Goal: Task Accomplishment & Management: Manage account settings

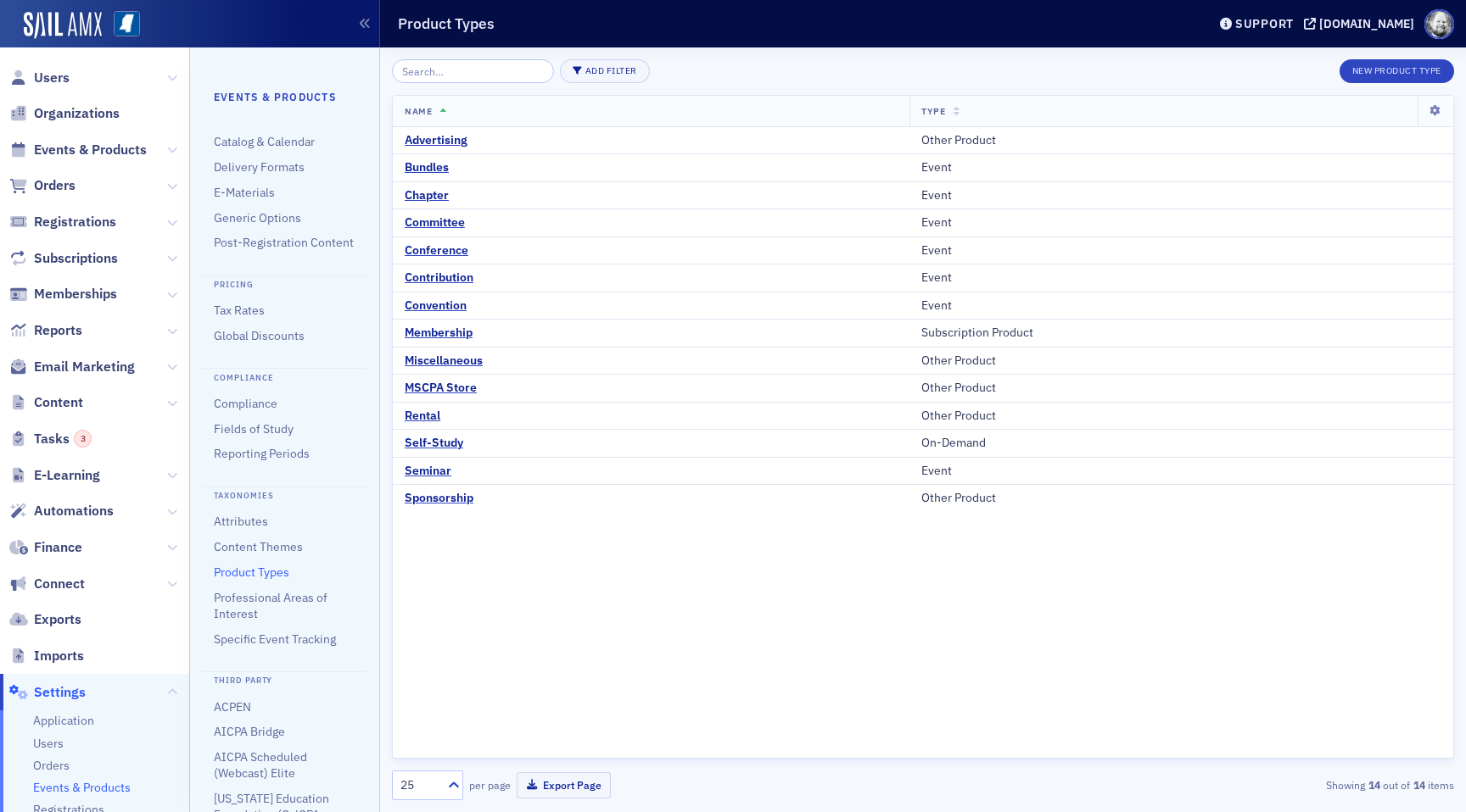
scroll to position [46, 0]
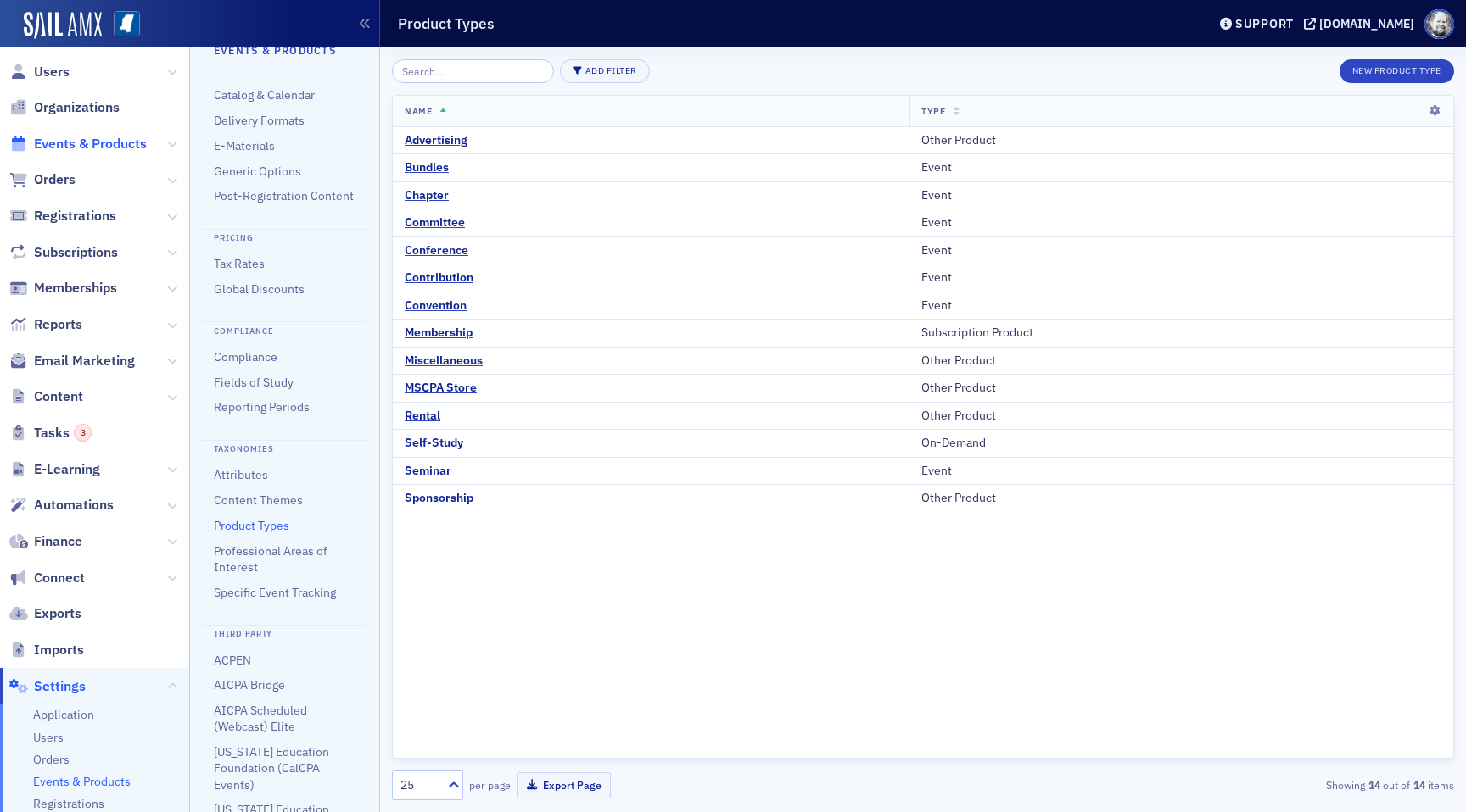
click at [73, 142] on span "Events & Products" at bounding box center [90, 144] width 112 height 19
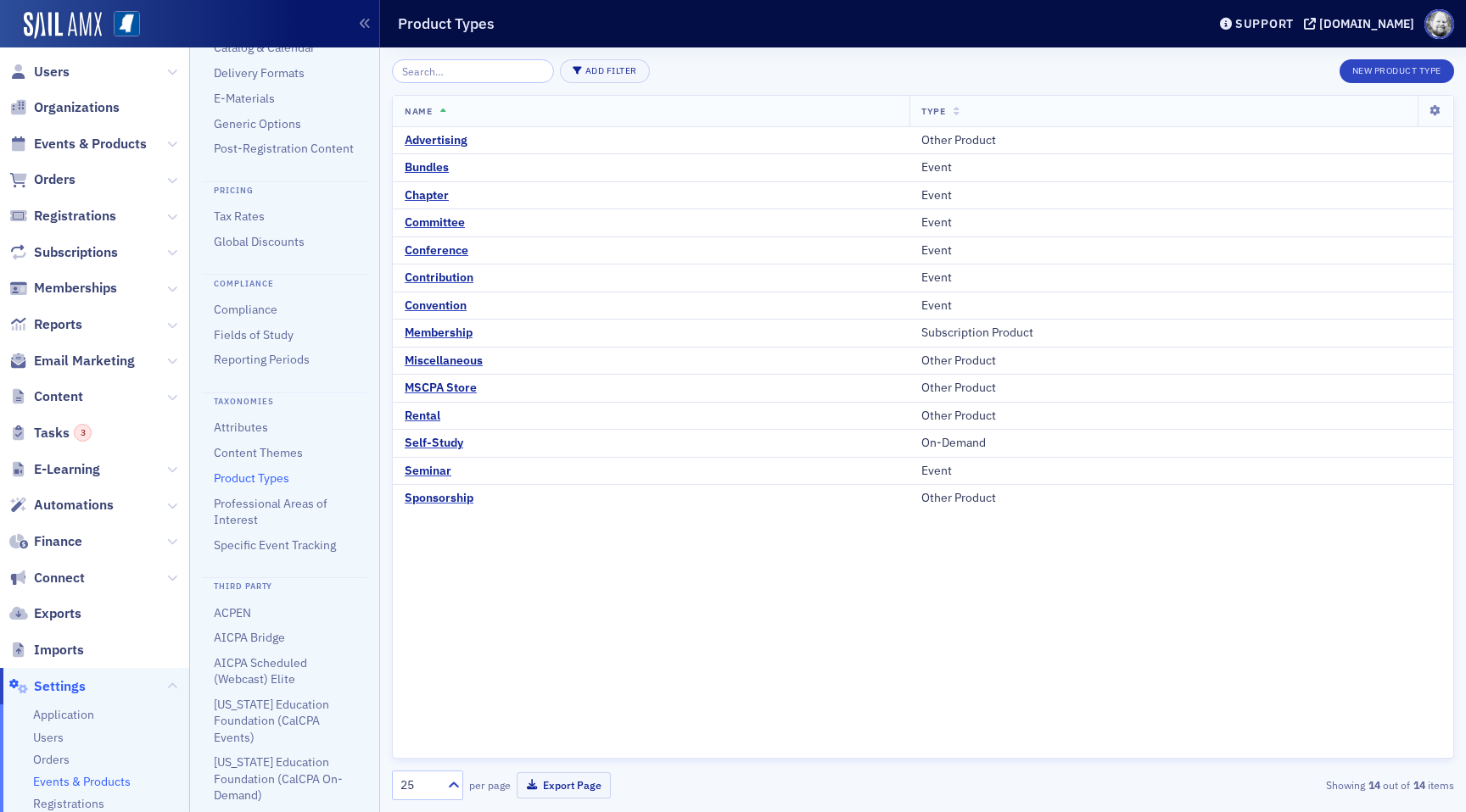
scroll to position [95, 0]
click at [264, 636] on link "AICPA Bridge" at bounding box center [249, 636] width 72 height 15
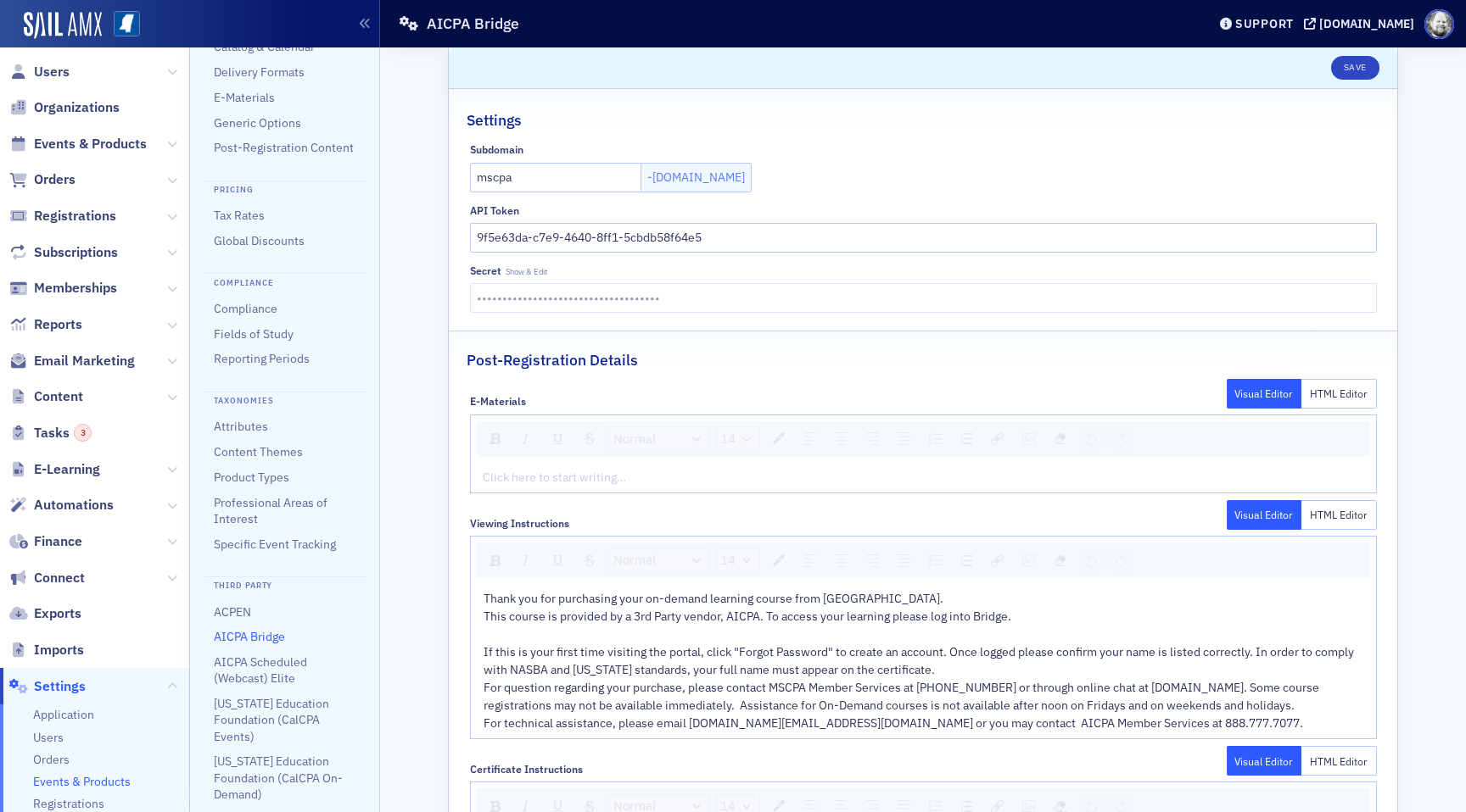
scroll to position [124, 0]
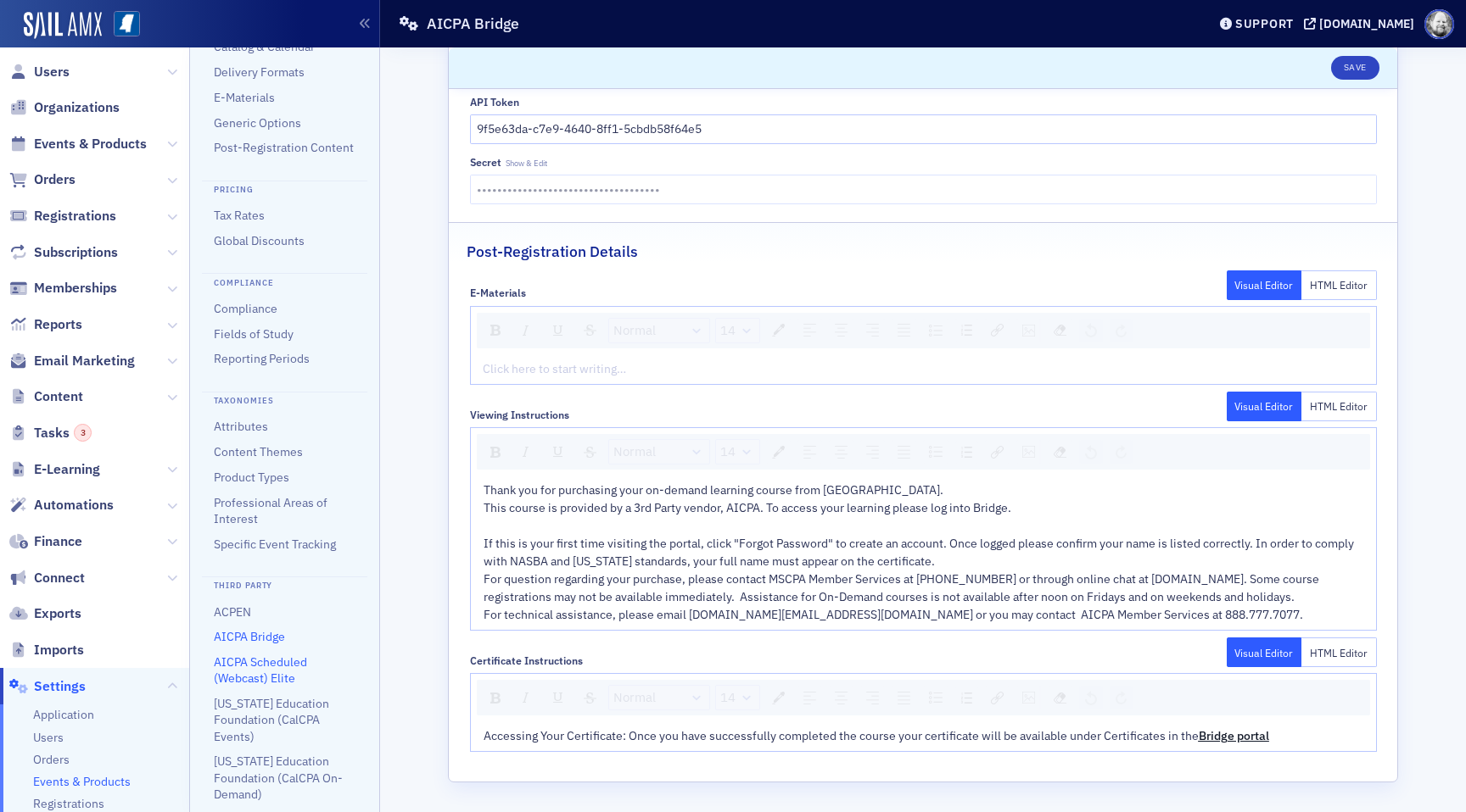
click at [275, 667] on link "AICPA Scheduled (Webcast) Elite" at bounding box center [260, 670] width 93 height 32
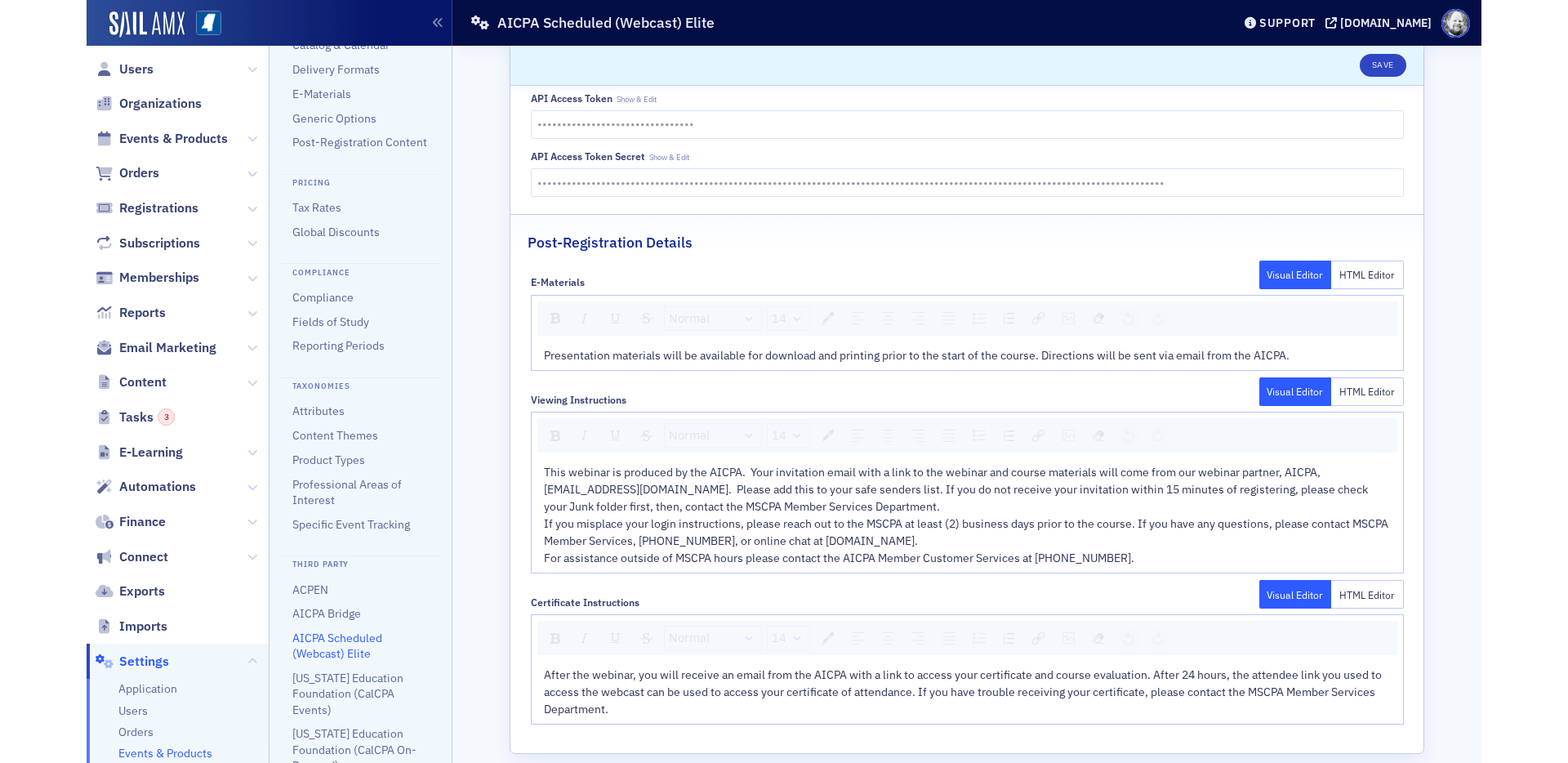
scroll to position [121, 0]
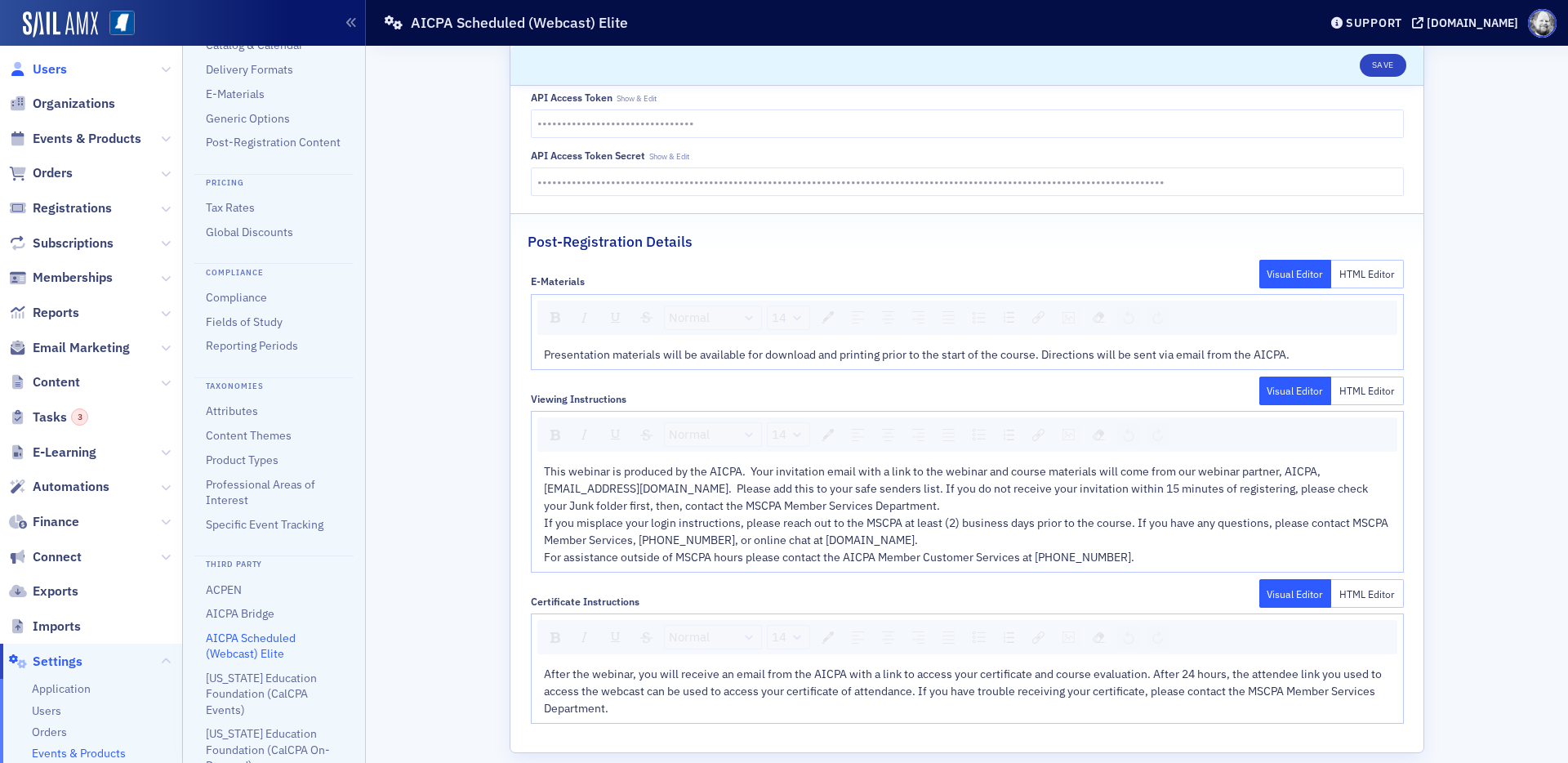
click at [43, 63] on span "Users" at bounding box center [50, 70] width 34 height 18
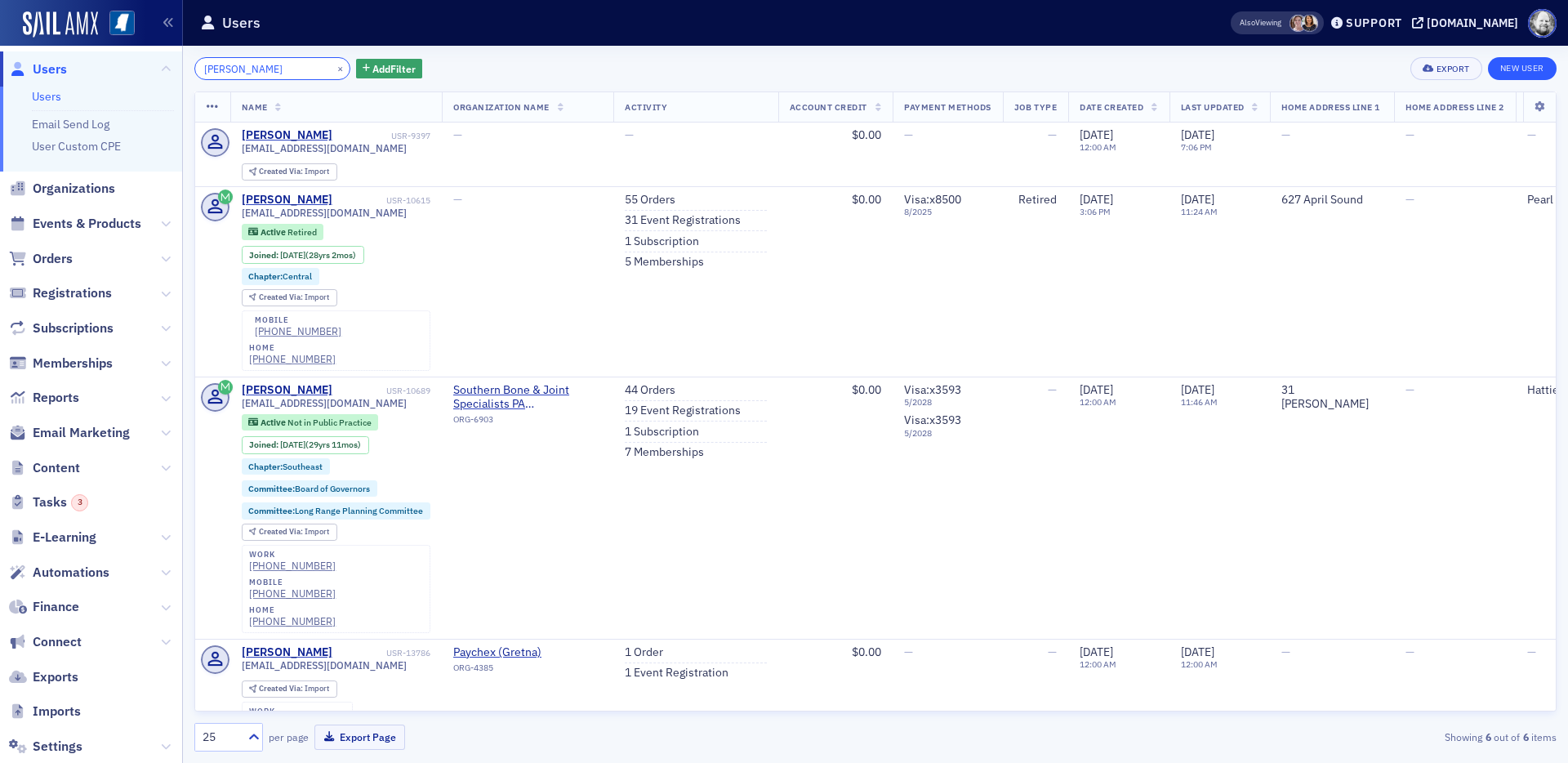
type input "annette nellen"
click at [1410, 73] on link "New User" at bounding box center [1522, 69] width 69 height 23
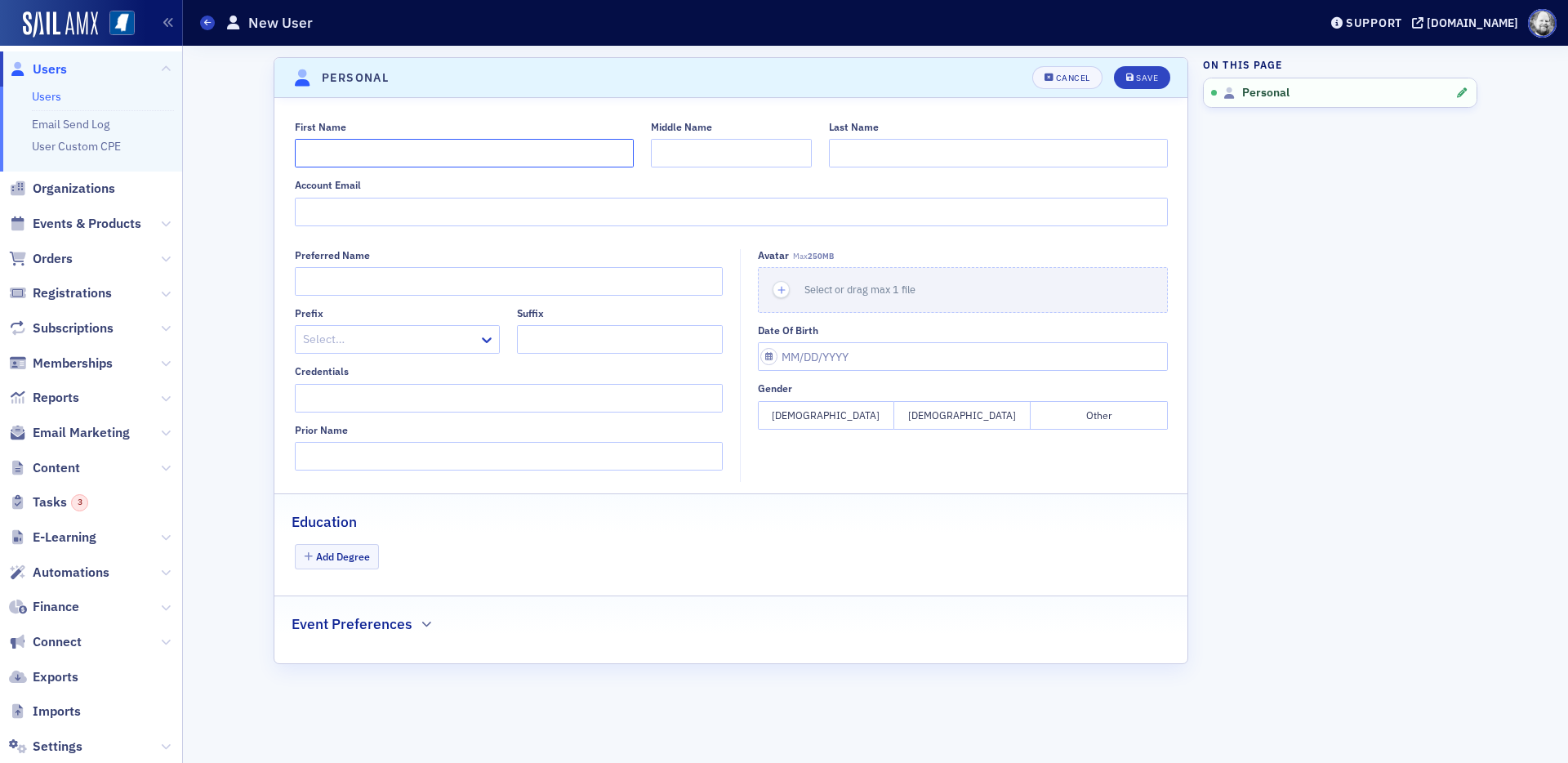
click at [405, 160] on input "First Name" at bounding box center [464, 153] width 339 height 29
type input "Annette"
type input "Nellen"
click at [1144, 81] on div "Save" at bounding box center [1146, 78] width 22 height 9
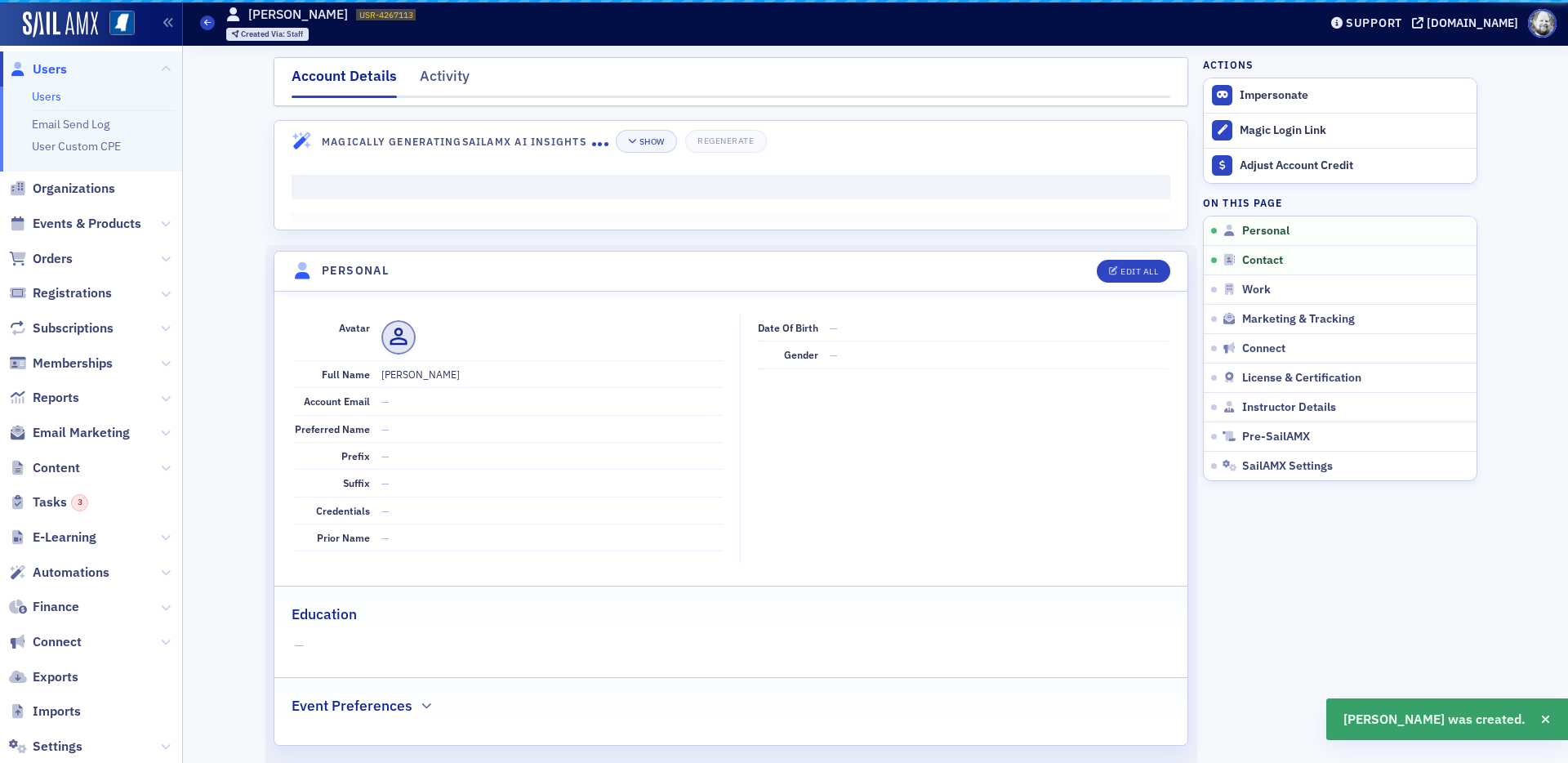
scroll to position [197, 0]
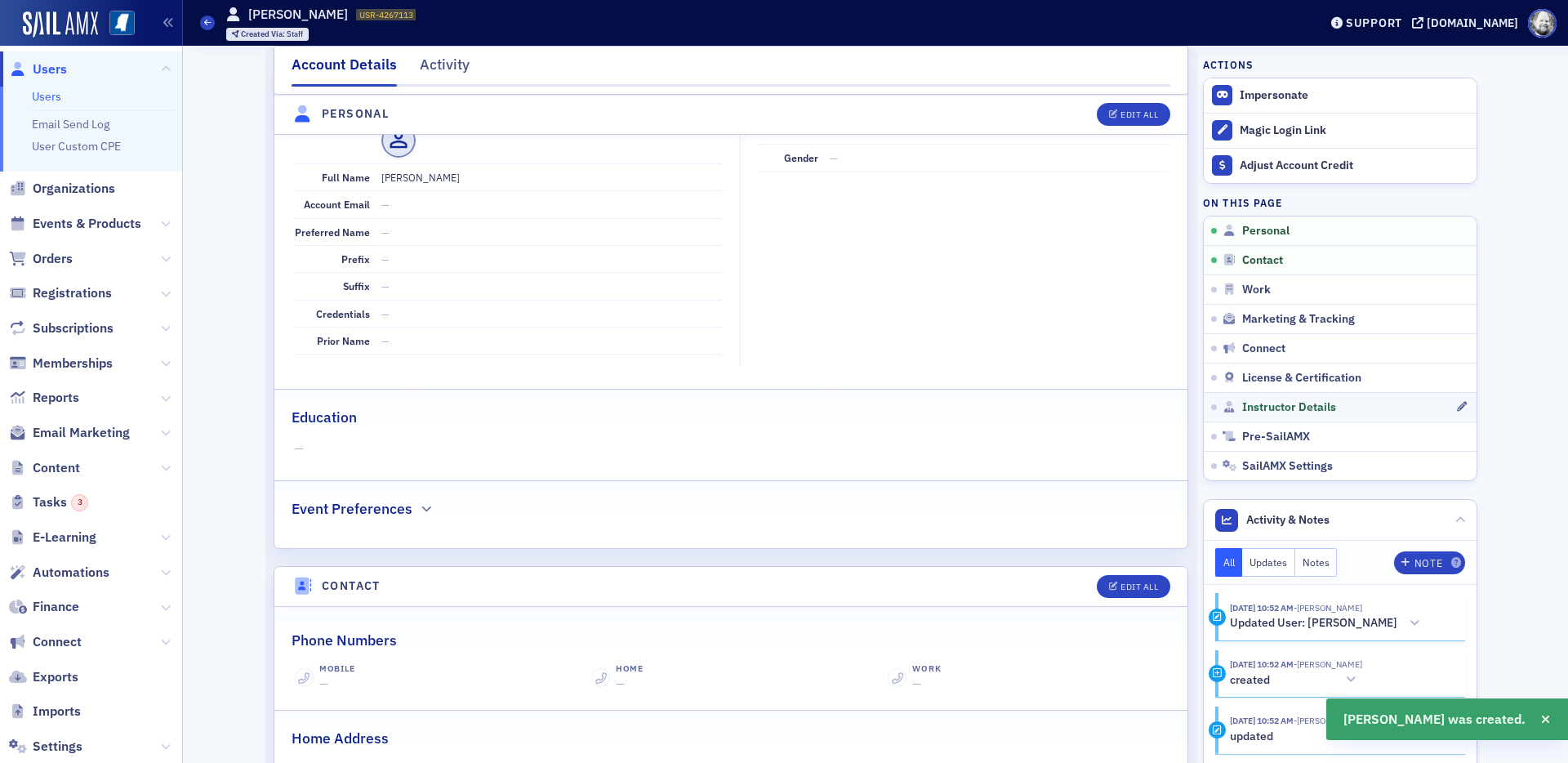
click at [1274, 397] on link "Instructor Details" at bounding box center [1340, 407] width 273 height 30
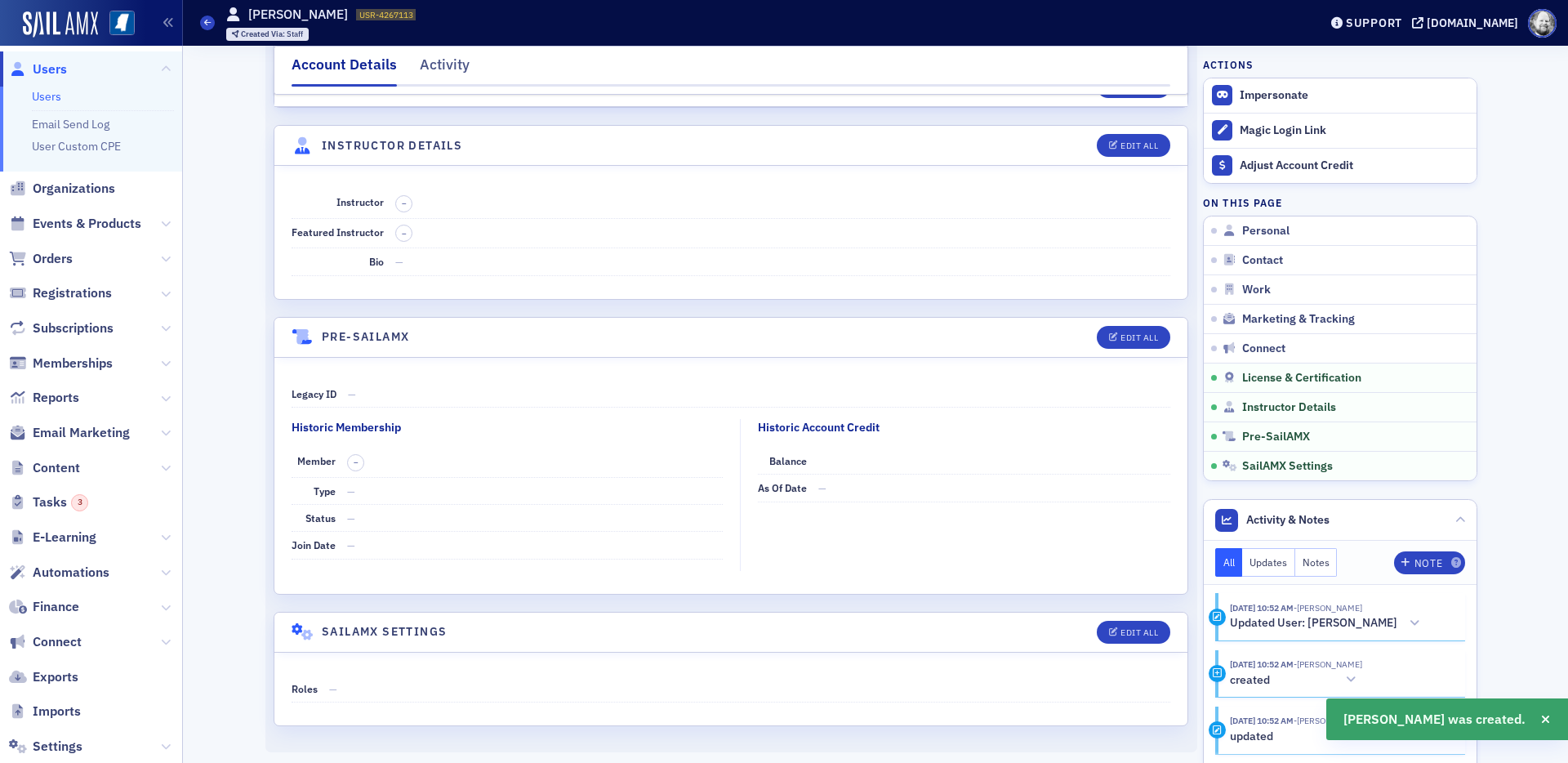
scroll to position [2727, 0]
click at [1125, 144] on div "Edit All" at bounding box center [1139, 145] width 38 height 9
select select "US"
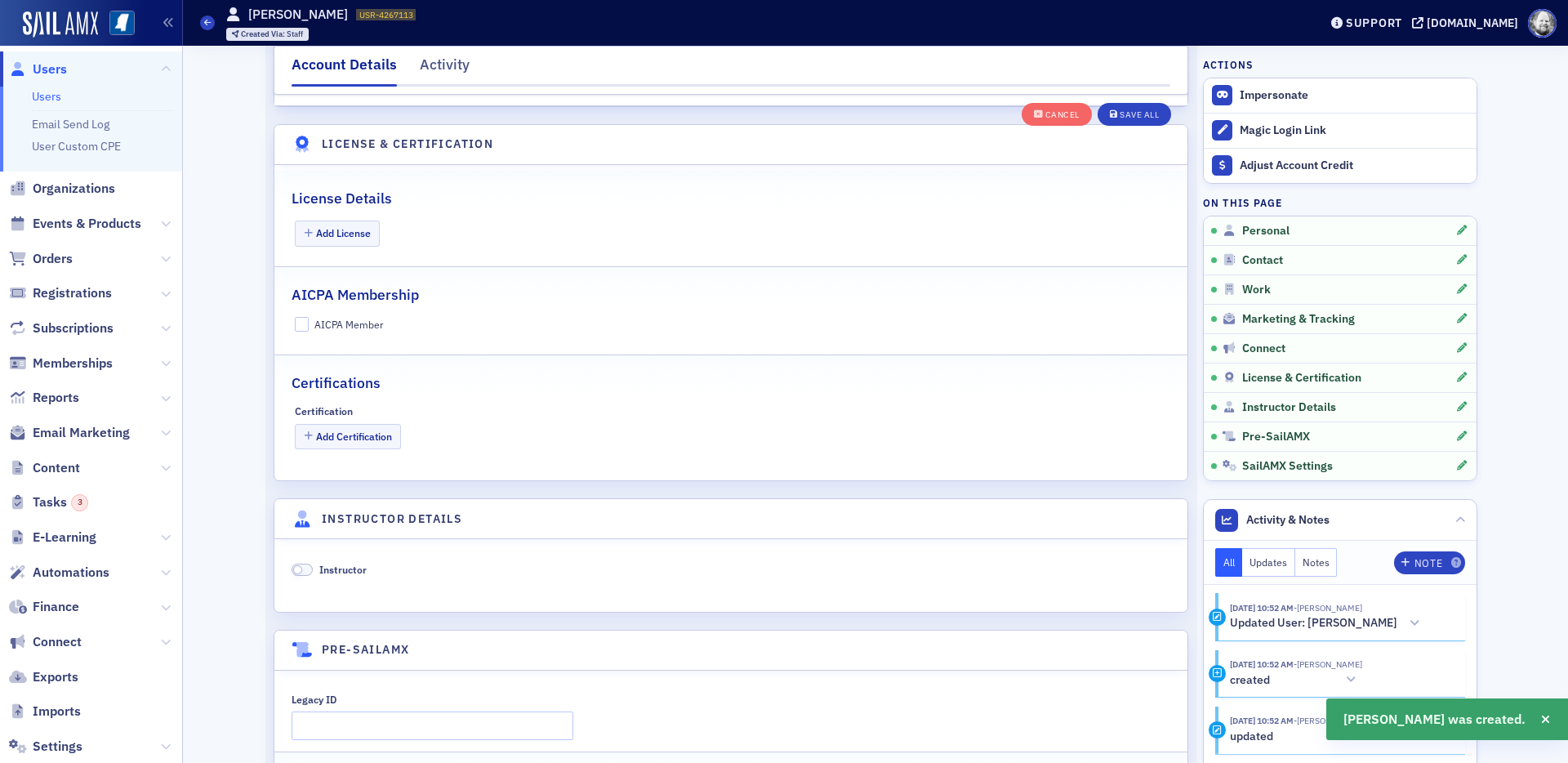
scroll to position [3131, 0]
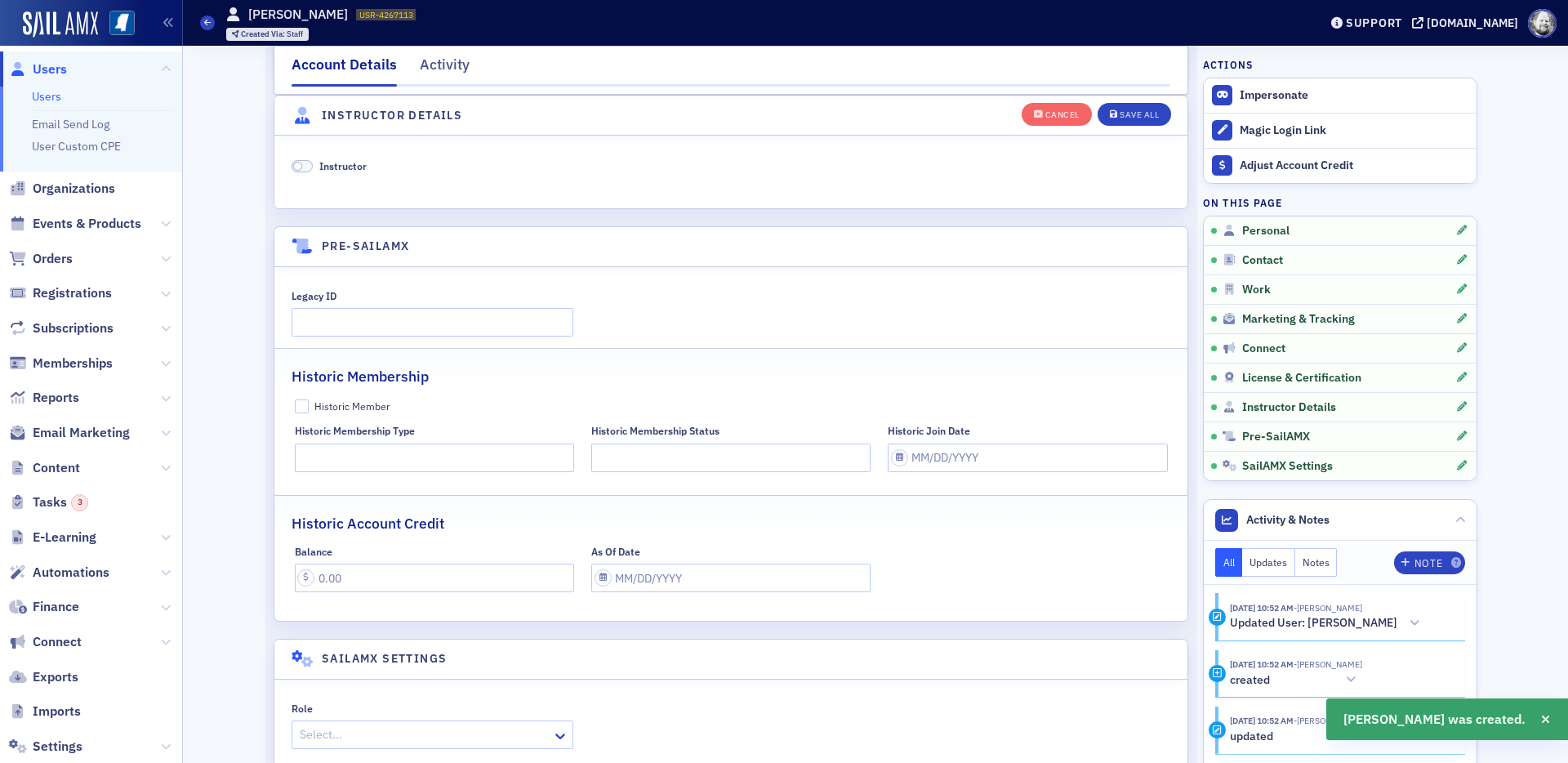
click at [341, 172] on span "Instructor" at bounding box center [343, 166] width 47 height 13
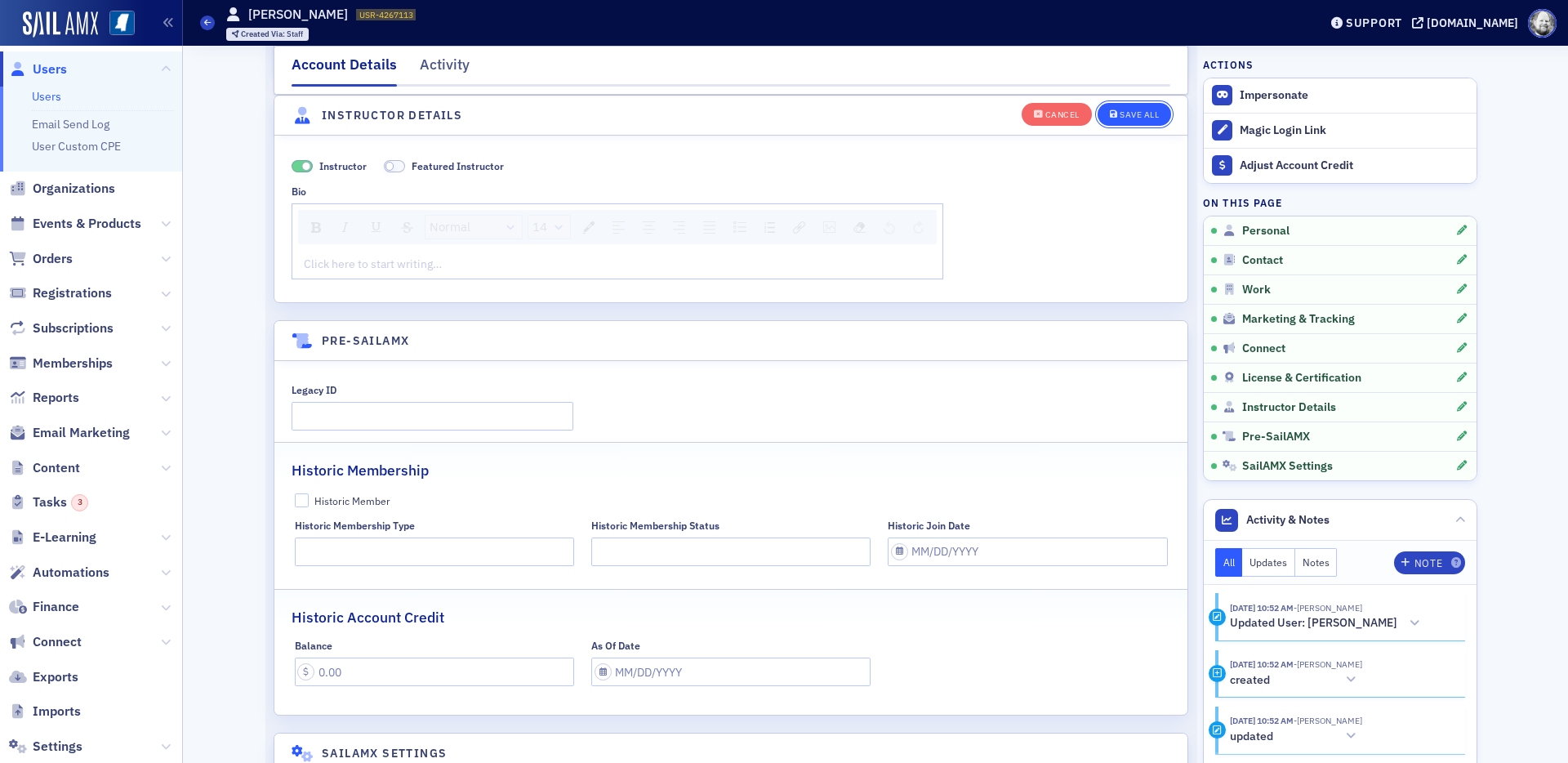
click at [1146, 118] on div "Save All" at bounding box center [1139, 115] width 39 height 9
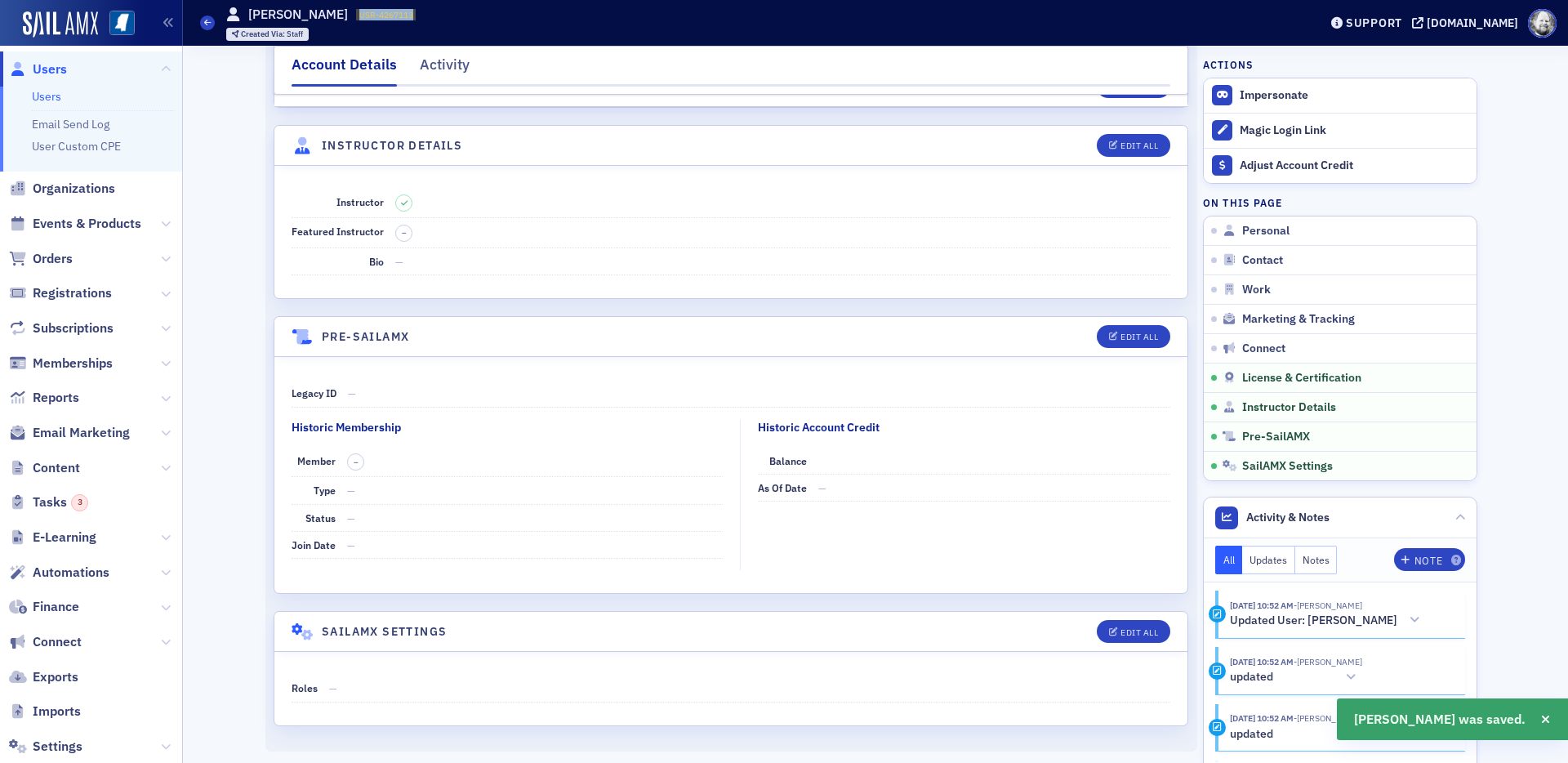
drag, startPoint x: 347, startPoint y: 14, endPoint x: 421, endPoint y: 14, distance: 74.0
click at [422, 14] on div "Users Annette Nellen USR-4267113 4267113 Created Via : Staff" at bounding box center [747, 22] width 1094 height 47
copy span "USR-4267113"
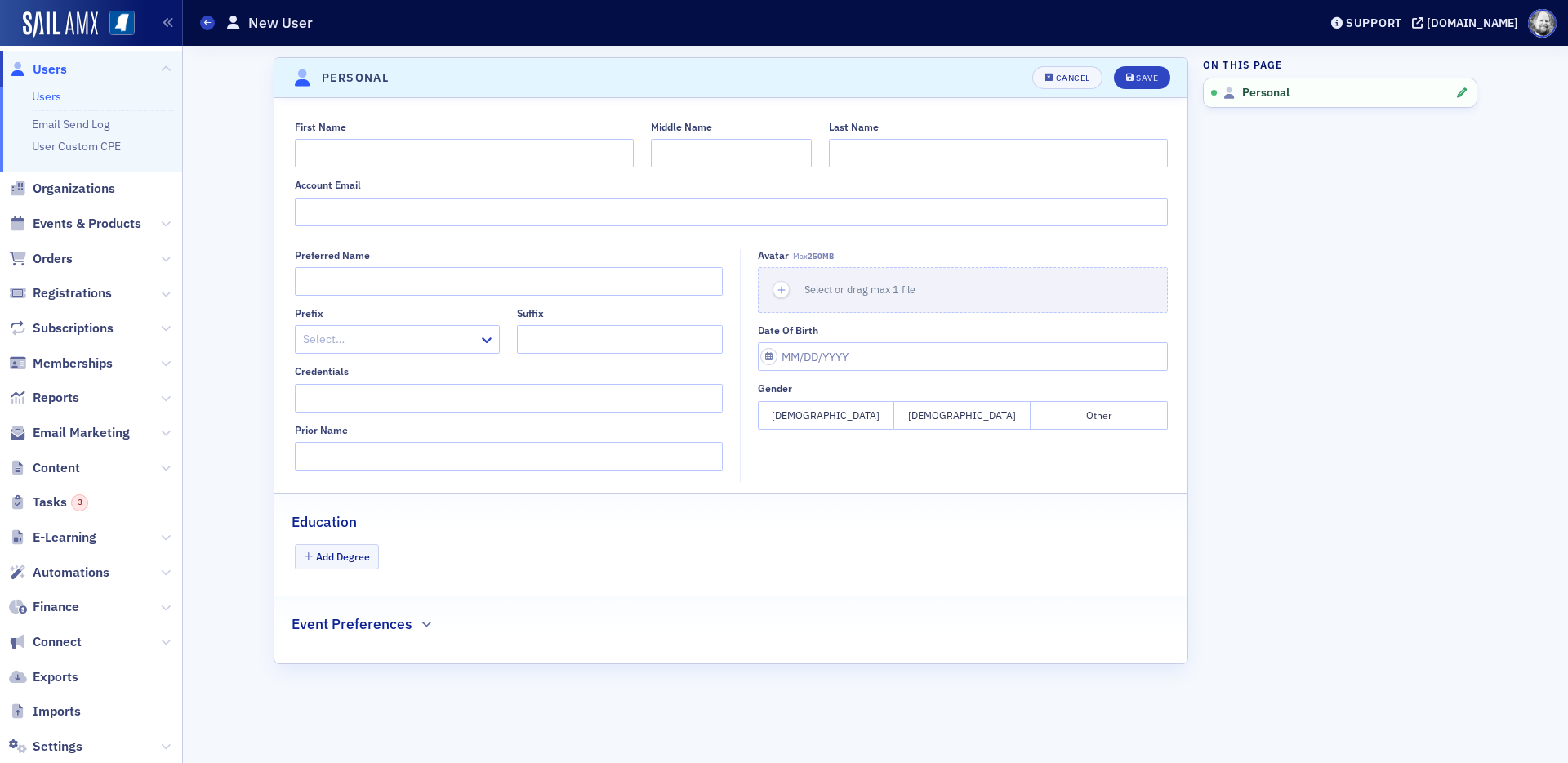
click at [420, 105] on fieldset "First Name Middle Name Last Name Account Email" at bounding box center [731, 171] width 913 height 134
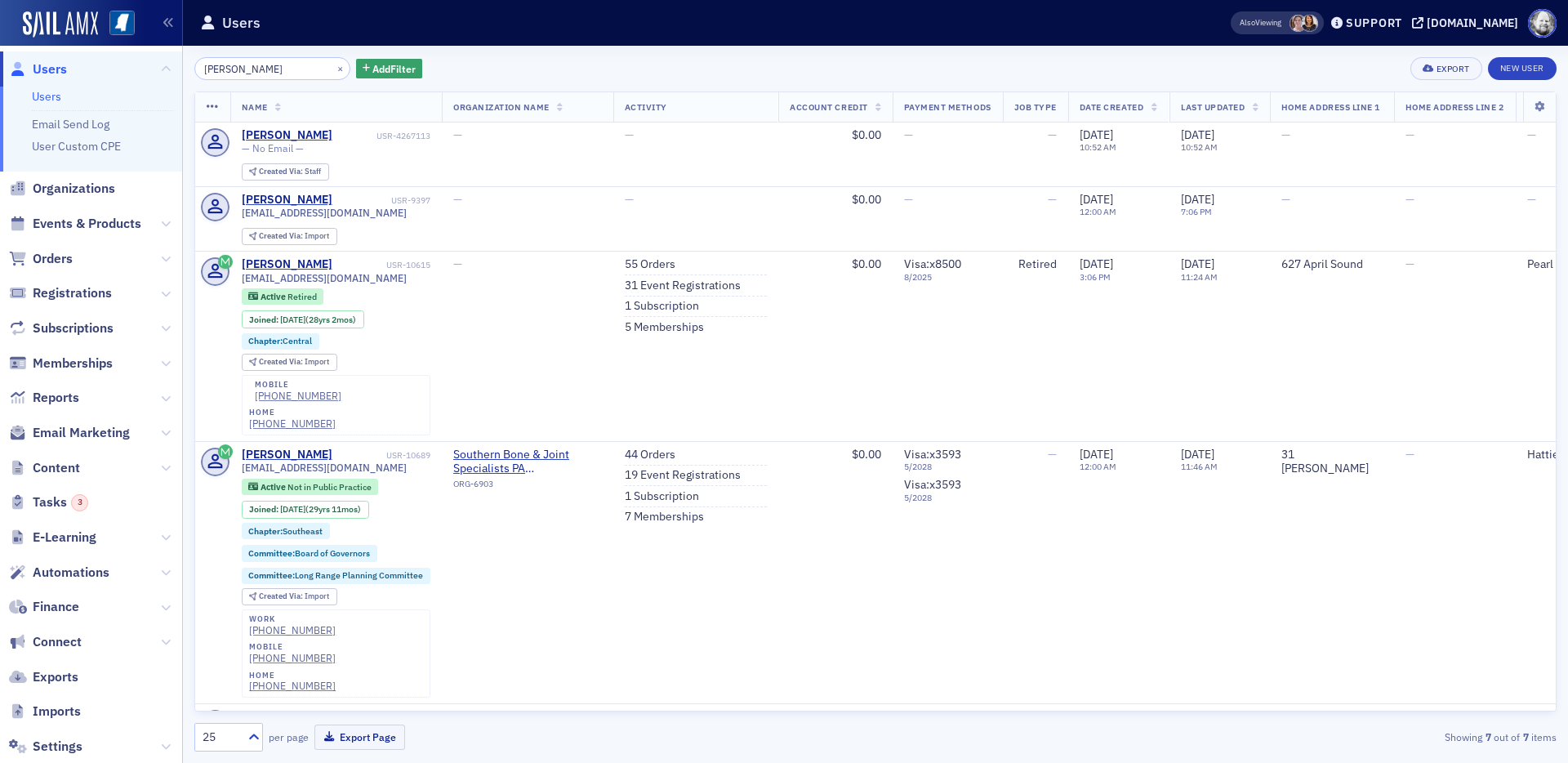
drag, startPoint x: 274, startPoint y: 70, endPoint x: 261, endPoint y: 70, distance: 13.0
click at [261, 70] on input "annette nellen" at bounding box center [272, 69] width 156 height 23
drag, startPoint x: 261, startPoint y: 70, endPoint x: 135, endPoint y: 70, distance: 126.0
click at [135, 70] on div "Prod Users Users Email Send Log User Custom CPE Organizations Events & Products…" at bounding box center [784, 382] width 1568 height 763
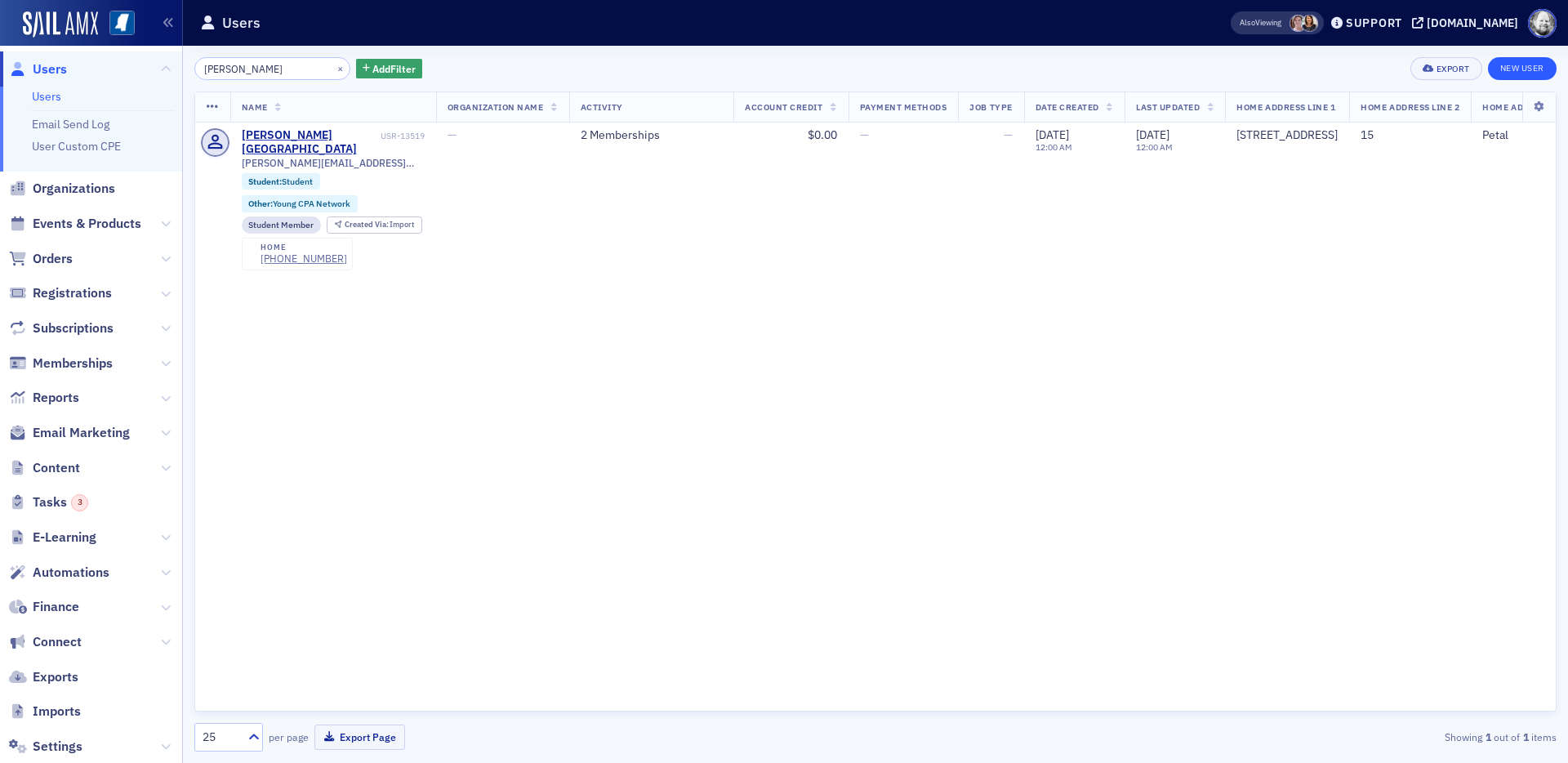
type input "Gallegos"
click at [1410, 65] on link "New User" at bounding box center [1522, 69] width 69 height 23
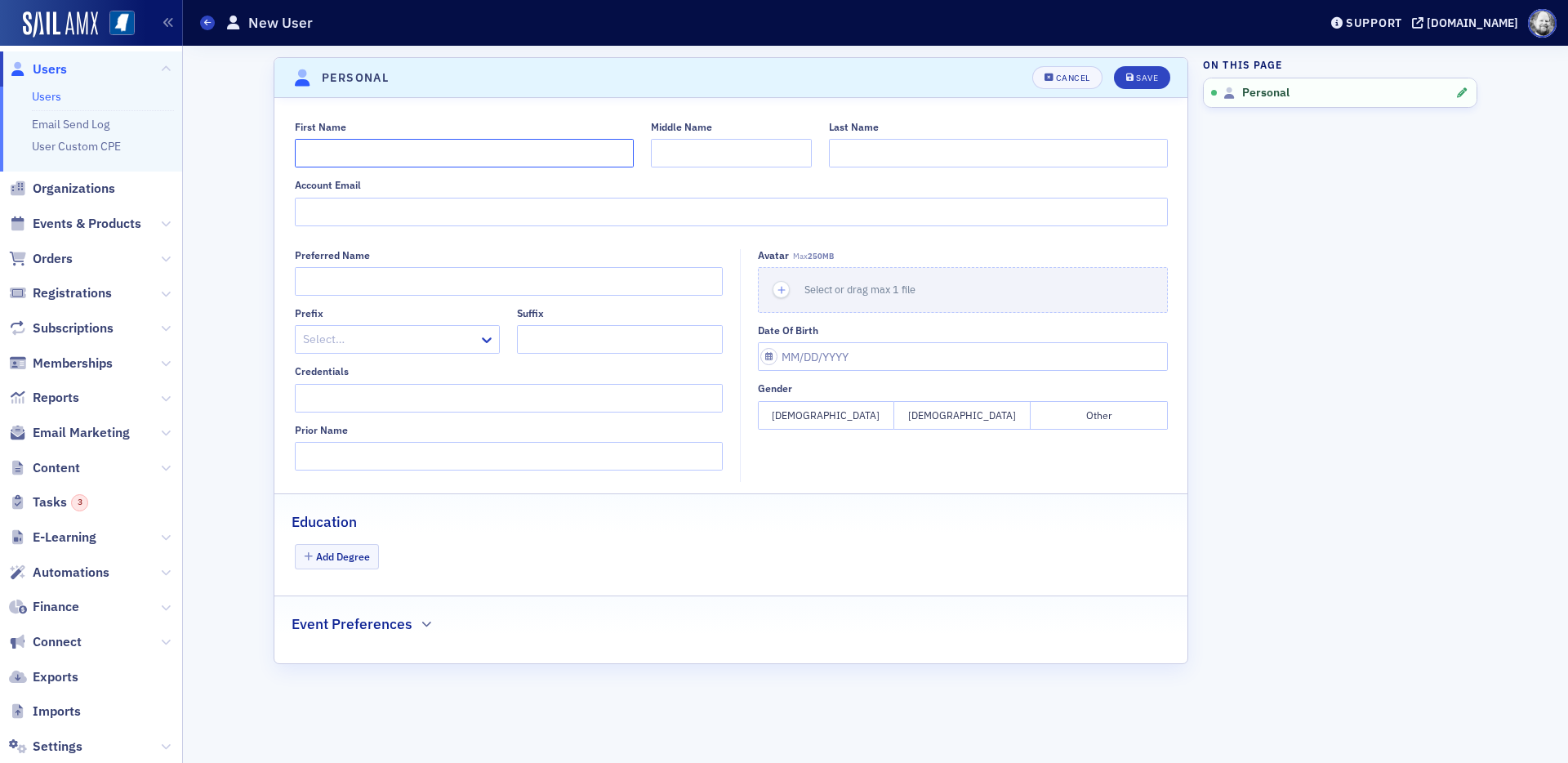
click at [422, 149] on input "First Name" at bounding box center [464, 153] width 339 height 29
type input "Mark"
paste input "Gallegos"
type input "Gallegos"
click at [1133, 86] on button "Save" at bounding box center [1142, 78] width 56 height 23
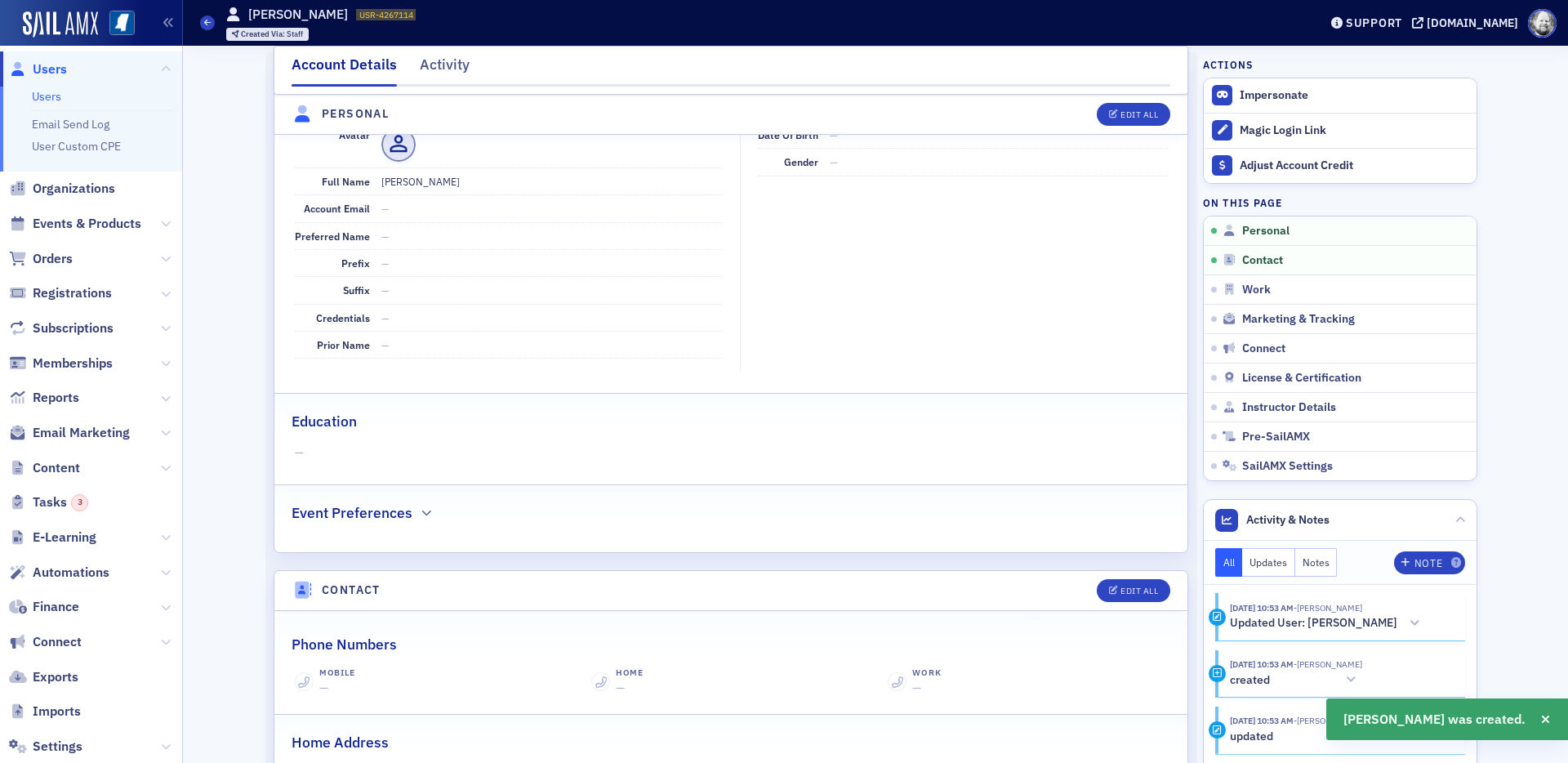
scroll to position [197, 0]
click at [1254, 407] on span "Instructor Details" at bounding box center [1289, 407] width 94 height 14
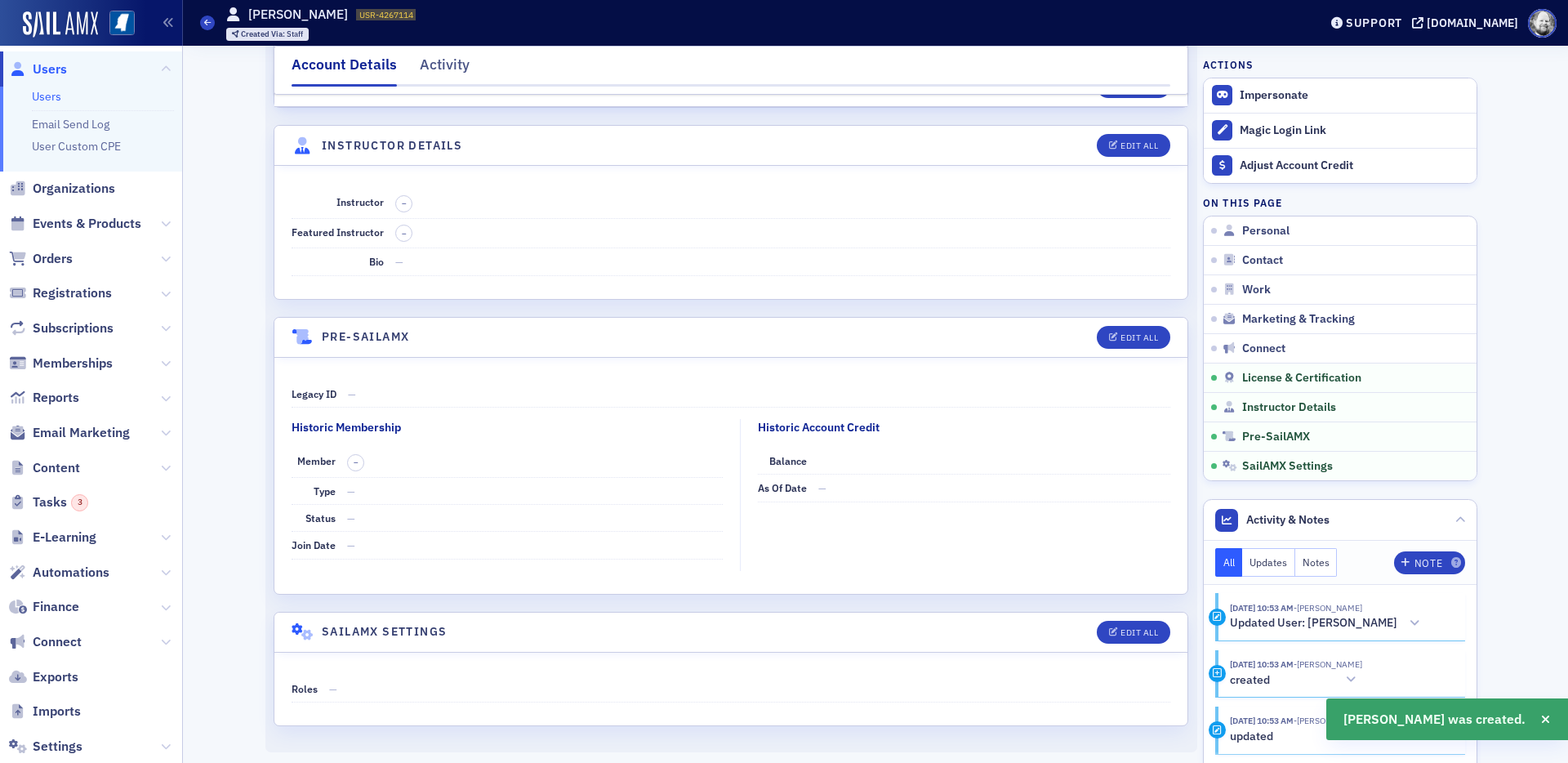
scroll to position [2727, 0]
click at [1115, 141] on icon "button" at bounding box center [1113, 145] width 10 height 9
select select "US"
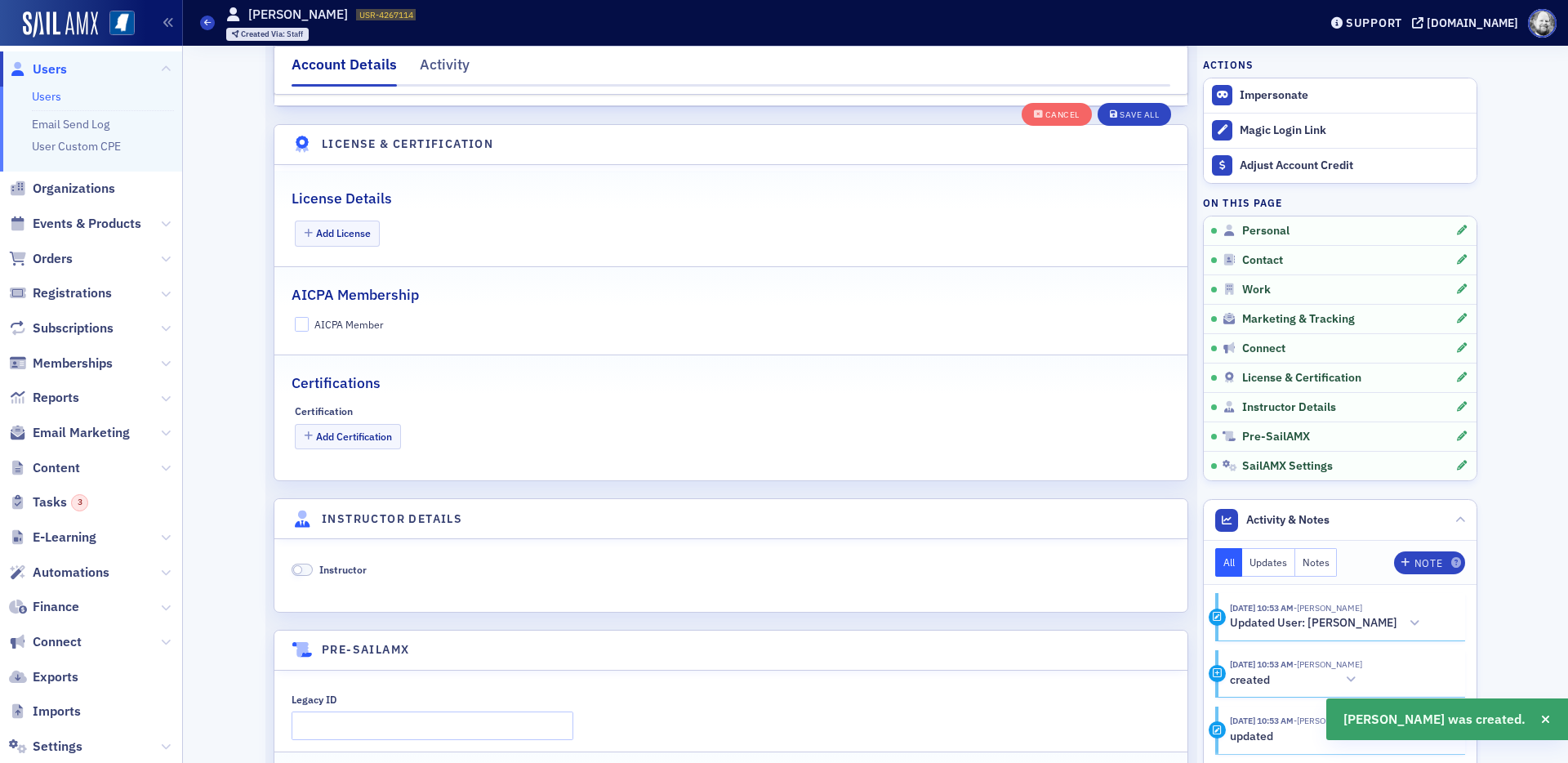
scroll to position [3131, 0]
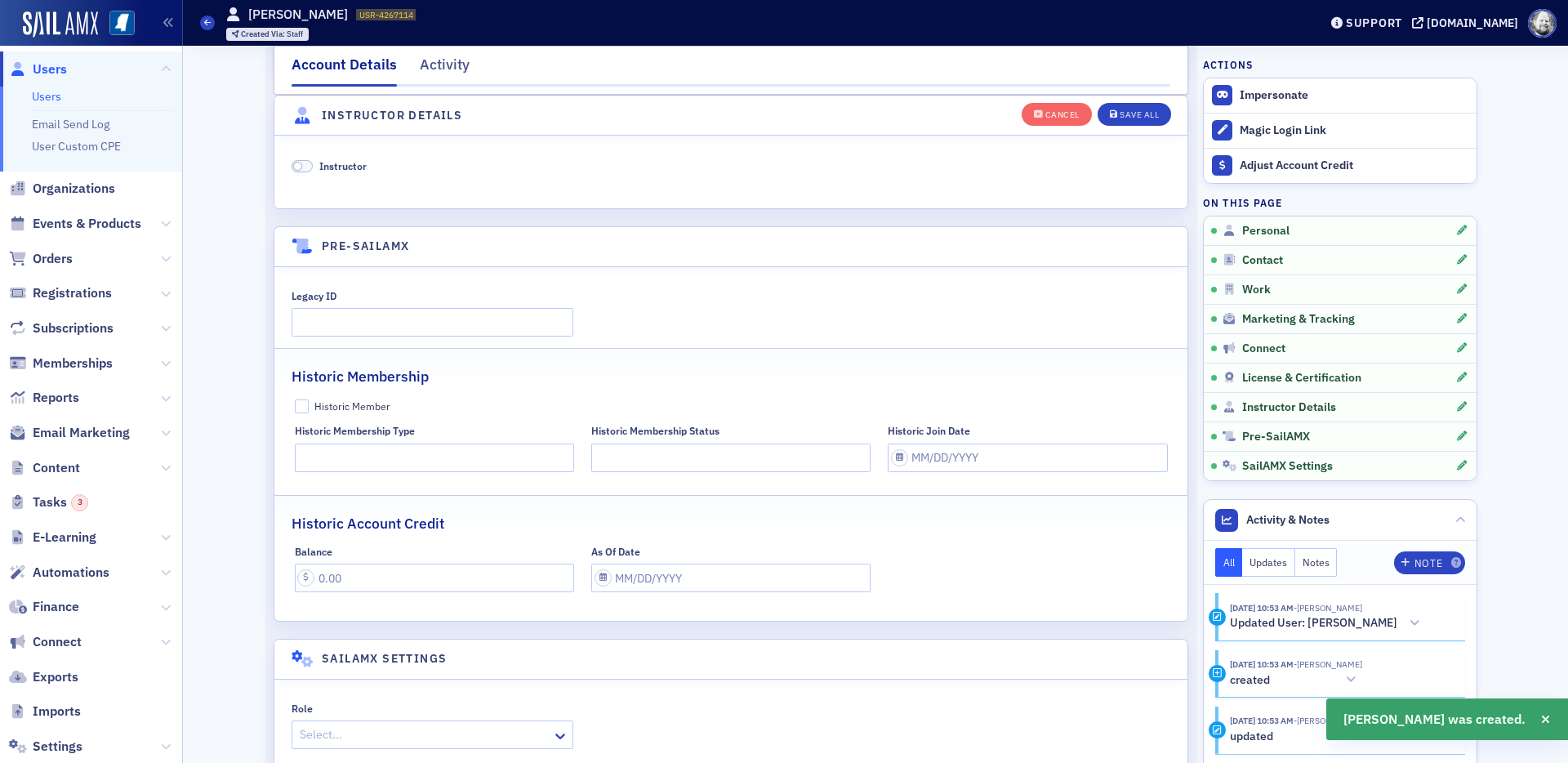
click at [354, 162] on span "Instructor" at bounding box center [343, 166] width 47 height 13
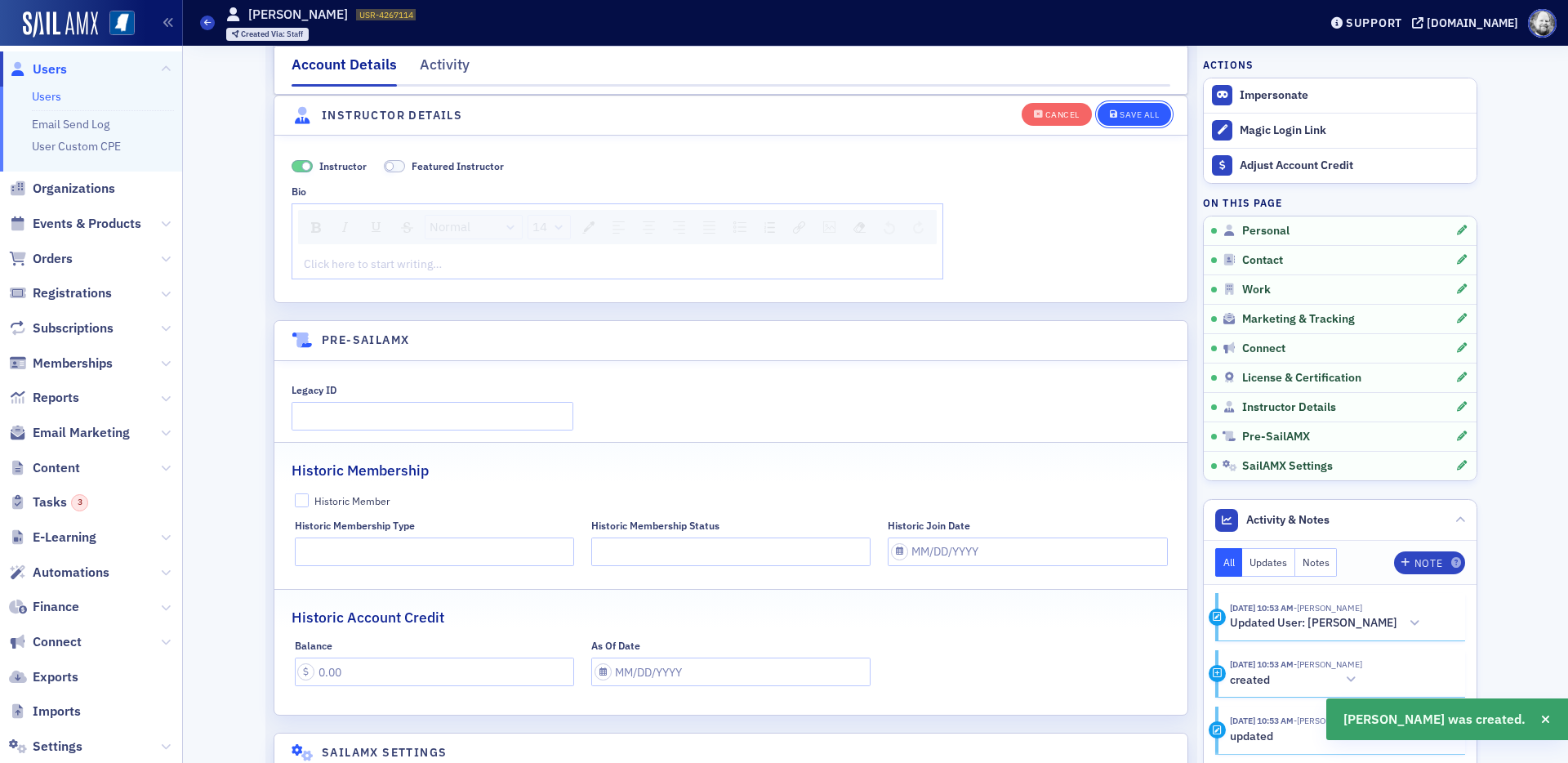
click at [1139, 106] on button "Save All" at bounding box center [1134, 114] width 73 height 23
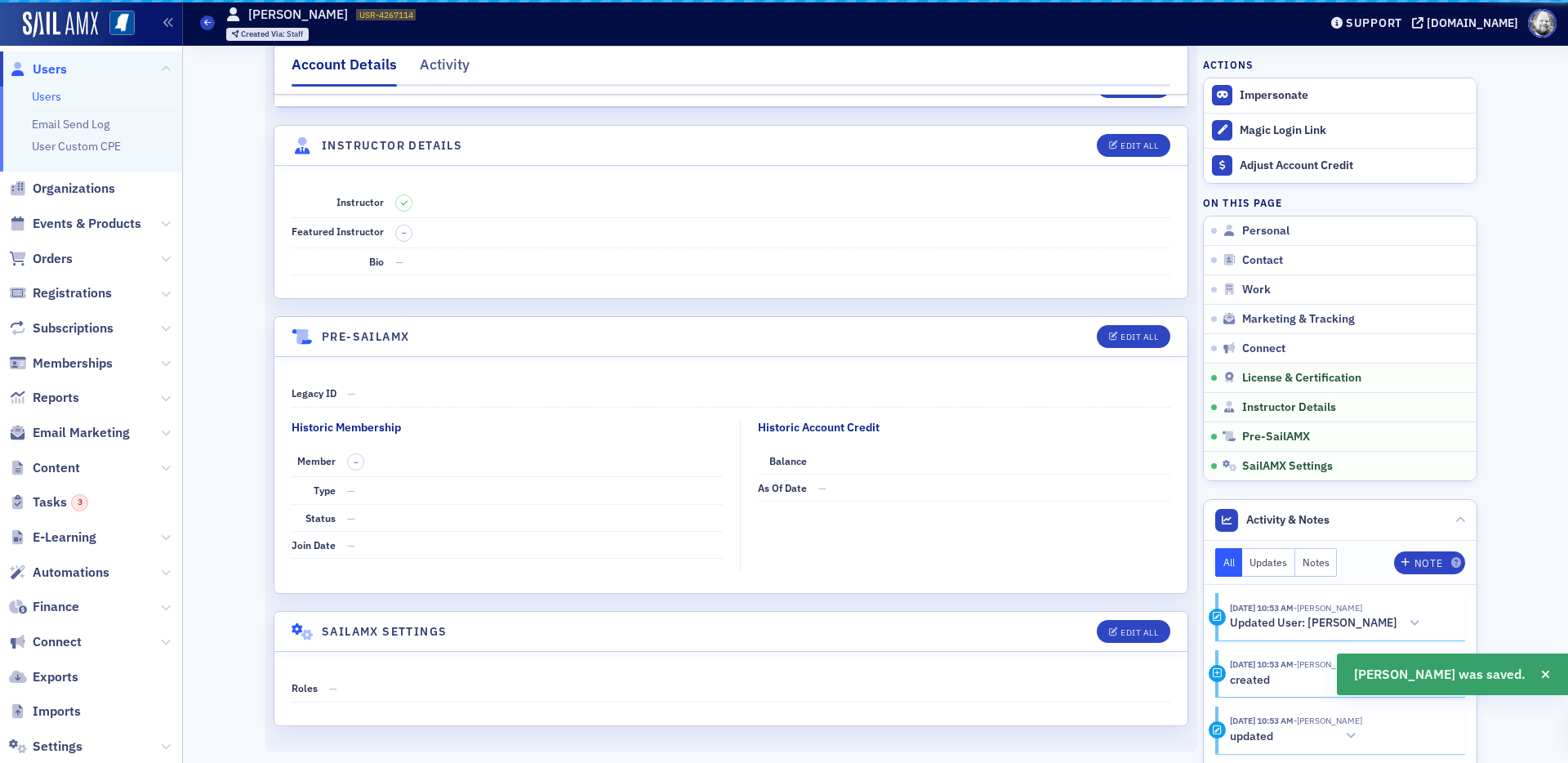
scroll to position [2726, 0]
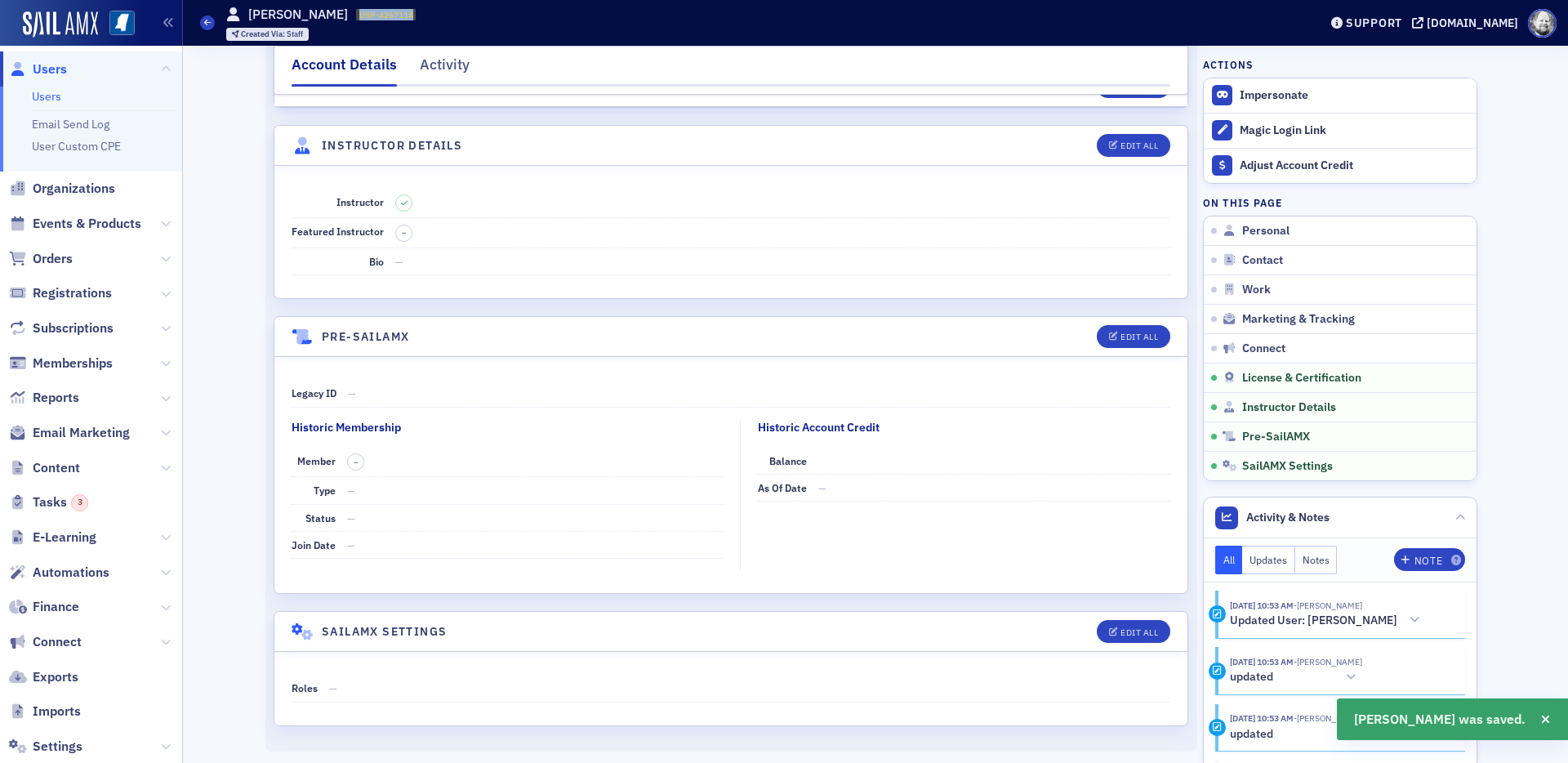
drag, startPoint x: 343, startPoint y: 14, endPoint x: 406, endPoint y: 14, distance: 63.0
click at [406, 14] on div "Users Mark Gallegos USR-4267114 4267114 Created Via : Staff" at bounding box center [747, 22] width 1094 height 47
copy span "USR-4267114"
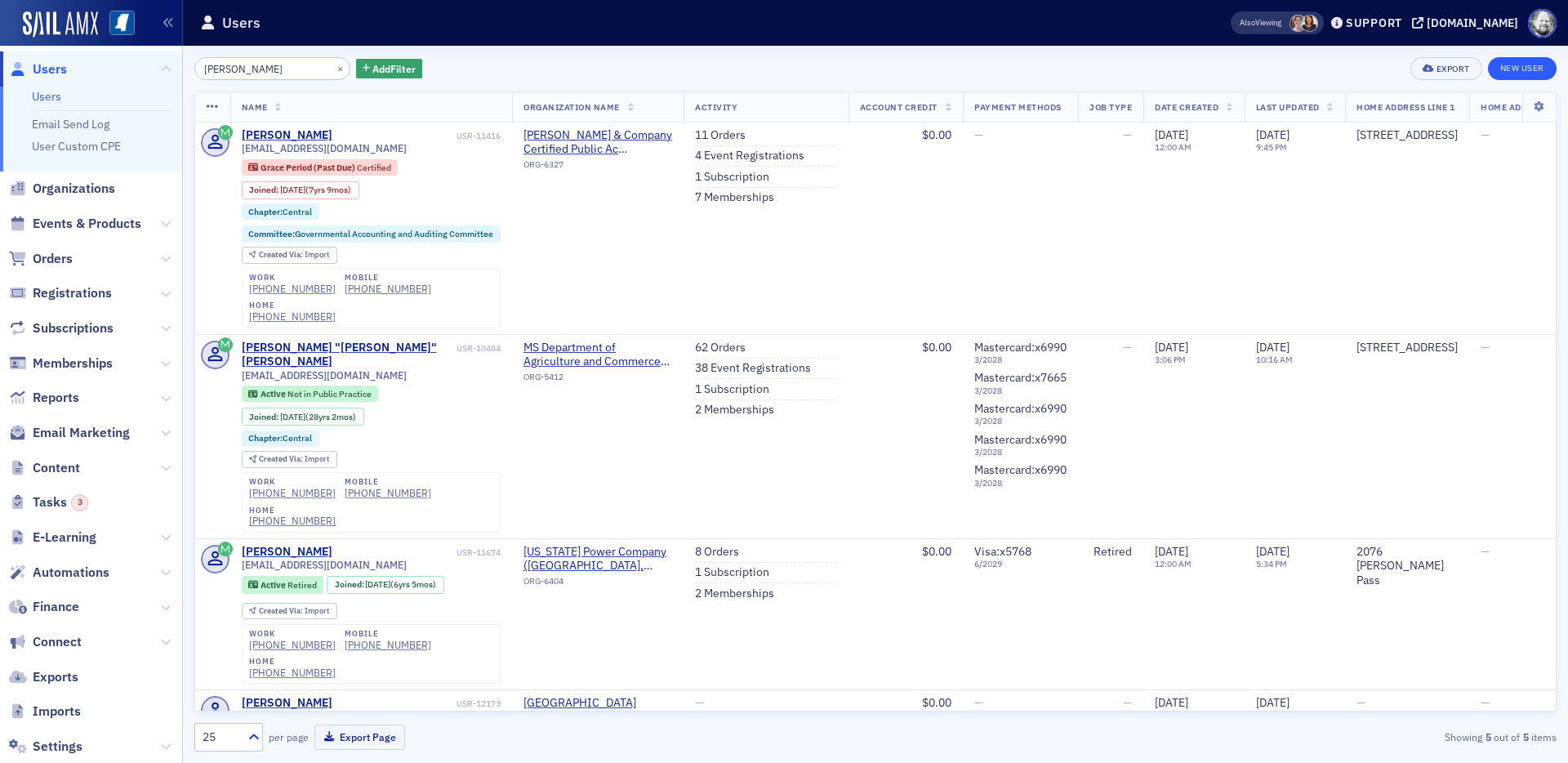
type input "Kasey pittman"
click at [1410, 60] on link "New User" at bounding box center [1522, 69] width 69 height 23
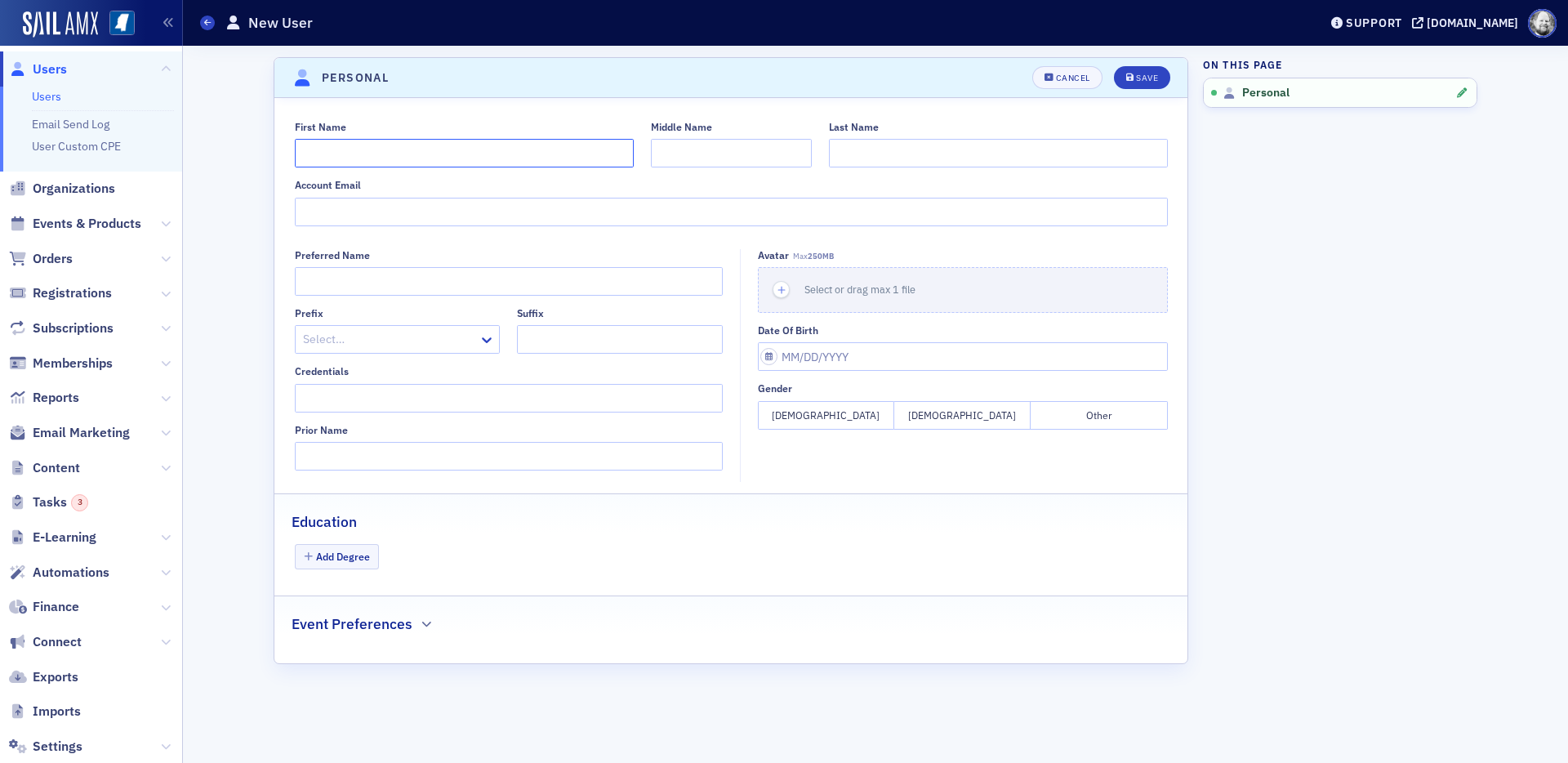
click at [552, 148] on input "First Name" at bounding box center [464, 153] width 339 height 29
type input "Kasey"
type input "Pittman"
click at [1139, 81] on div "Save" at bounding box center [1146, 78] width 22 height 9
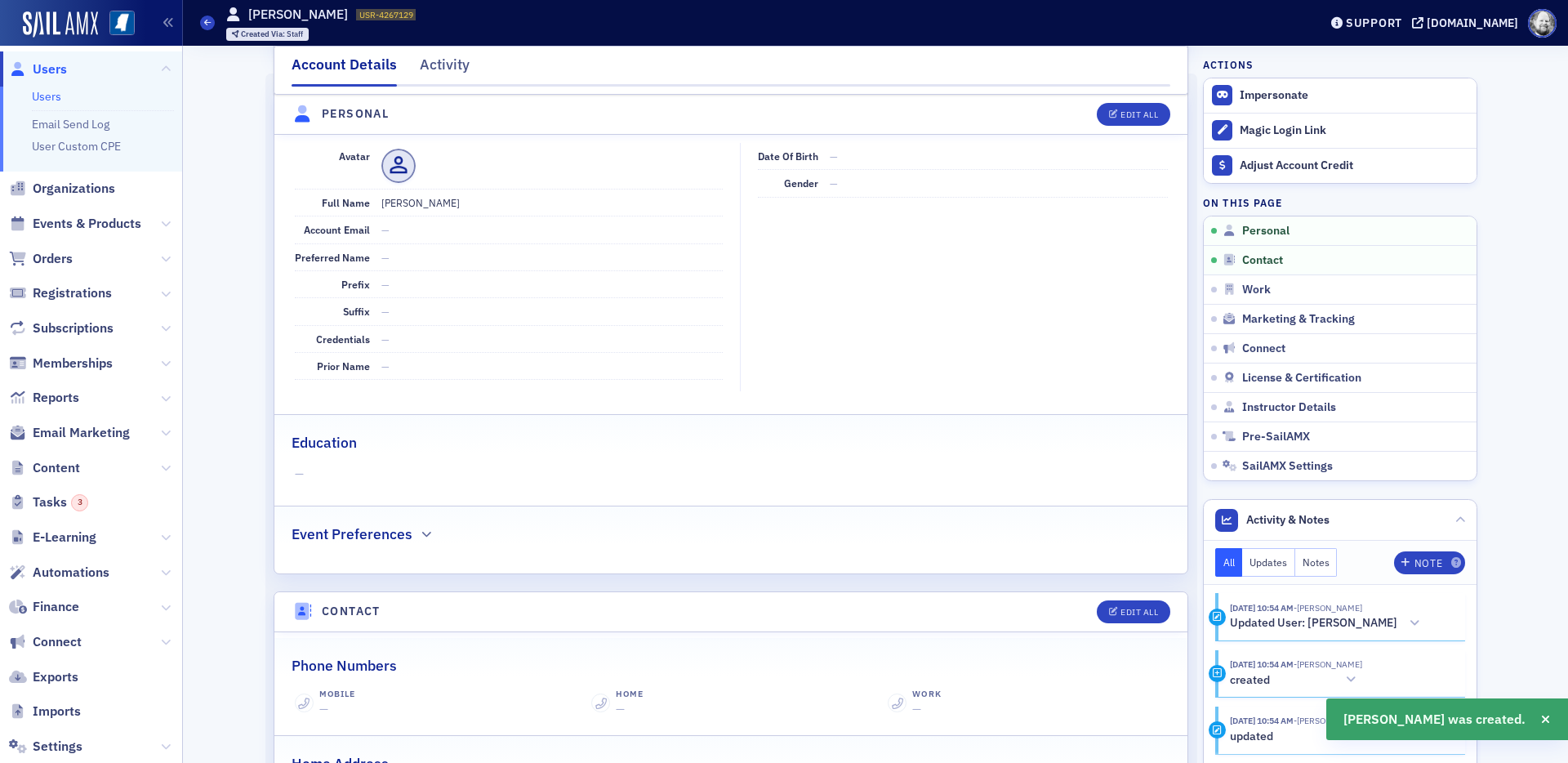
scroll to position [197, 0]
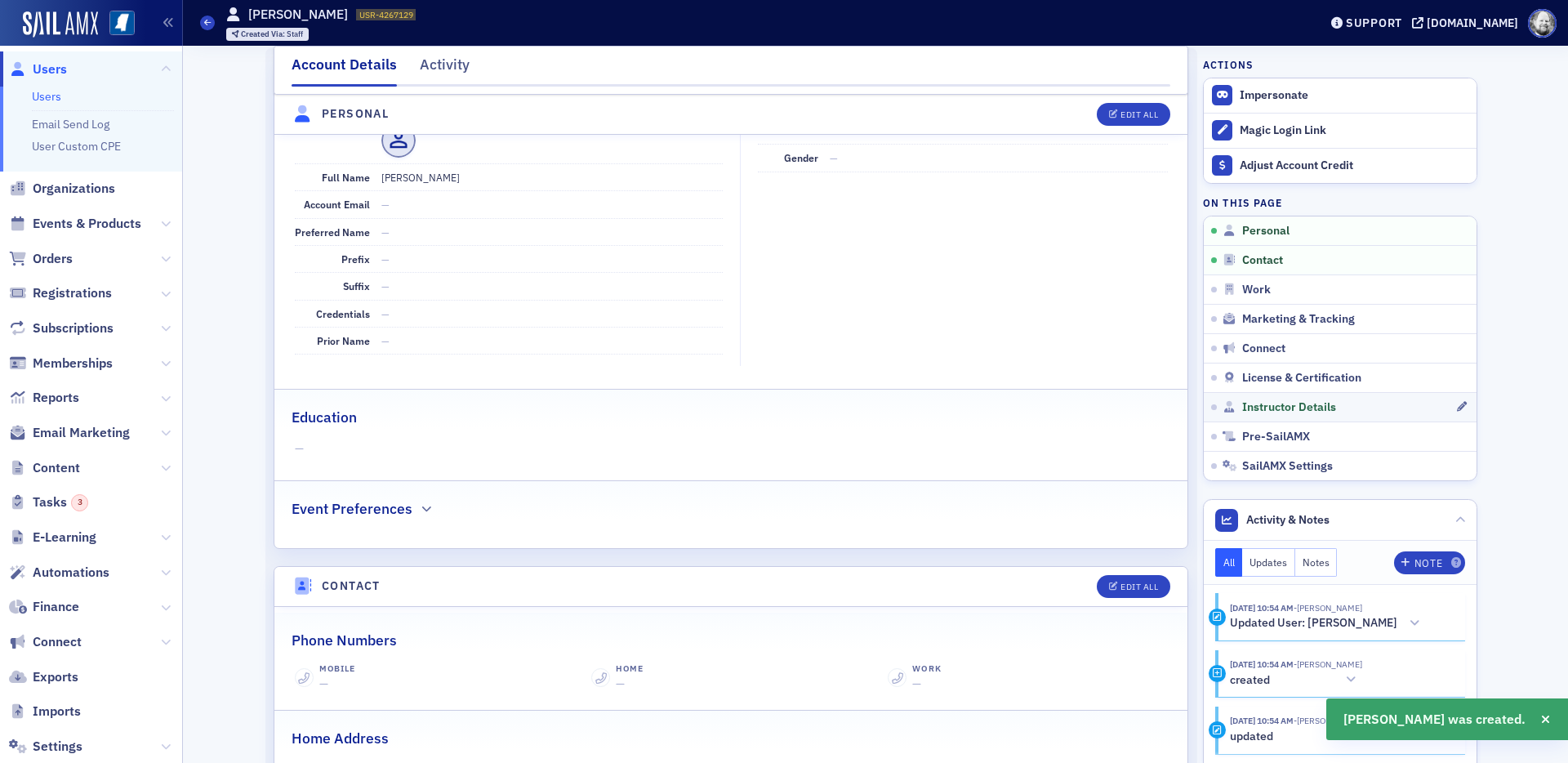
click at [1286, 397] on link "Instructor Details" at bounding box center [1340, 407] width 273 height 30
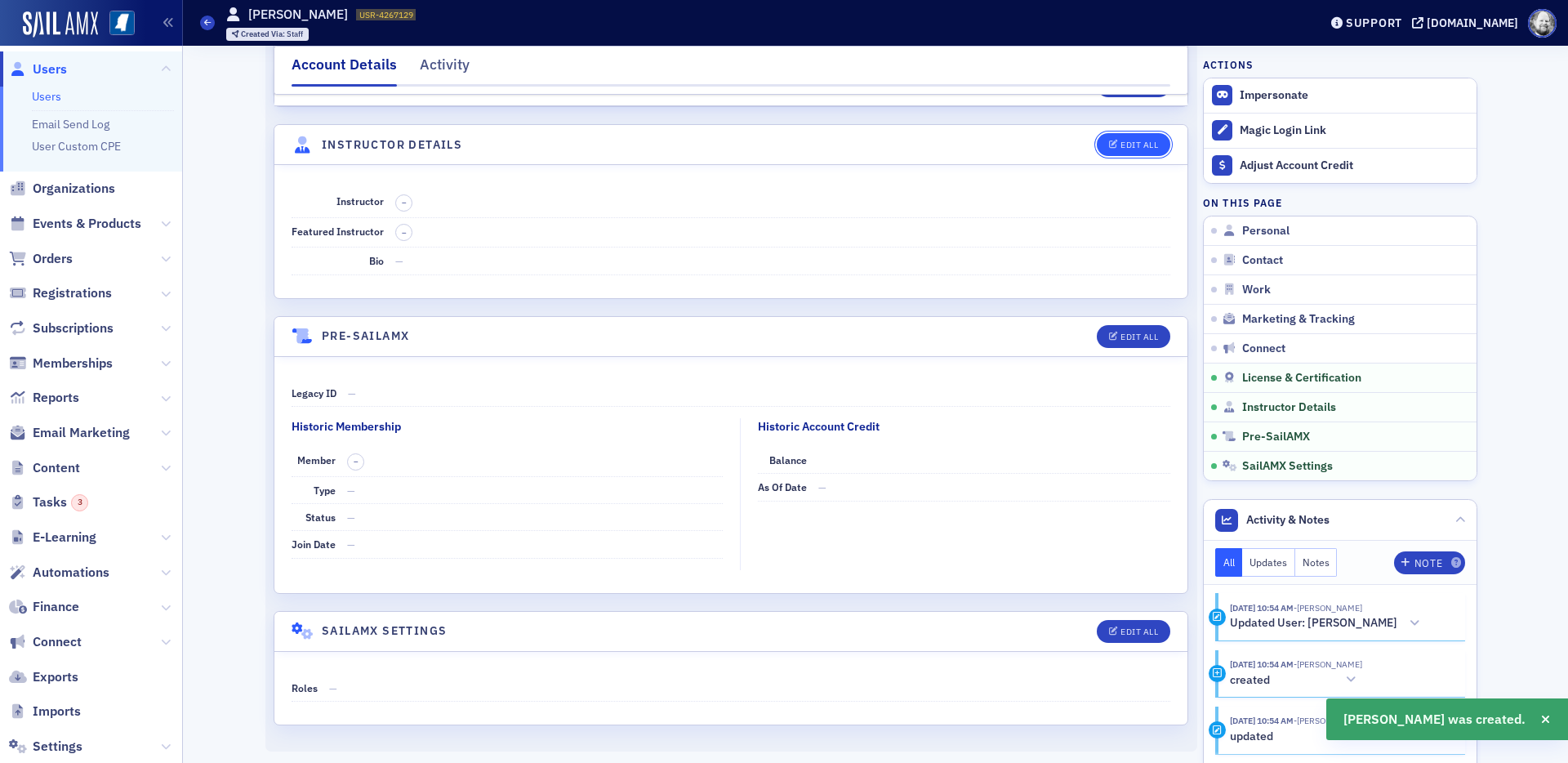
click at [1133, 154] on button "Edit All" at bounding box center [1134, 145] width 73 height 23
select select "US"
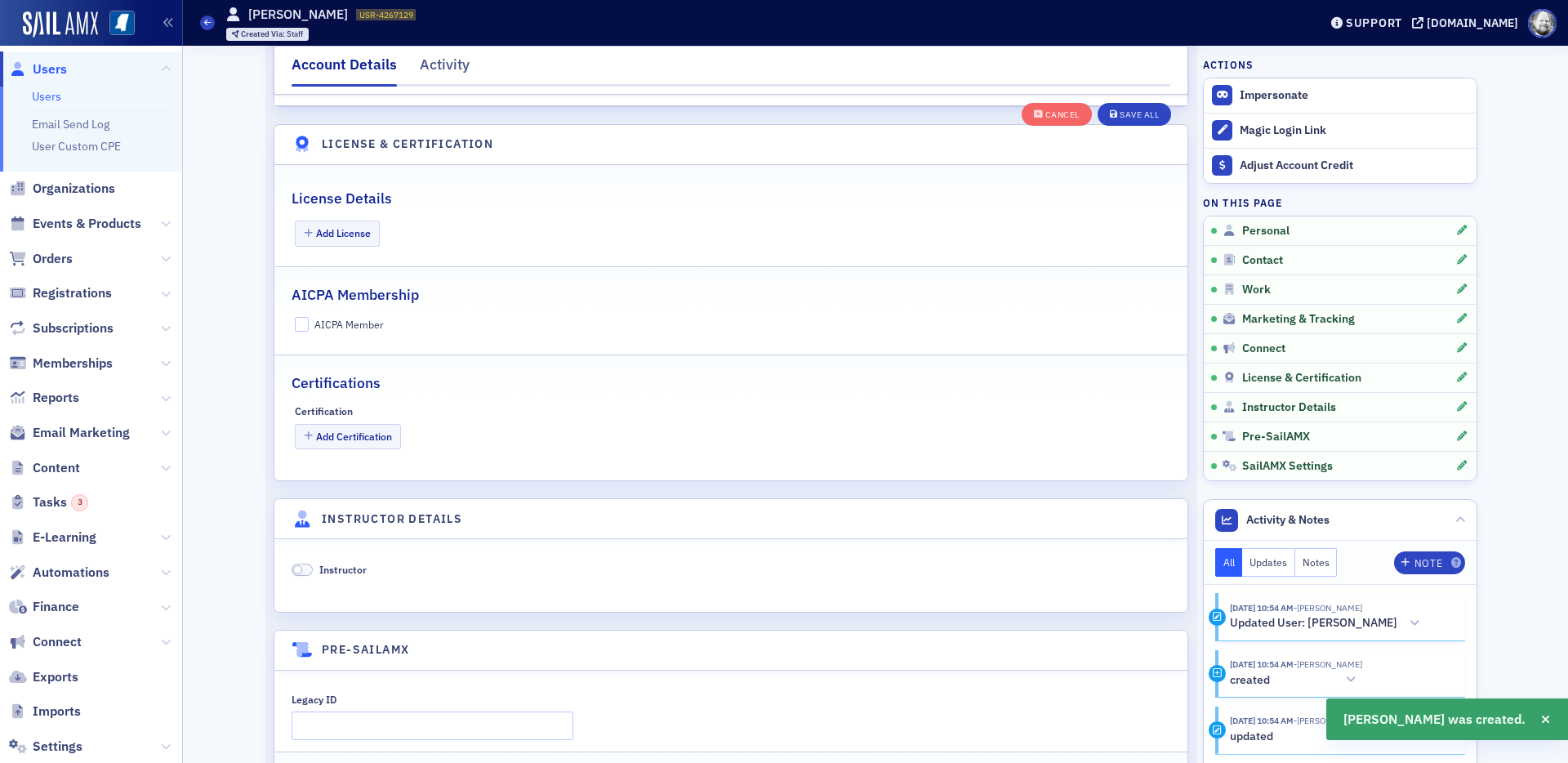
scroll to position [3131, 0]
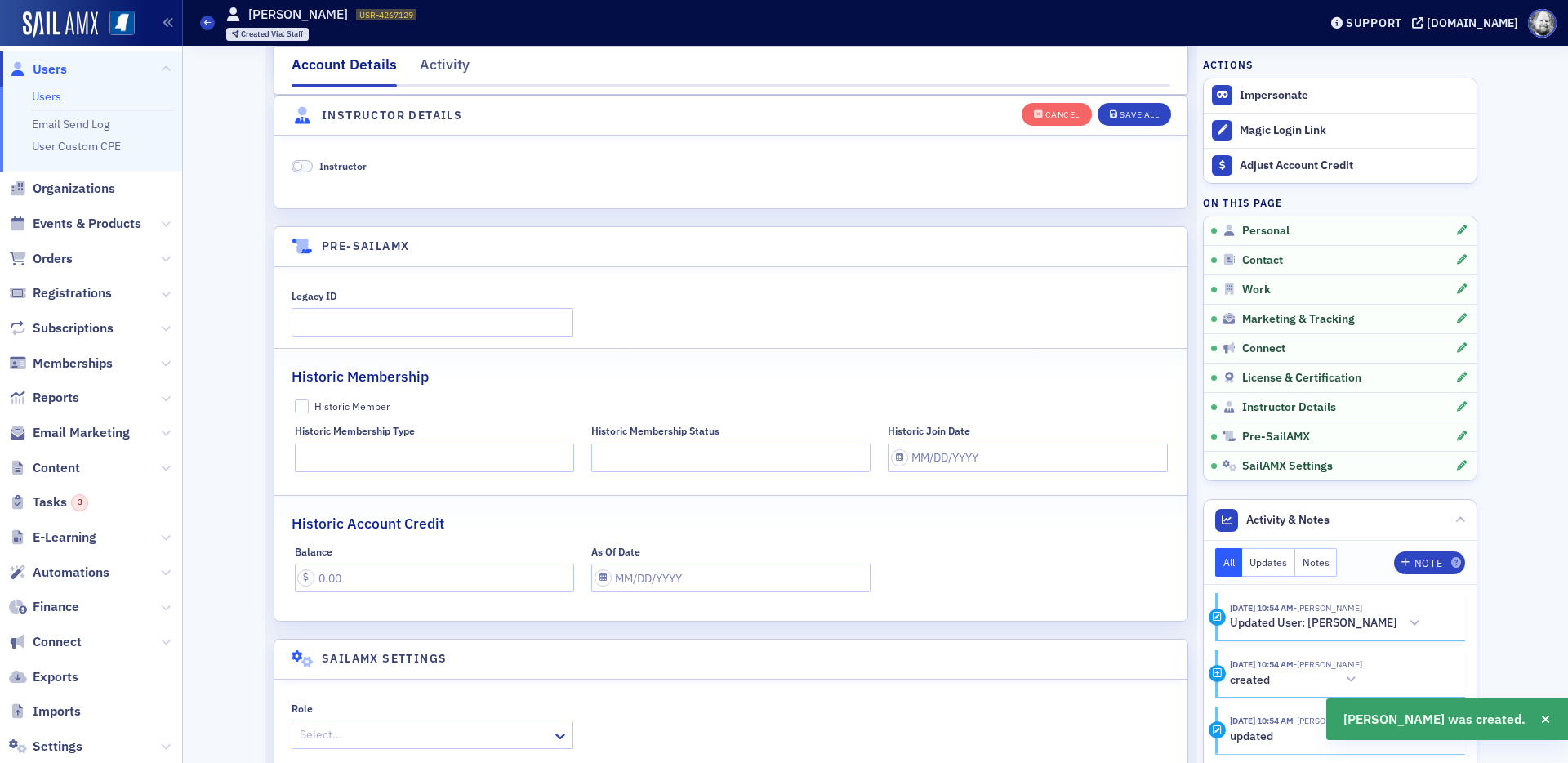
click at [336, 165] on span "Instructor" at bounding box center [343, 166] width 47 height 13
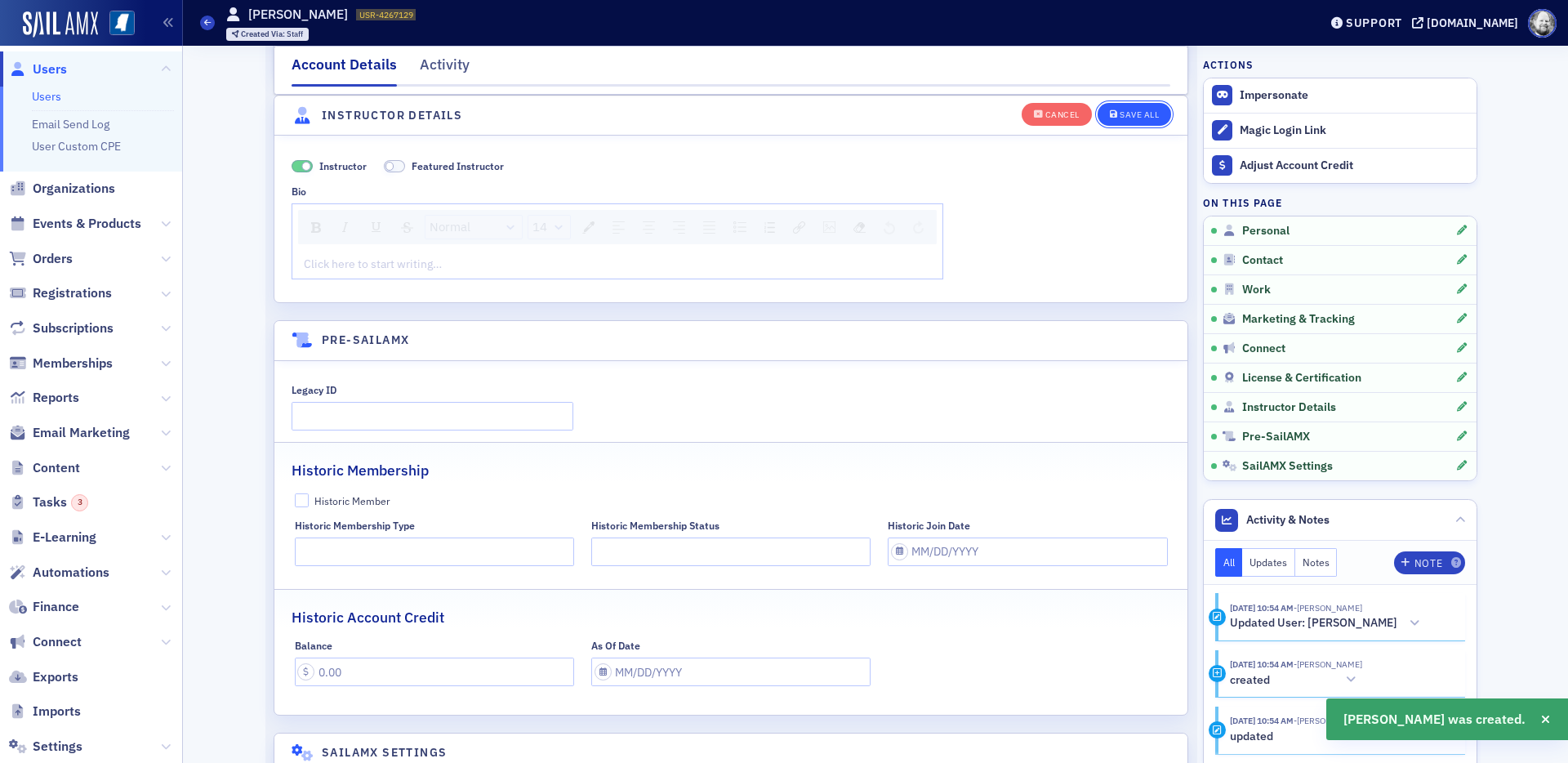
click at [1146, 116] on div "Save All" at bounding box center [1139, 115] width 39 height 9
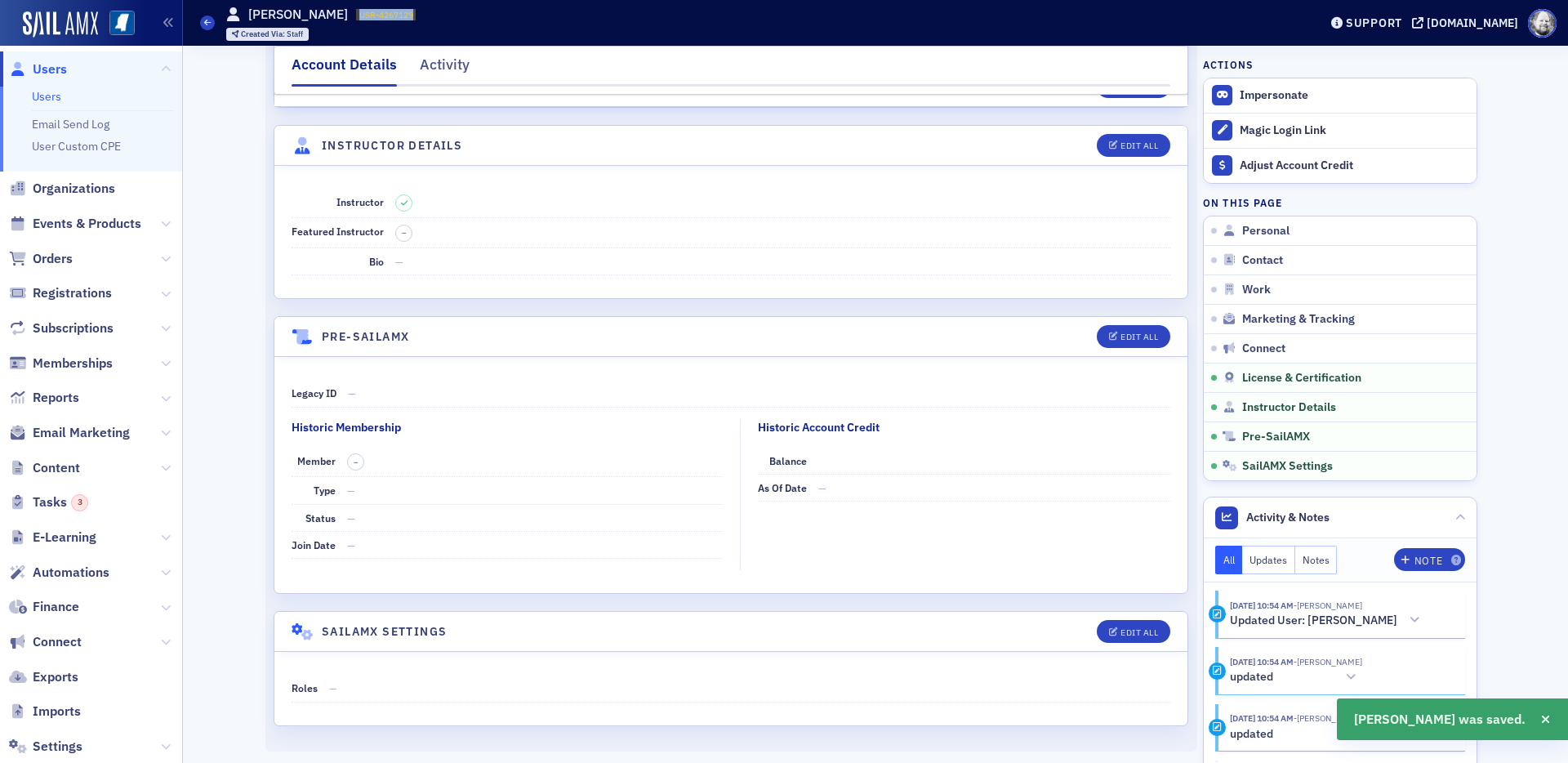
drag, startPoint x: 347, startPoint y: 13, endPoint x: 425, endPoint y: 13, distance: 78.0
click at [425, 13] on div "Users Kasey Pittman USR-4267129 4267129 Created Via : Staff" at bounding box center [747, 22] width 1094 height 47
copy span "USR-4267129"
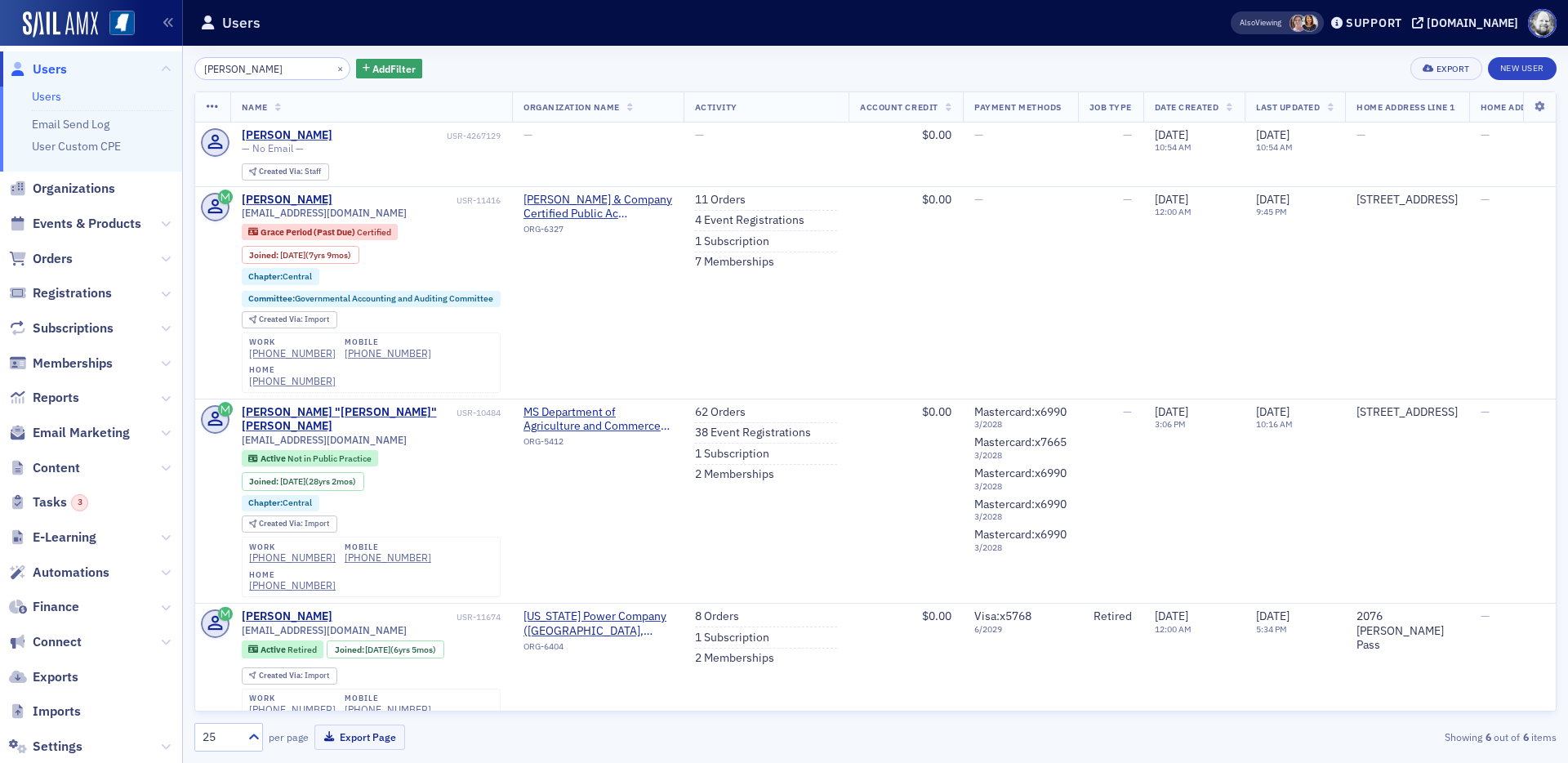
click at [333, 146] on div "— No Email —" at bounding box center [371, 149] width 260 height 13
click at [276, 70] on input "Kasey pittman" at bounding box center [272, 69] width 156 height 23
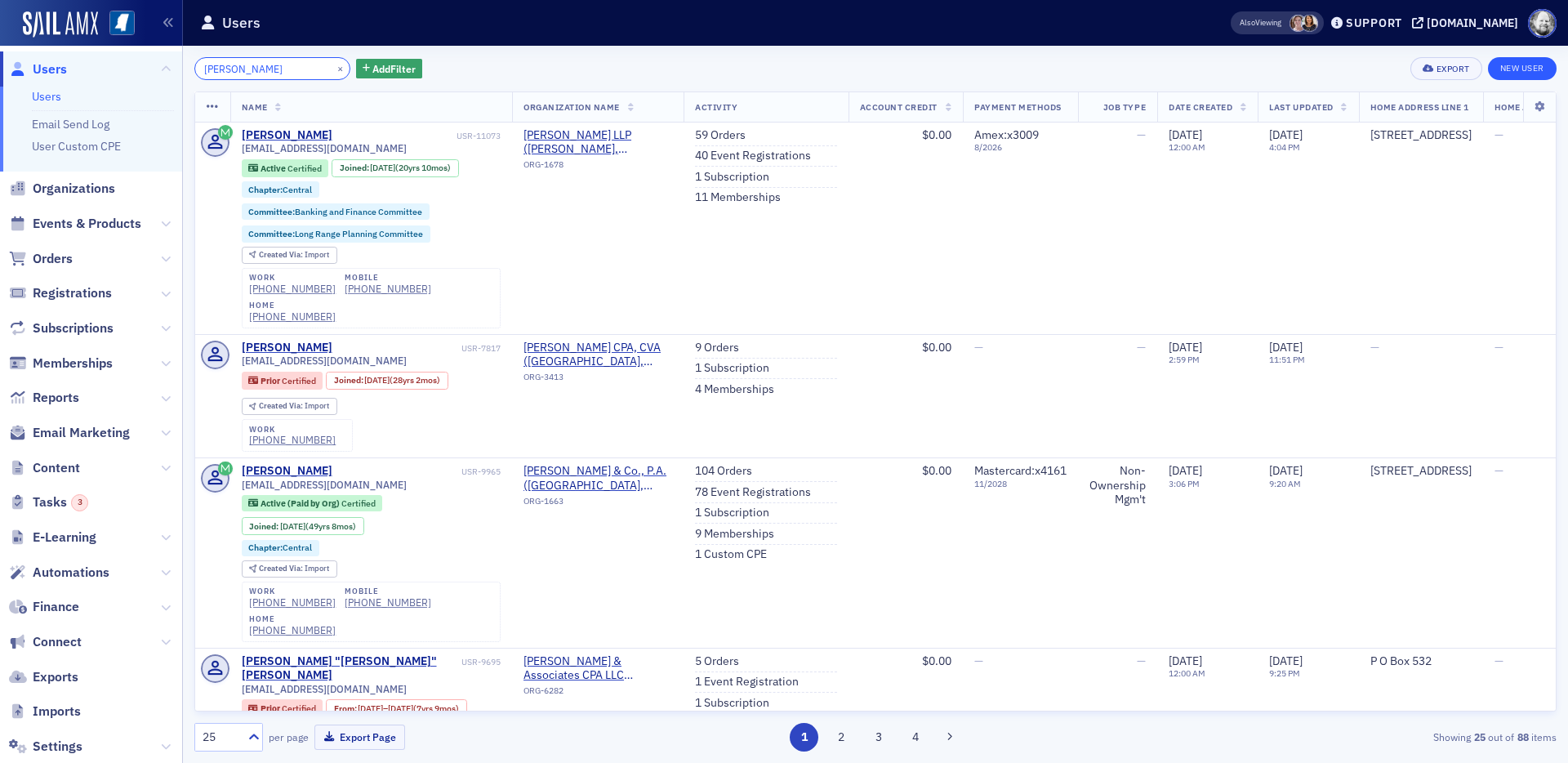
type input "deborah walker"
click at [1410, 78] on link "New User" at bounding box center [1522, 69] width 69 height 23
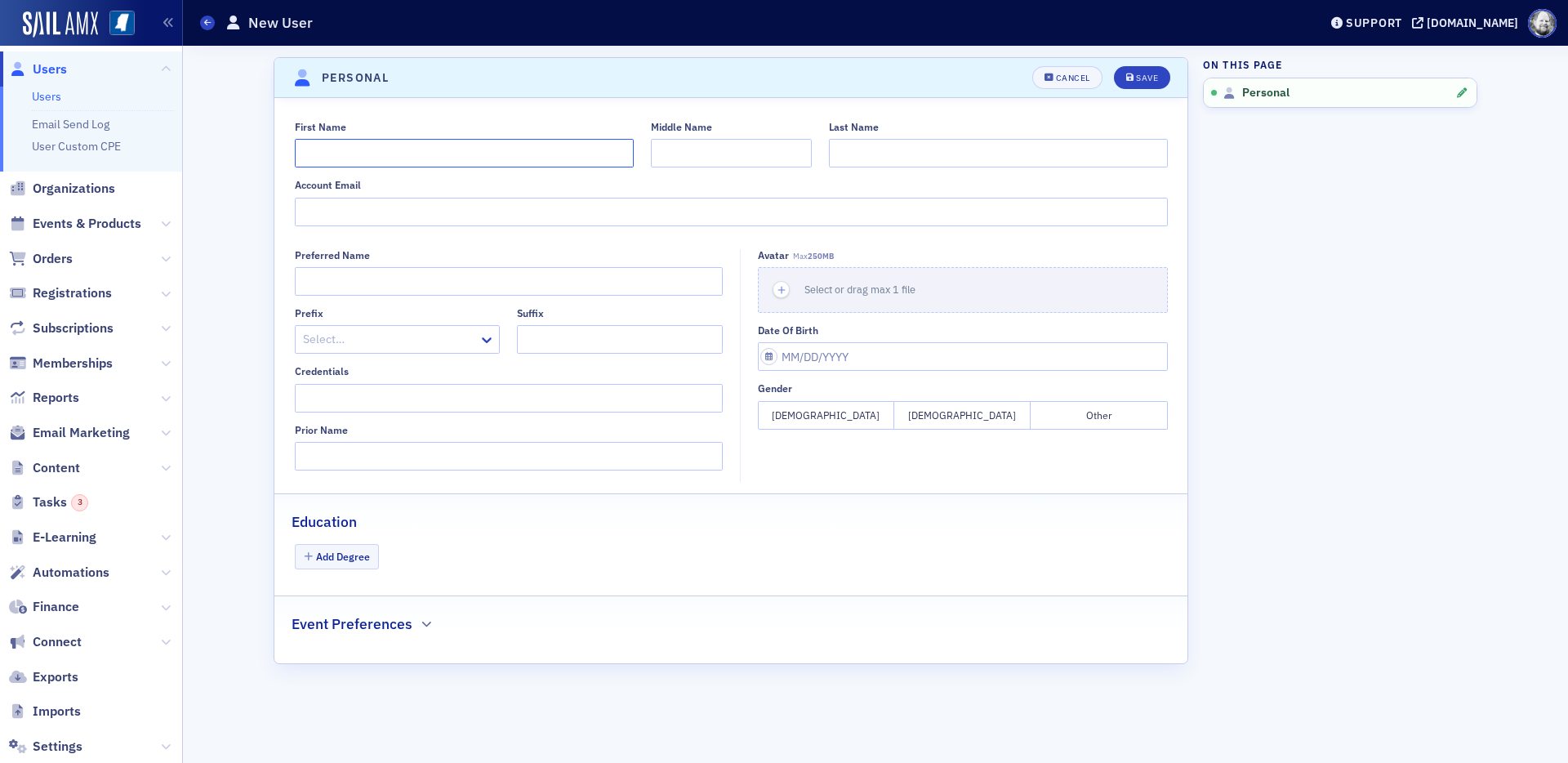
click at [378, 157] on input "First Name" at bounding box center [464, 153] width 339 height 29
type input "Deborah"
type input "Walker"
click at [1141, 74] on div "Save" at bounding box center [1146, 78] width 22 height 9
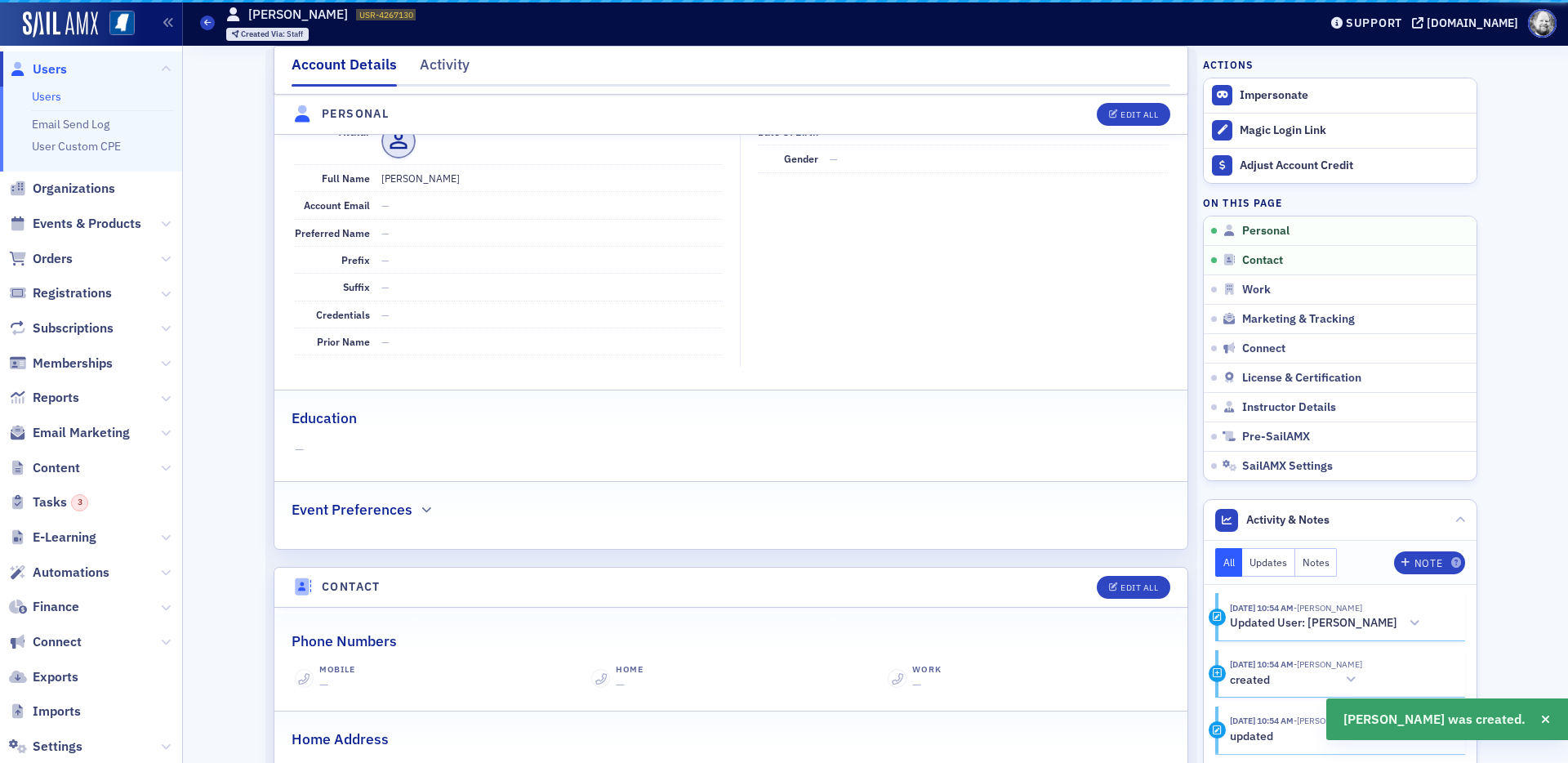
scroll to position [197, 0]
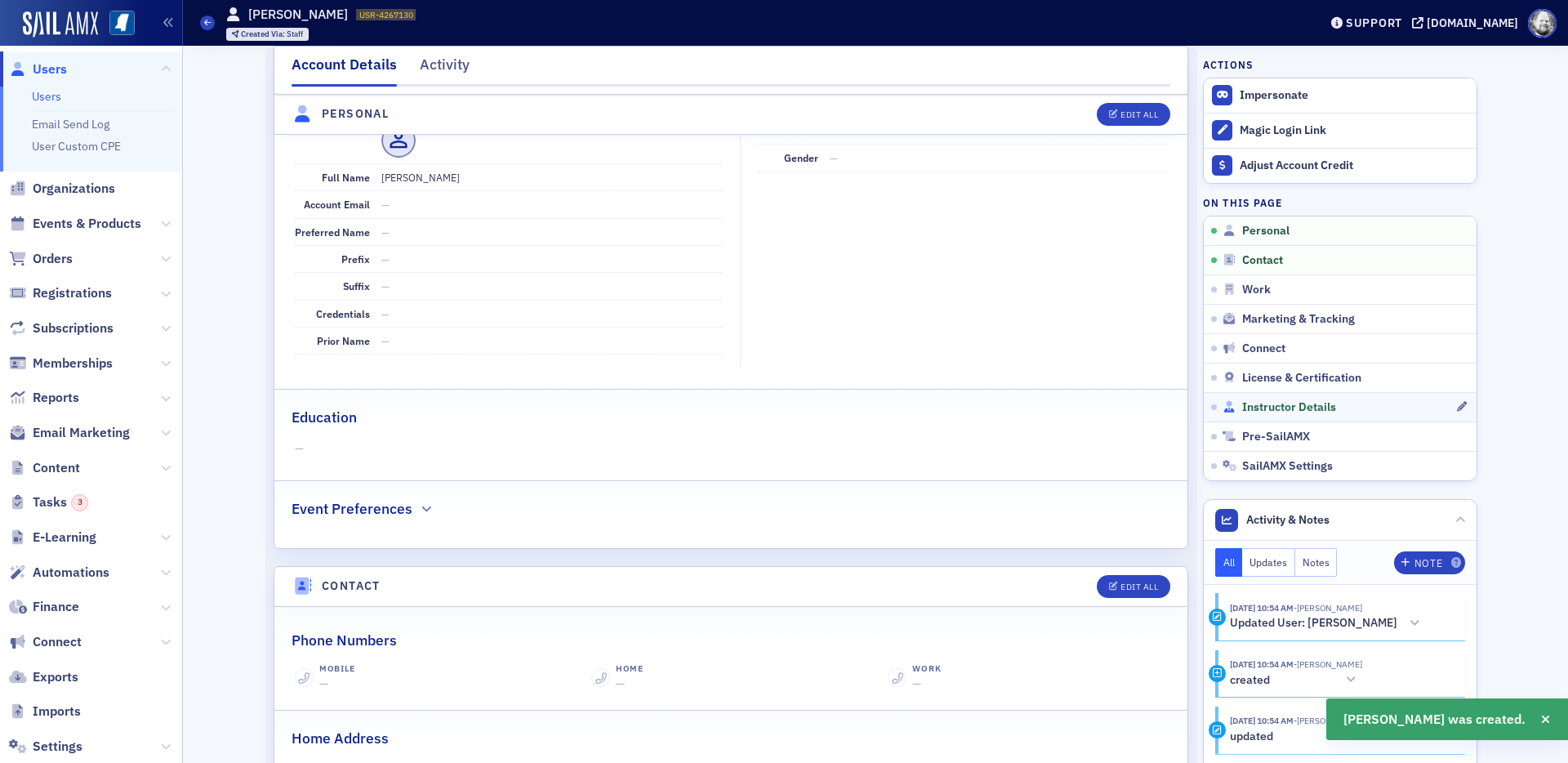
click at [1334, 406] on span "Instructor Details" at bounding box center [1289, 407] width 94 height 14
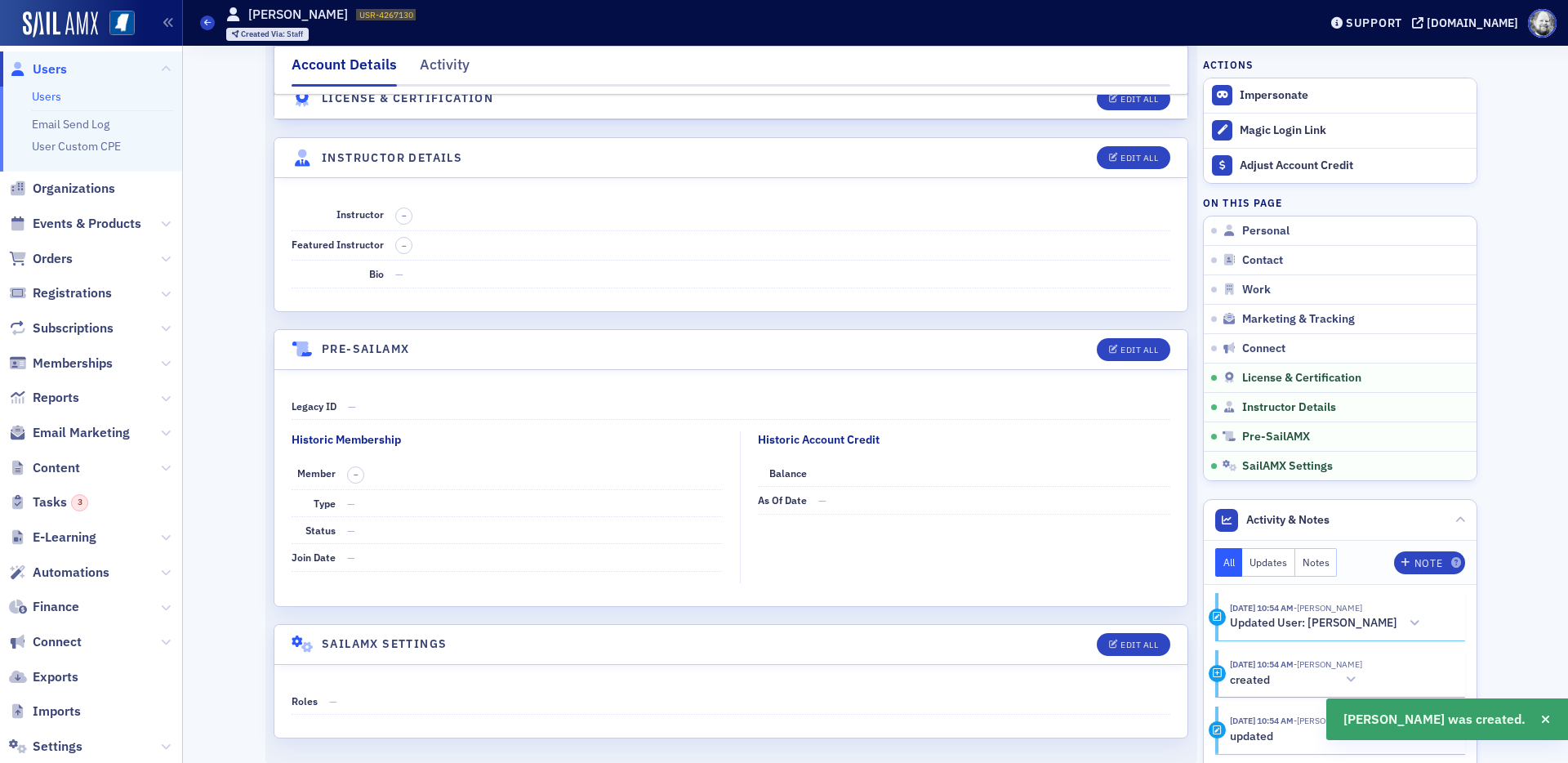
scroll to position [2727, 0]
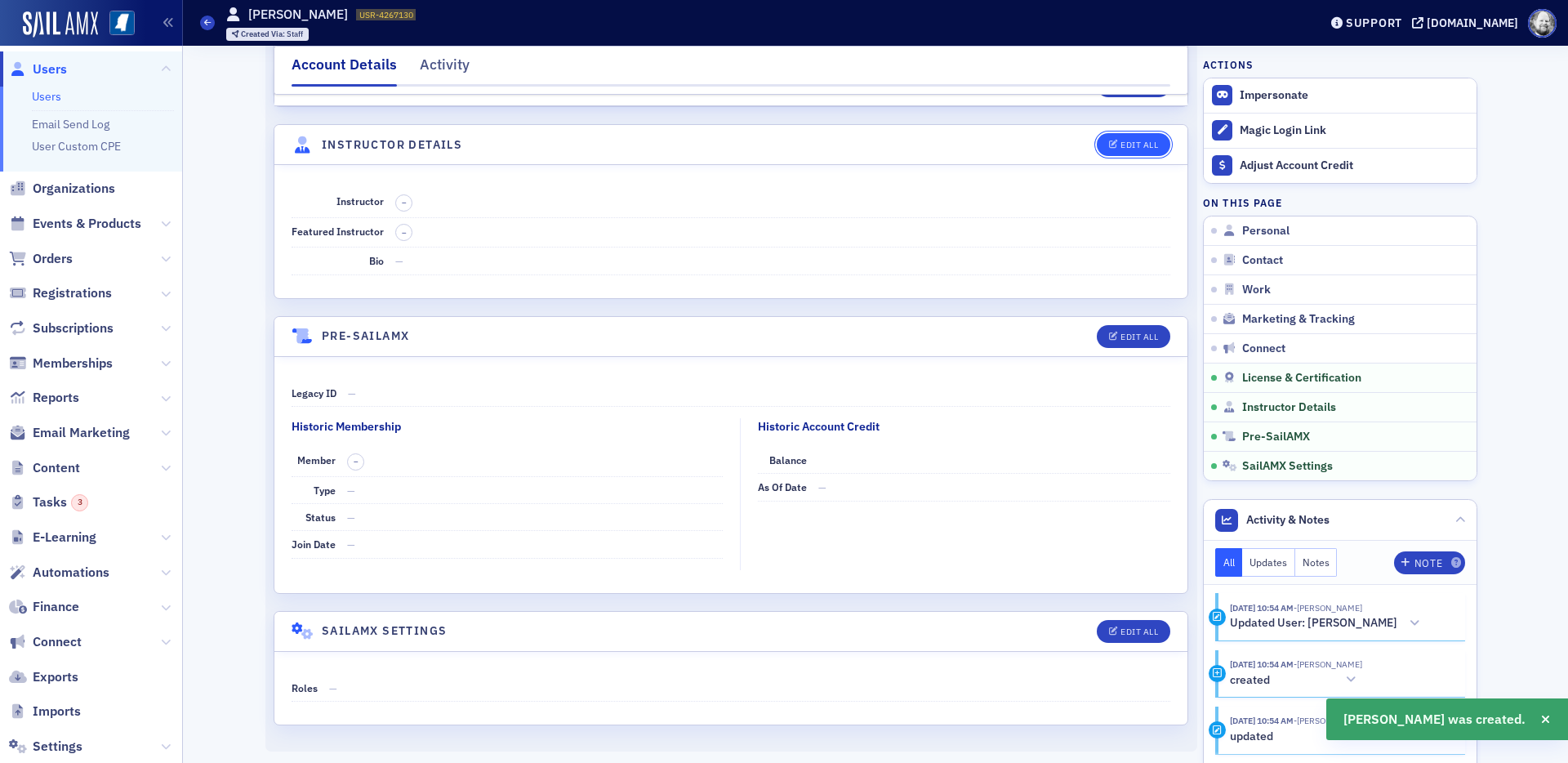
click at [1134, 144] on div "Edit All" at bounding box center [1139, 145] width 38 height 9
select select "US"
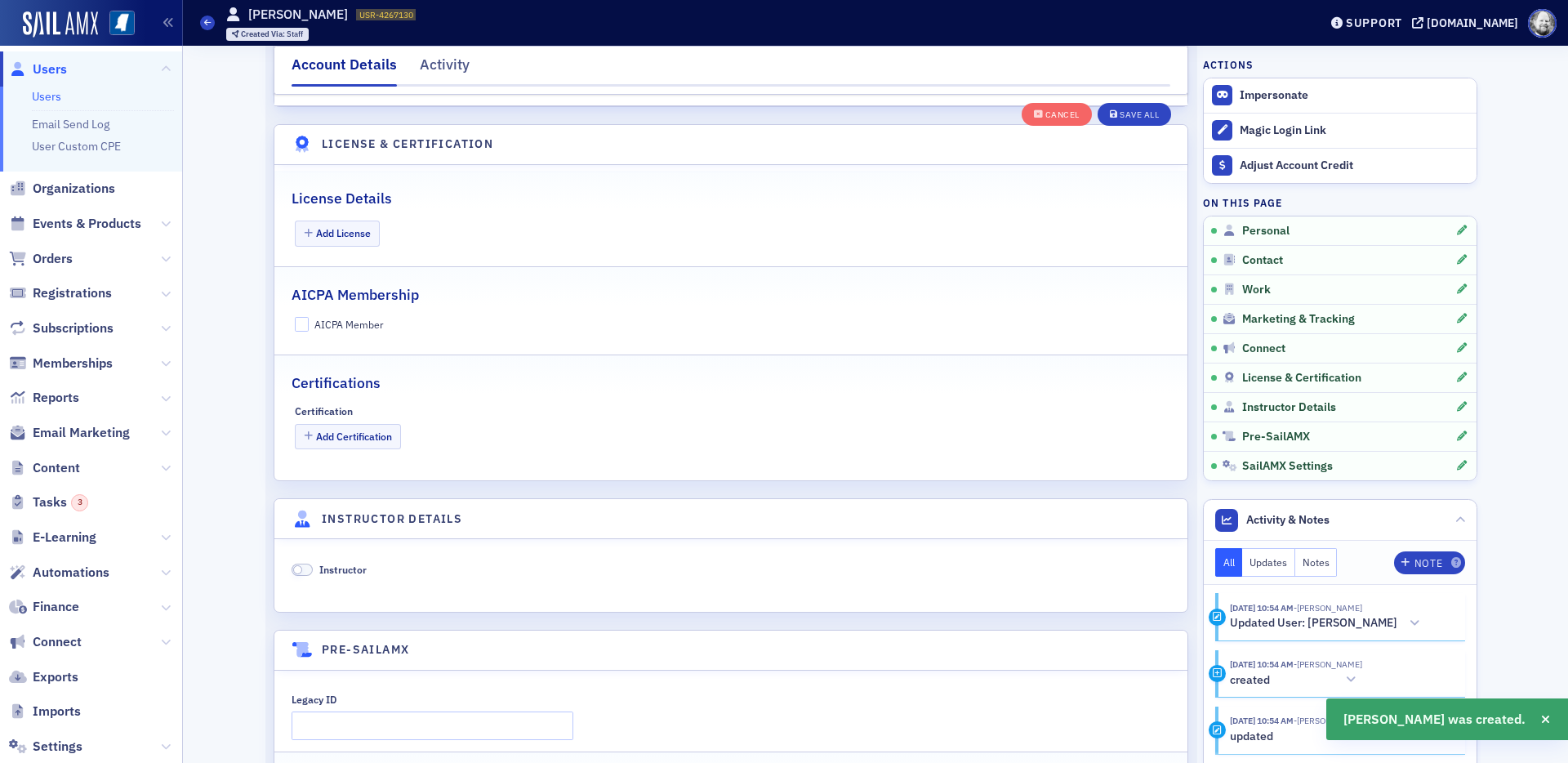
scroll to position [3131, 0]
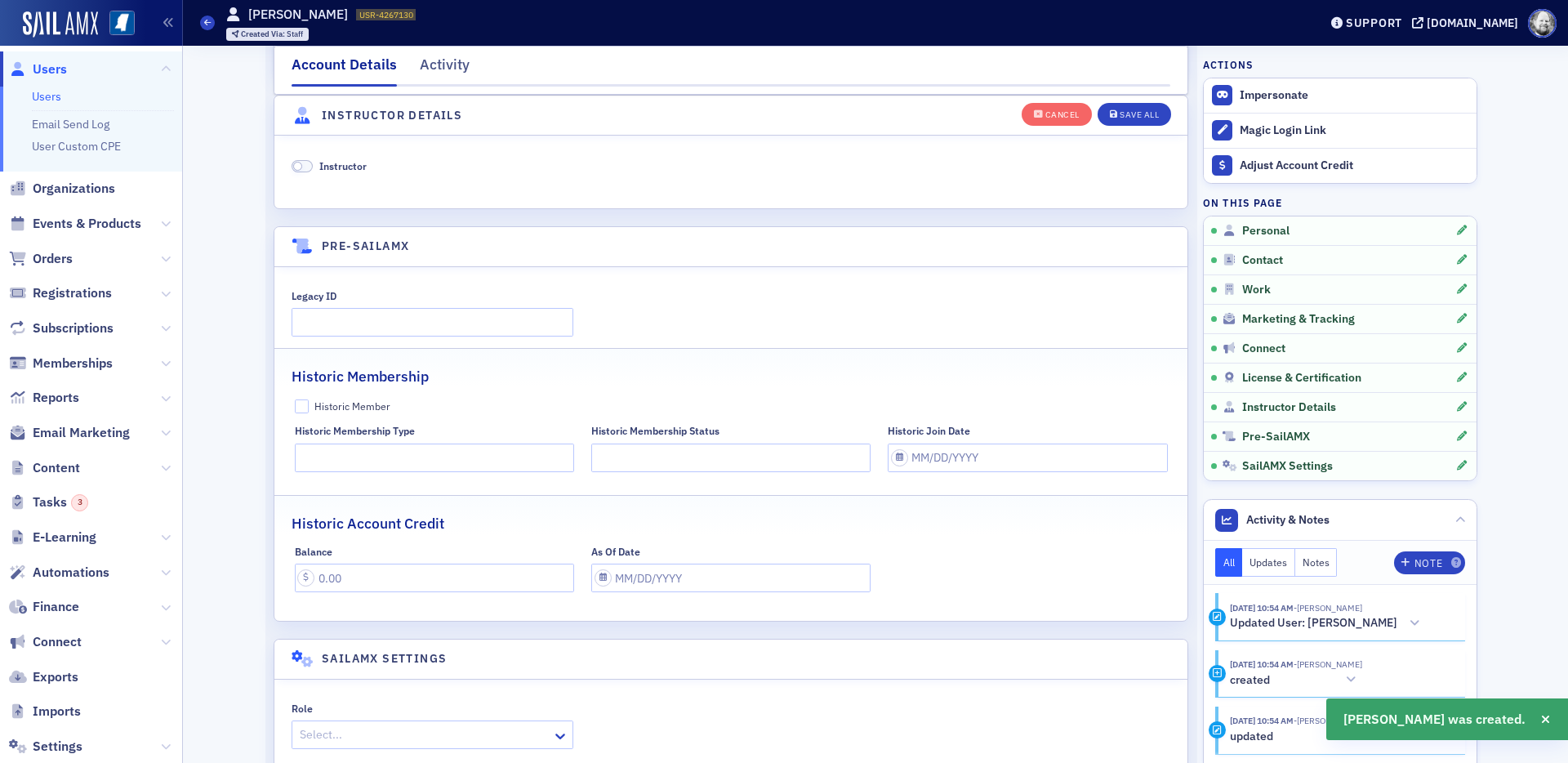
click at [371, 164] on div "Instructor" at bounding box center [731, 166] width 879 height 14
click at [359, 164] on span "Instructor" at bounding box center [343, 166] width 47 height 13
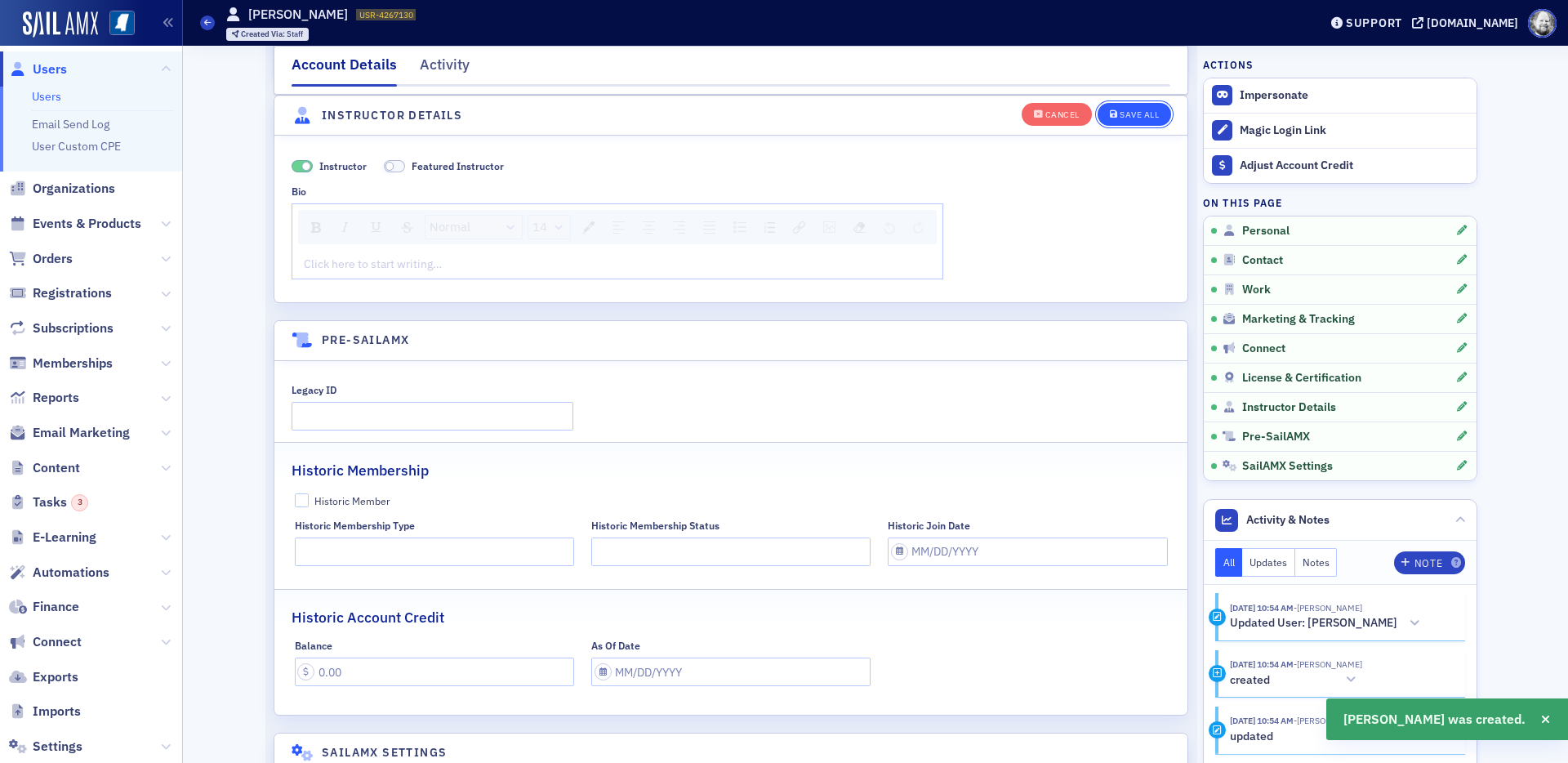
click at [1131, 116] on div "Save All" at bounding box center [1139, 115] width 39 height 9
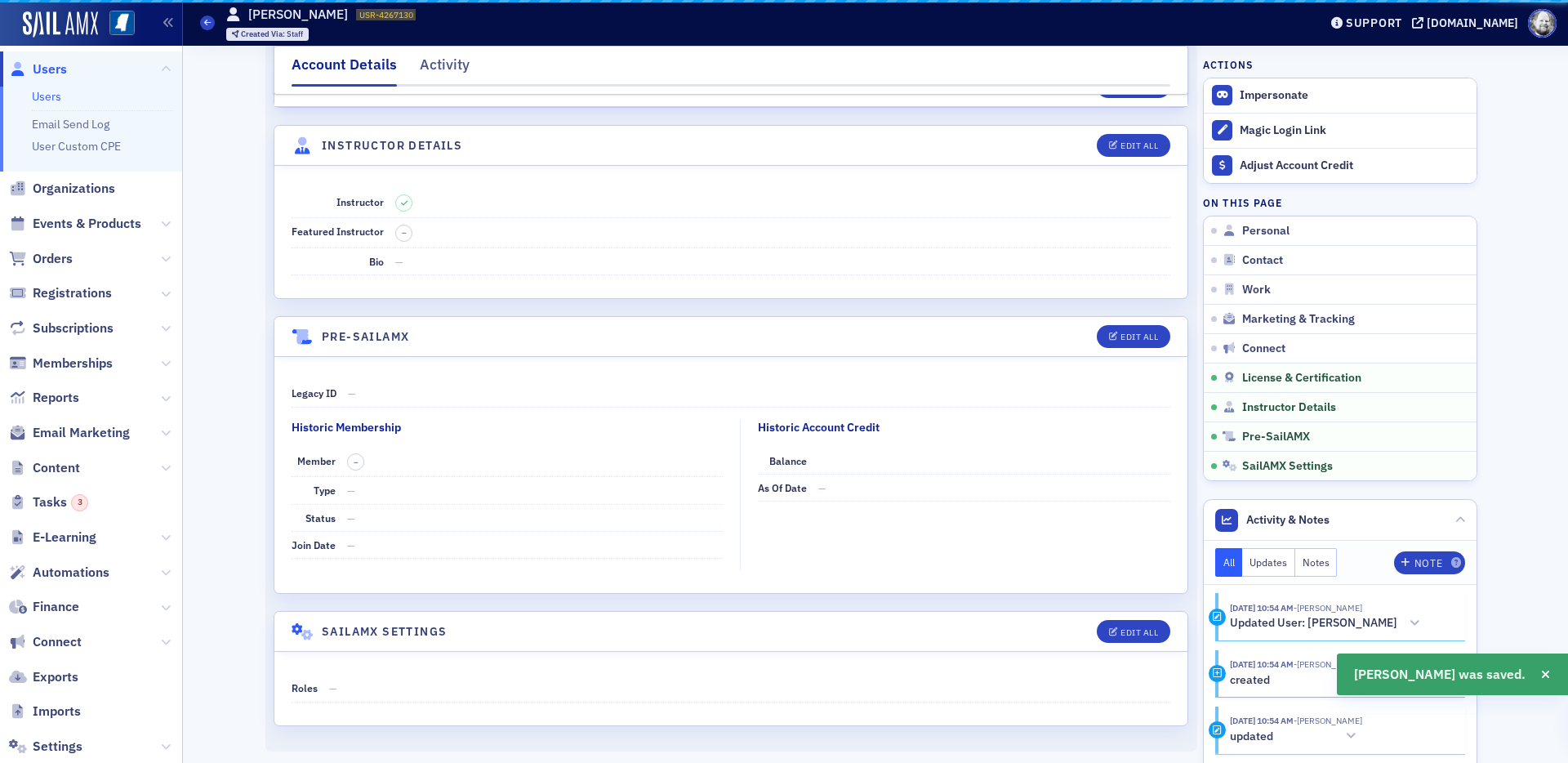
scroll to position [2726, 0]
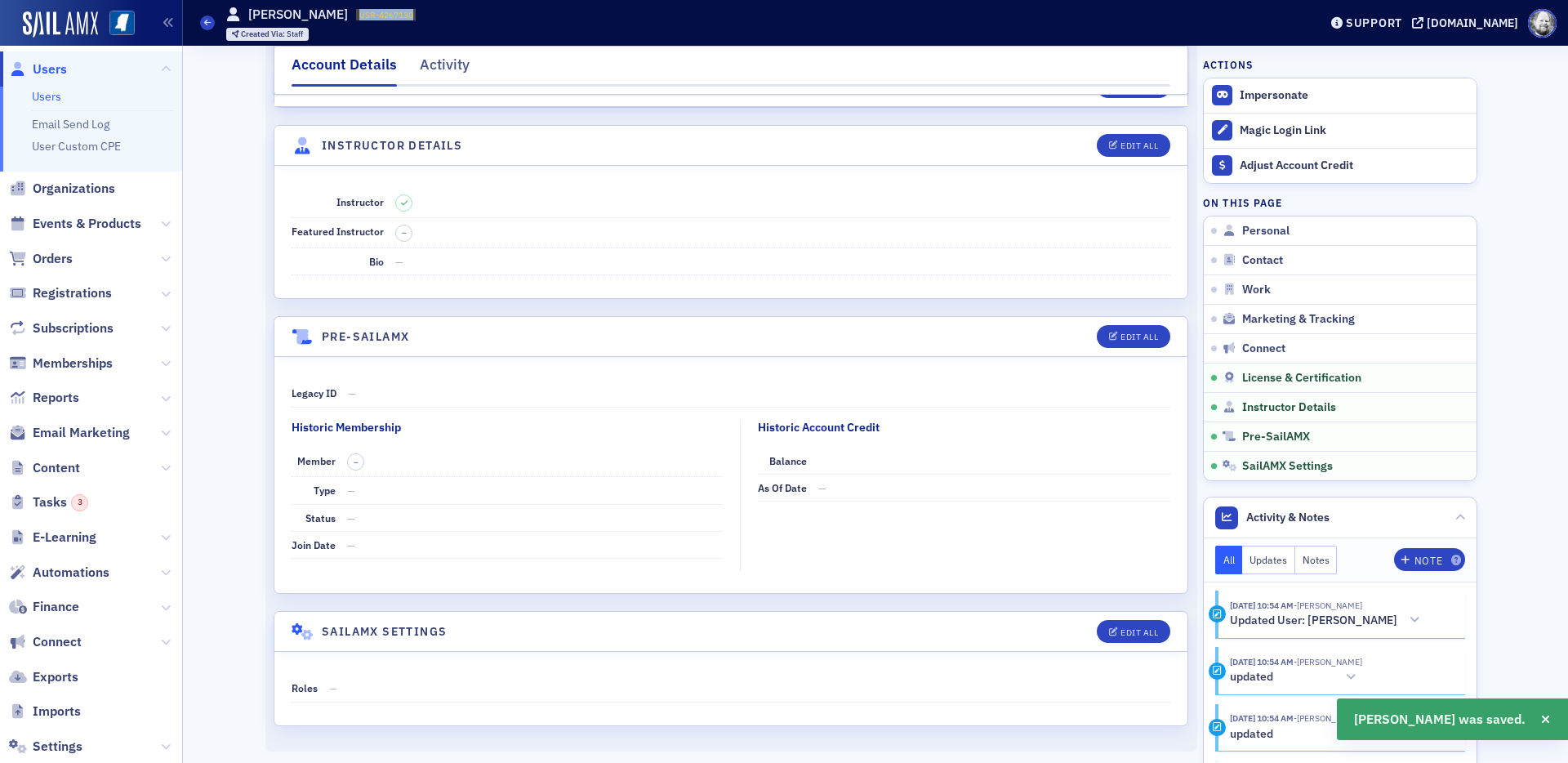
drag, startPoint x: 351, startPoint y: 13, endPoint x: 439, endPoint y: 13, distance: 88.0
click at [439, 13] on div "Users Deborah Walker USR-4267130 4267130 Created Via : Staff" at bounding box center [747, 22] width 1094 height 47
copy span "USR-4267130"
click at [51, 97] on link "Users" at bounding box center [47, 96] width 30 height 14
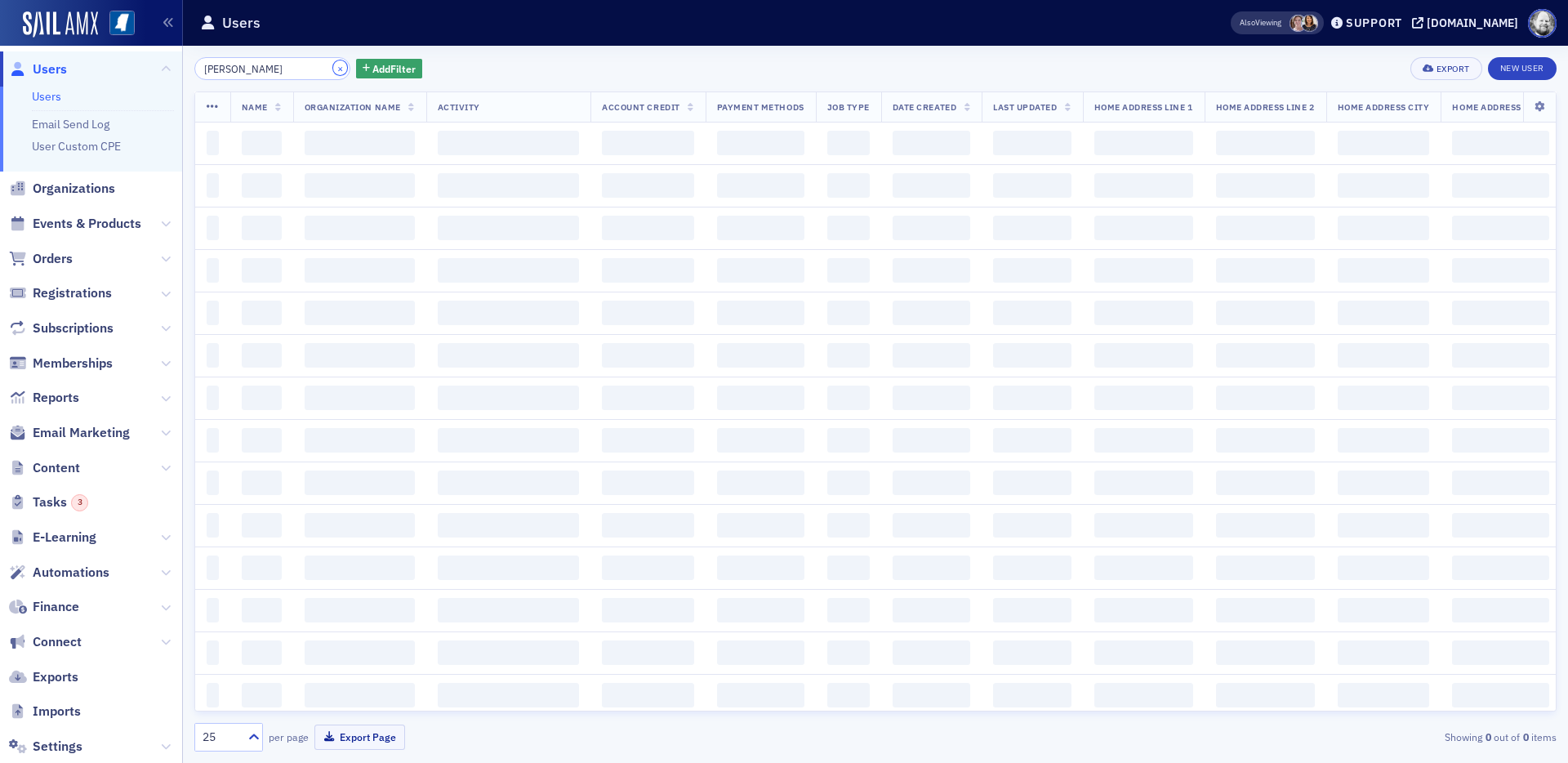
click at [333, 63] on button "×" at bounding box center [340, 68] width 14 height 14
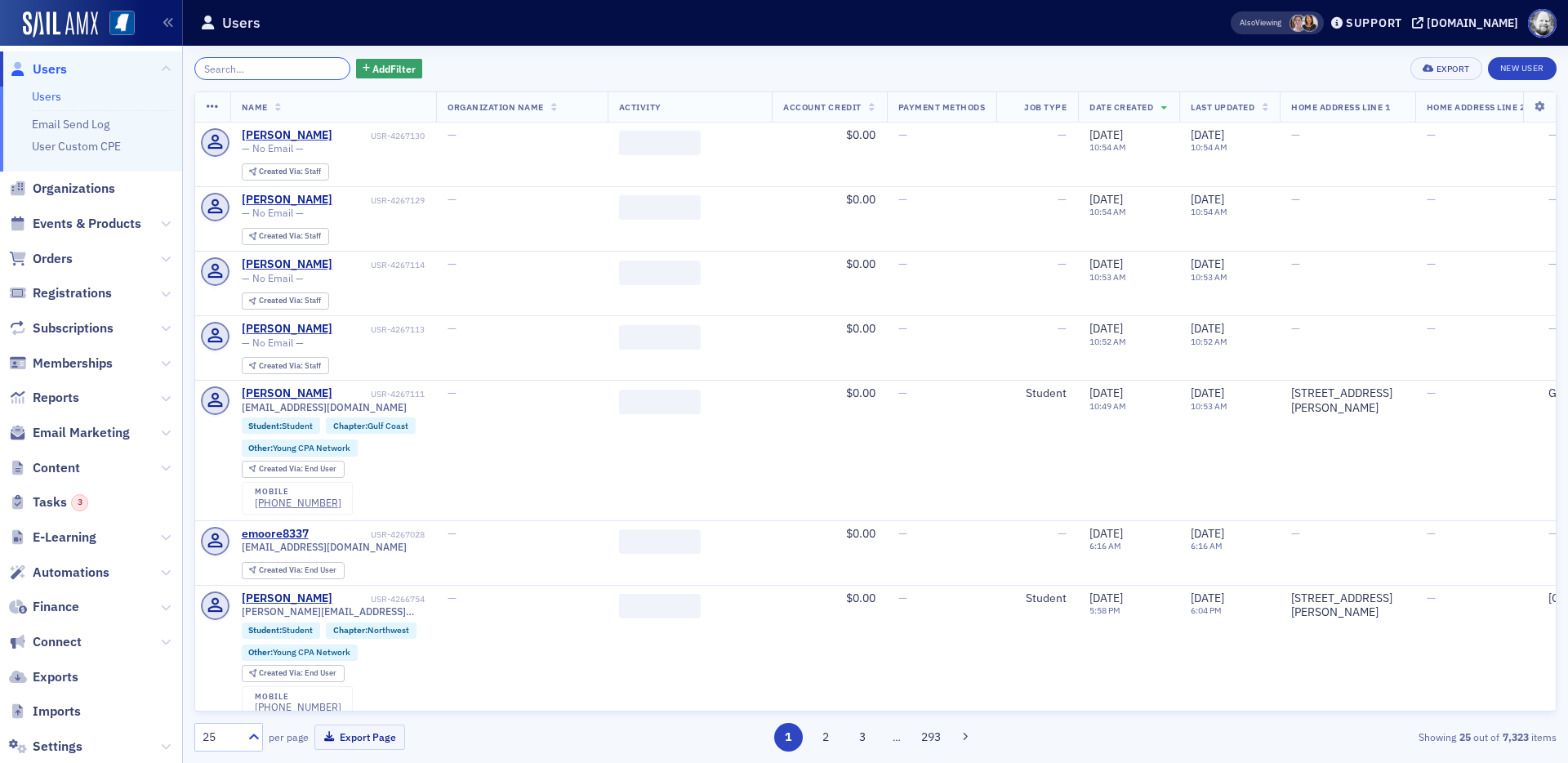
click at [290, 64] on input "search" at bounding box center [272, 69] width 156 height 23
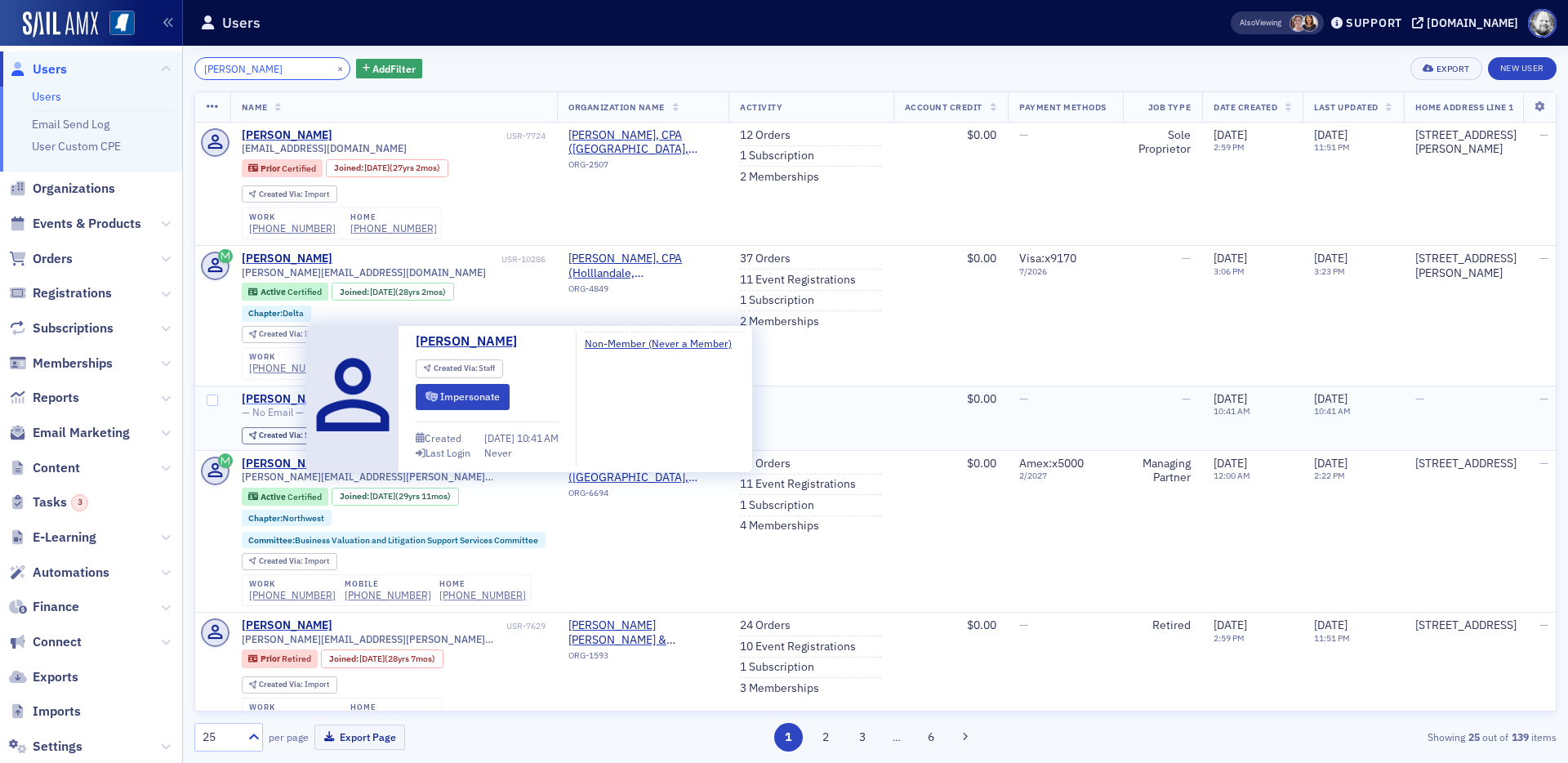
type input "Robert Keebler"
click at [284, 396] on div "Bob Keebler" at bounding box center [286, 399] width 90 height 14
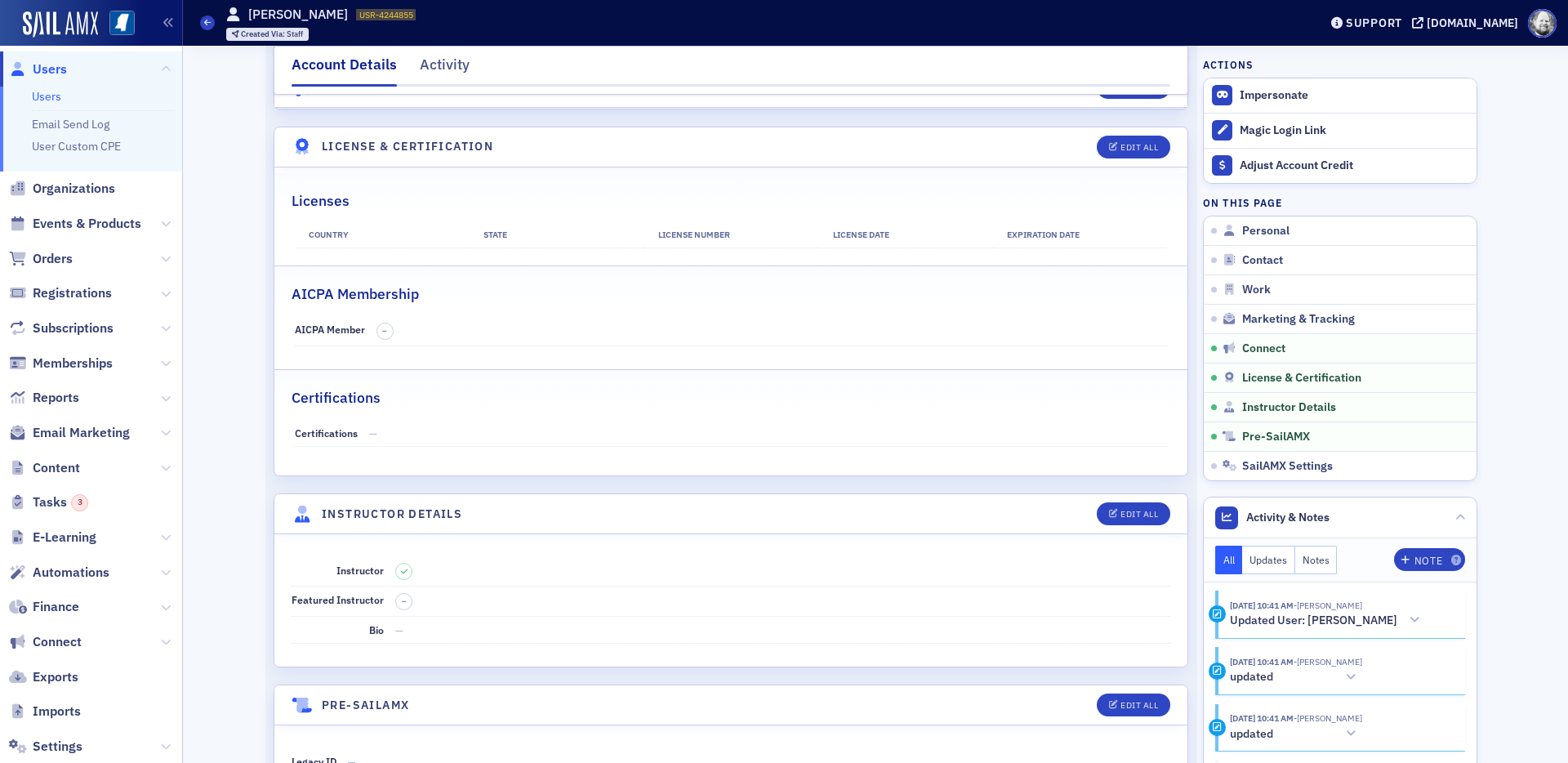
scroll to position [2359, 0]
drag, startPoint x: 330, startPoint y: 14, endPoint x: 390, endPoint y: 17, distance: 60.1
click at [390, 16] on div "Users Bob Keebler USR-4244855 4244855 Created Via : Staff" at bounding box center [747, 22] width 1094 height 47
copy span "USR-4244855"
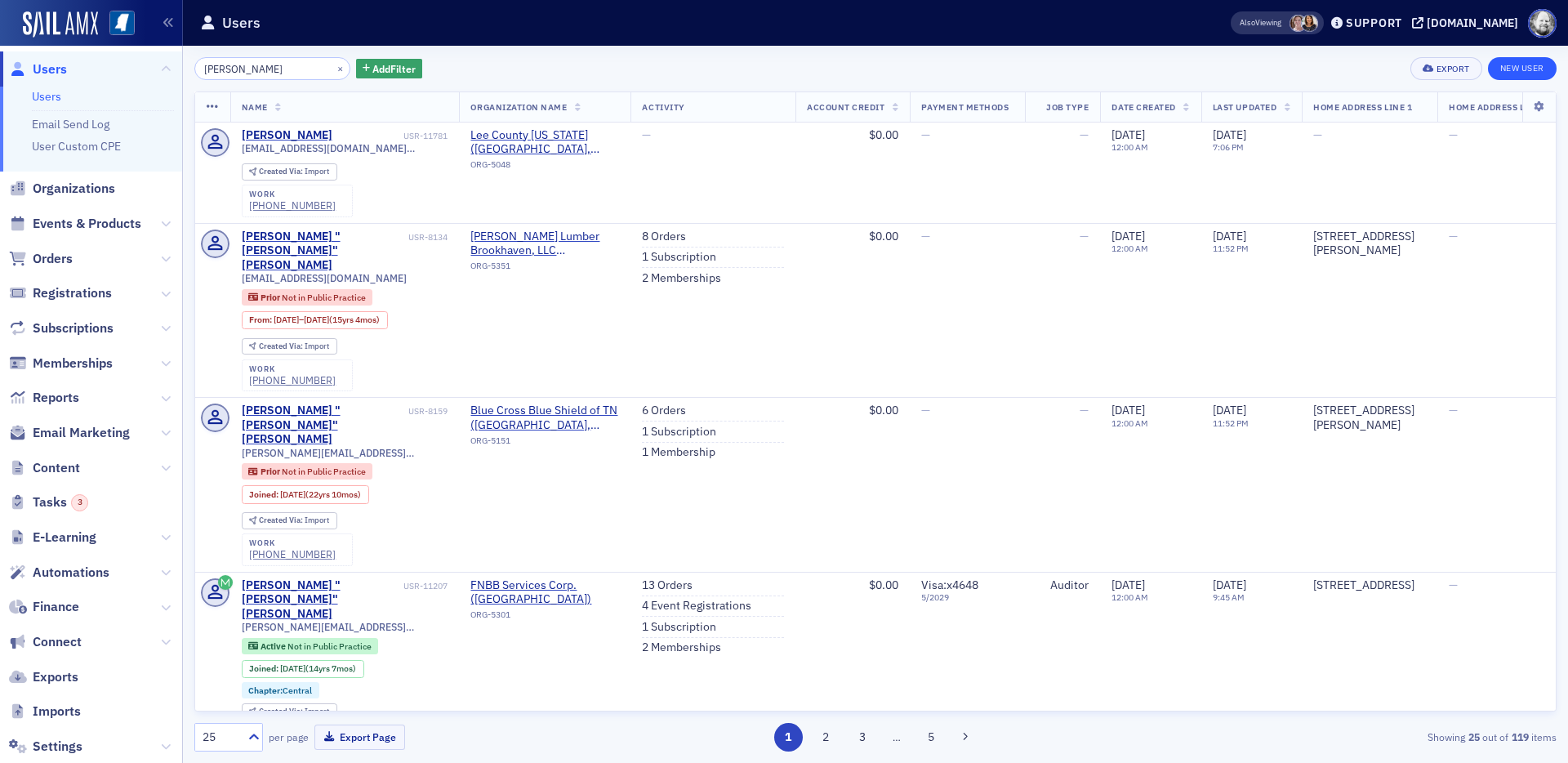
type input "Chris Benson"
click at [1410, 73] on link "New User" at bounding box center [1522, 69] width 69 height 23
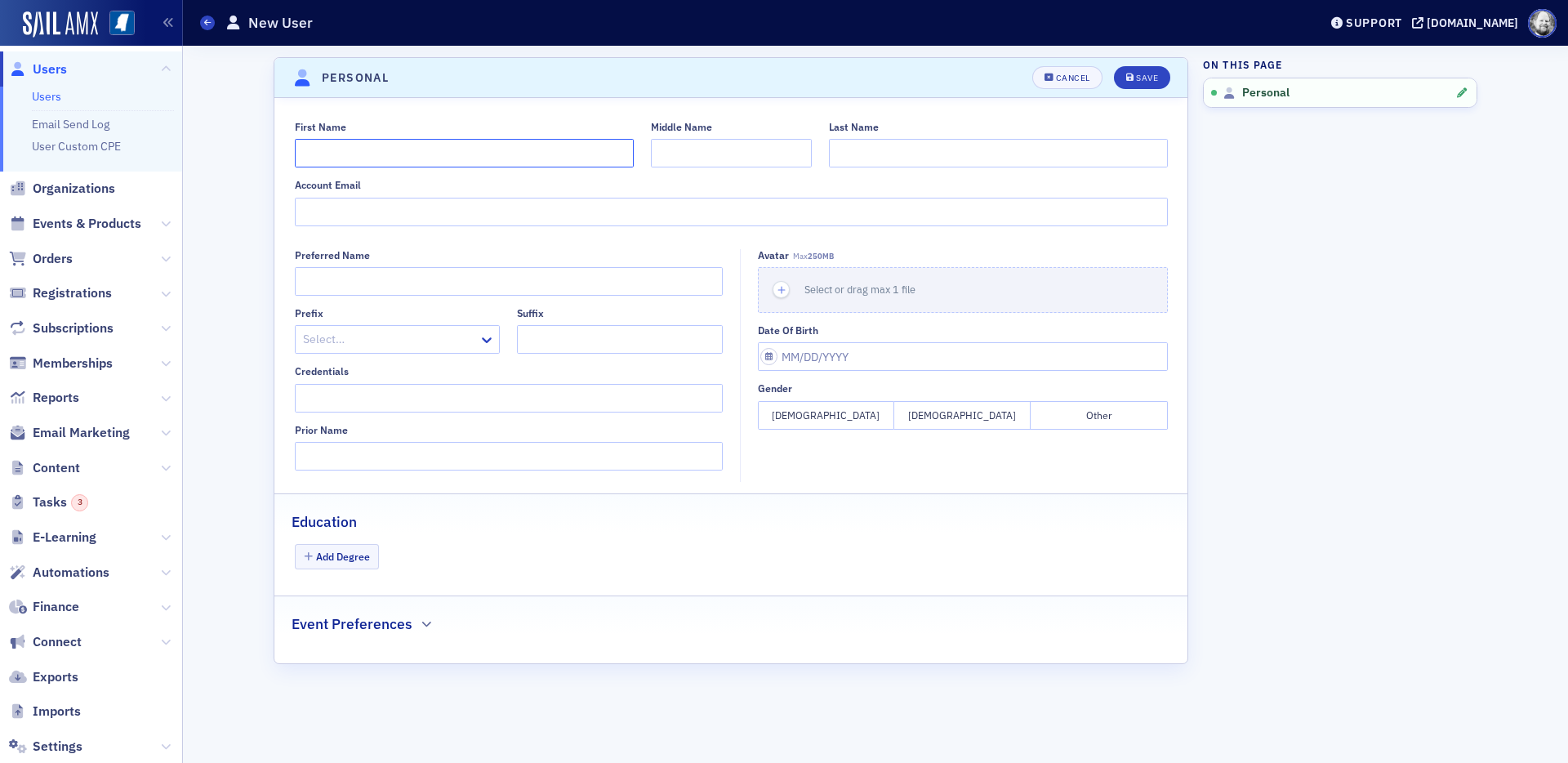
click at [543, 161] on input "First Name" at bounding box center [464, 153] width 339 height 29
type input "Chris"
type input "Benson"
click at [1140, 70] on button "Save" at bounding box center [1142, 78] width 56 height 23
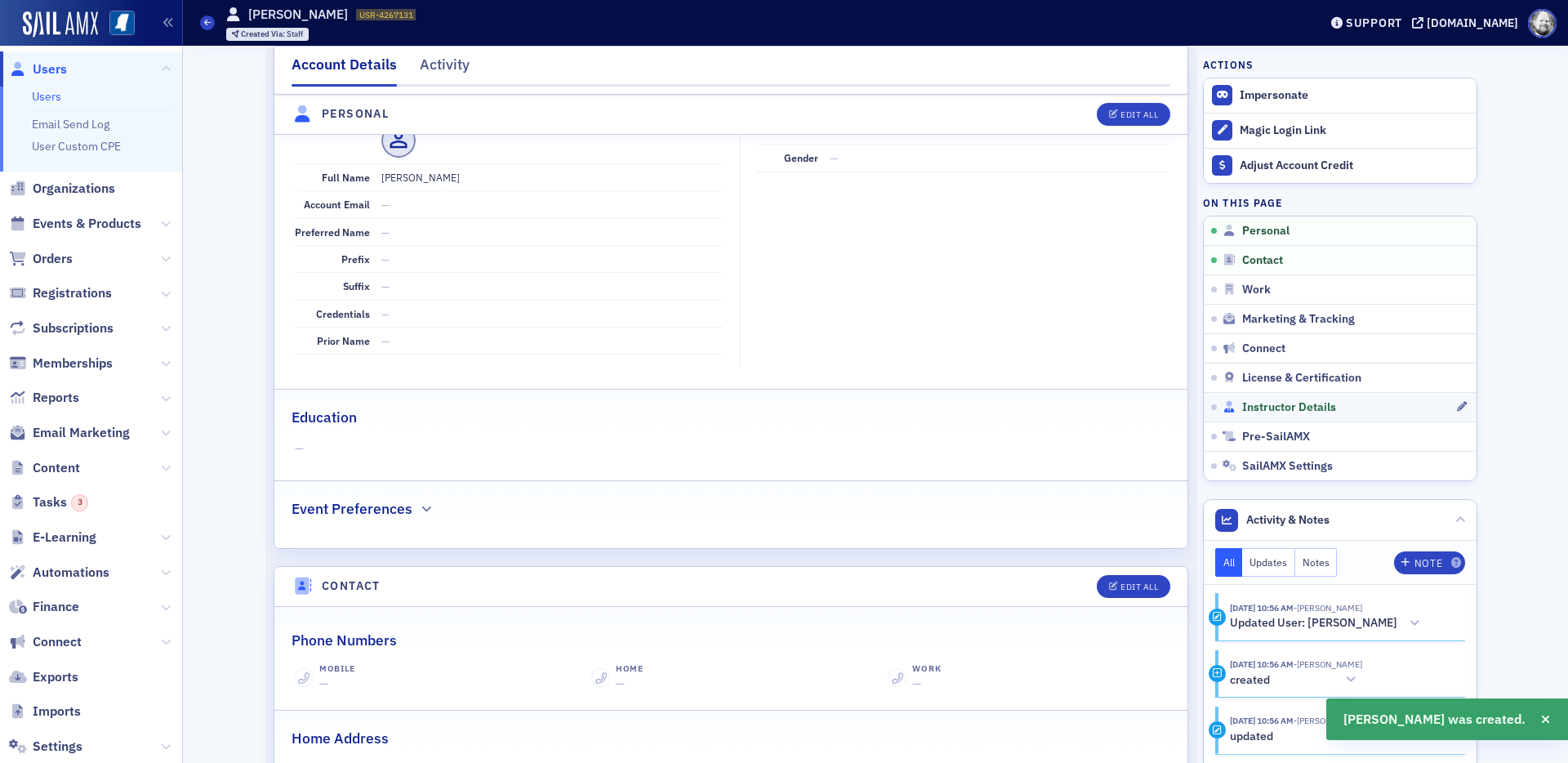
click at [1274, 412] on span "Instructor Details" at bounding box center [1289, 407] width 94 height 14
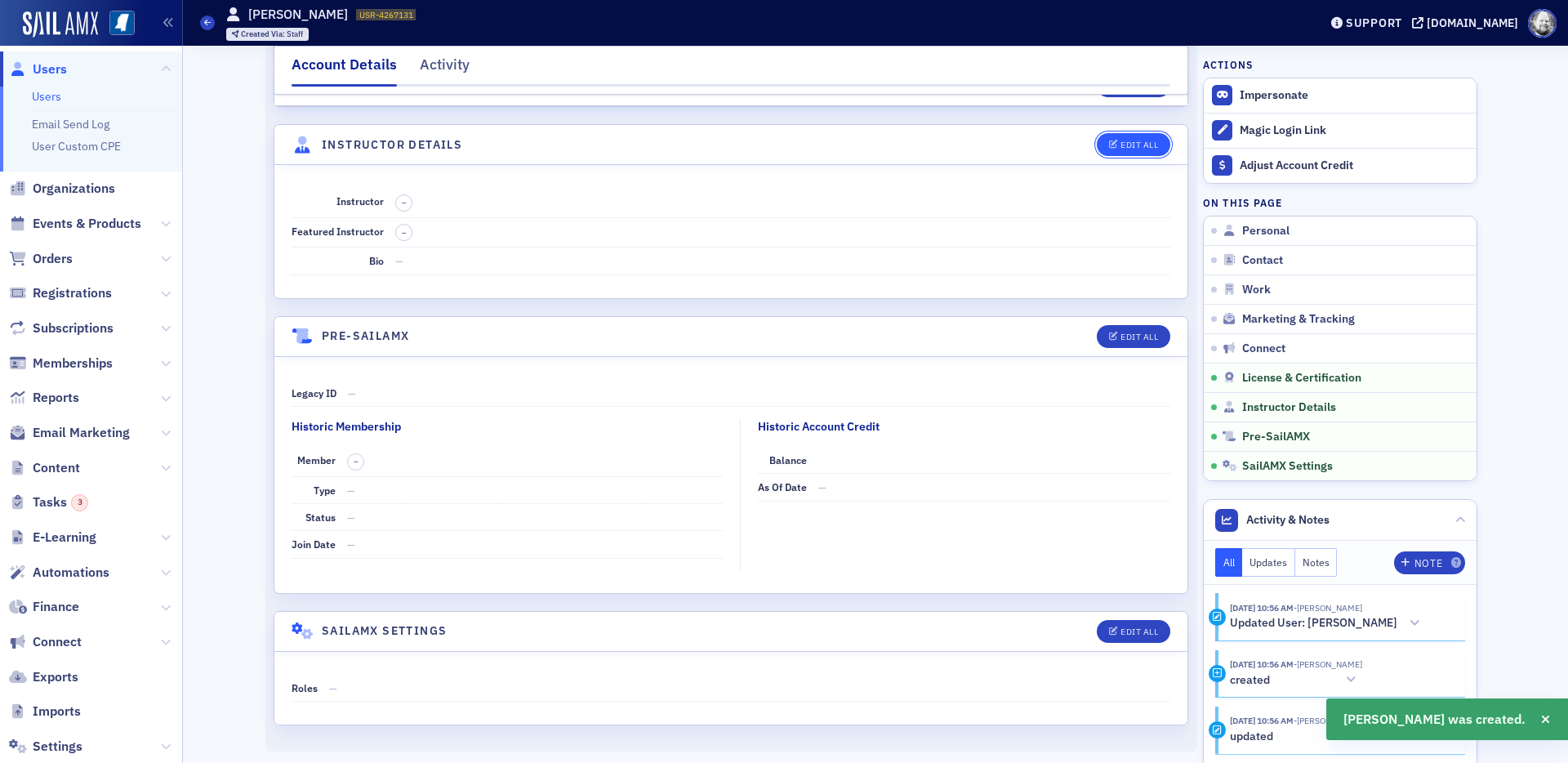
click at [1140, 143] on div "Edit All" at bounding box center [1139, 145] width 38 height 9
select select "US"
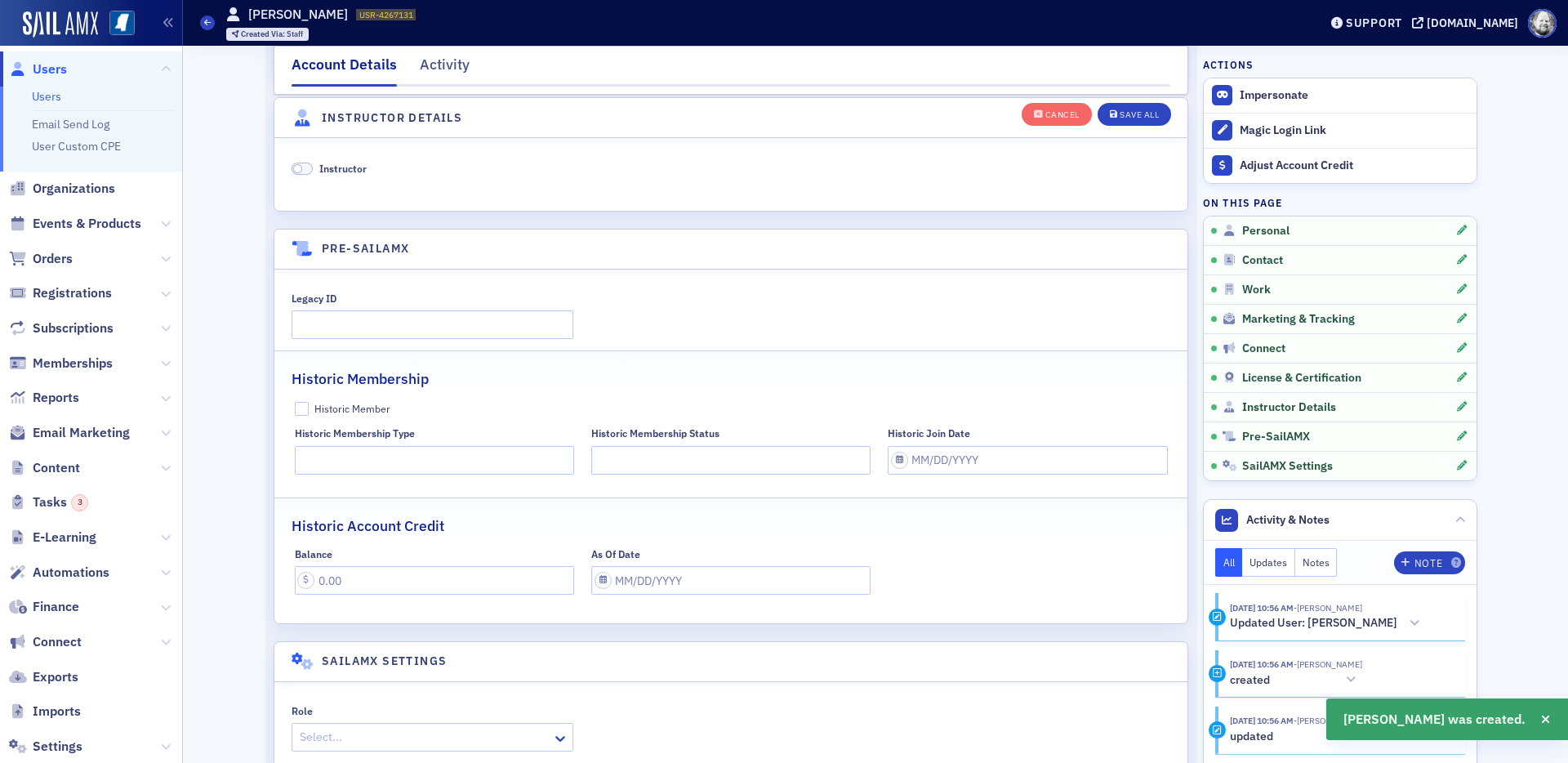
scroll to position [3131, 0]
click at [335, 165] on span "Instructor" at bounding box center [343, 166] width 47 height 13
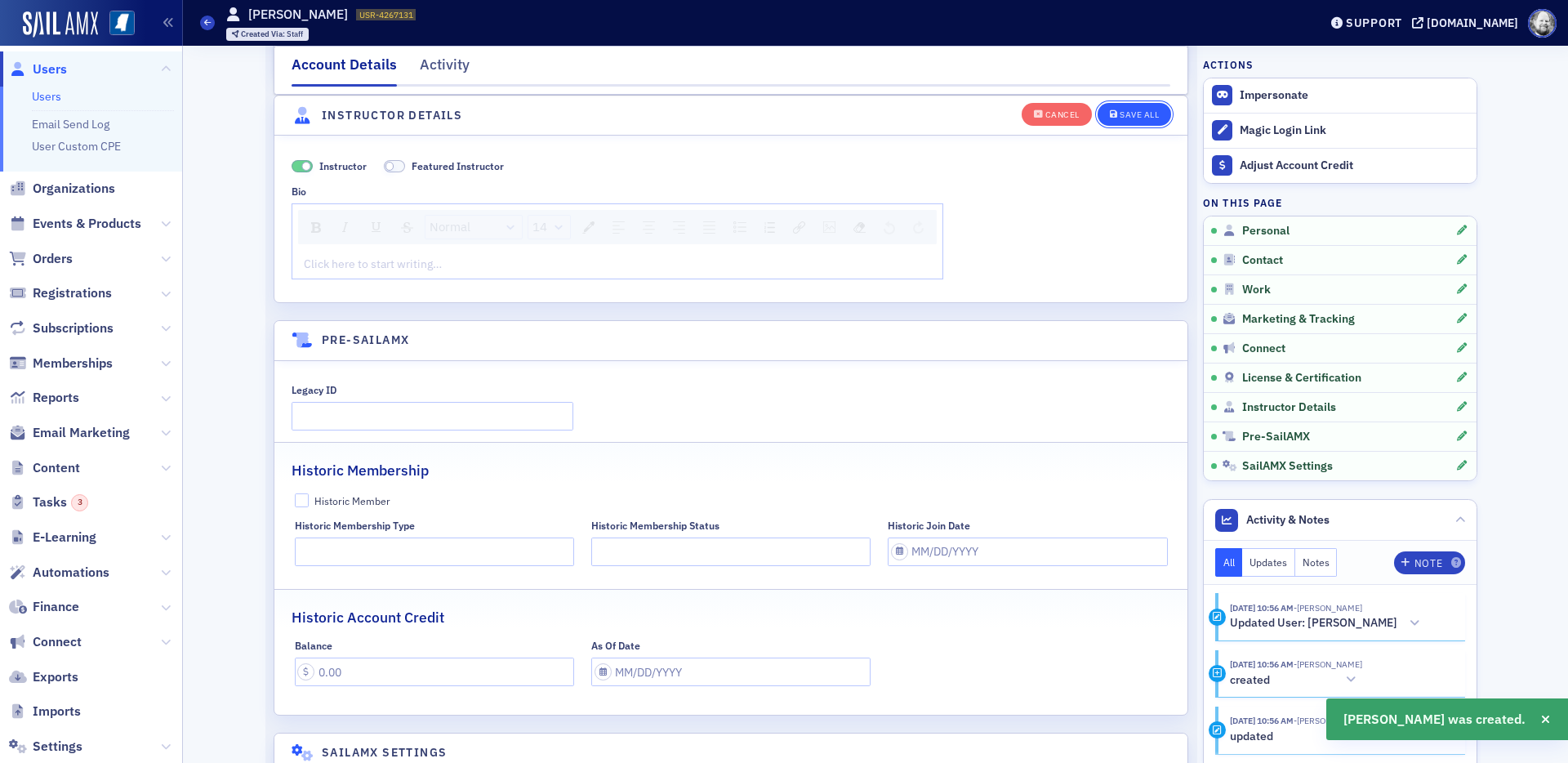
click at [1112, 116] on icon "button" at bounding box center [1113, 115] width 8 height 9
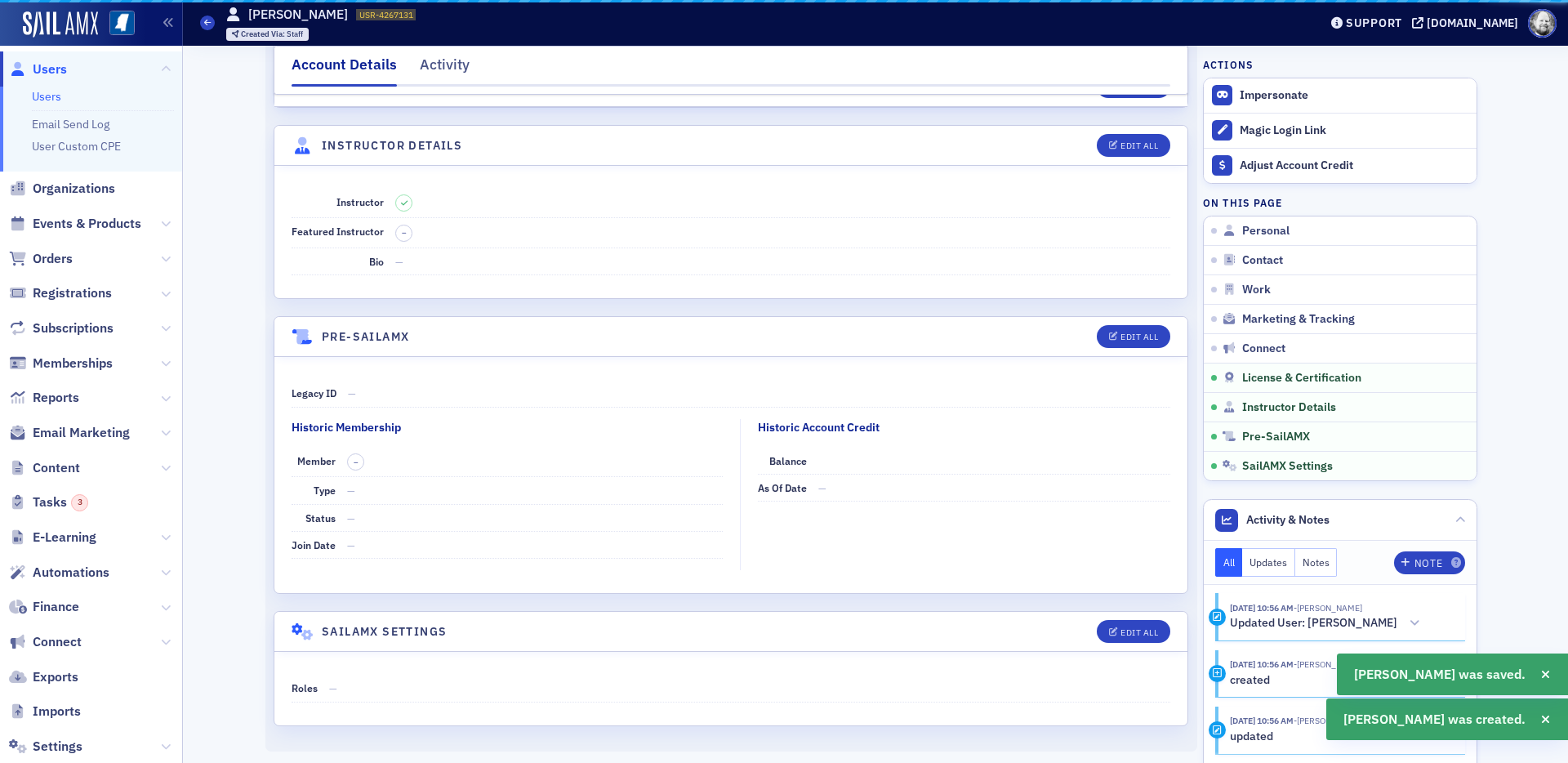
scroll to position [2726, 0]
drag, startPoint x: 337, startPoint y: 14, endPoint x: 431, endPoint y: 14, distance: 94.0
click at [433, 14] on div "Users Chris Benson USR-4267131 4267131 Created Via : Staff" at bounding box center [747, 22] width 1094 height 47
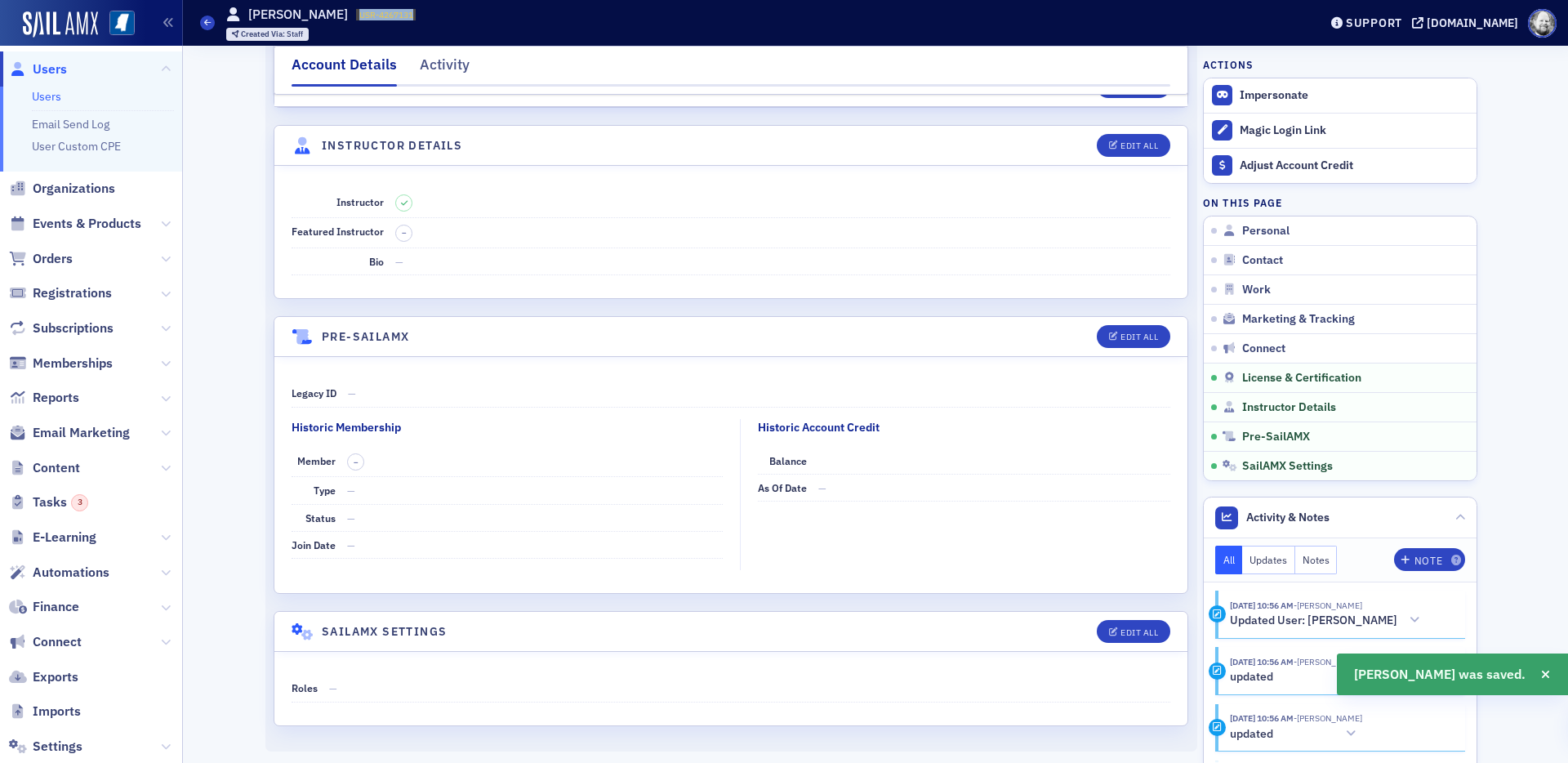
copy span "USR-4267131"
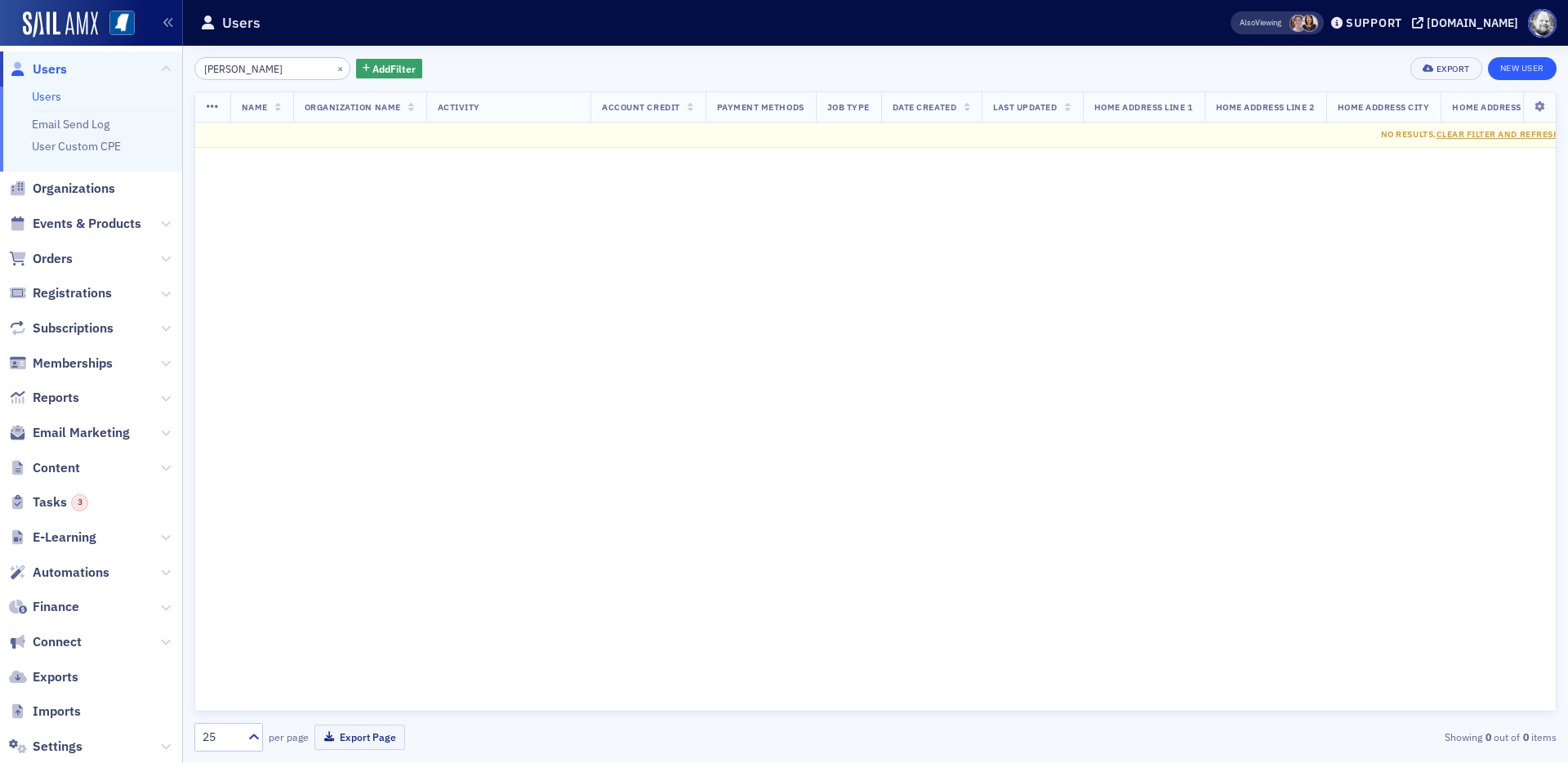
type input "Marianela"
click at [1410, 67] on link "New User" at bounding box center [1522, 69] width 69 height 23
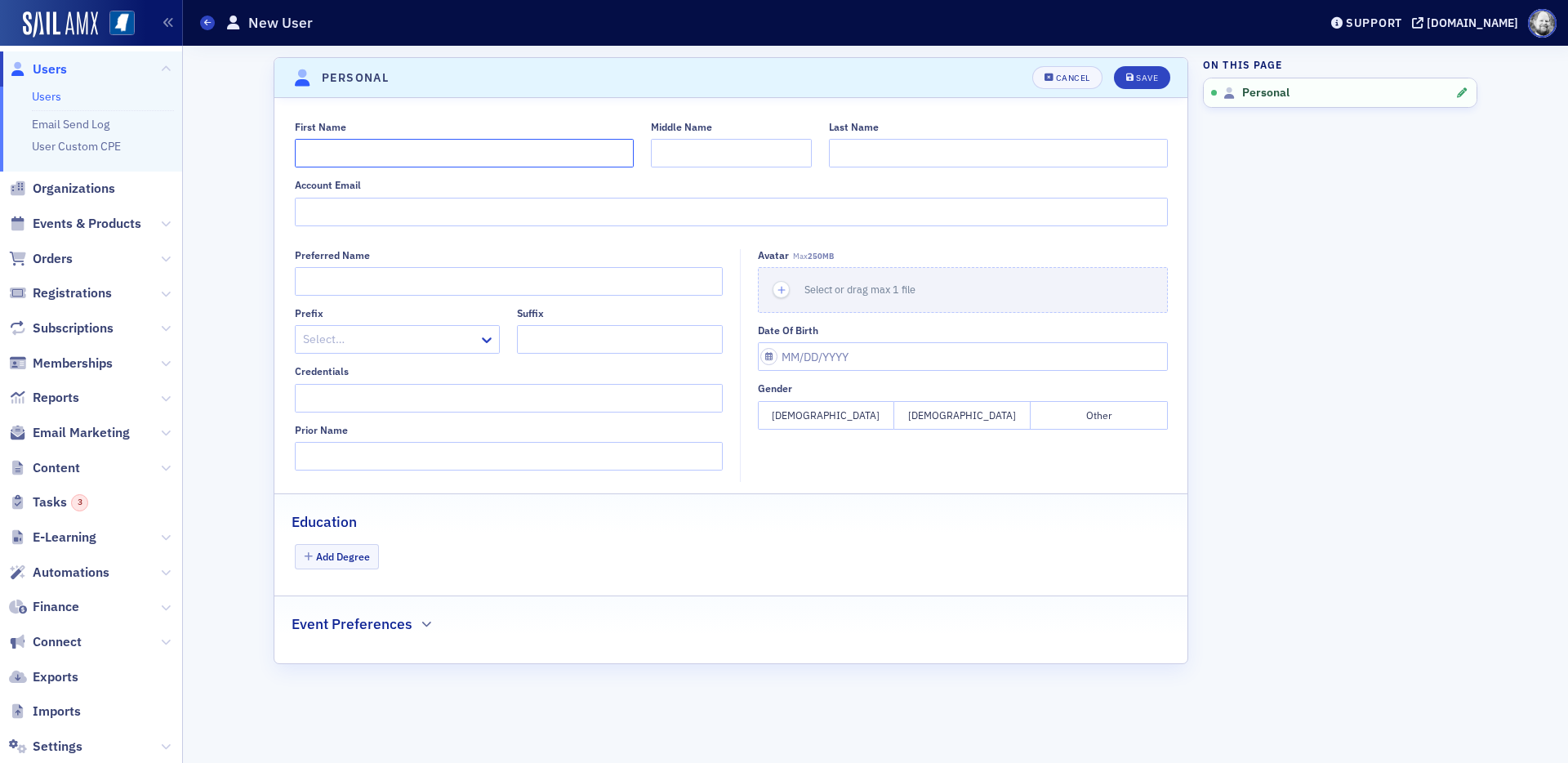
click at [602, 159] on input "First Name" at bounding box center [464, 153] width 339 height 29
paste input "Marianela"
type input "Marianela"
click at [925, 162] on input "Last Name" at bounding box center [998, 153] width 339 height 29
type input "Collado"
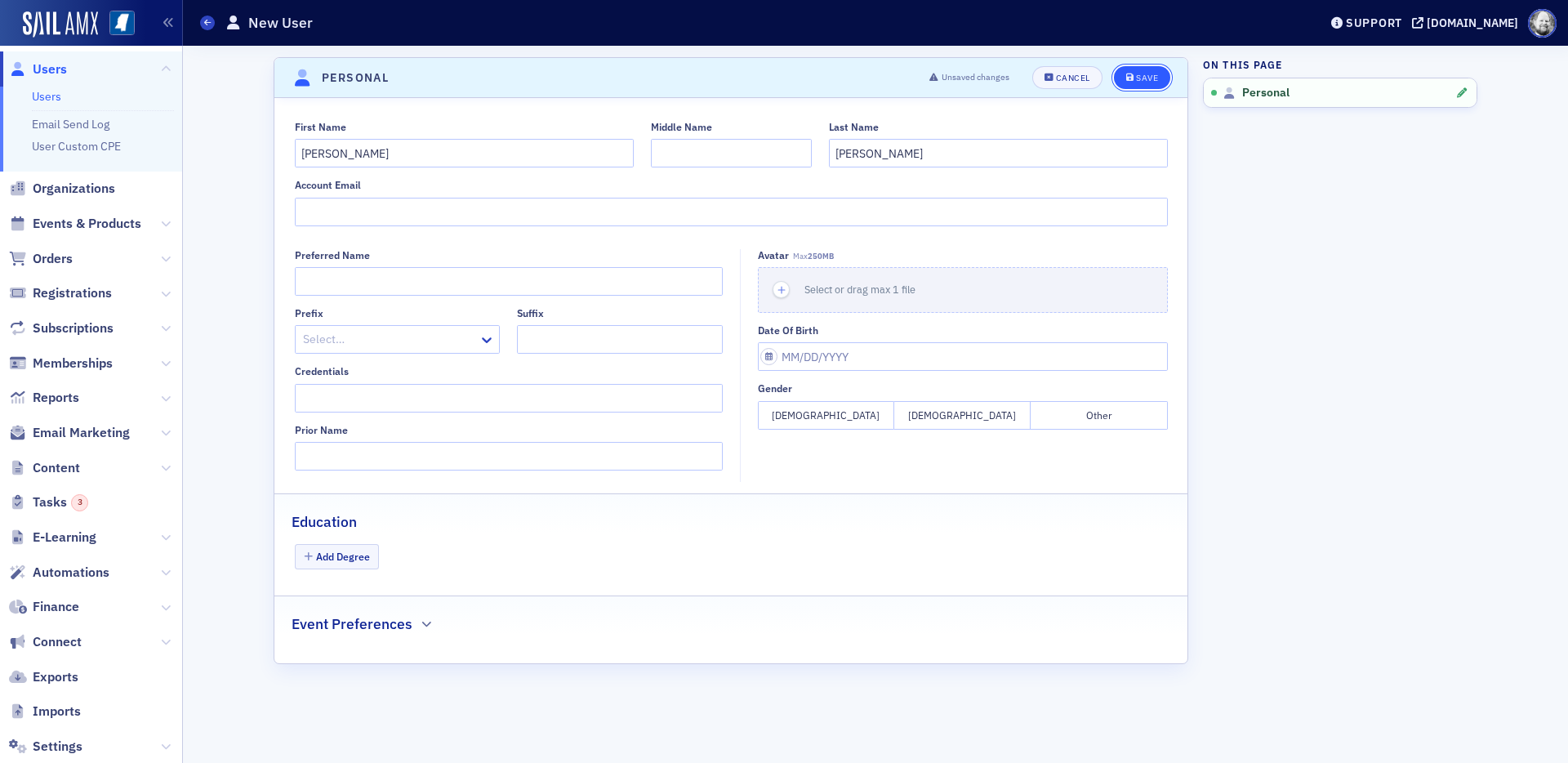
click at [1168, 71] on button "Save" at bounding box center [1142, 78] width 56 height 23
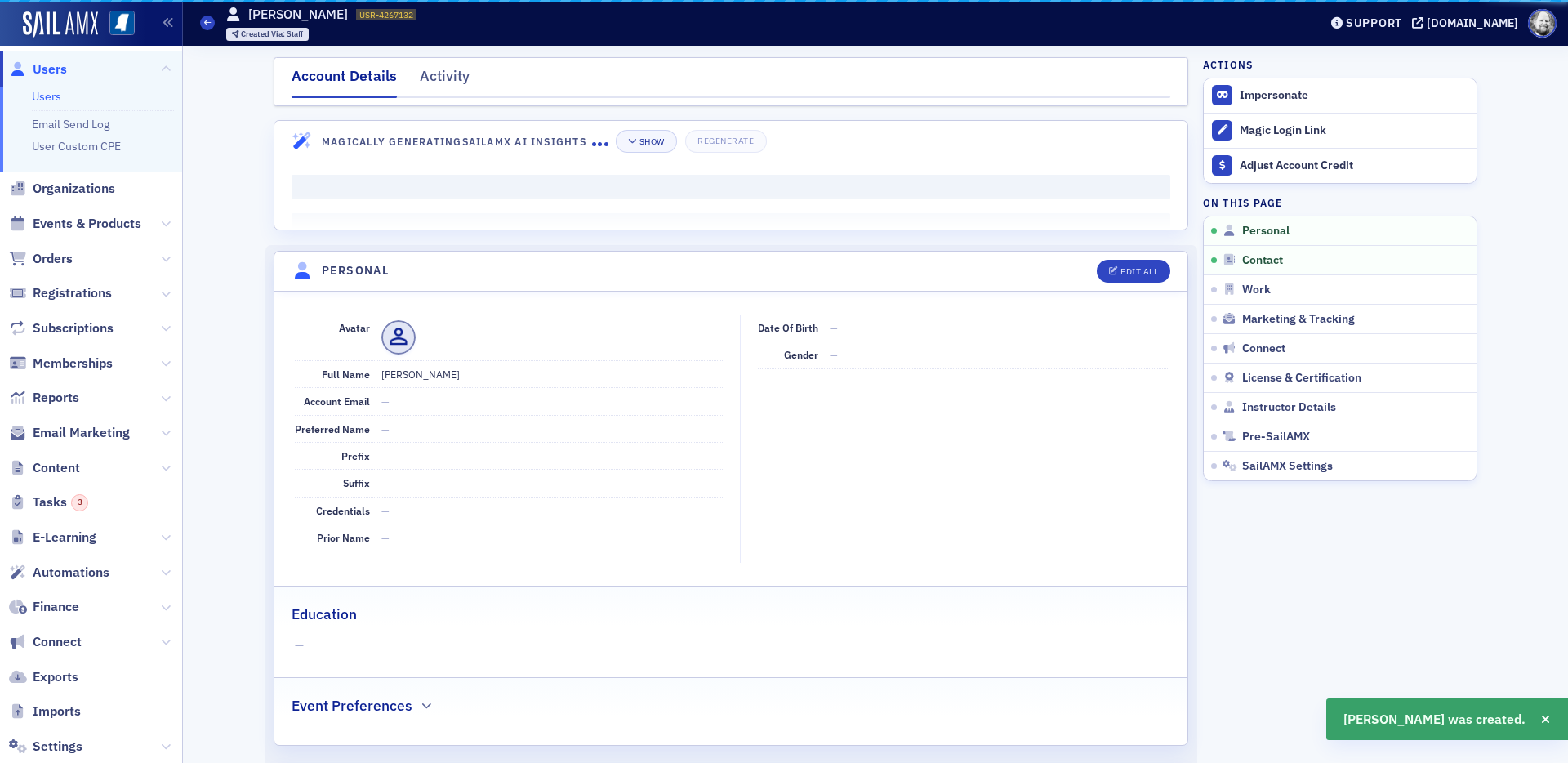
scroll to position [197, 0]
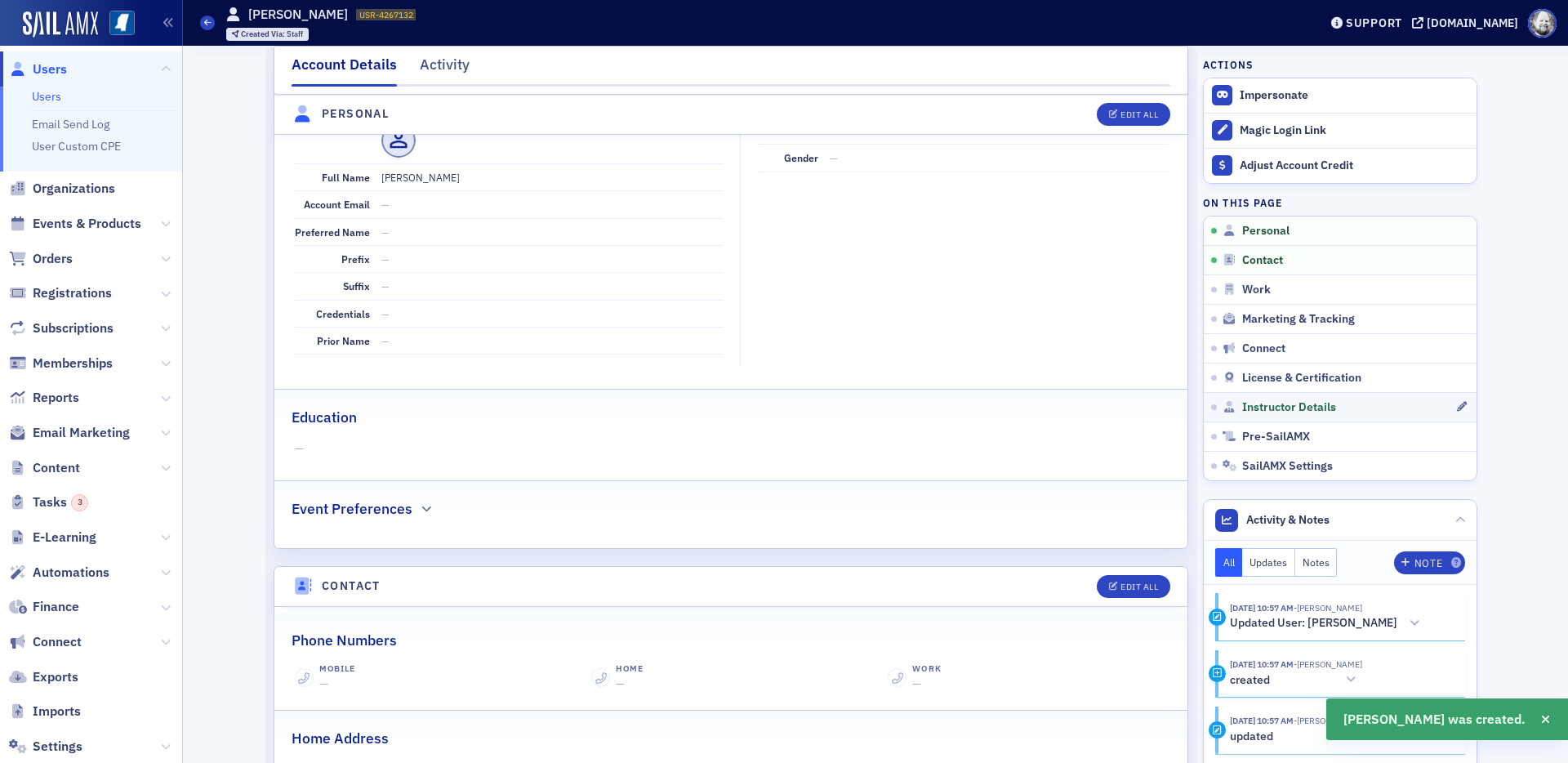
click at [1270, 398] on link "Instructor Details" at bounding box center [1340, 407] width 273 height 30
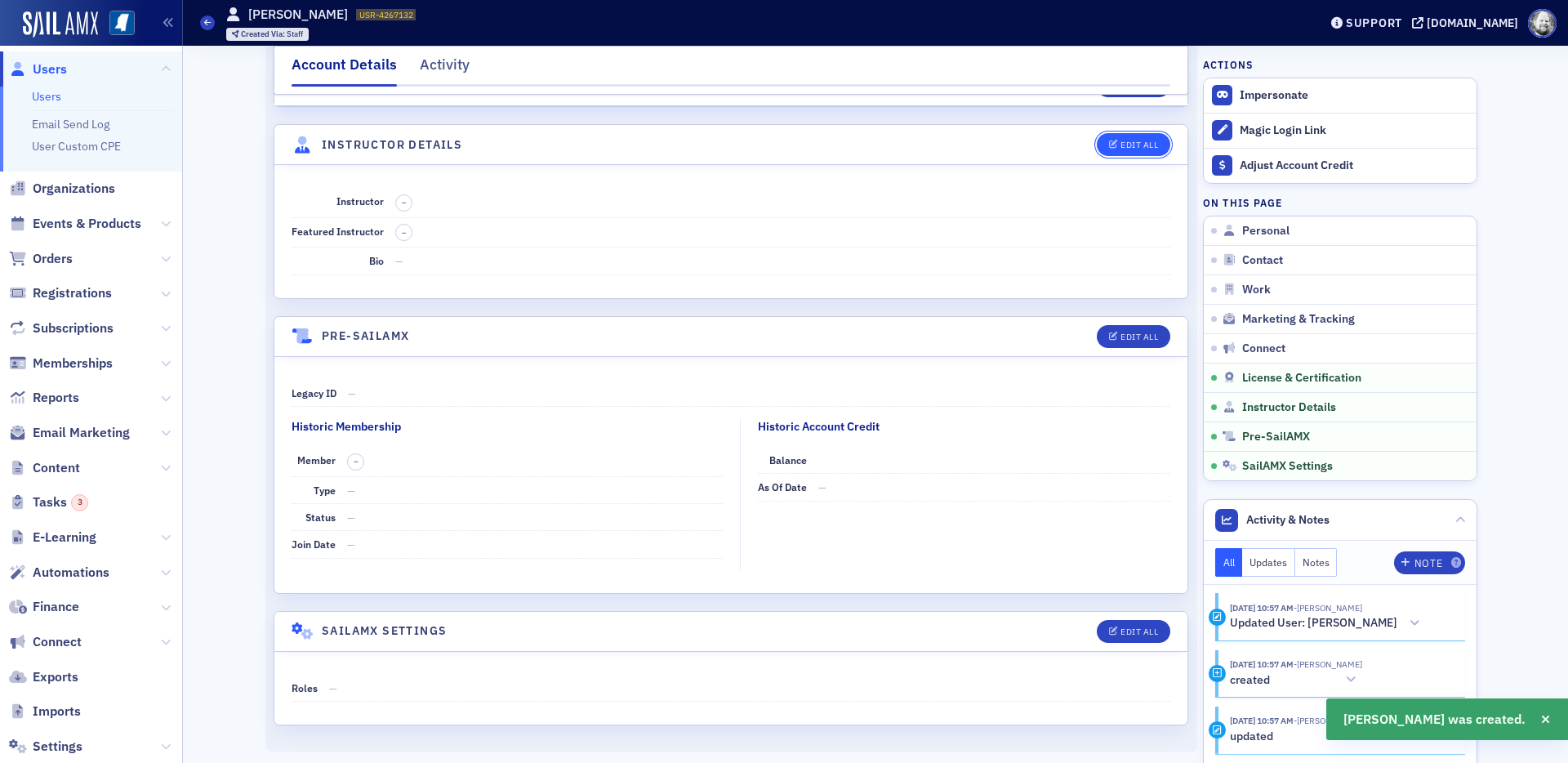
click at [1134, 141] on div "Edit All" at bounding box center [1139, 145] width 38 height 9
select select "US"
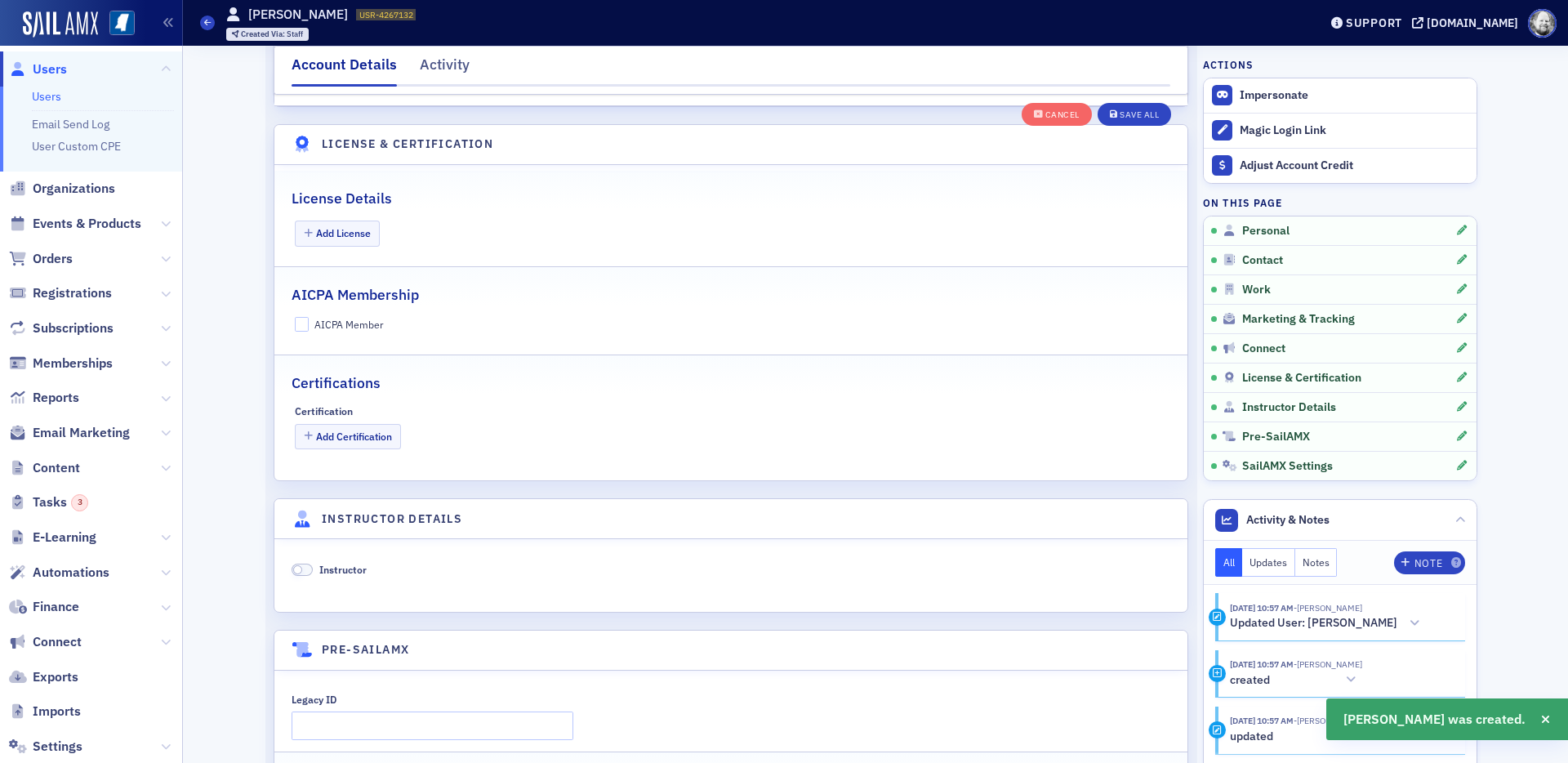
scroll to position [3131, 0]
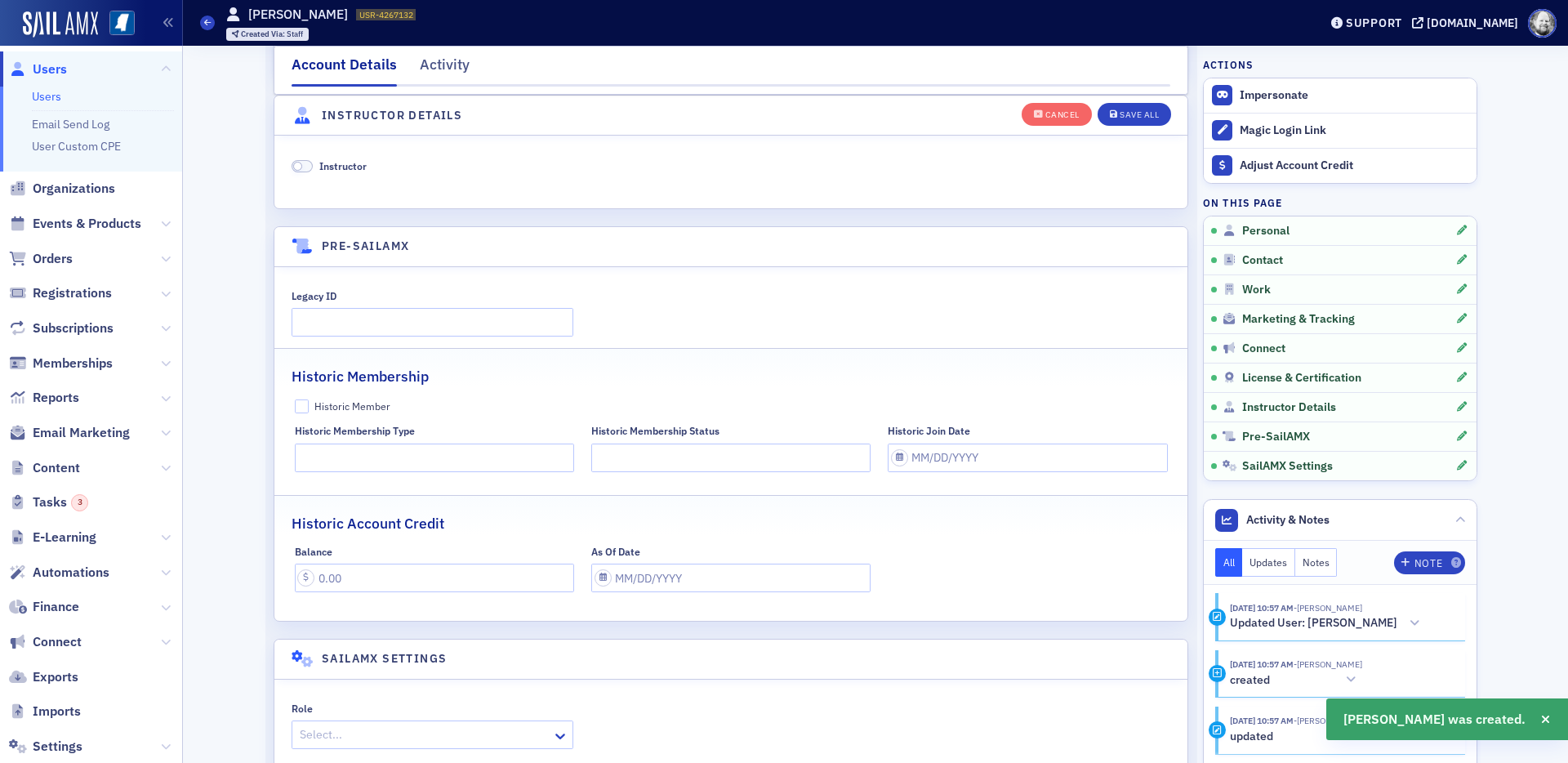
click at [366, 160] on div "Instructor" at bounding box center [731, 166] width 879 height 14
click at [354, 166] on span "Instructor" at bounding box center [343, 166] width 47 height 13
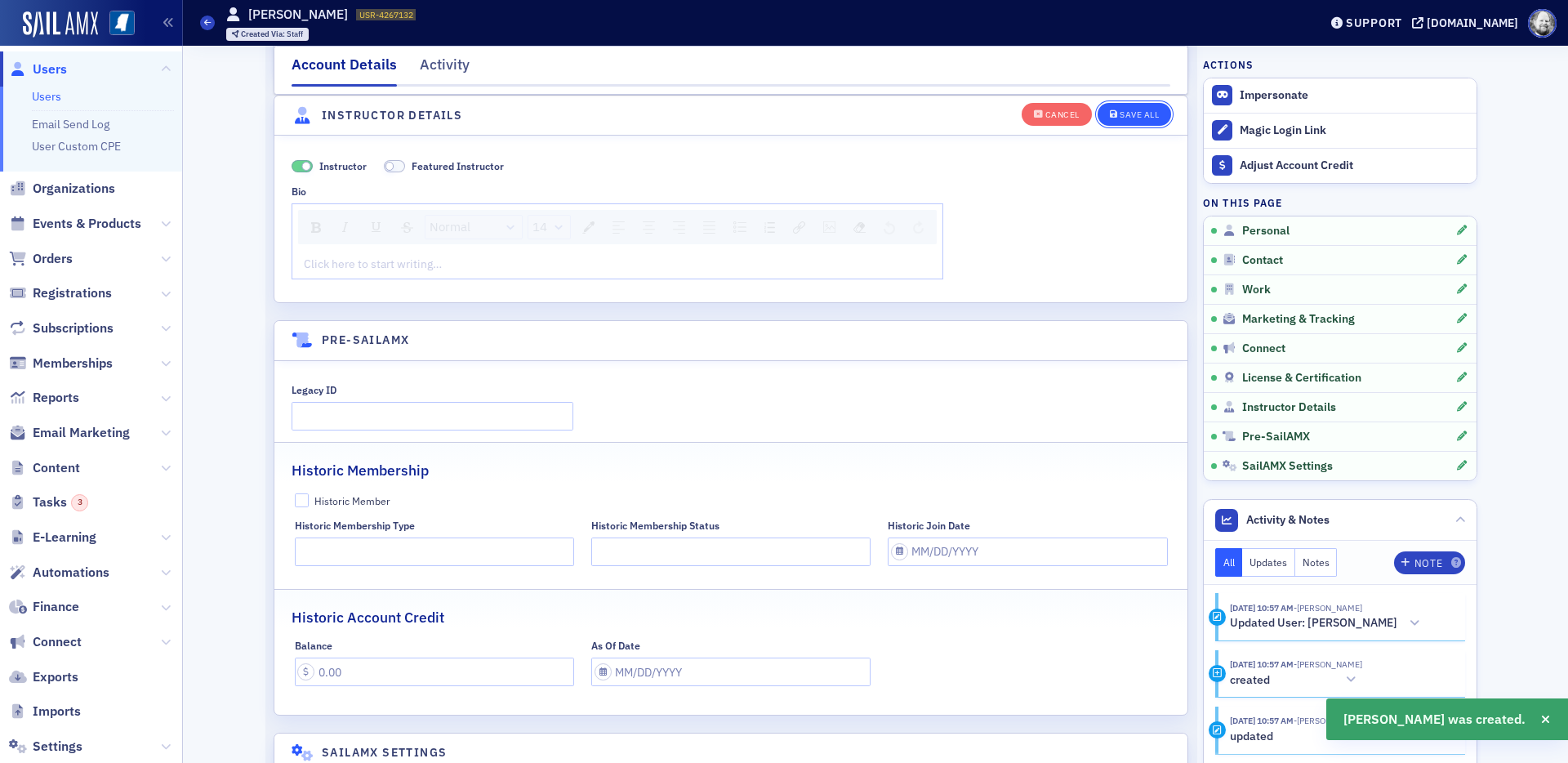
click at [1114, 113] on icon "button" at bounding box center [1113, 115] width 8 height 9
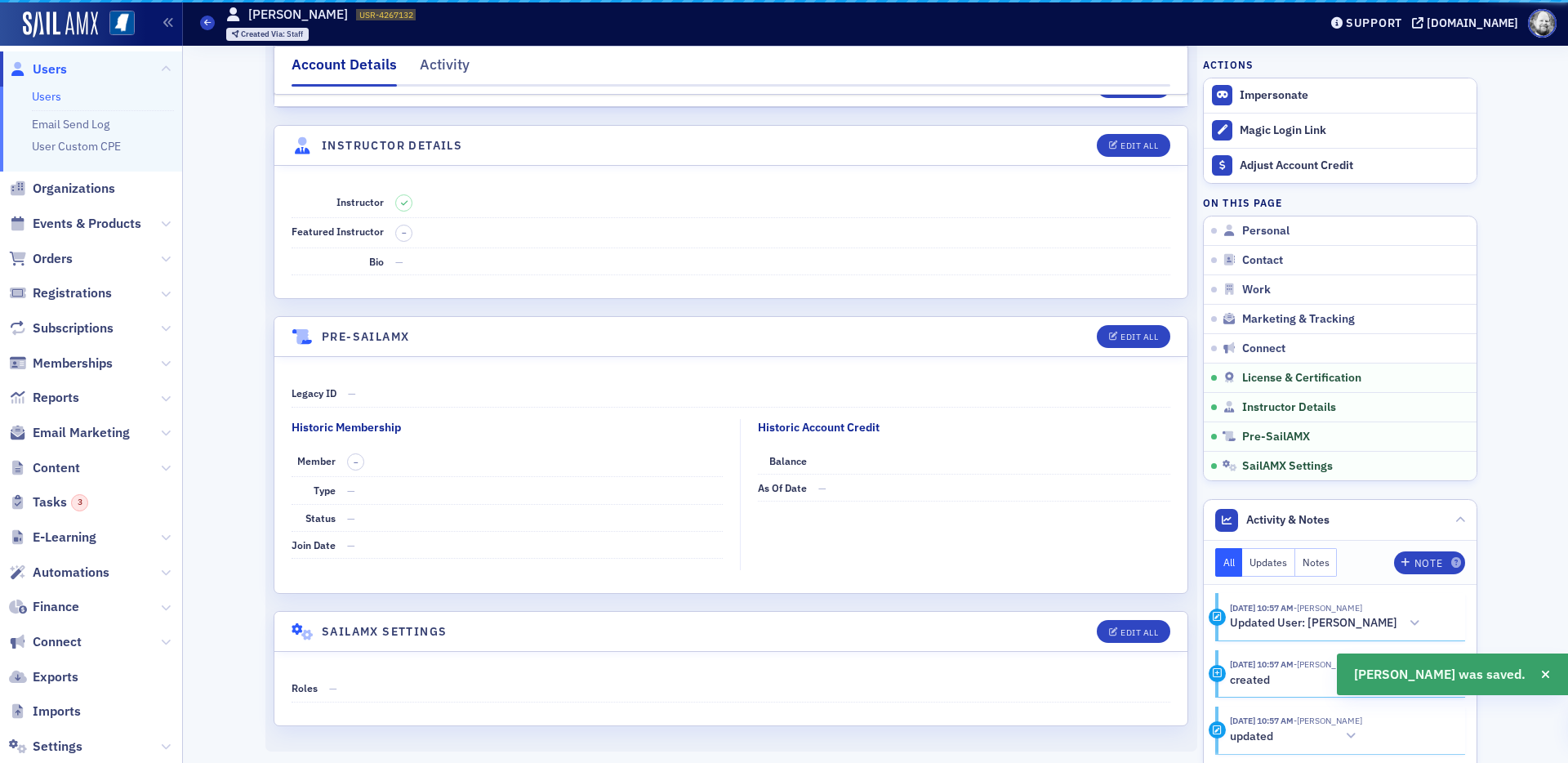
scroll to position [2726, 0]
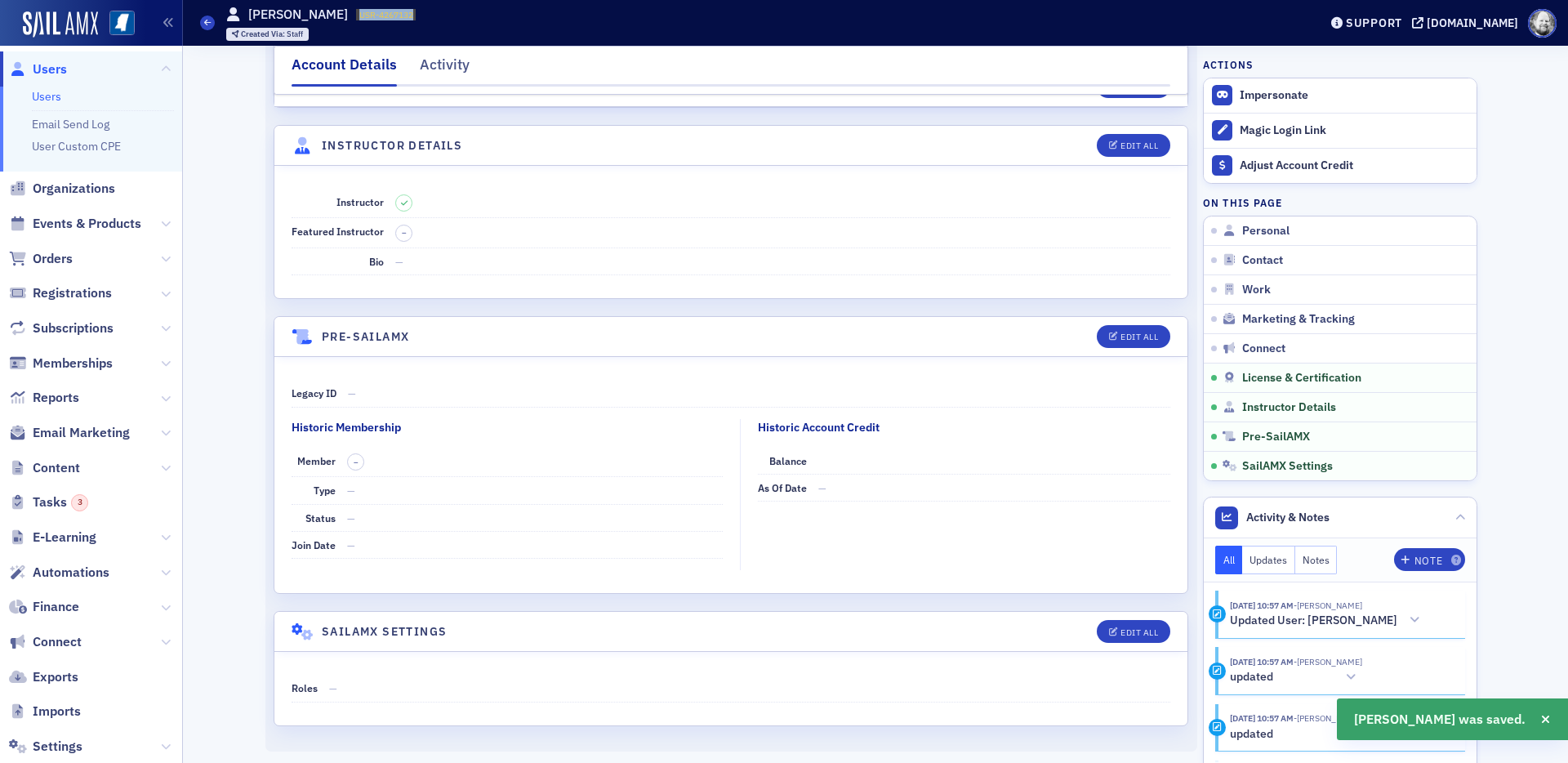
drag, startPoint x: 364, startPoint y: 17, endPoint x: 433, endPoint y: 18, distance: 69.0
click at [434, 18] on div "Users Marianela Collado USR-4267132 4267132 Created Via : Staff" at bounding box center [747, 22] width 1094 height 47
copy span "USR-4267132"
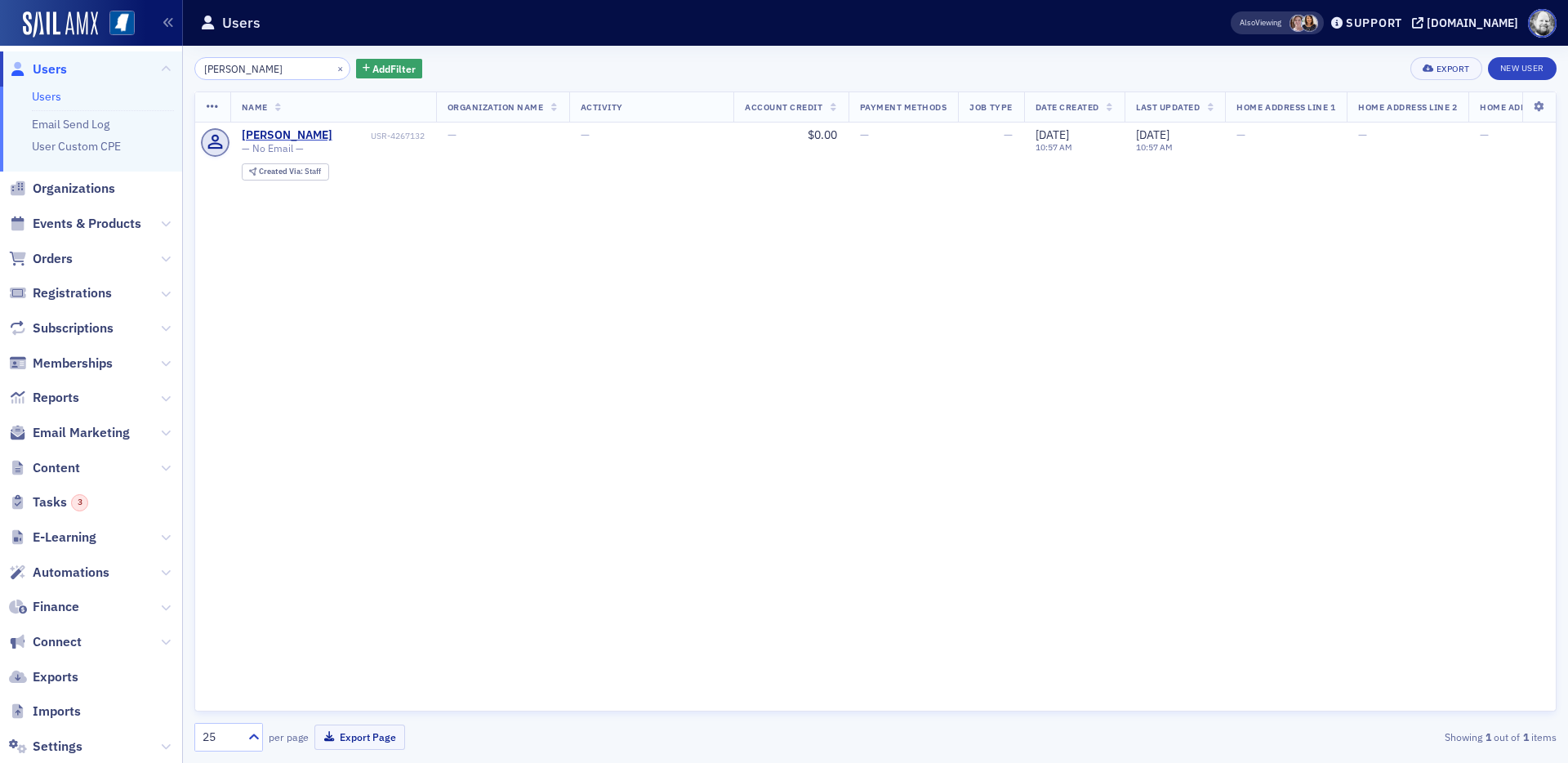
click at [289, 61] on input "Marianela" at bounding box center [272, 69] width 156 height 23
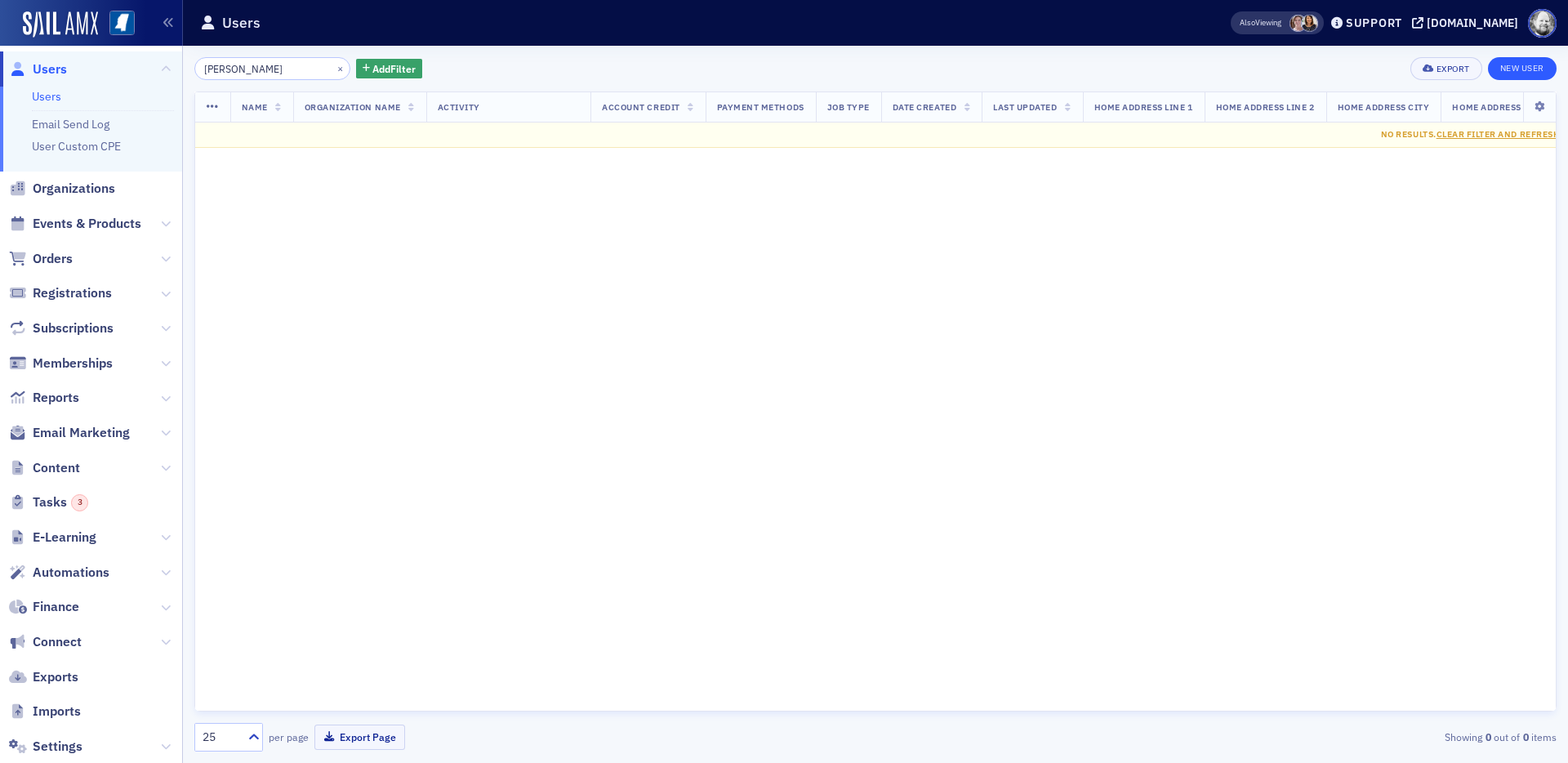
type input "Shenkman"
click at [1410, 63] on link "New User" at bounding box center [1522, 69] width 69 height 23
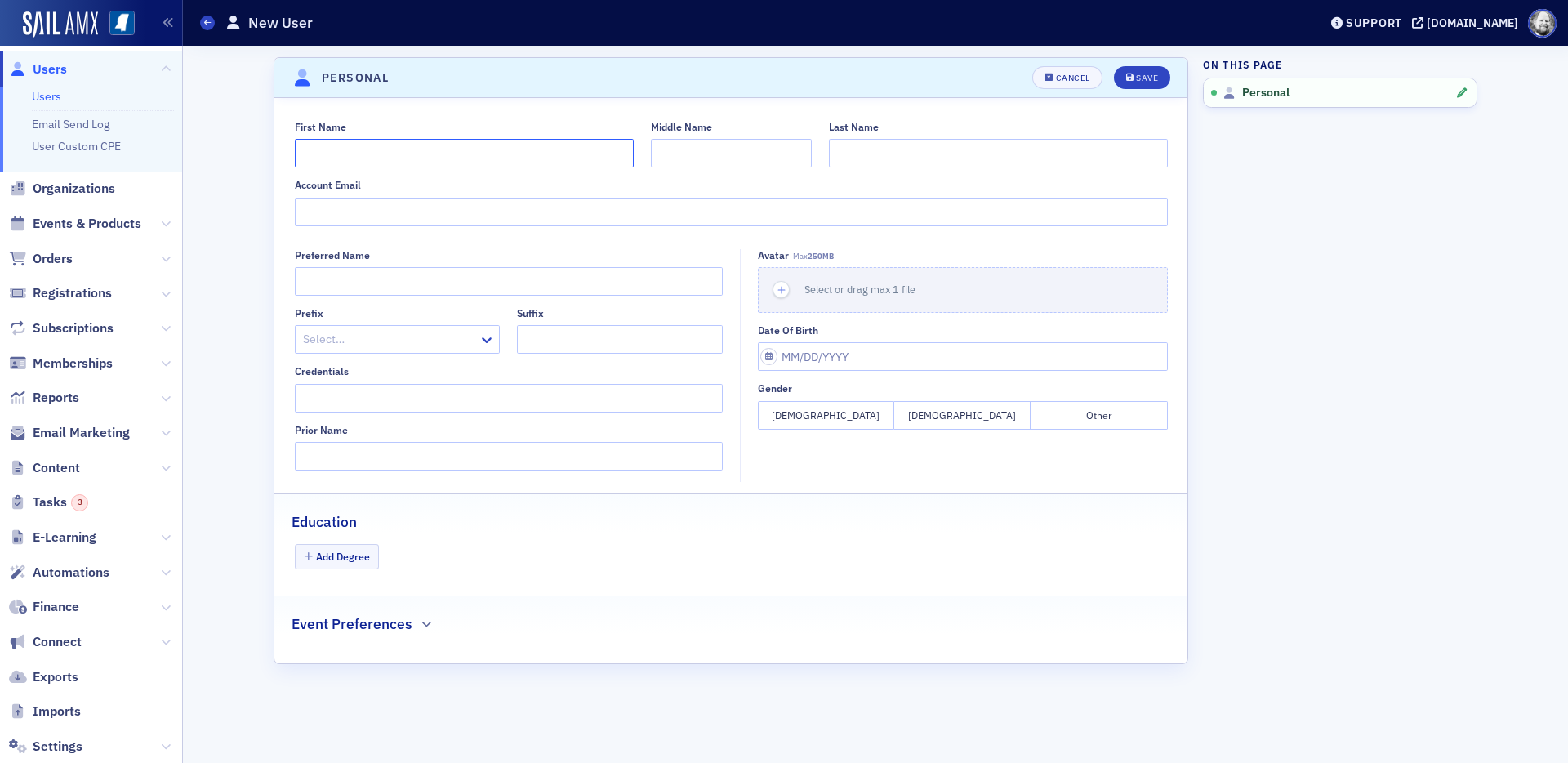
click at [524, 163] on input "First Name" at bounding box center [464, 153] width 339 height 29
type input "Martin"
paste input "Shenkman"
type input "Shenkman"
click at [1151, 73] on div "Save" at bounding box center [1146, 78] width 22 height 9
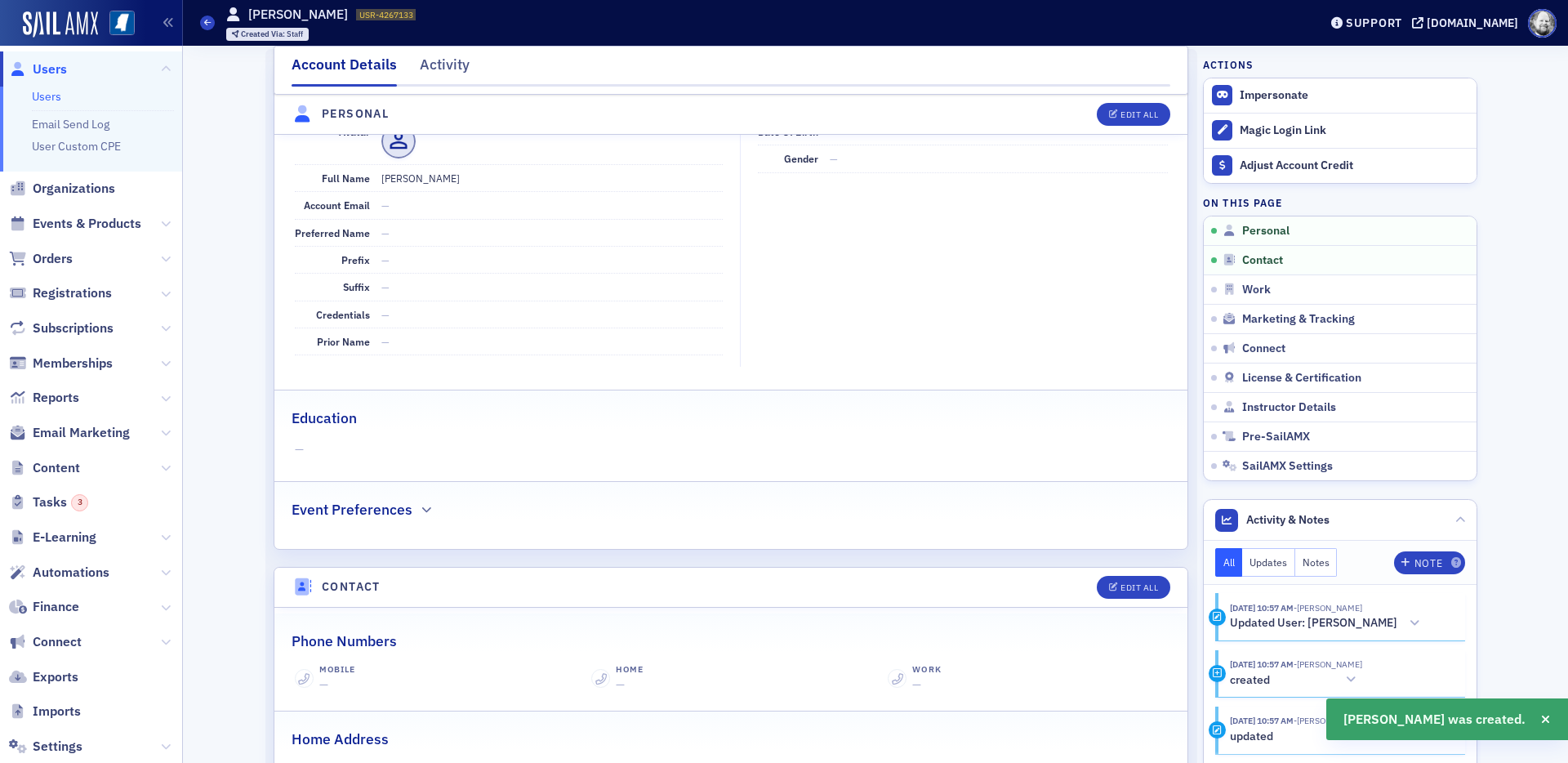
scroll to position [197, 0]
drag, startPoint x: 362, startPoint y: 15, endPoint x: 443, endPoint y: 17, distance: 81.0
click at [444, 15] on div "Users Martin Shenkman USR-4267133 4267133 Created Via : Staff" at bounding box center [747, 22] width 1094 height 47
copy span "USR-4267133"
click at [1277, 407] on span "Instructor Details" at bounding box center [1289, 407] width 94 height 14
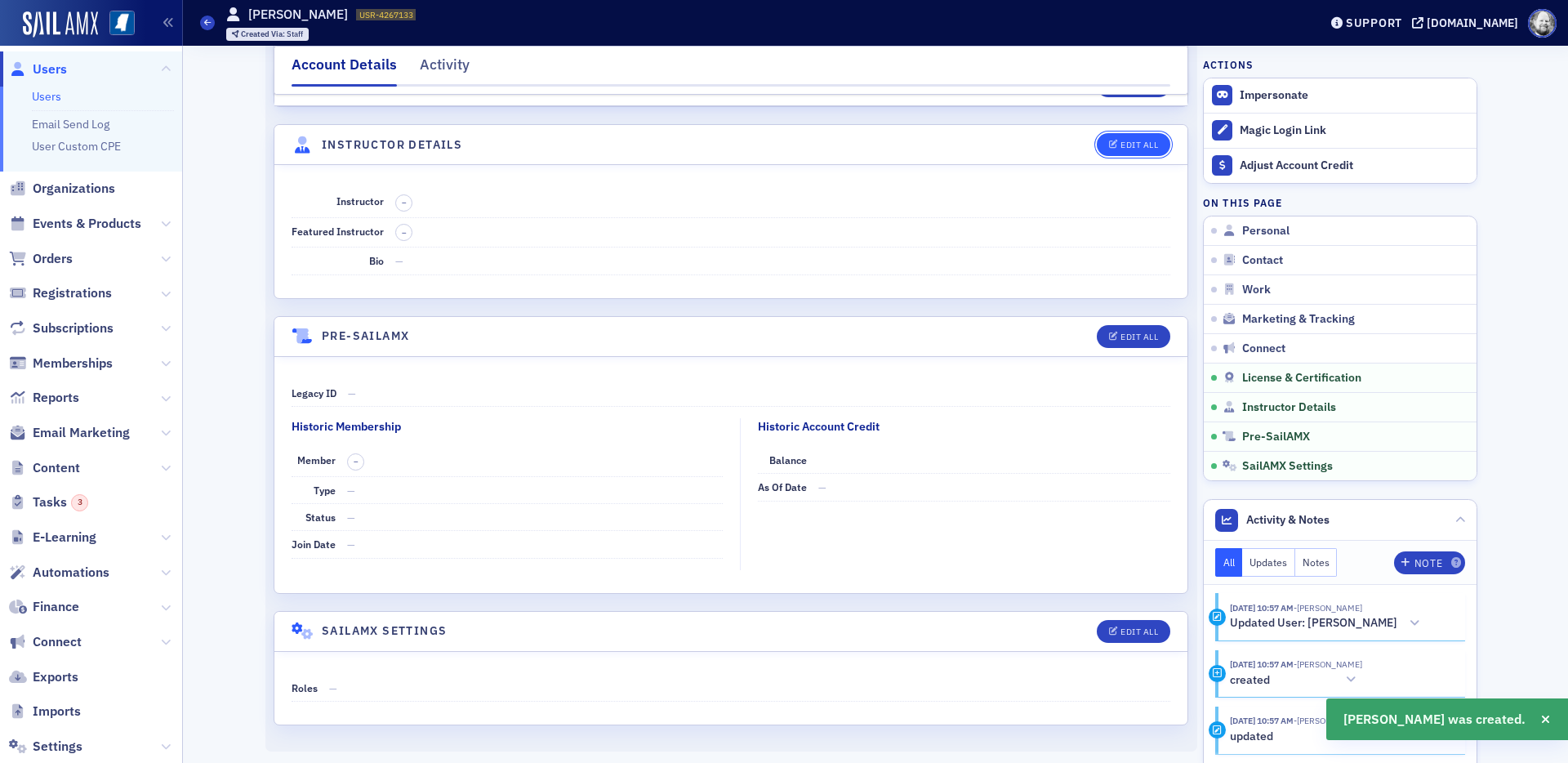
click at [1121, 145] on div "Edit All" at bounding box center [1139, 145] width 38 height 9
select select "US"
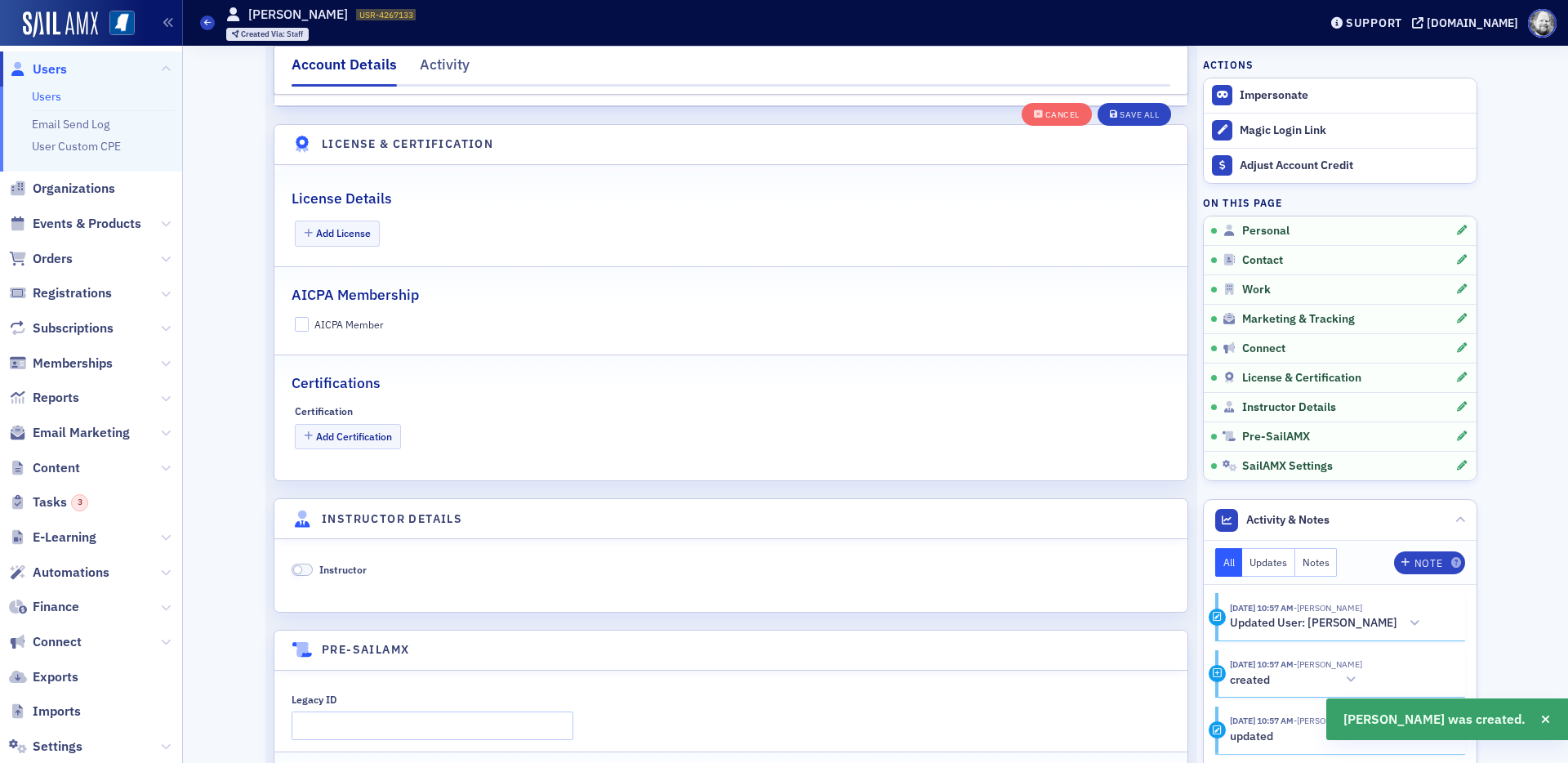
scroll to position [3131, 0]
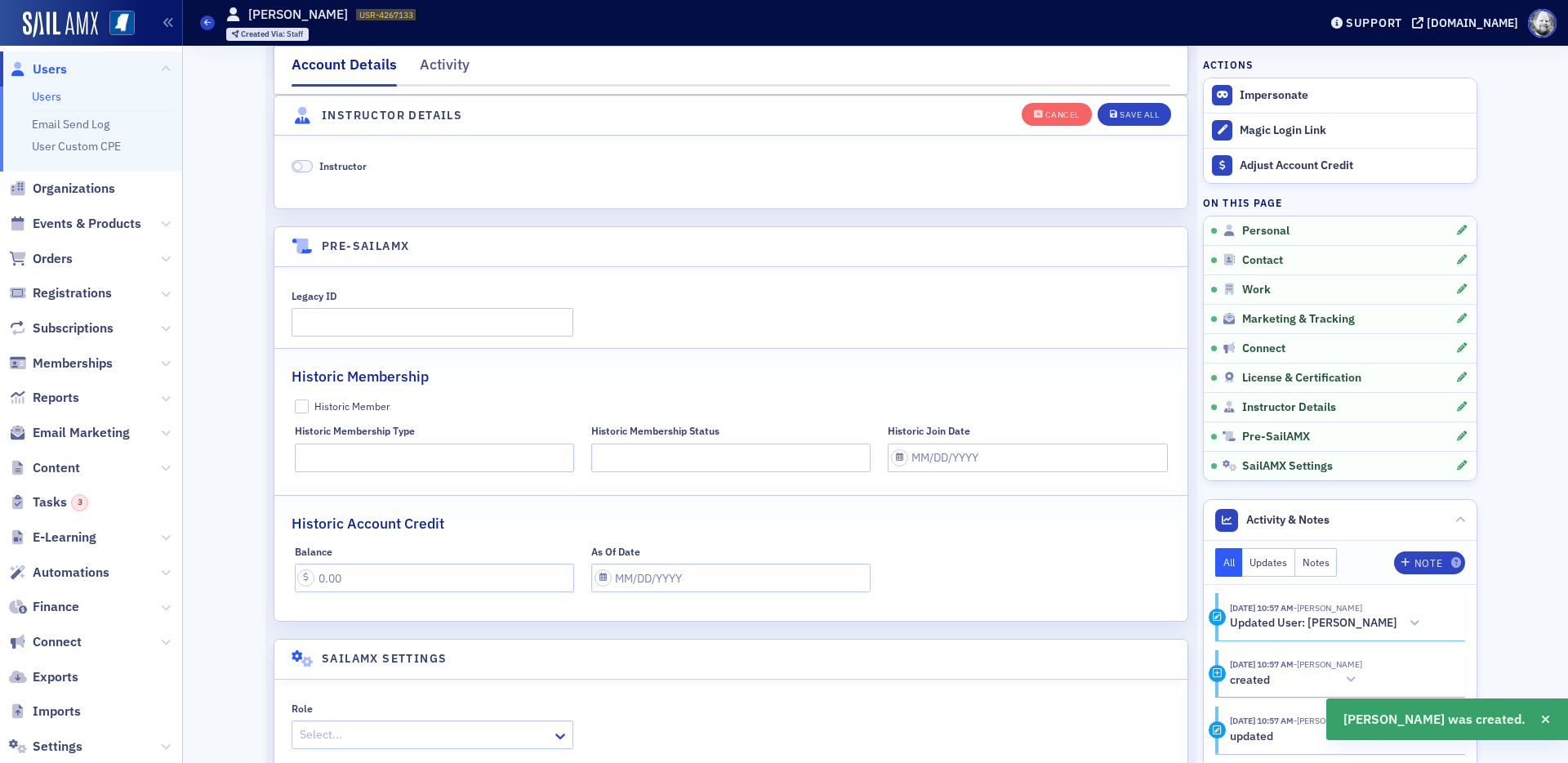
click at [333, 170] on span "Instructor" at bounding box center [343, 166] width 47 height 13
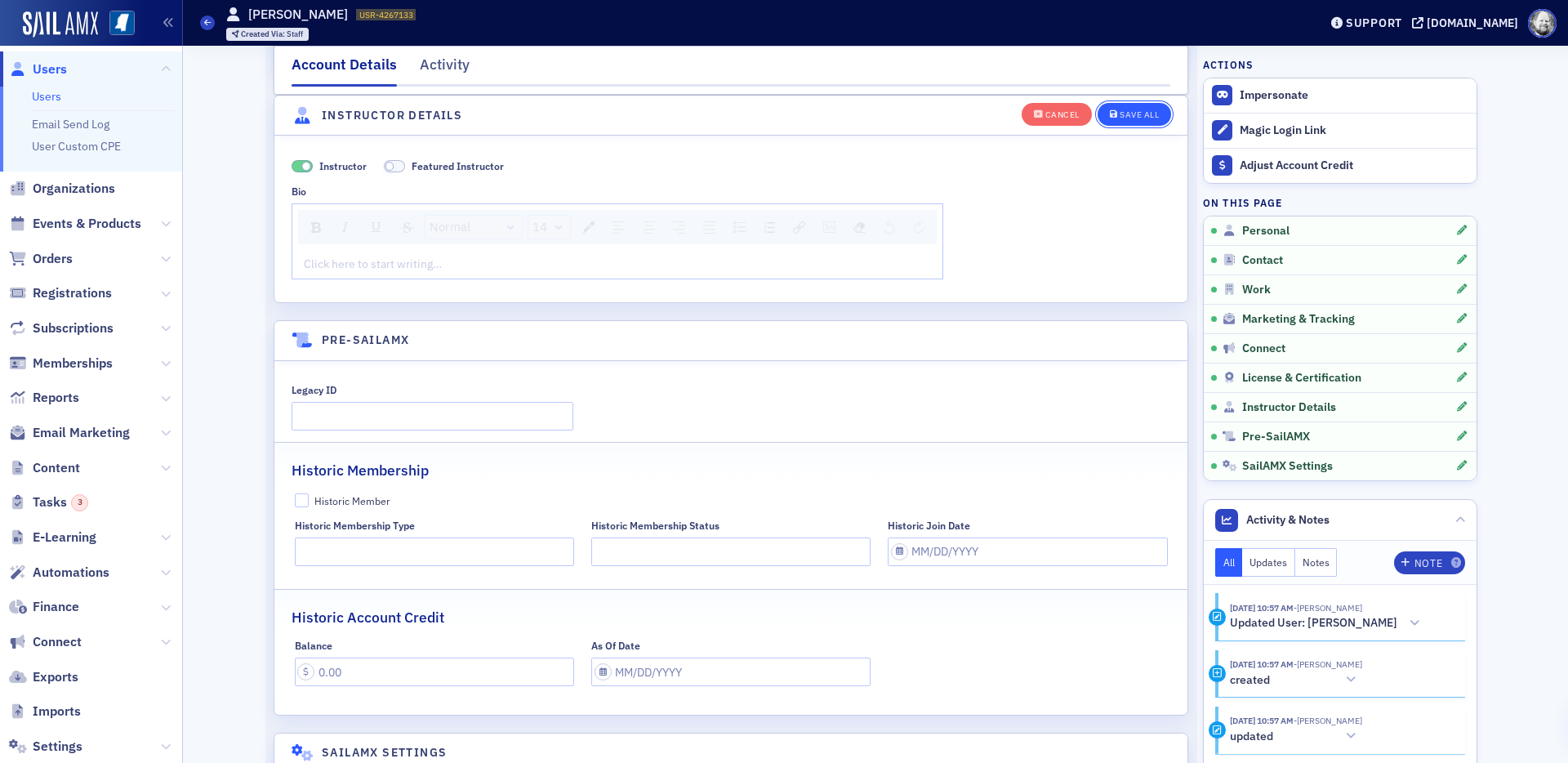
click at [1140, 119] on button "Save All" at bounding box center [1134, 114] width 73 height 23
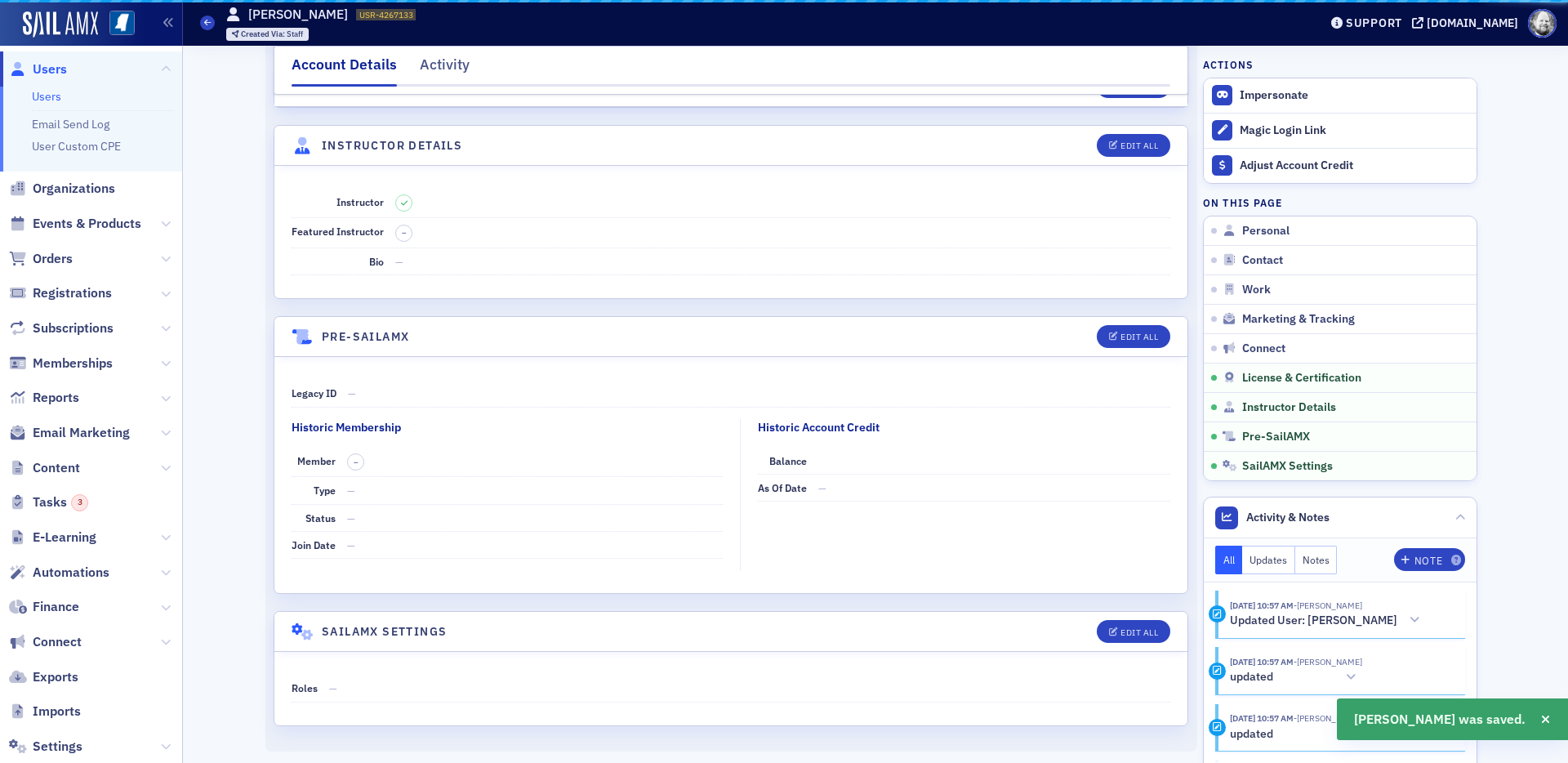
scroll to position [2726, 0]
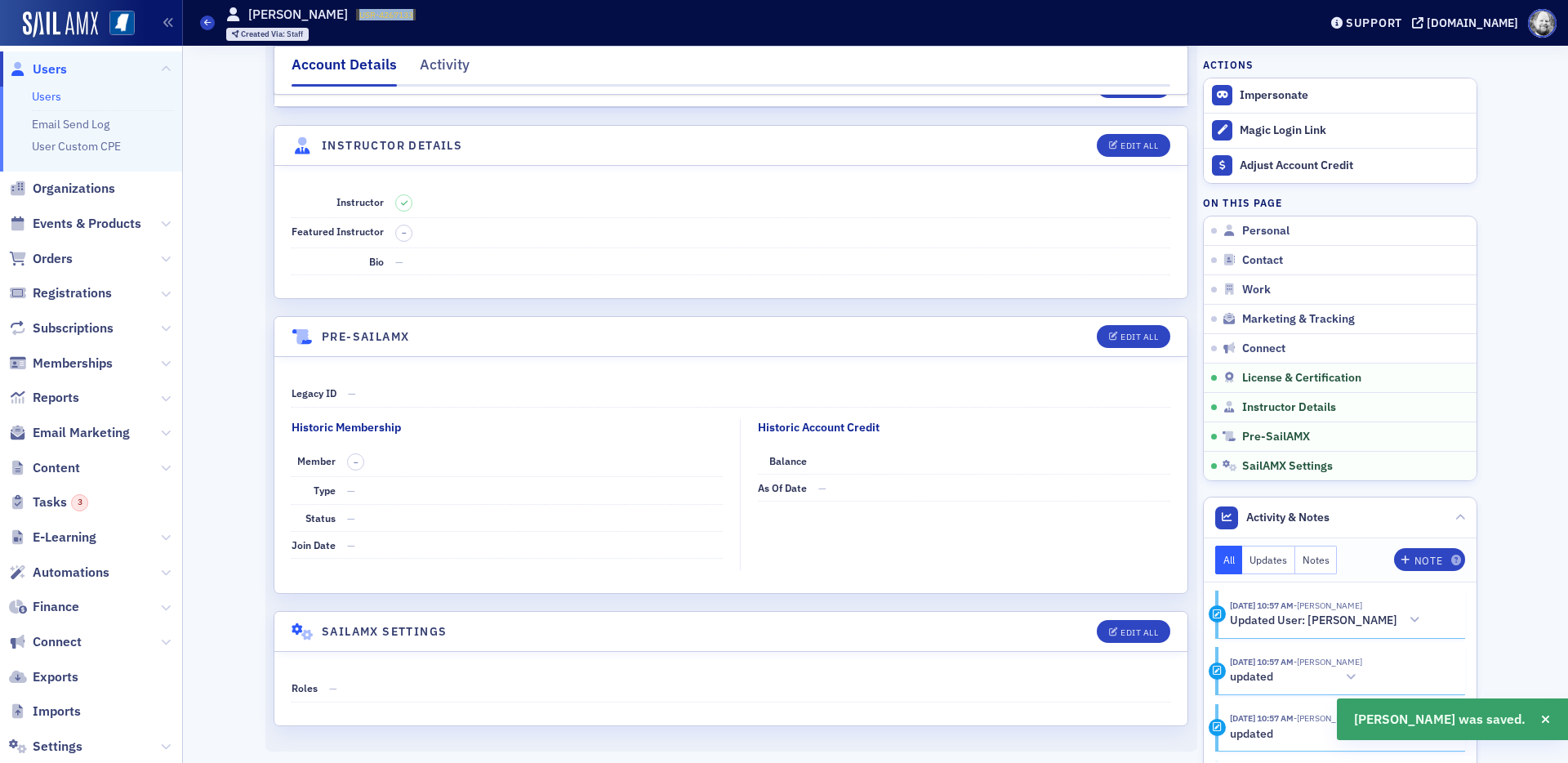
drag, startPoint x: 364, startPoint y: 14, endPoint x: 444, endPoint y: 15, distance: 80.0
click at [445, 14] on div "Users Martin Shenkman USR-4267133 4267133 Created Via : Staff" at bounding box center [747, 22] width 1094 height 47
copy span "USR-4267133"
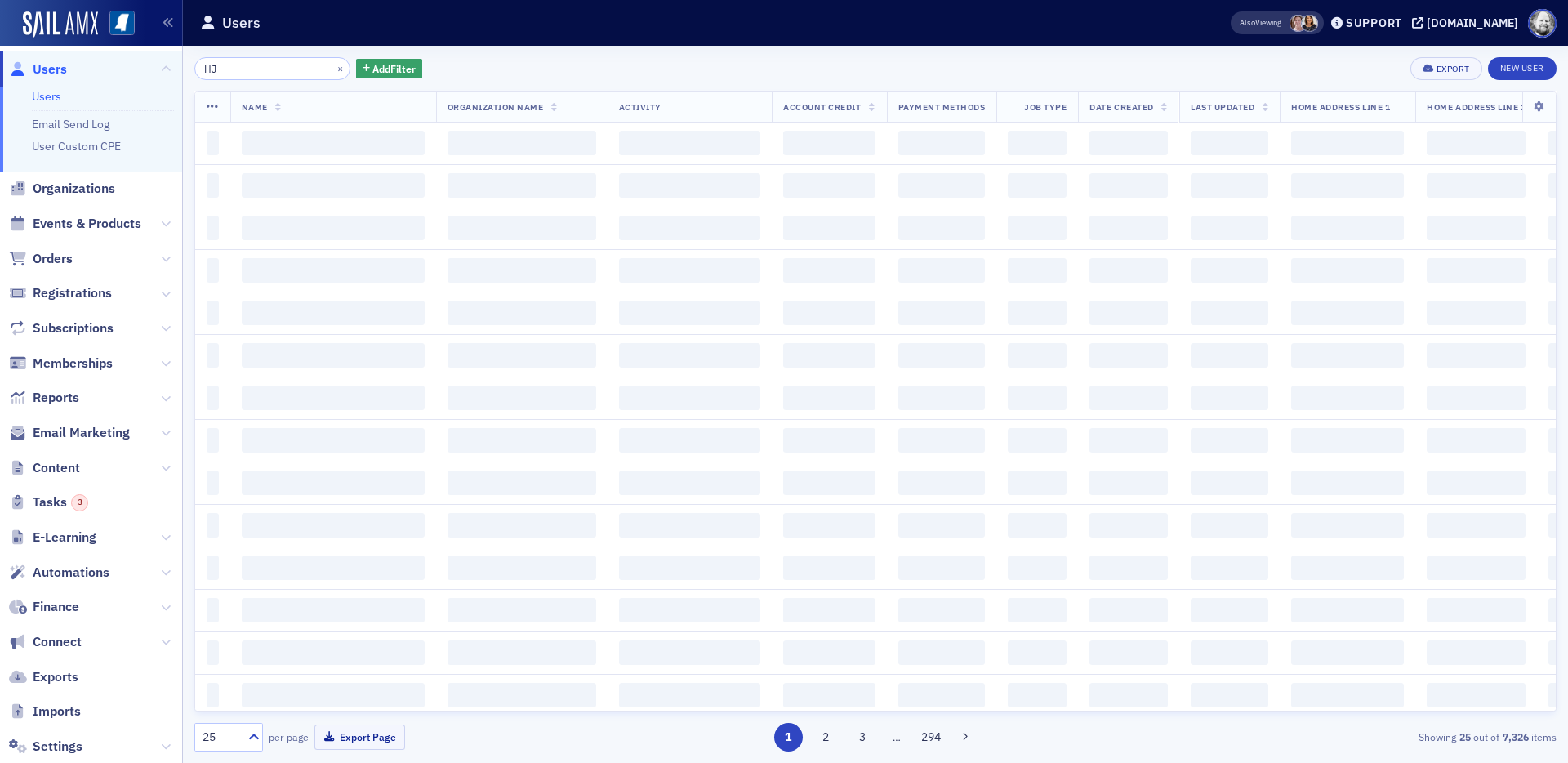
type input "H"
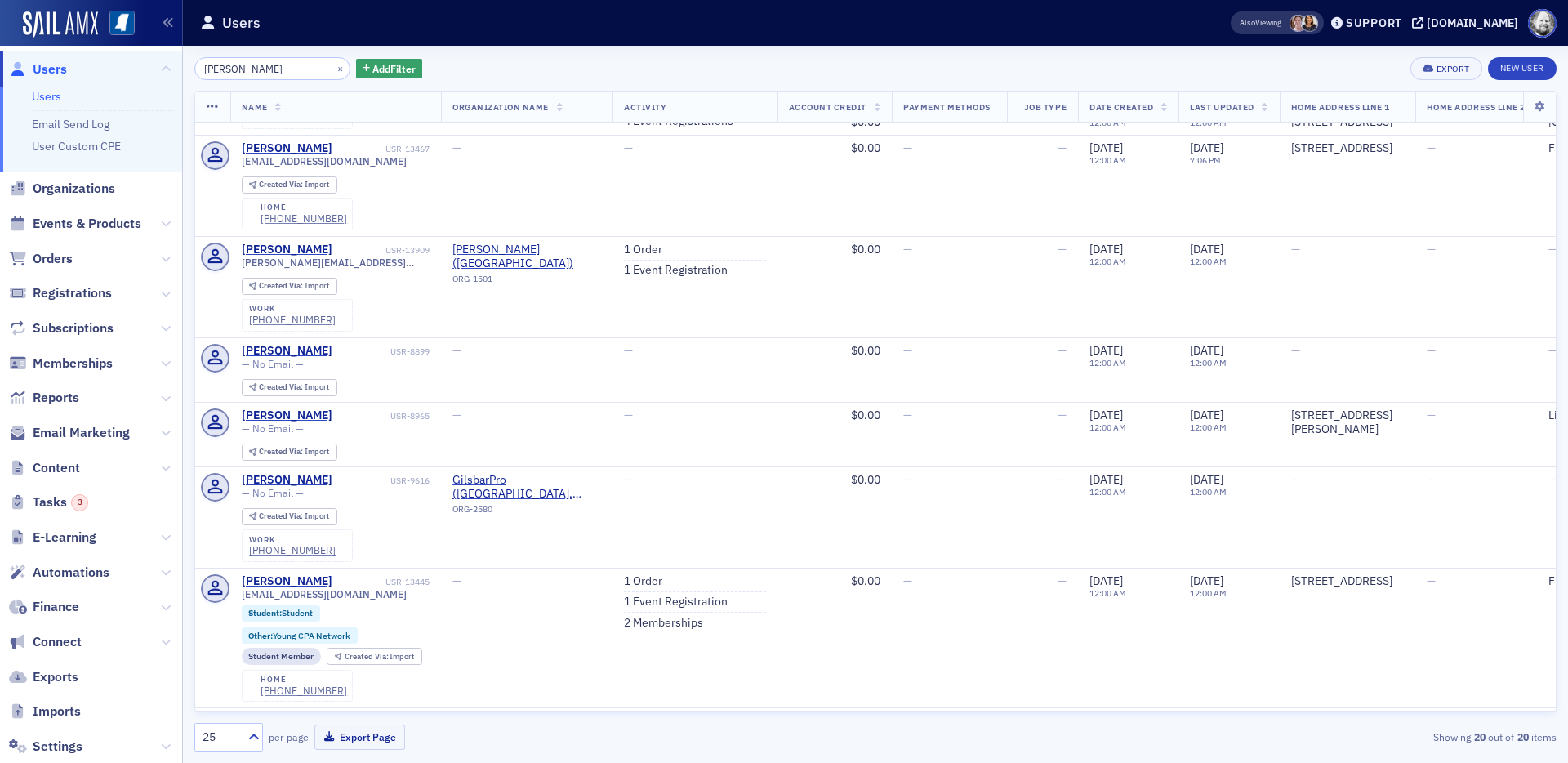
scroll to position [406, 0]
type input "Julia Welch"
click at [1410, 80] on link "New User" at bounding box center [1522, 69] width 69 height 23
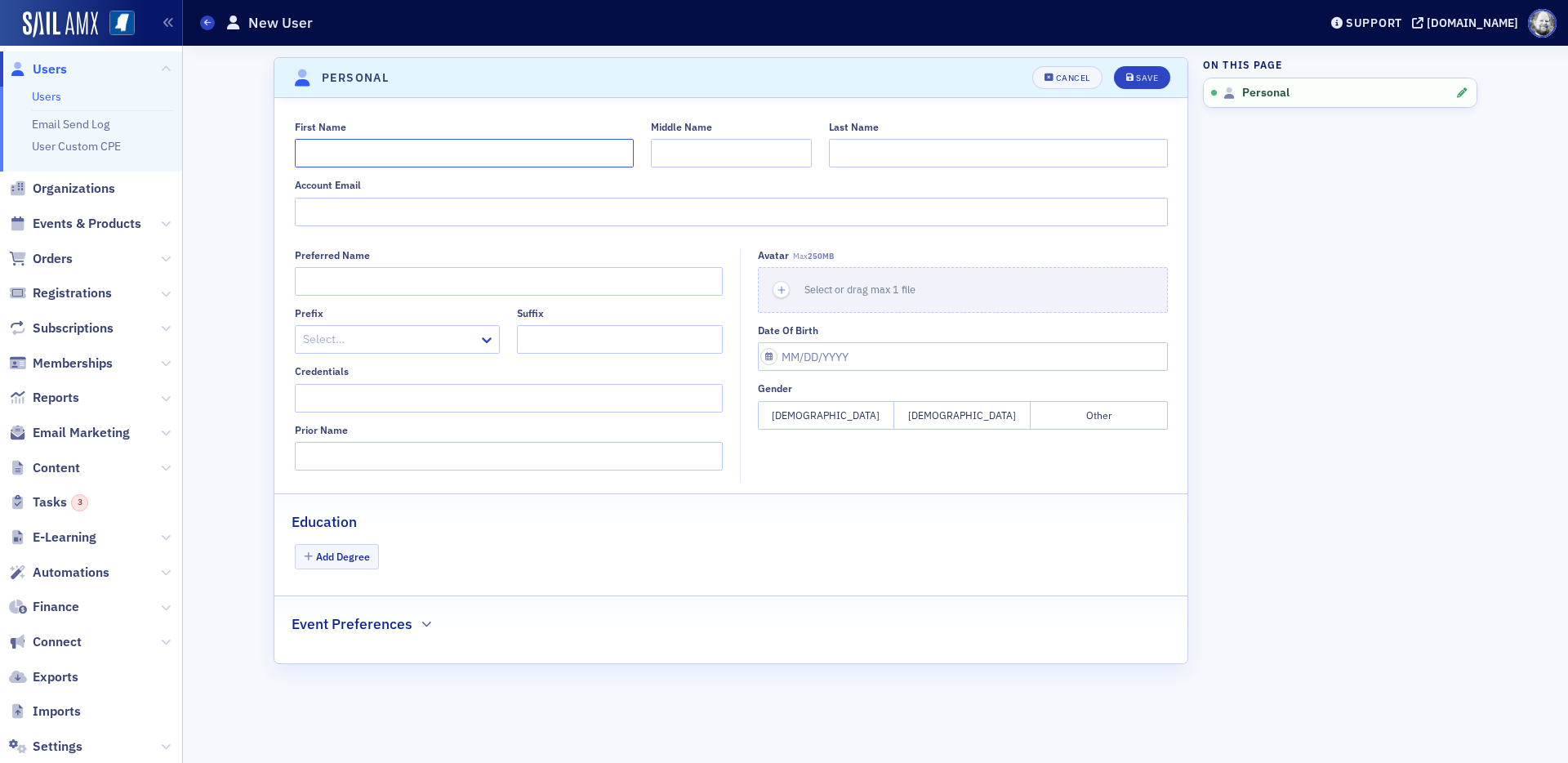
click at [415, 149] on input "First Name" at bounding box center [464, 153] width 339 height 29
type input "Julia"
type input "Welch"
click at [1122, 68] on button "Save" at bounding box center [1142, 78] width 56 height 23
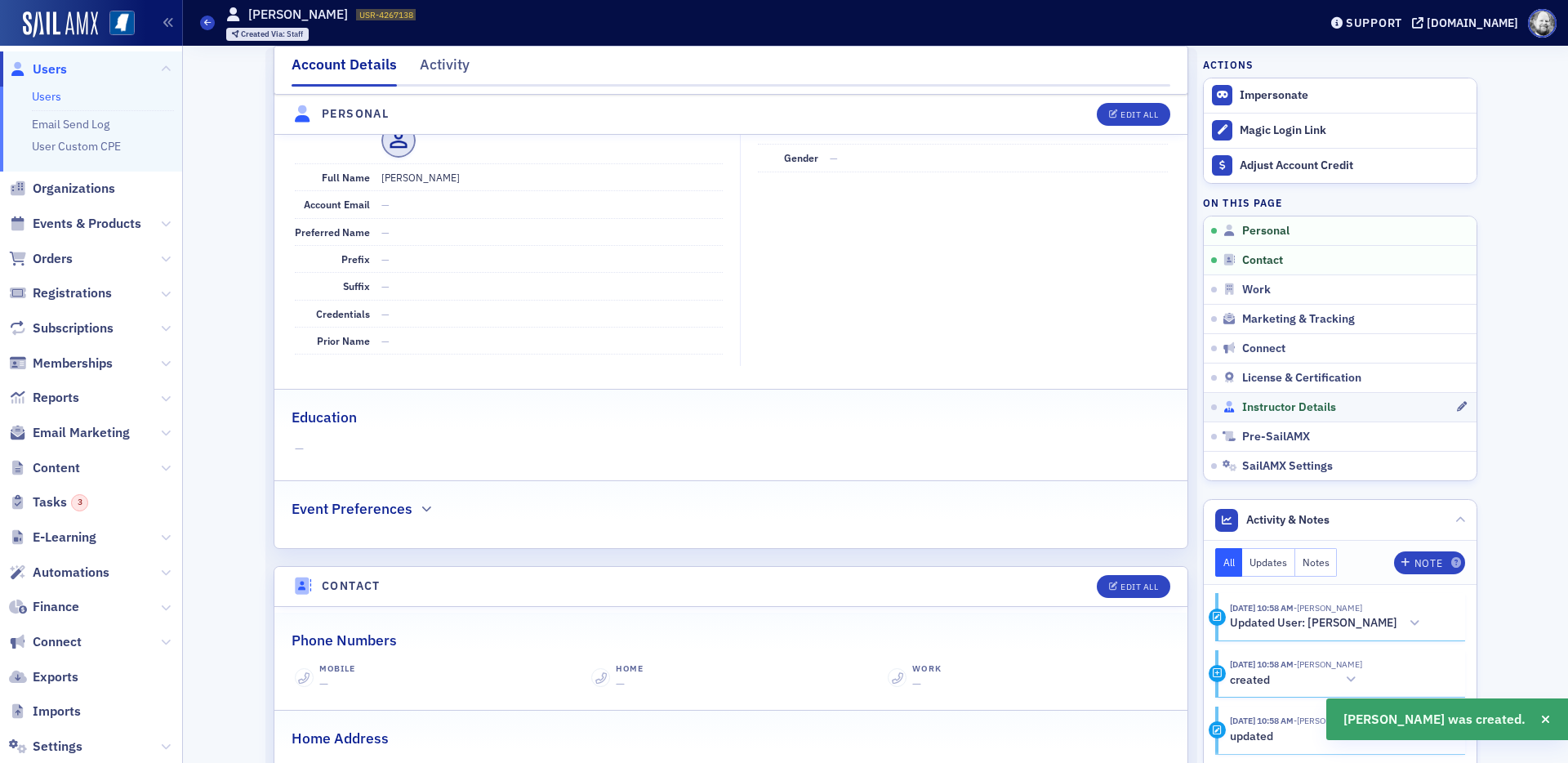
click at [1273, 400] on span "Instructor Details" at bounding box center [1289, 407] width 94 height 14
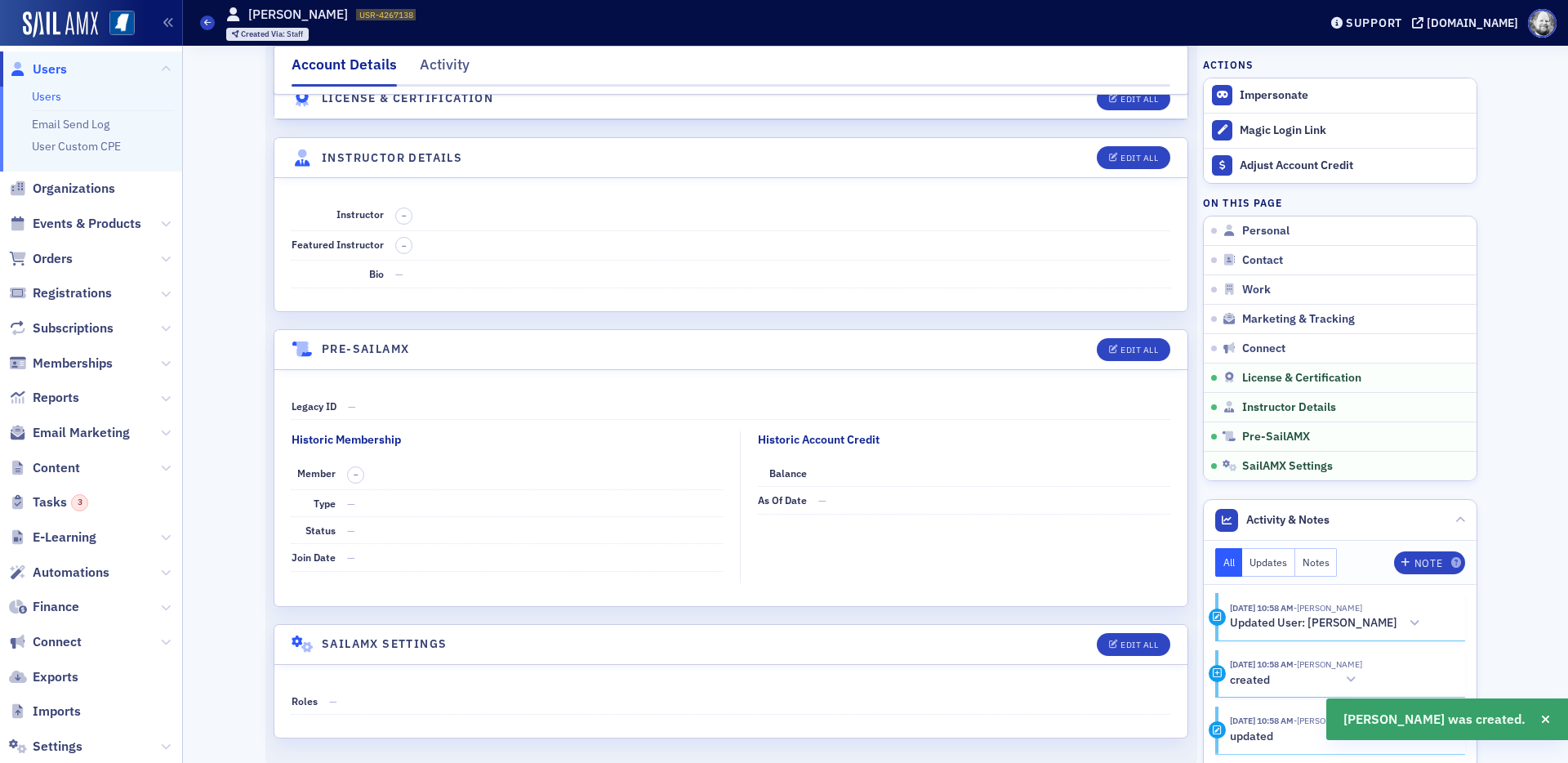
scroll to position [2727, 0]
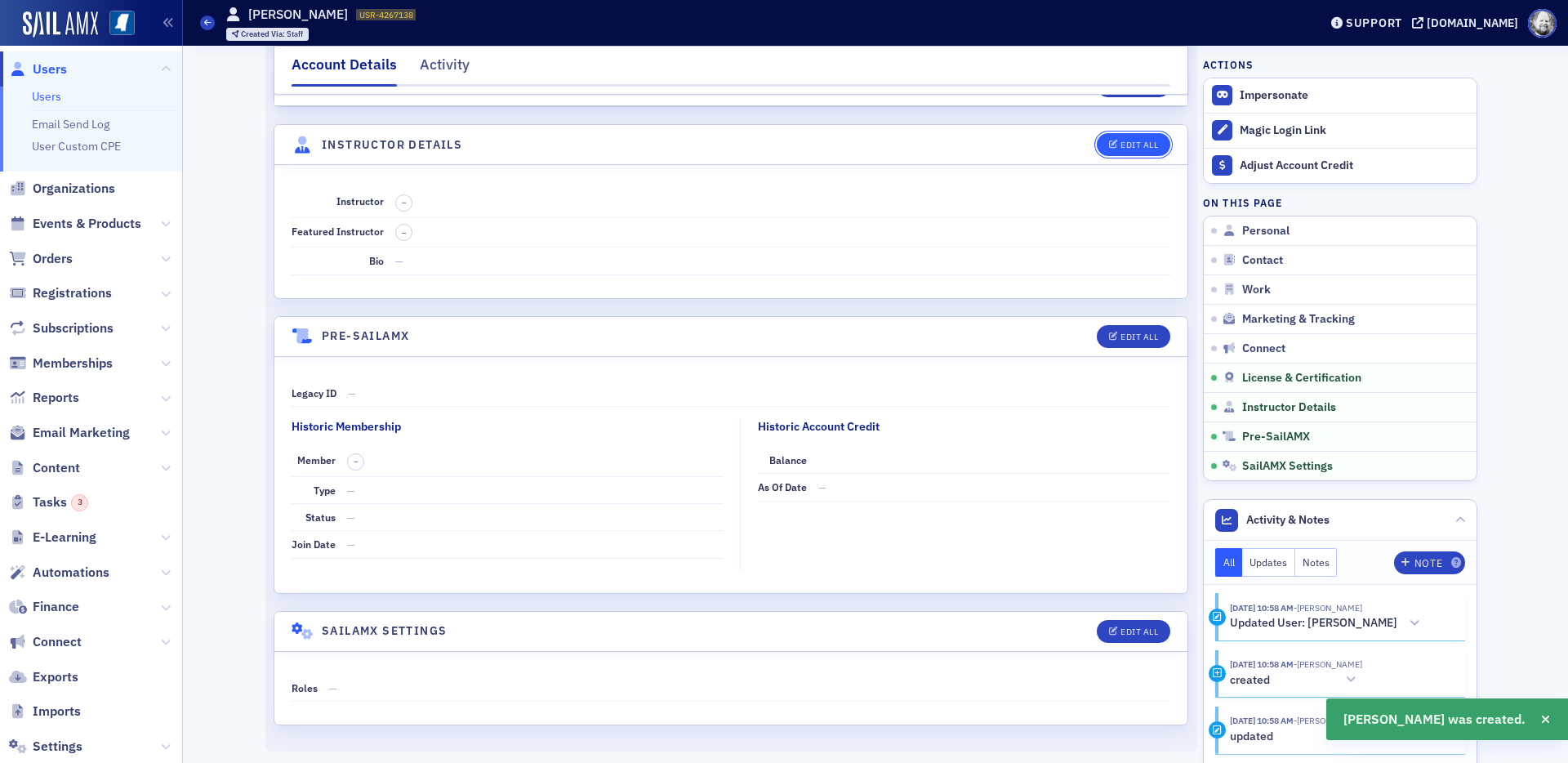
click at [1115, 141] on icon "button" at bounding box center [1113, 145] width 10 height 9
select select "US"
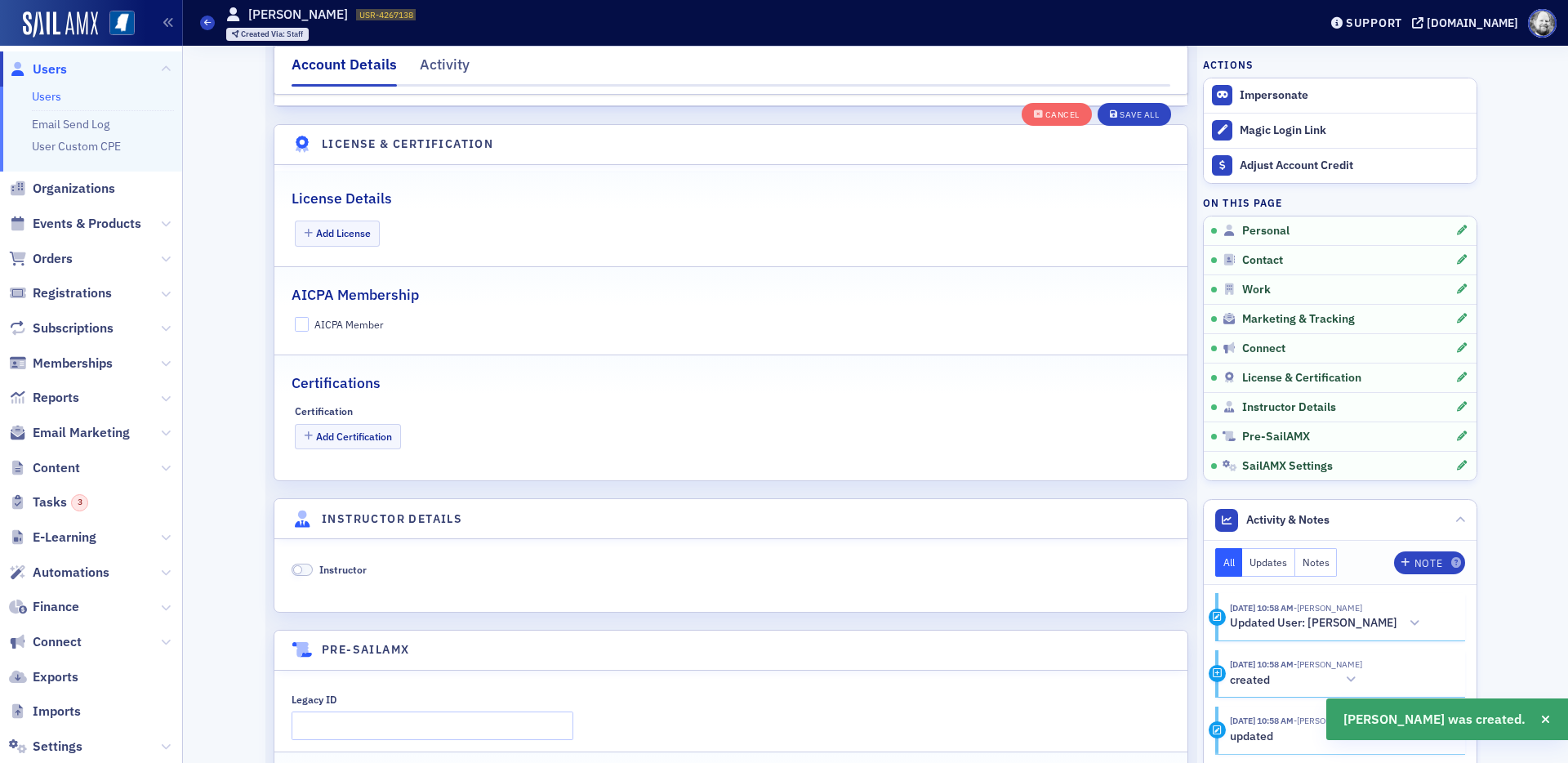
scroll to position [3131, 0]
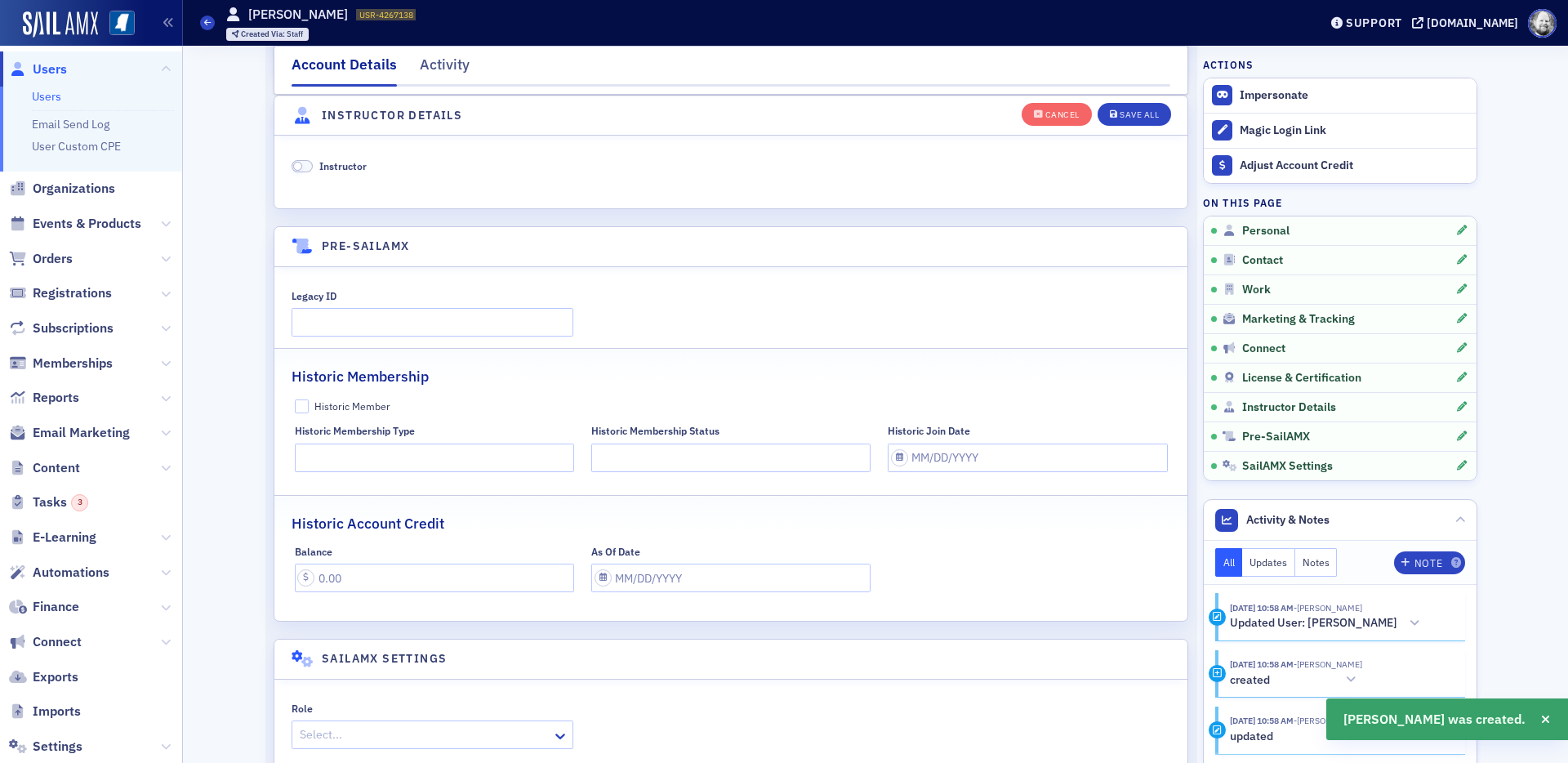
click at [357, 172] on span "Instructor" at bounding box center [343, 166] width 47 height 13
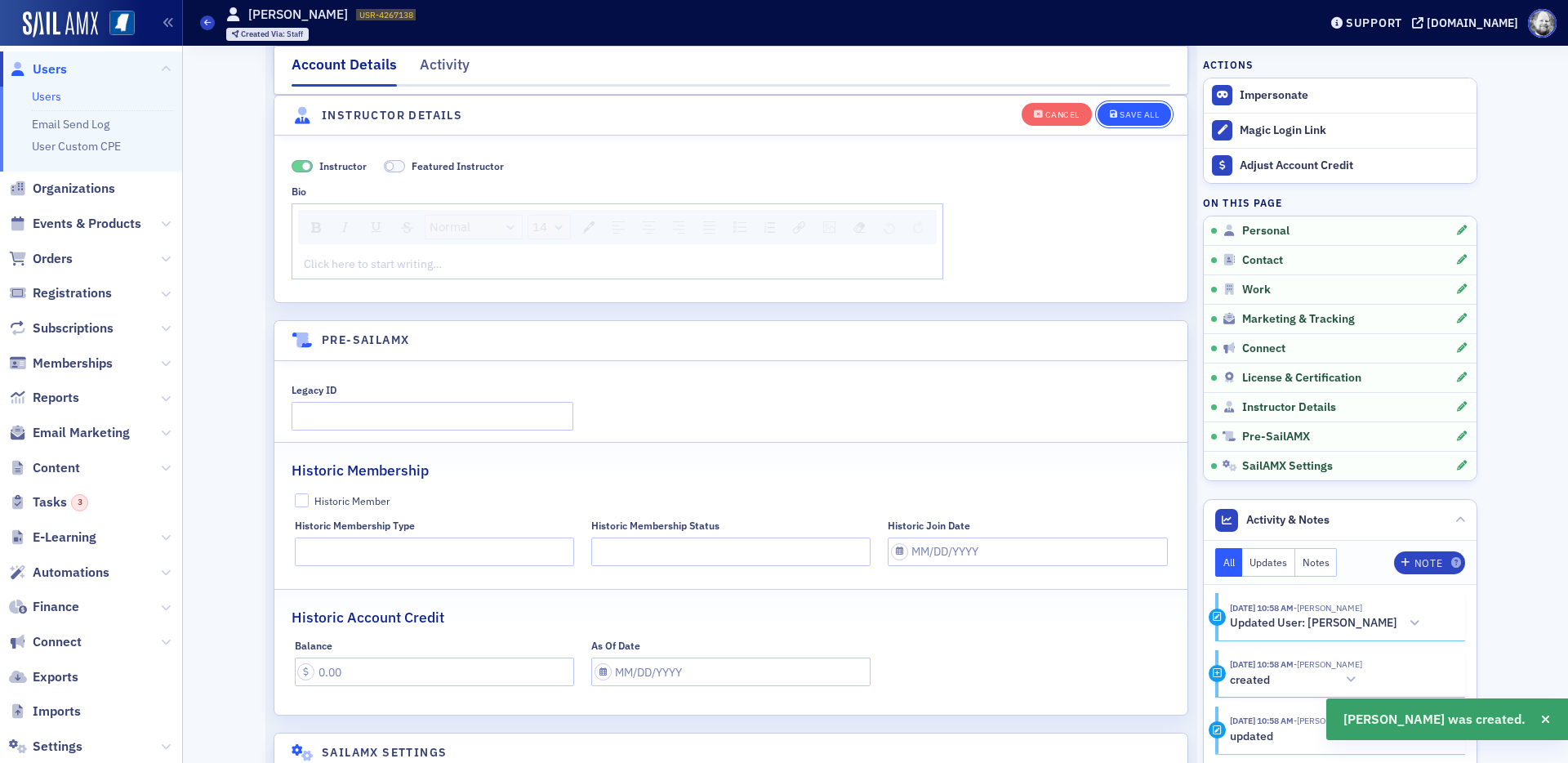
click at [1132, 119] on div "Save All" at bounding box center [1139, 115] width 39 height 9
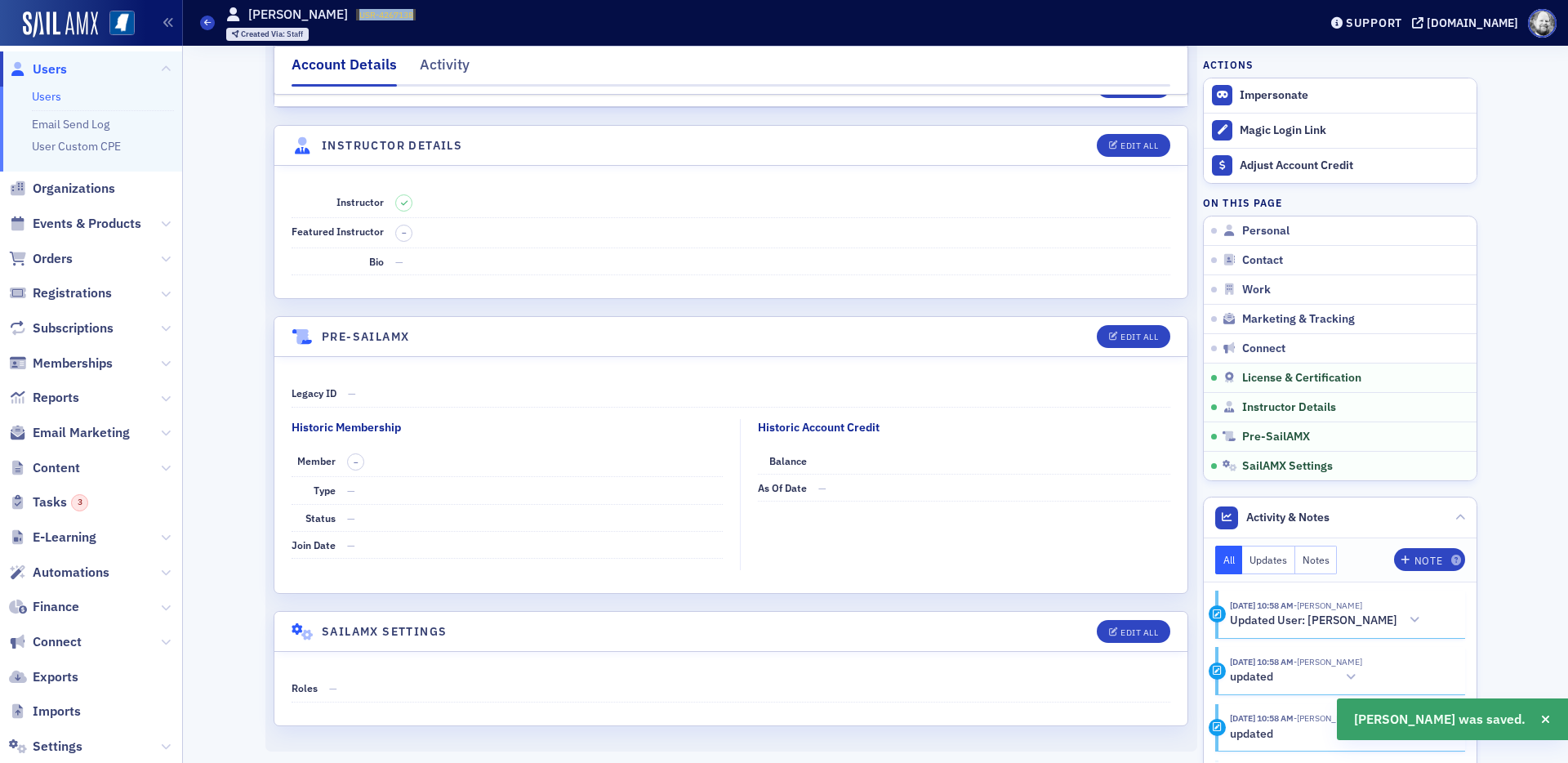
drag, startPoint x: 328, startPoint y: 14, endPoint x: 392, endPoint y: 18, distance: 64.1
click at [393, 17] on div "Users Julia Welch USR-4267138 4267138 Created Via : Staff" at bounding box center [747, 22] width 1094 height 47
copy span "USR-4267138"
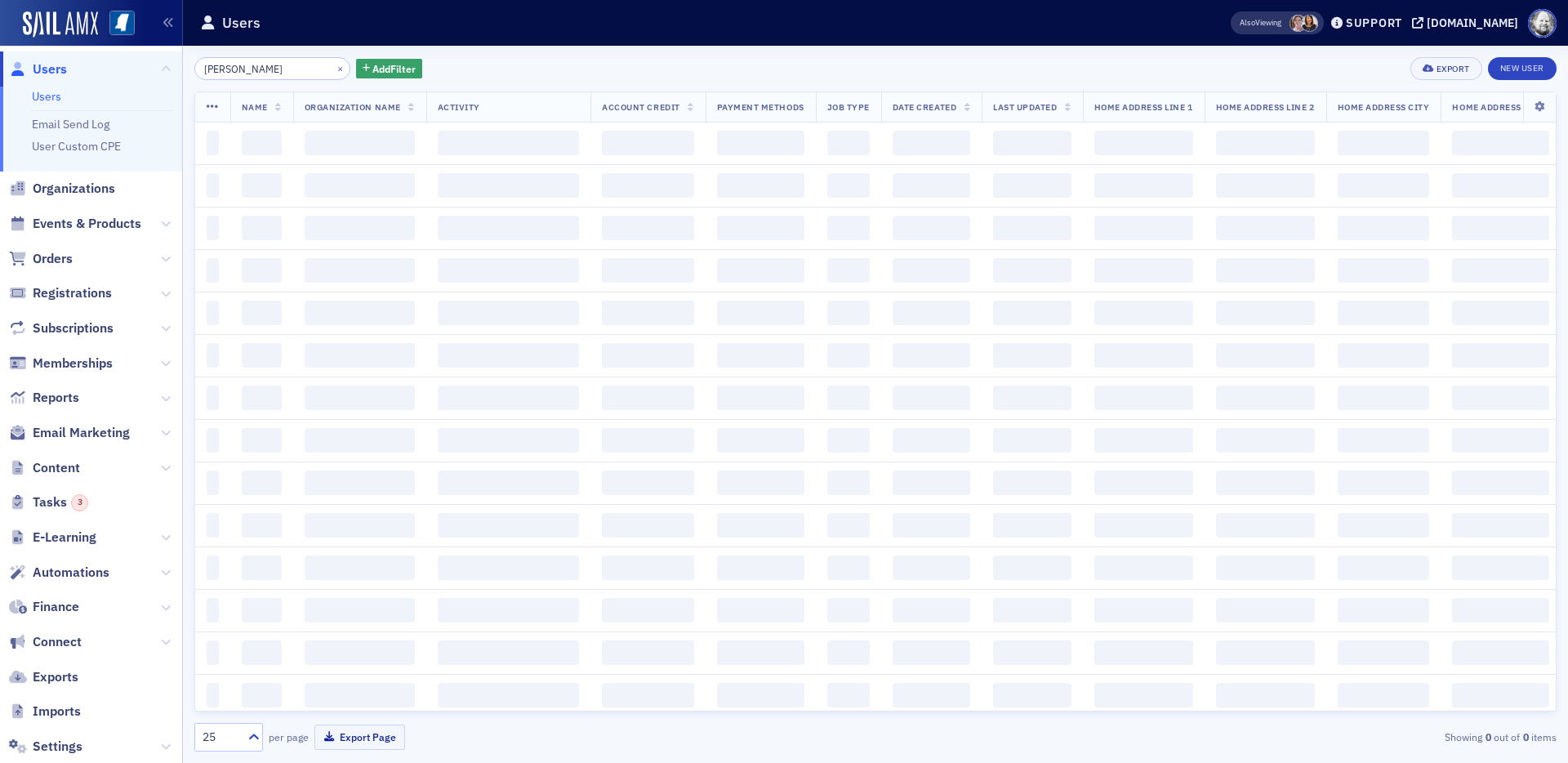
click at [294, 118] on th "Name" at bounding box center [261, 107] width 63 height 30
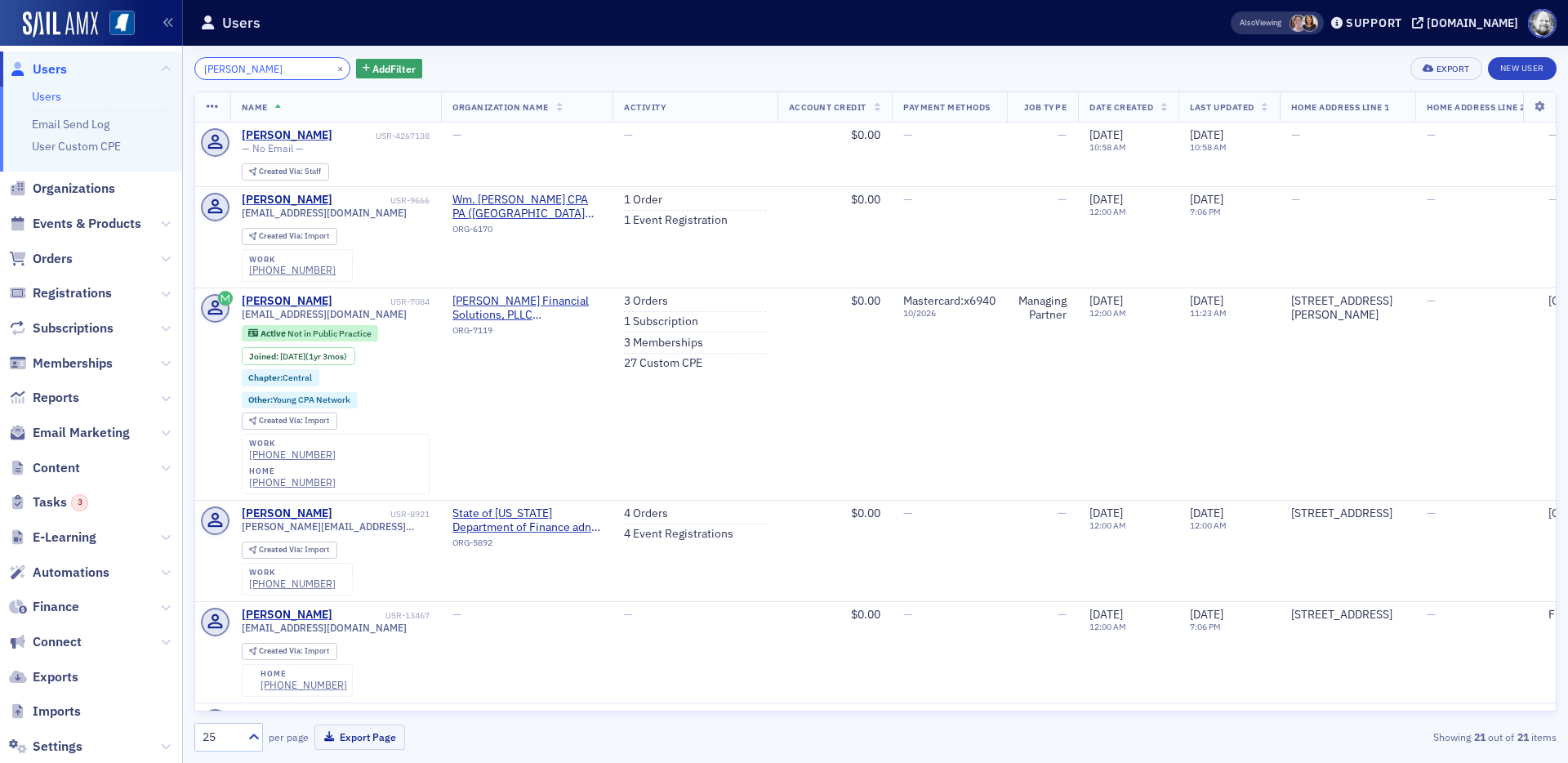
click at [290, 75] on input "Julia Welch" at bounding box center [272, 69] width 156 height 23
paste input "Siegel"
type input "Julia Welc Siegel"
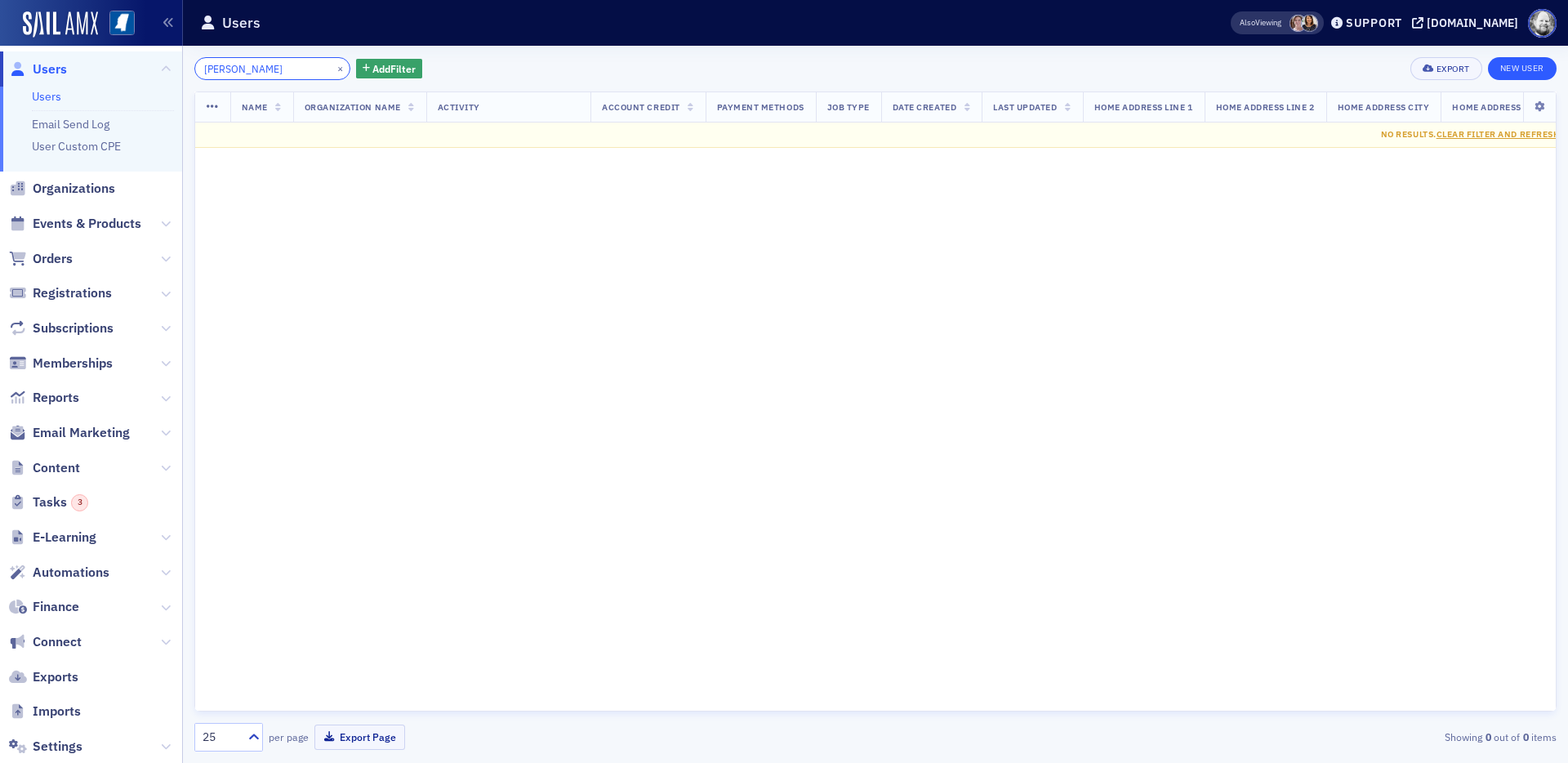
type input "Siegel"
click at [1410, 66] on link "New User" at bounding box center [1522, 69] width 69 height 23
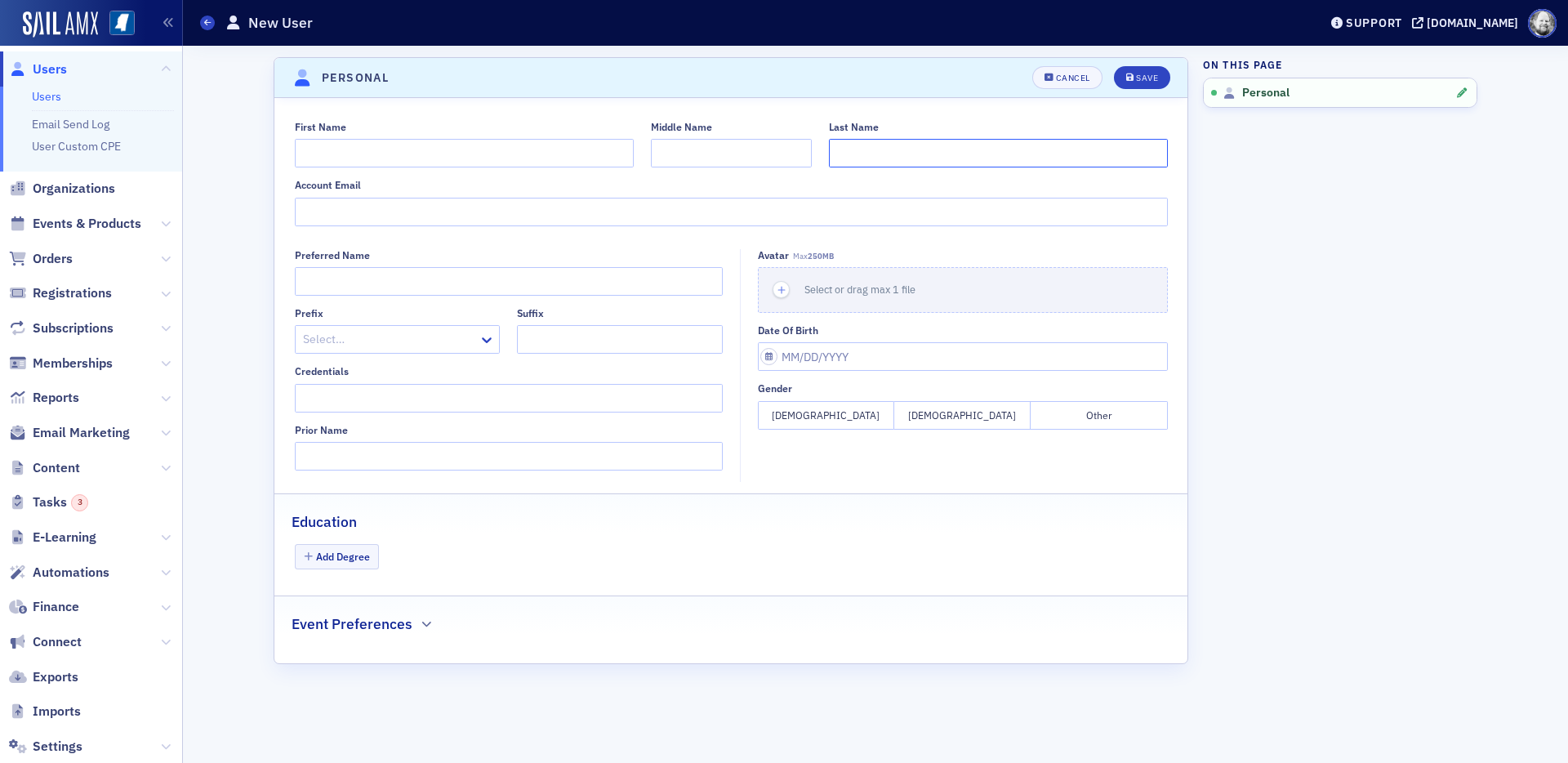
click at [933, 150] on input "Last Name" at bounding box center [998, 153] width 339 height 29
paste input "Siegel"
type input "Siegel"
click at [537, 160] on input "First Name" at bounding box center [464, 153] width 339 height 29
type input "Steve"
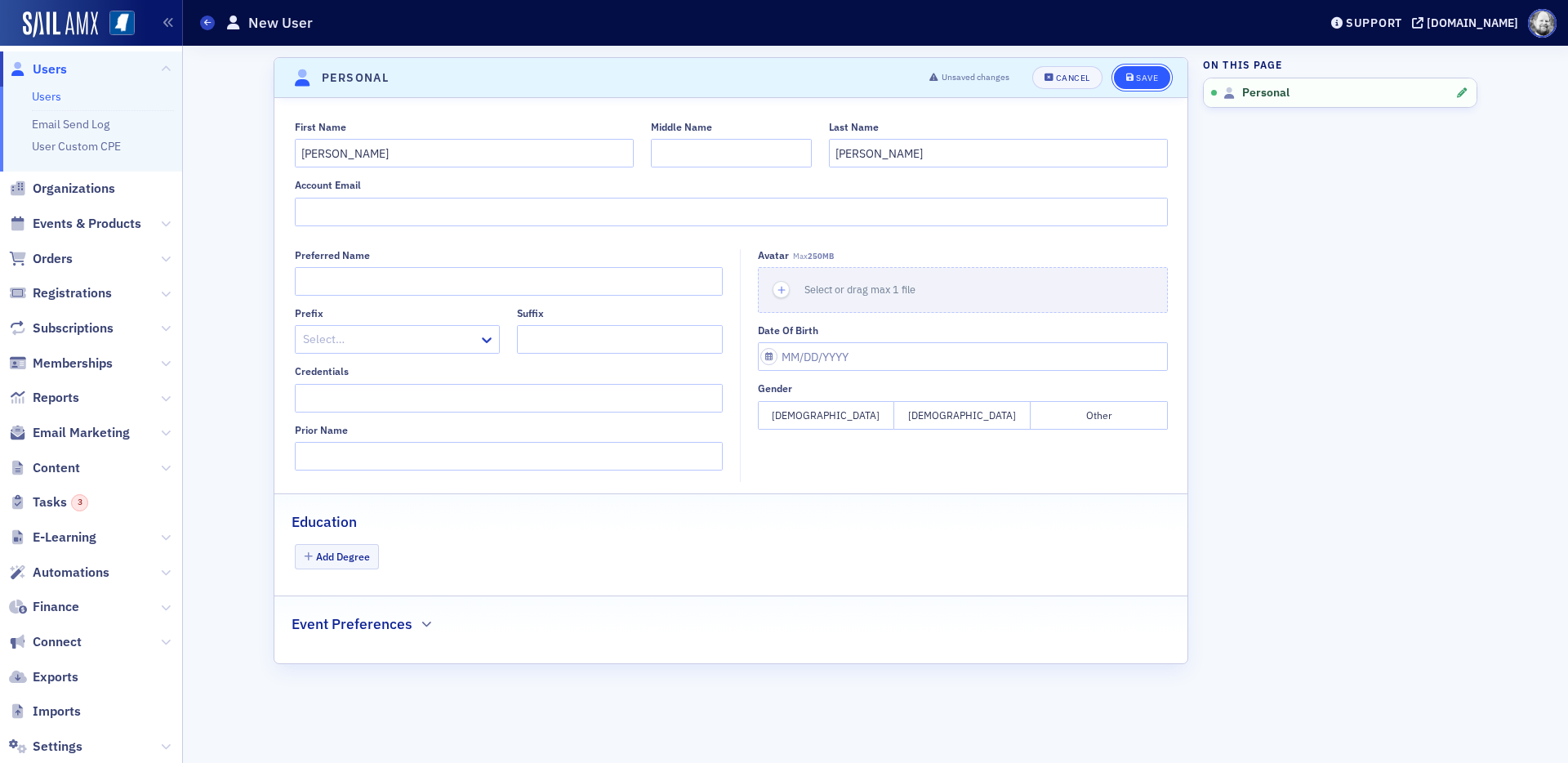
click at [1150, 77] on div "Save" at bounding box center [1146, 78] width 22 height 9
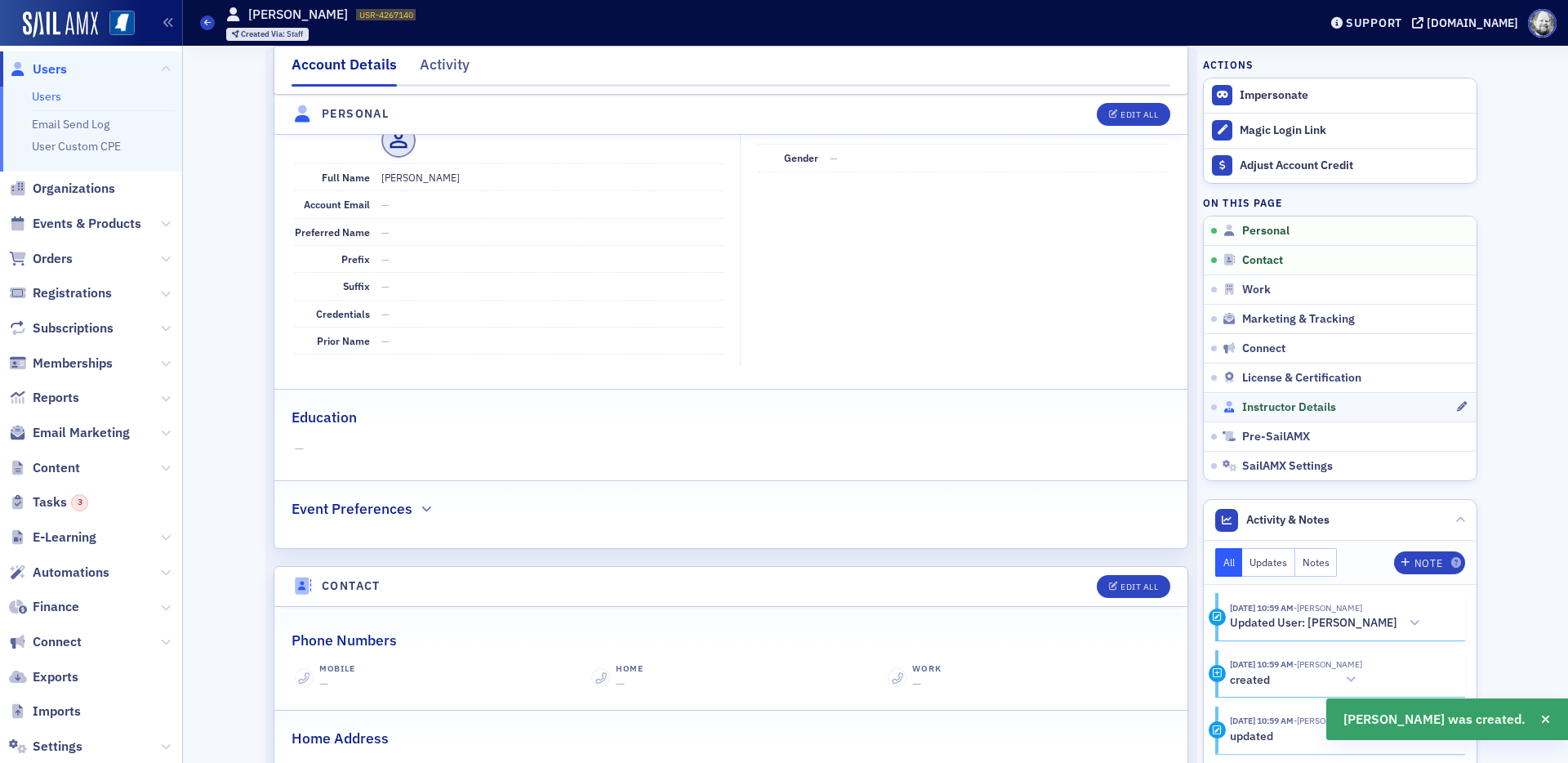
click at [1260, 406] on span "Instructor Details" at bounding box center [1289, 407] width 94 height 14
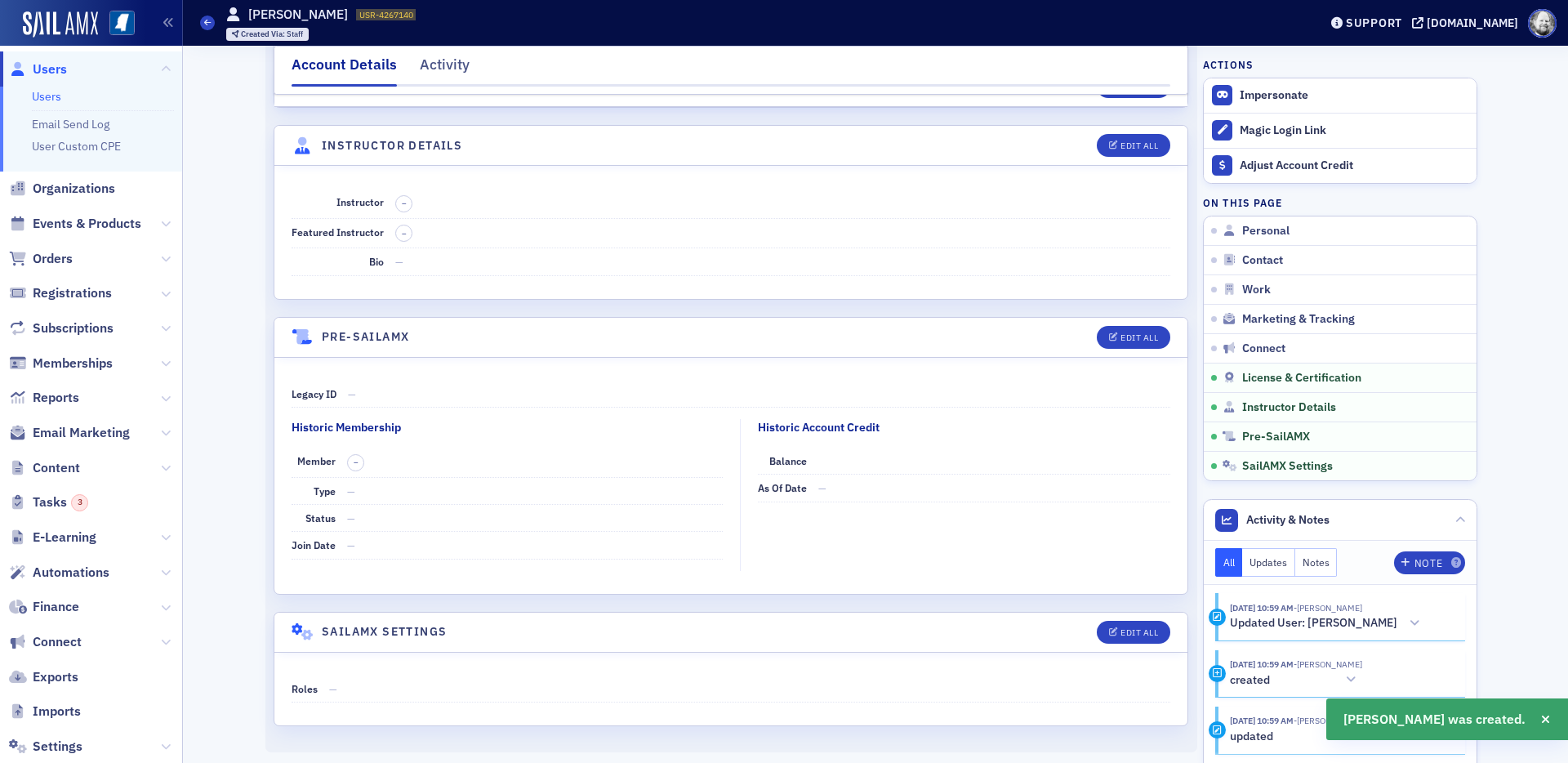
scroll to position [2727, 0]
click at [1131, 130] on header "Instructor Details Edit All" at bounding box center [731, 145] width 913 height 40
click at [1129, 141] on div "Edit All" at bounding box center [1139, 145] width 38 height 9
select select "US"
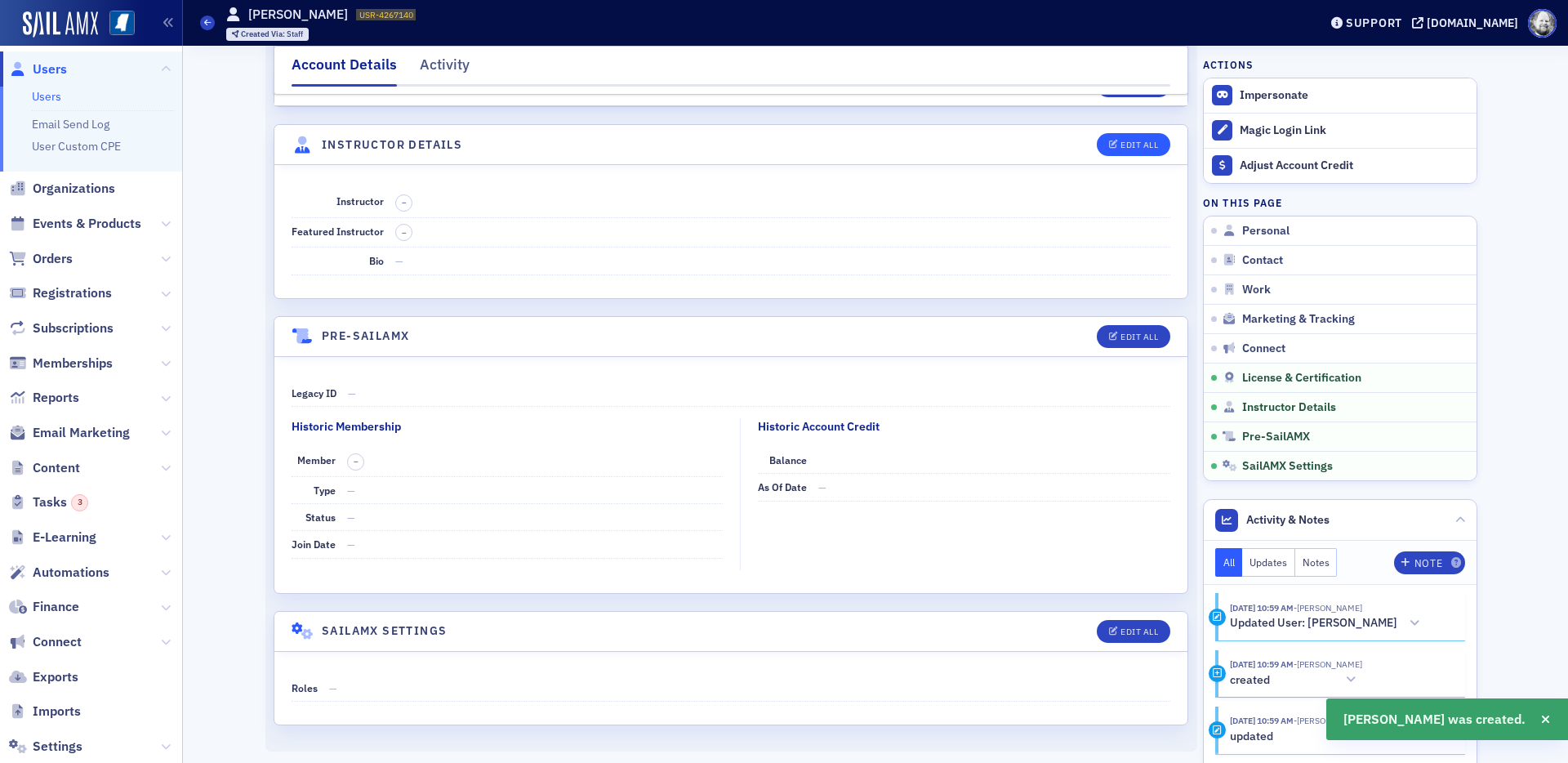
select select "US"
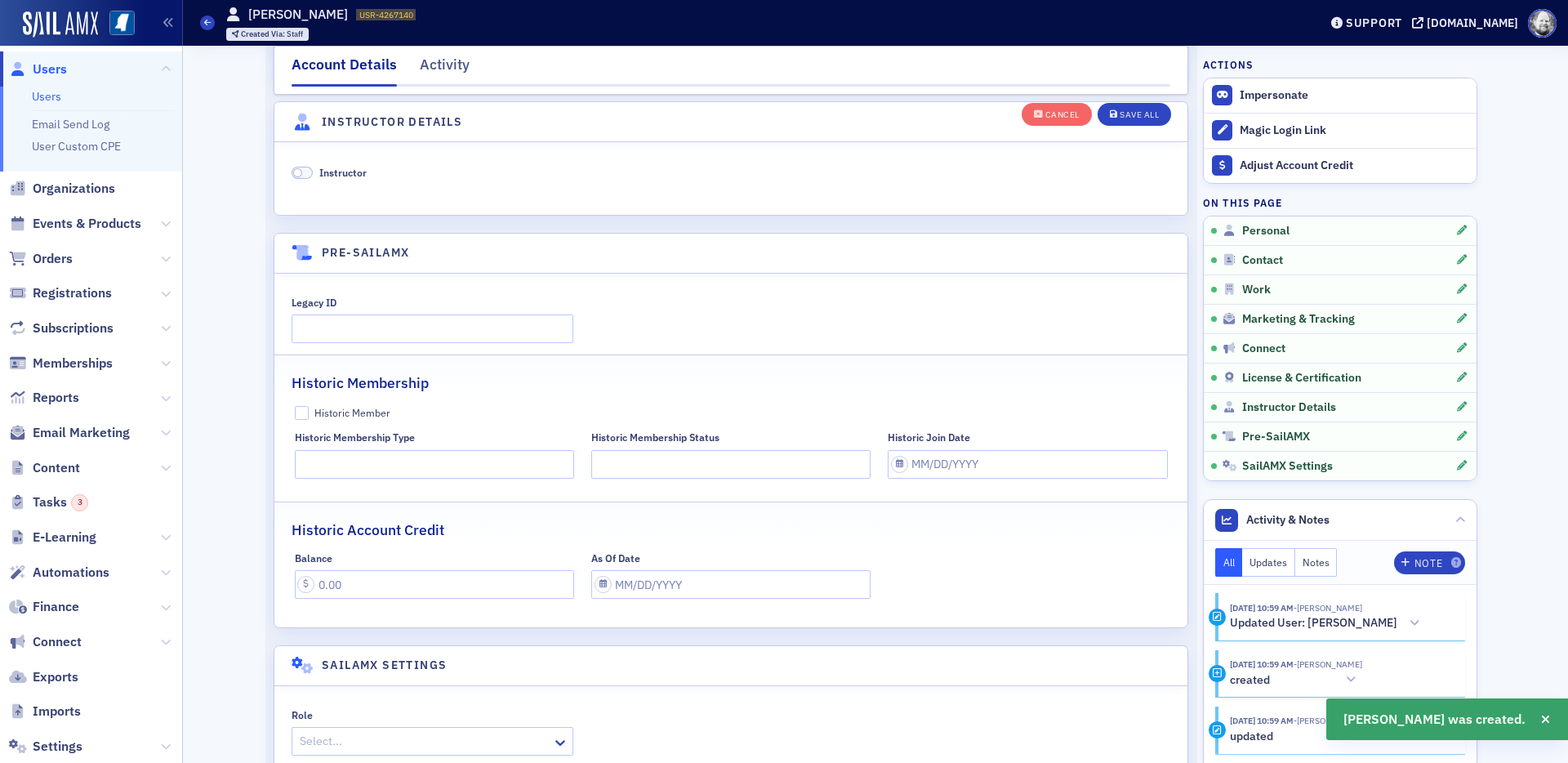
scroll to position [3131, 0]
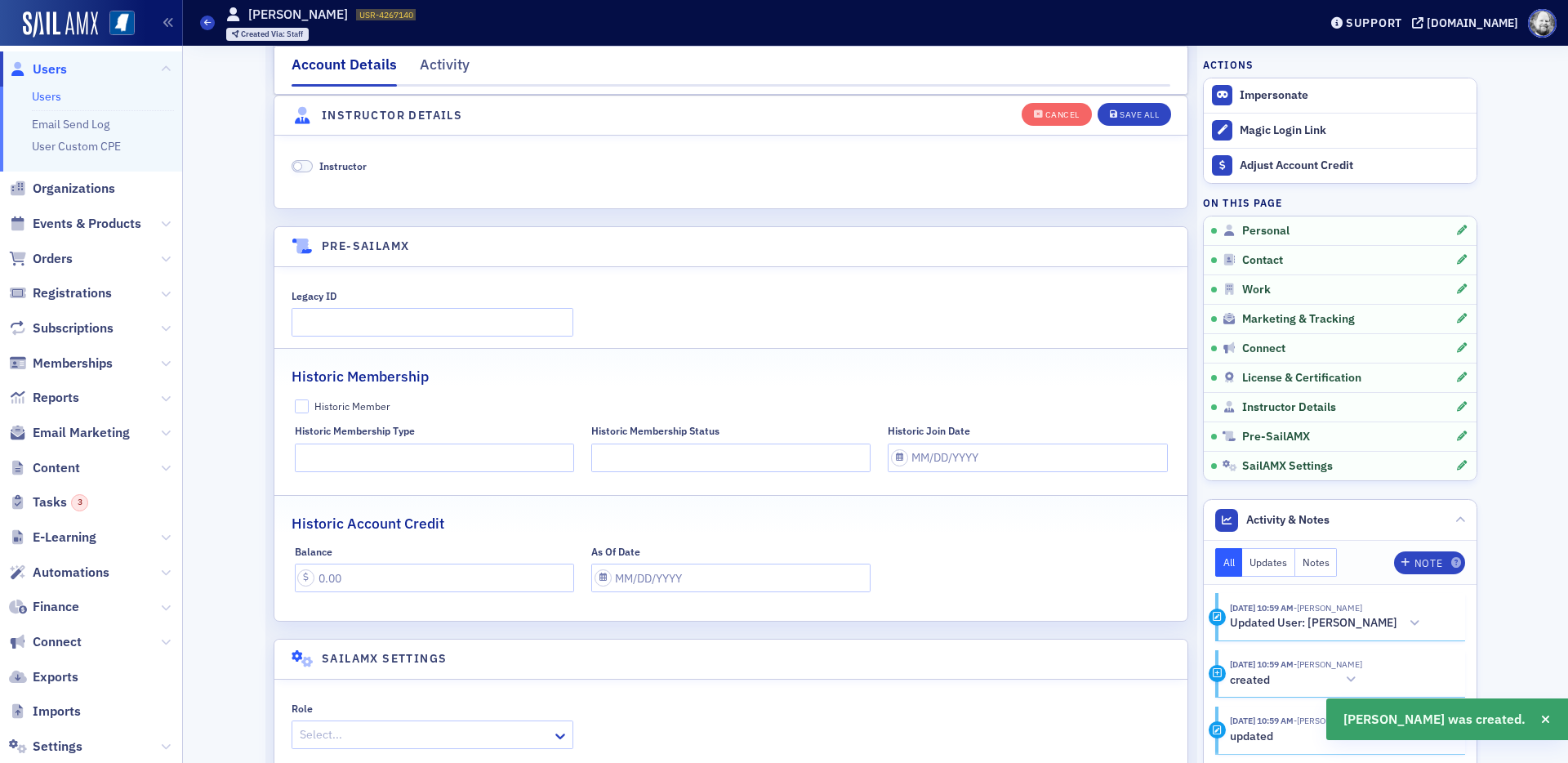
click at [337, 167] on span "Instructor" at bounding box center [343, 166] width 47 height 13
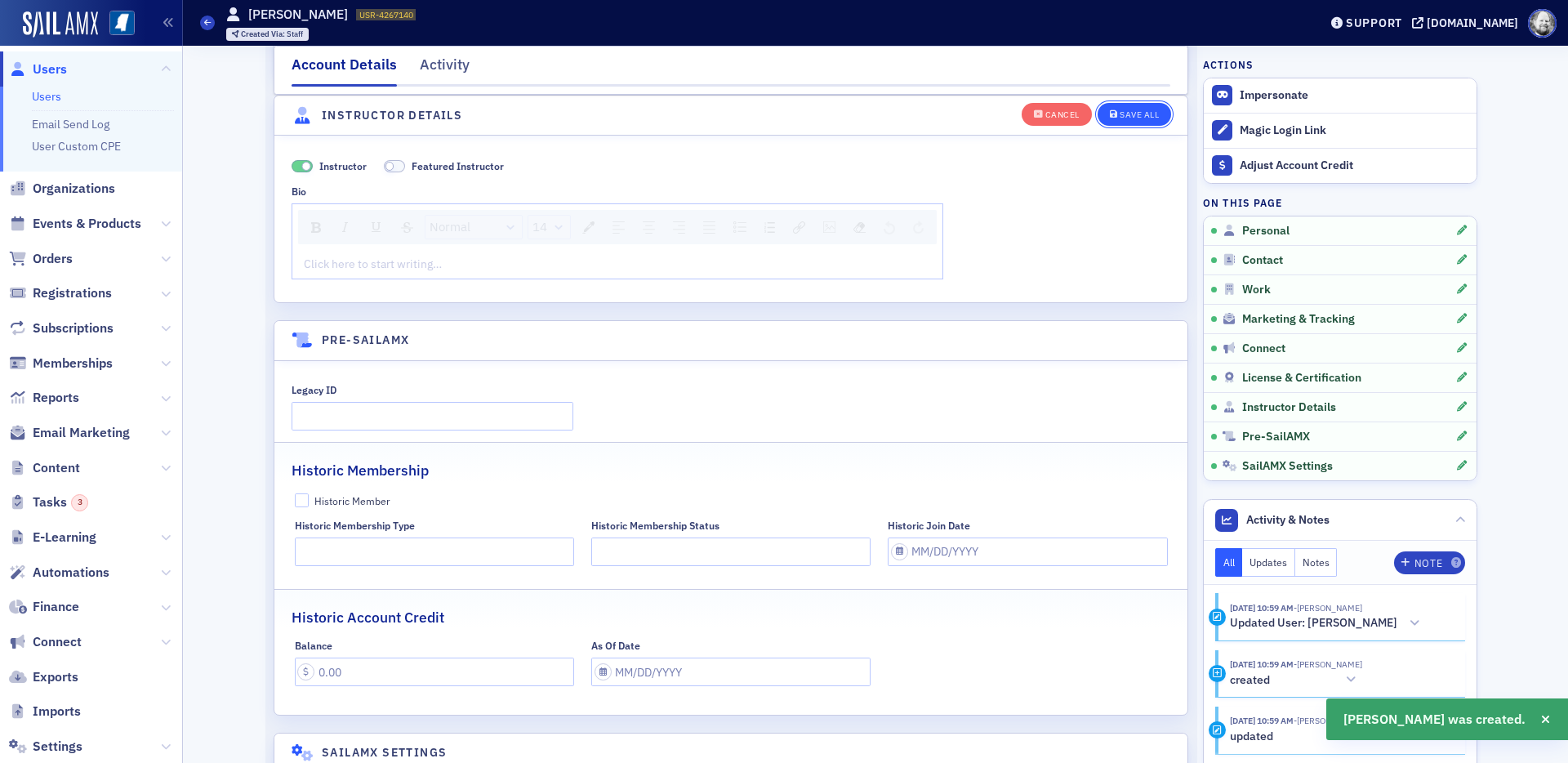
click at [1144, 110] on div "Save All" at bounding box center [1139, 115] width 39 height 9
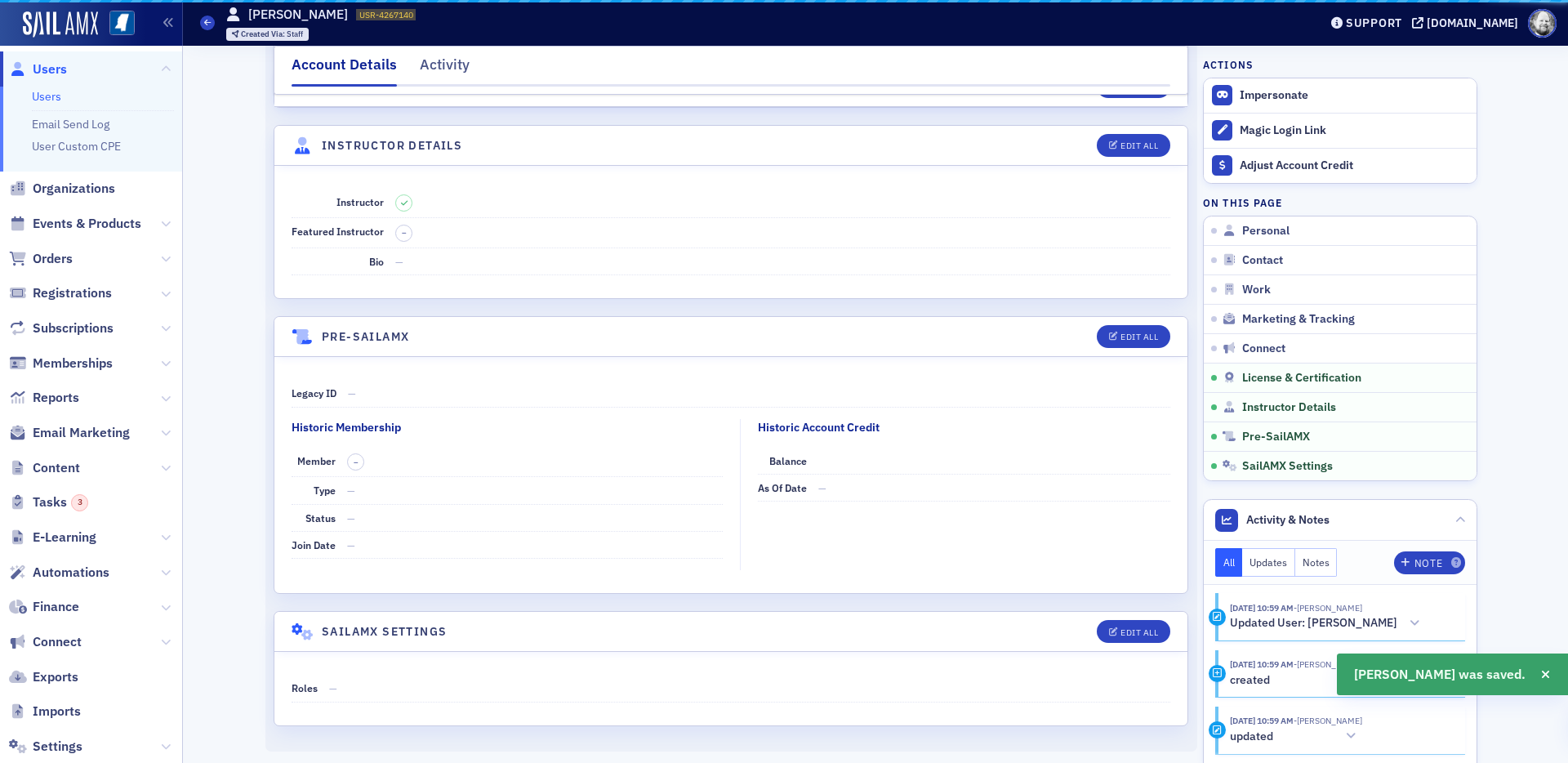
scroll to position [2726, 0]
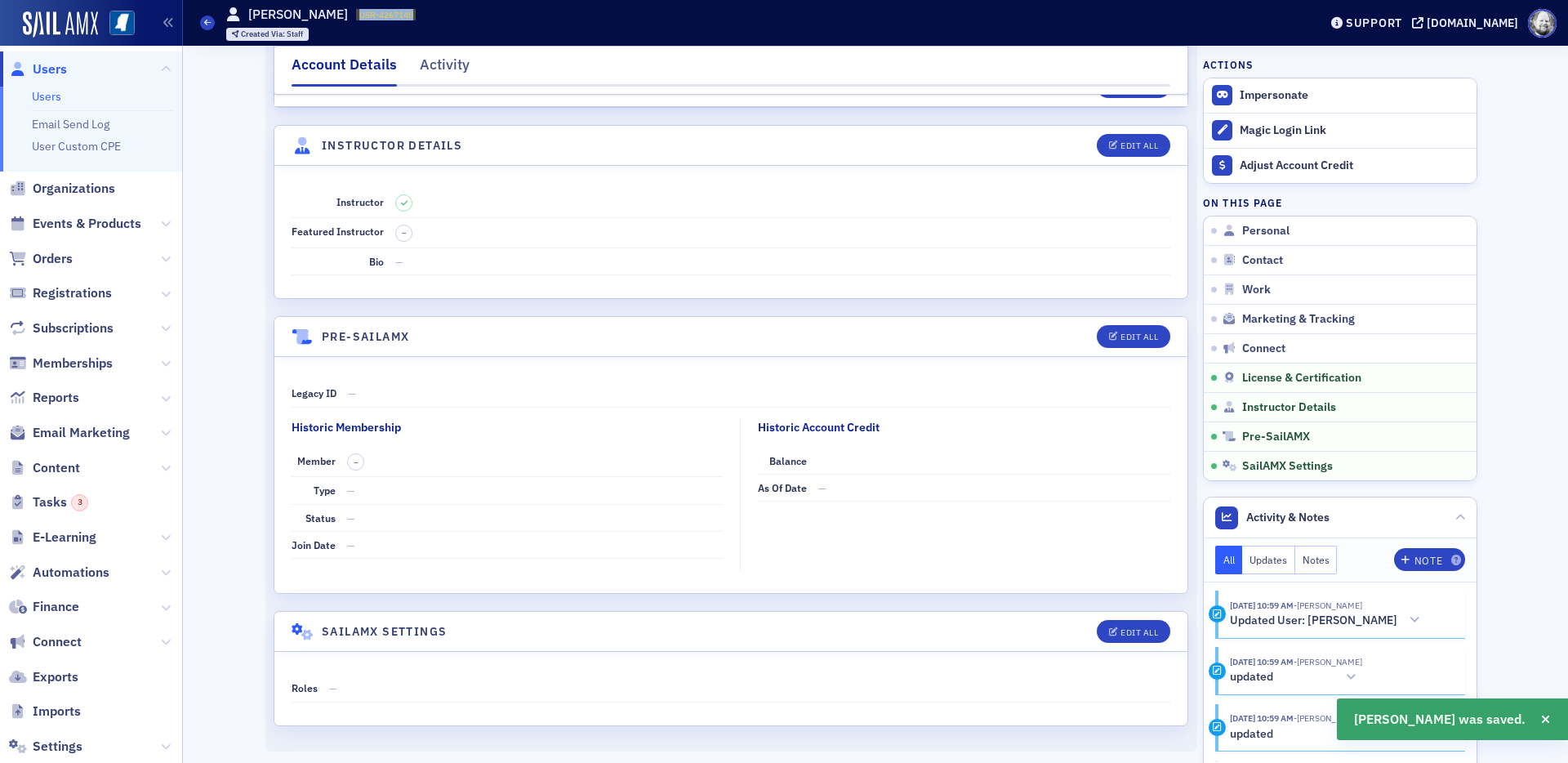
drag, startPoint x: 334, startPoint y: 14, endPoint x: 409, endPoint y: 16, distance: 75.0
click at [409, 15] on div "Users Steve Siegel USR-4267140 4267140 Created Via : Staff" at bounding box center [747, 22] width 1094 height 47
click at [680, 560] on fieldset "Historic Membership Member – Type — Status — Join Date —" at bounding box center [511, 495] width 439 height 152
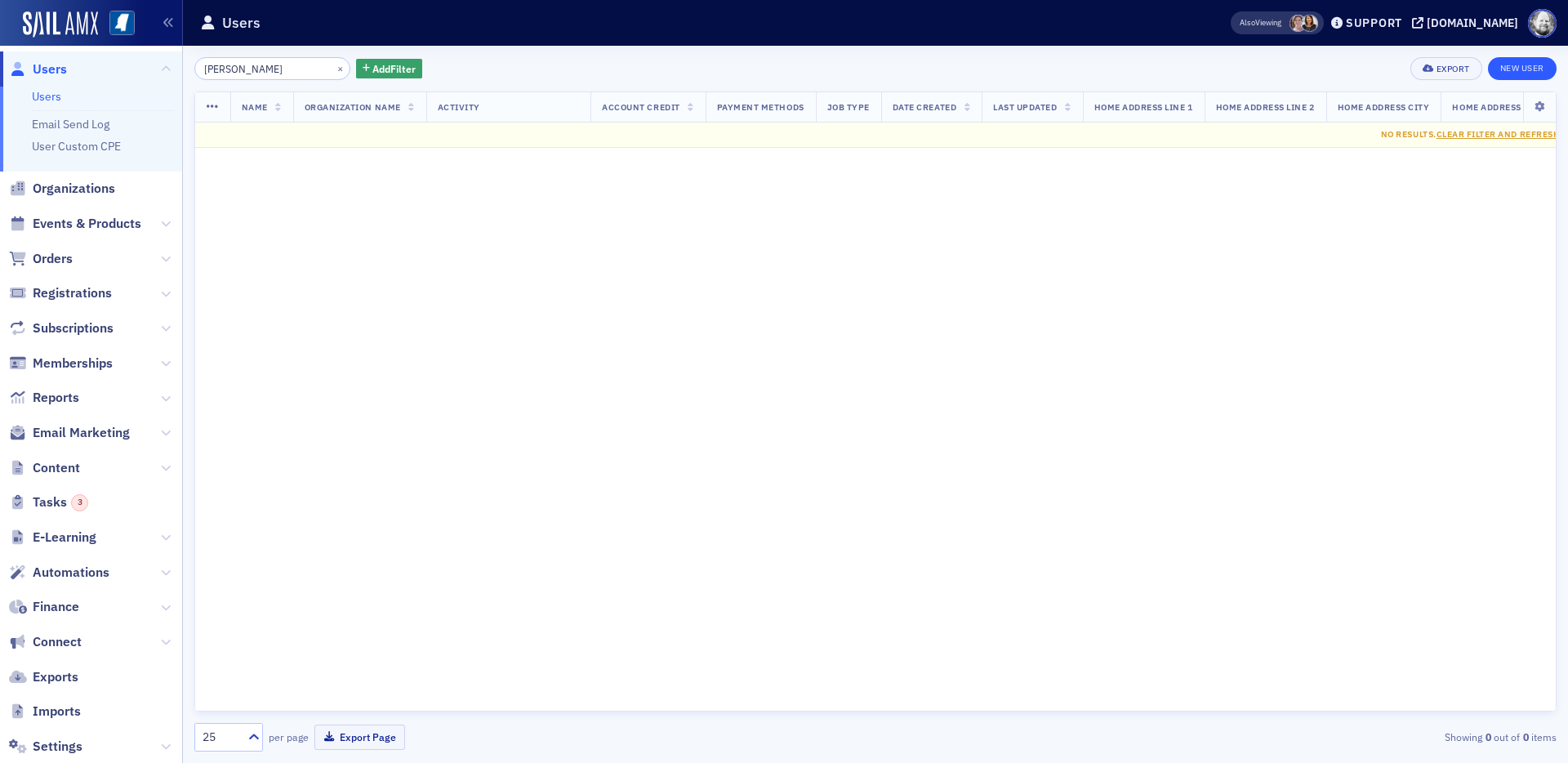
type input "Riskin"
click at [1410, 67] on link "New User" at bounding box center [1522, 69] width 69 height 23
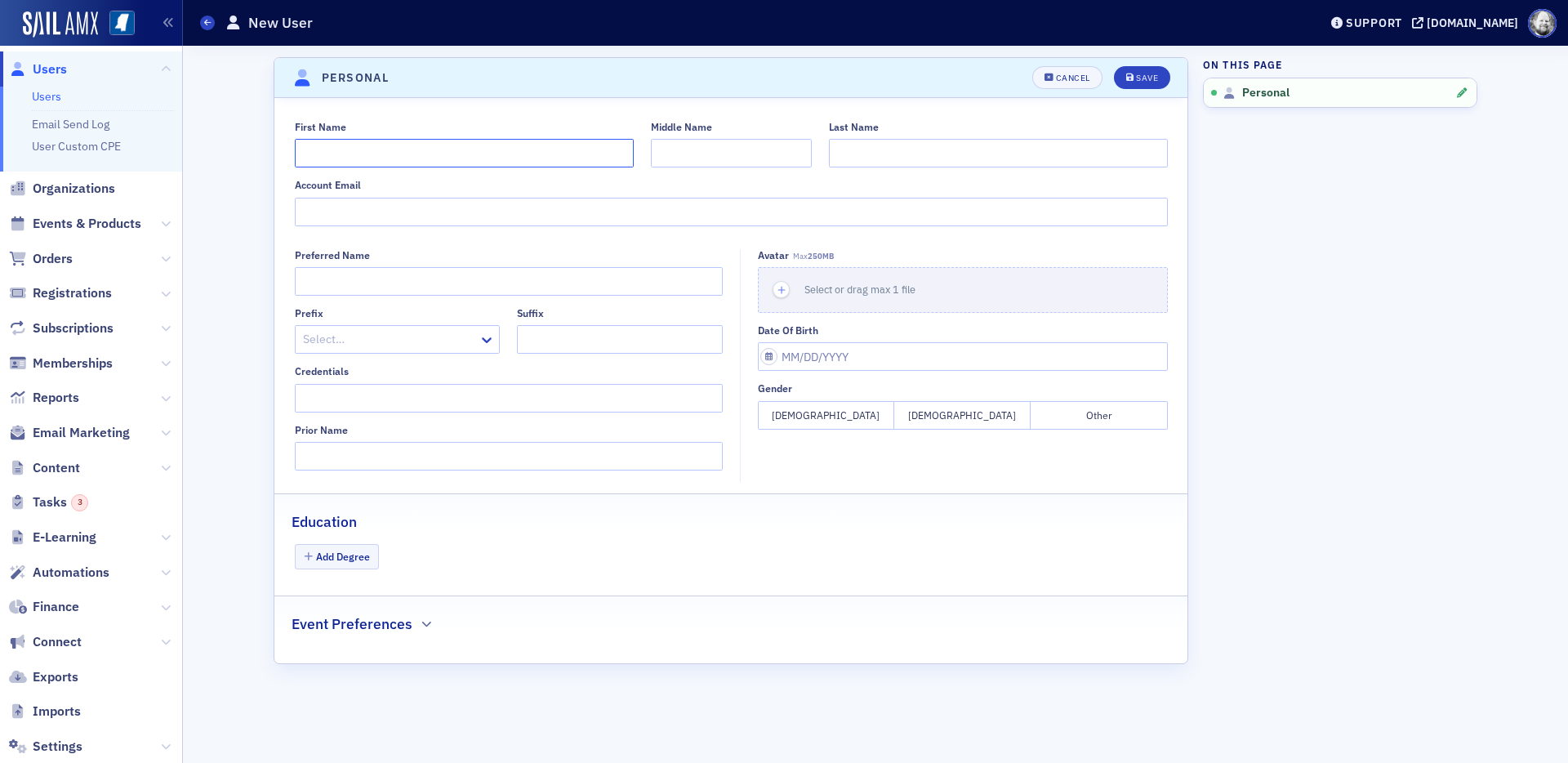
click at [471, 157] on input "First Name" at bounding box center [464, 153] width 339 height 29
type input "Ross"
type input "Riskin"
click at [1146, 70] on button "Save" at bounding box center [1142, 78] width 56 height 23
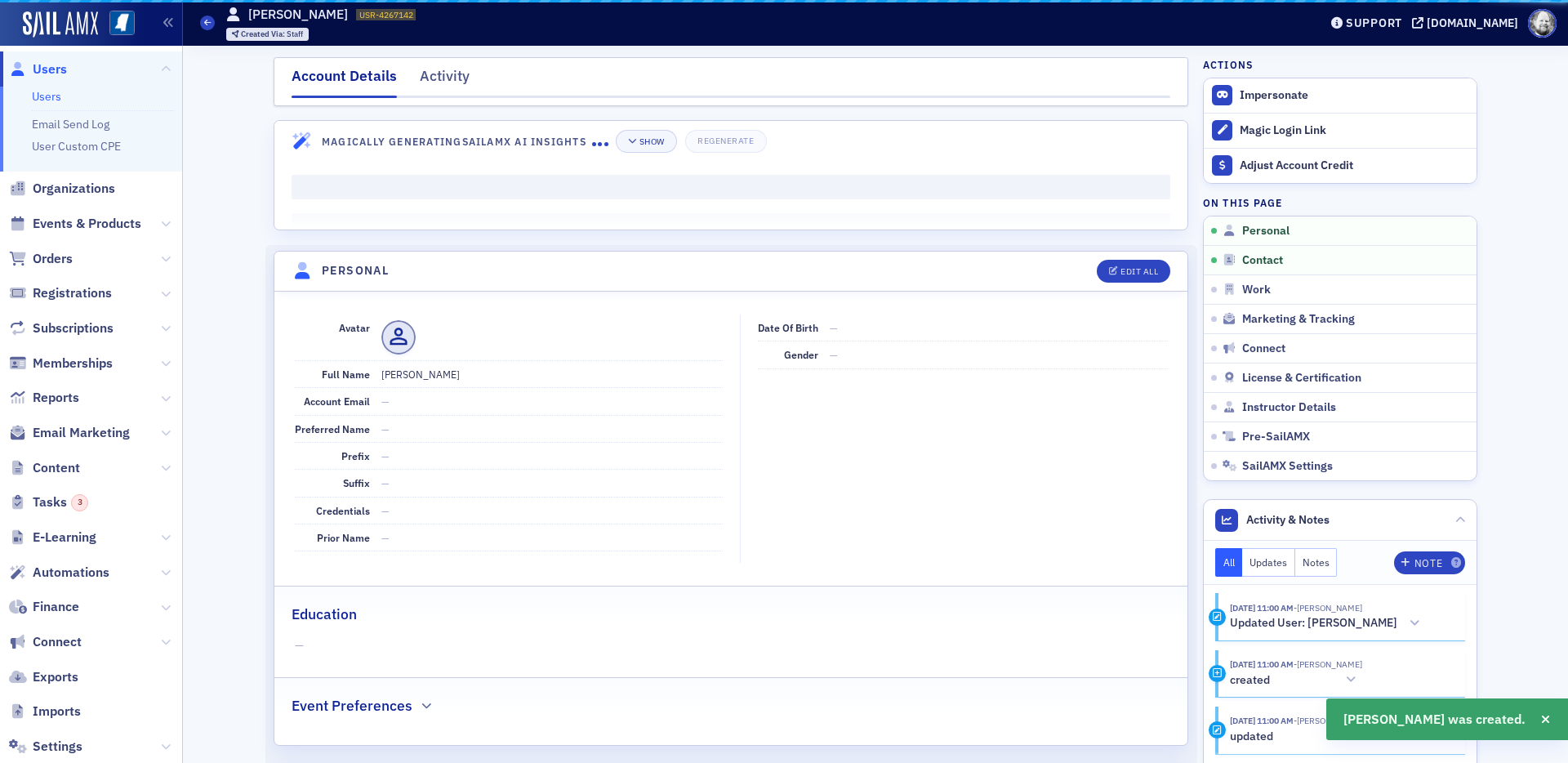
scroll to position [197, 0]
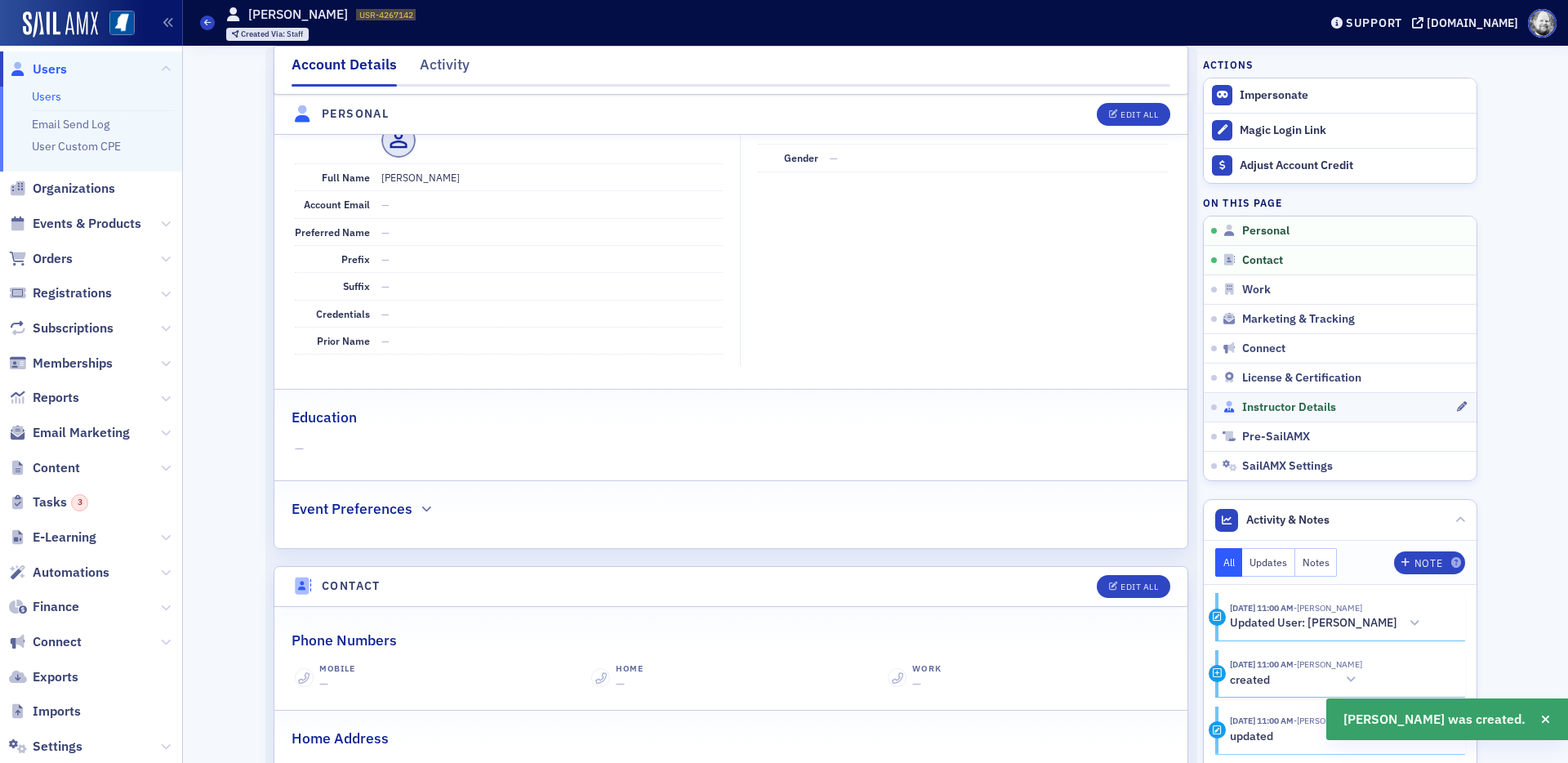
click at [1286, 402] on span "Instructor Details" at bounding box center [1289, 407] width 94 height 14
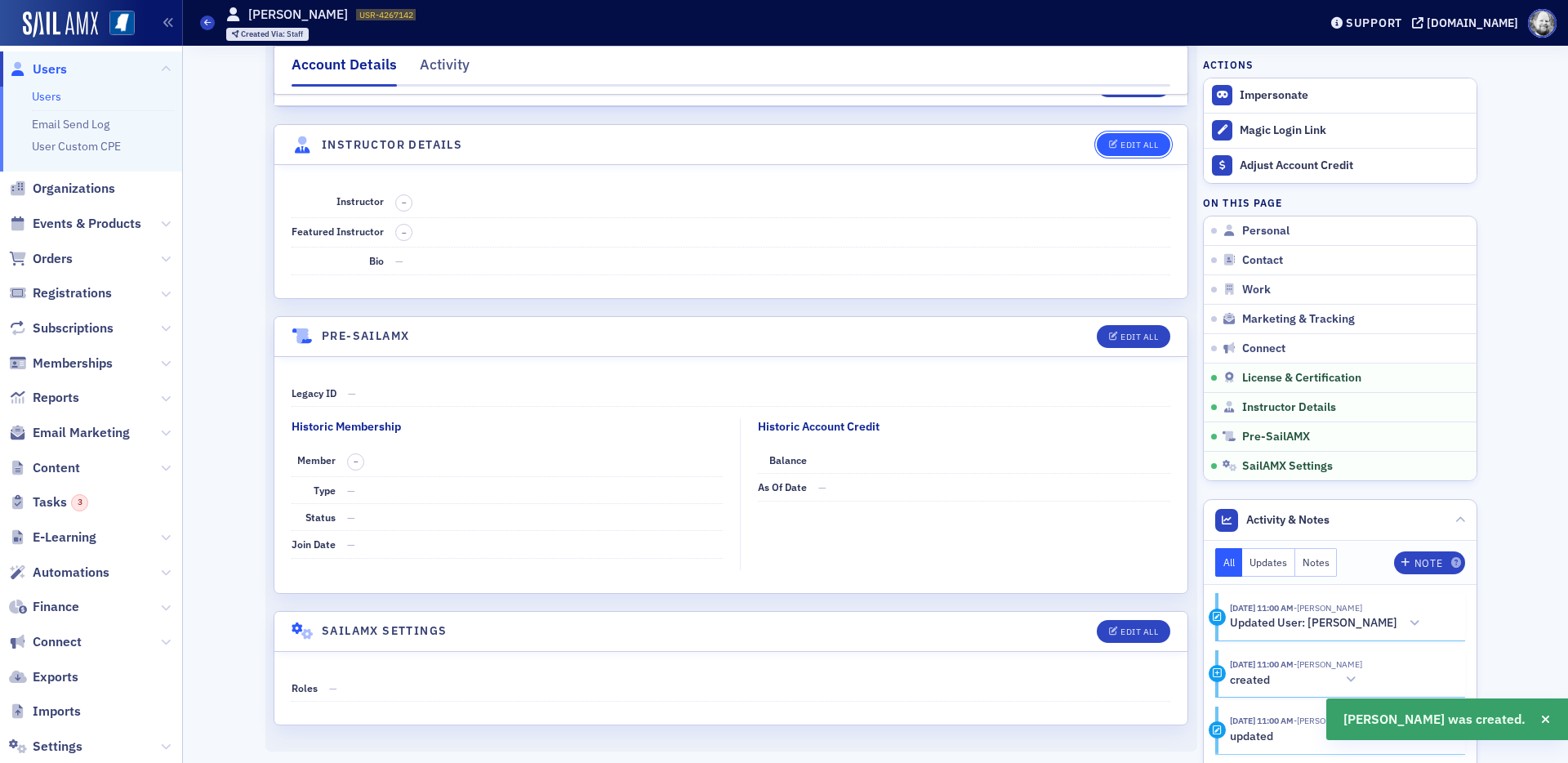
click at [1134, 150] on button "Edit All" at bounding box center [1134, 145] width 73 height 23
select select "US"
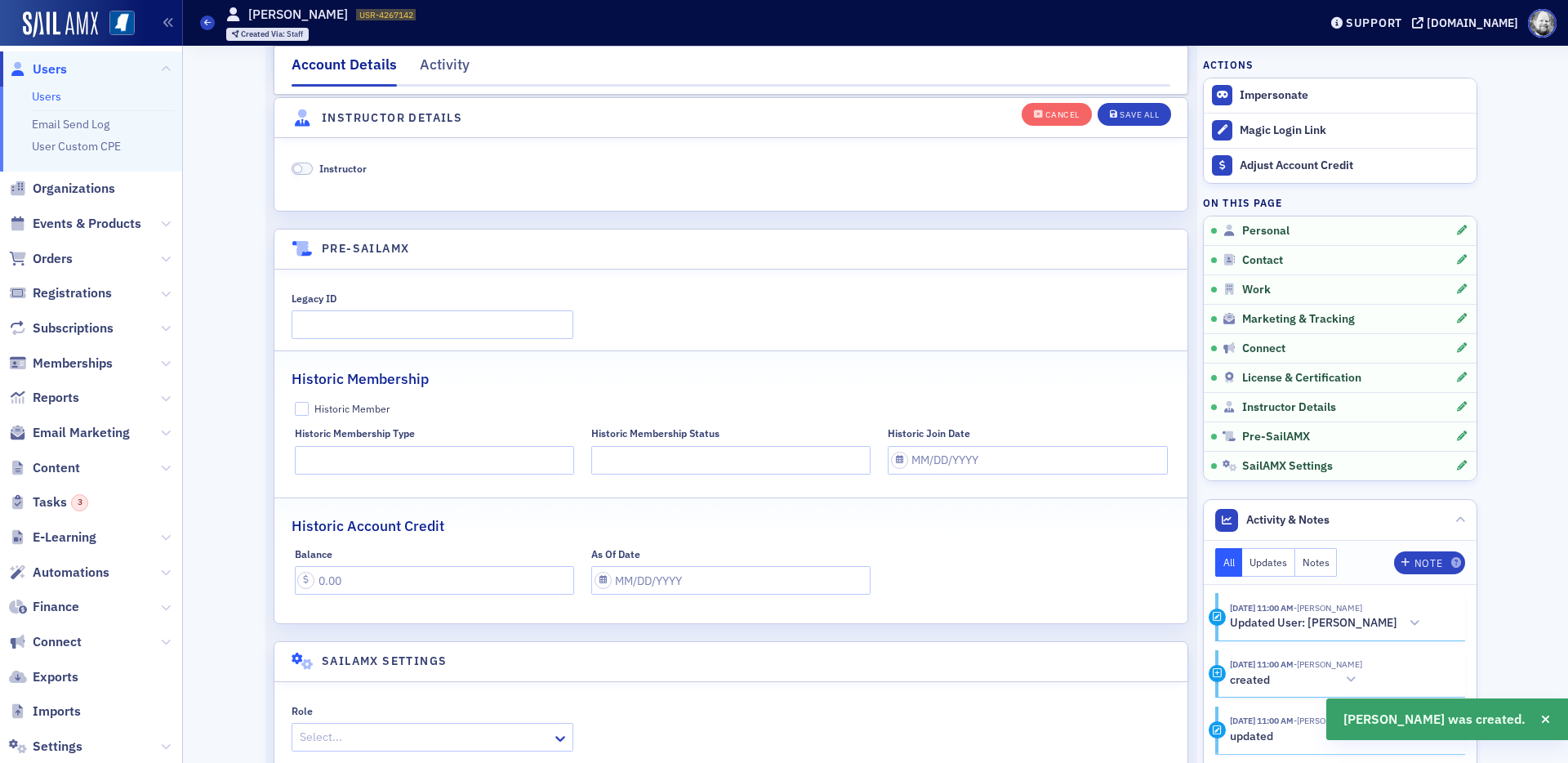
scroll to position [3131, 0]
click at [355, 173] on span "Instructor" at bounding box center [343, 166] width 47 height 14
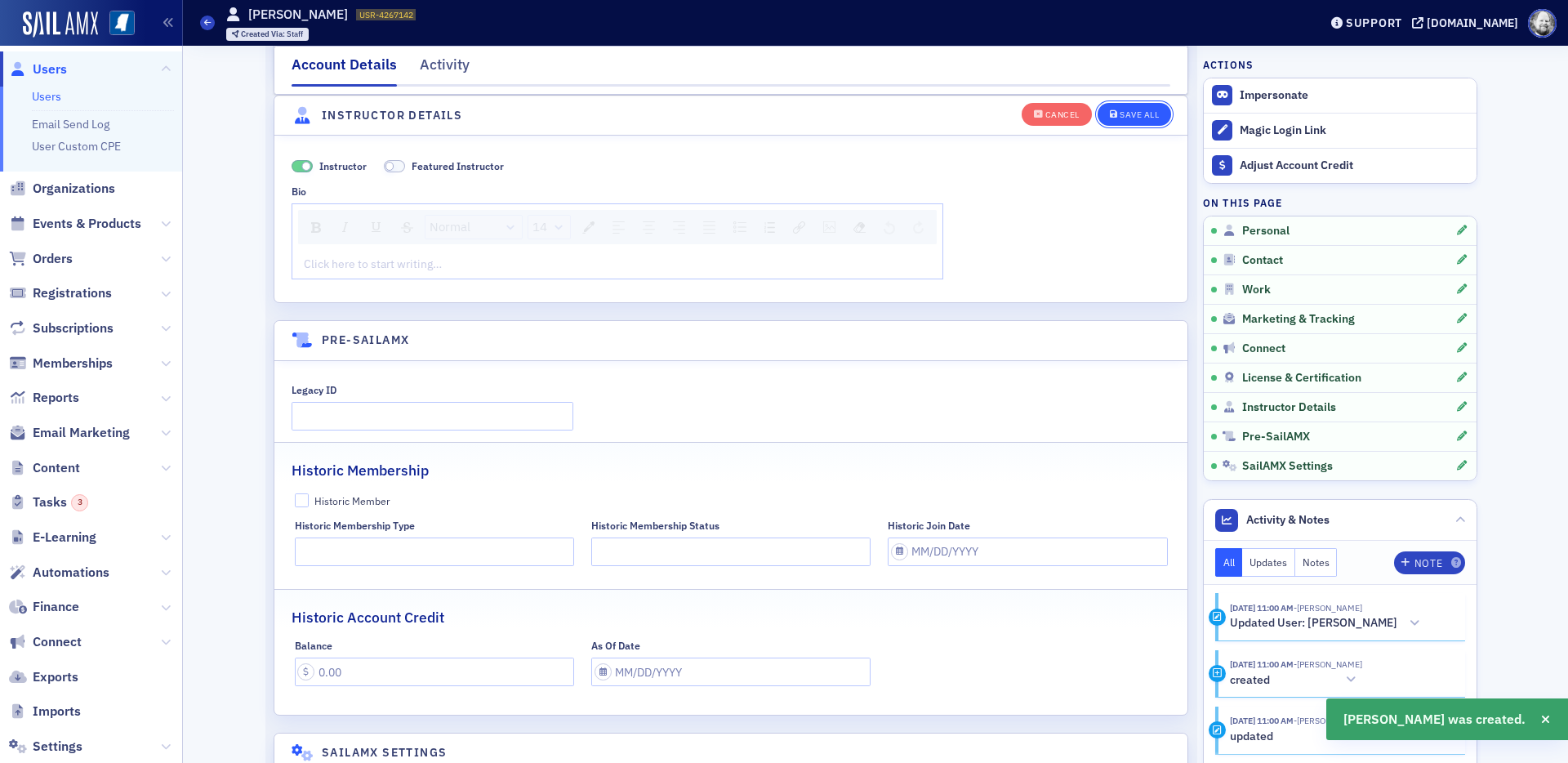
click at [1123, 110] on div "Save All" at bounding box center [1139, 115] width 39 height 9
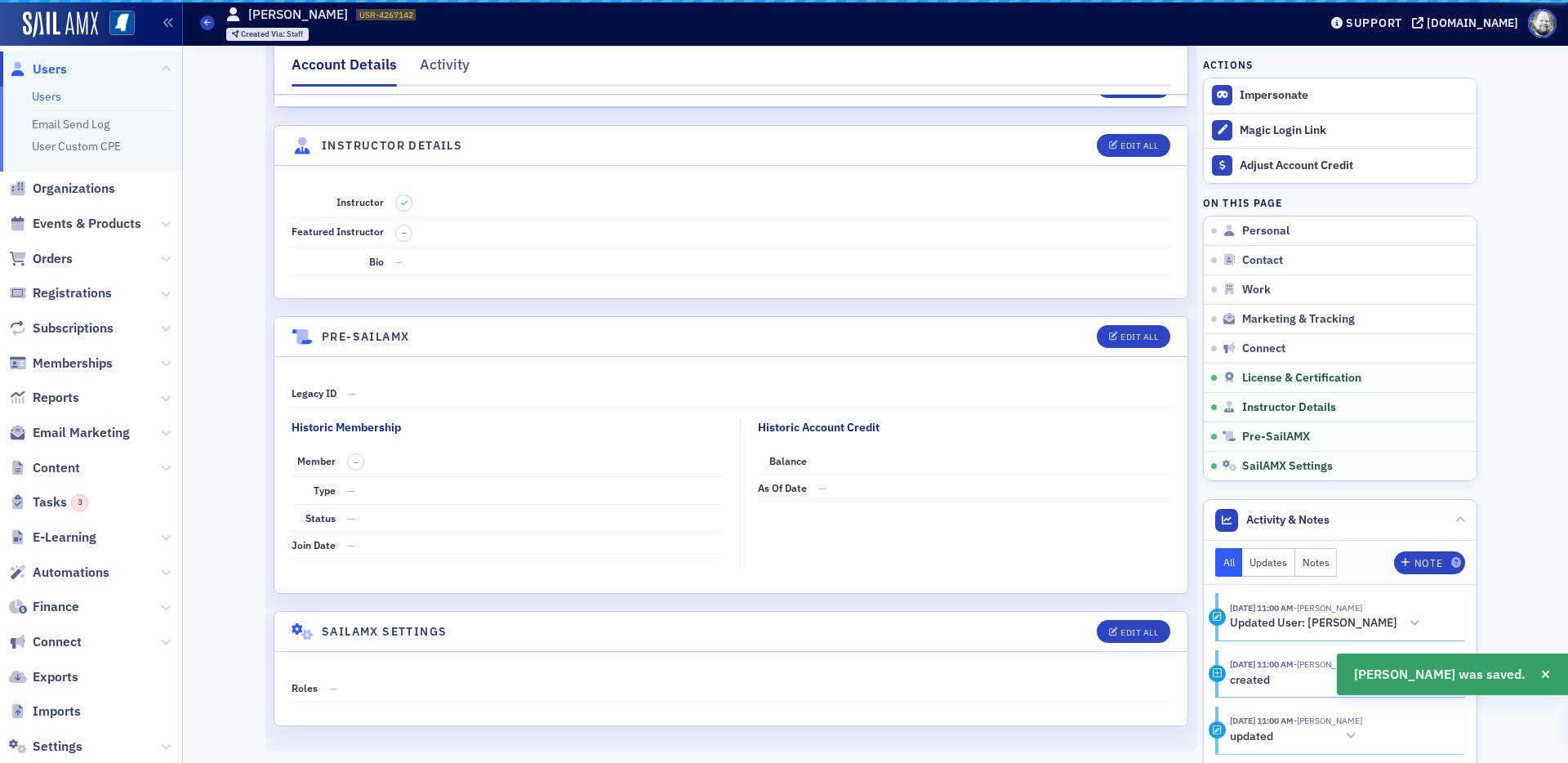
scroll to position [2726, 0]
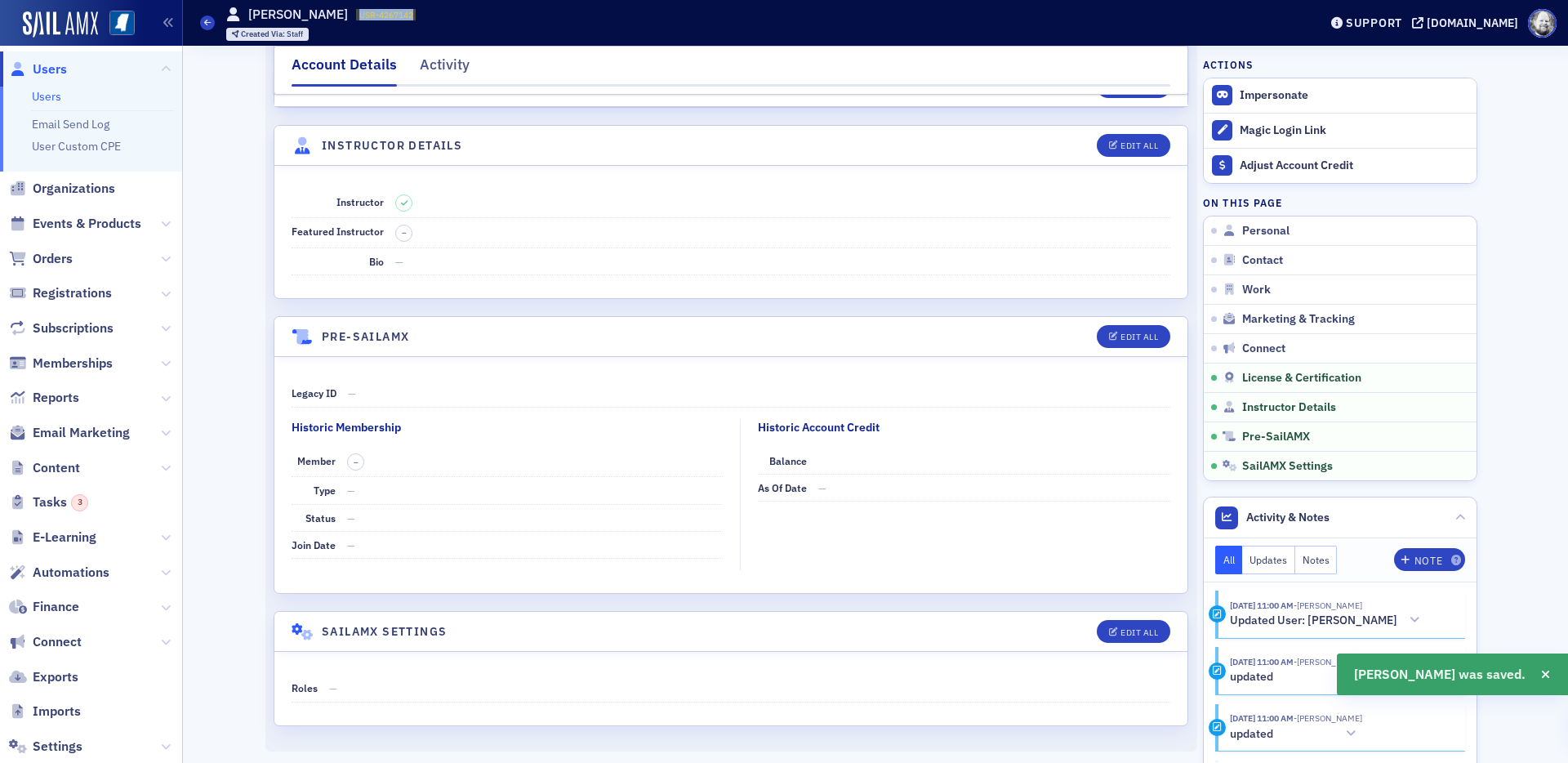
drag, startPoint x: 327, startPoint y: 15, endPoint x: 397, endPoint y: 16, distance: 70.0
click at [397, 15] on div "Users Ross Riskin USR-4267142 4267142 Created Via : Staff" at bounding box center [747, 22] width 1094 height 47
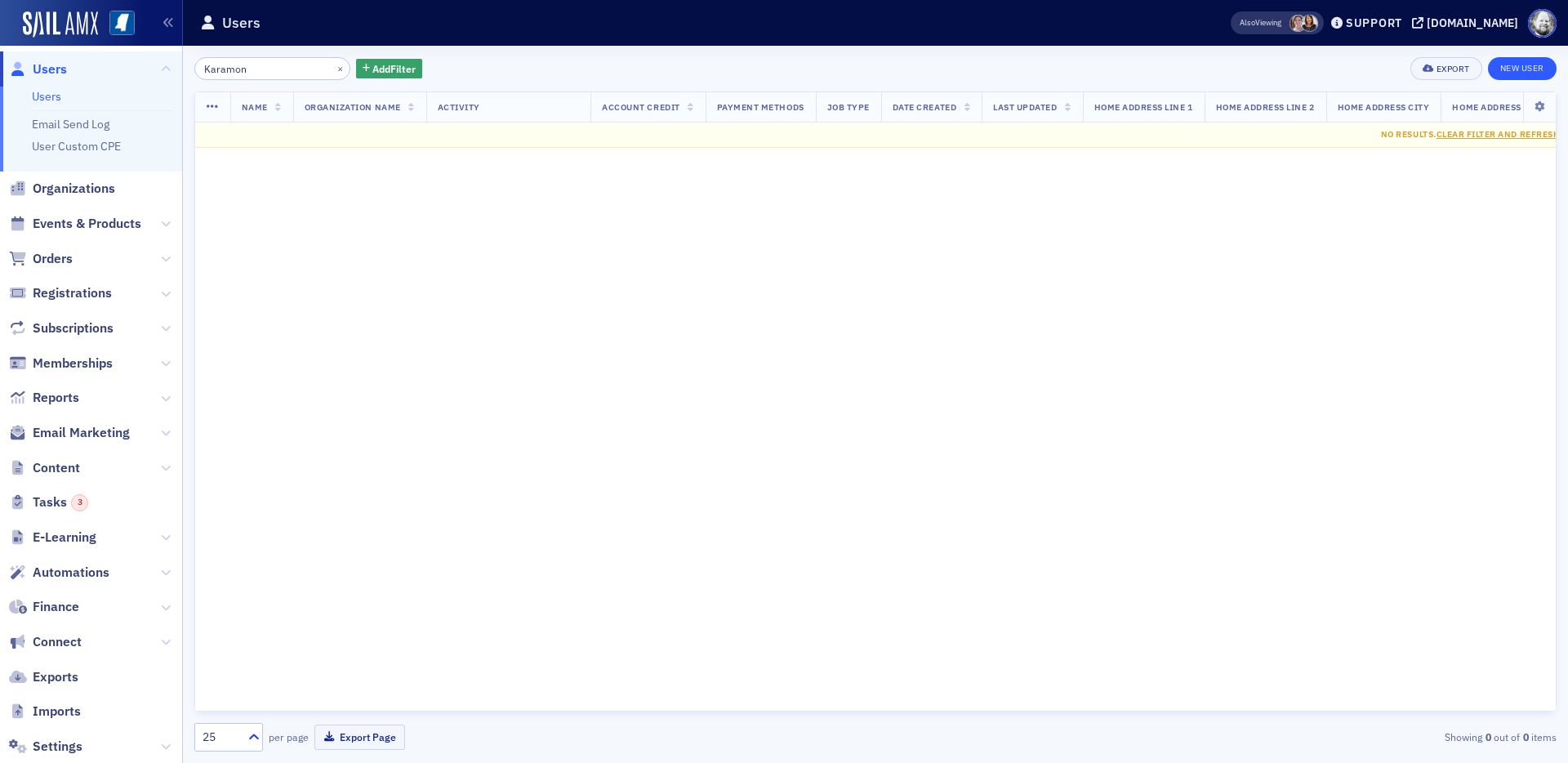
type input "Karamon"
click at [1410, 61] on link "New User" at bounding box center [1522, 69] width 69 height 23
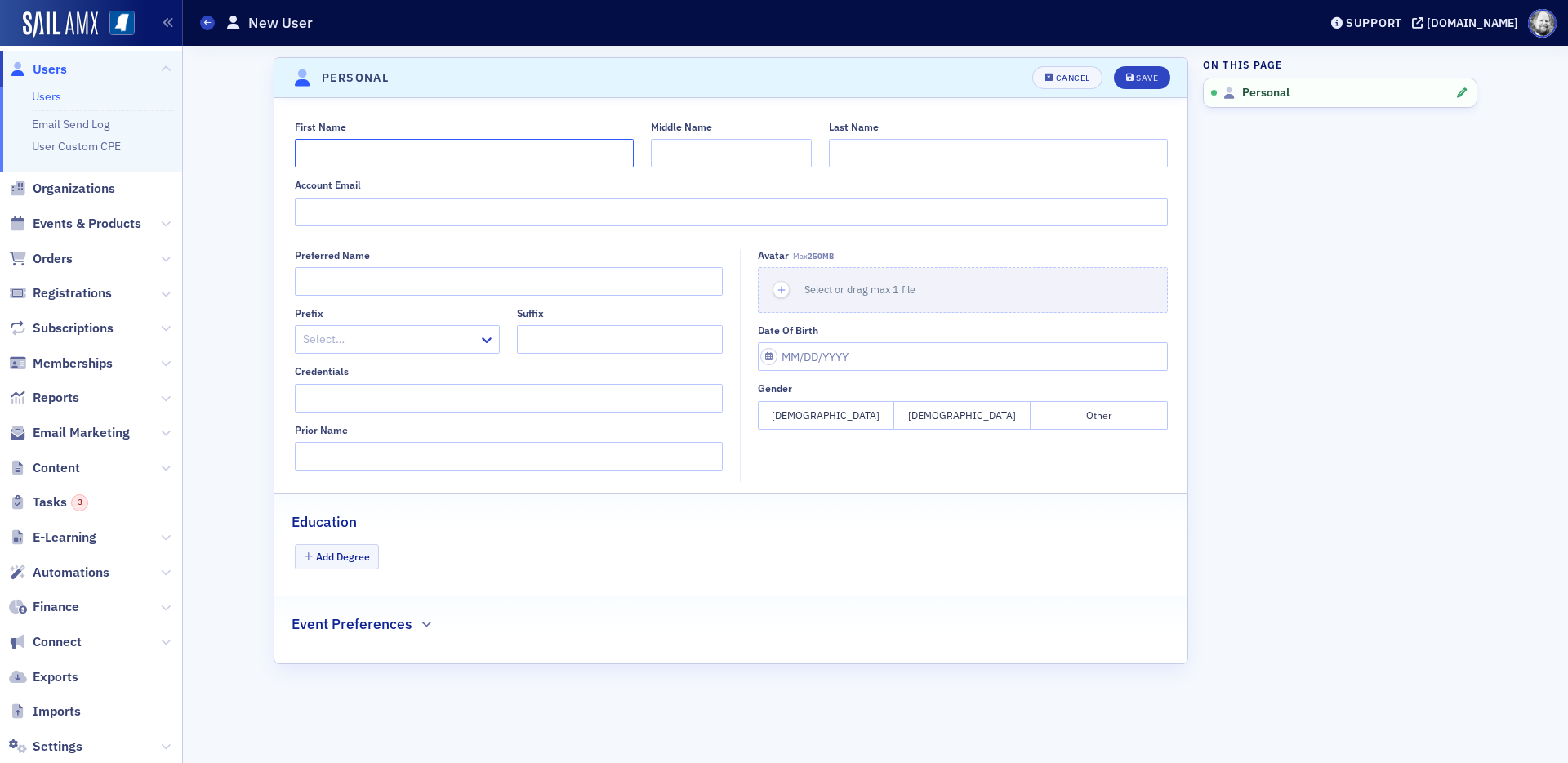
click at [550, 153] on input "First Name" at bounding box center [464, 153] width 339 height 29
type input "Marty"
paste input "Karamon"
type input "Karamon"
click at [1155, 66] on button "Save" at bounding box center [1142, 78] width 56 height 23
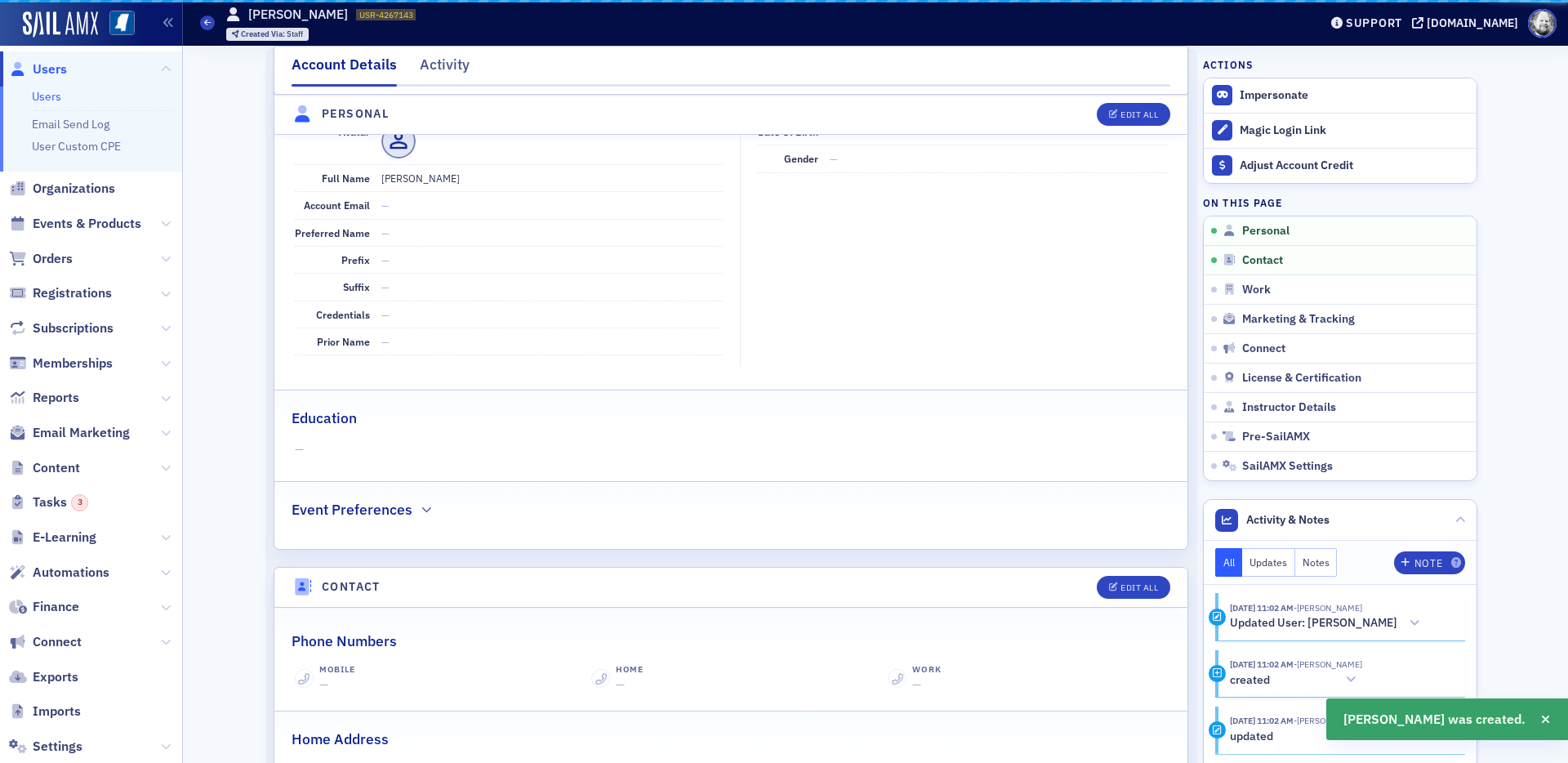
scroll to position [197, 0]
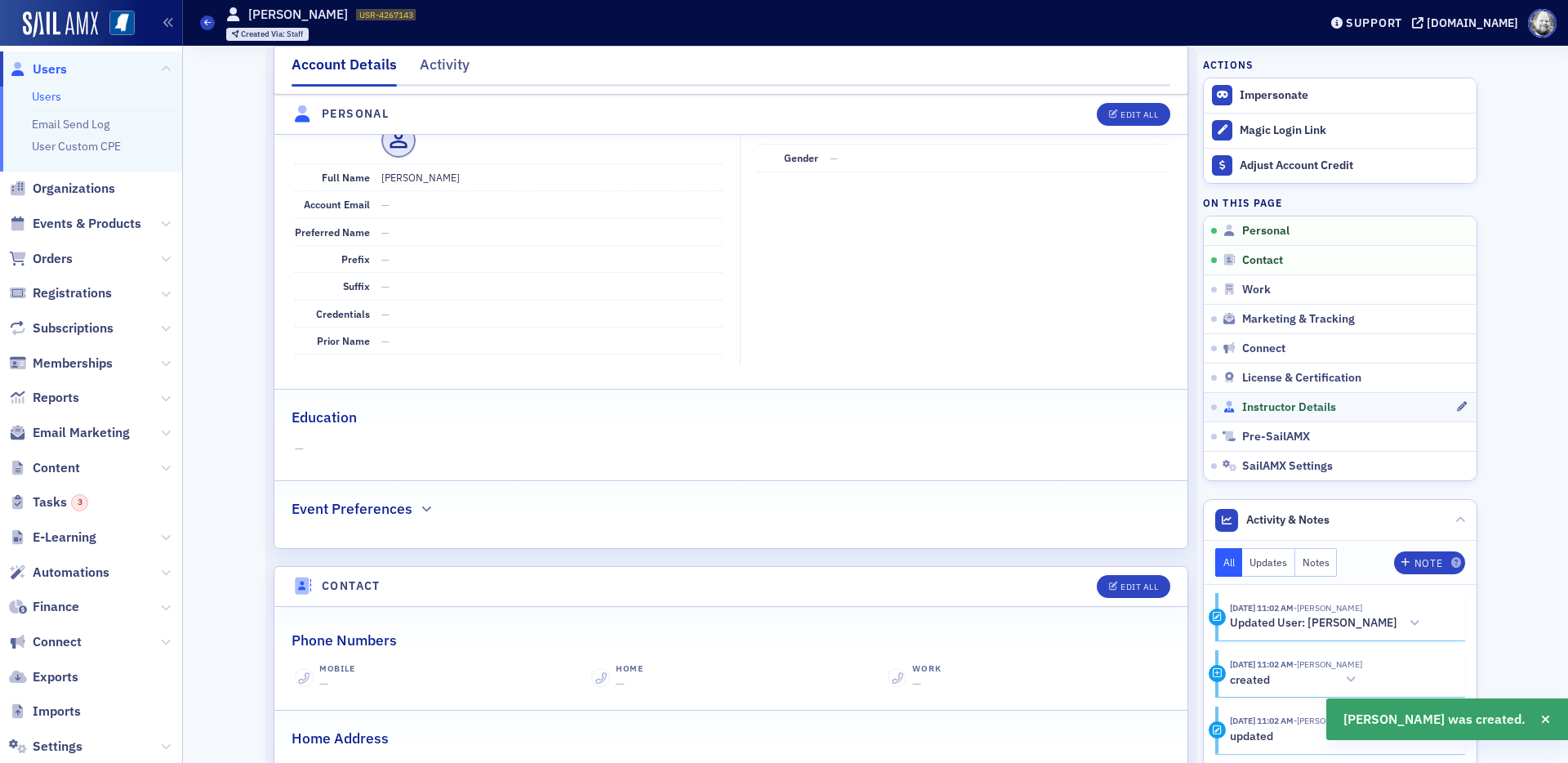
click at [1289, 407] on span "Instructor Details" at bounding box center [1289, 407] width 94 height 14
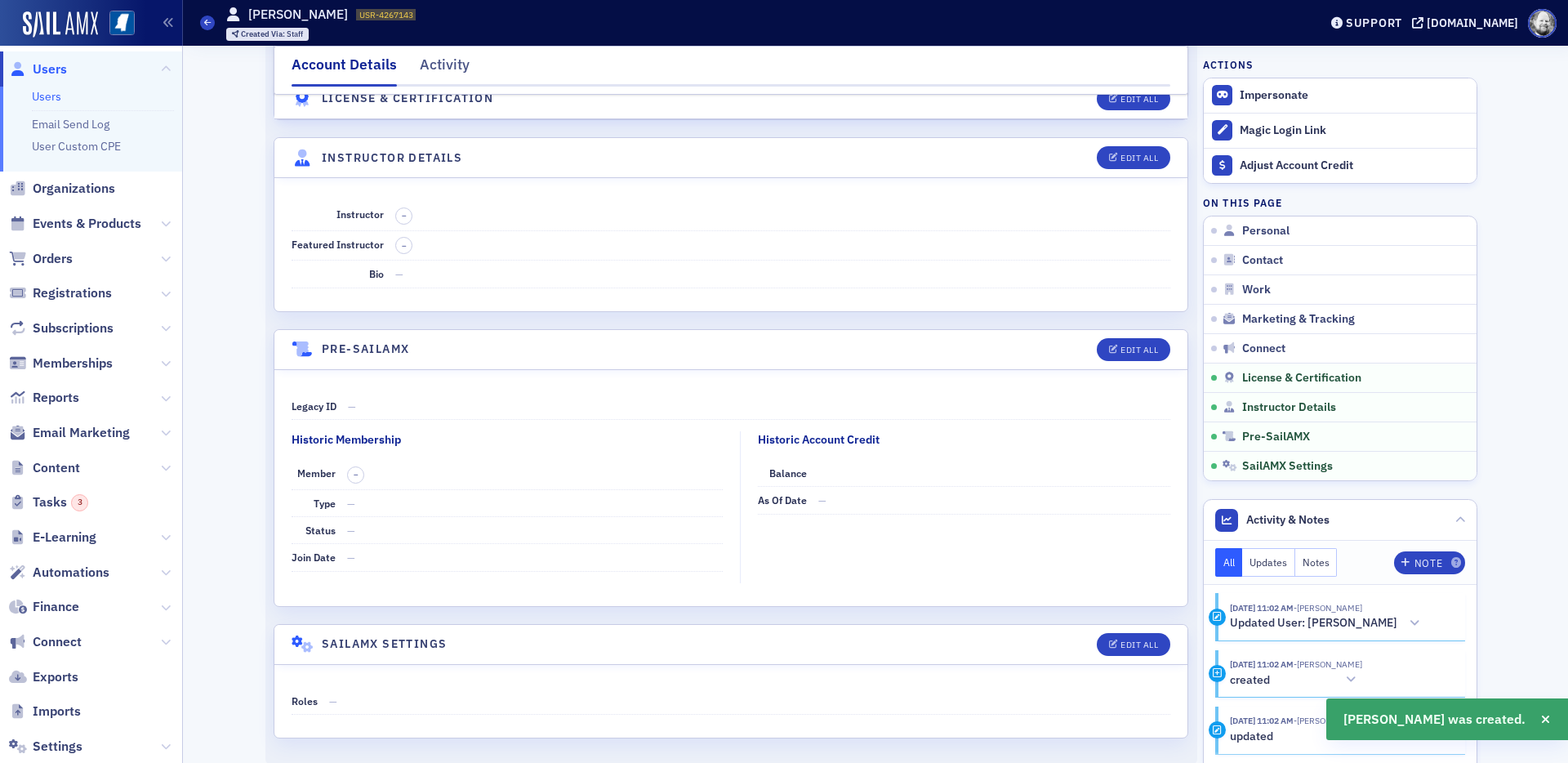
scroll to position [2727, 0]
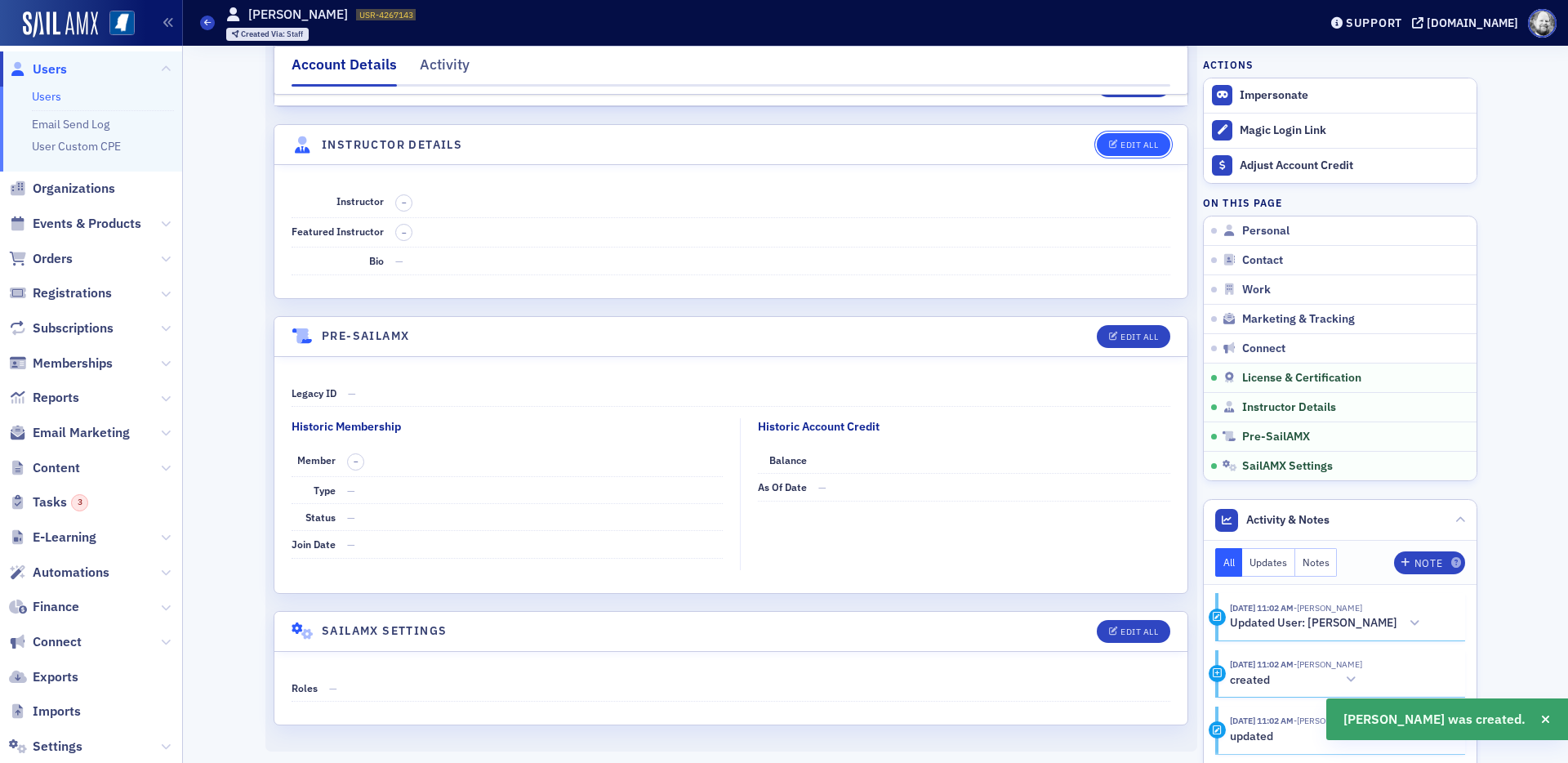
click at [1137, 138] on button "Edit All" at bounding box center [1134, 145] width 73 height 23
select select "US"
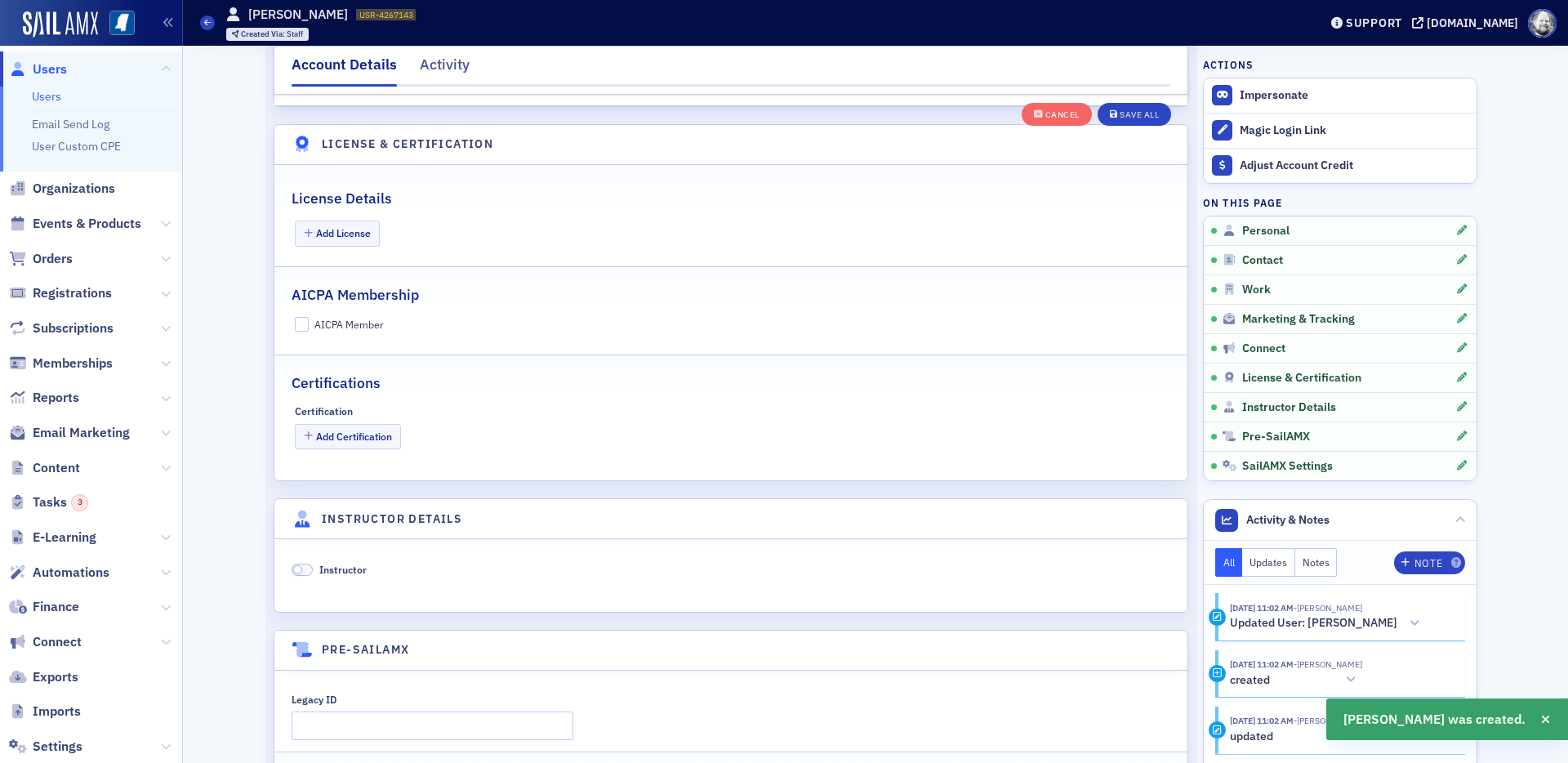
scroll to position [3131, 0]
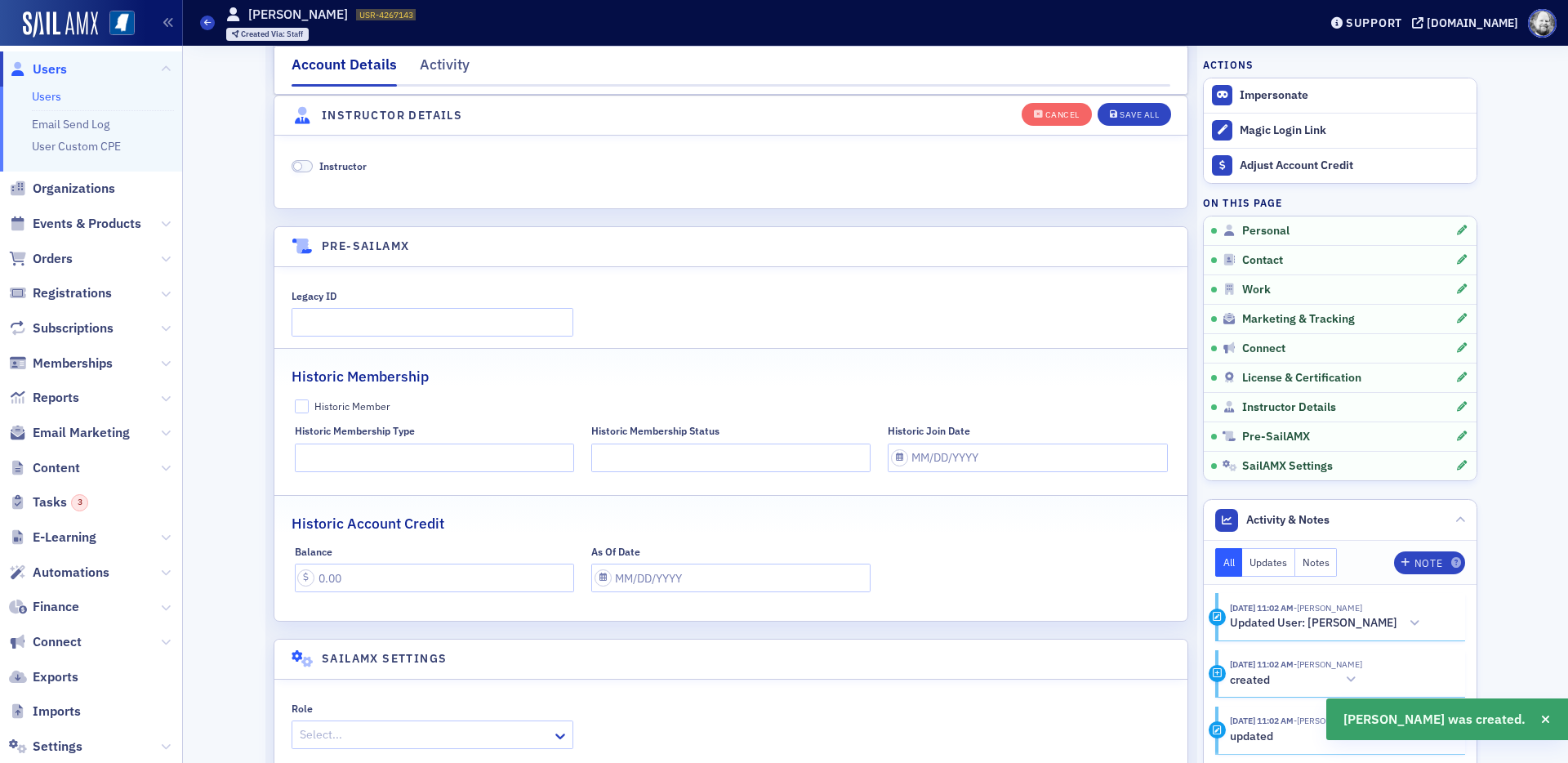
click at [335, 166] on span "Instructor" at bounding box center [343, 166] width 47 height 13
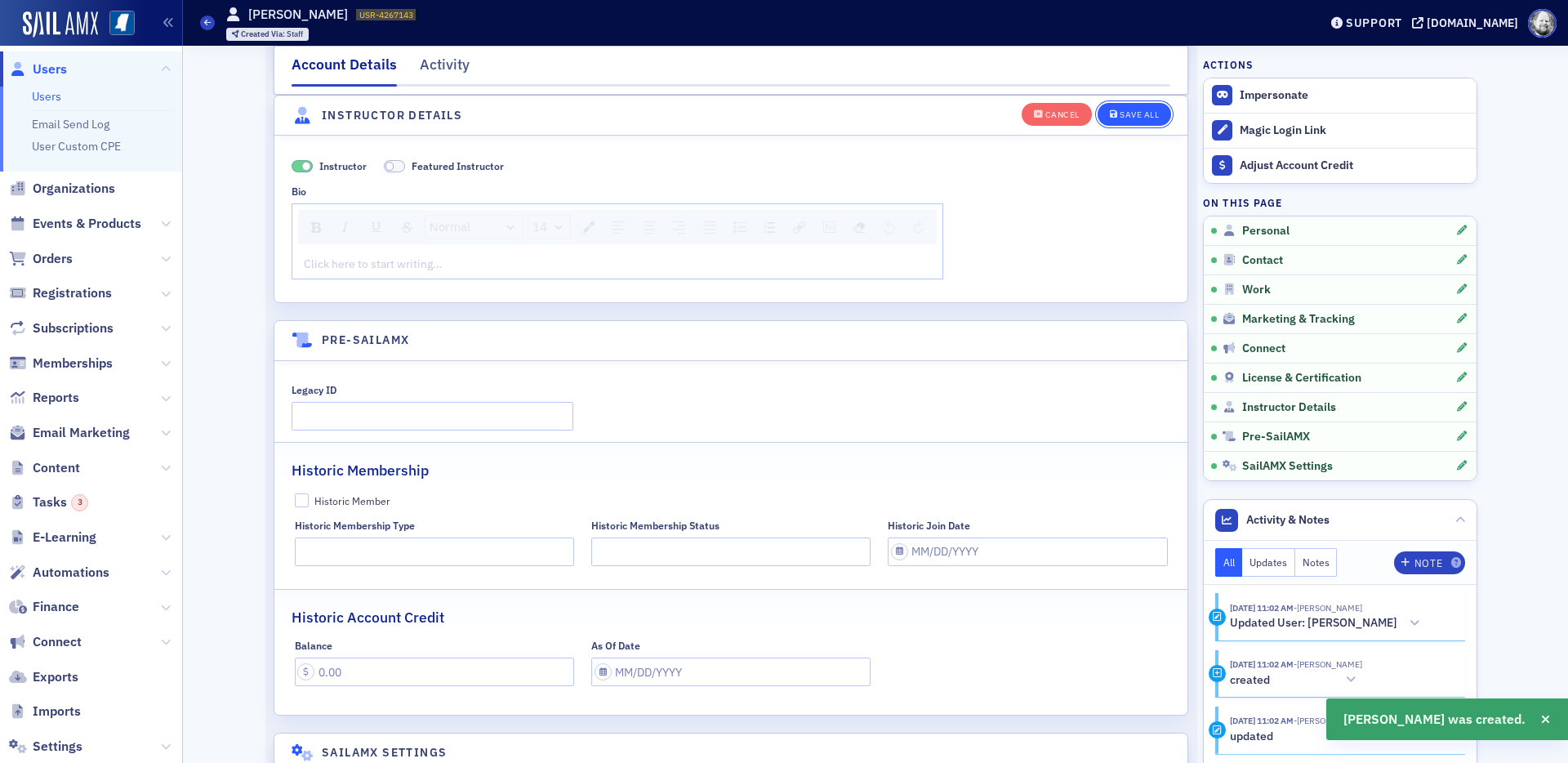
click at [1140, 113] on div "Save All" at bounding box center [1139, 115] width 39 height 9
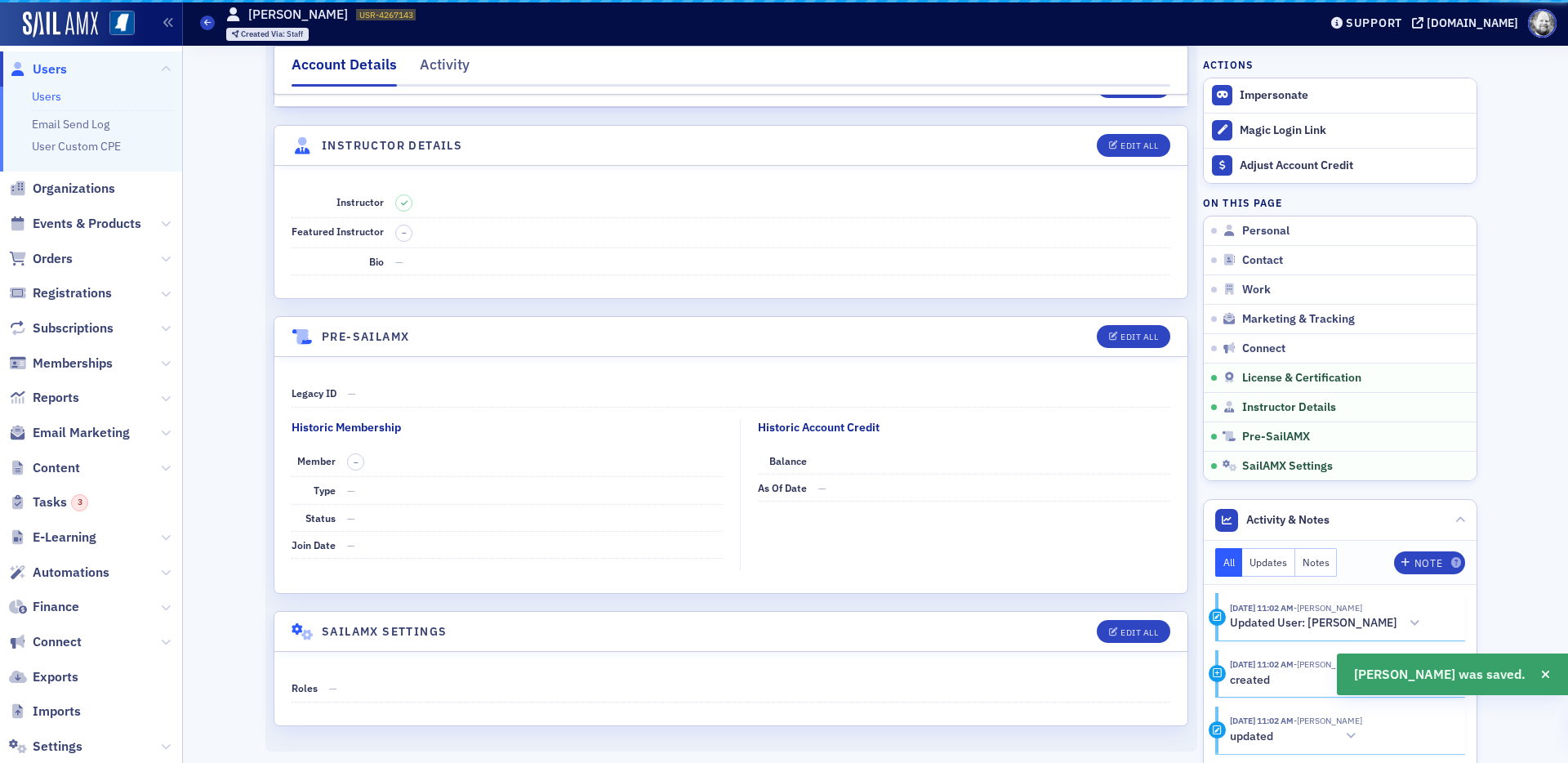
scroll to position [2726, 0]
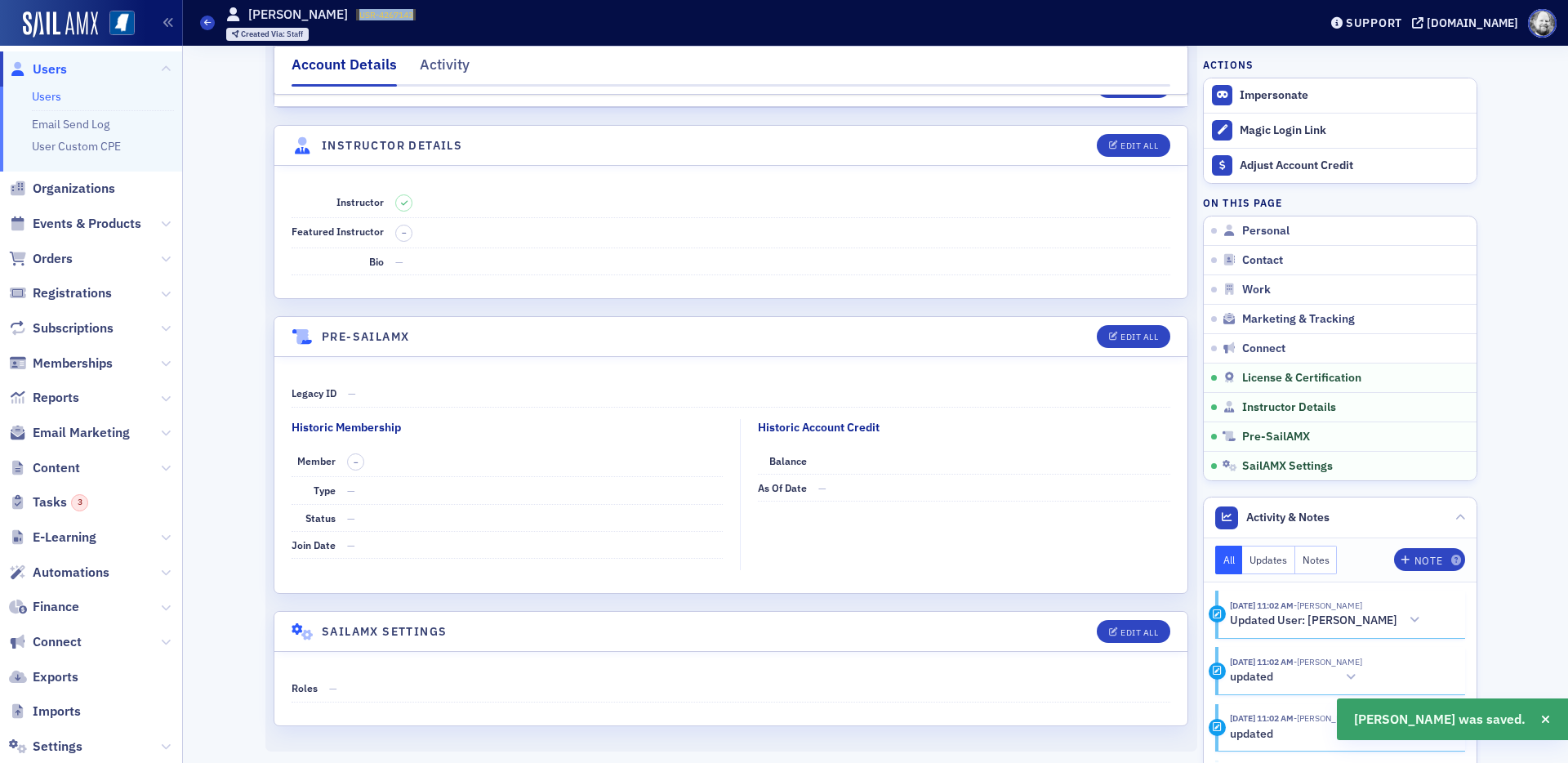
drag, startPoint x: 350, startPoint y: 16, endPoint x: 425, endPoint y: 16, distance: 75.0
click at [425, 16] on div "Users Marty Karamon USR-4267143 4267143 Created Via : Staff" at bounding box center [747, 22] width 1094 height 47
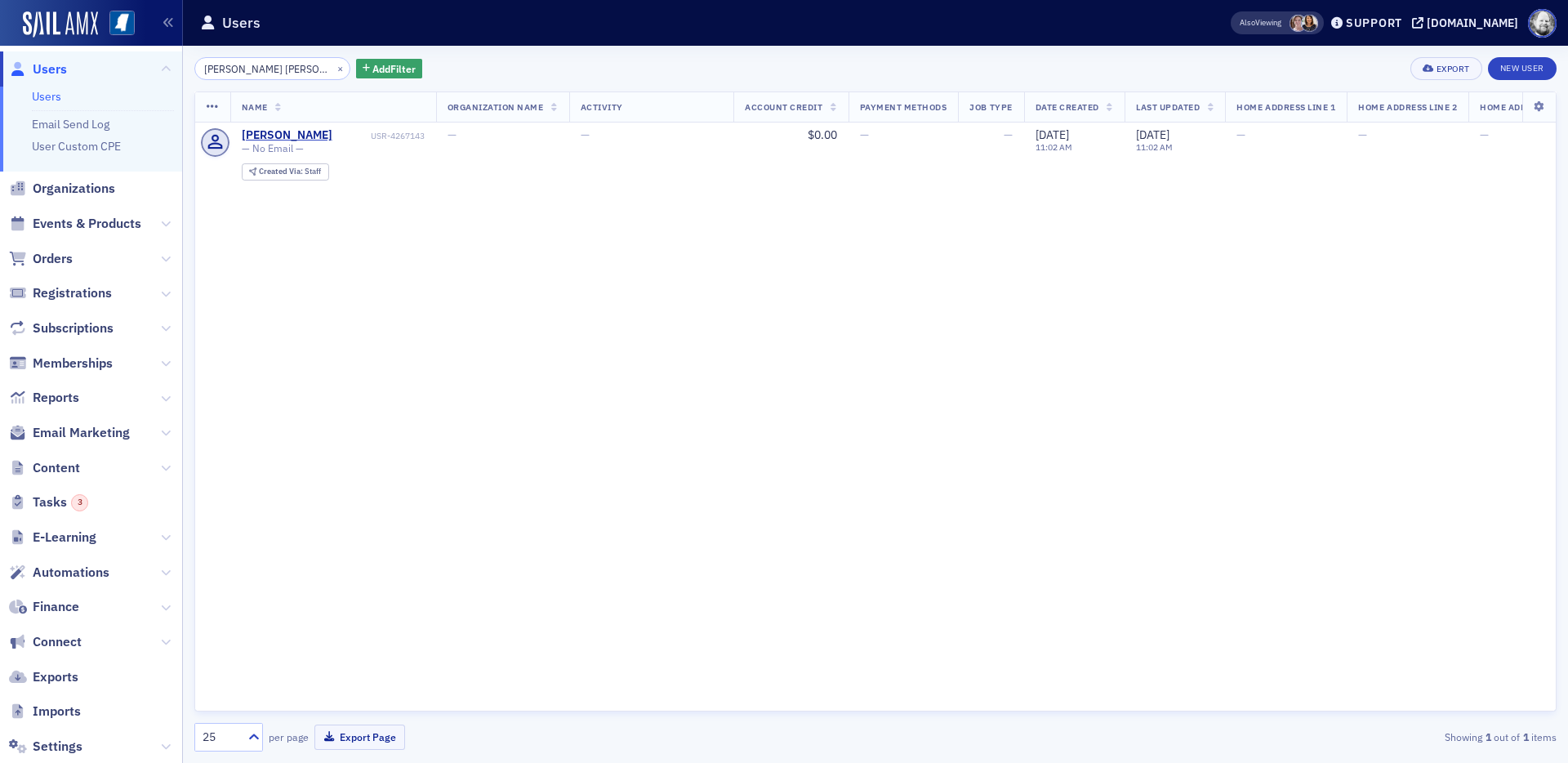
type input "Karamon Wittic"
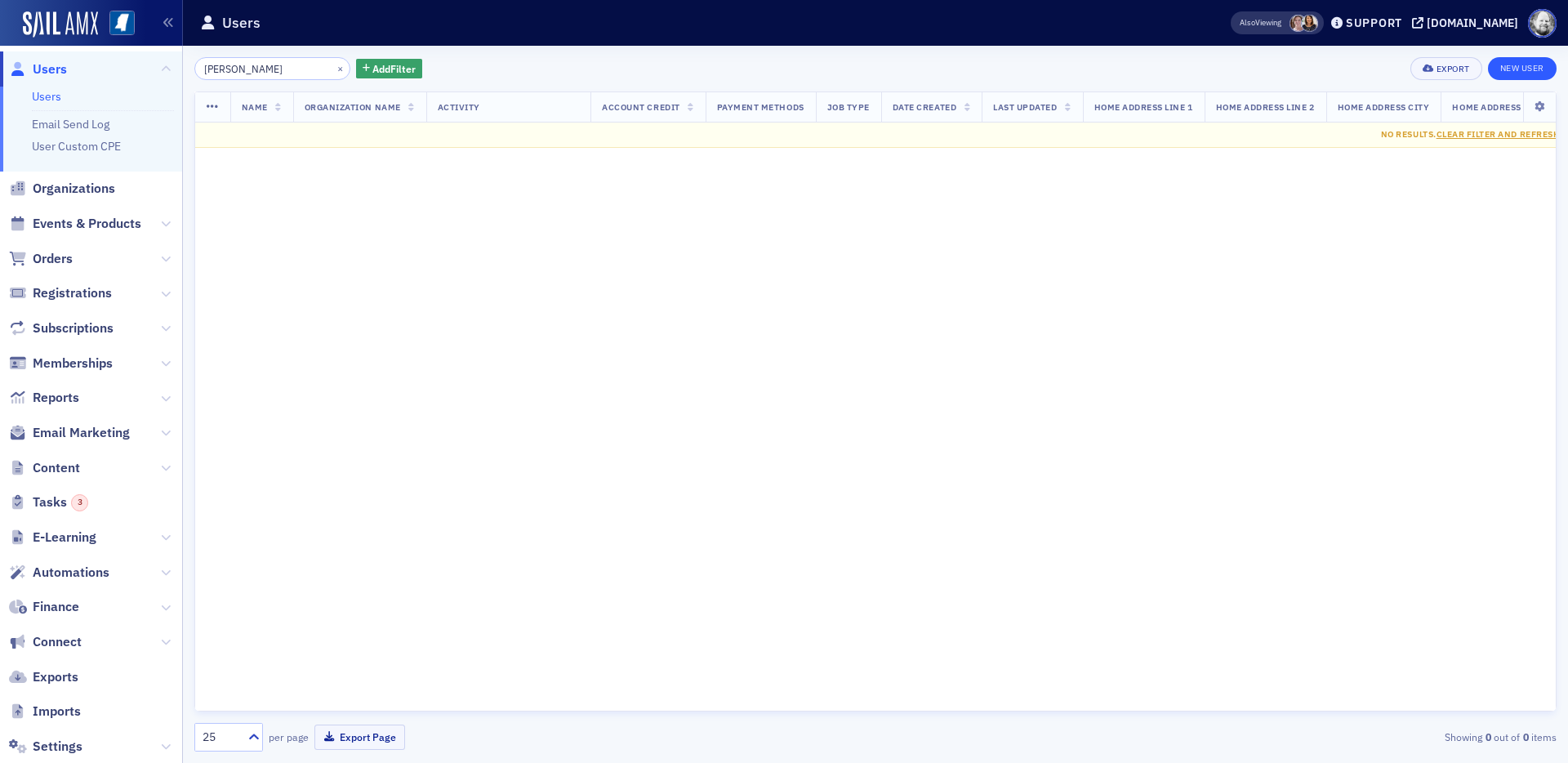
type input "Wittich"
click at [1410, 73] on link "New User" at bounding box center [1522, 69] width 69 height 23
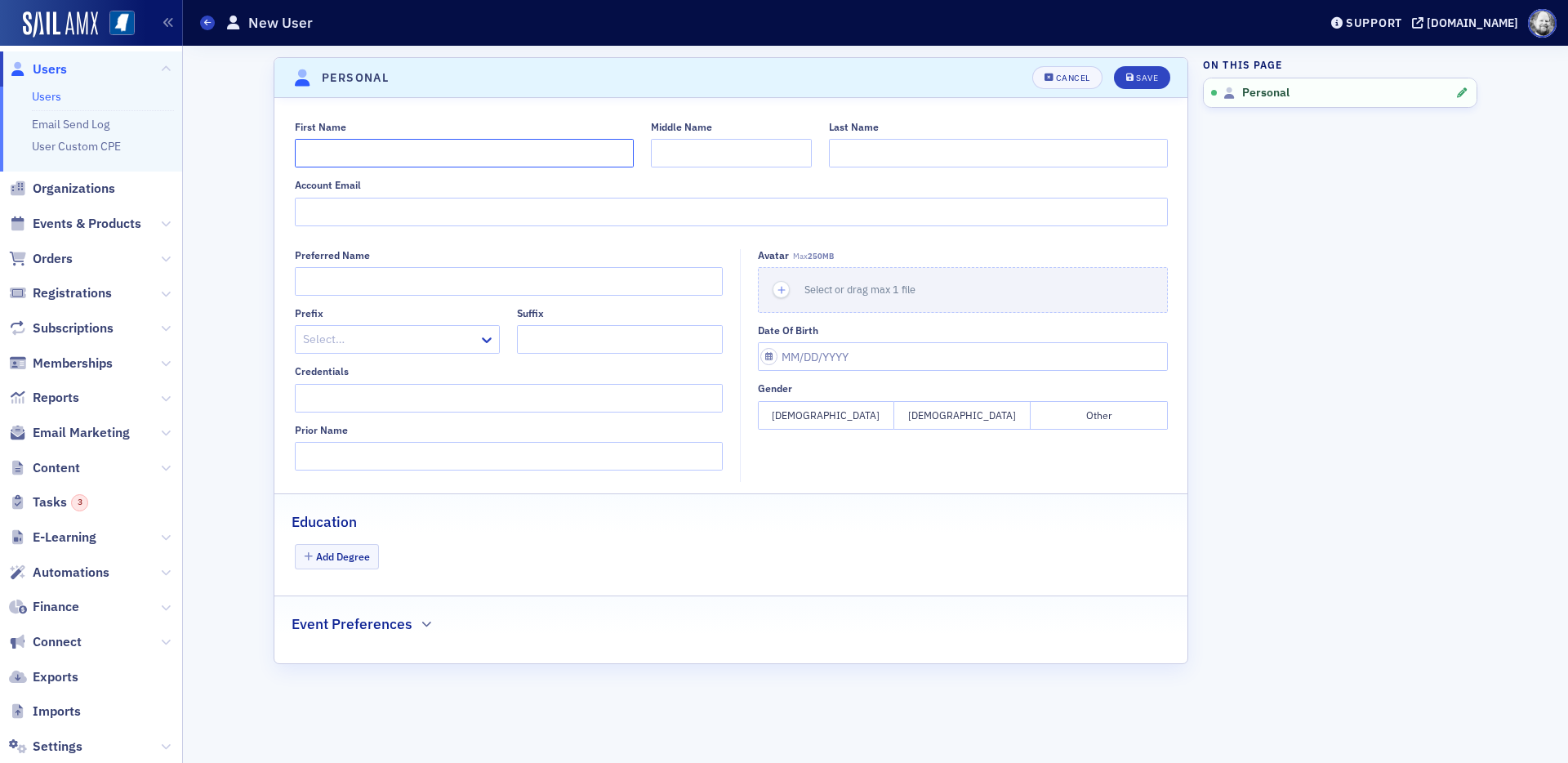
click at [490, 159] on input "First Name" at bounding box center [464, 153] width 339 height 29
type input "Chris"
type input "J"
paste input "Wittich"
type input "Wittich"
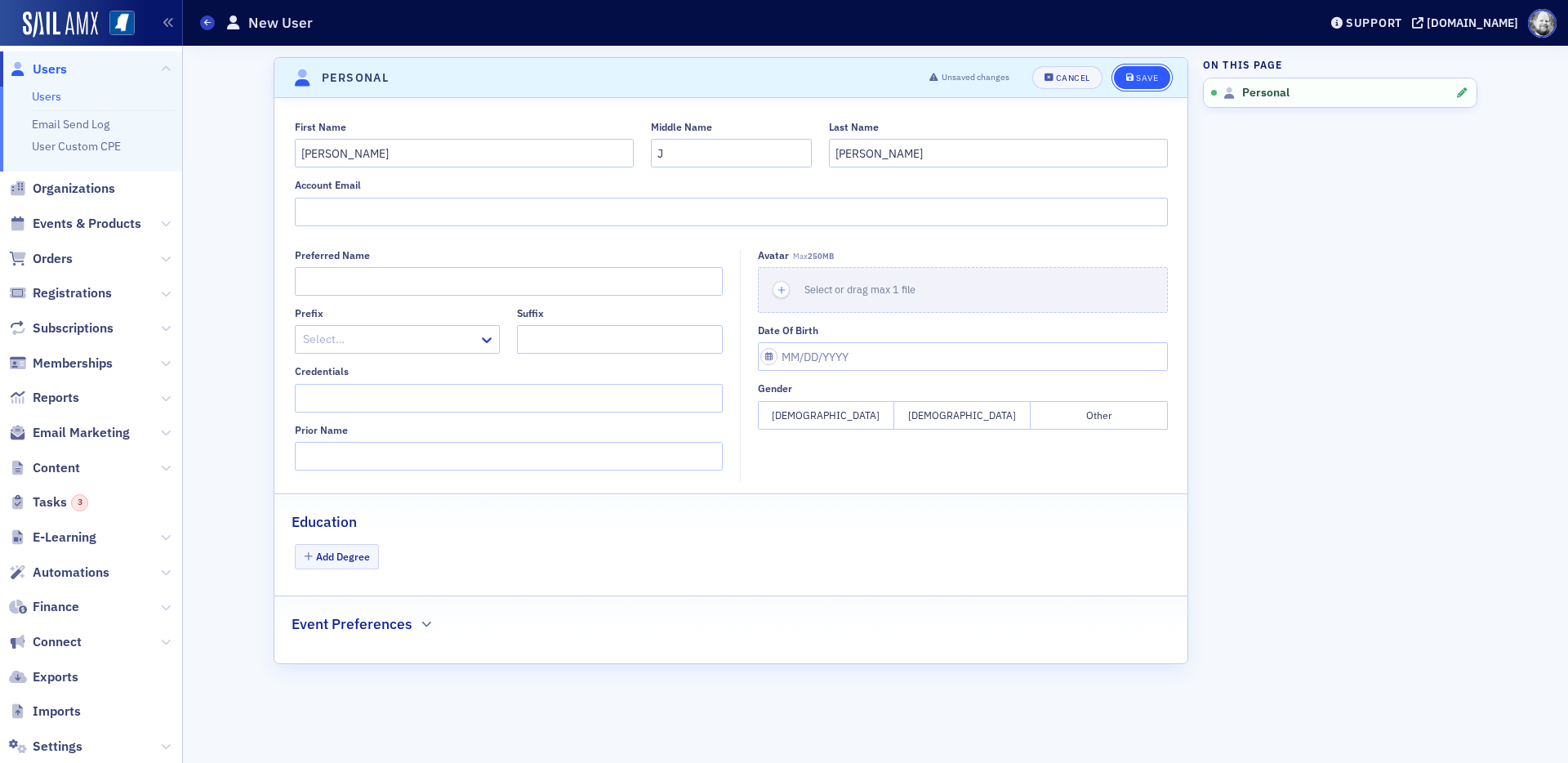
click at [1157, 88] on button "Save" at bounding box center [1142, 78] width 56 height 23
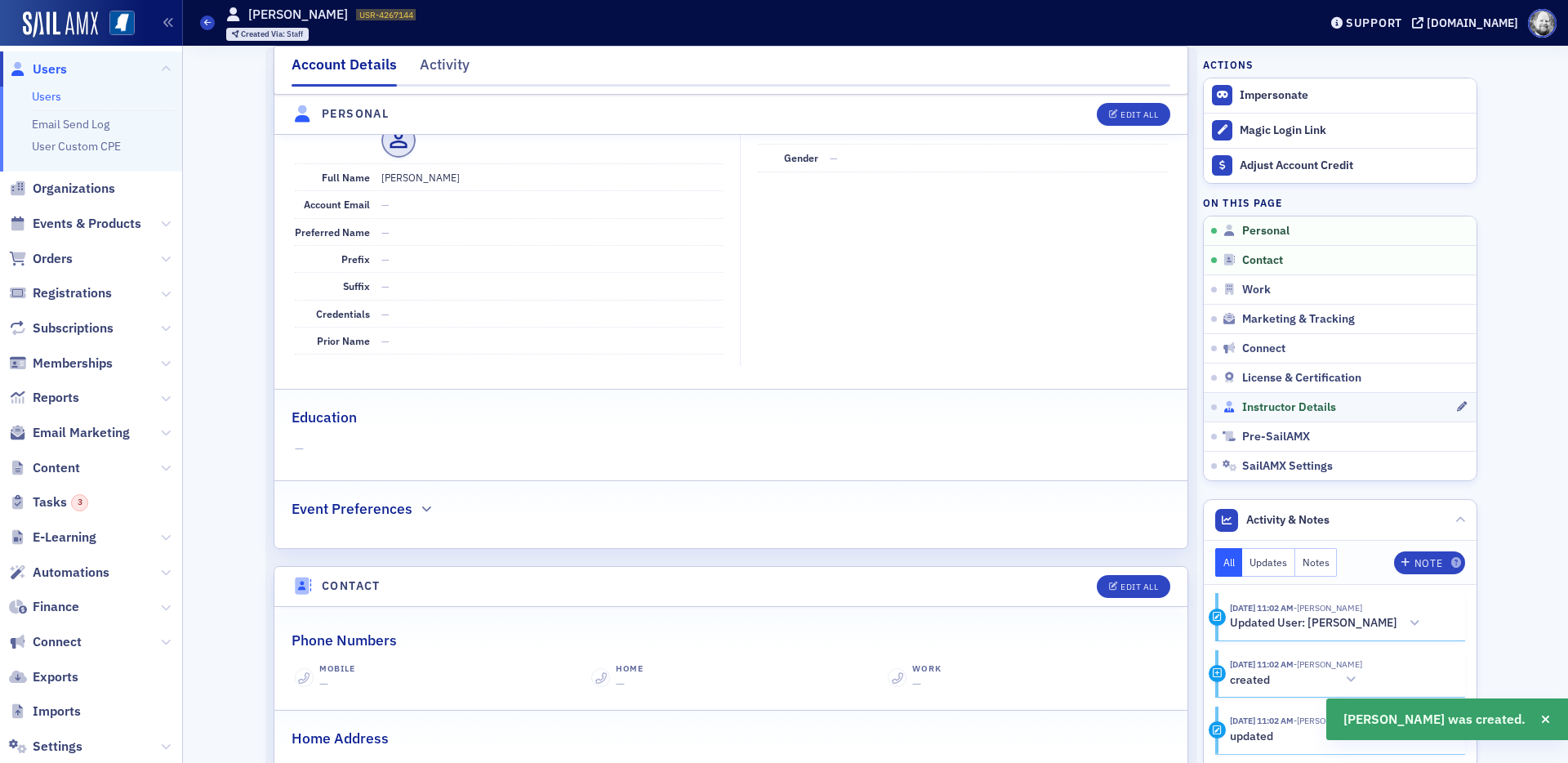
click at [1250, 407] on span "Instructor Details" at bounding box center [1289, 407] width 94 height 14
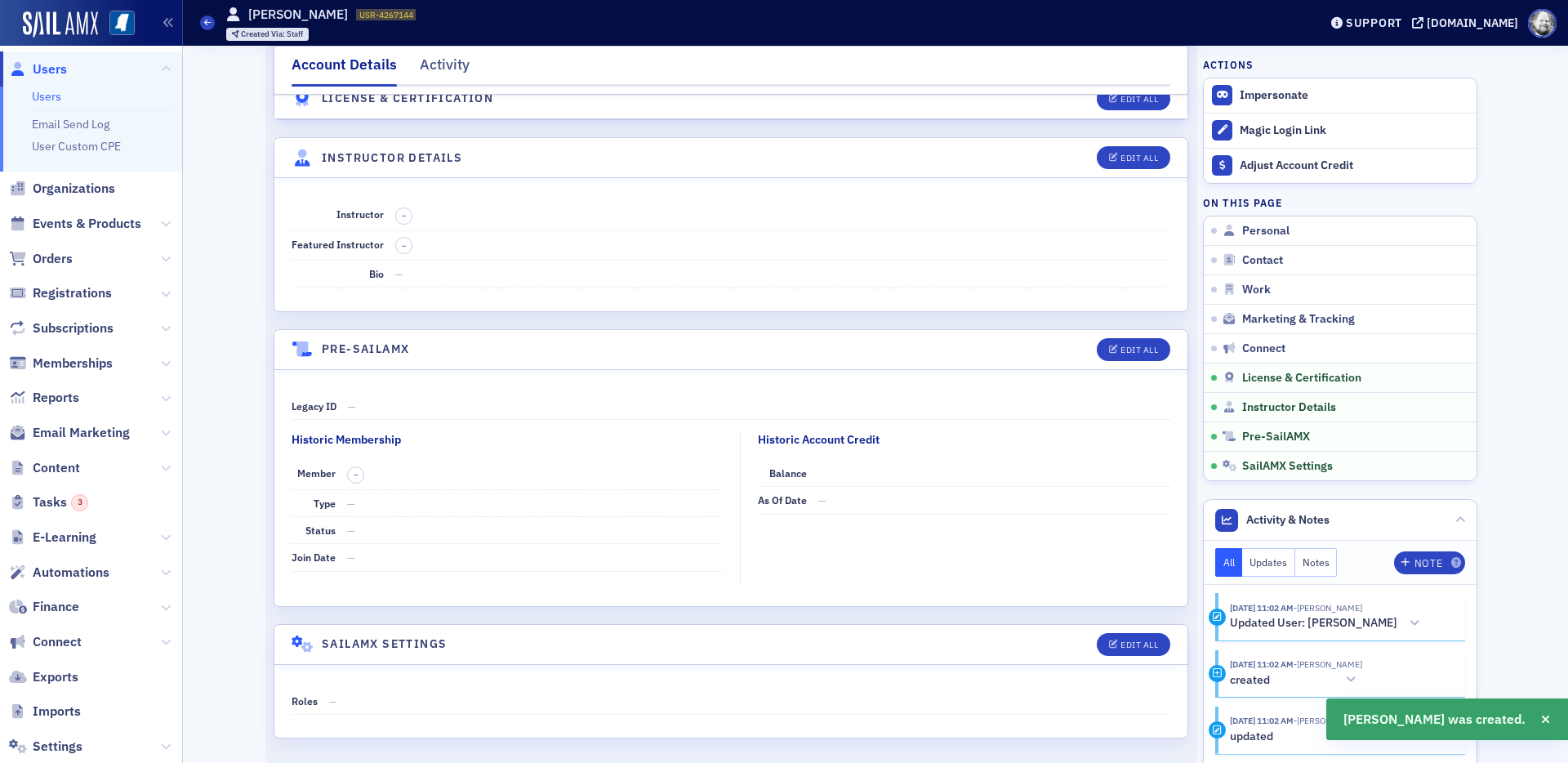
scroll to position [2727, 0]
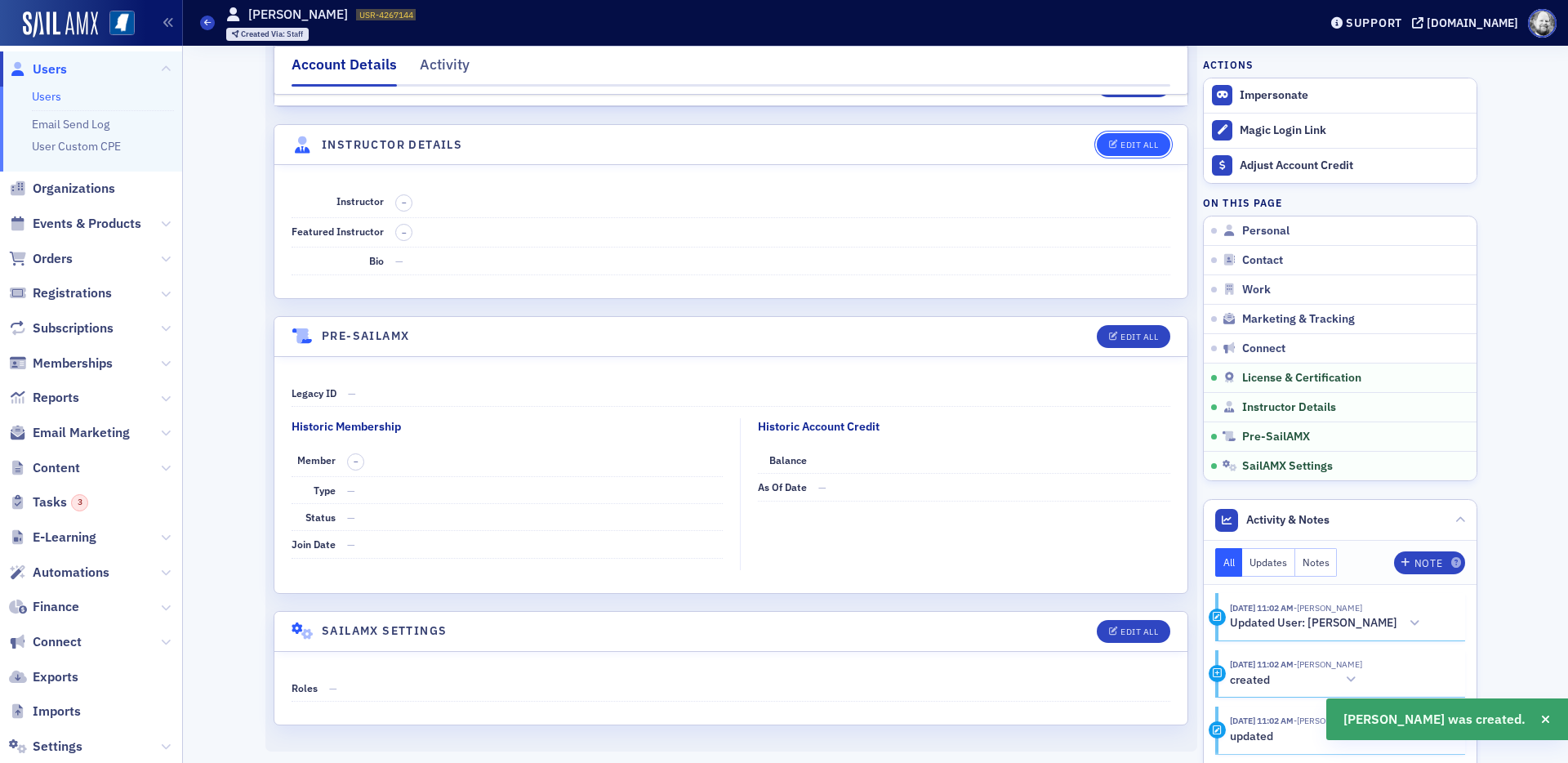
click at [1133, 141] on div "Edit All" at bounding box center [1139, 145] width 38 height 9
select select "US"
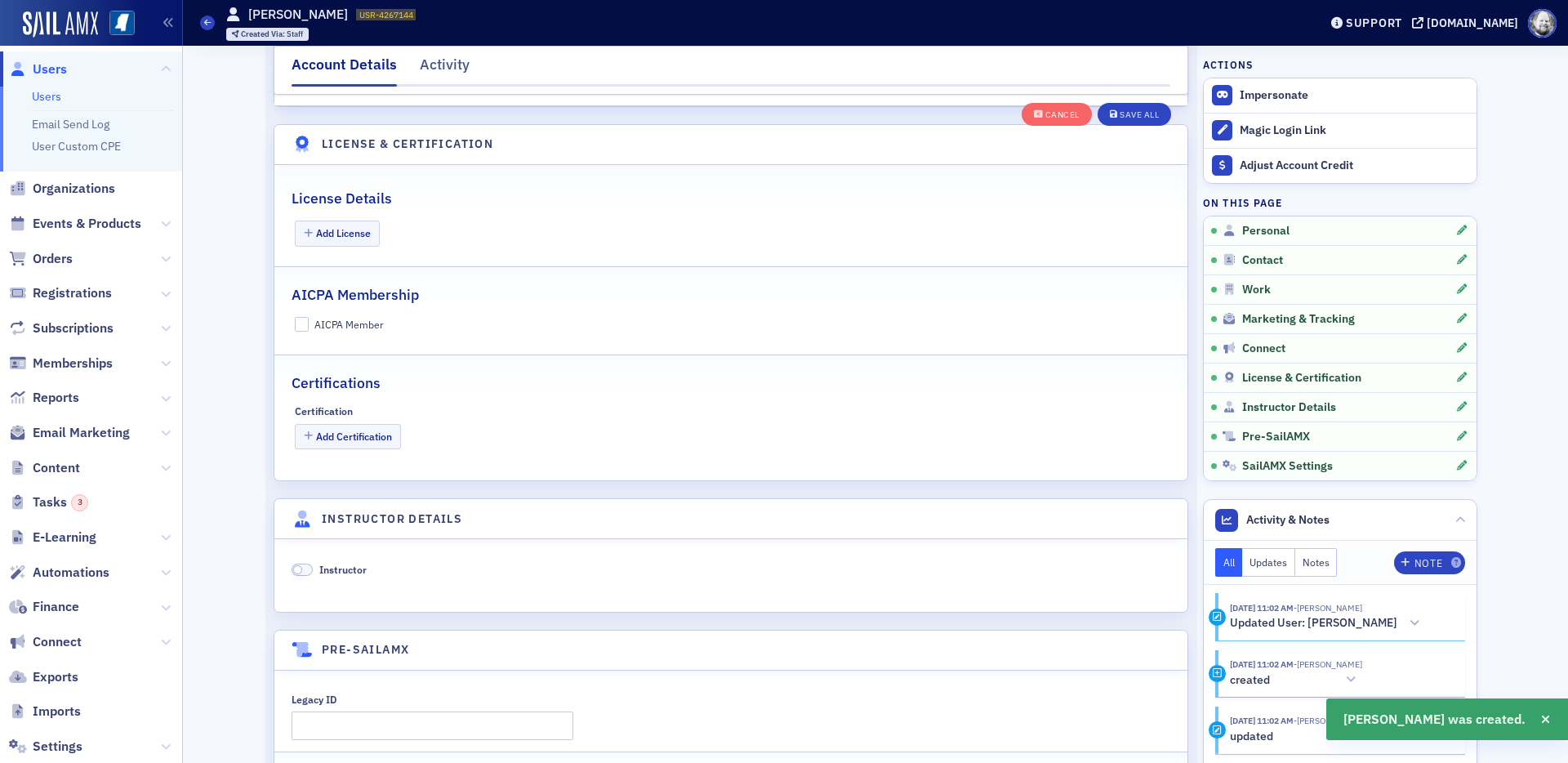
scroll to position [3131, 0]
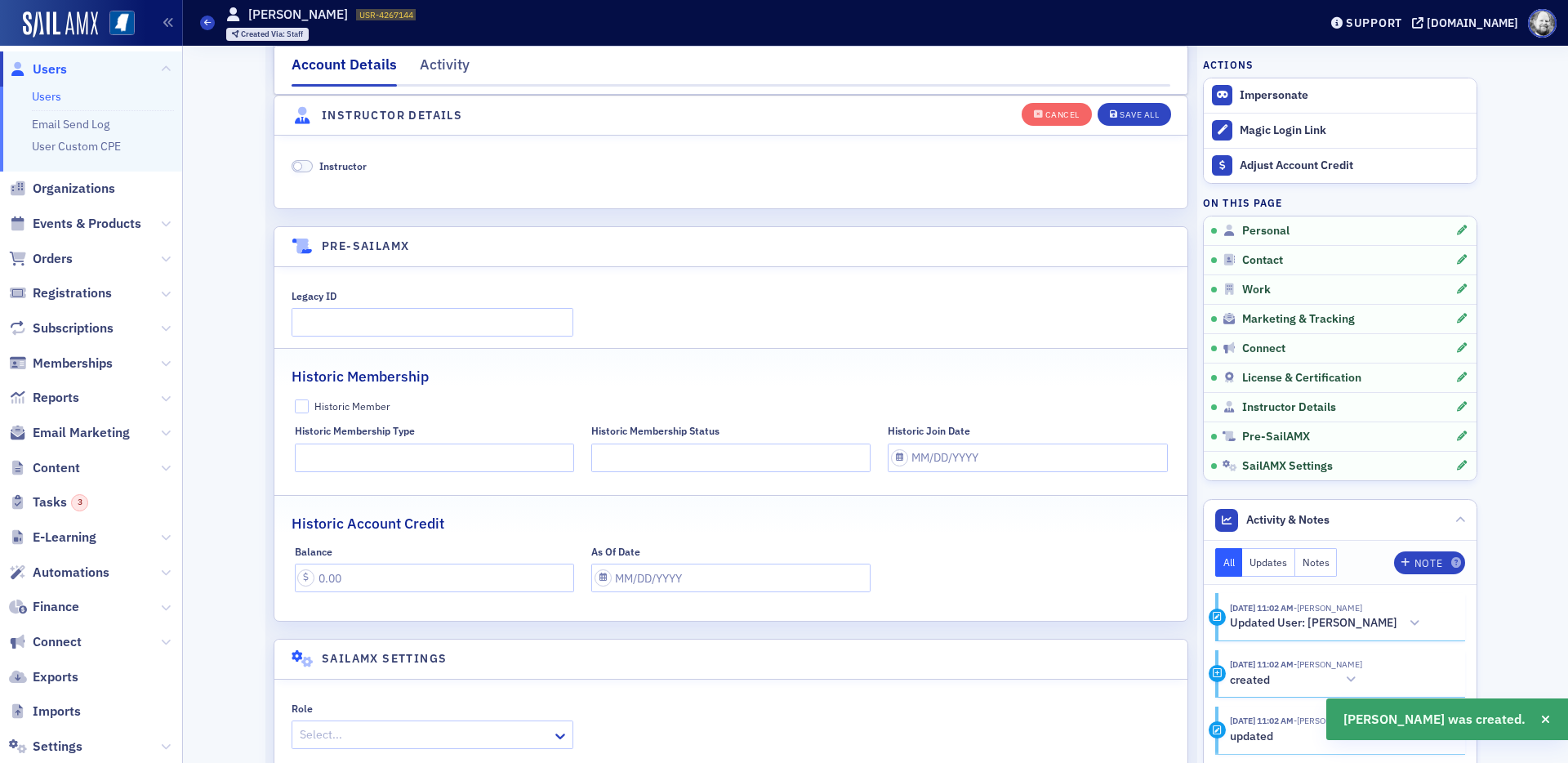
click at [358, 166] on span "Instructor" at bounding box center [343, 166] width 47 height 13
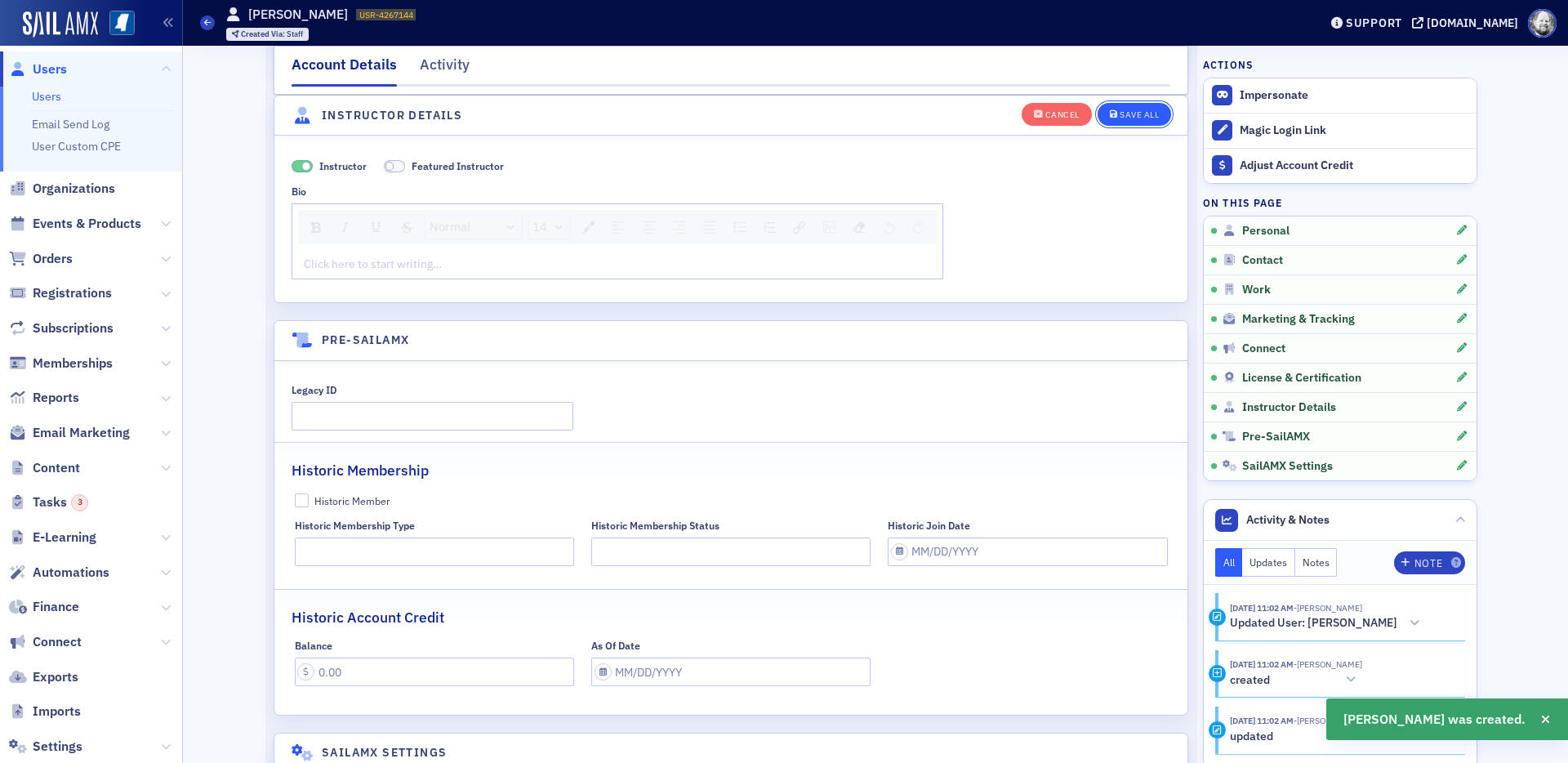
click at [1136, 110] on div "Save All" at bounding box center [1139, 115] width 39 height 9
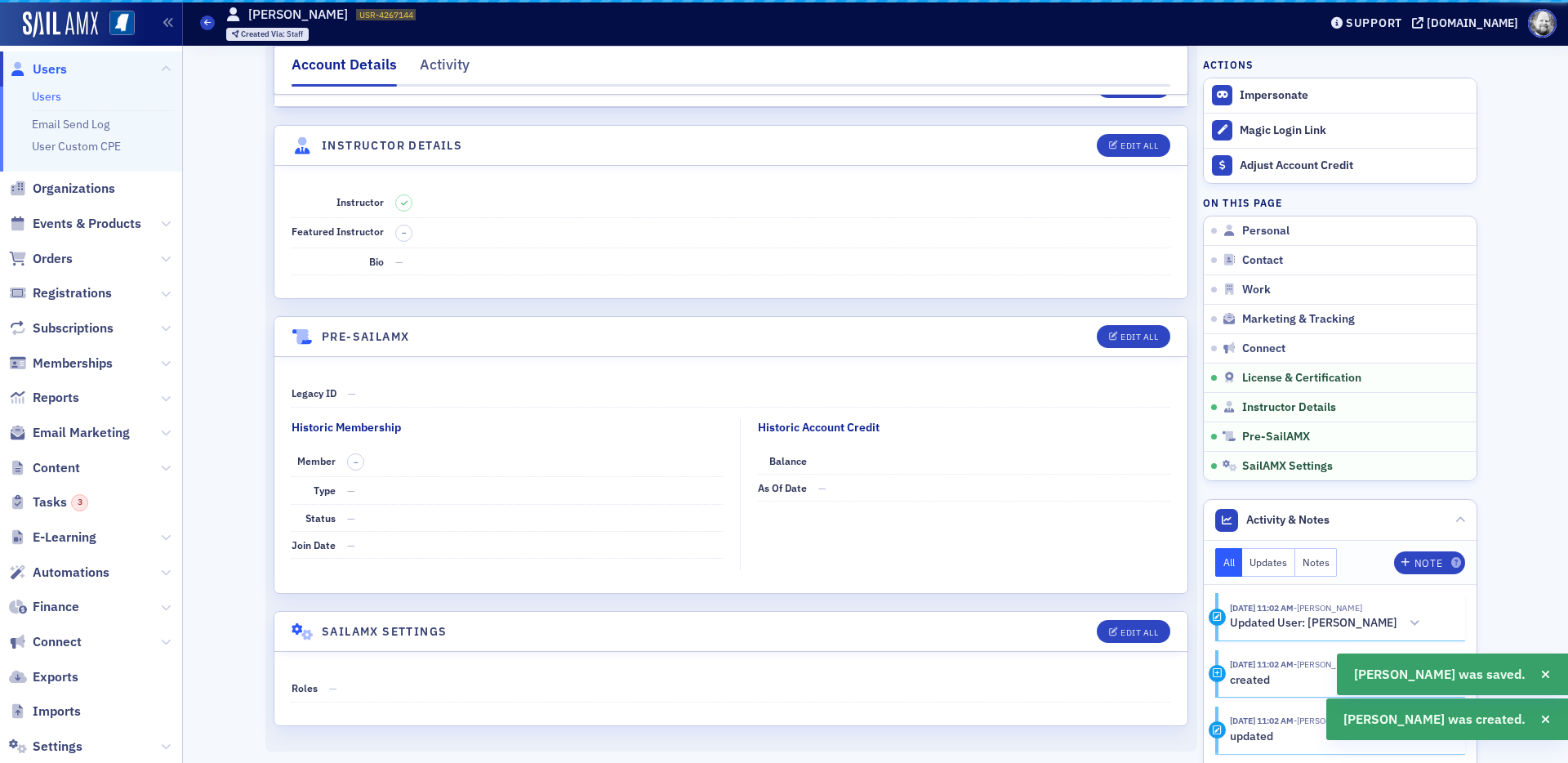
scroll to position [2726, 0]
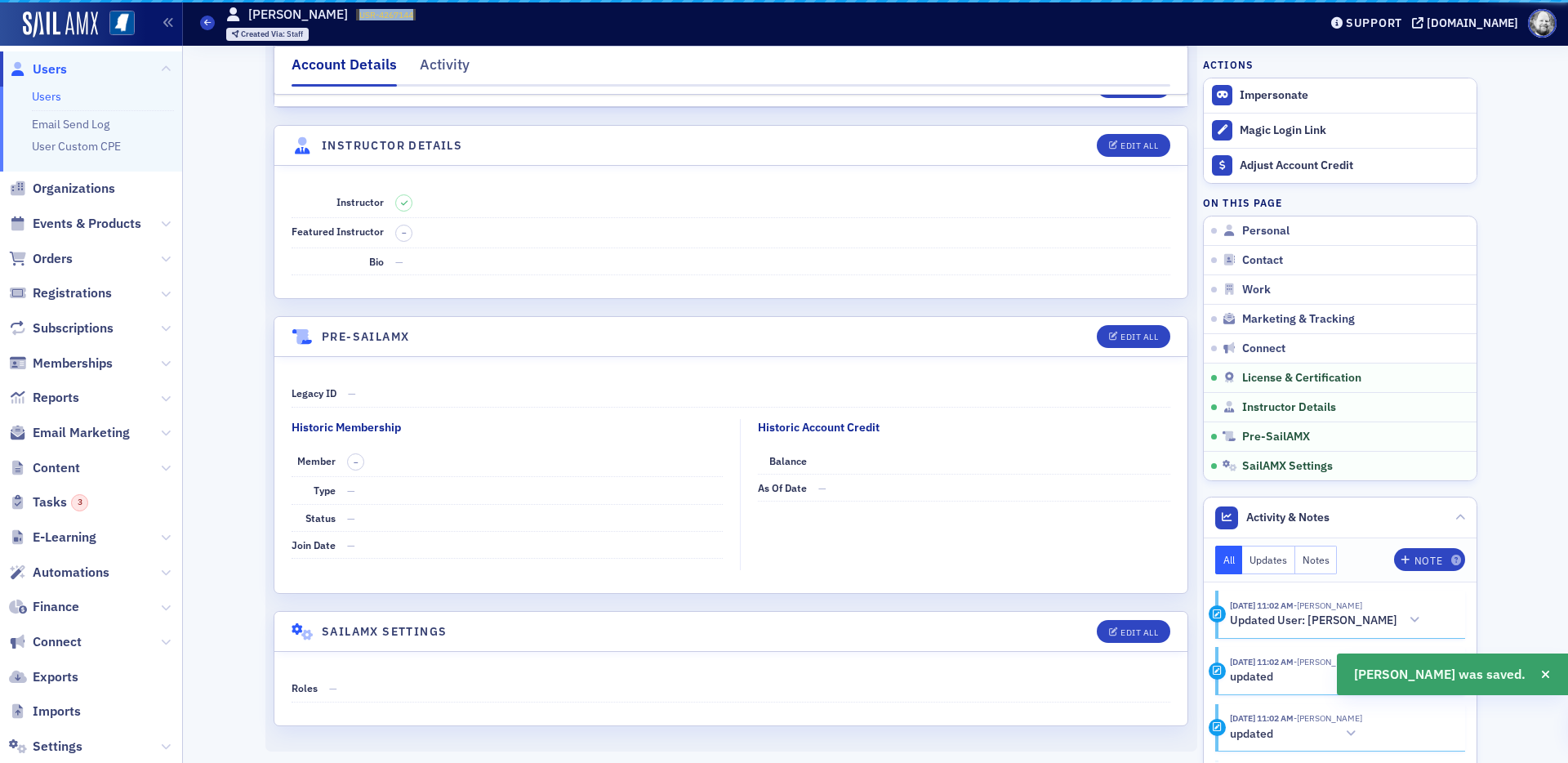
drag, startPoint x: 334, startPoint y: 14, endPoint x: 421, endPoint y: 14, distance: 87.0
click at [422, 14] on div "Users Chris Wittich USR-4267144 4267144 Created Via : Staff" at bounding box center [747, 22] width 1094 height 47
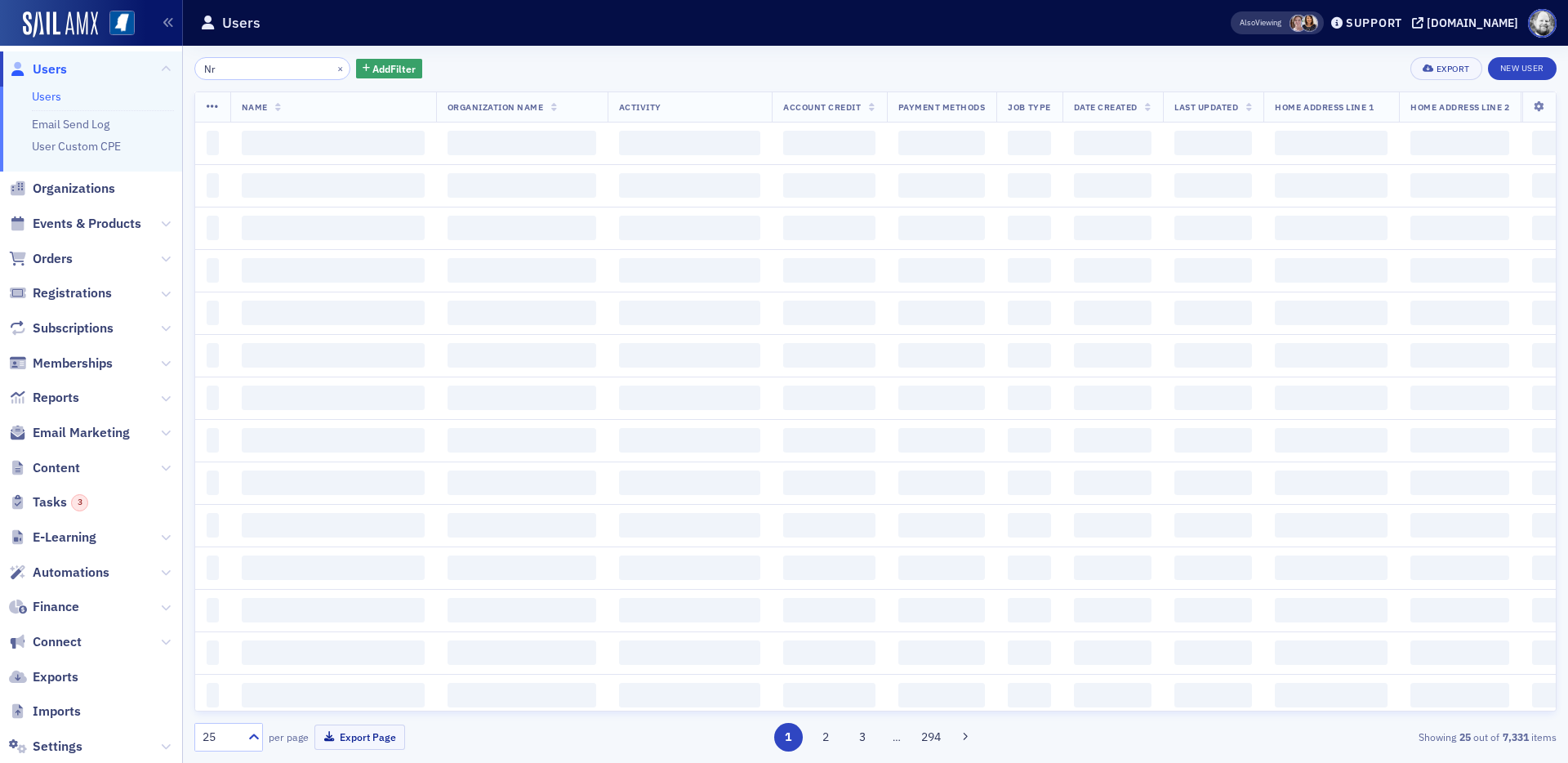
type input "N"
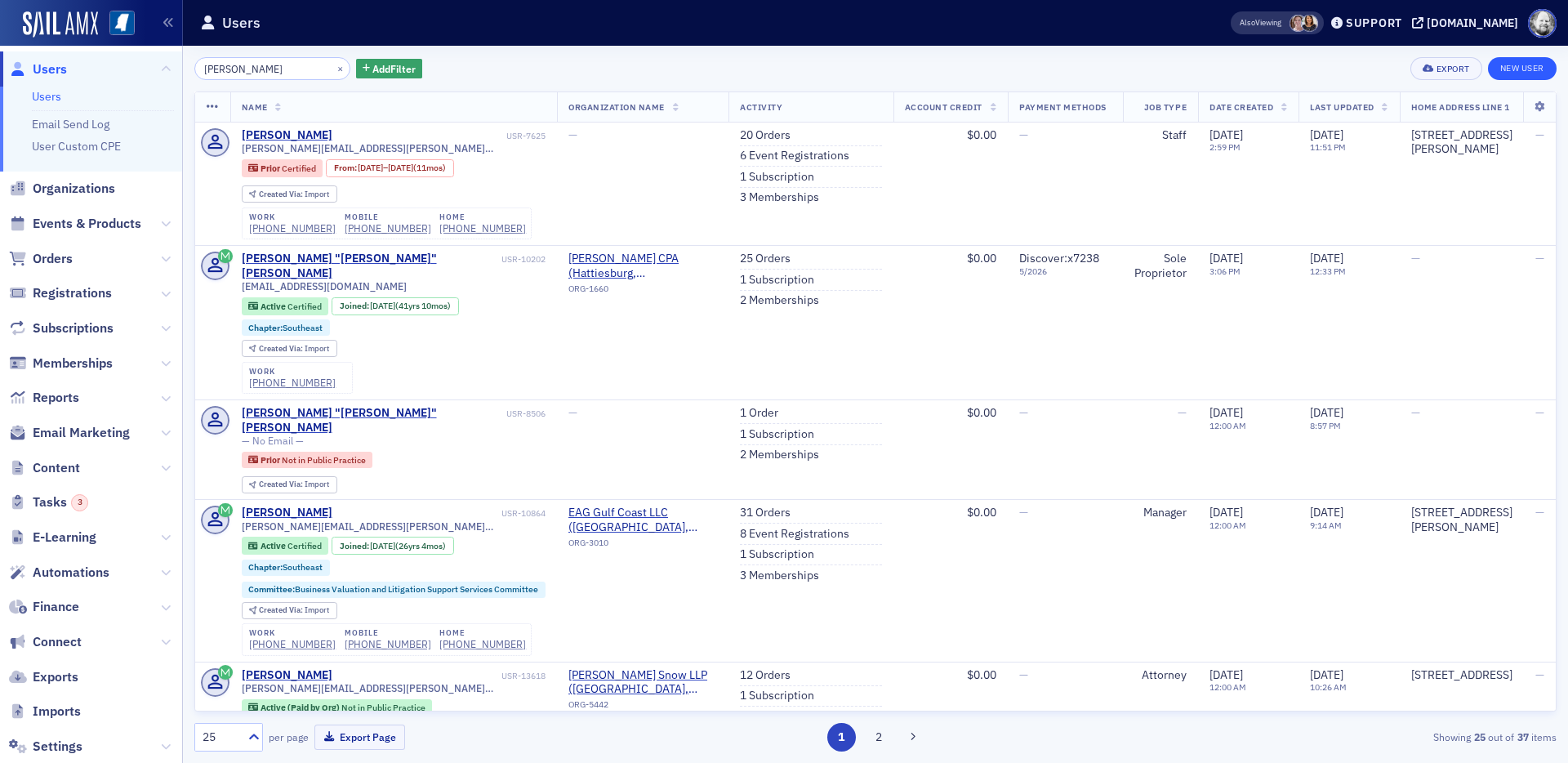
type input "Brian Meyers"
click at [1410, 73] on link "New User" at bounding box center [1522, 69] width 69 height 23
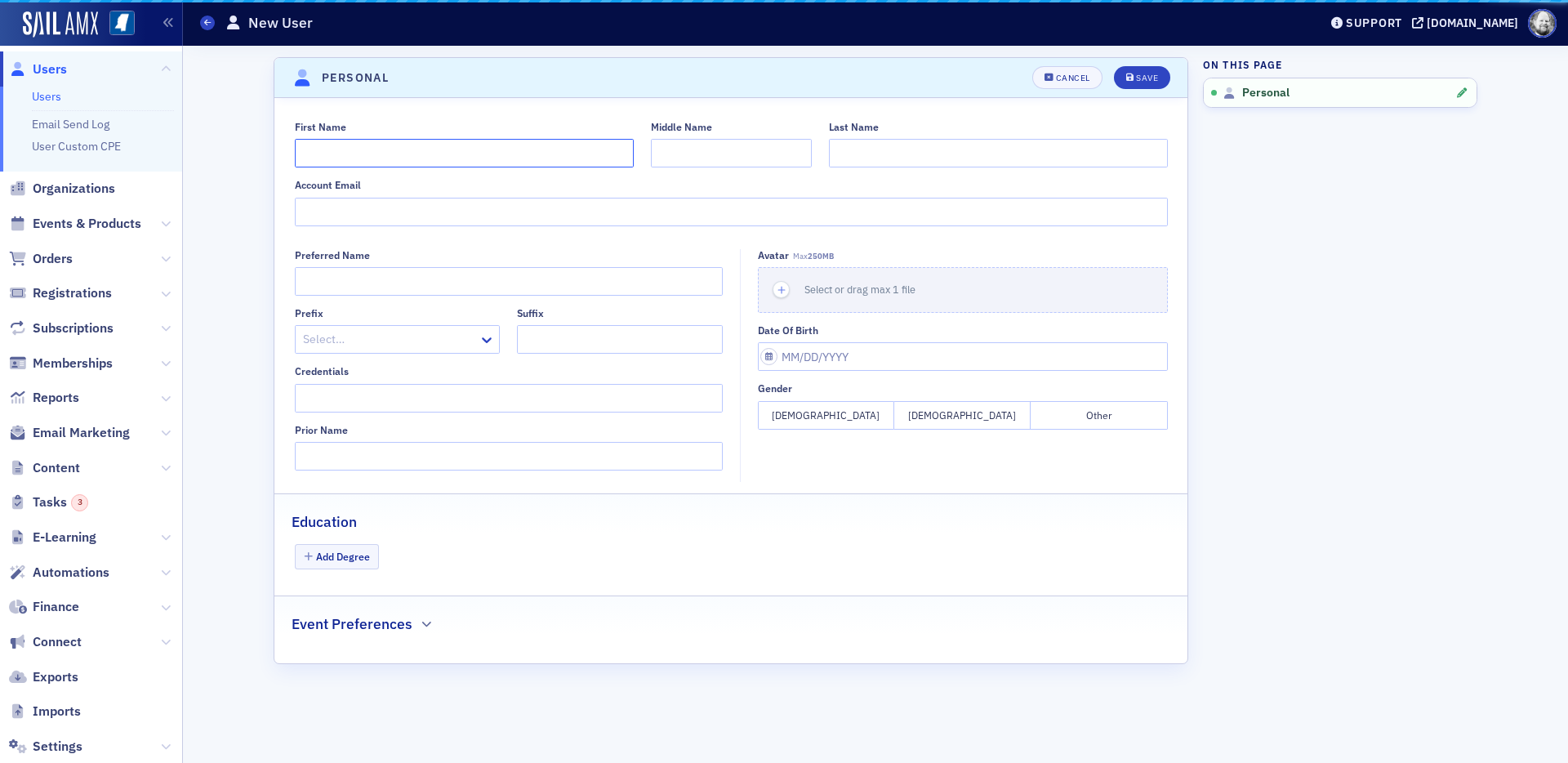
click at [383, 156] on input "First Name" at bounding box center [464, 153] width 339 height 29
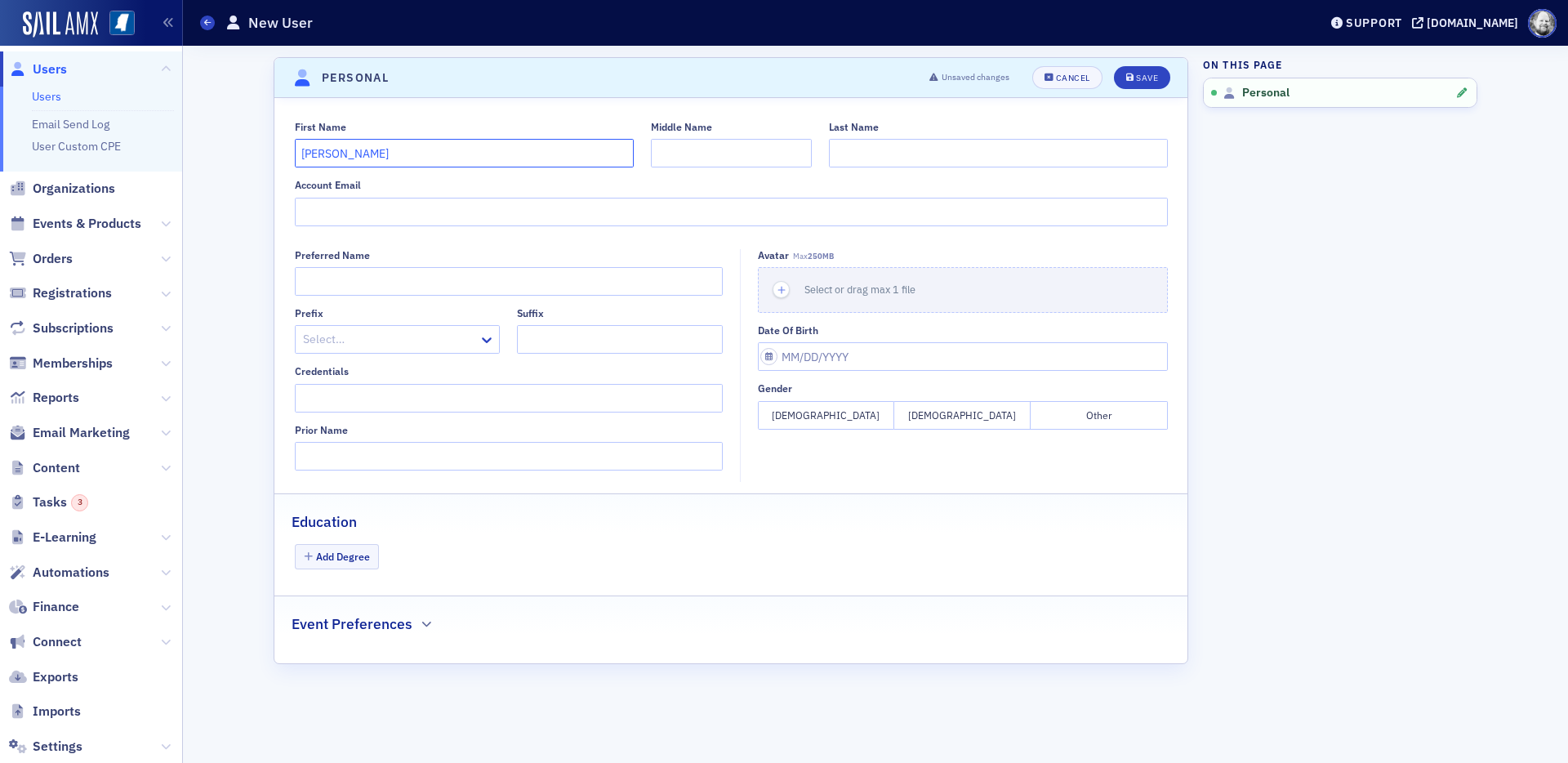
type input "Brian"
type input "Meyers"
click at [1142, 73] on div "Save" at bounding box center [1146, 78] width 22 height 9
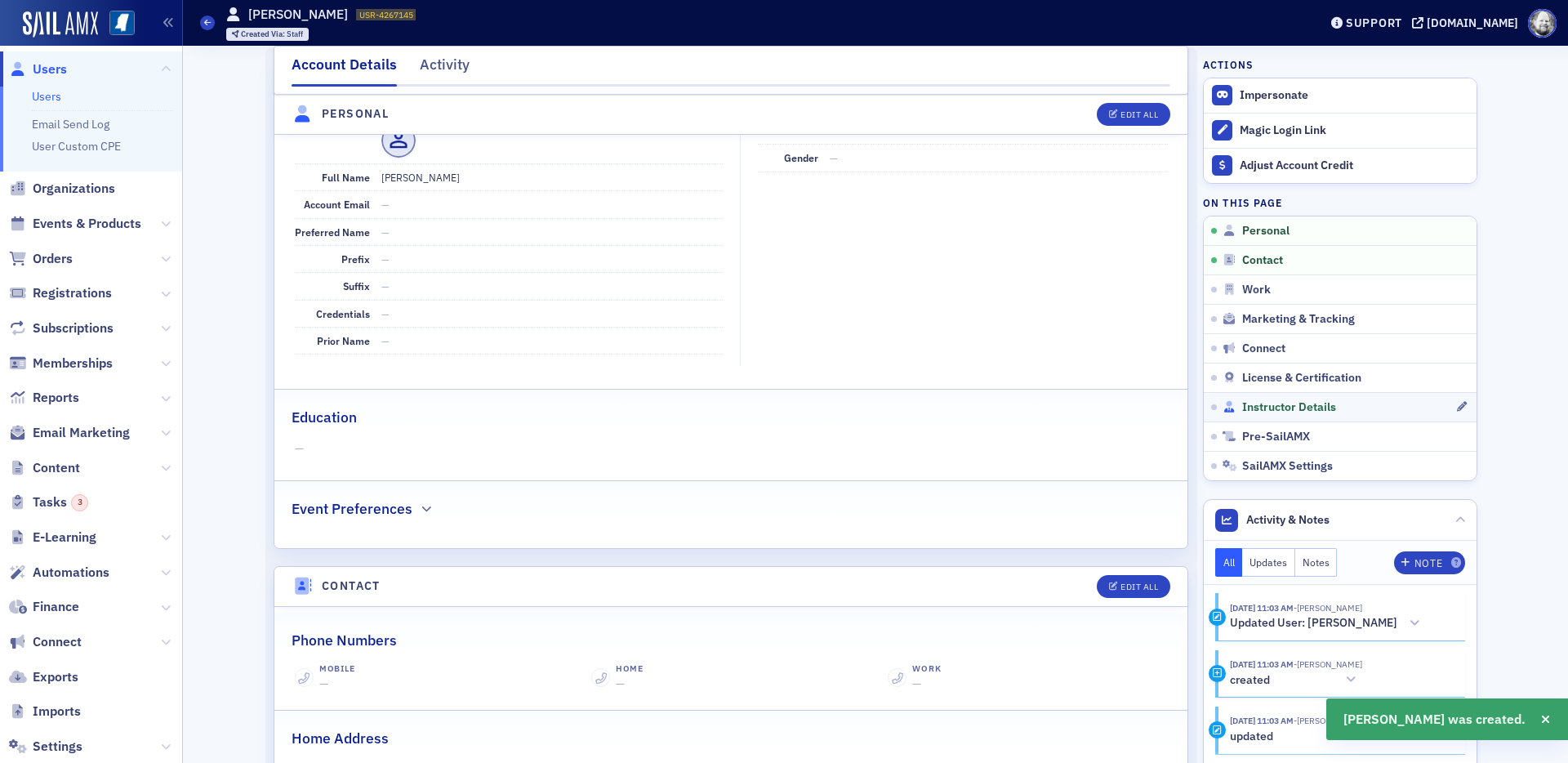
click at [1266, 400] on span "Instructor Details" at bounding box center [1289, 407] width 94 height 14
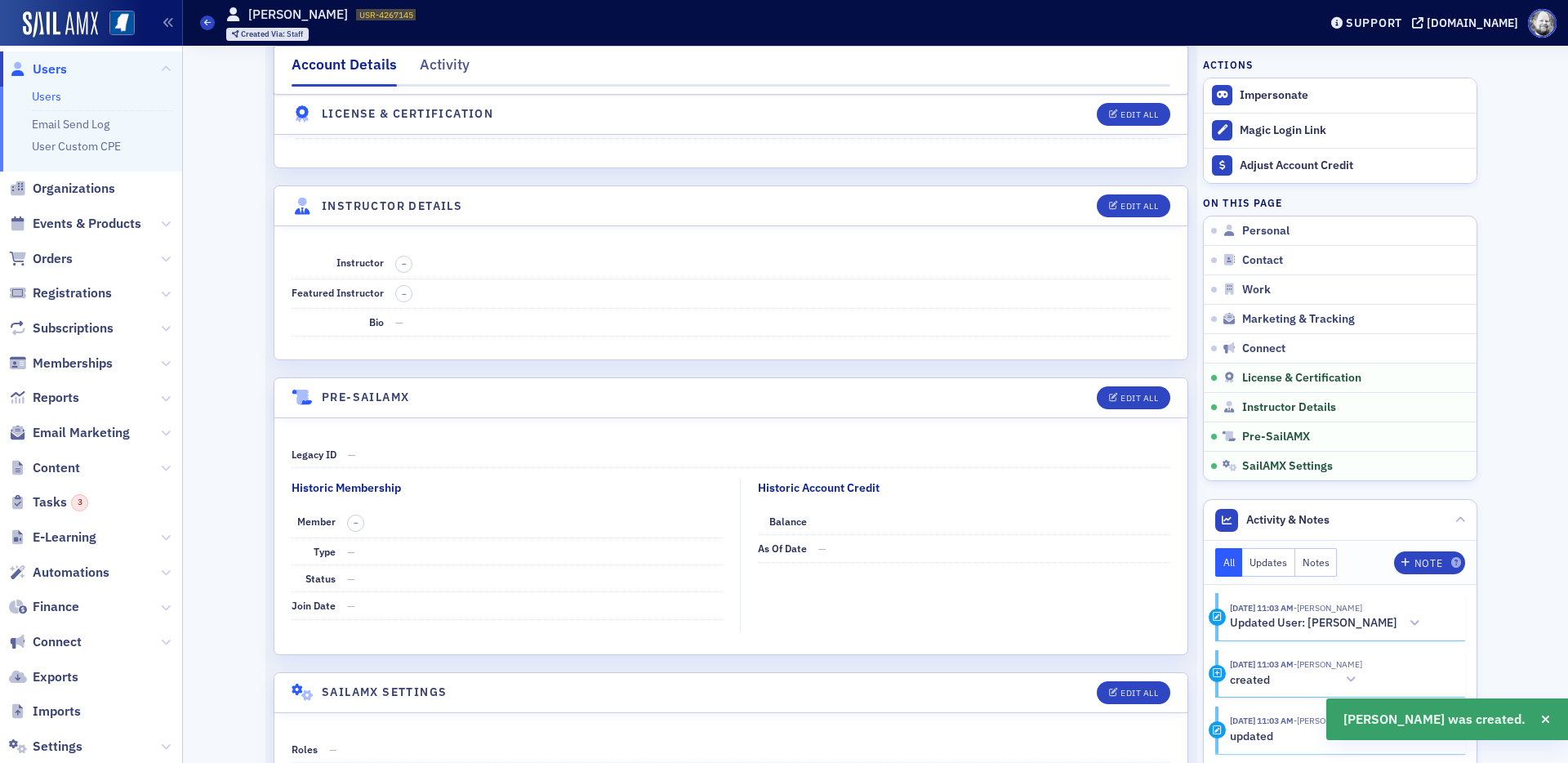
scroll to position [2727, 0]
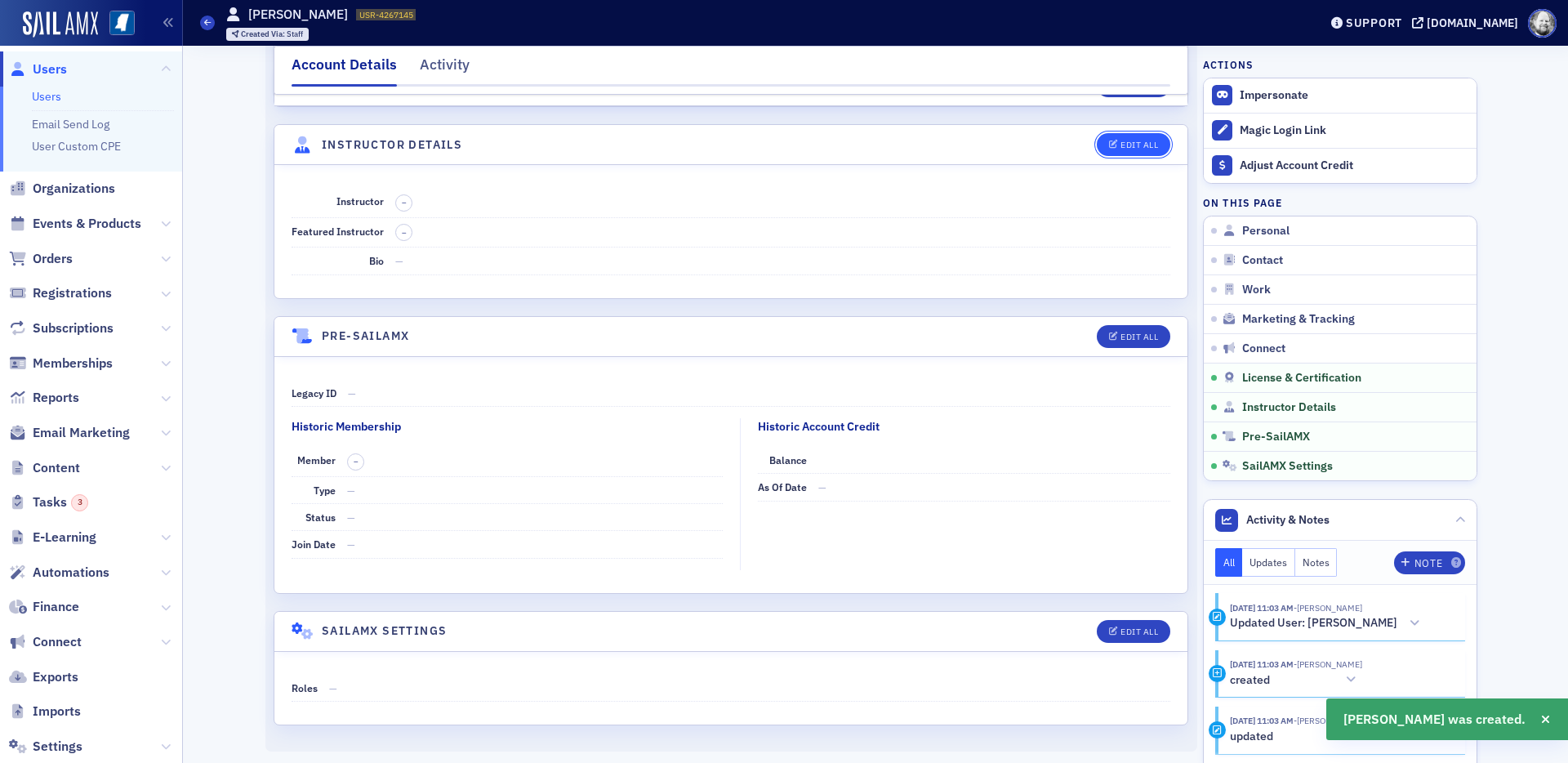
click at [1133, 150] on button "Edit All" at bounding box center [1134, 145] width 73 height 23
select select "US"
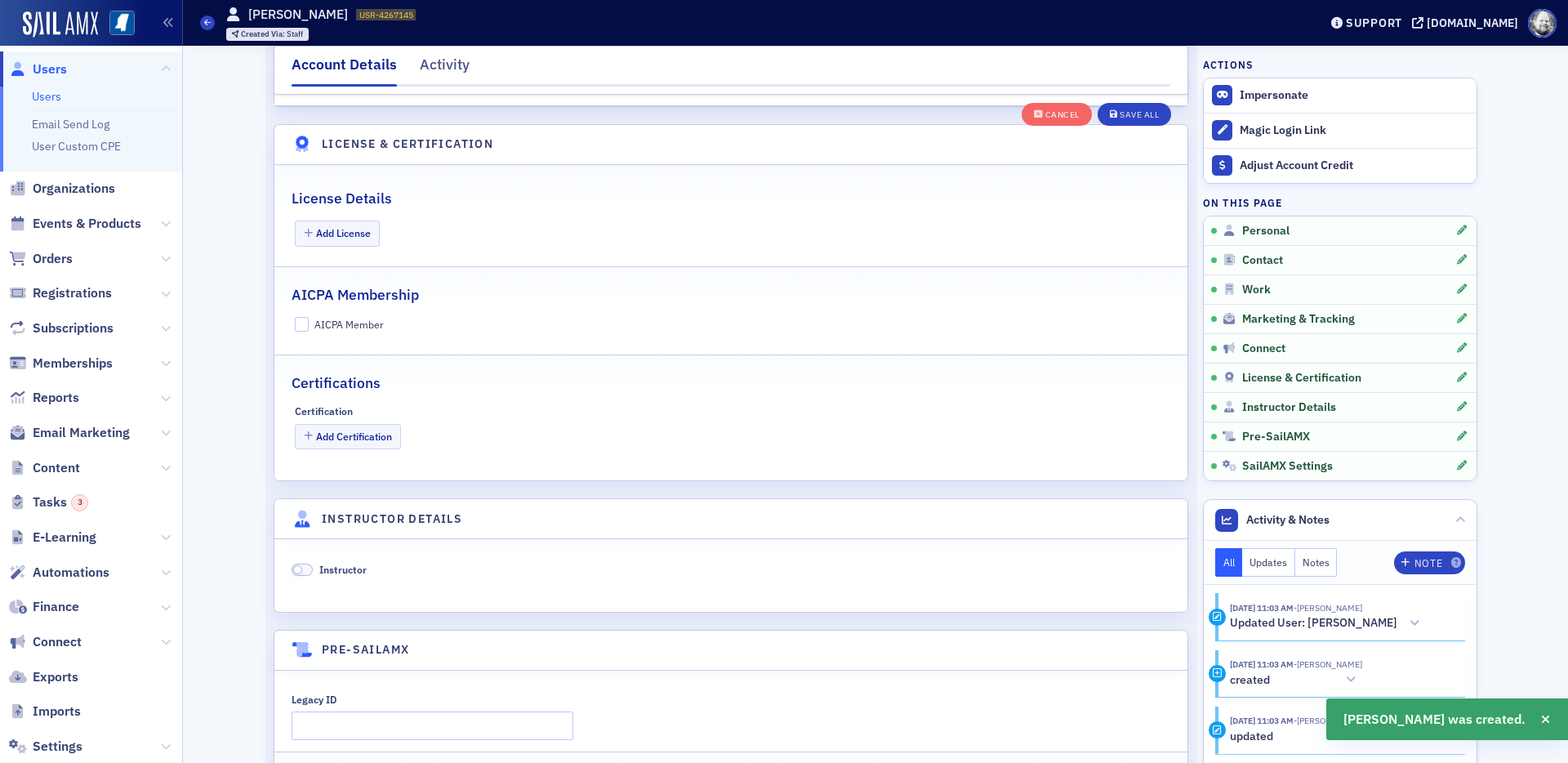
scroll to position [3131, 0]
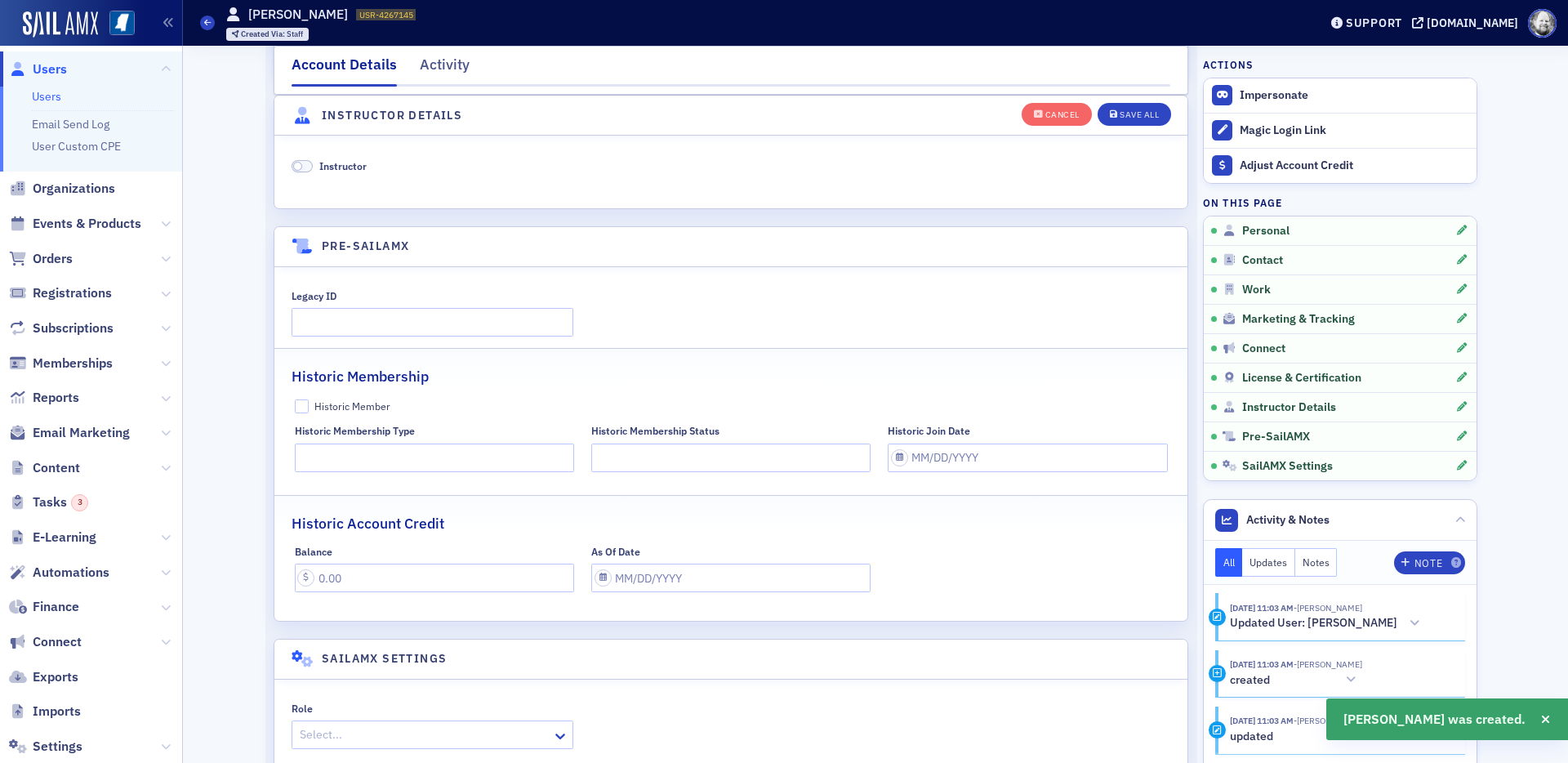
click at [345, 167] on span "Instructor" at bounding box center [343, 166] width 47 height 13
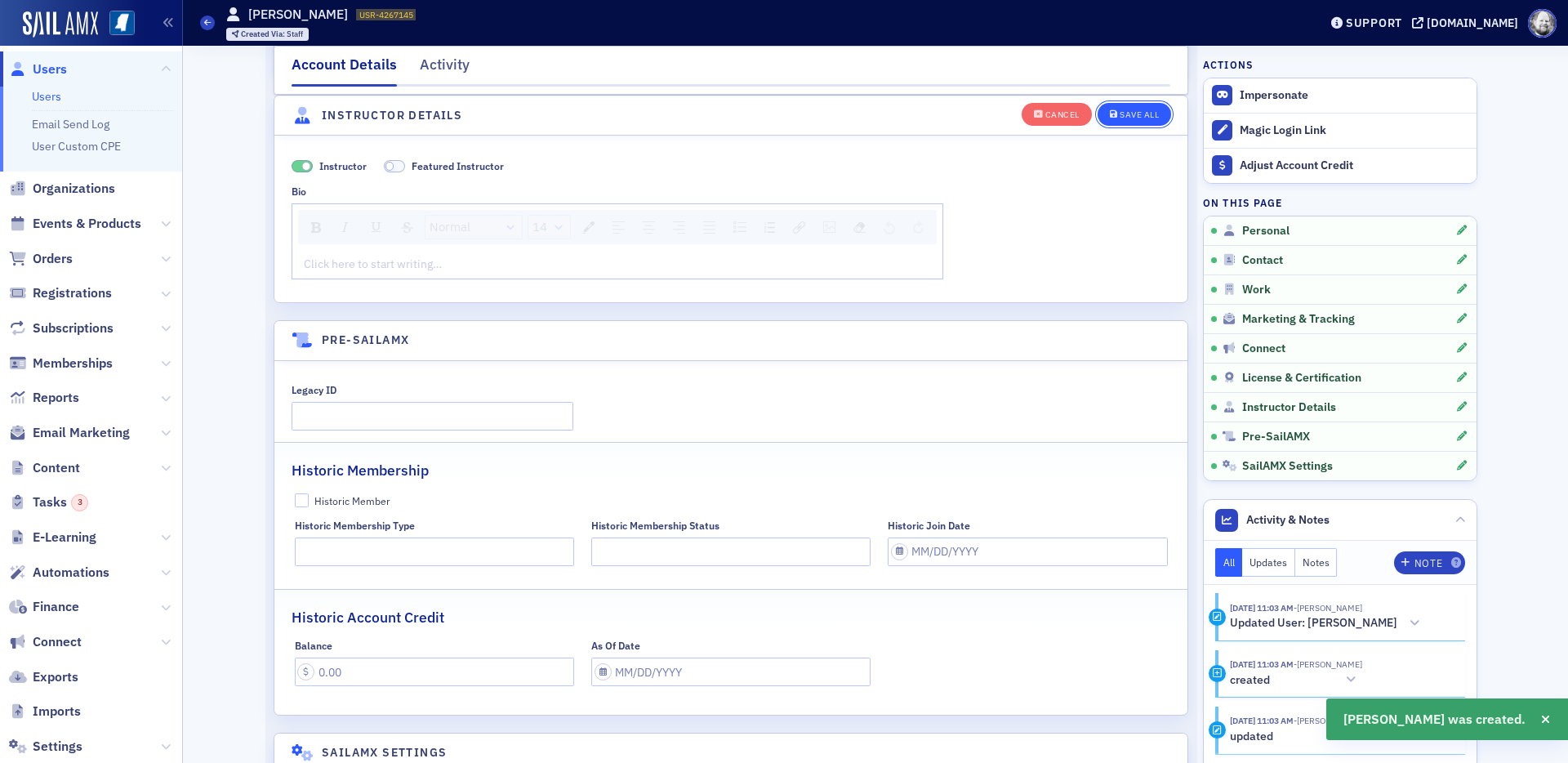
click at [1113, 119] on button "Save All" at bounding box center [1134, 114] width 73 height 23
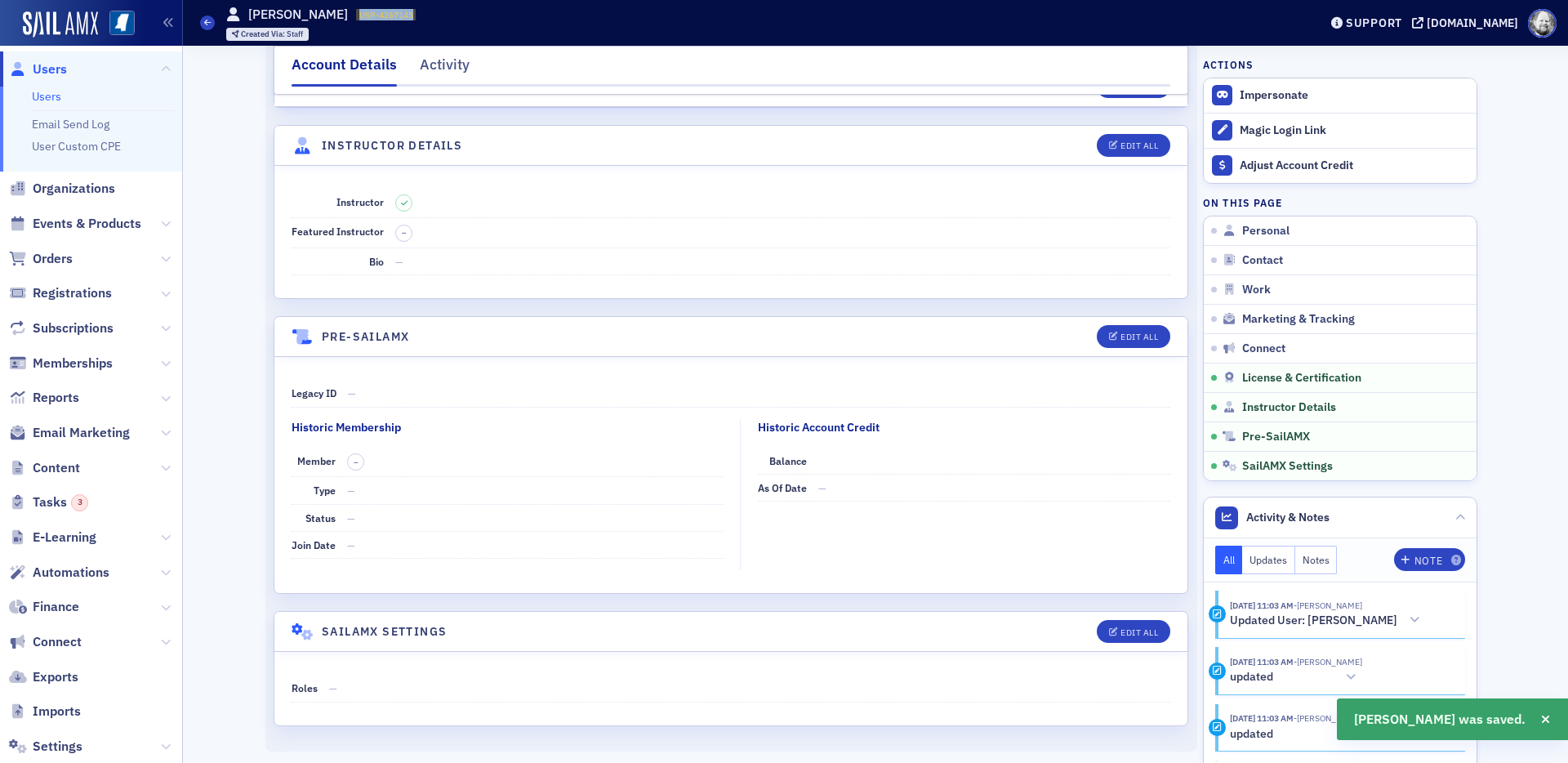
drag, startPoint x: 337, startPoint y: 14, endPoint x: 404, endPoint y: 15, distance: 67.0
click at [405, 14] on div "Users Brian Meyers USR-4267145 4267145 Created Via : Staff" at bounding box center [747, 22] width 1094 height 47
click at [643, 466] on dd "–" at bounding box center [535, 462] width 376 height 30
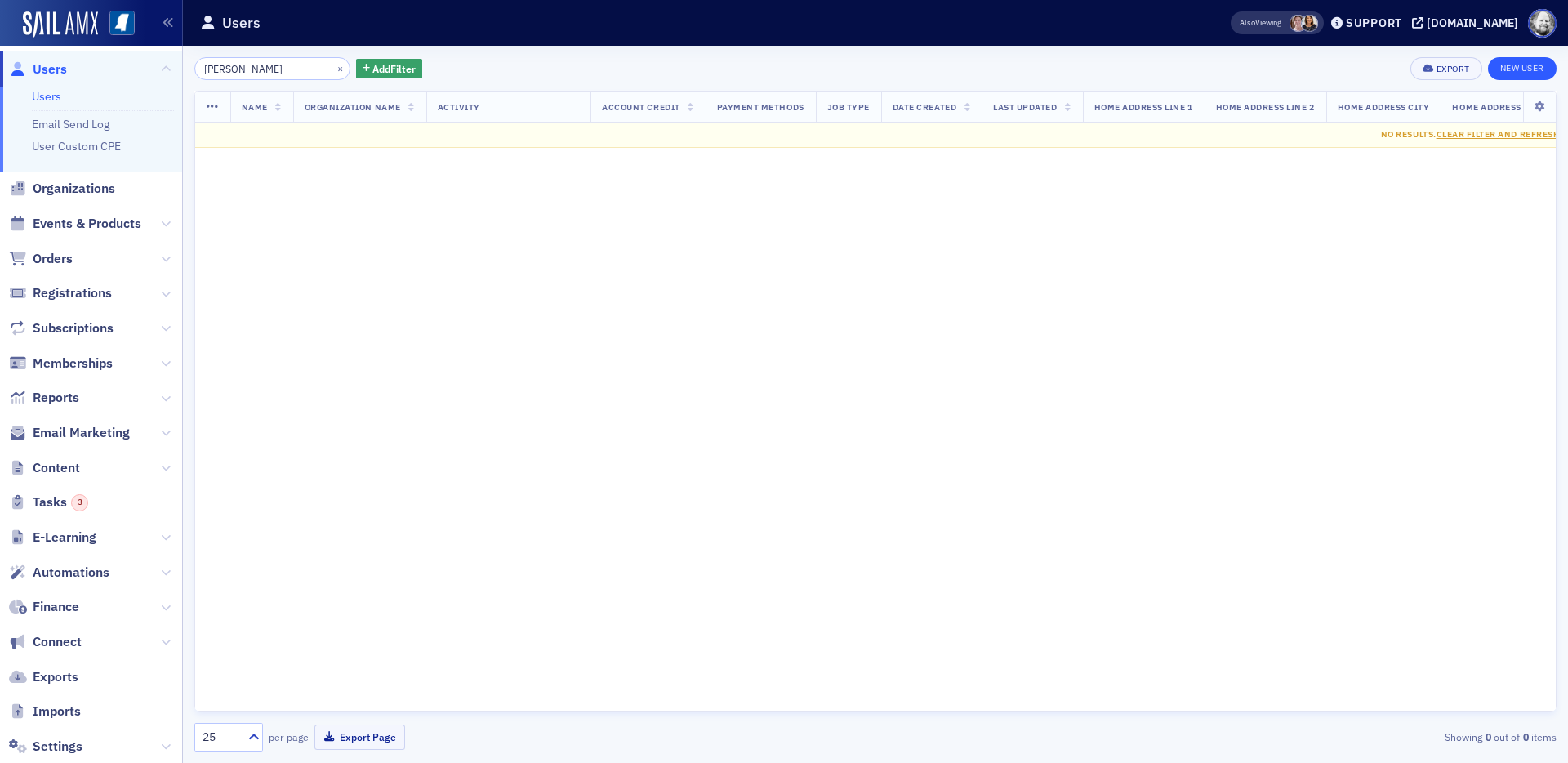
type input "Kohrs"
click at [1410, 67] on link "New User" at bounding box center [1522, 69] width 69 height 23
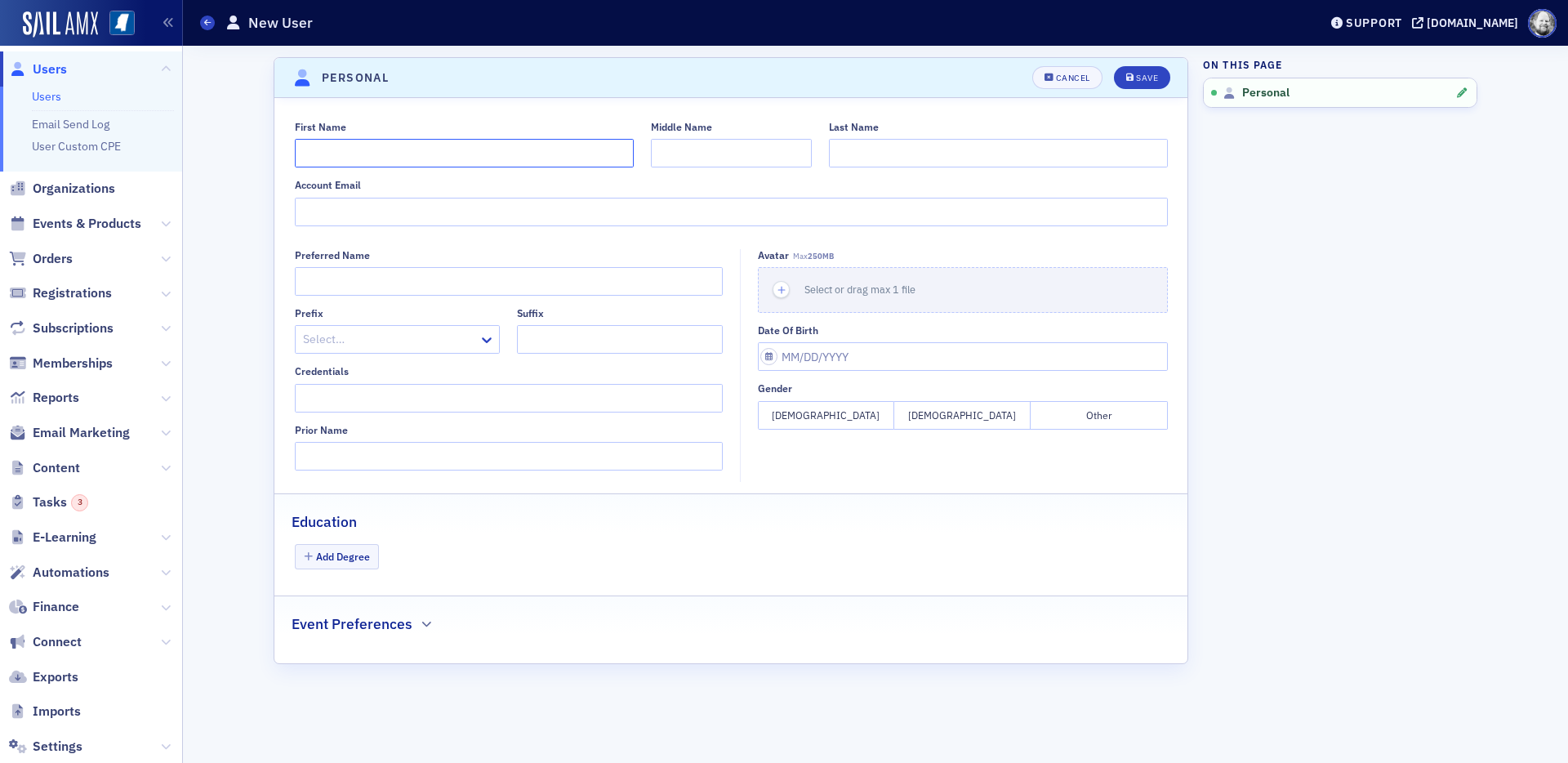
click at [555, 151] on input "First Name" at bounding box center [464, 153] width 339 height 29
type input "Vivian"
type input "Kohrs"
click at [1139, 81] on div "Save" at bounding box center [1146, 78] width 22 height 9
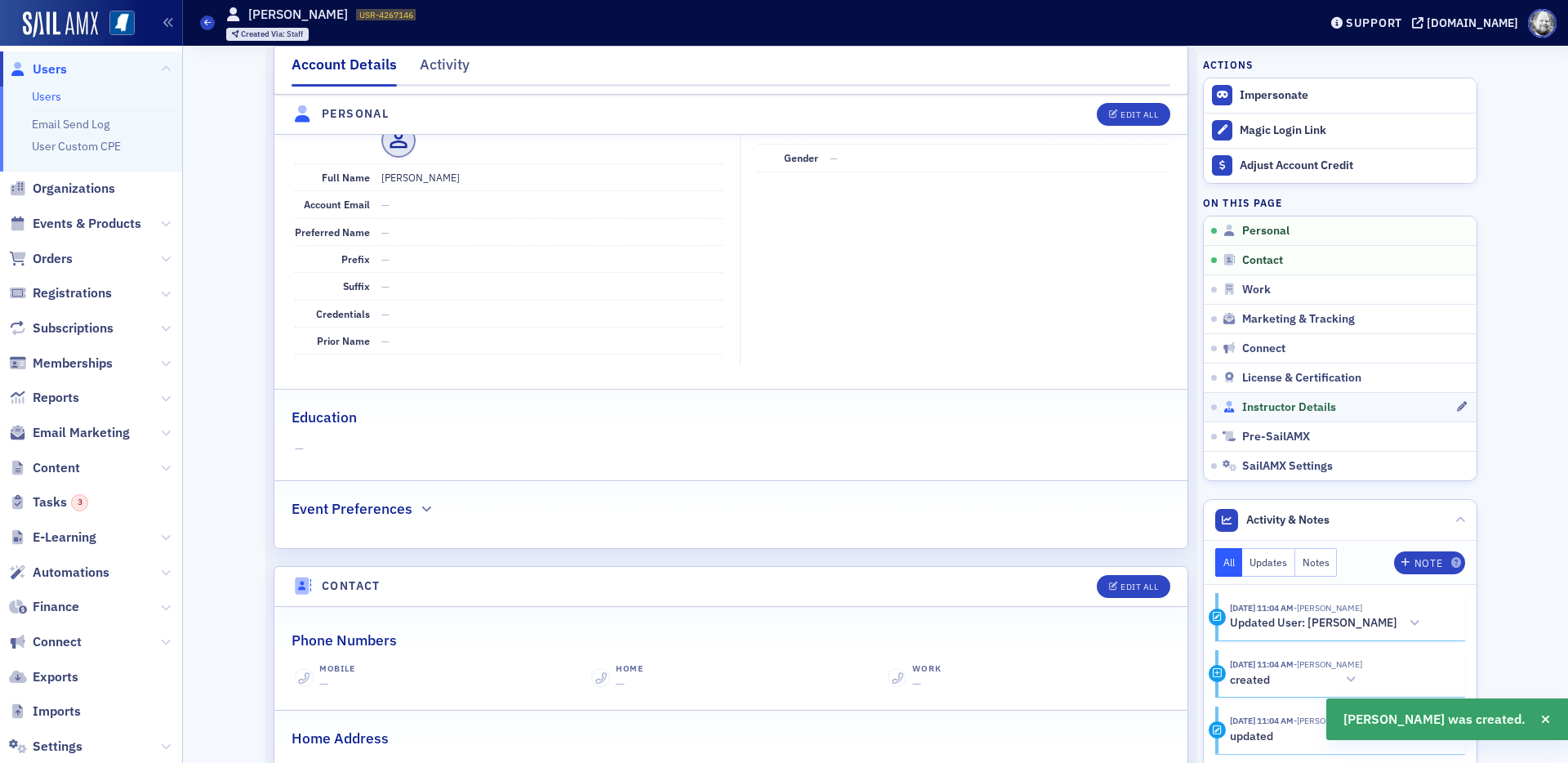
click at [1254, 400] on span "Instructor Details" at bounding box center [1289, 407] width 94 height 14
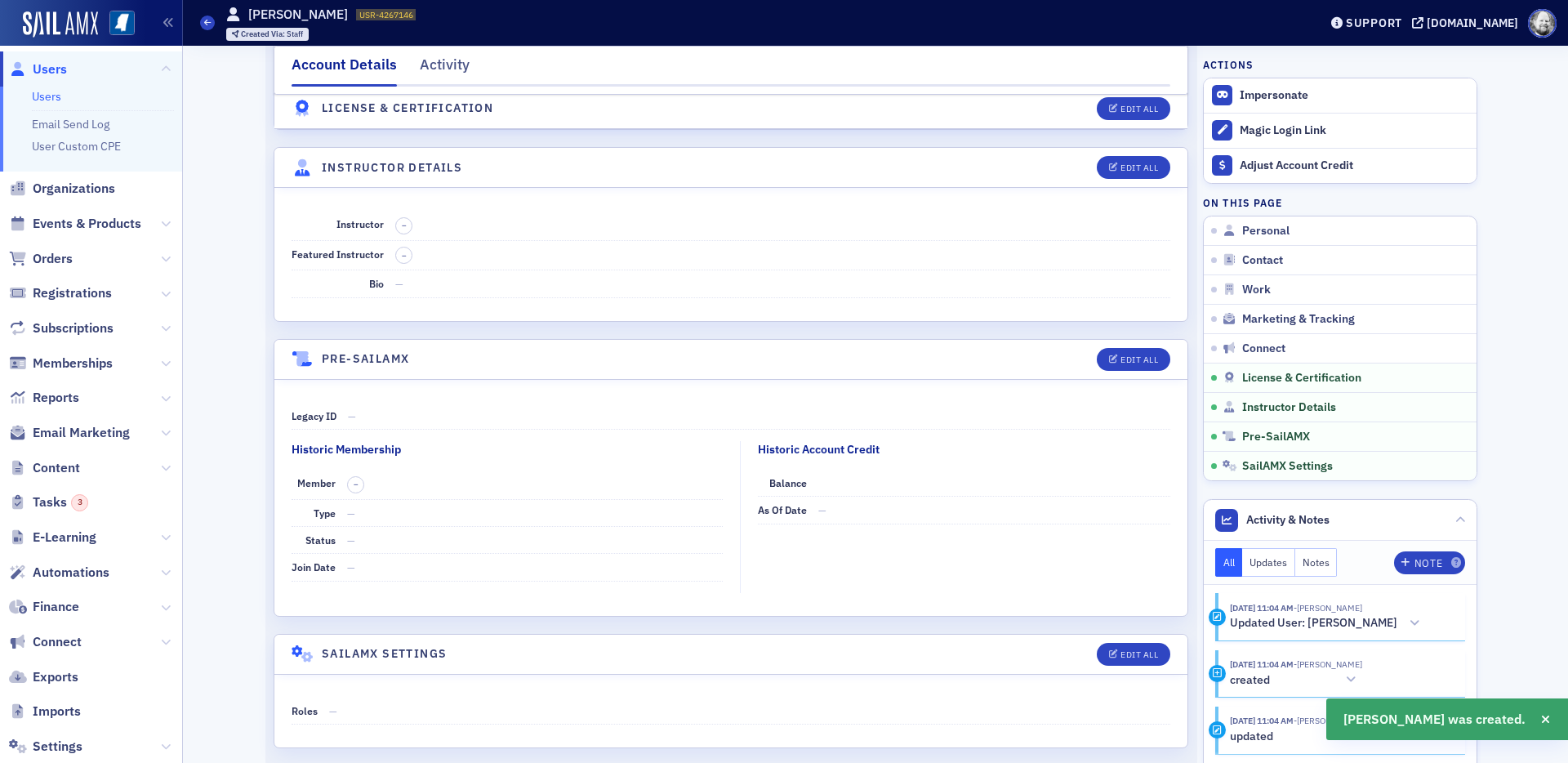
scroll to position [2727, 0]
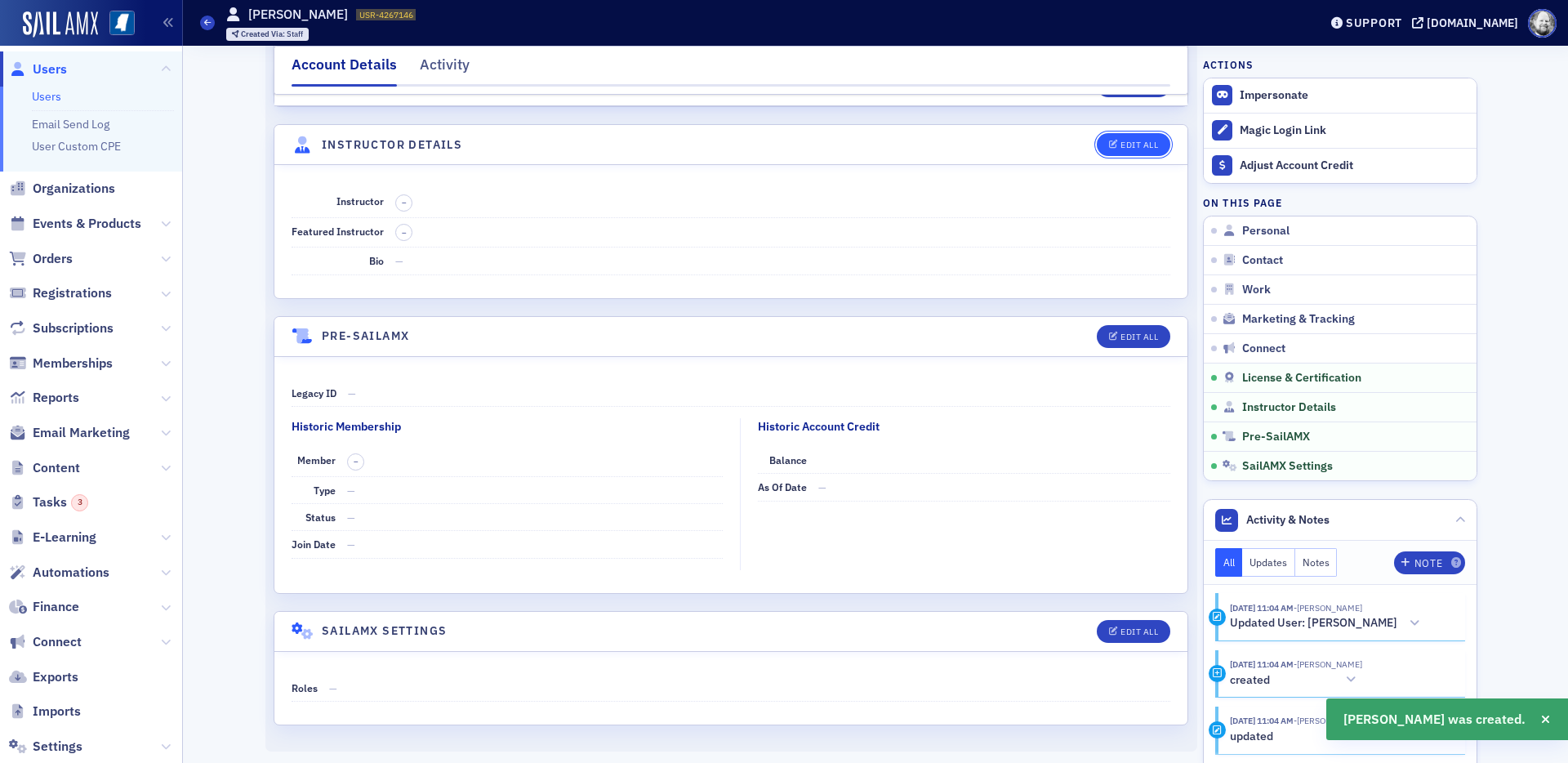
click at [1130, 145] on div "Edit All" at bounding box center [1139, 145] width 38 height 9
select select "US"
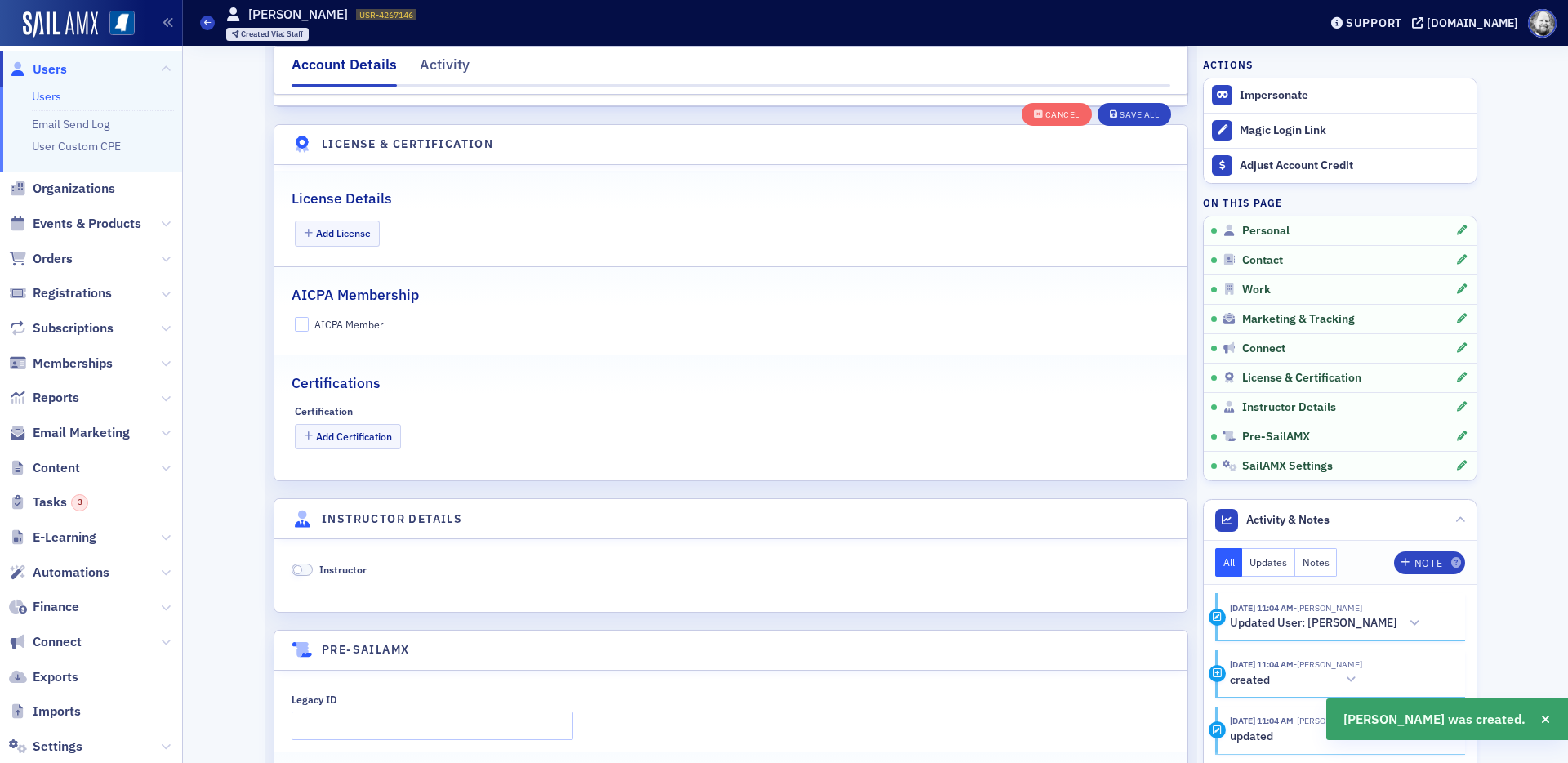
scroll to position [3131, 0]
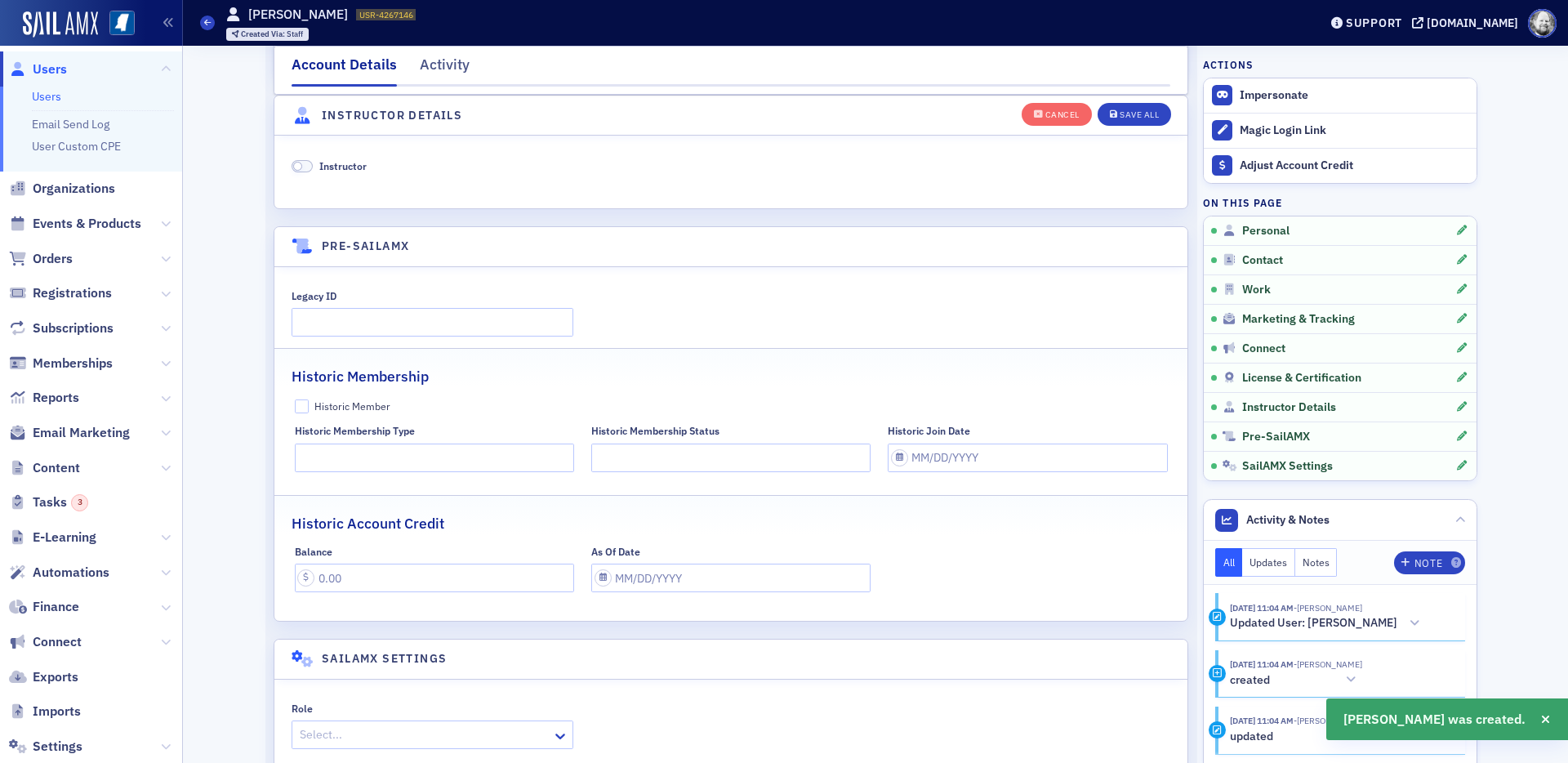
click at [345, 164] on span "Instructor" at bounding box center [343, 166] width 47 height 13
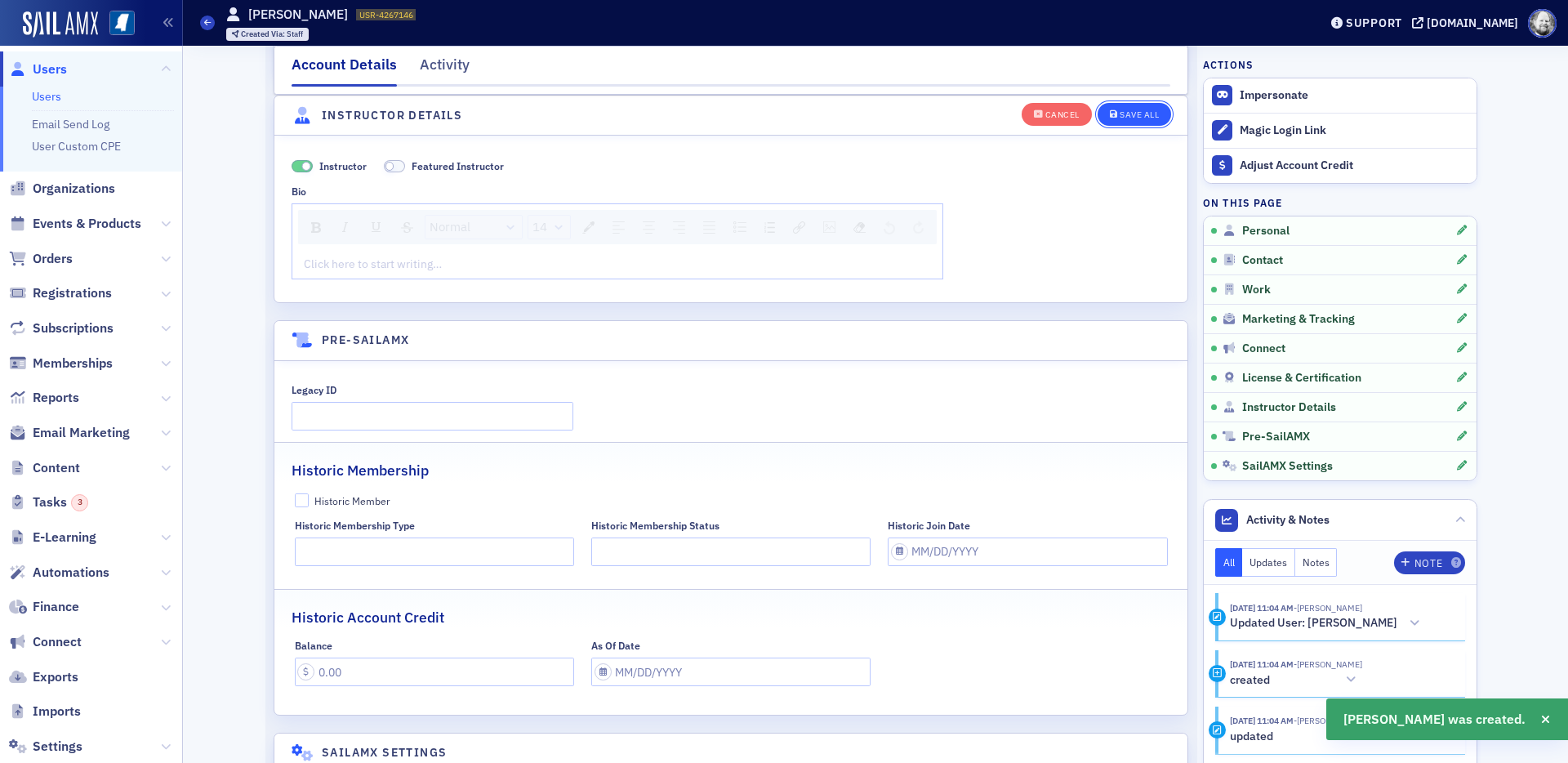
click at [1122, 121] on button "Save All" at bounding box center [1134, 114] width 73 height 23
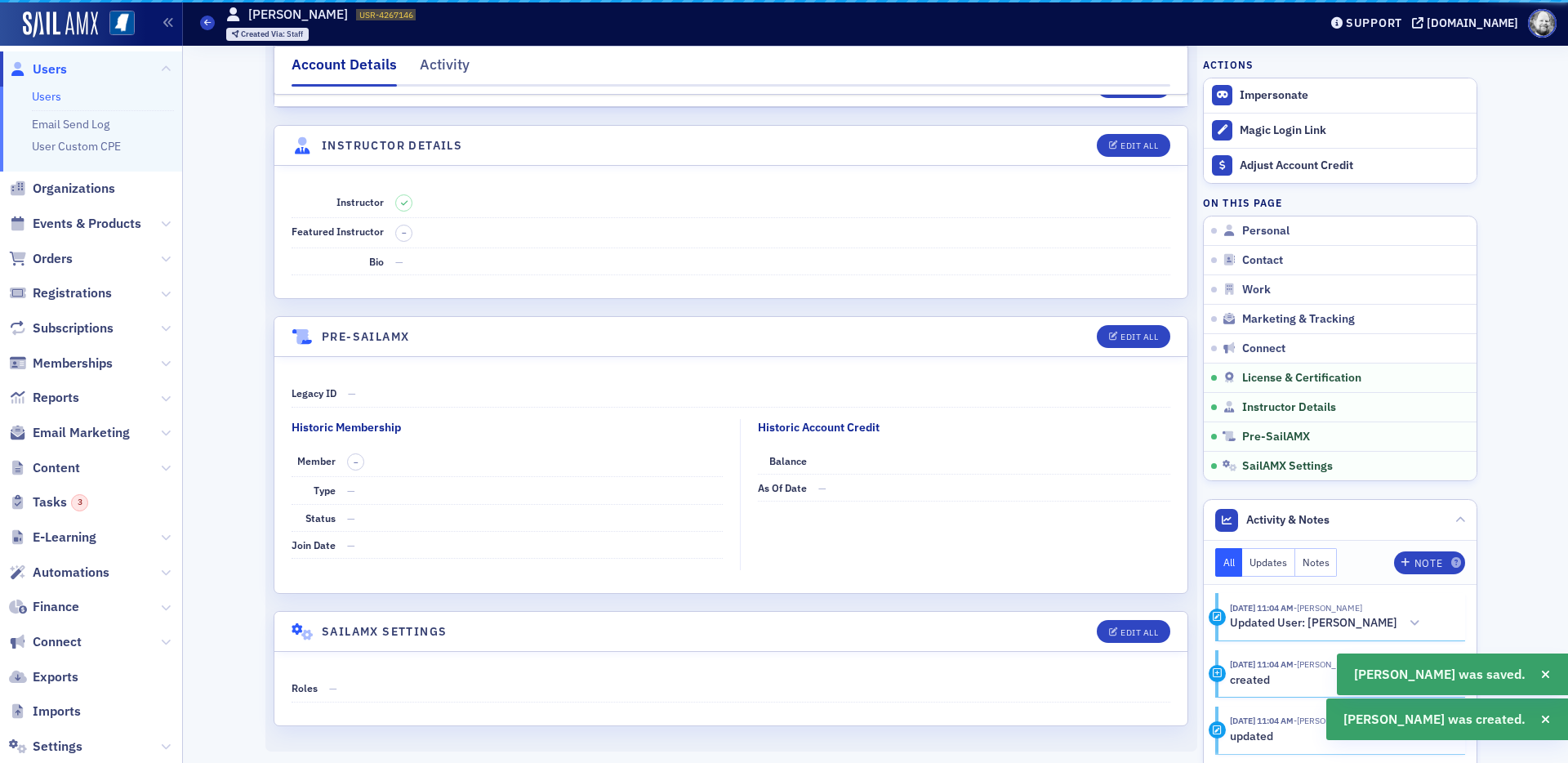
scroll to position [2726, 0]
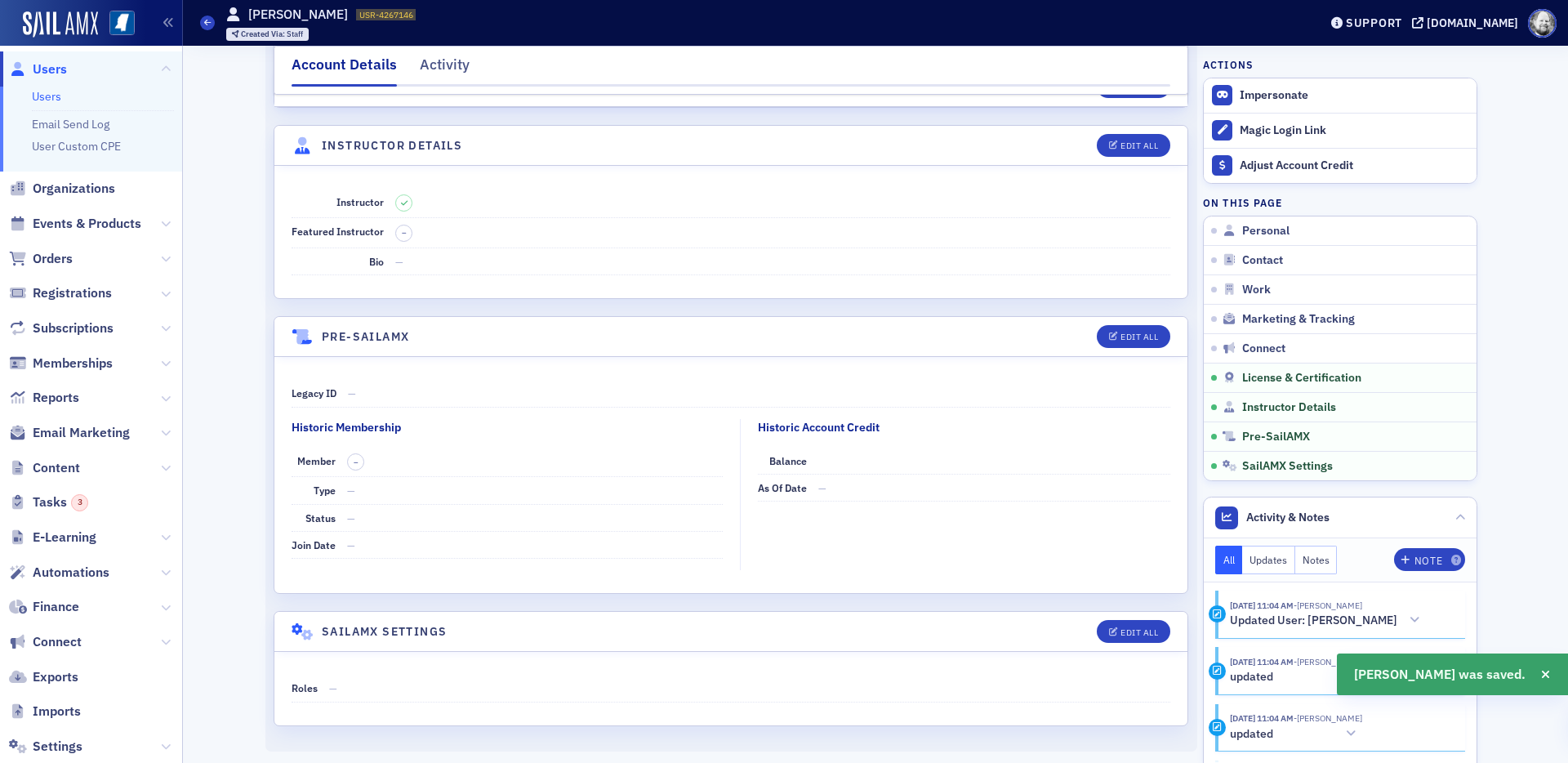
drag, startPoint x: 336, startPoint y: 14, endPoint x: 397, endPoint y: 14, distance: 61.0
click at [397, 14] on div "Users Vivian Kohrs USR-4267146 4267146 Created Via : Staff" at bounding box center [747, 22] width 1094 height 47
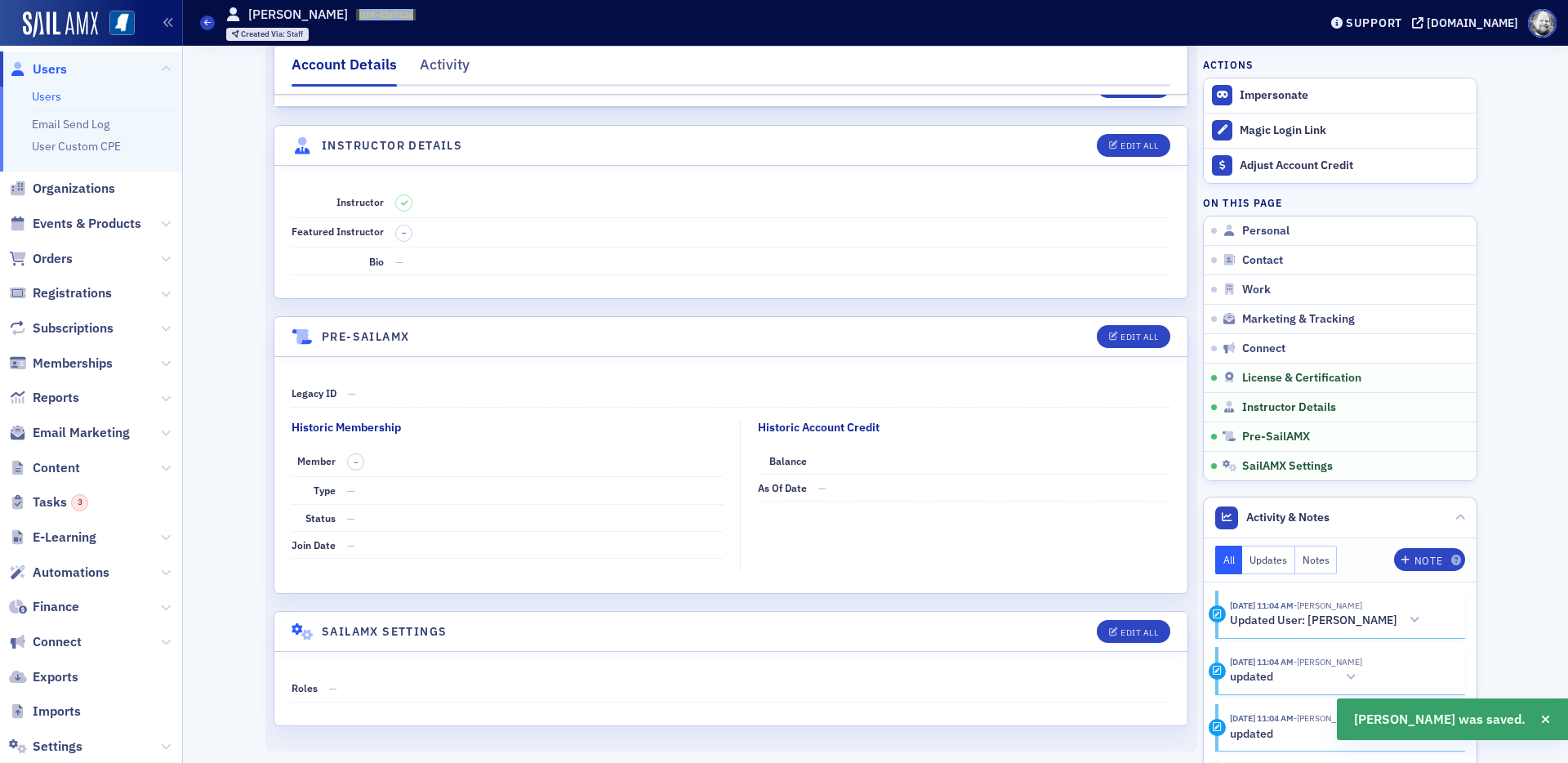
drag, startPoint x: 333, startPoint y: 13, endPoint x: 404, endPoint y: 13, distance: 71.0
click at [404, 13] on div "Users Vivian Kohrs USR-4267146 4267146 Created Via : Staff" at bounding box center [747, 22] width 1094 height 47
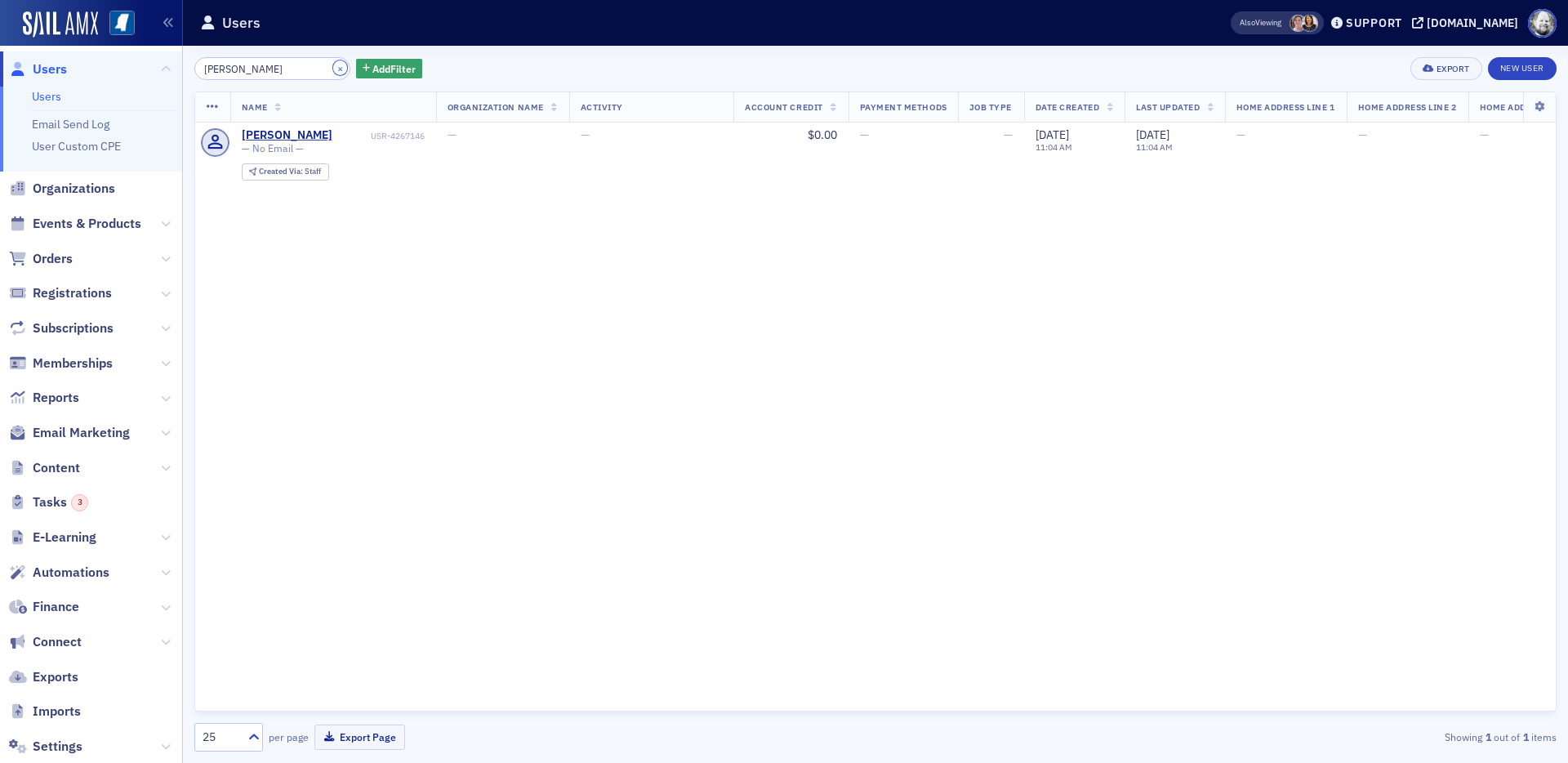
click at [333, 68] on button "×" at bounding box center [340, 68] width 14 height 14
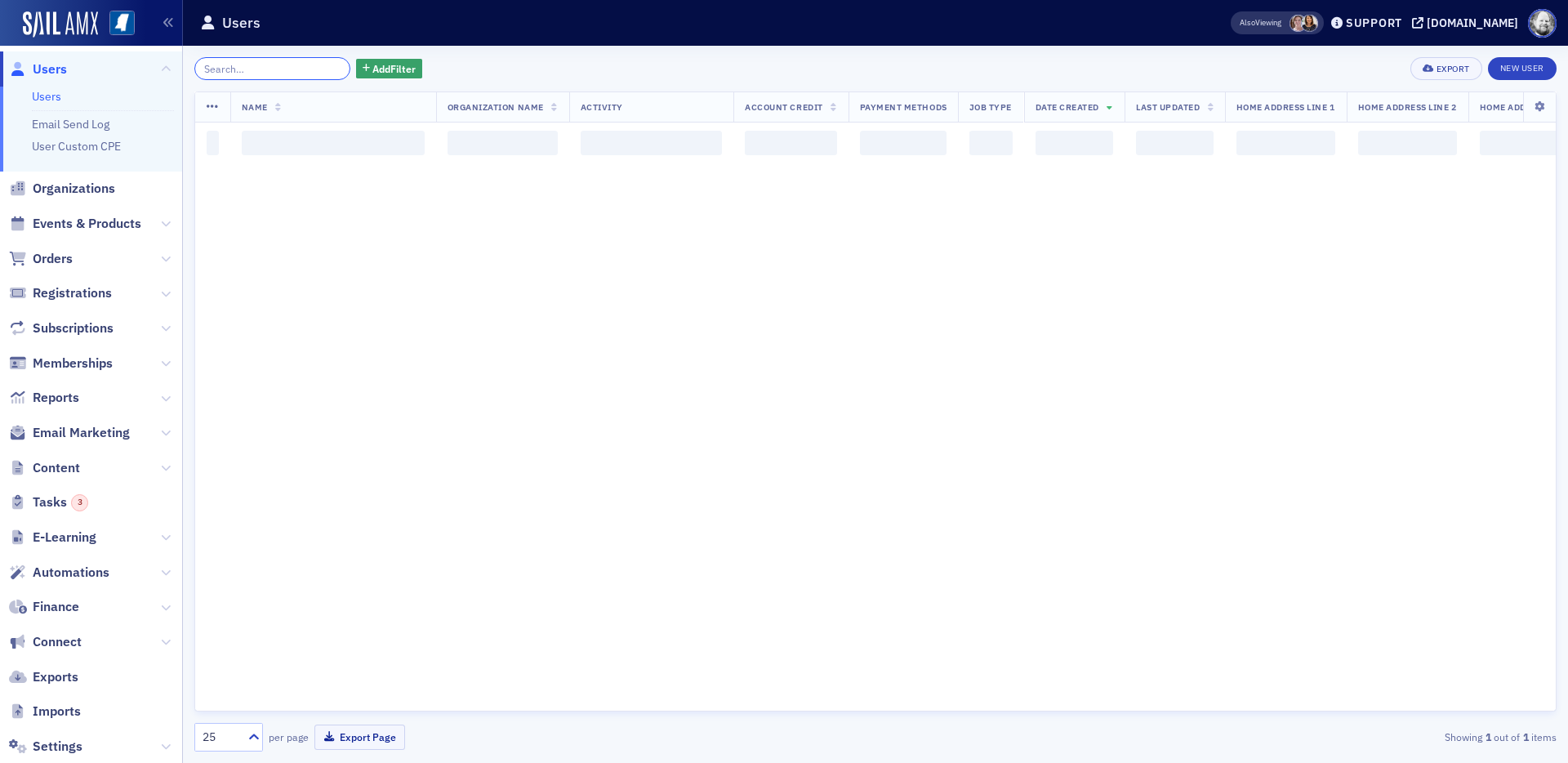
click at [281, 67] on input "search" at bounding box center [272, 69] width 156 height 23
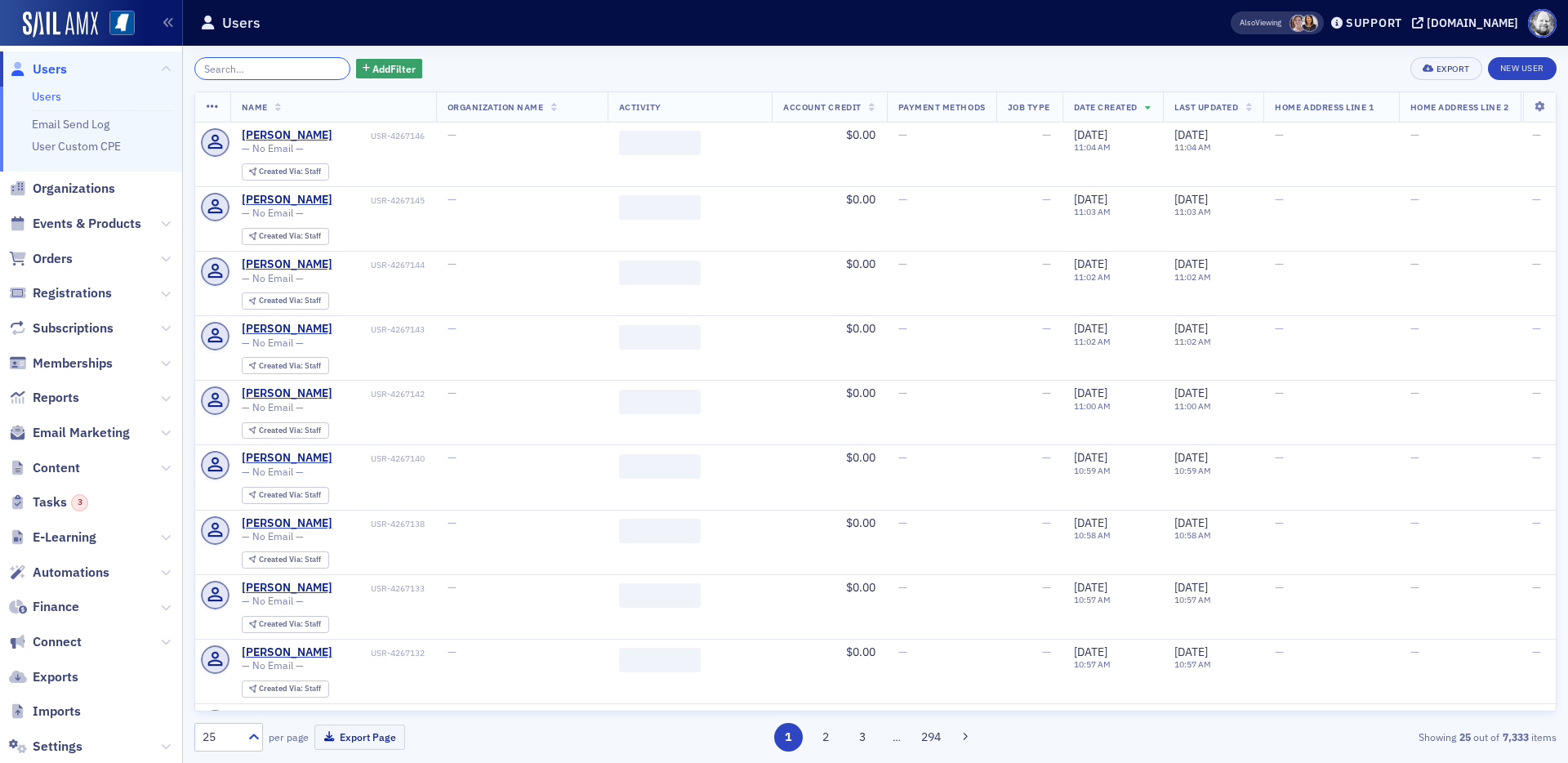
paste input "LeMieux"
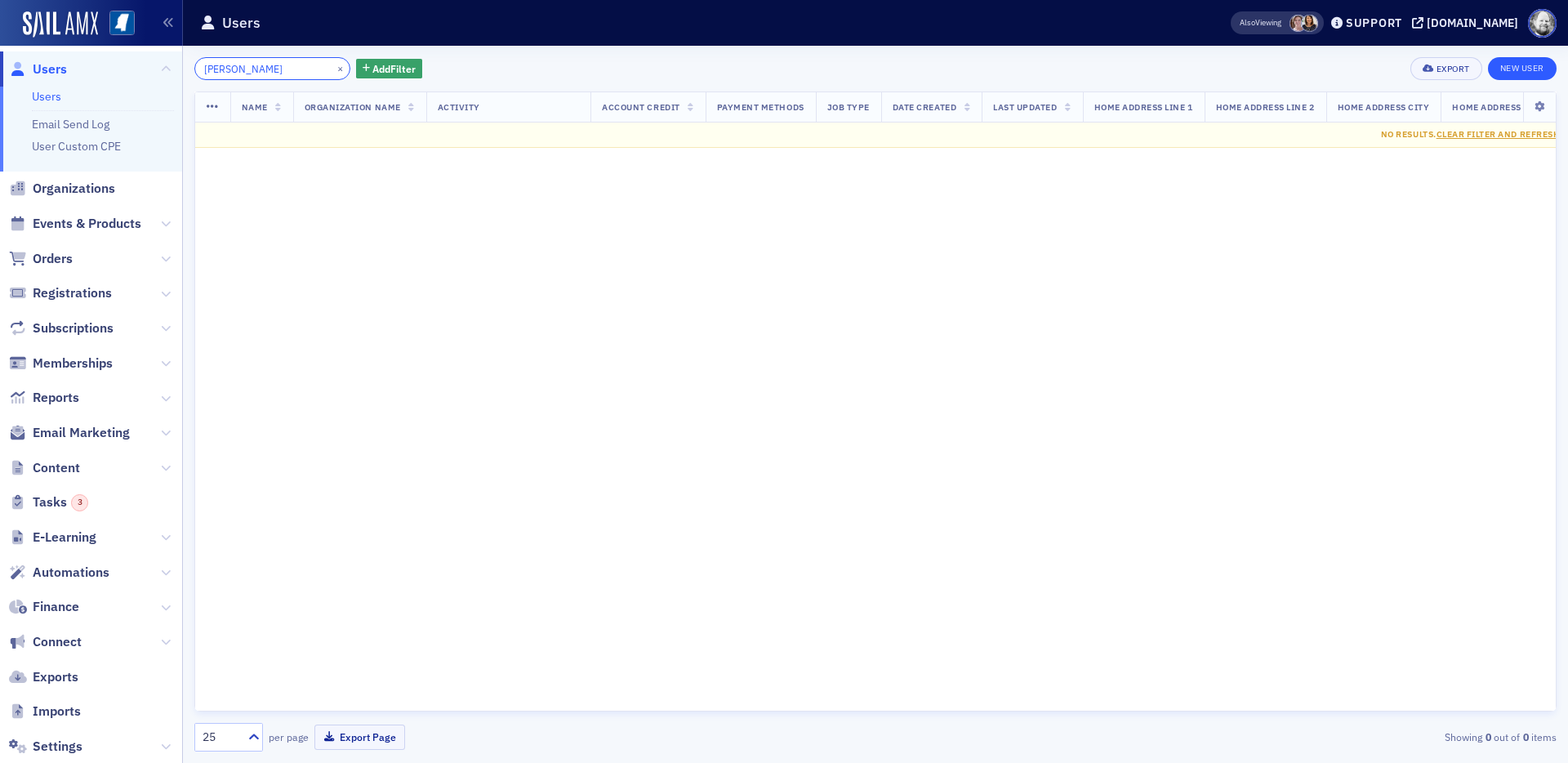
type input "LeMieux"
click at [1410, 74] on link "New User" at bounding box center [1522, 69] width 69 height 23
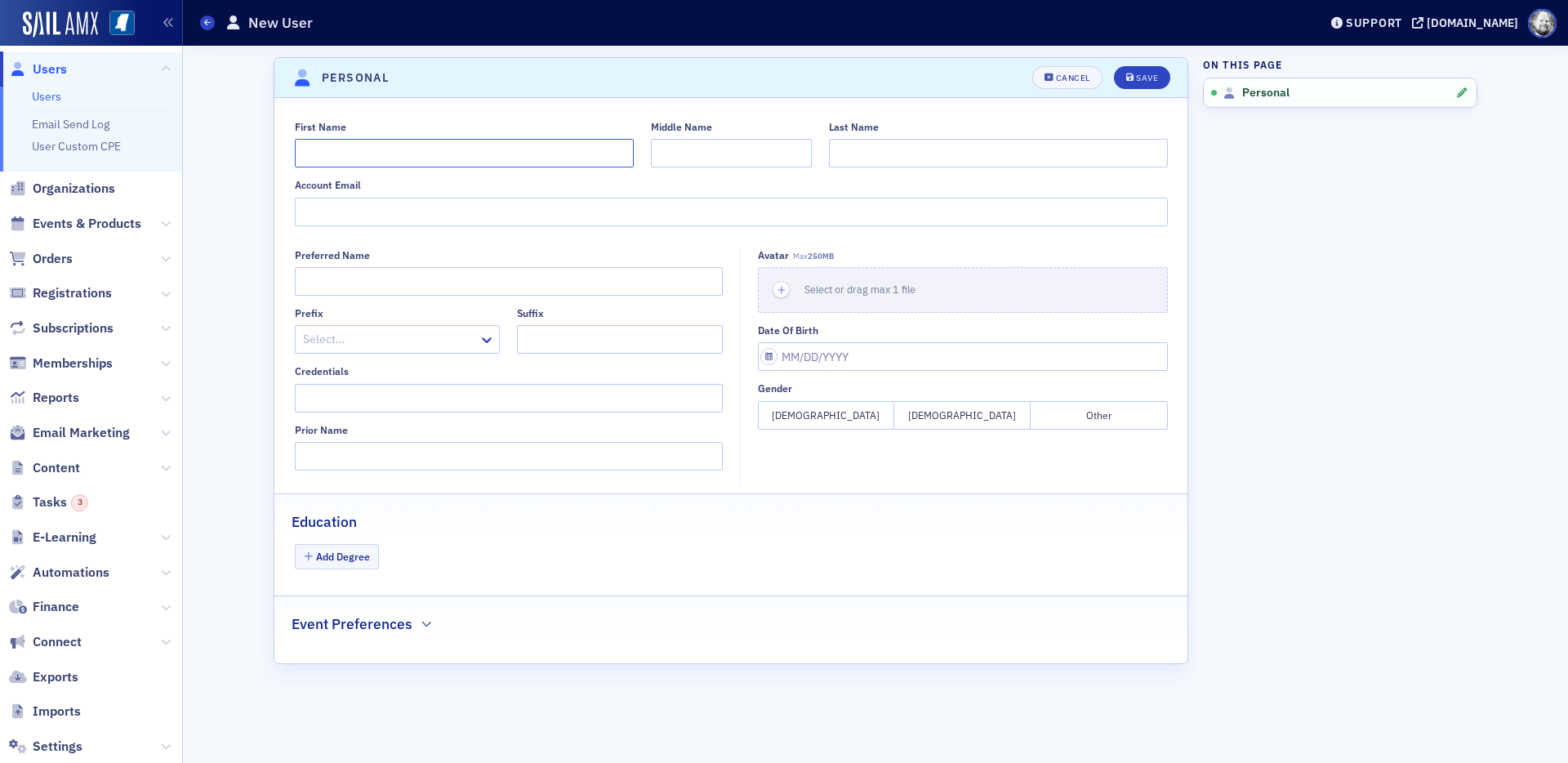
click at [547, 154] on input "First Name" at bounding box center [464, 153] width 339 height 29
type input "Glenn"
paste input "LeMieux"
type input "LeMieux"
click at [1147, 71] on button "Save" at bounding box center [1142, 78] width 56 height 23
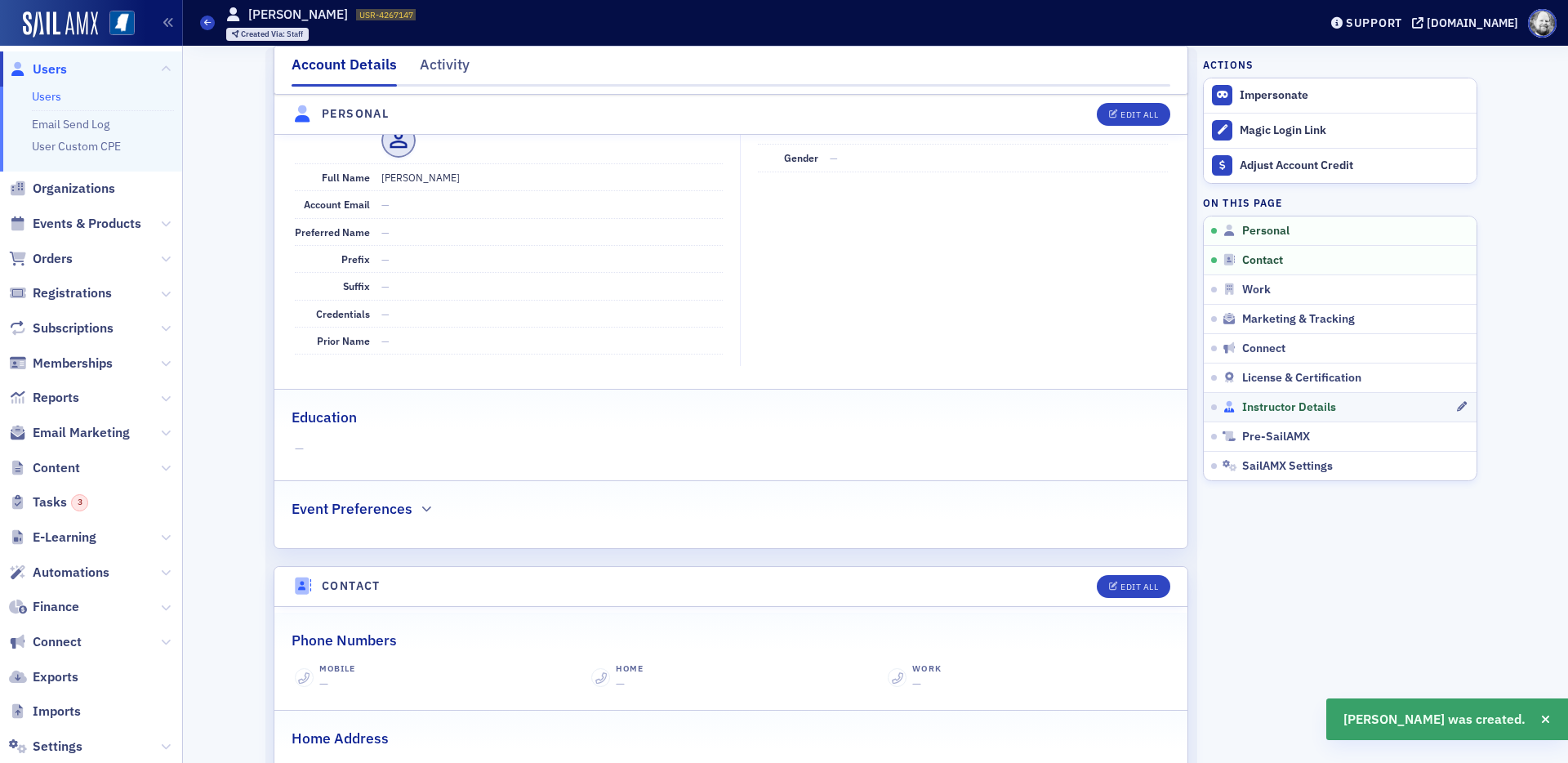
click at [1282, 405] on span "Instructor Details" at bounding box center [1289, 407] width 94 height 14
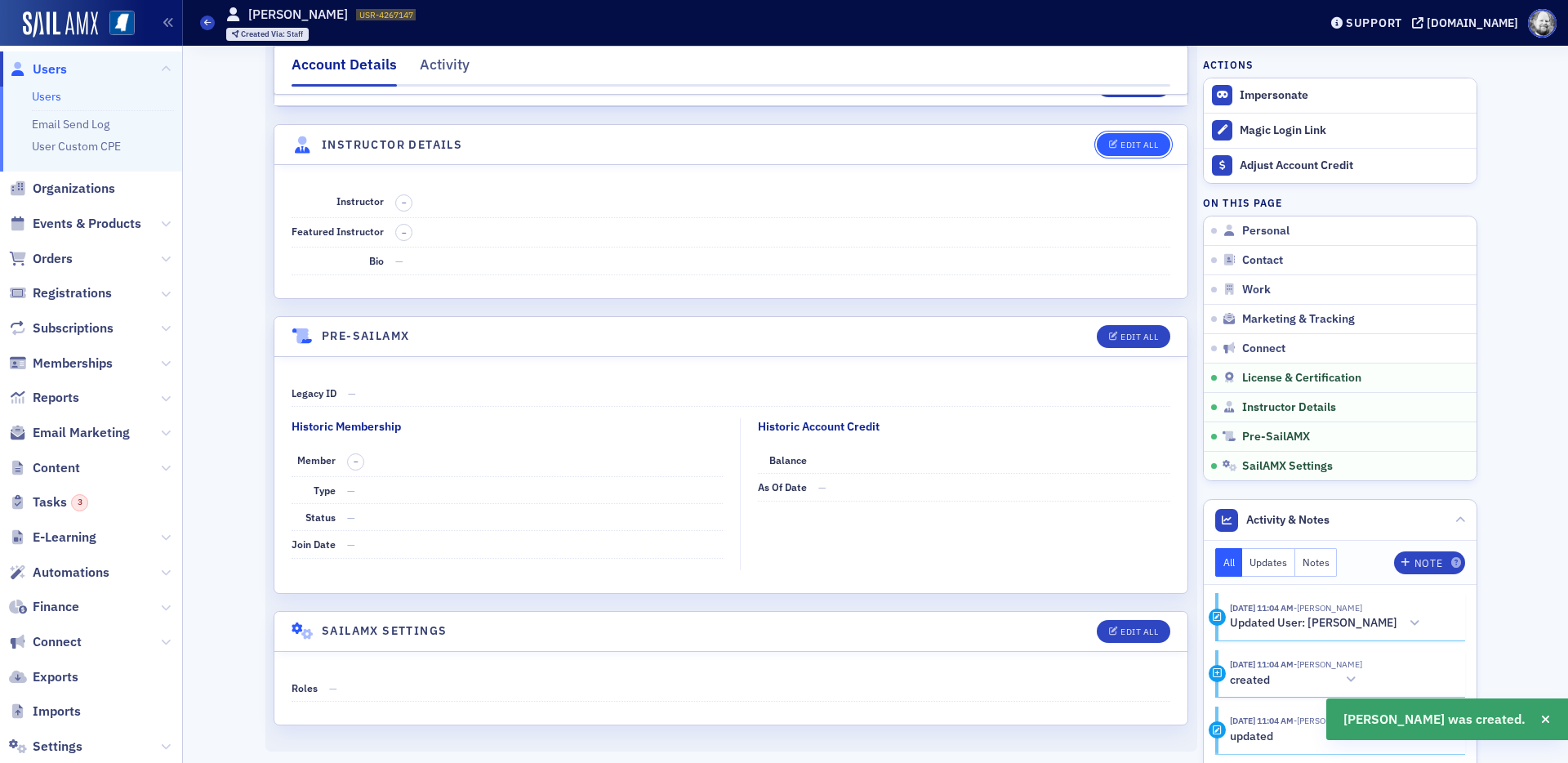
click at [1153, 151] on button "Edit All" at bounding box center [1134, 145] width 73 height 23
select select "US"
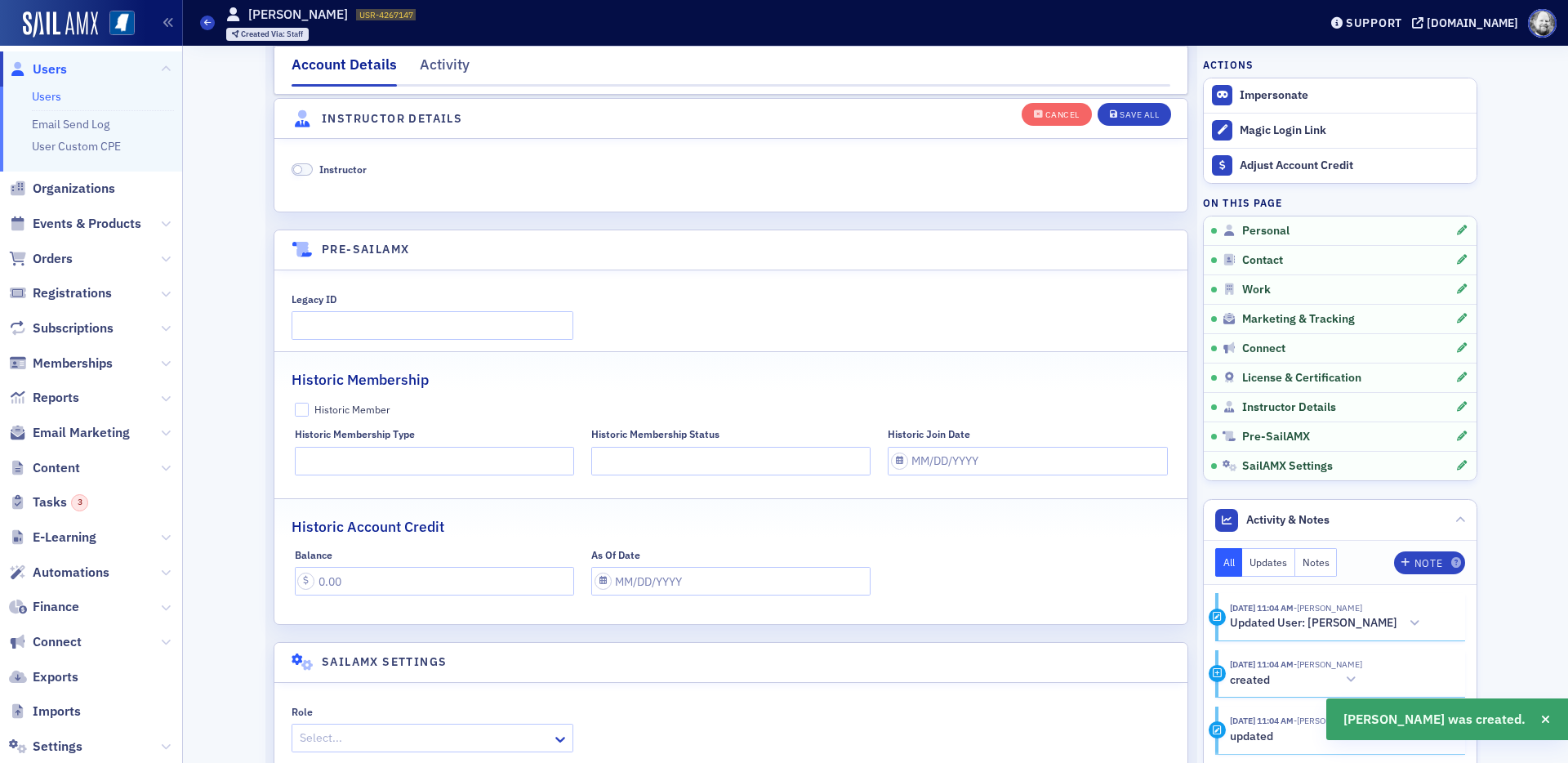
scroll to position [3131, 0]
click at [350, 165] on span "Instructor" at bounding box center [343, 166] width 47 height 13
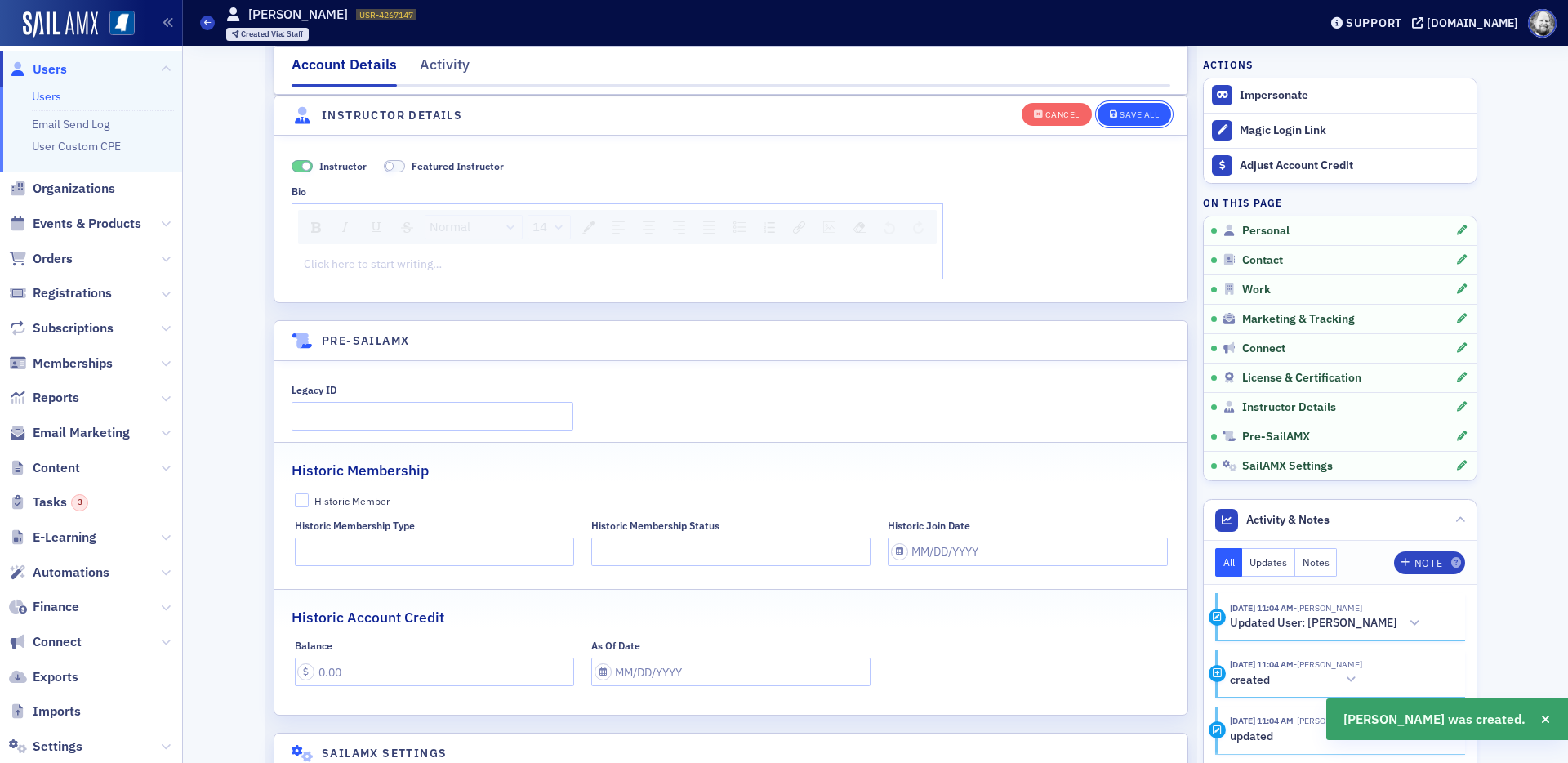
click at [1131, 101] on div "Cancel Save All" at bounding box center [1097, 114] width 150 height 34
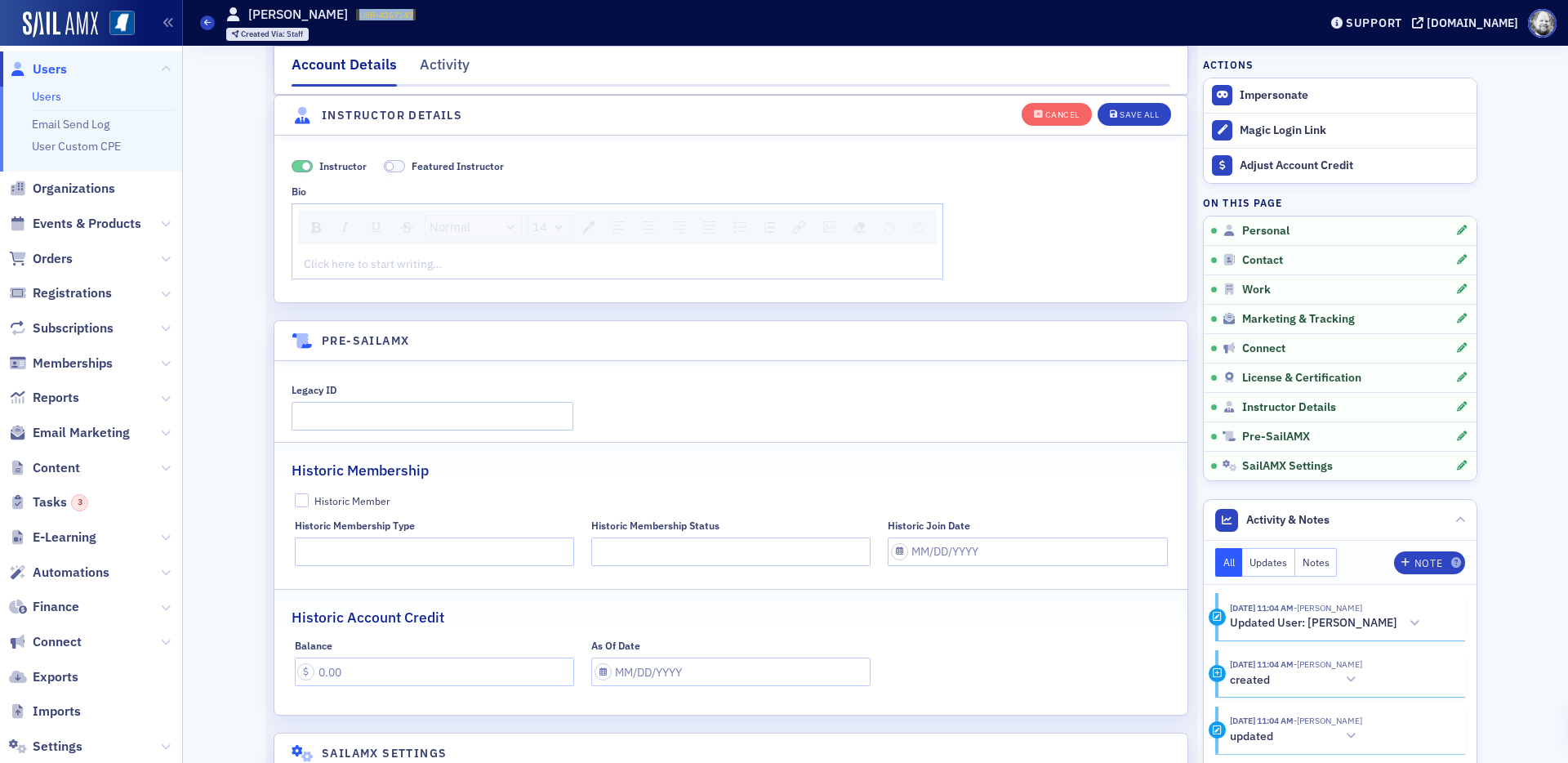
drag, startPoint x: 345, startPoint y: 14, endPoint x: 447, endPoint y: 14, distance: 102.0
click at [447, 14] on div "Users Glenn LeMieux USR-4267147 4267147 Created Via : Staff" at bounding box center [747, 22] width 1094 height 47
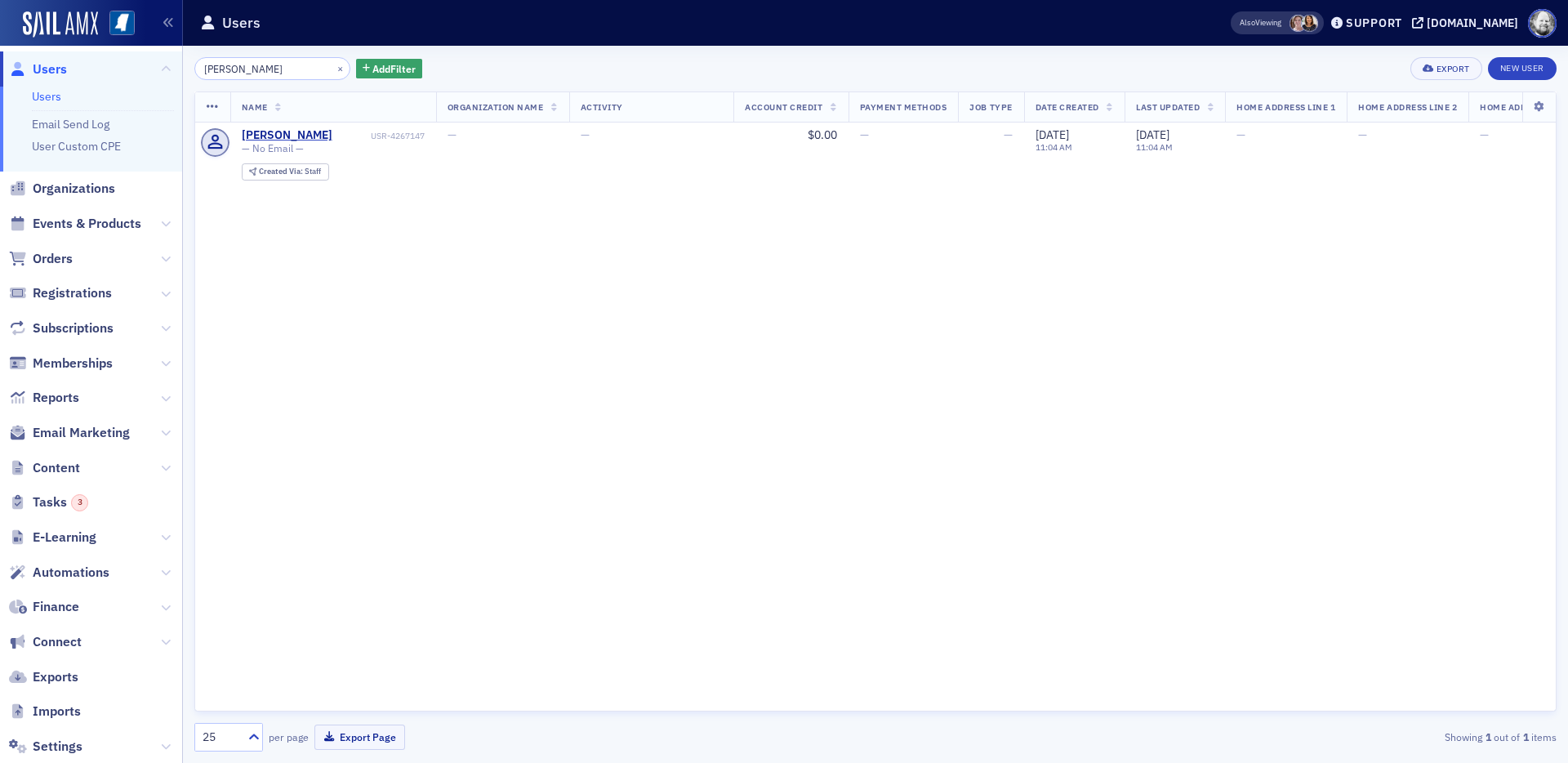
drag, startPoint x: 265, startPoint y: 66, endPoint x: 197, endPoint y: 65, distance: 68.0
click at [197, 65] on input "LeMieux" at bounding box center [272, 69] width 156 height 23
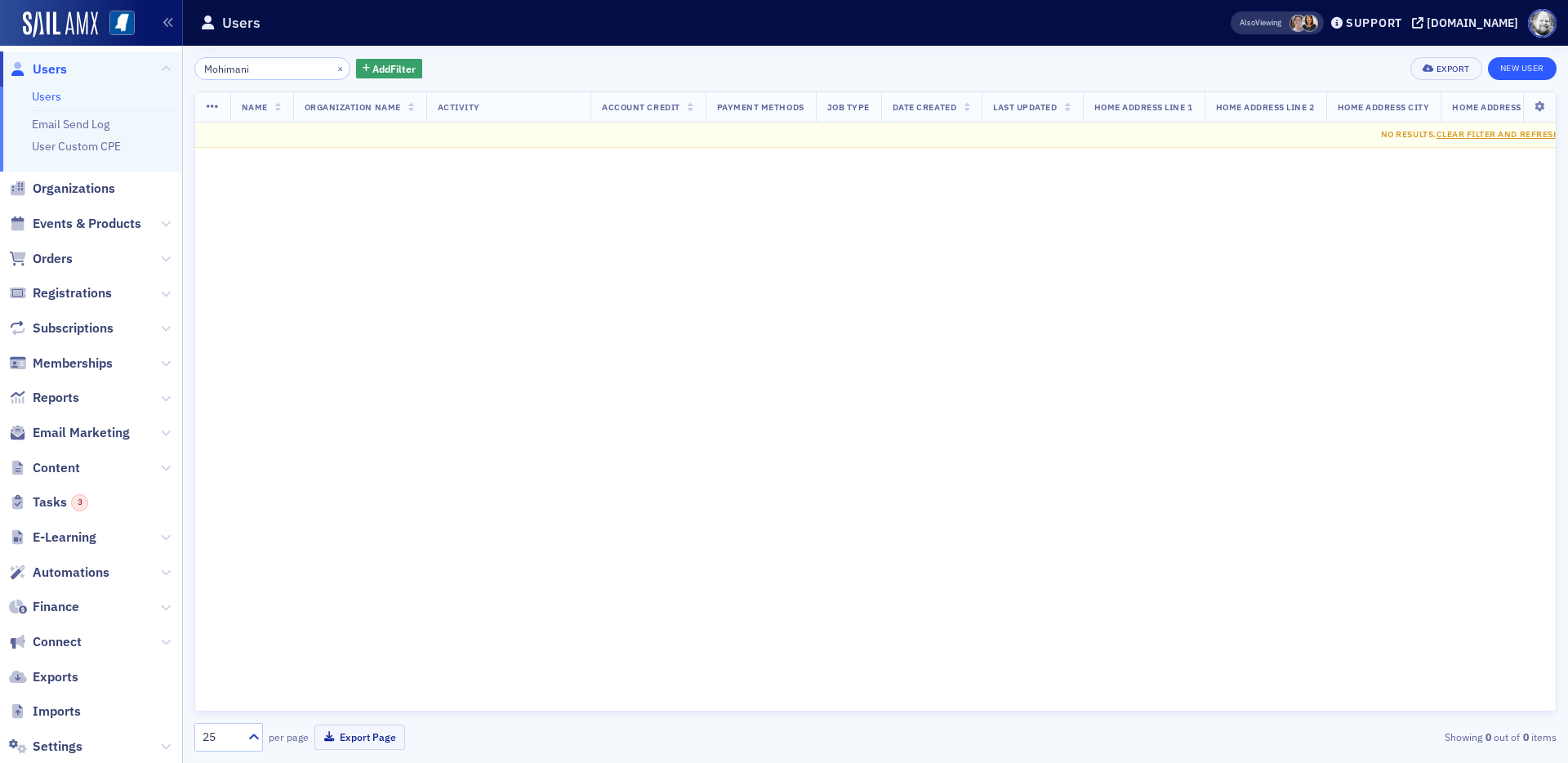
type input "Mohimani"
click at [1410, 72] on link "New User" at bounding box center [1522, 69] width 69 height 23
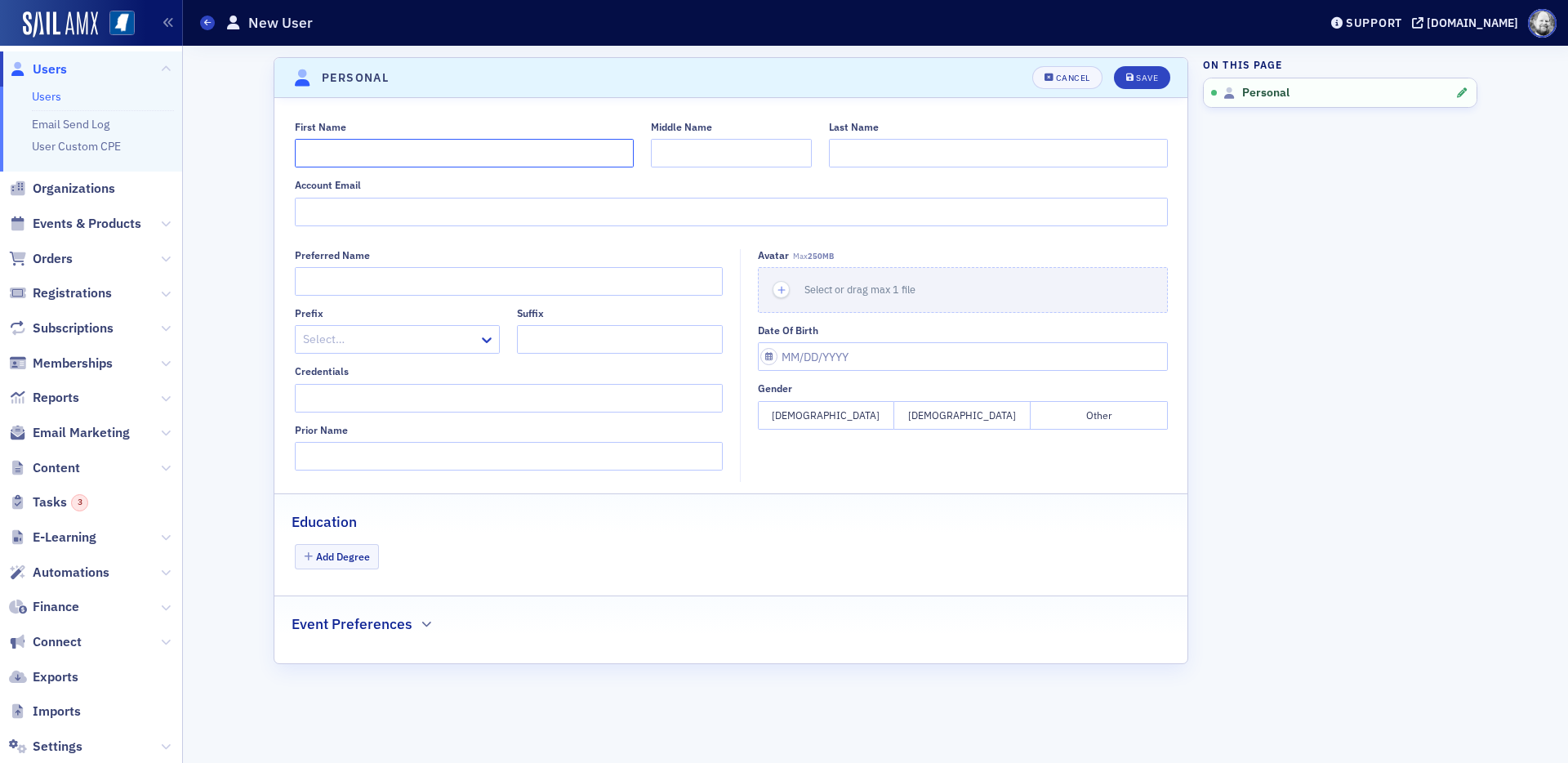
click at [511, 154] on input "First Name" at bounding box center [464, 153] width 339 height 29
type input "David"
paste input "Mohimani"
type input "Mohimani"
click at [1145, 70] on button "Save" at bounding box center [1142, 78] width 56 height 23
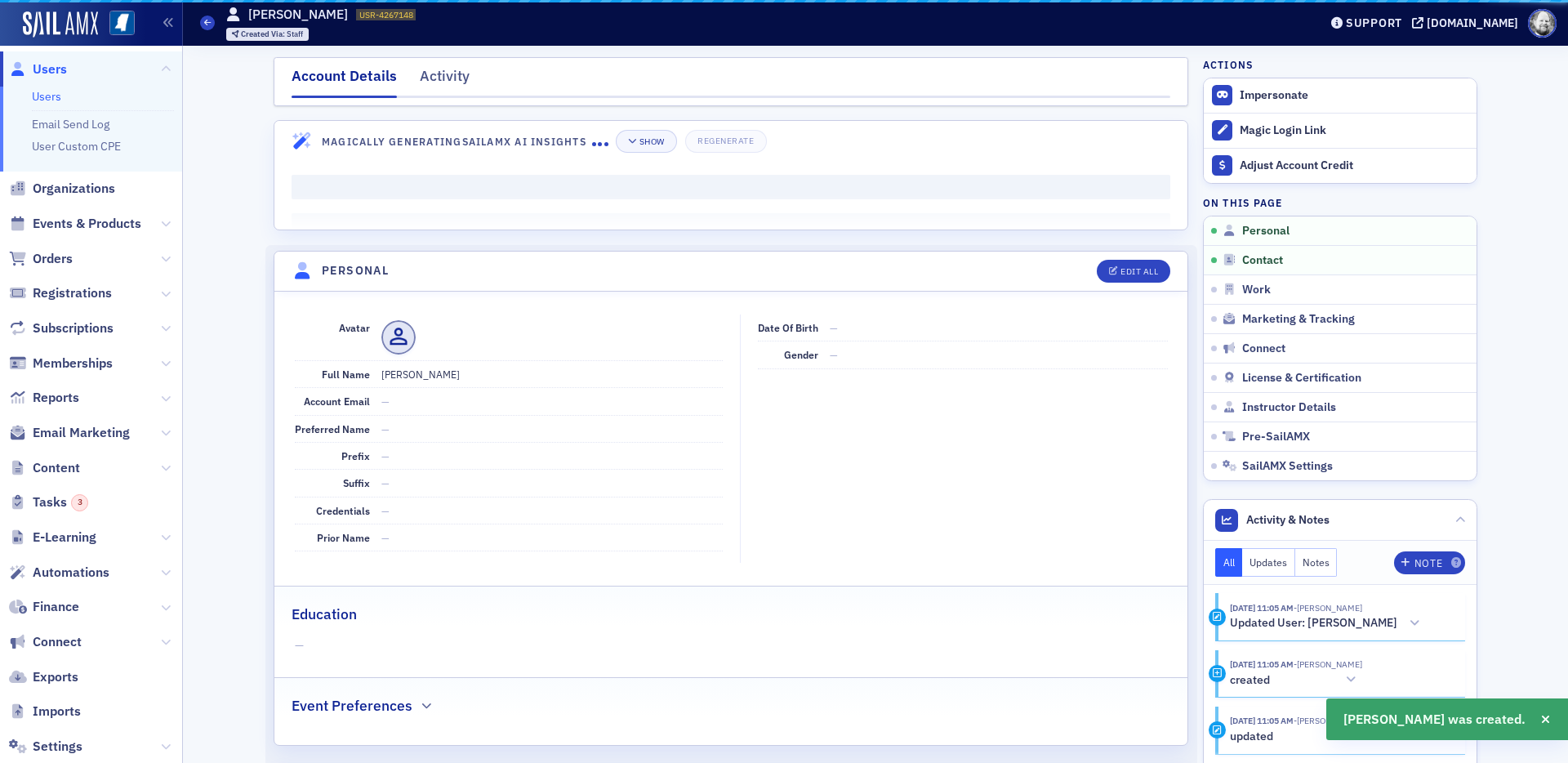
scroll to position [197, 0]
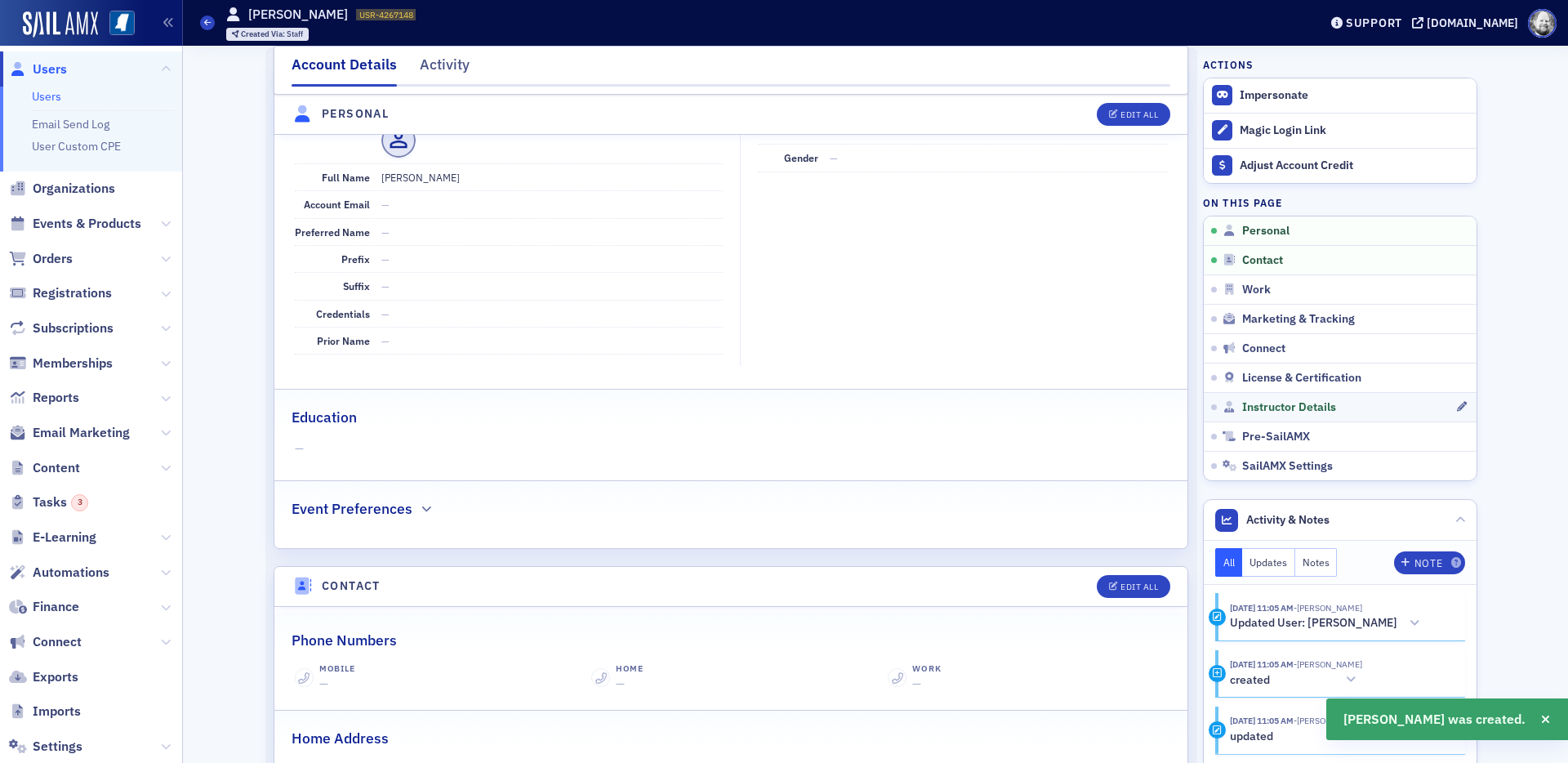
click at [1272, 418] on link "Instructor Details" at bounding box center [1340, 407] width 273 height 30
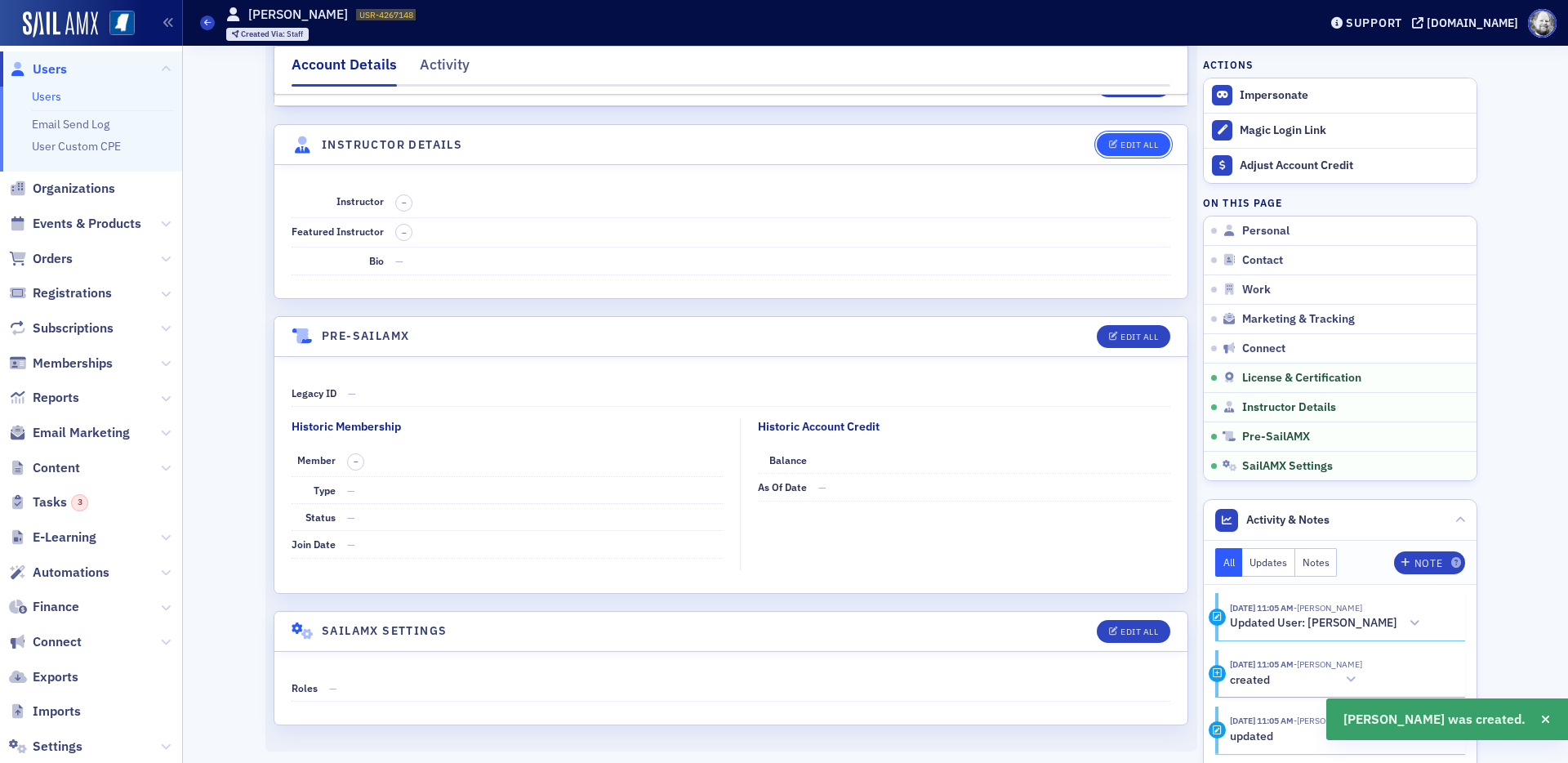
click at [1121, 145] on div "Edit All" at bounding box center [1139, 145] width 38 height 9
select select "US"
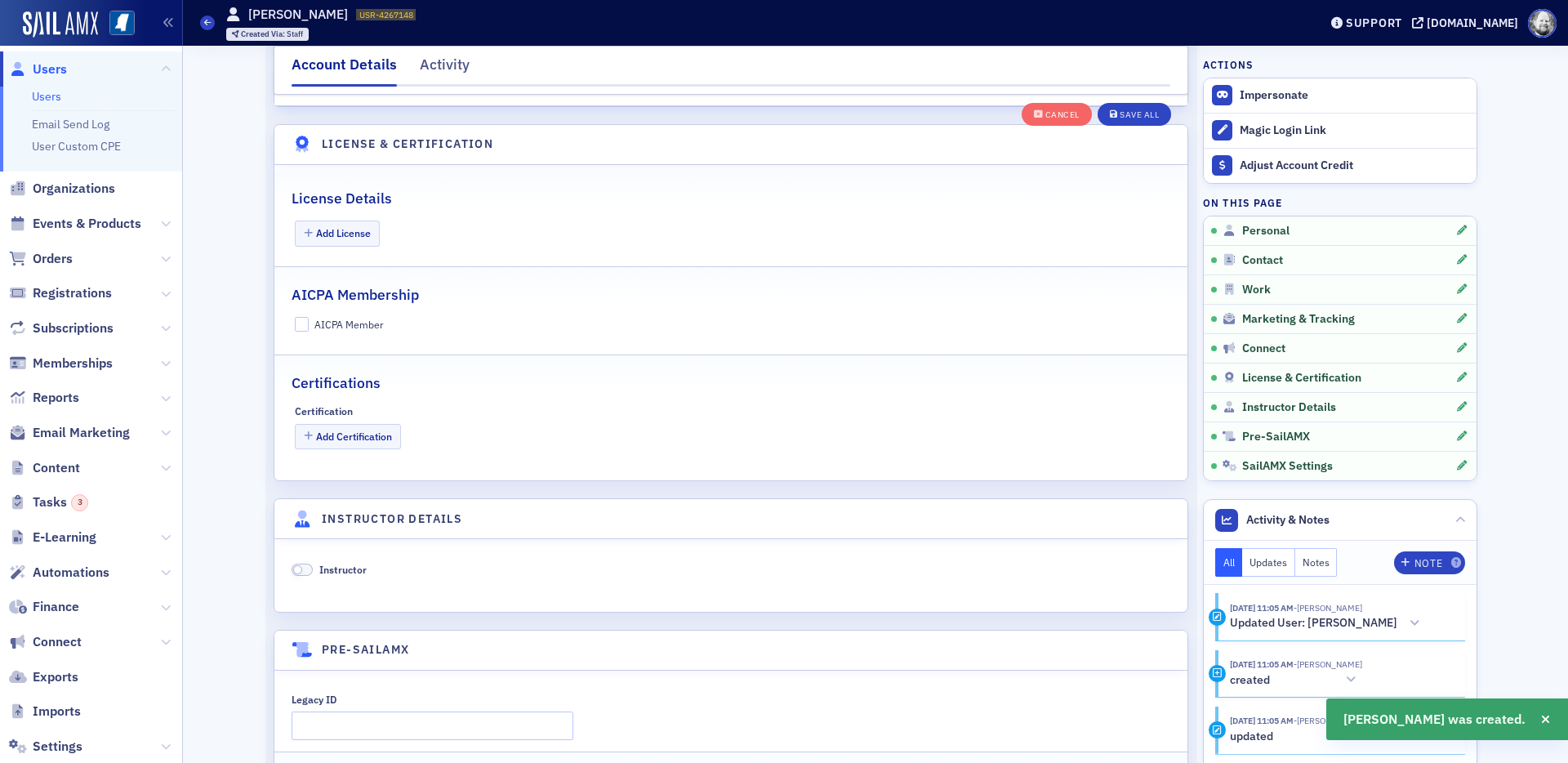
scroll to position [3131, 0]
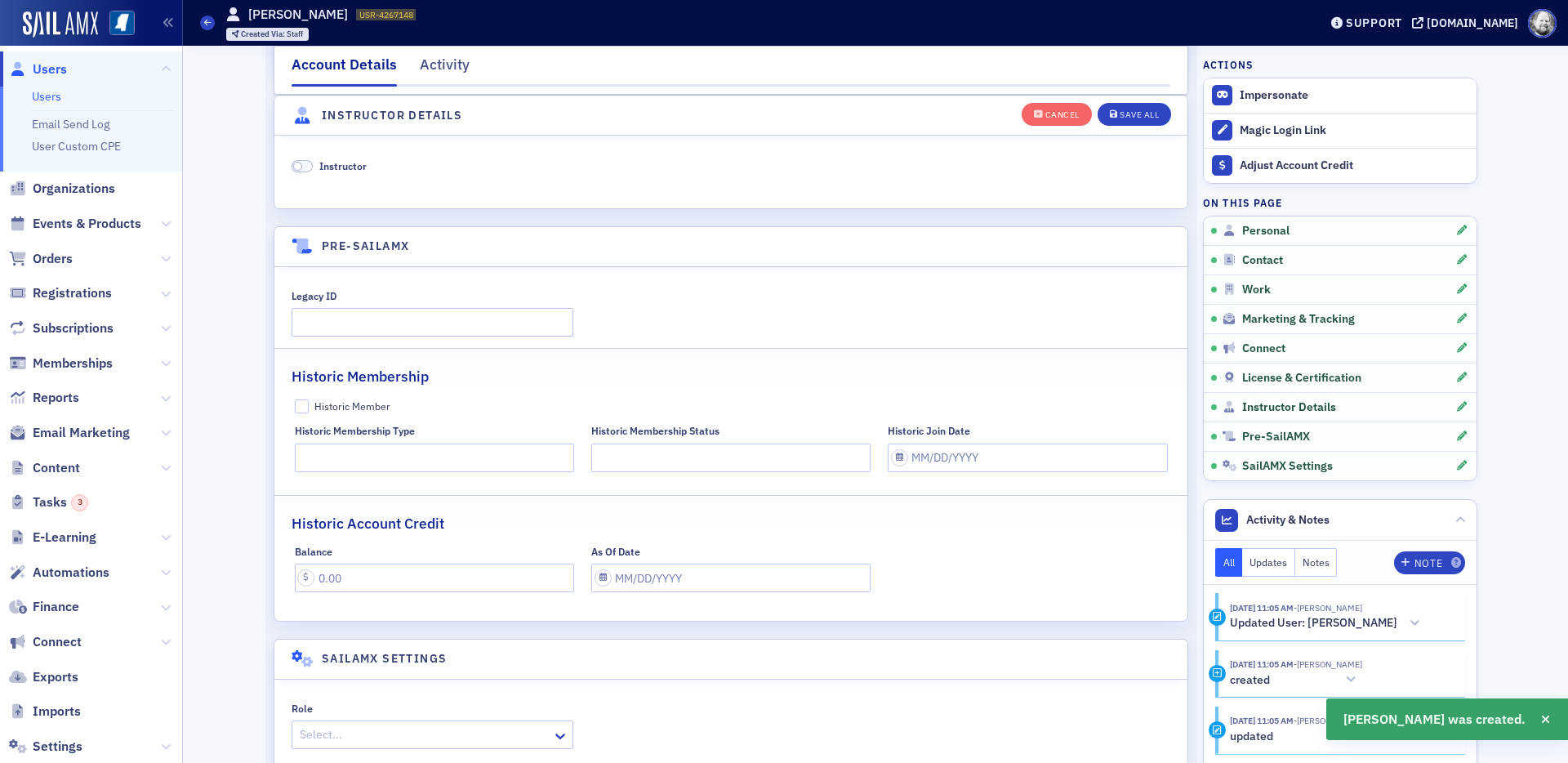
click at [336, 158] on div "Instructor" at bounding box center [731, 171] width 913 height 72
click at [345, 167] on span "Instructor" at bounding box center [343, 166] width 47 height 13
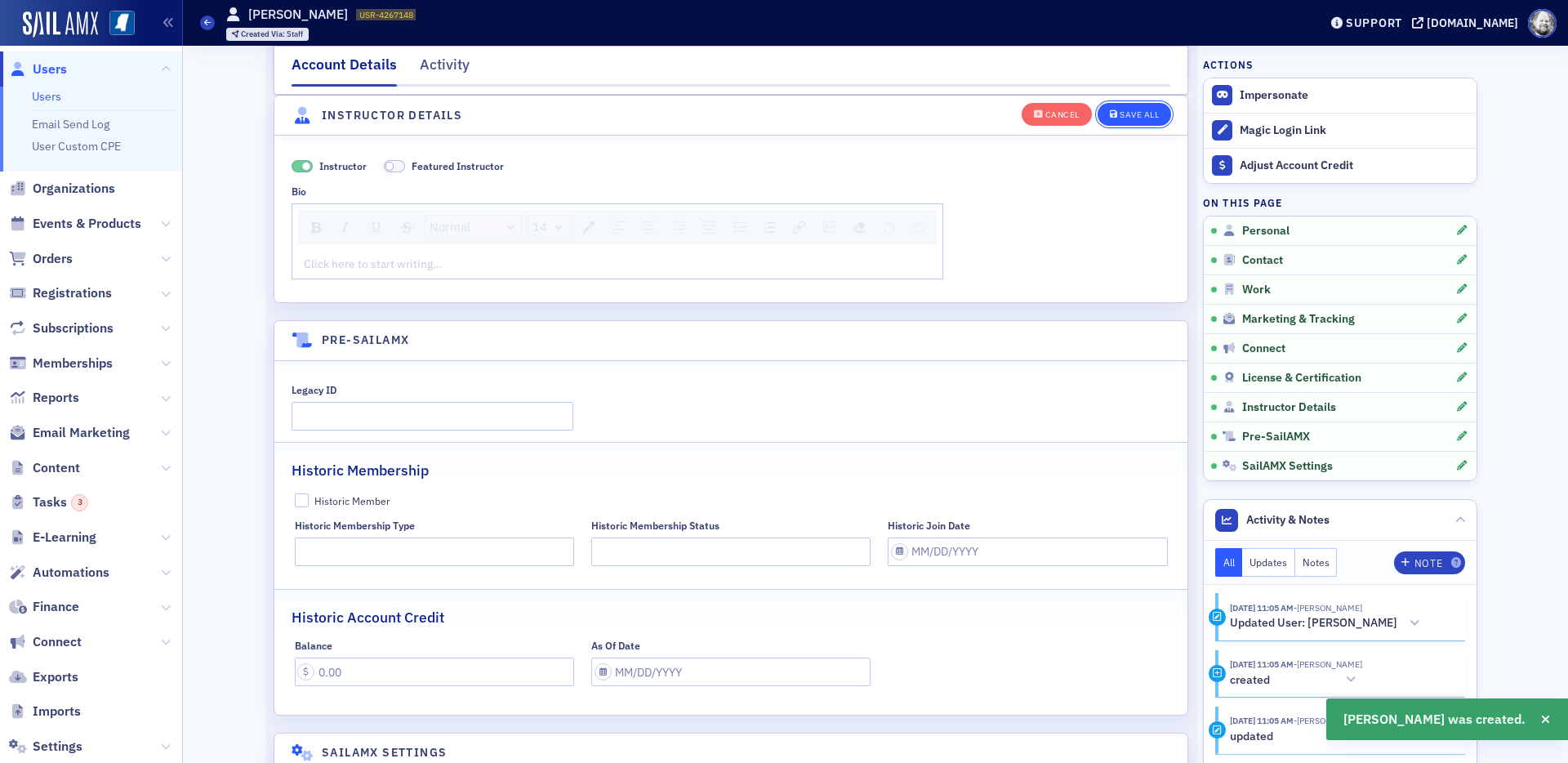
click at [1146, 116] on div "Save All" at bounding box center [1139, 115] width 39 height 9
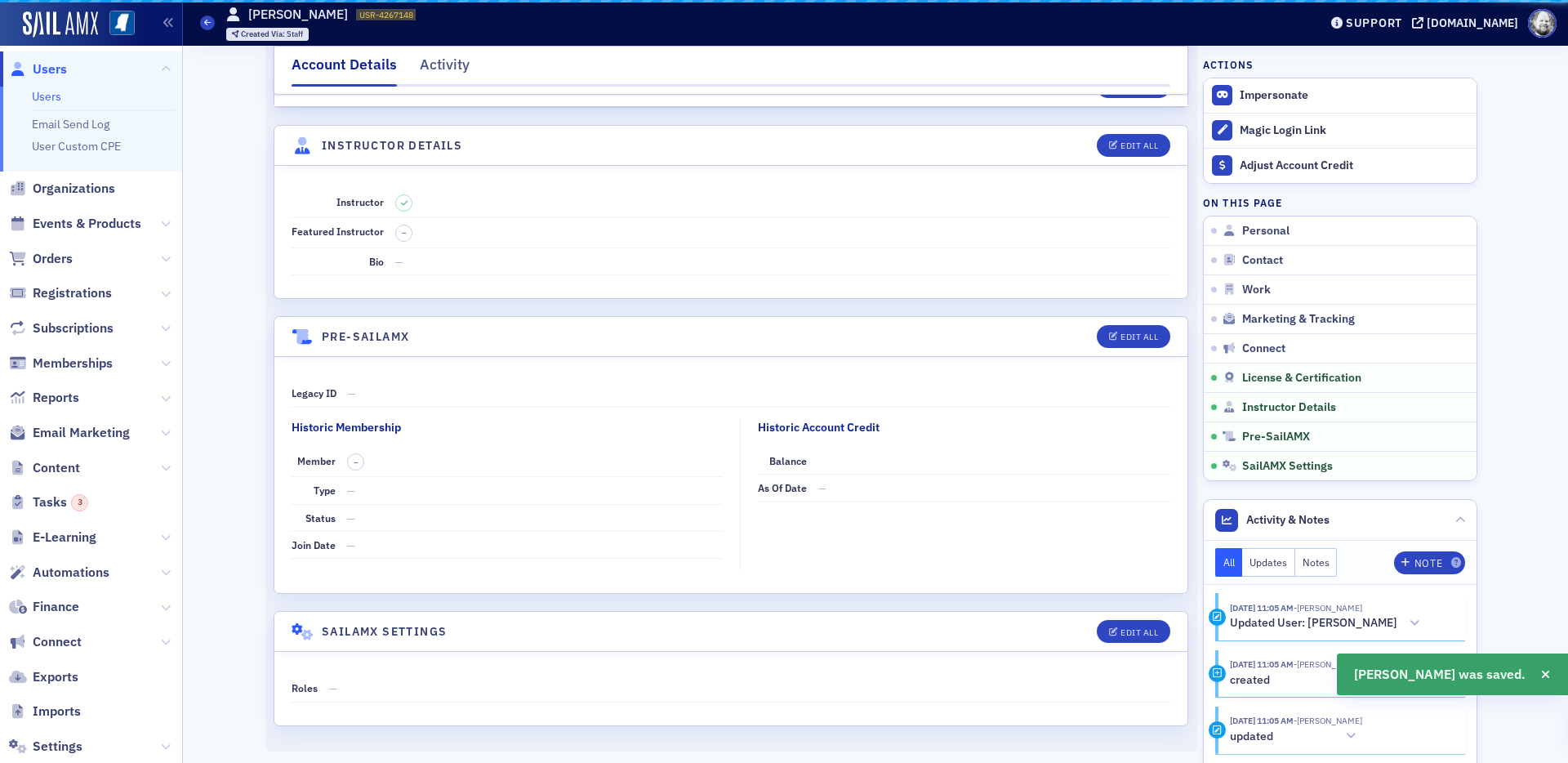
scroll to position [2726, 0]
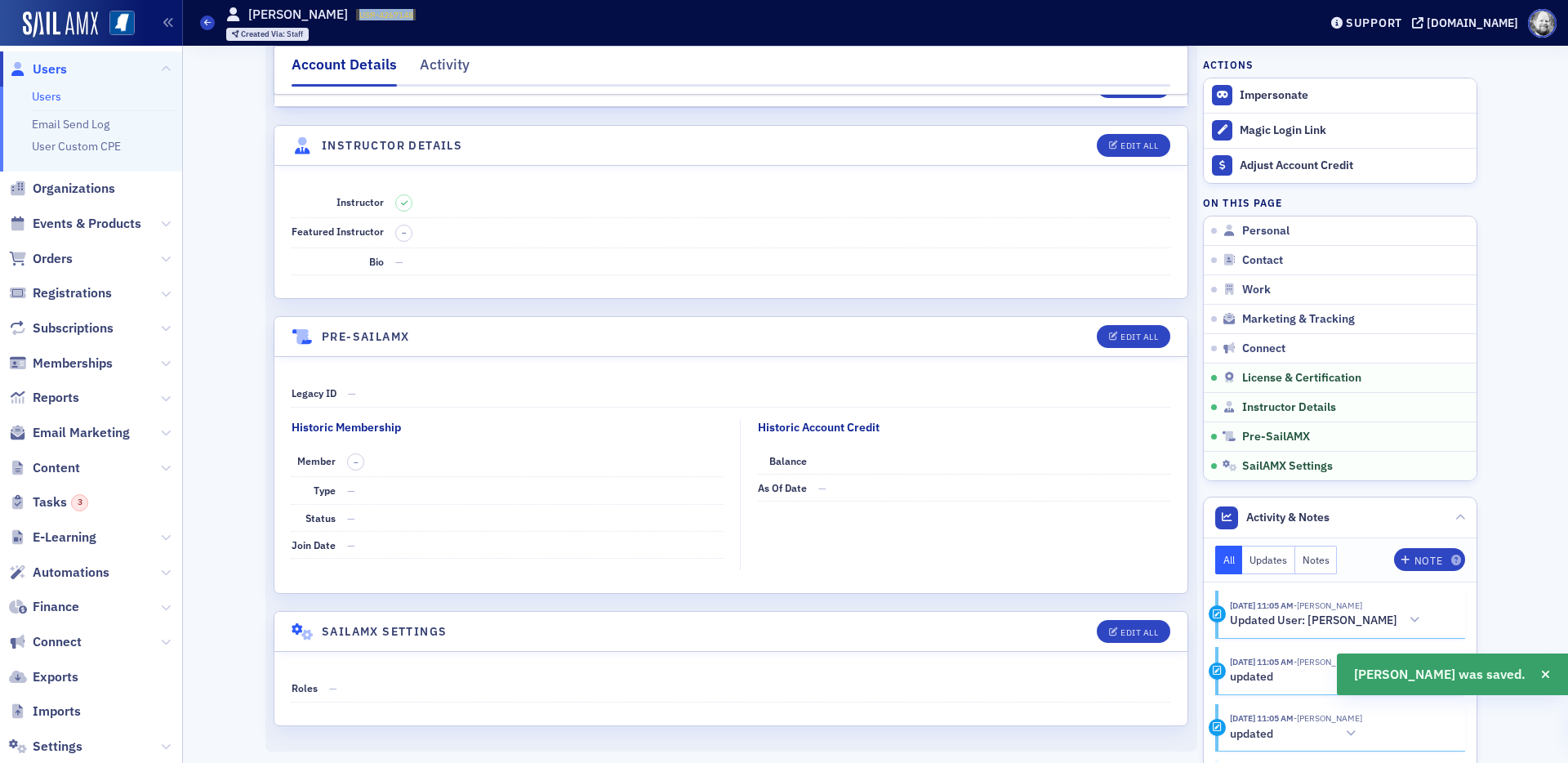
drag, startPoint x: 354, startPoint y: 14, endPoint x: 422, endPoint y: 14, distance: 68.0
click at [423, 14] on div "Users David Mohimani USR-4267148 4267148 Created Via : Staff" at bounding box center [747, 22] width 1094 height 47
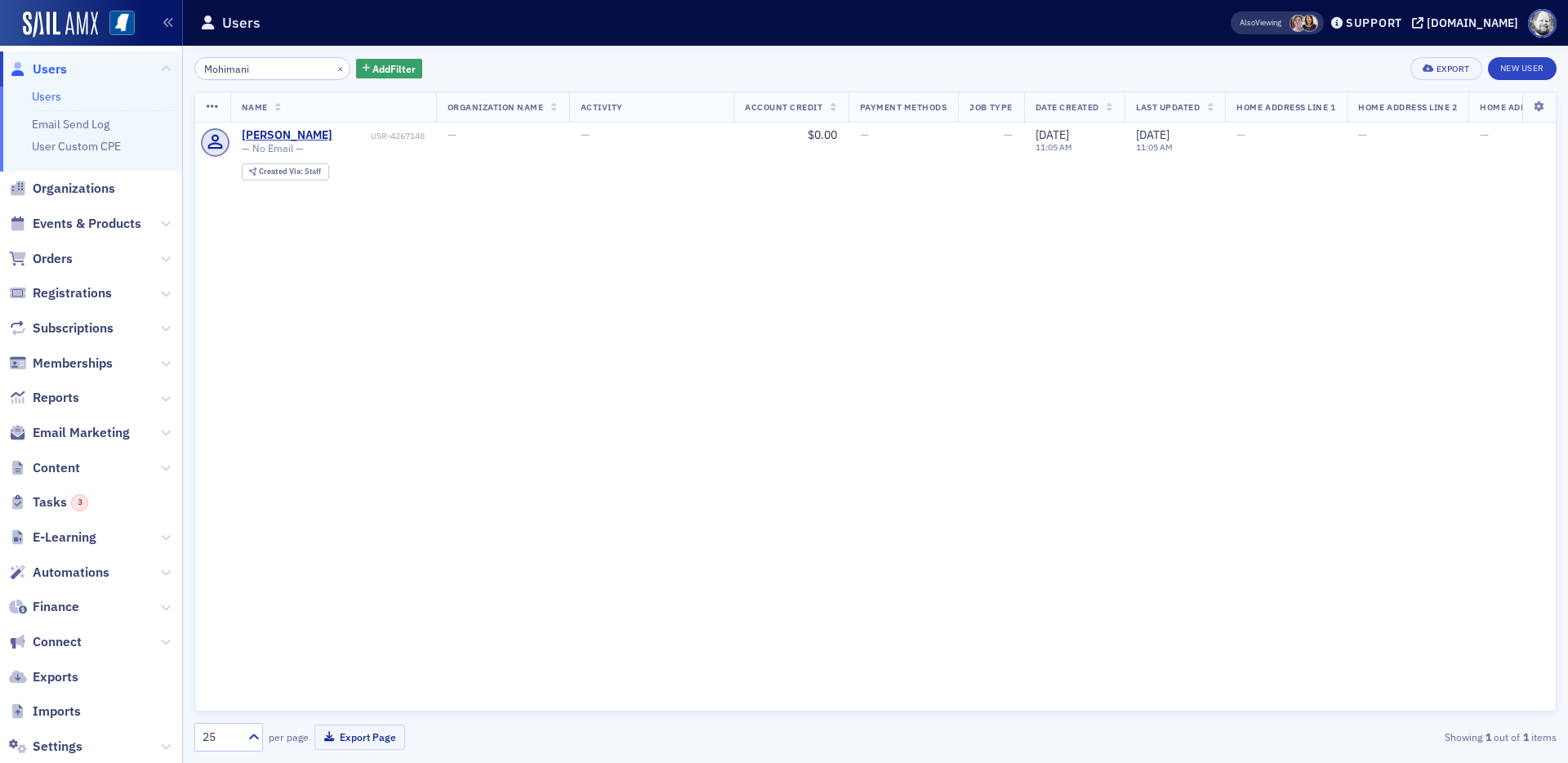
drag, startPoint x: 267, startPoint y: 65, endPoint x: 210, endPoint y: 66, distance: 57.0
click at [210, 66] on input "Mohimani" at bounding box center [272, 69] width 156 height 23
type input "M Mattson"
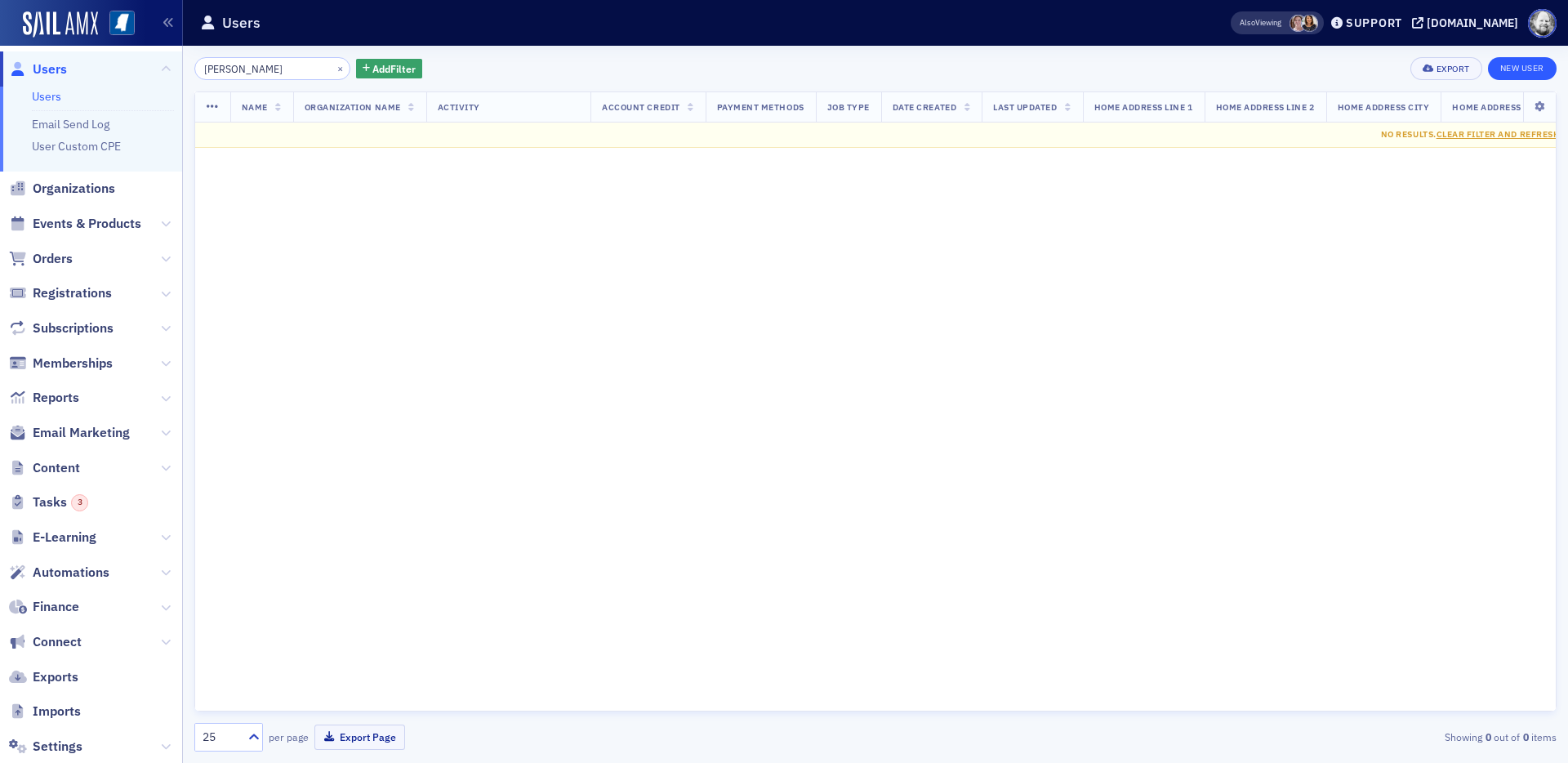
type input "Mattson"
click at [1410, 60] on link "New User" at bounding box center [1522, 69] width 69 height 23
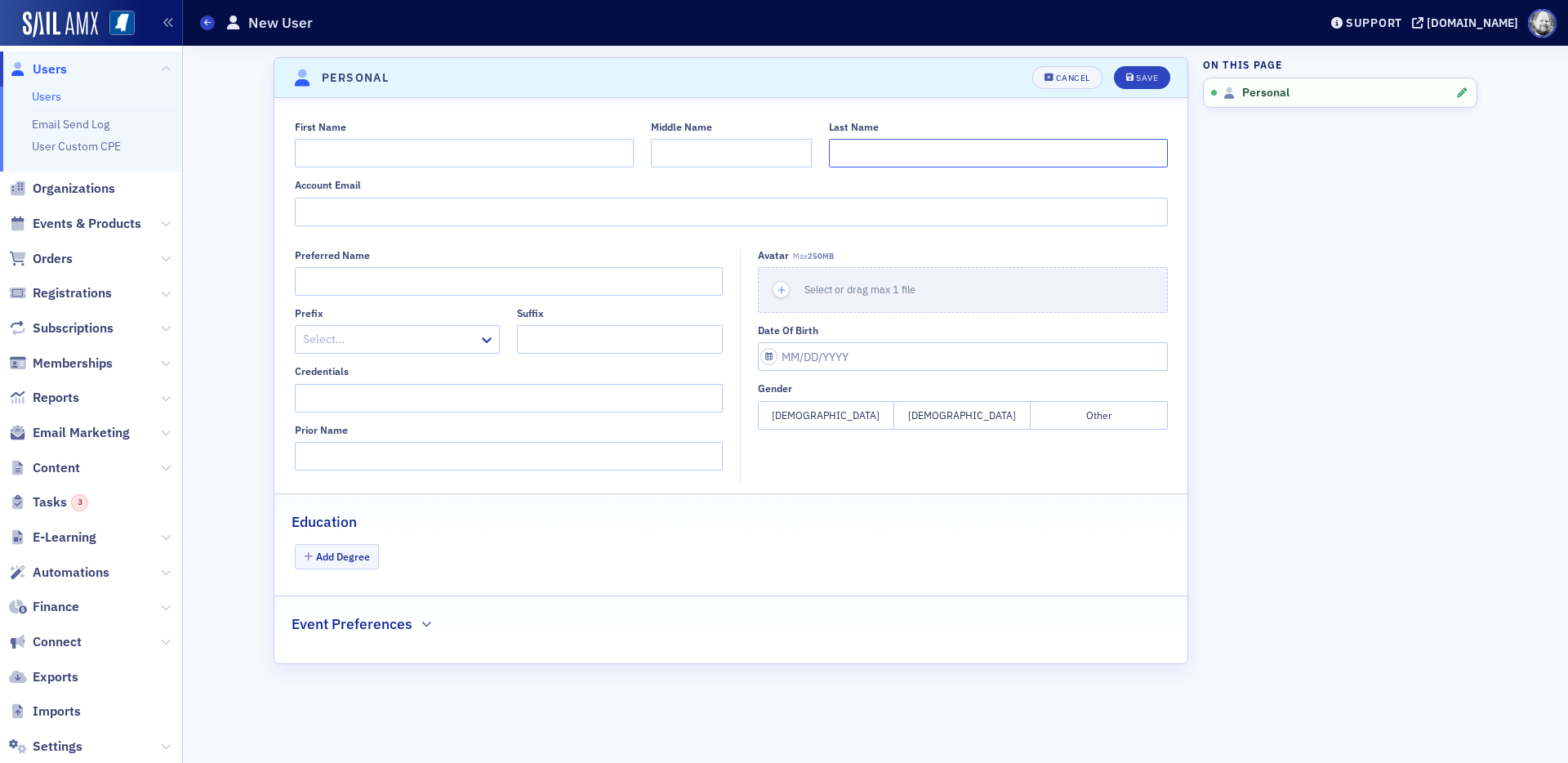
click at [1081, 162] on input "Last Name" at bounding box center [998, 153] width 339 height 29
paste input "Mattson"
type input "Mattson"
click at [545, 159] on input "First Name" at bounding box center [464, 153] width 339 height 29
type input "Andy"
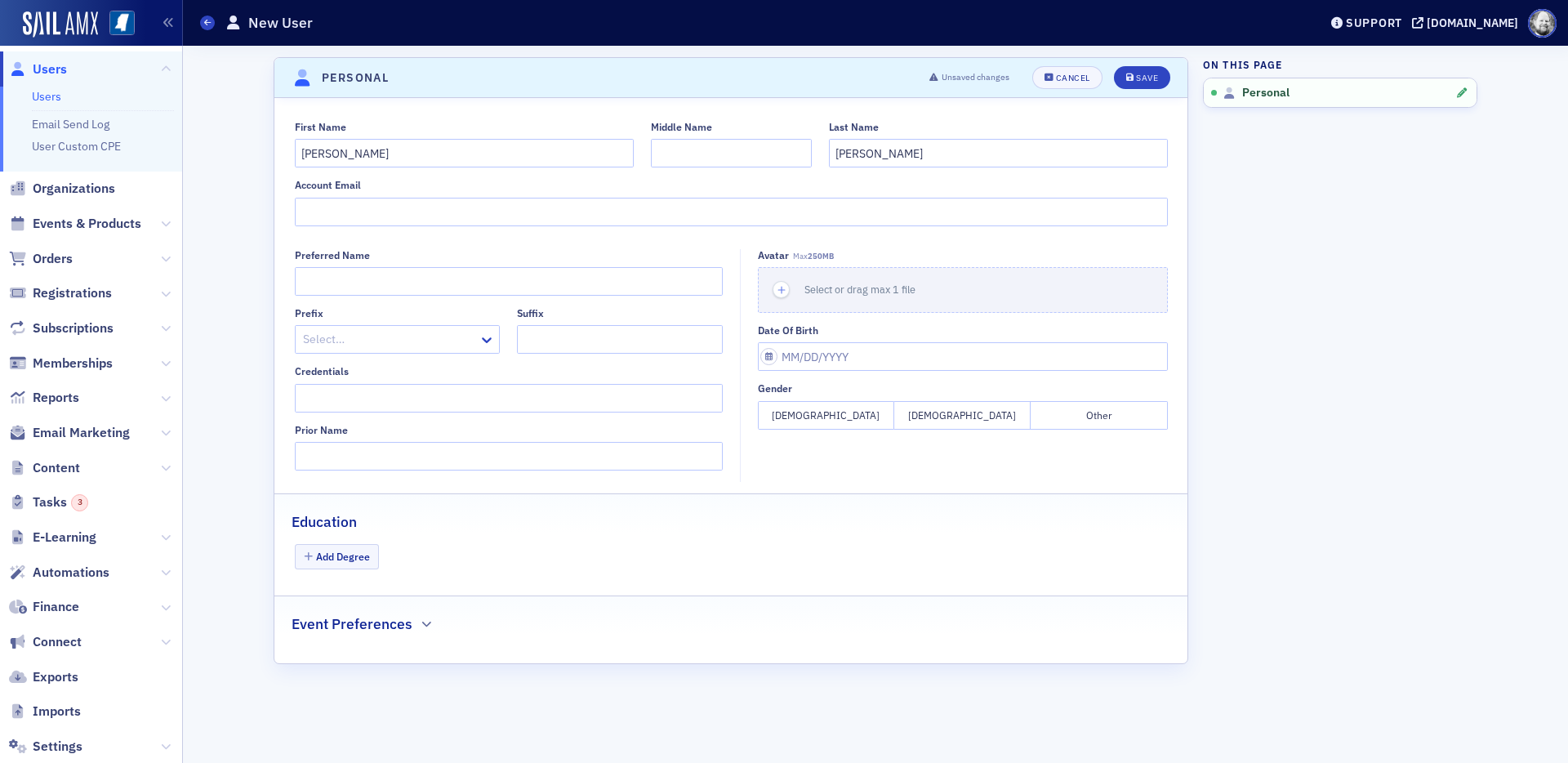
click at [1147, 64] on header "Personal Unsaved changes Cancel Save" at bounding box center [731, 78] width 913 height 40
click at [1146, 70] on button "Save" at bounding box center [1142, 78] width 56 height 23
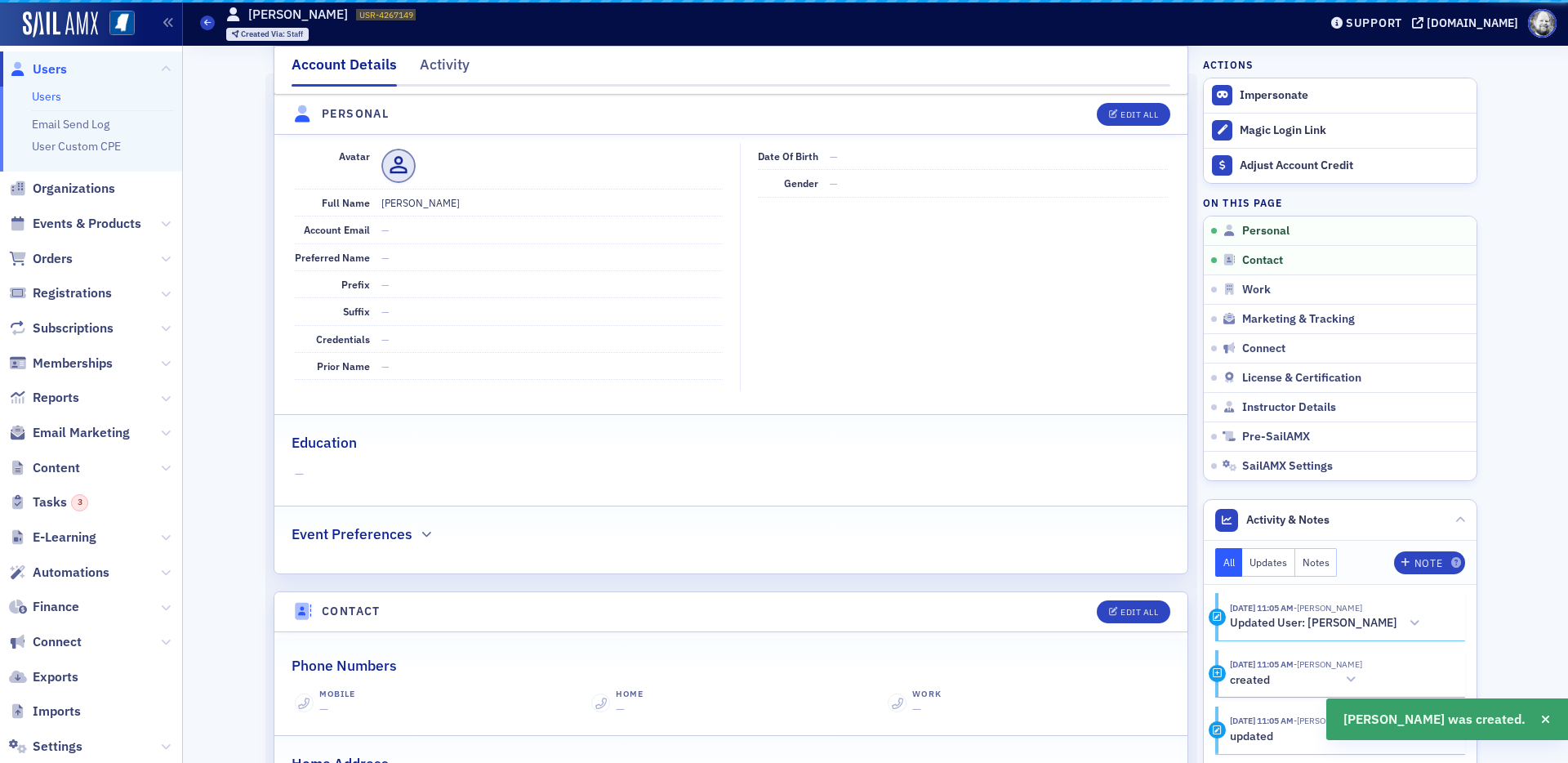
scroll to position [197, 0]
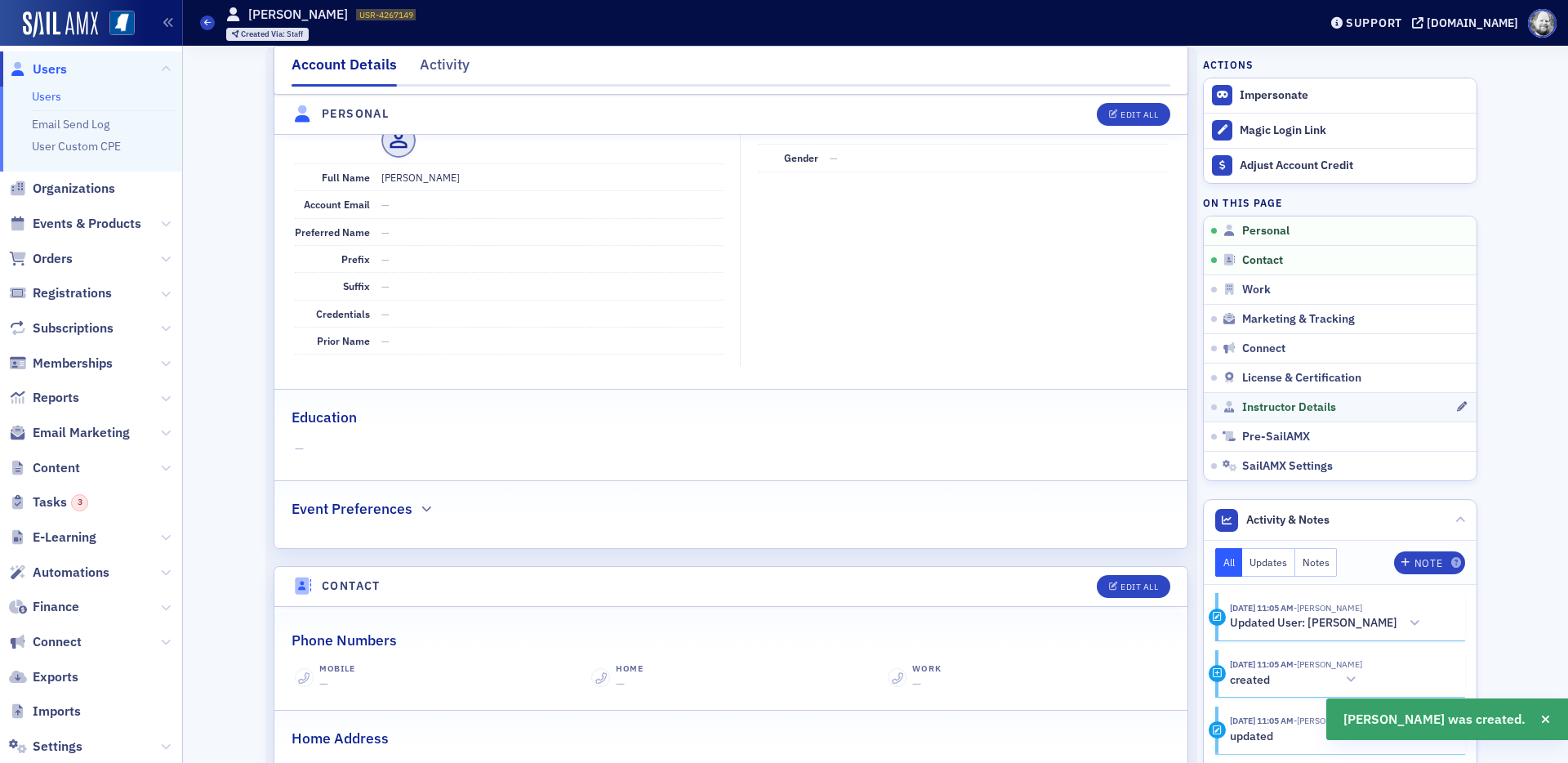
click at [1279, 398] on link "Instructor Details" at bounding box center [1340, 407] width 273 height 30
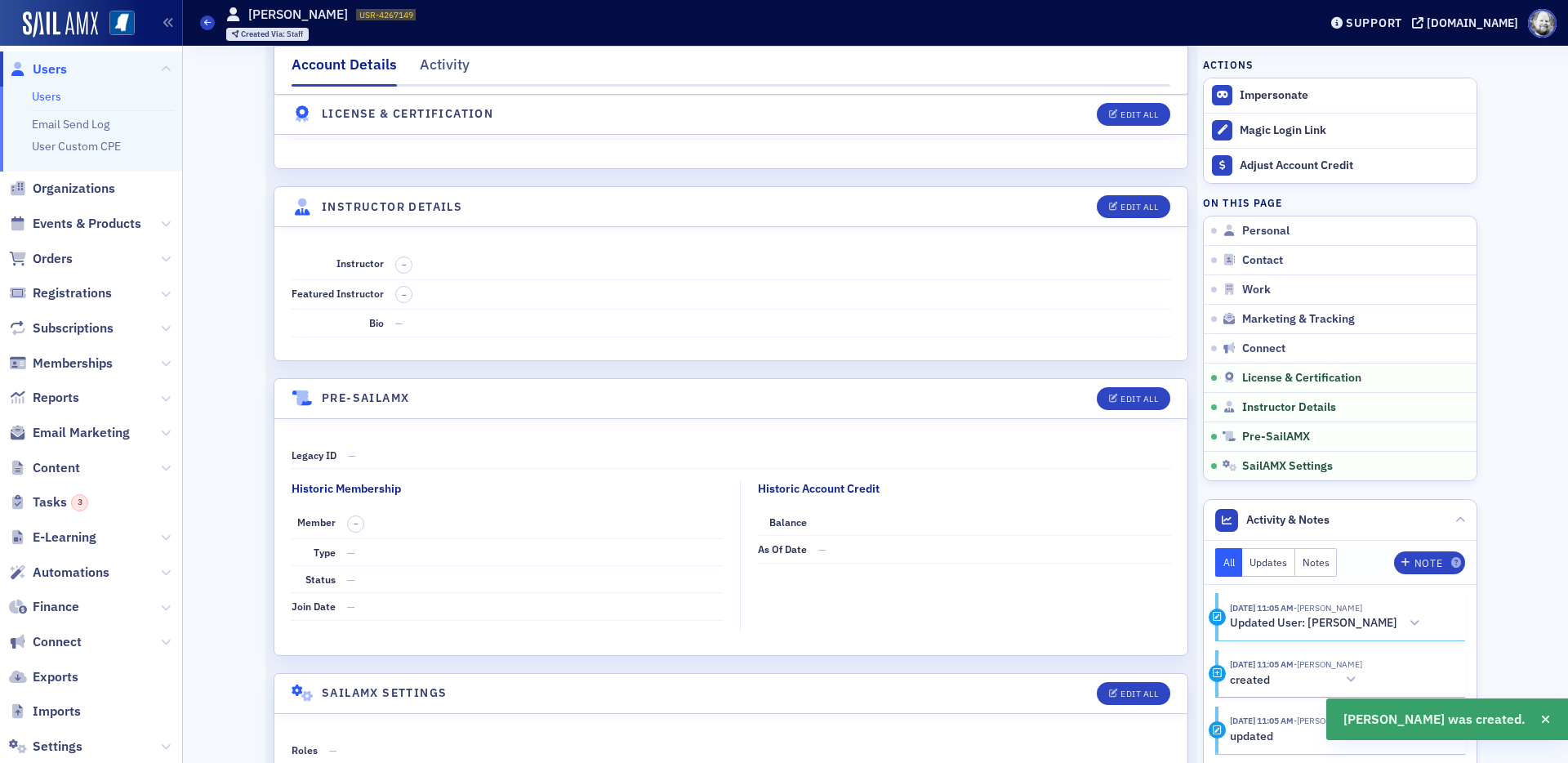
scroll to position [2727, 0]
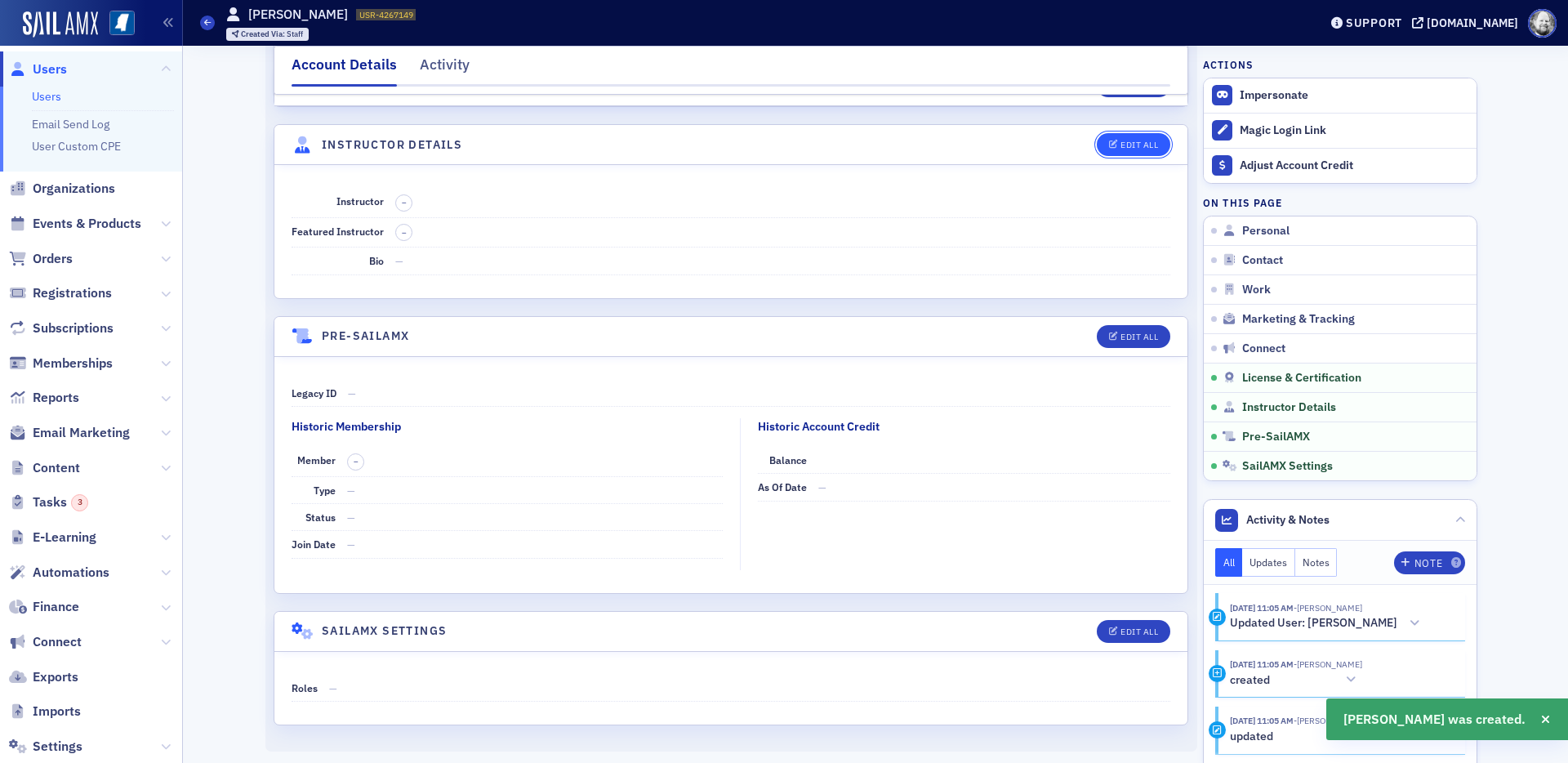
click at [1121, 150] on div "Edit All" at bounding box center [1139, 145] width 38 height 9
select select "US"
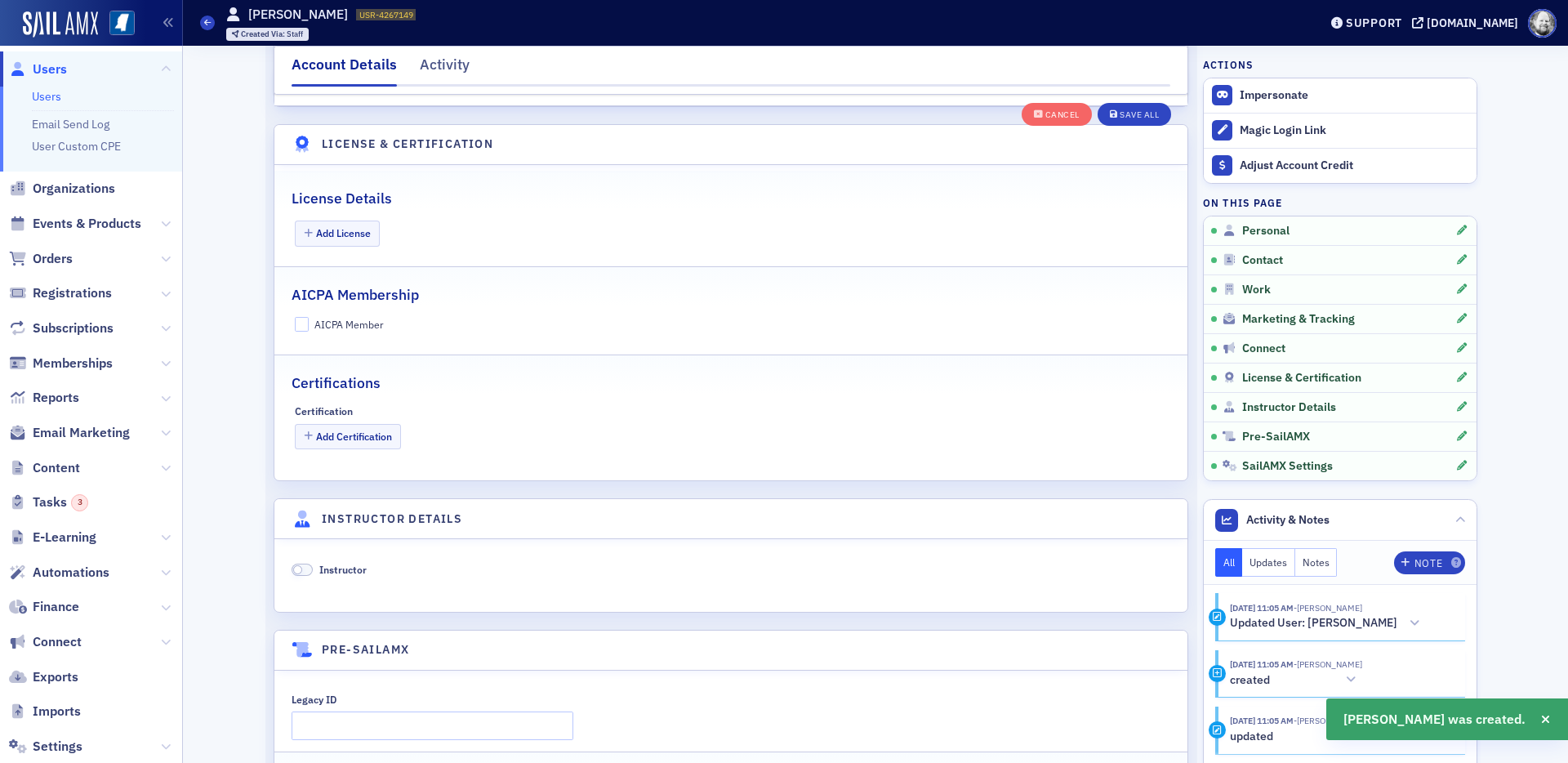
scroll to position [3131, 0]
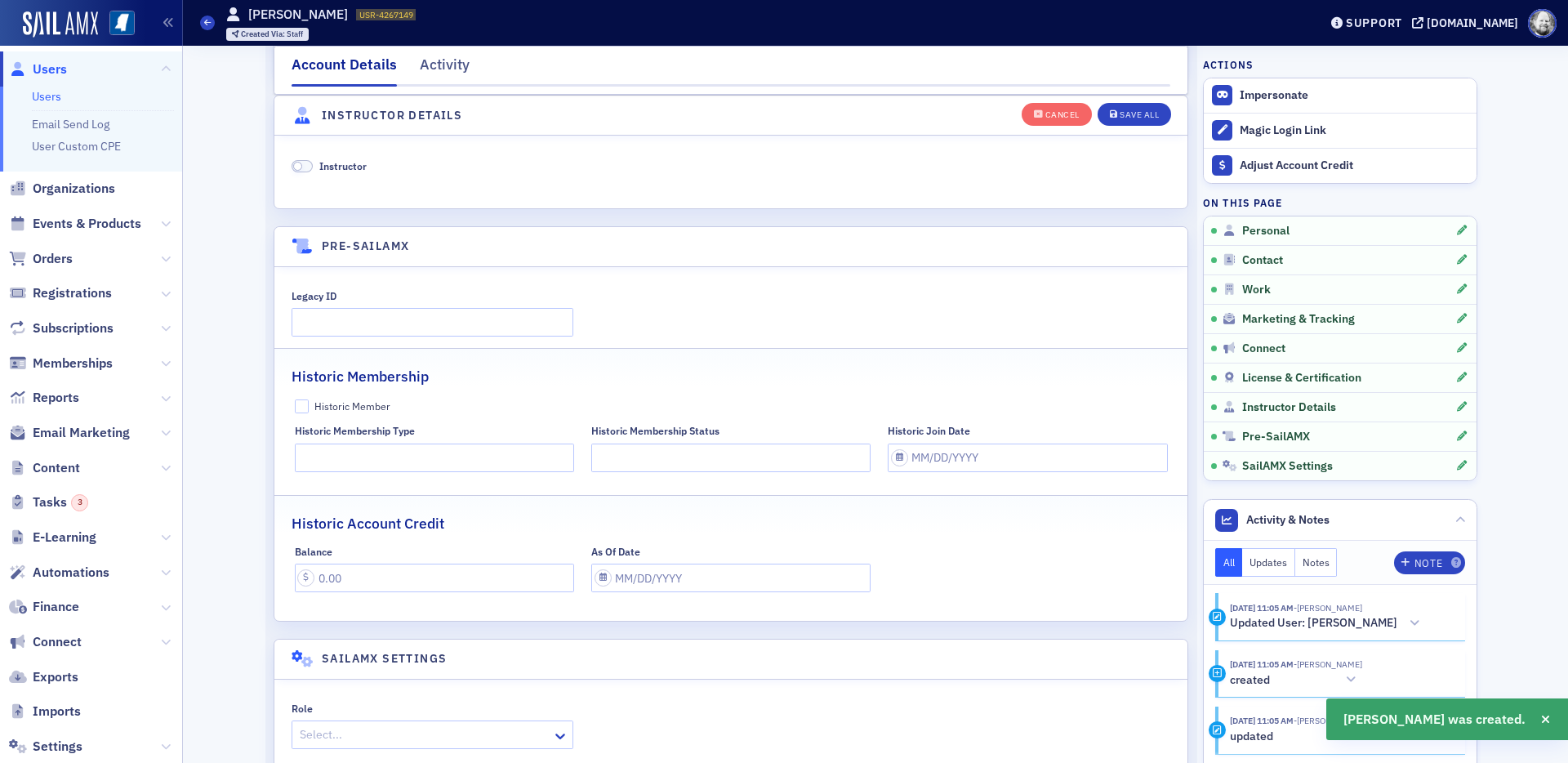
click at [354, 164] on span "Instructor" at bounding box center [343, 166] width 47 height 13
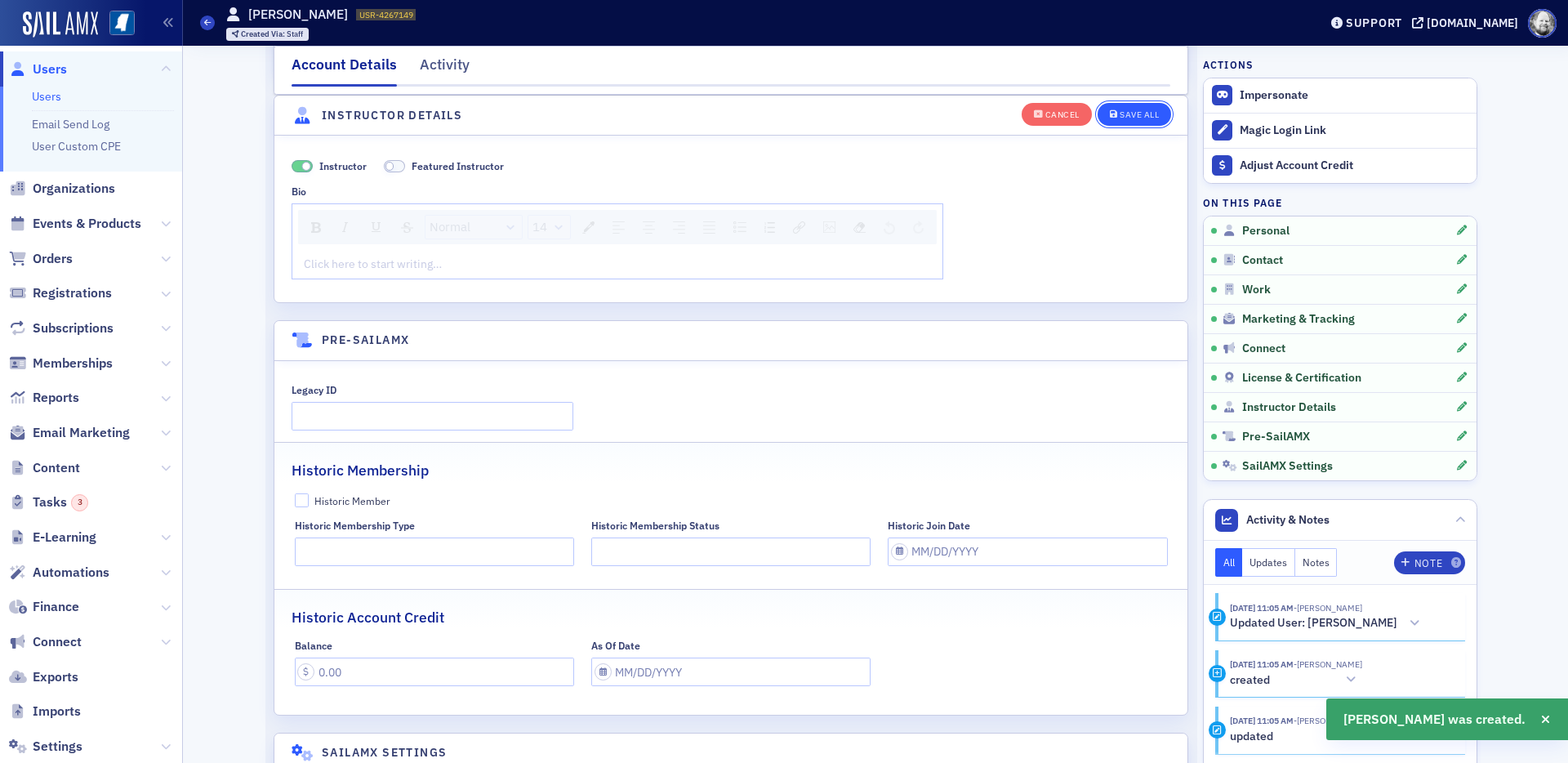
click at [1134, 114] on div "Save All" at bounding box center [1139, 115] width 39 height 9
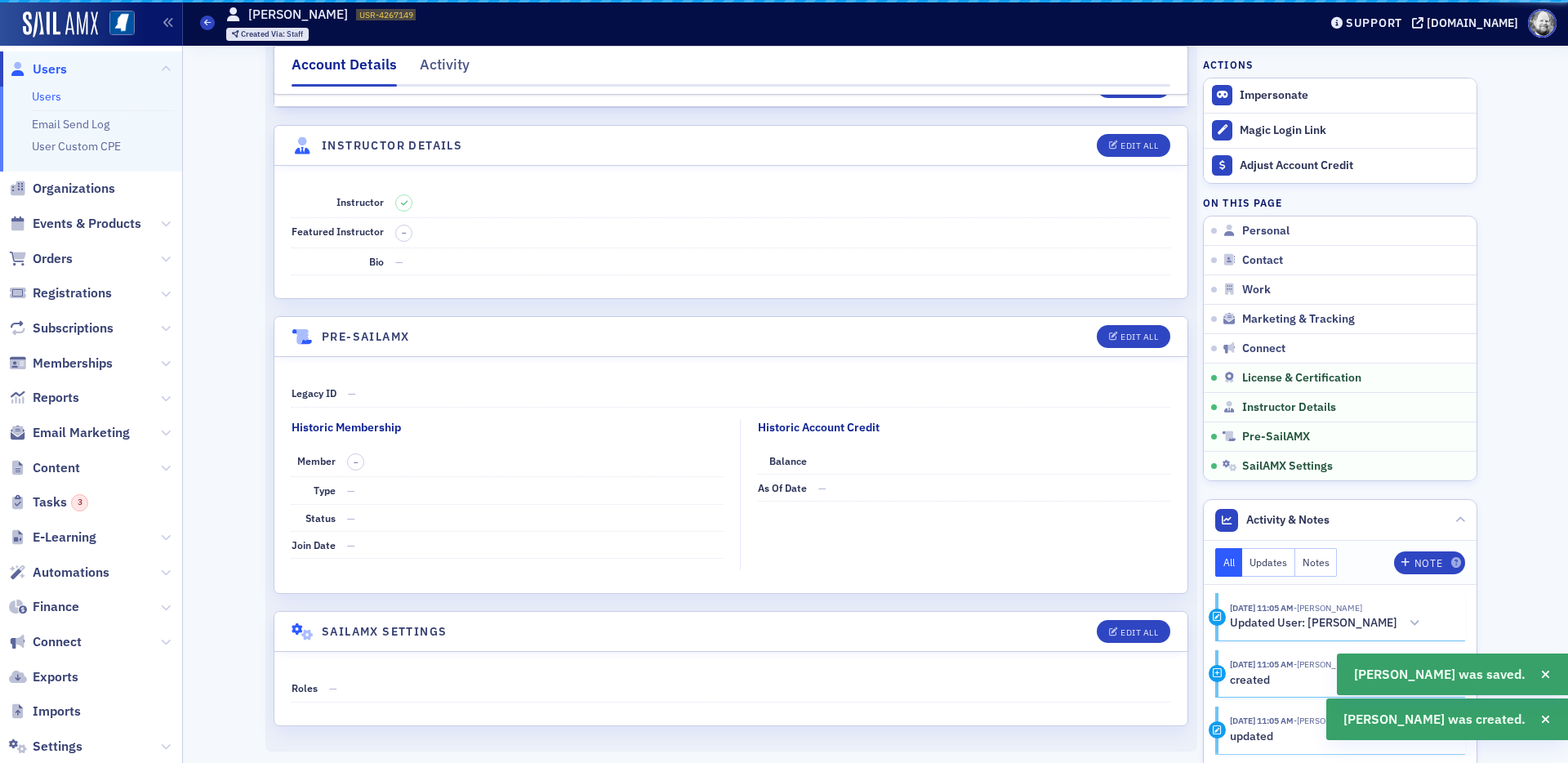
scroll to position [2726, 0]
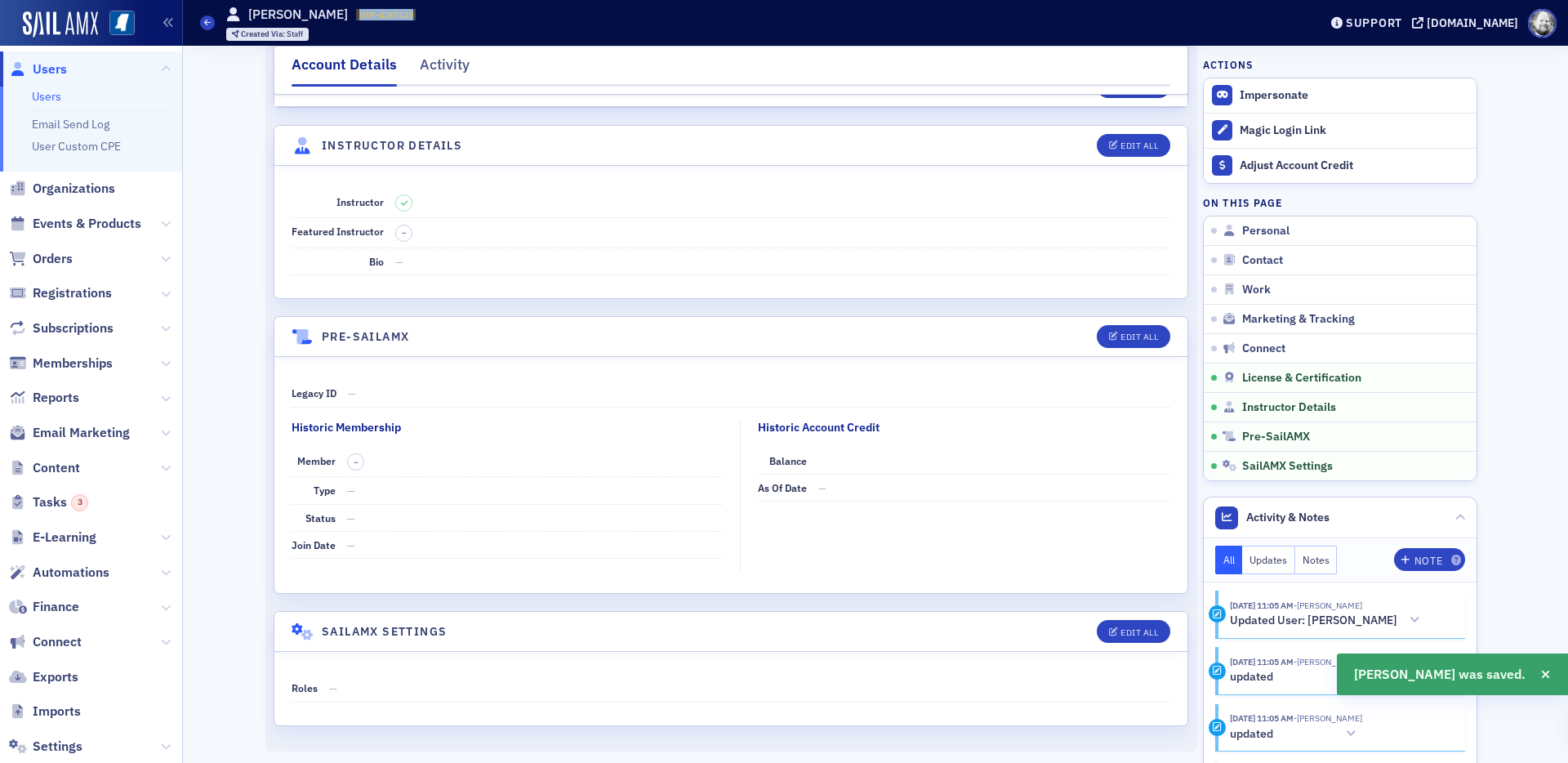
drag, startPoint x: 339, startPoint y: 12, endPoint x: 415, endPoint y: 12, distance: 76.0
click at [415, 12] on div "Users Andy Mattson USR-4267149 4267149 Created Via : Staff" at bounding box center [747, 22] width 1094 height 47
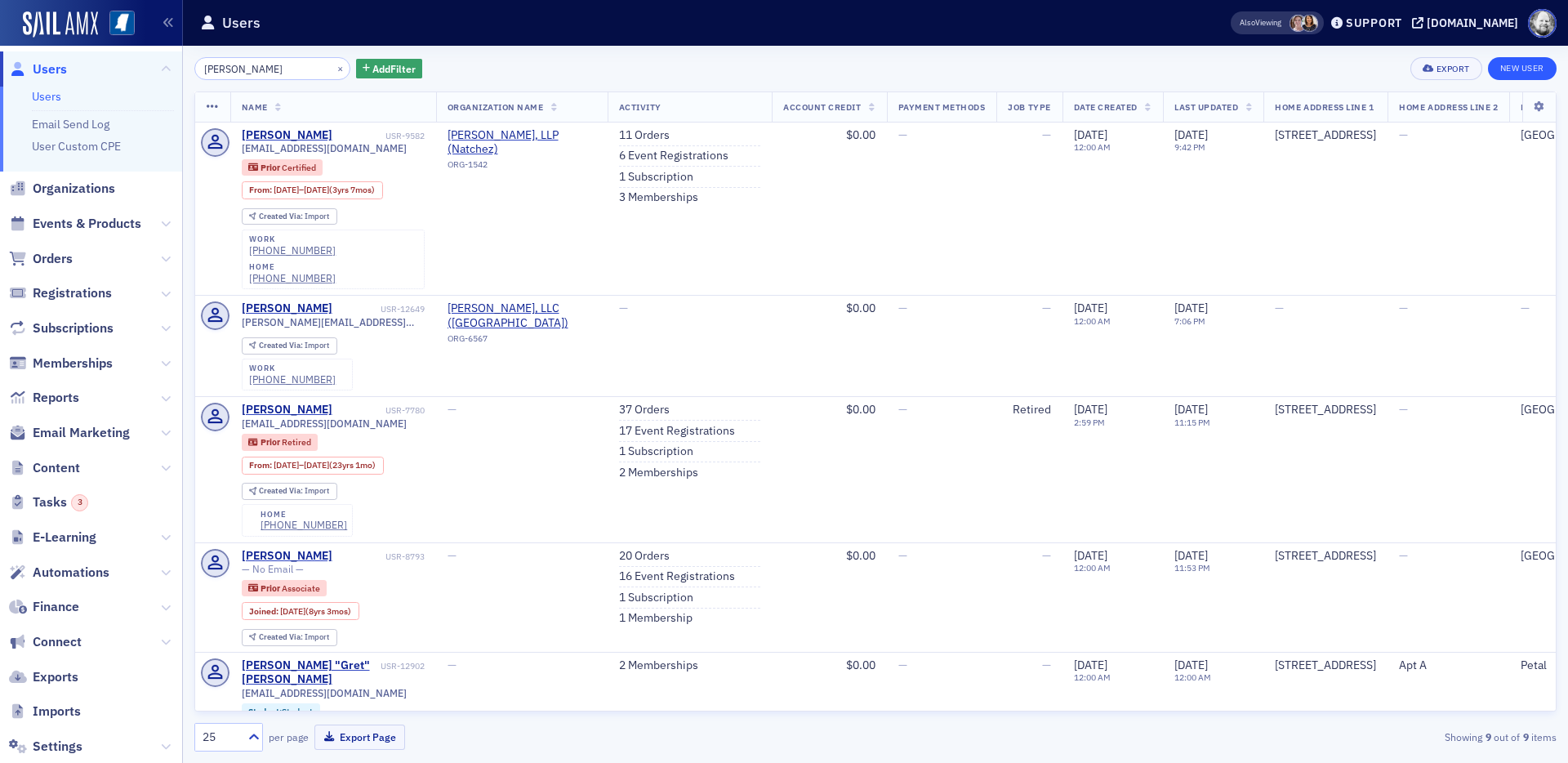
type input "cory perry"
click at [1410, 66] on link "New User" at bounding box center [1522, 69] width 69 height 23
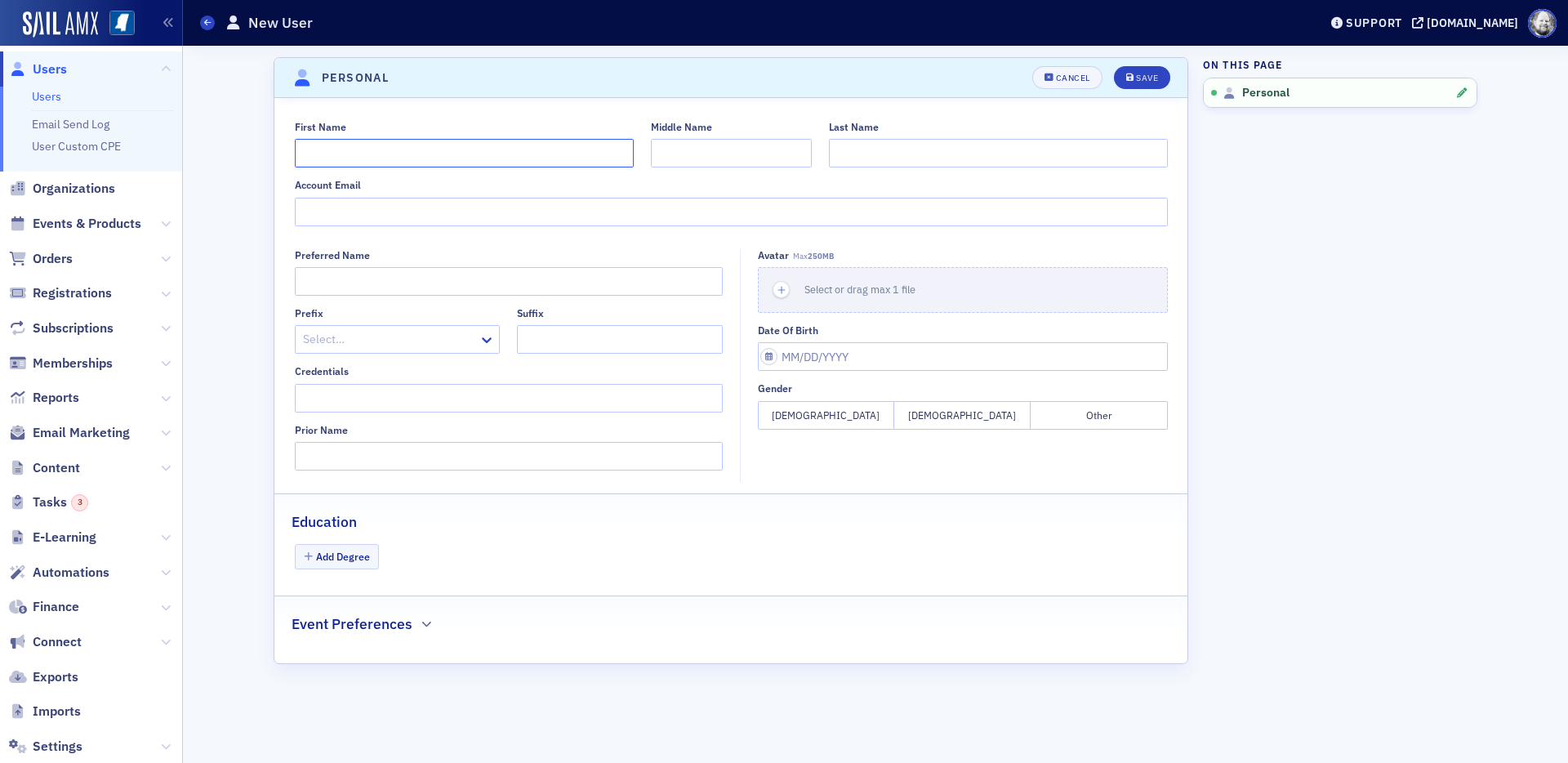
click at [421, 159] on input "First Name" at bounding box center [464, 153] width 339 height 29
type input "Cory"
type input "Perry"
click at [1137, 78] on div "Save" at bounding box center [1146, 78] width 22 height 9
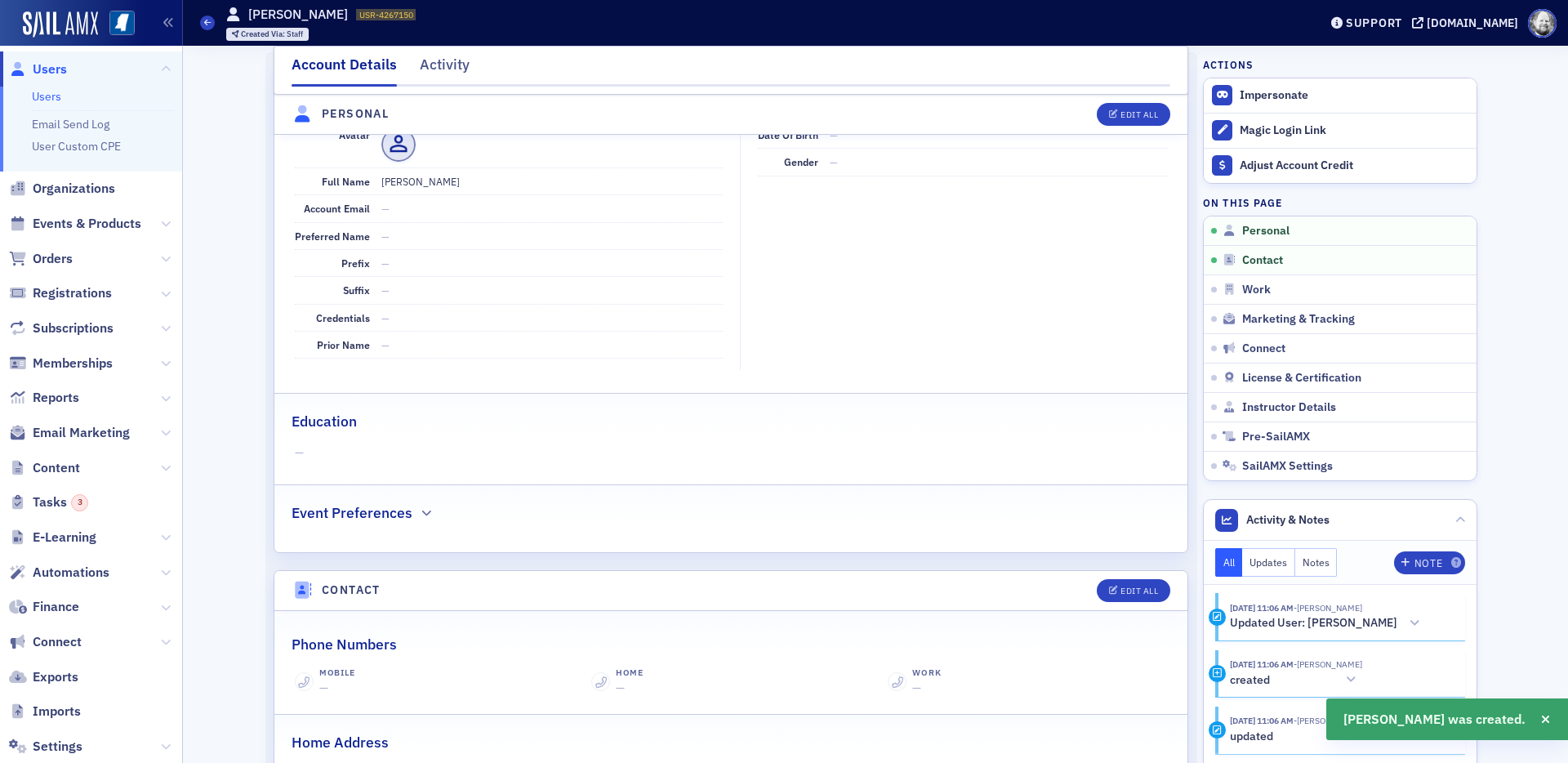
scroll to position [197, 0]
drag, startPoint x: 322, startPoint y: 15, endPoint x: 390, endPoint y: 15, distance: 68.0
click at [390, 15] on div "Users Cory Perry USR-4267150 4267150 Created Via : Staff" at bounding box center [747, 22] width 1094 height 47
click at [1256, 416] on link "Instructor Details" at bounding box center [1340, 407] width 273 height 30
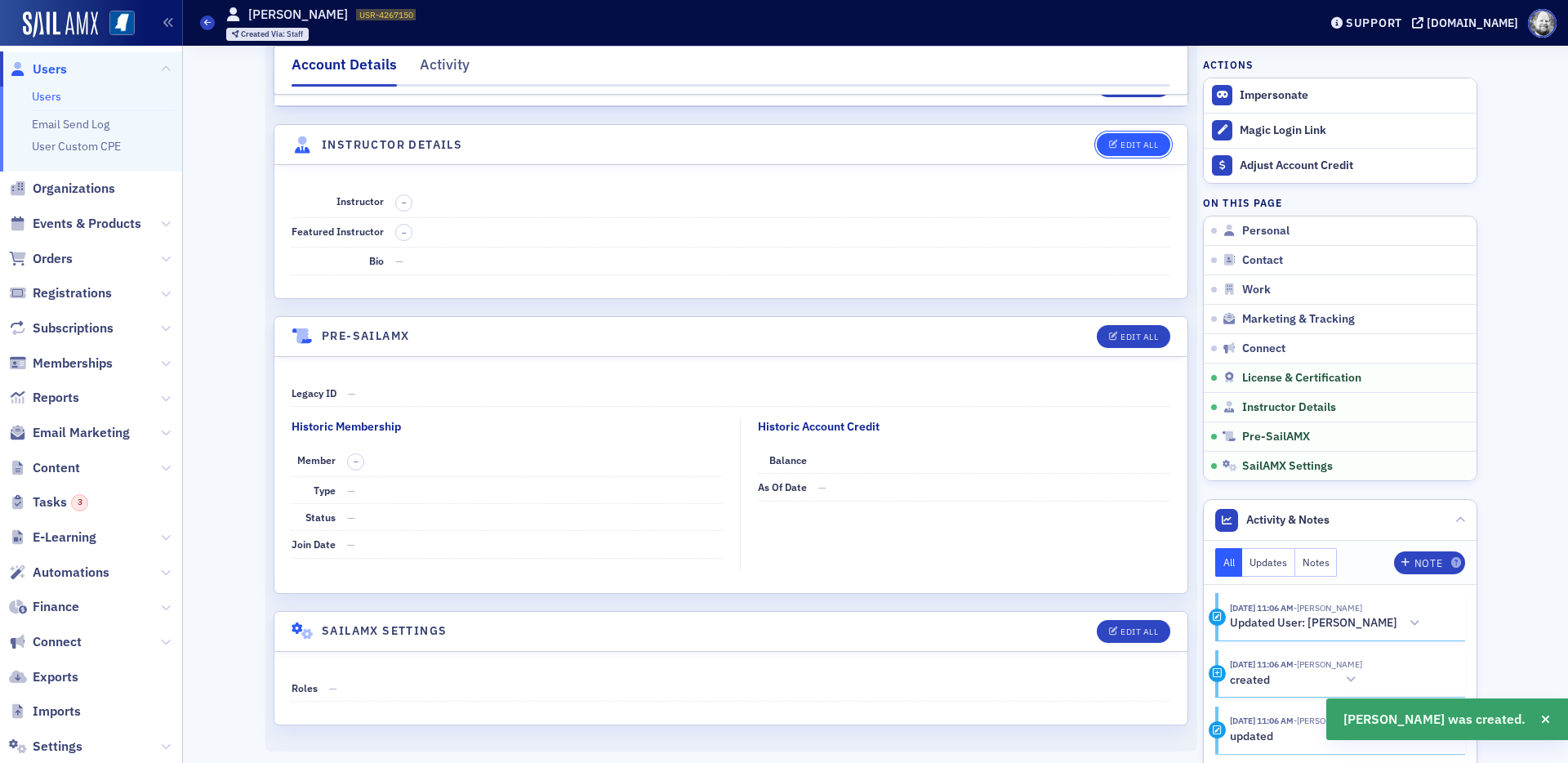
click at [1128, 148] on div "Edit All" at bounding box center [1139, 145] width 38 height 9
select select "US"
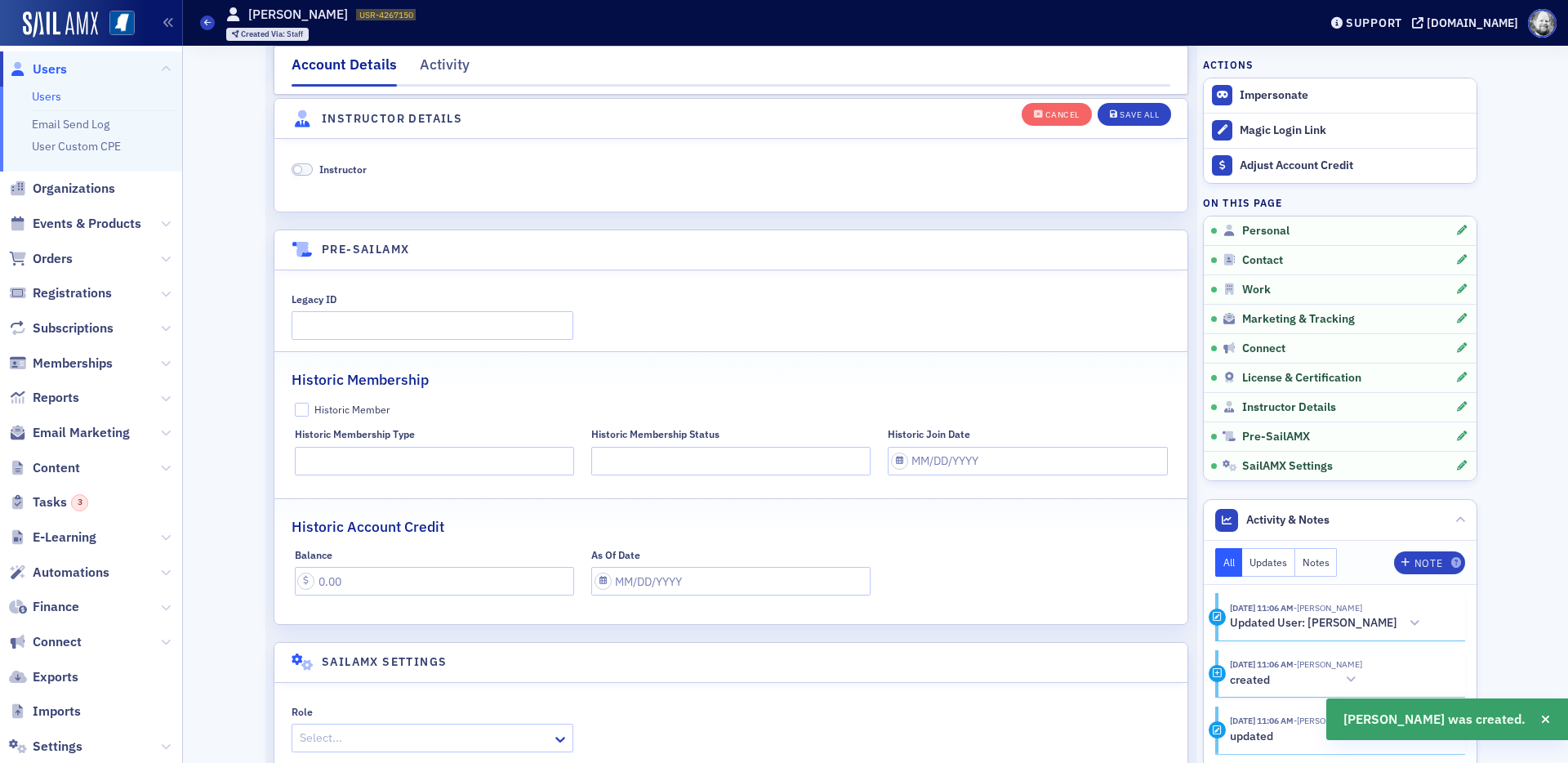
scroll to position [3131, 0]
click at [345, 162] on span "Instructor" at bounding box center [343, 166] width 47 height 13
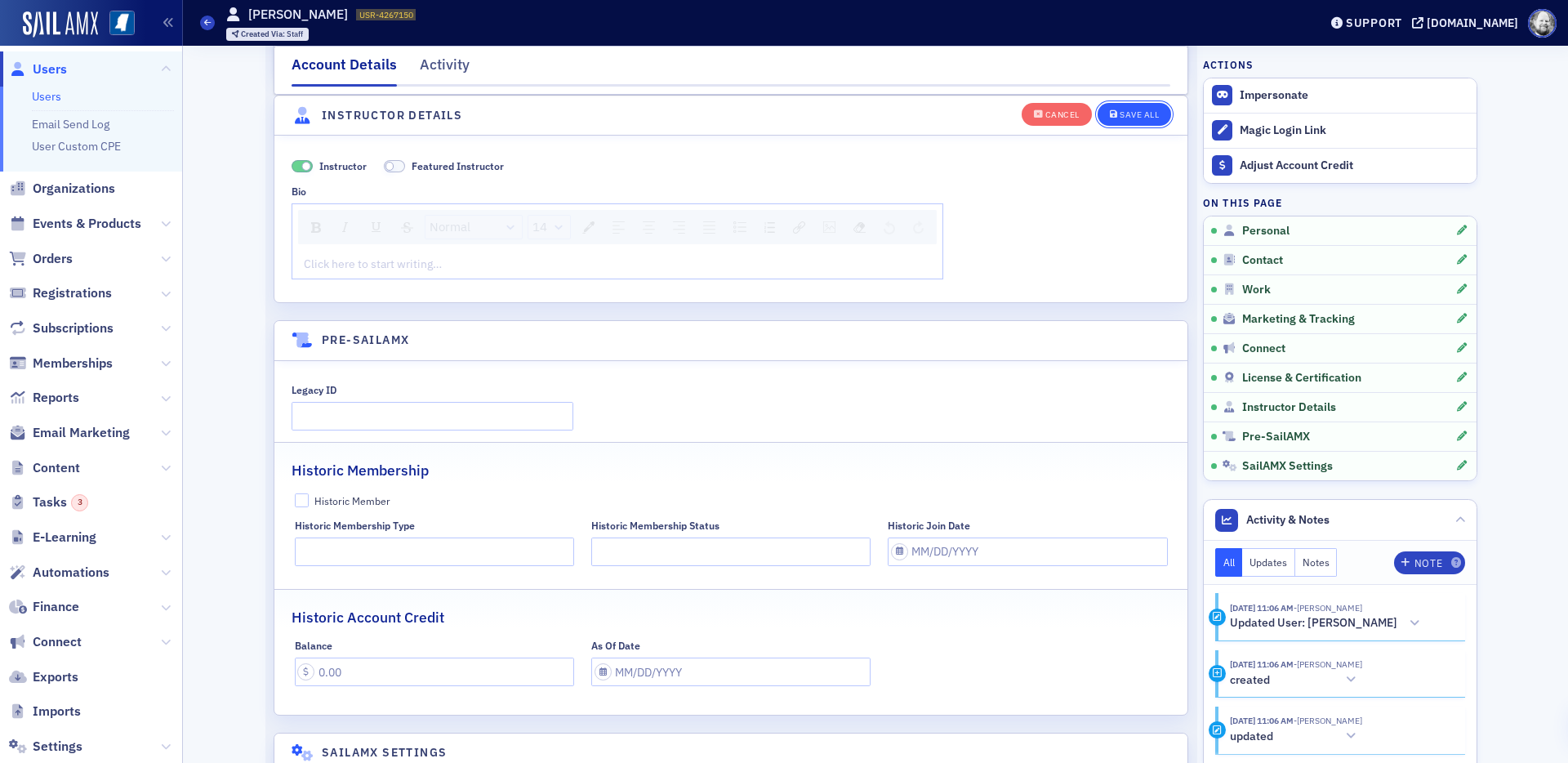
click at [1124, 110] on div "Save All" at bounding box center [1139, 115] width 39 height 9
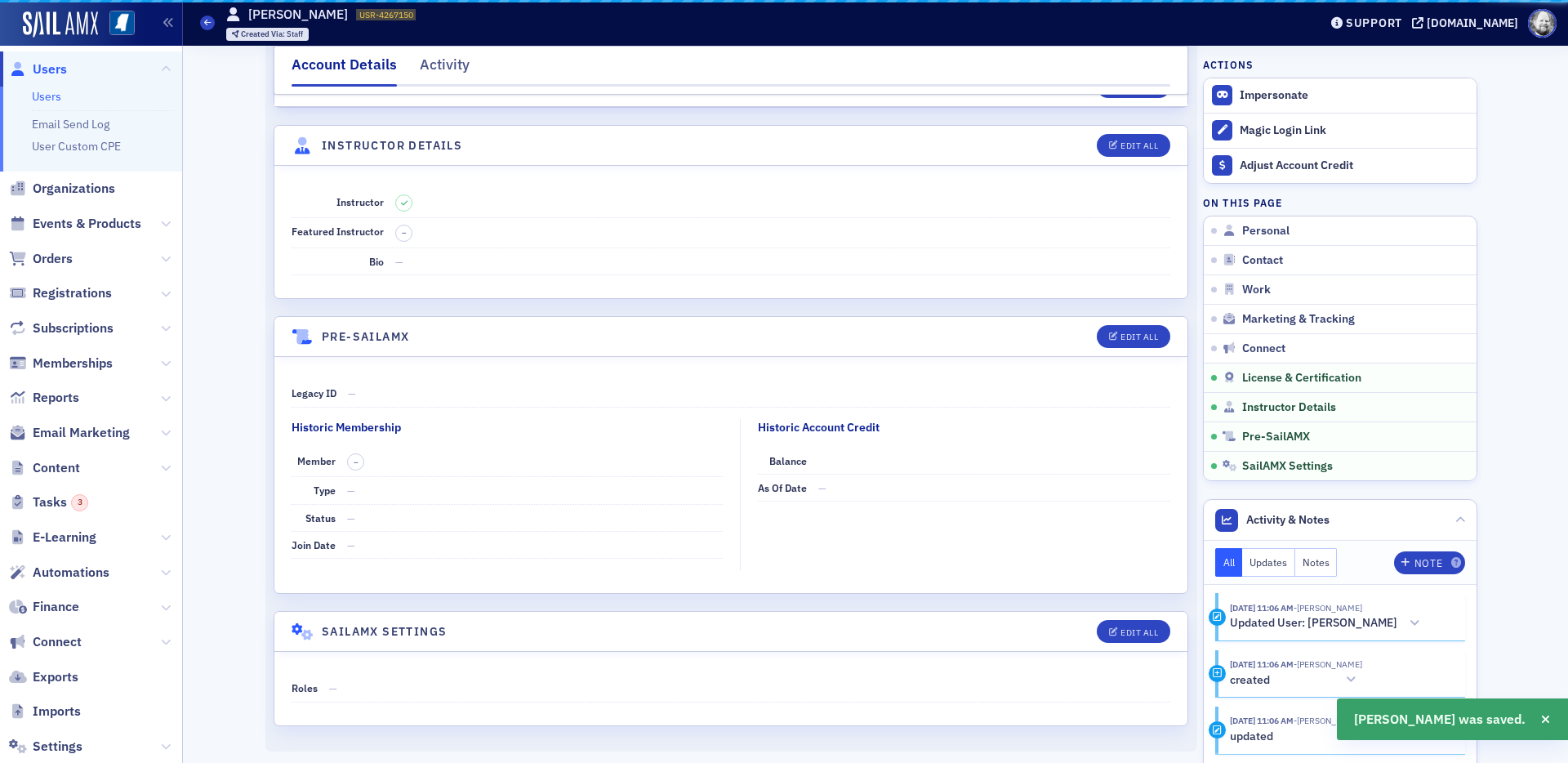
scroll to position [2726, 0]
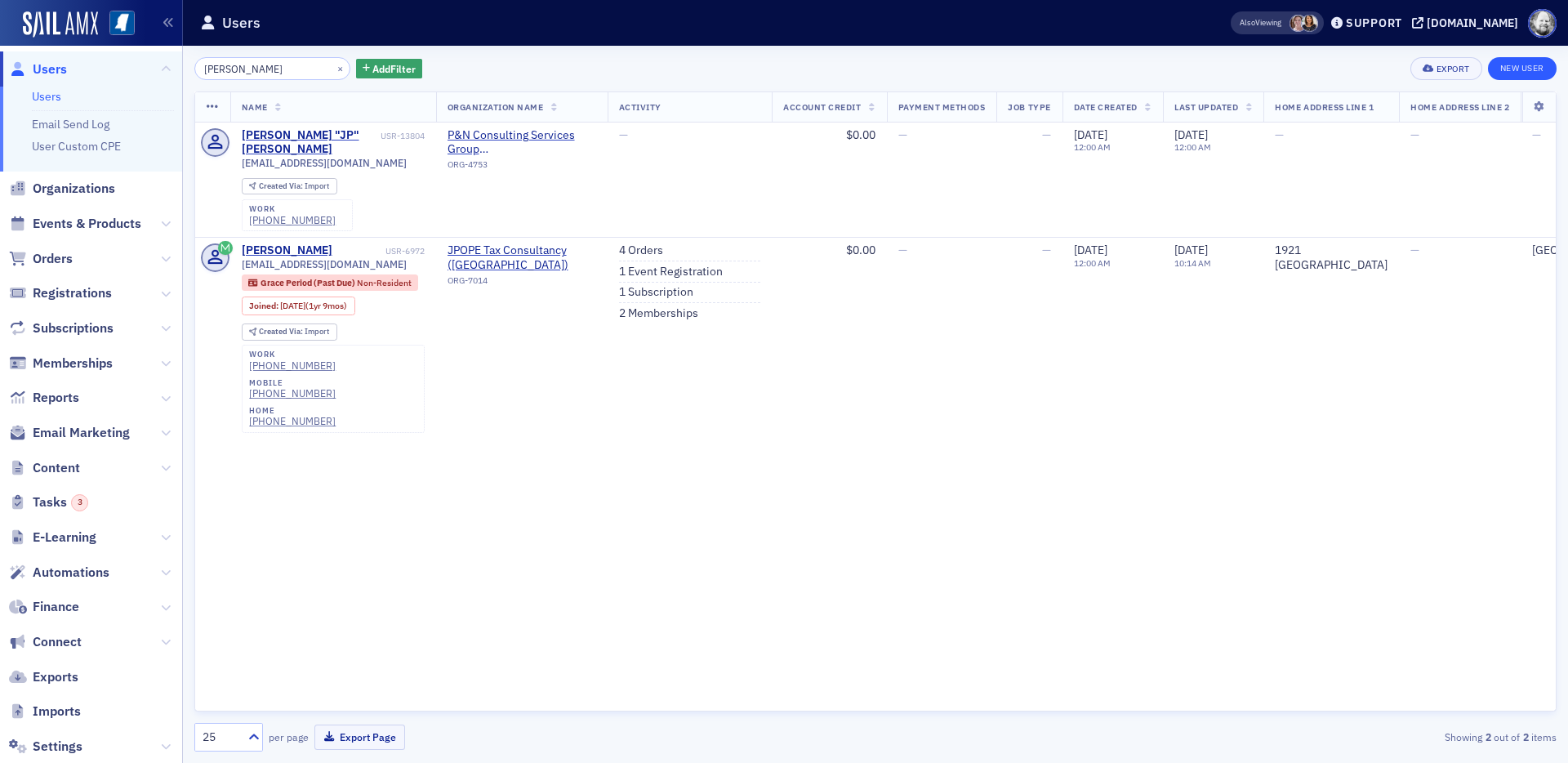
type input "jp Gregorcy"
click at [1410, 70] on link "New User" at bounding box center [1522, 69] width 69 height 23
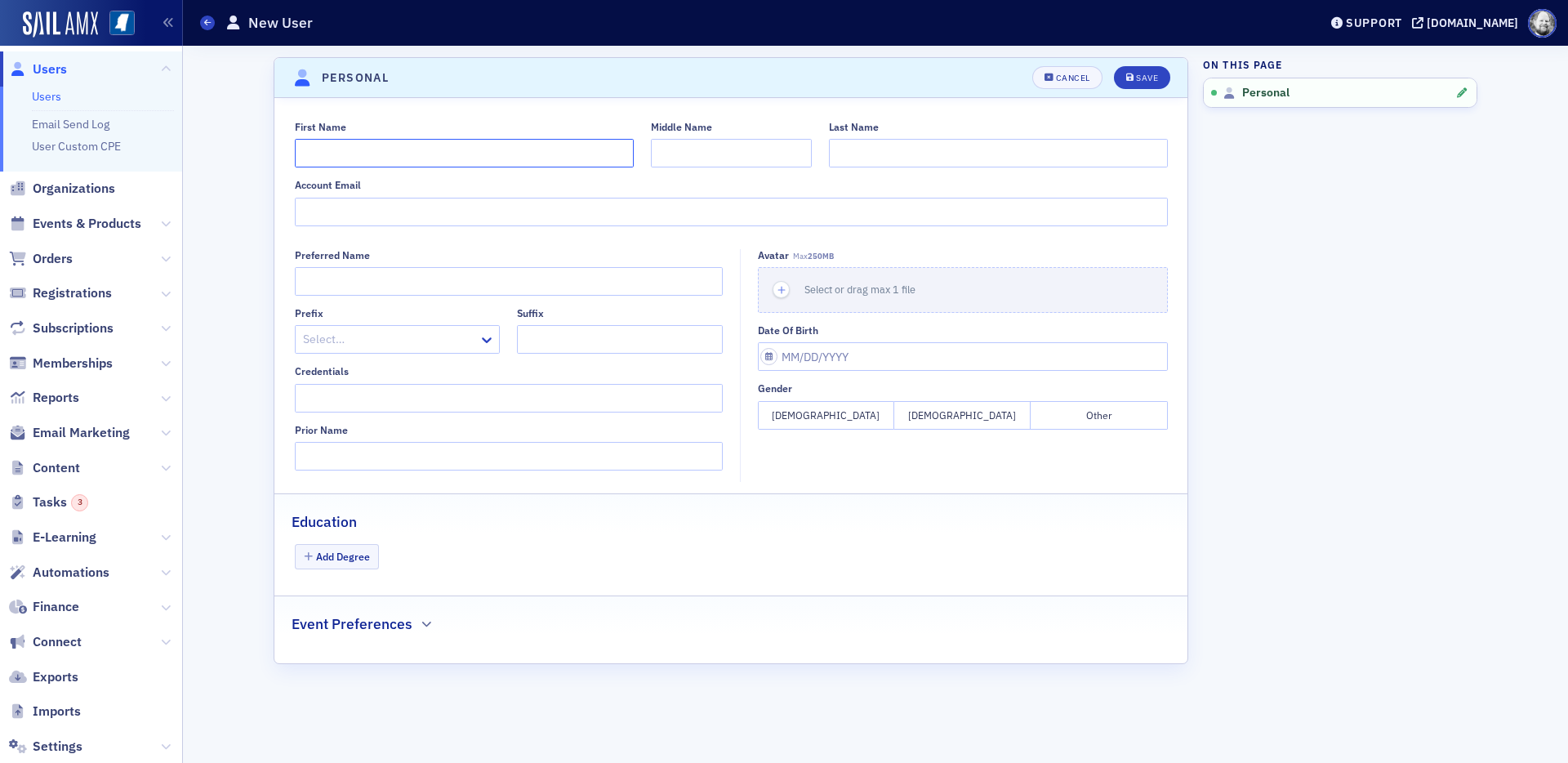
click at [472, 156] on input "First Name" at bounding box center [464, 153] width 339 height 29
type input "JP"
paste input "Gregorcy"
type input "Gregorcy"
click at [1157, 70] on button "Save" at bounding box center [1142, 78] width 56 height 23
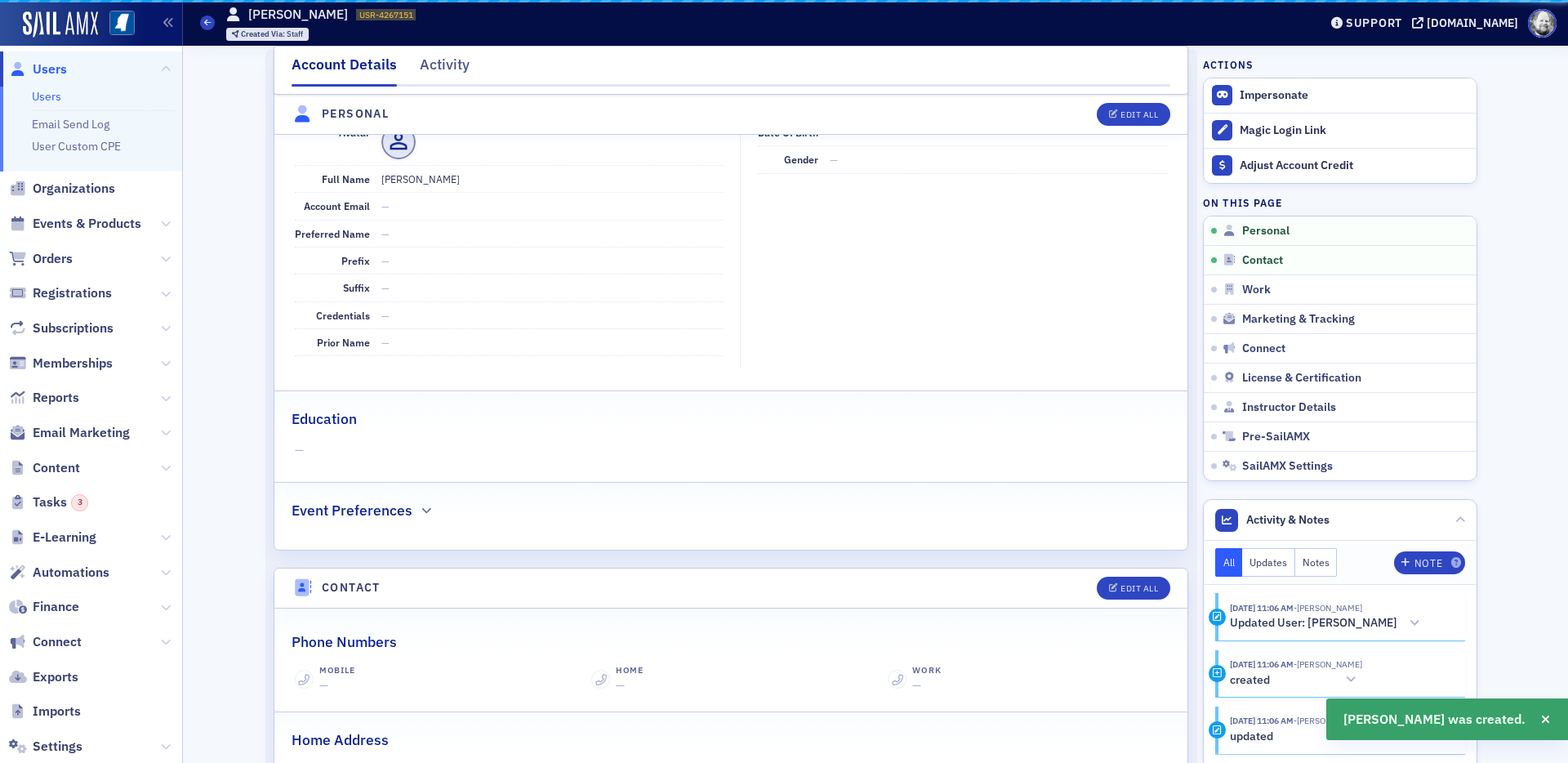
scroll to position [197, 0]
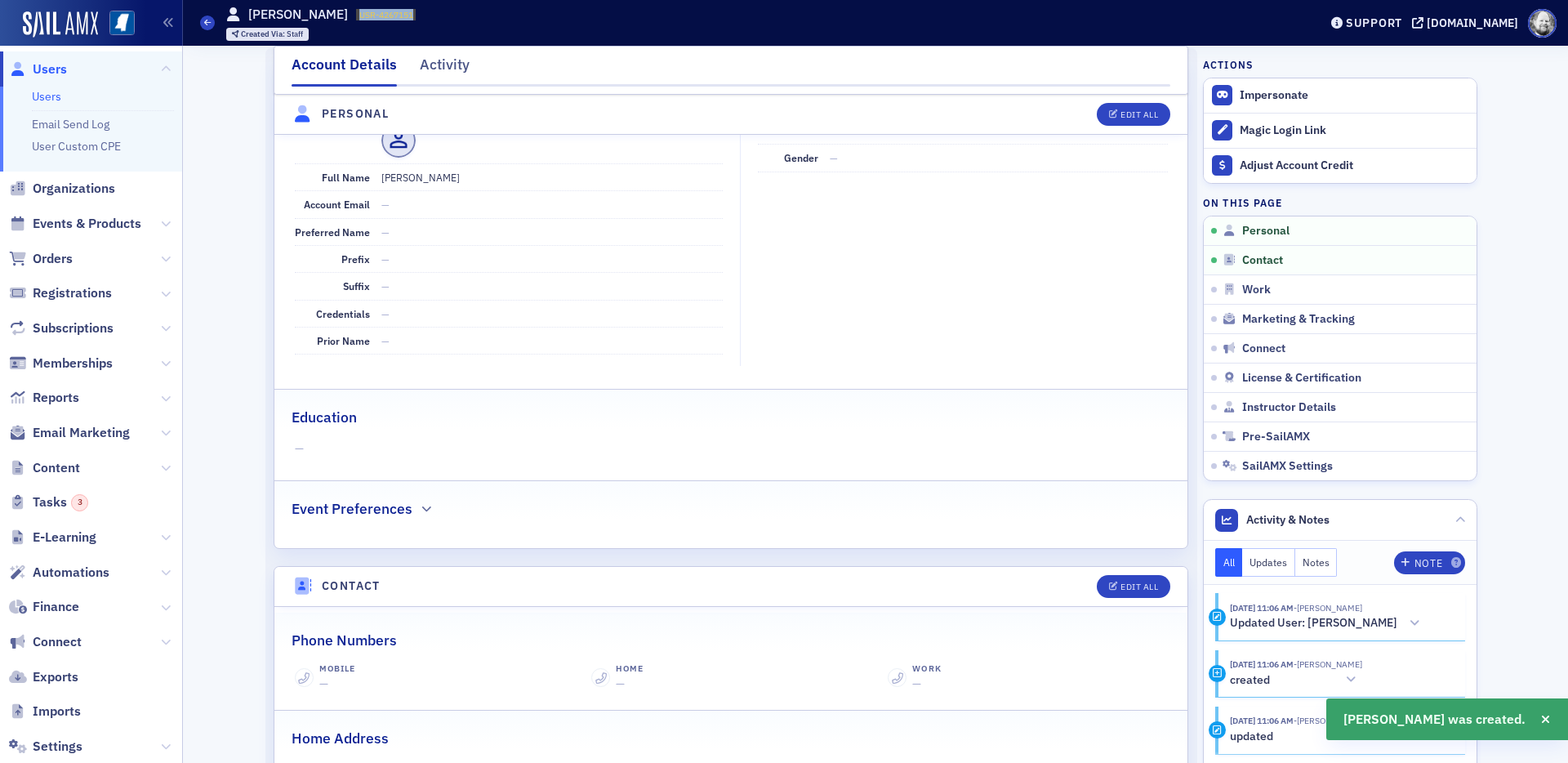
drag, startPoint x: 330, startPoint y: 13, endPoint x: 430, endPoint y: 13, distance: 100.0
click at [431, 13] on div "Users JP Gregorcy USR-4267151 4267151 Created Via : Staff" at bounding box center [747, 22] width 1094 height 47
click at [1290, 412] on span "Instructor Details" at bounding box center [1289, 407] width 94 height 14
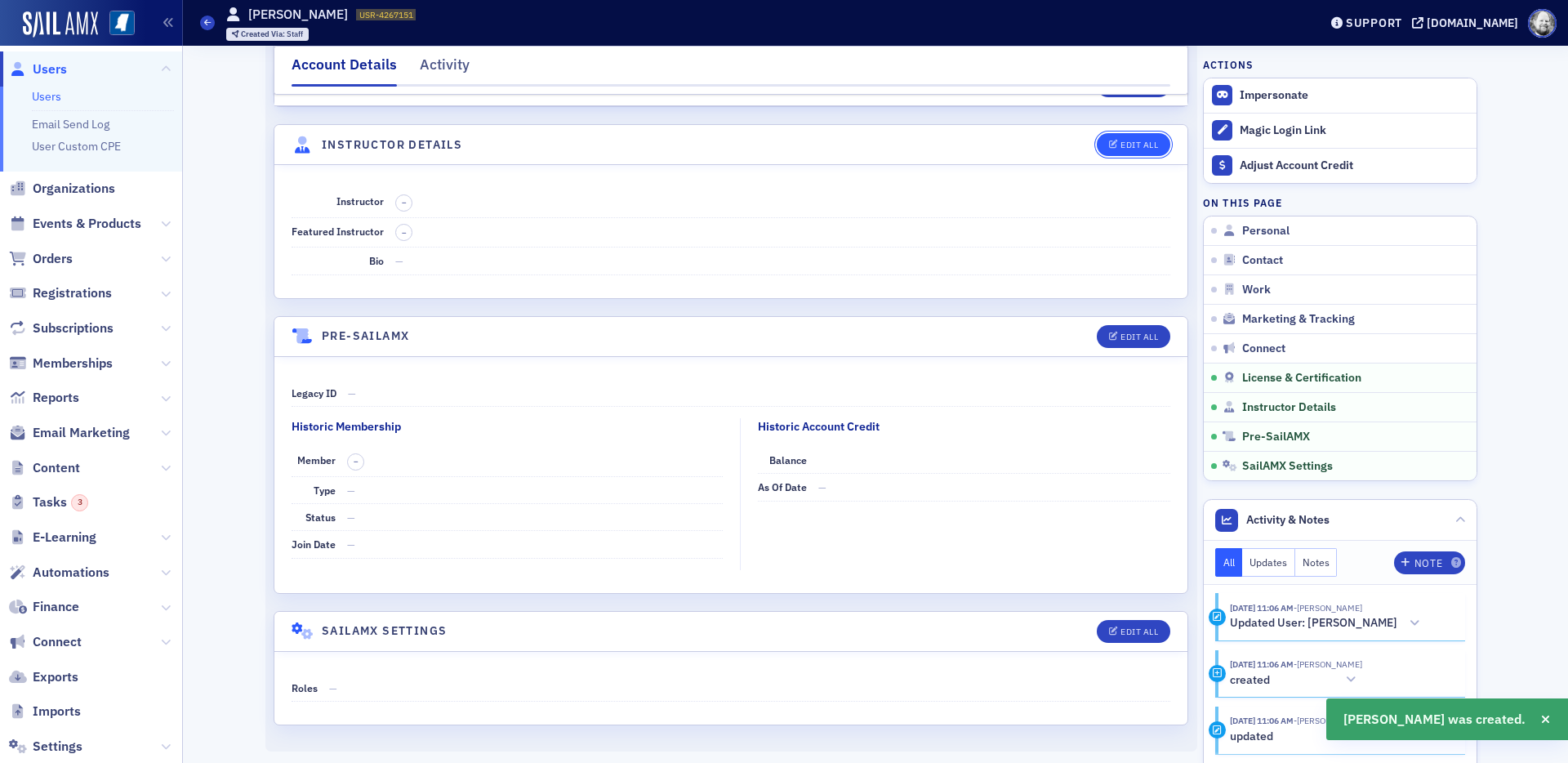
click at [1115, 145] on icon "button" at bounding box center [1113, 145] width 10 height 9
select select "US"
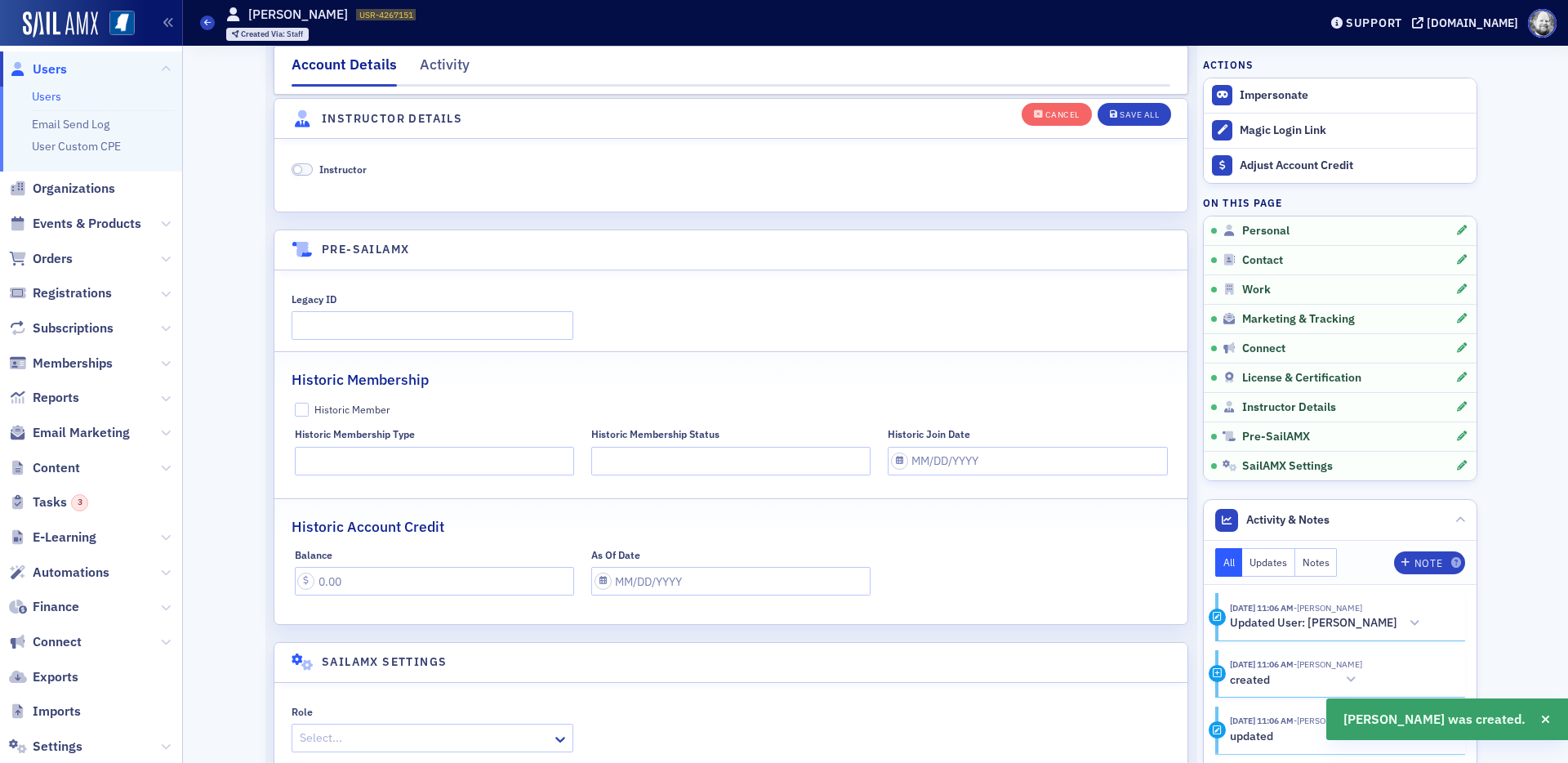
scroll to position [3131, 0]
click at [361, 164] on span "Instructor" at bounding box center [343, 166] width 47 height 13
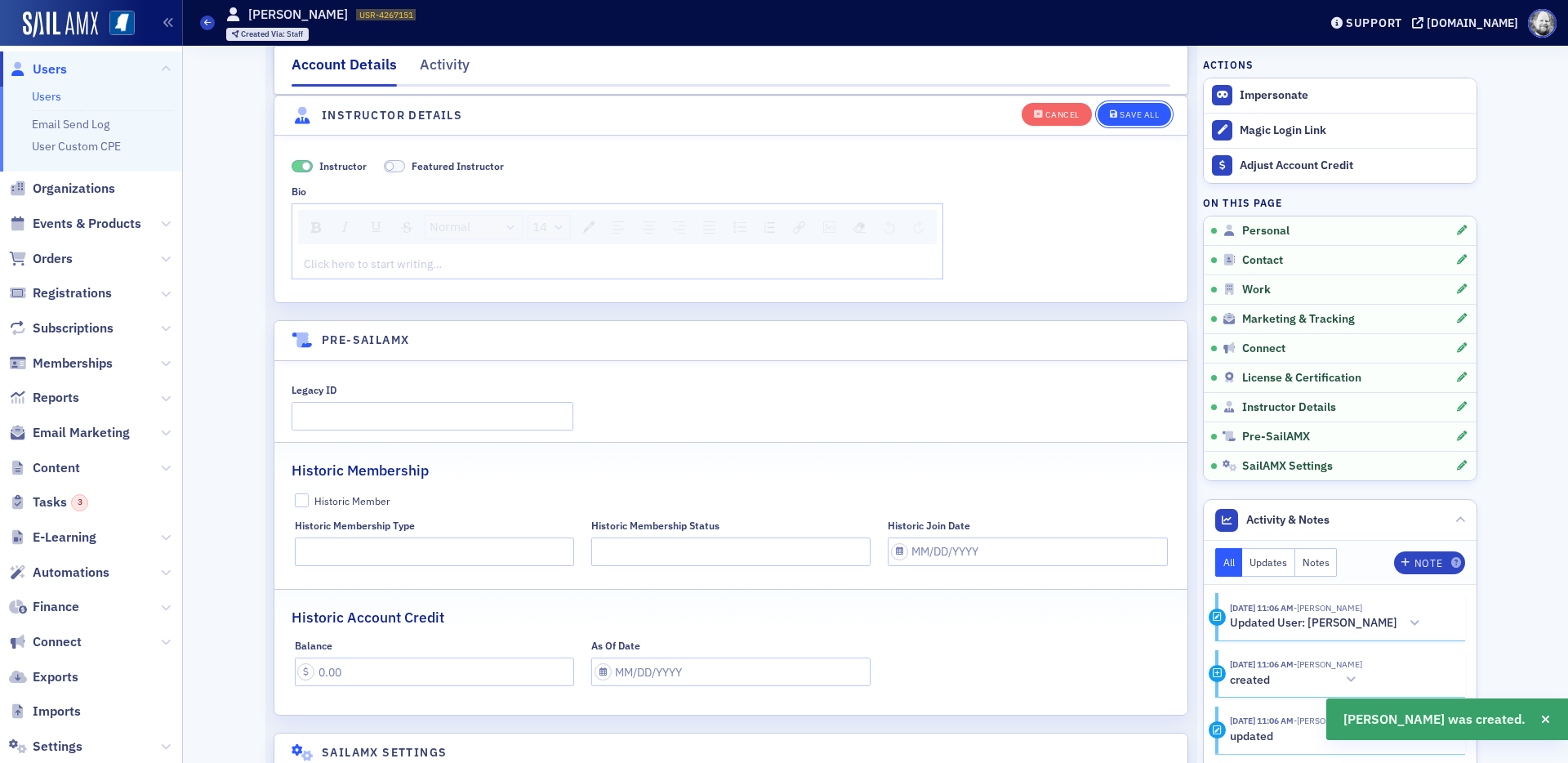
click at [1146, 116] on div "Save All" at bounding box center [1139, 115] width 39 height 9
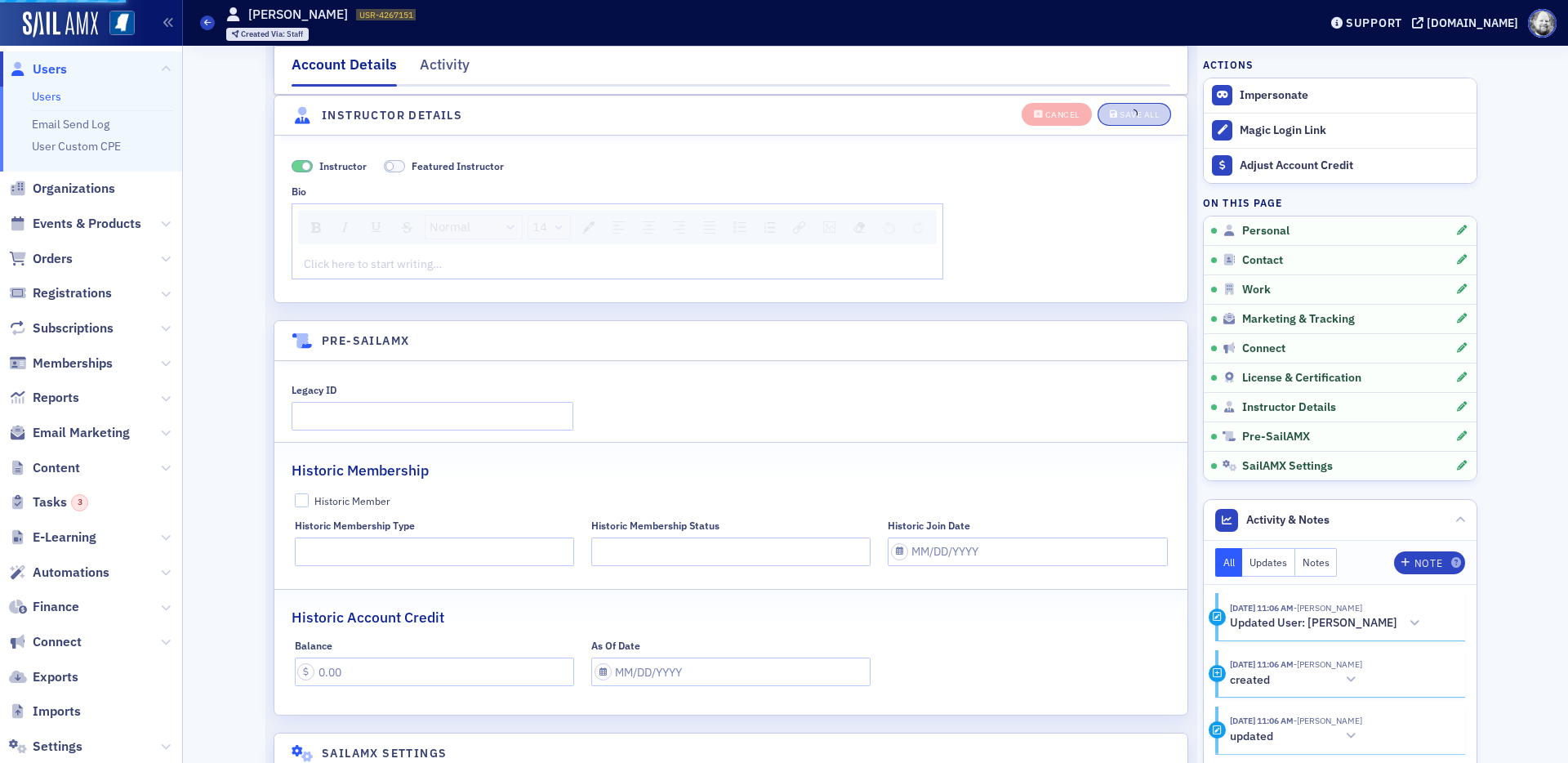
scroll to position [2726, 0]
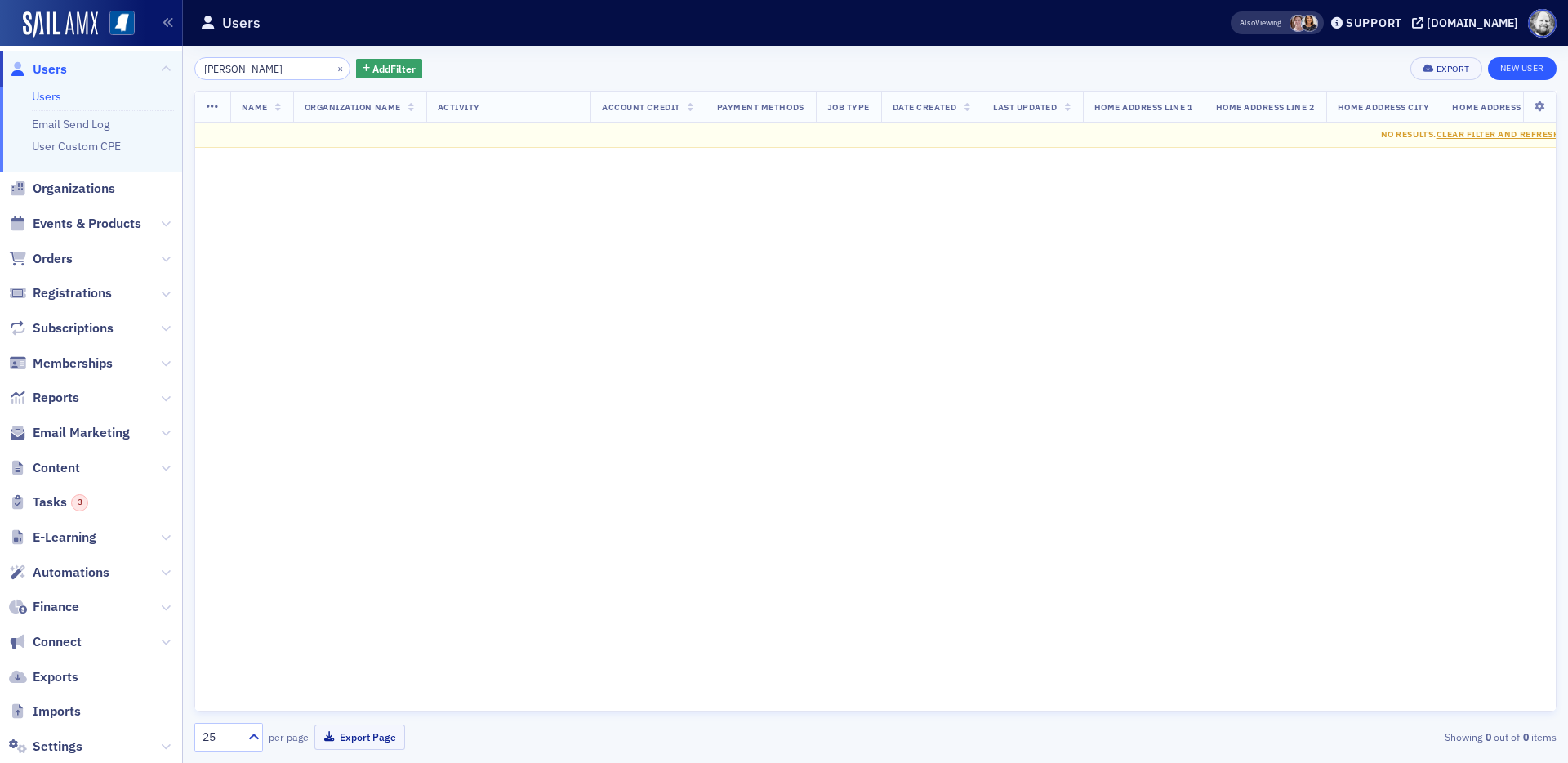
type input "Driesen"
click at [1410, 60] on link "New User" at bounding box center [1522, 69] width 69 height 23
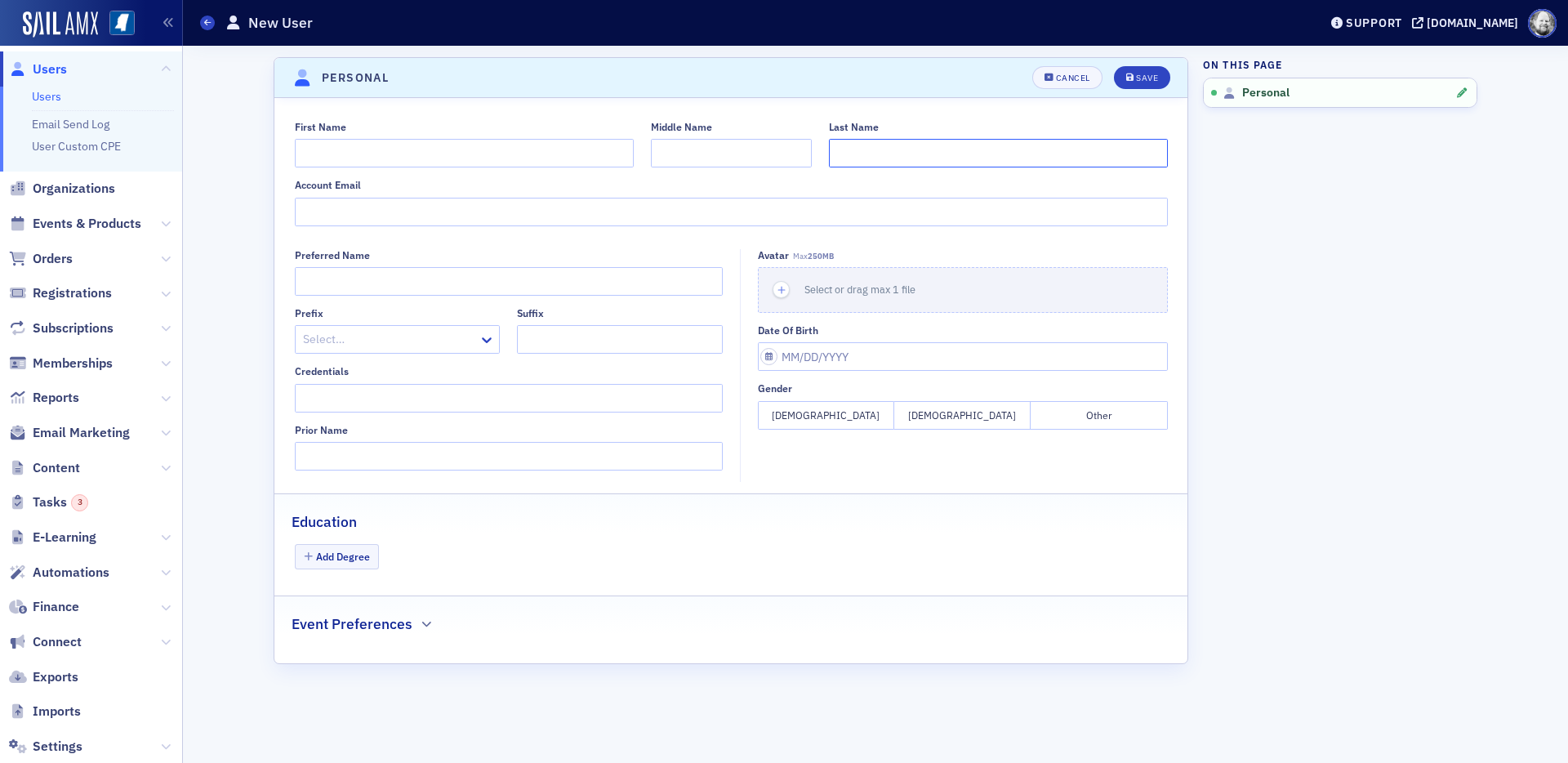
click at [924, 157] on input "Last Name" at bounding box center [998, 153] width 339 height 29
paste input "Driesen"
type input "Driesen"
click at [566, 154] on input "First Name" at bounding box center [464, 153] width 339 height 29
type input "Jeff"
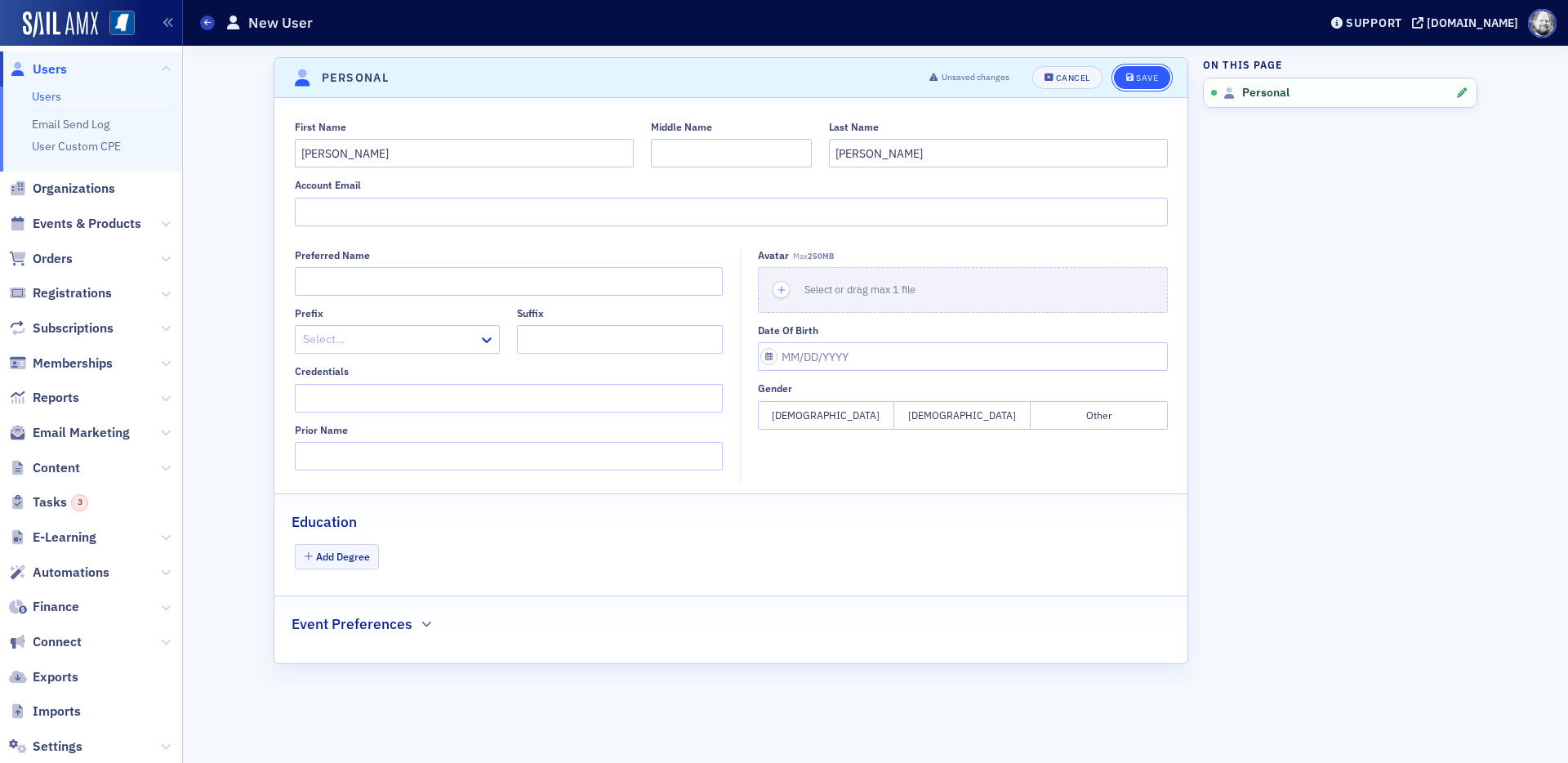
click at [1140, 89] on button "Save" at bounding box center [1142, 78] width 56 height 23
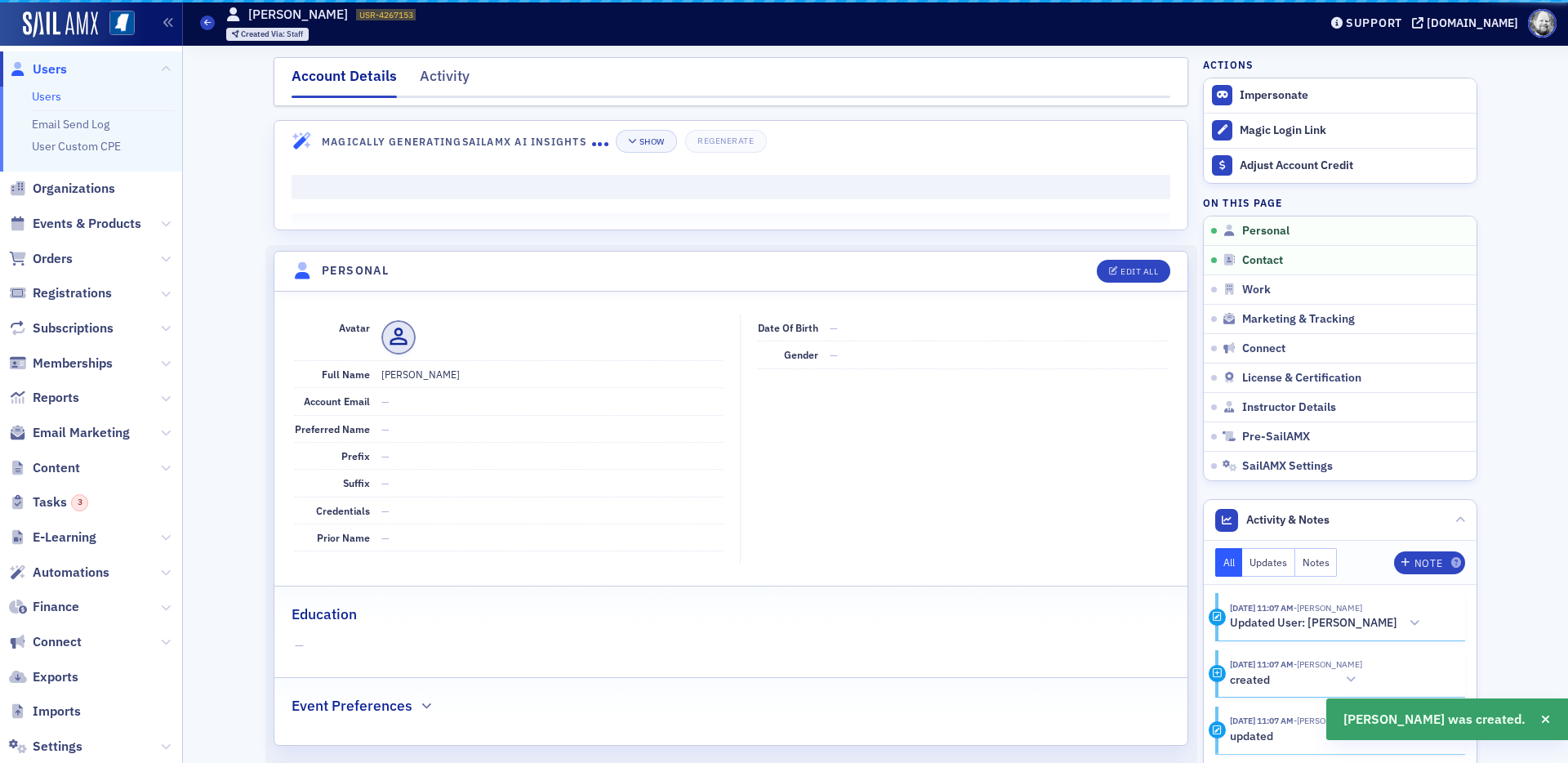
scroll to position [197, 0]
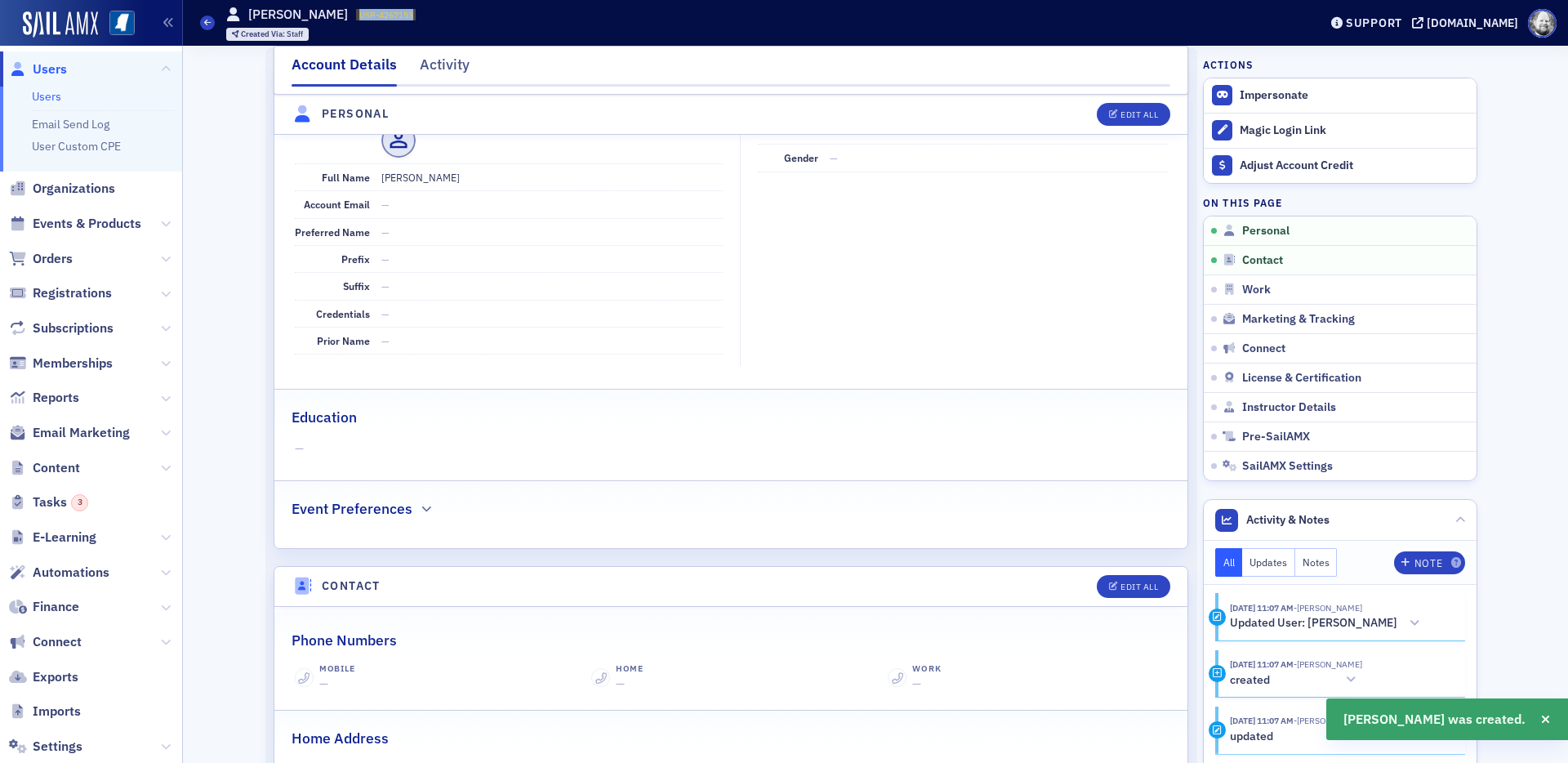
drag, startPoint x: 329, startPoint y: 14, endPoint x: 401, endPoint y: 14, distance: 72.0
click at [401, 14] on div "Users Jeff Driesen USR-4267153 4267153 Created Via : Staff" at bounding box center [747, 22] width 1094 height 47
click at [1251, 407] on span "Instructor Details" at bounding box center [1289, 407] width 94 height 14
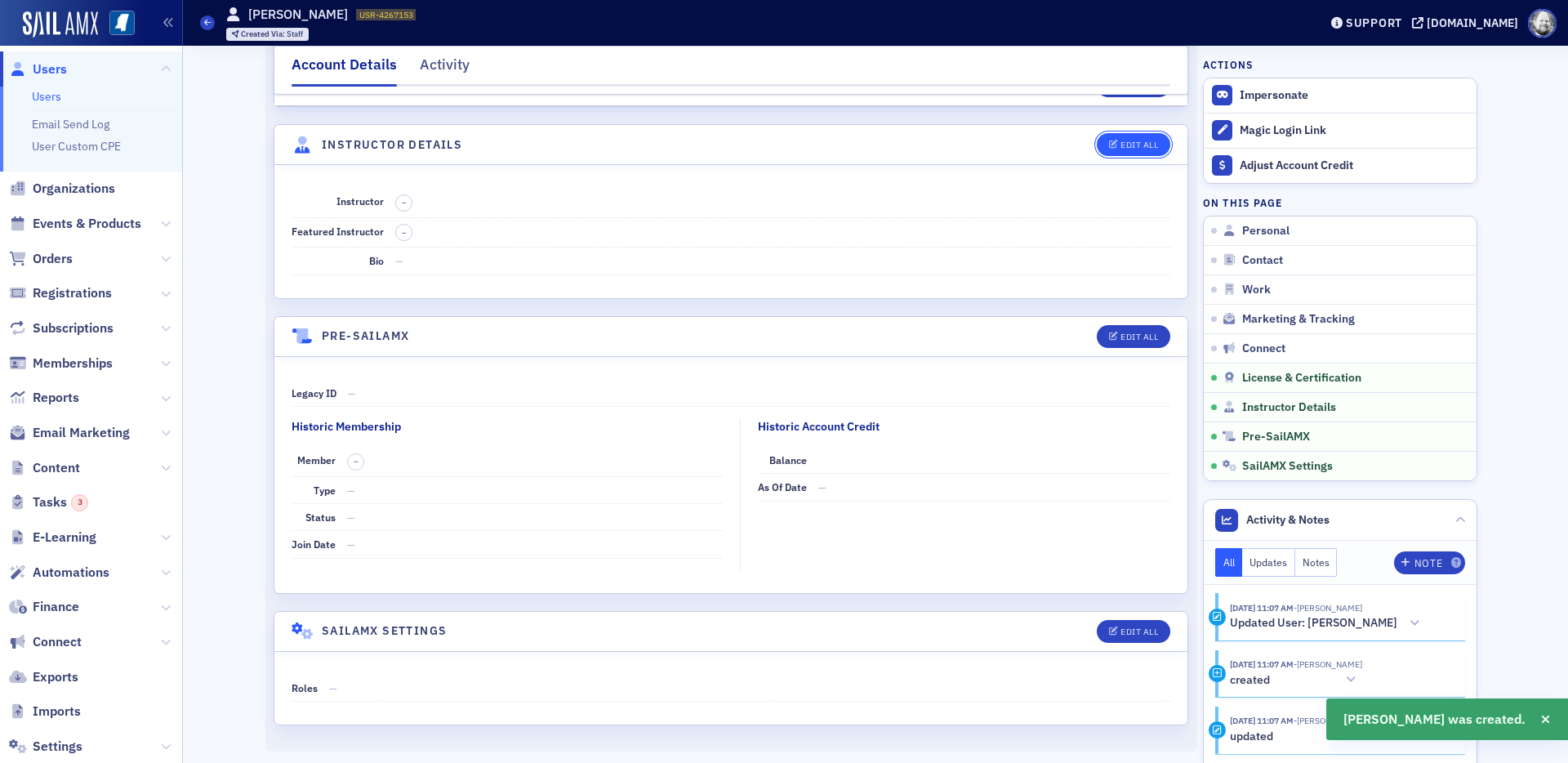
click at [1144, 145] on div "Edit All" at bounding box center [1139, 145] width 38 height 9
select select "US"
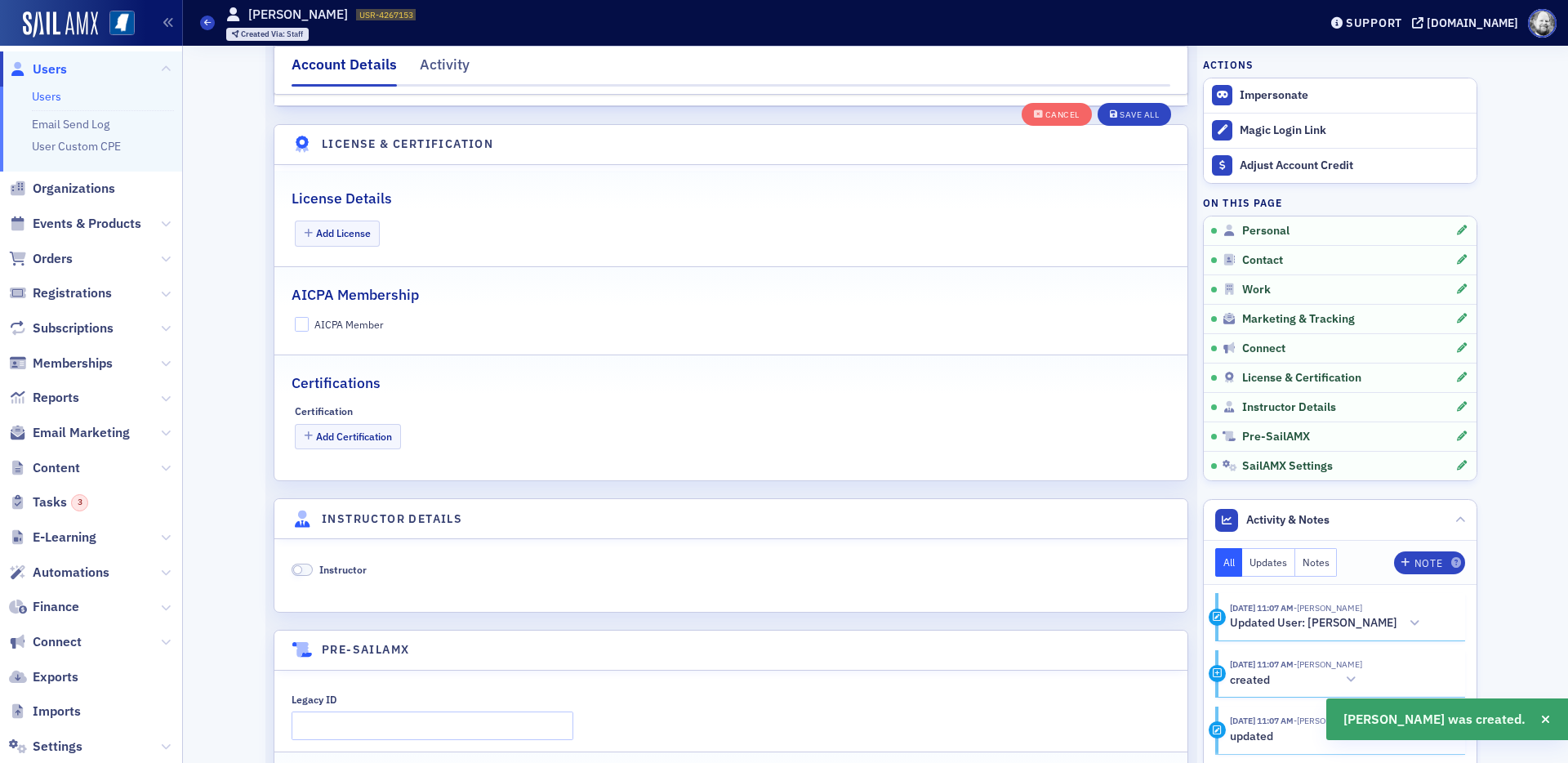
scroll to position [3131, 0]
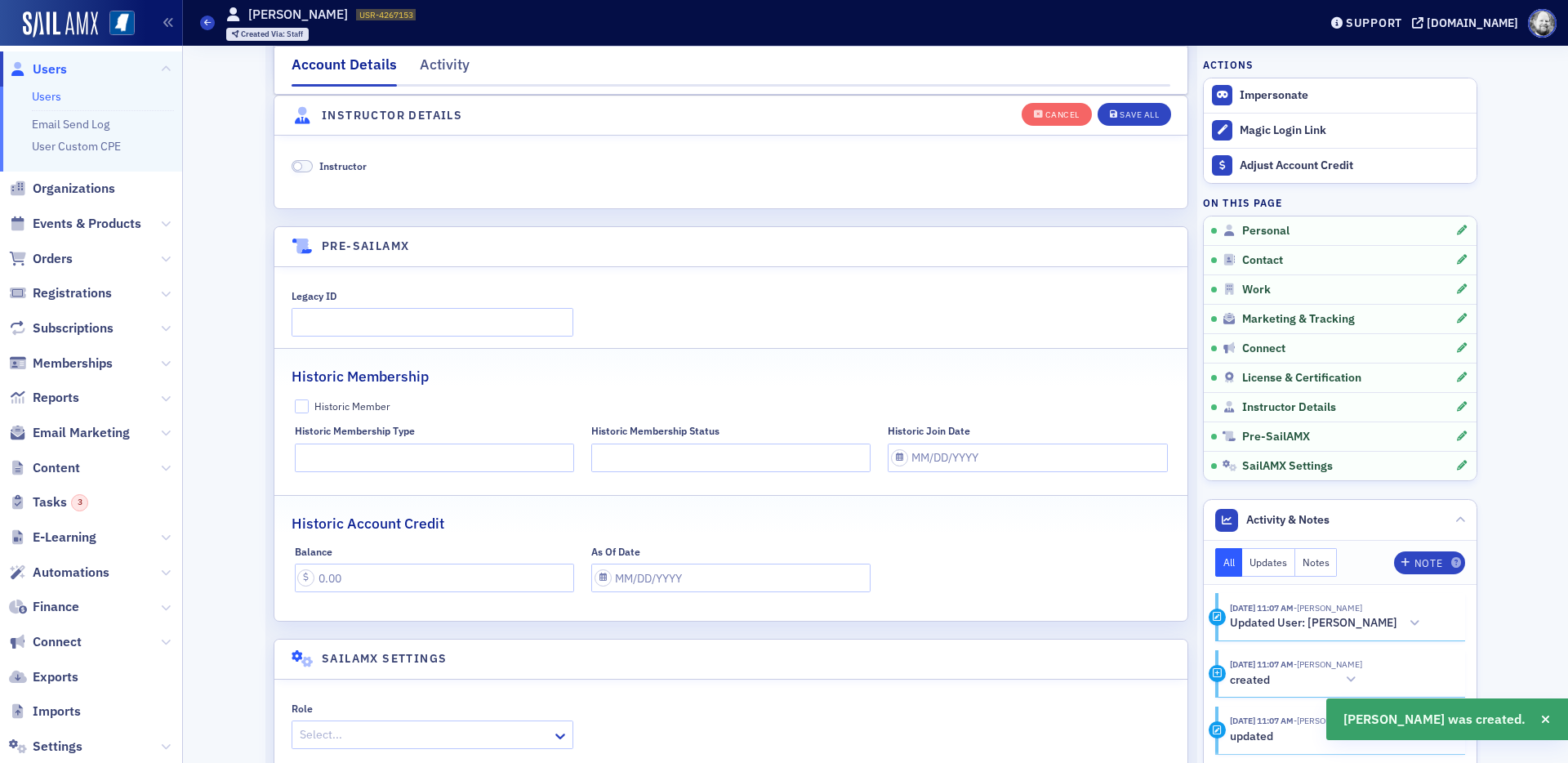
click at [359, 159] on span "Instructor" at bounding box center [343, 166] width 47 height 13
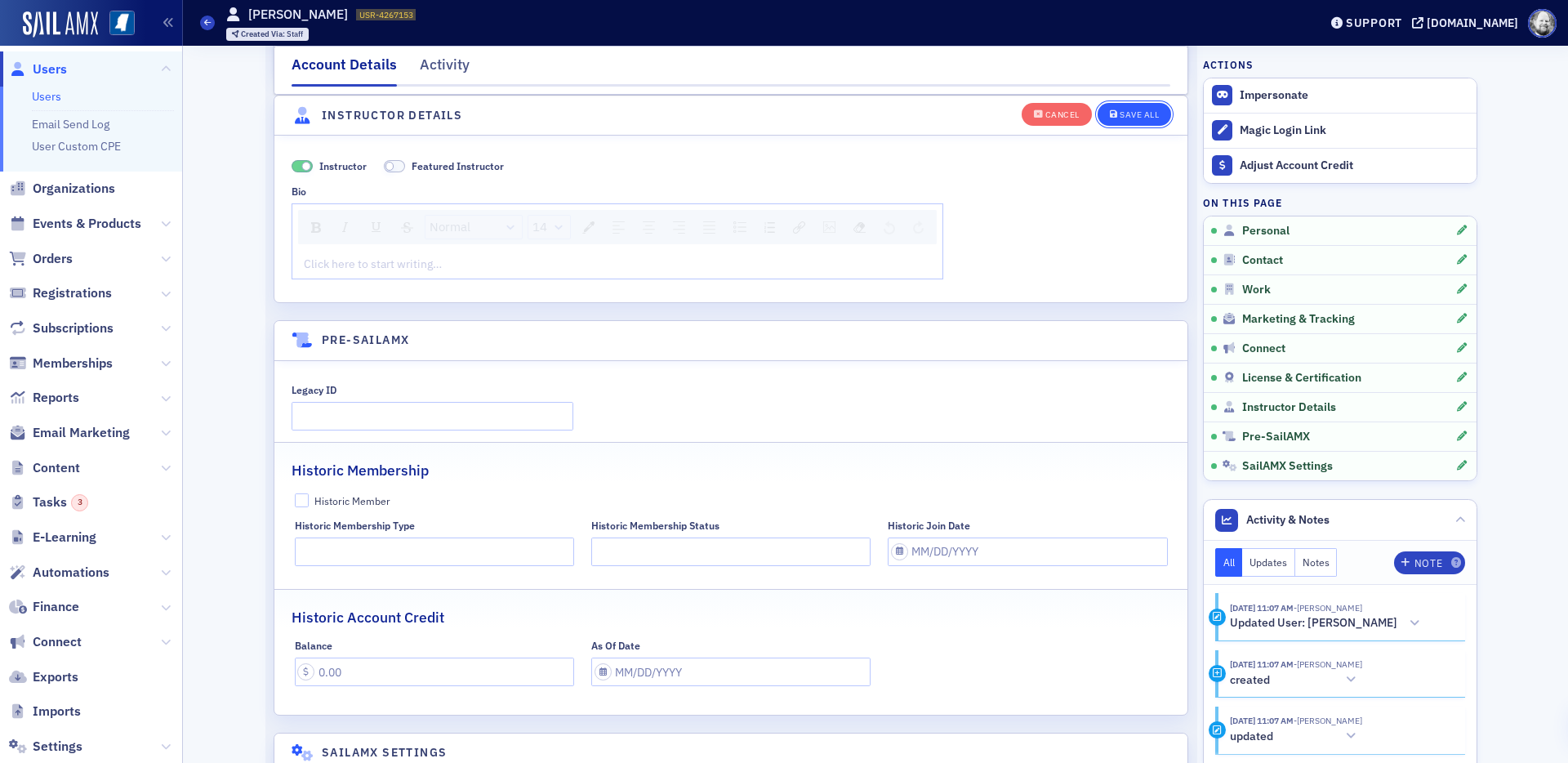
click at [1140, 110] on div "Save All" at bounding box center [1139, 115] width 39 height 9
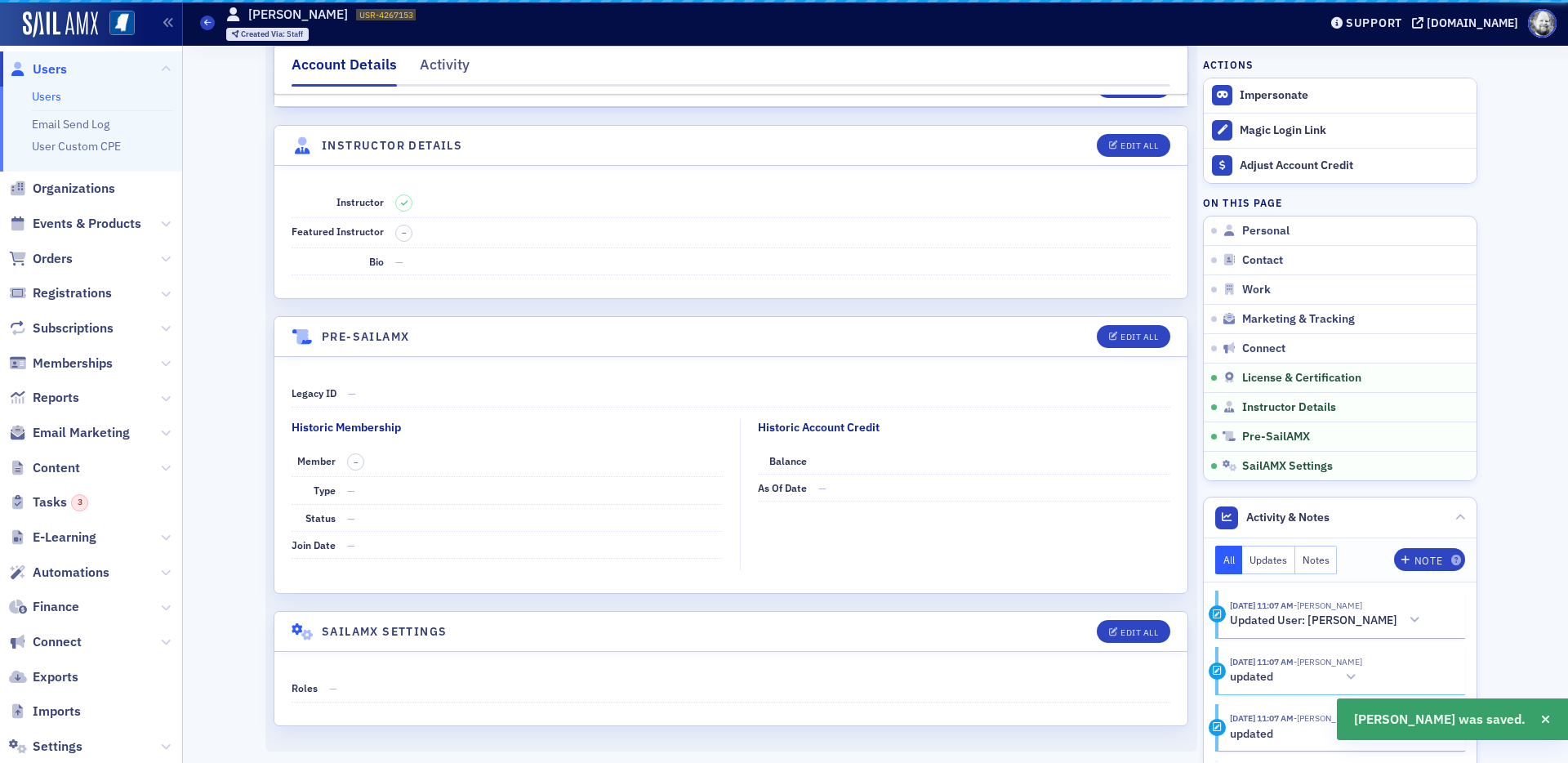
scroll to position [2726, 0]
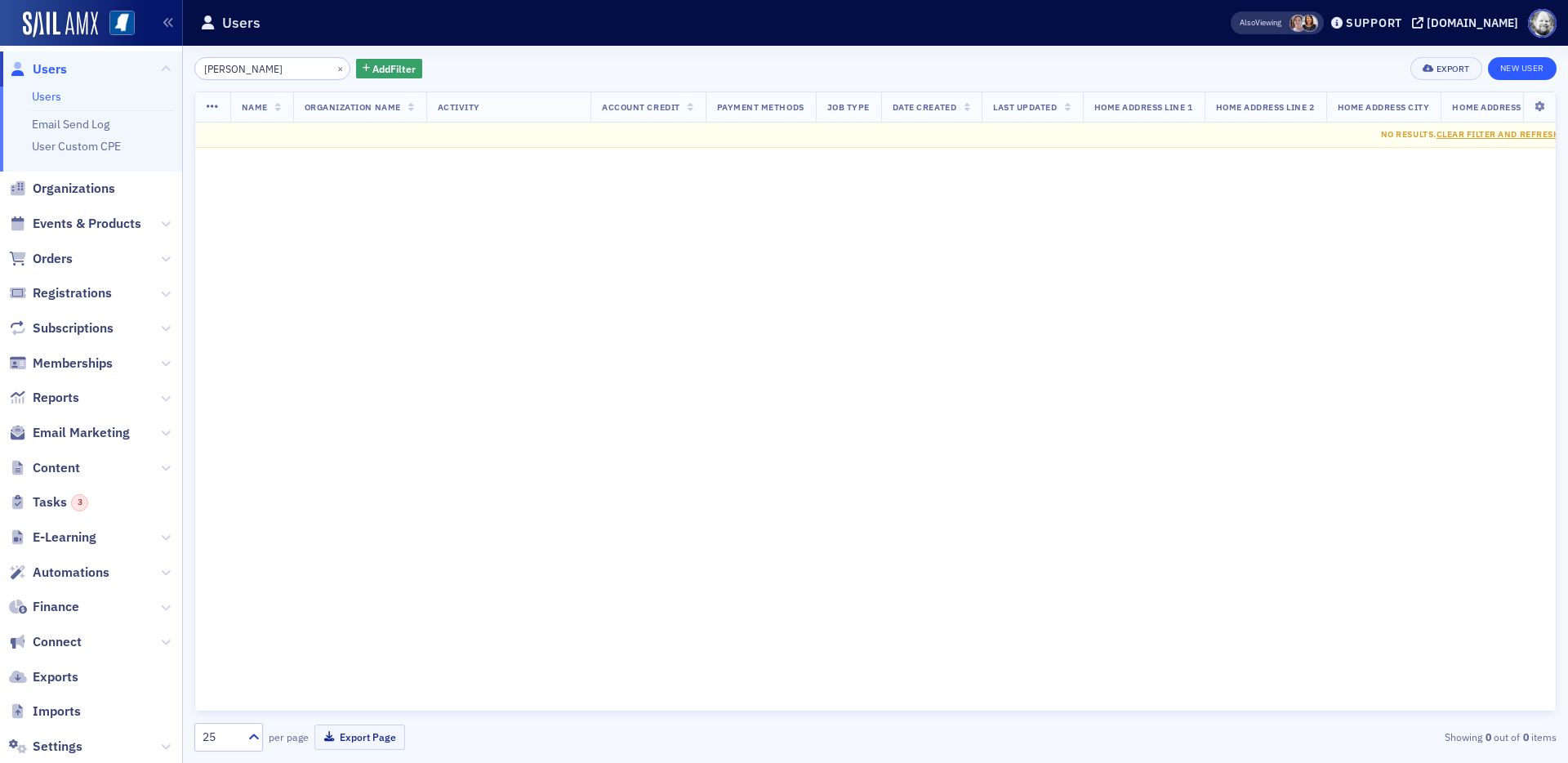
type input "Lemanski"
click at [1410, 69] on link "New User" at bounding box center [1522, 69] width 69 height 23
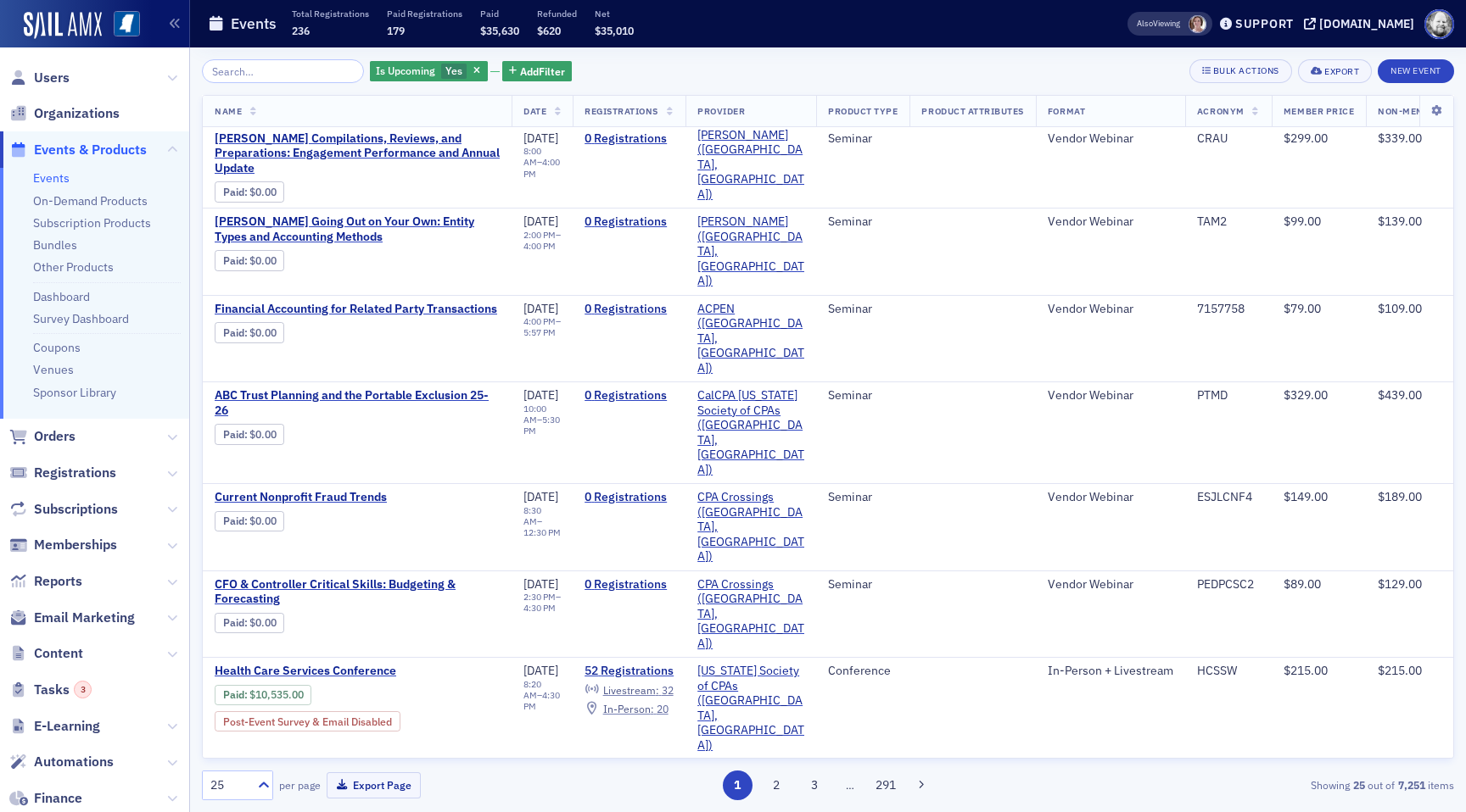
scroll to position [1018, 0]
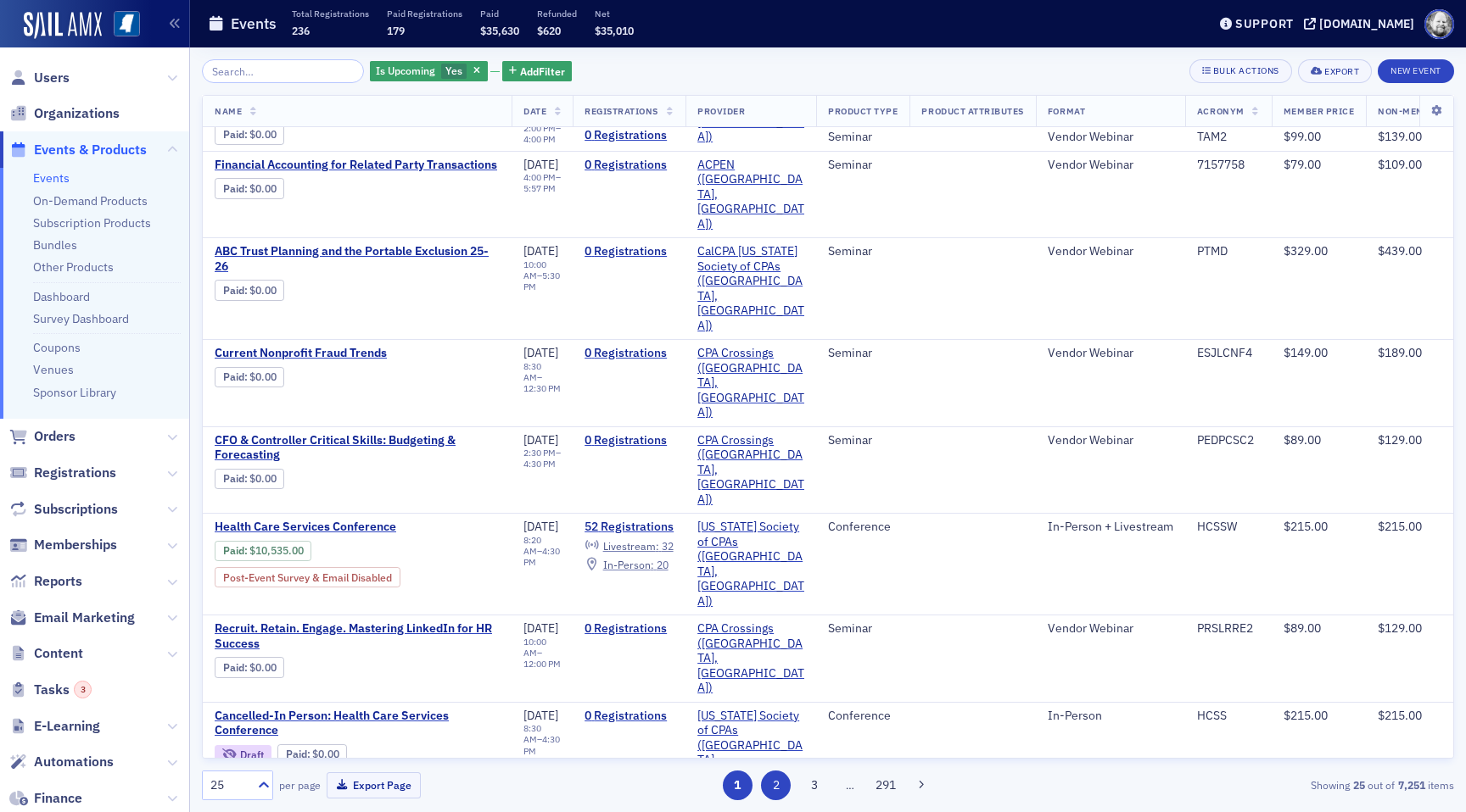
click at [774, 773] on button "2" at bounding box center [776, 785] width 30 height 30
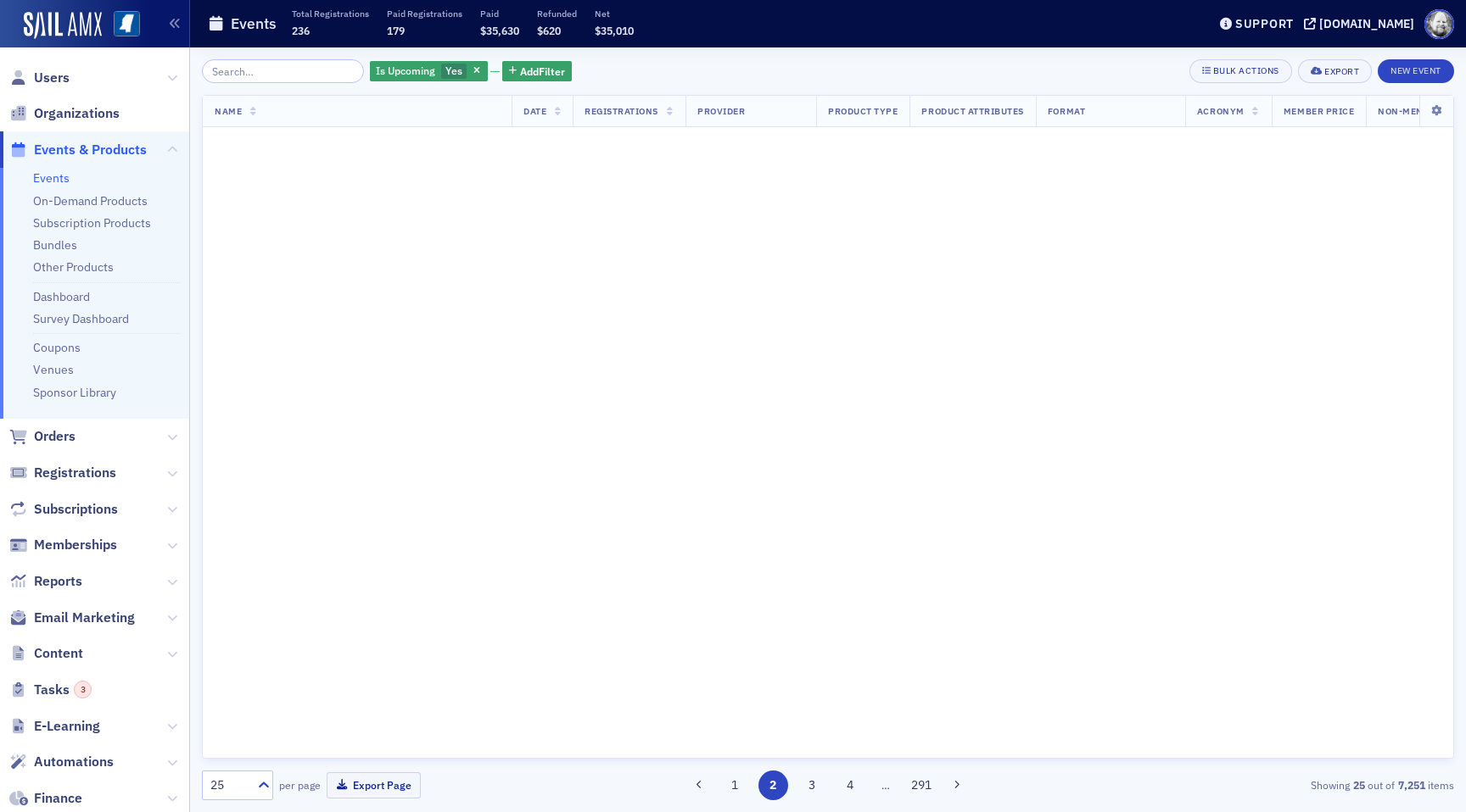
scroll to position [0, 0]
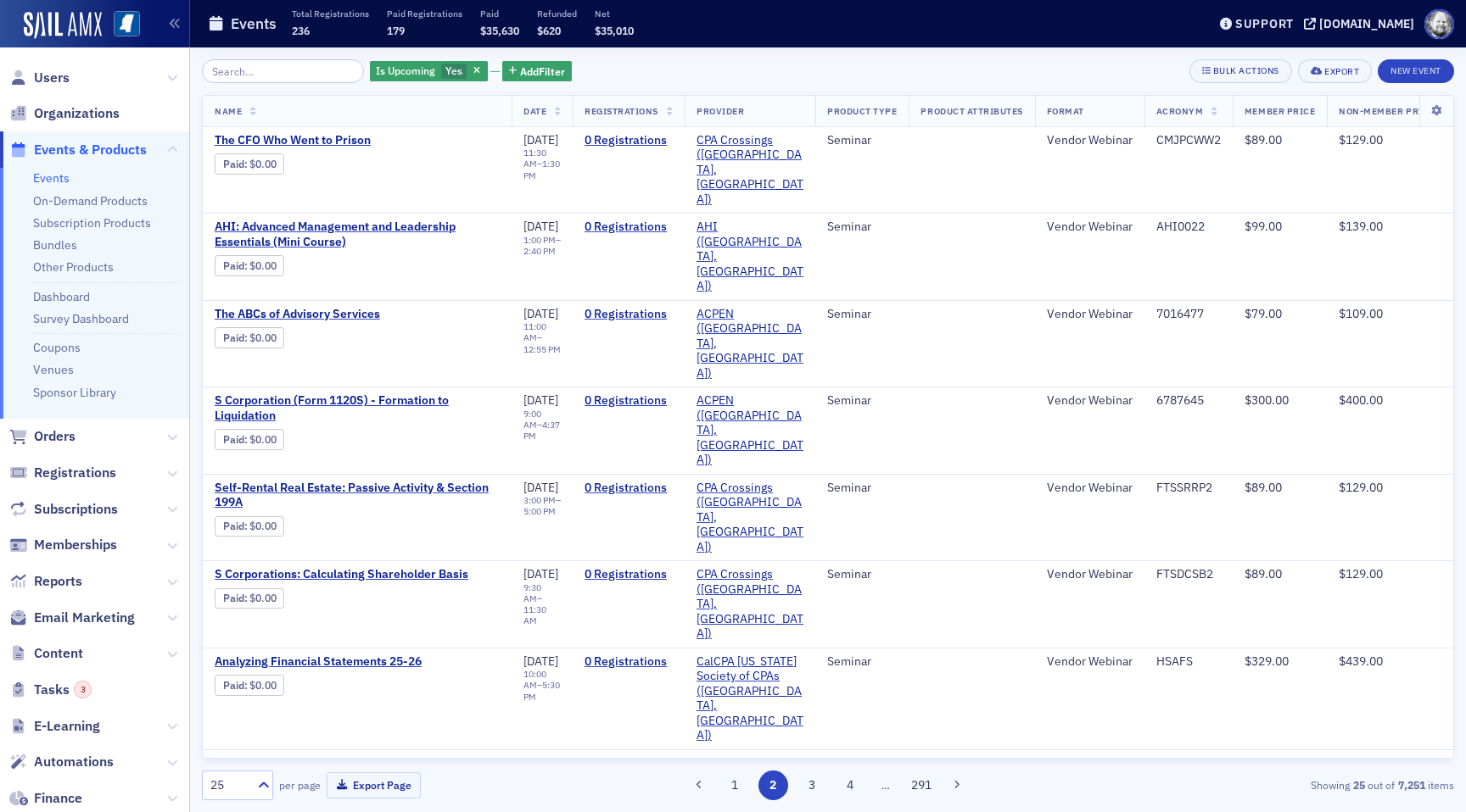
click at [827, 781] on div "1 2 3 4 … 291" at bounding box center [828, 785] width 405 height 30
click at [813, 781] on button "3" at bounding box center [812, 785] width 30 height 30
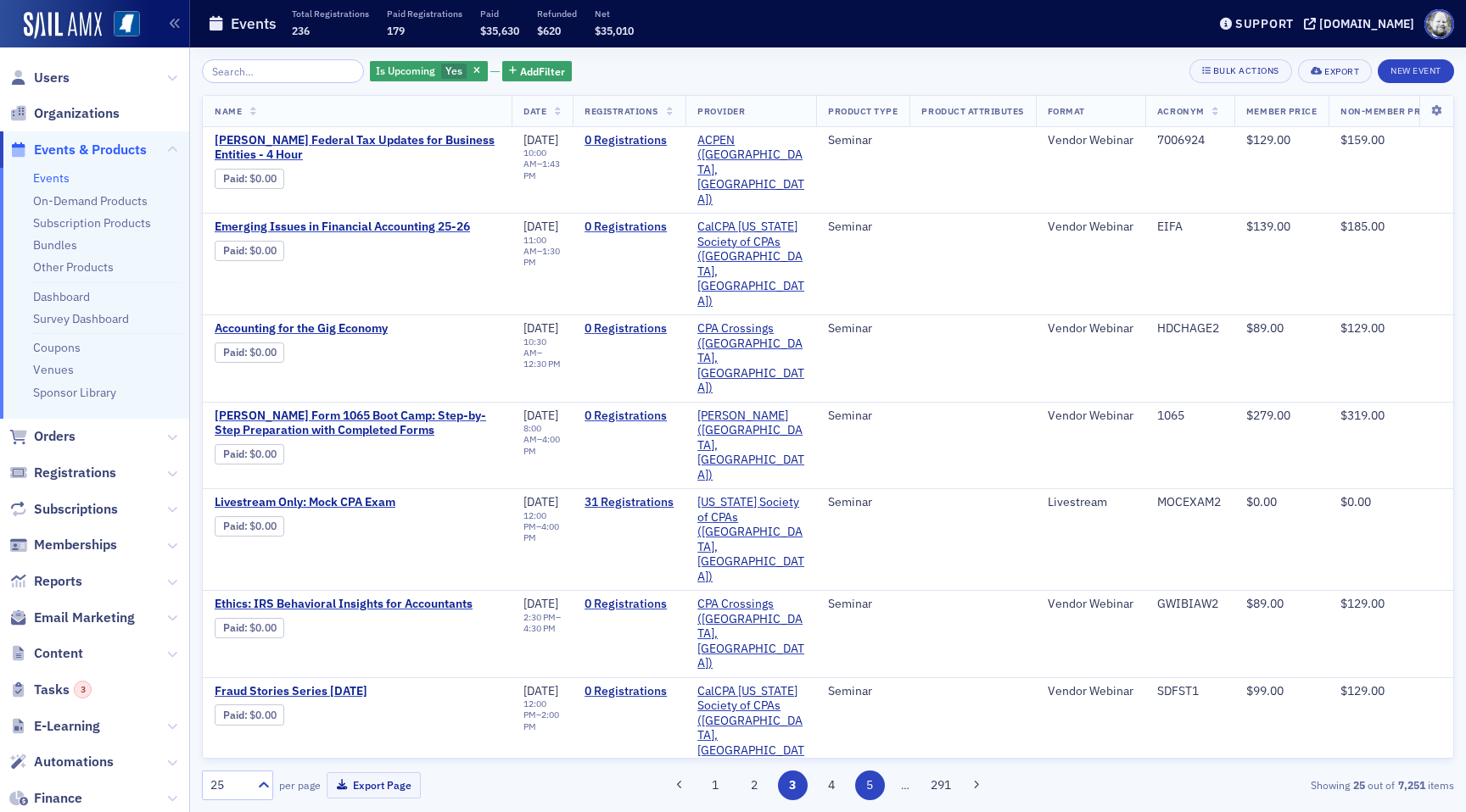
click at [858, 787] on button "5" at bounding box center [870, 785] width 30 height 30
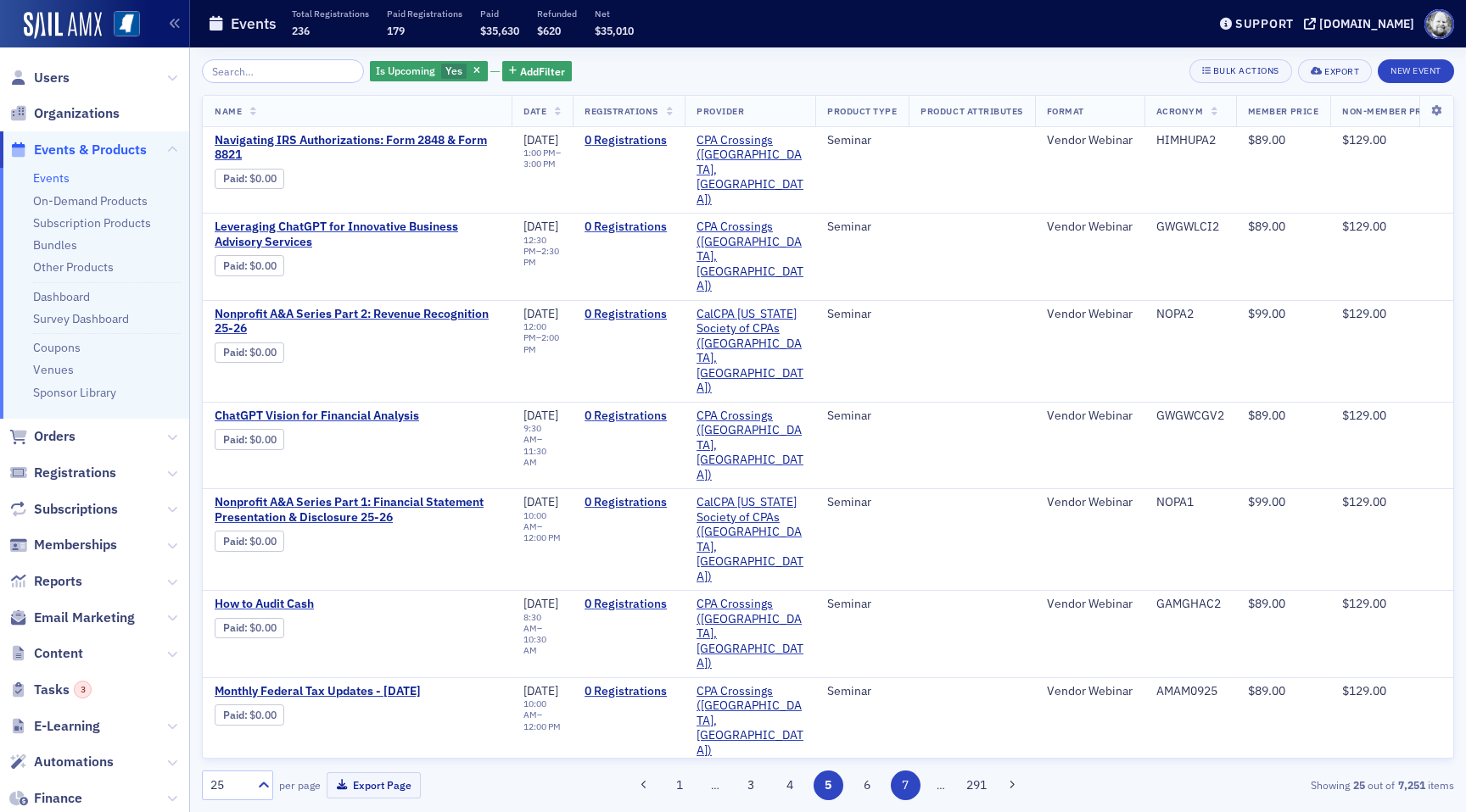
click at [905, 787] on button "7" at bounding box center [905, 785] width 30 height 30
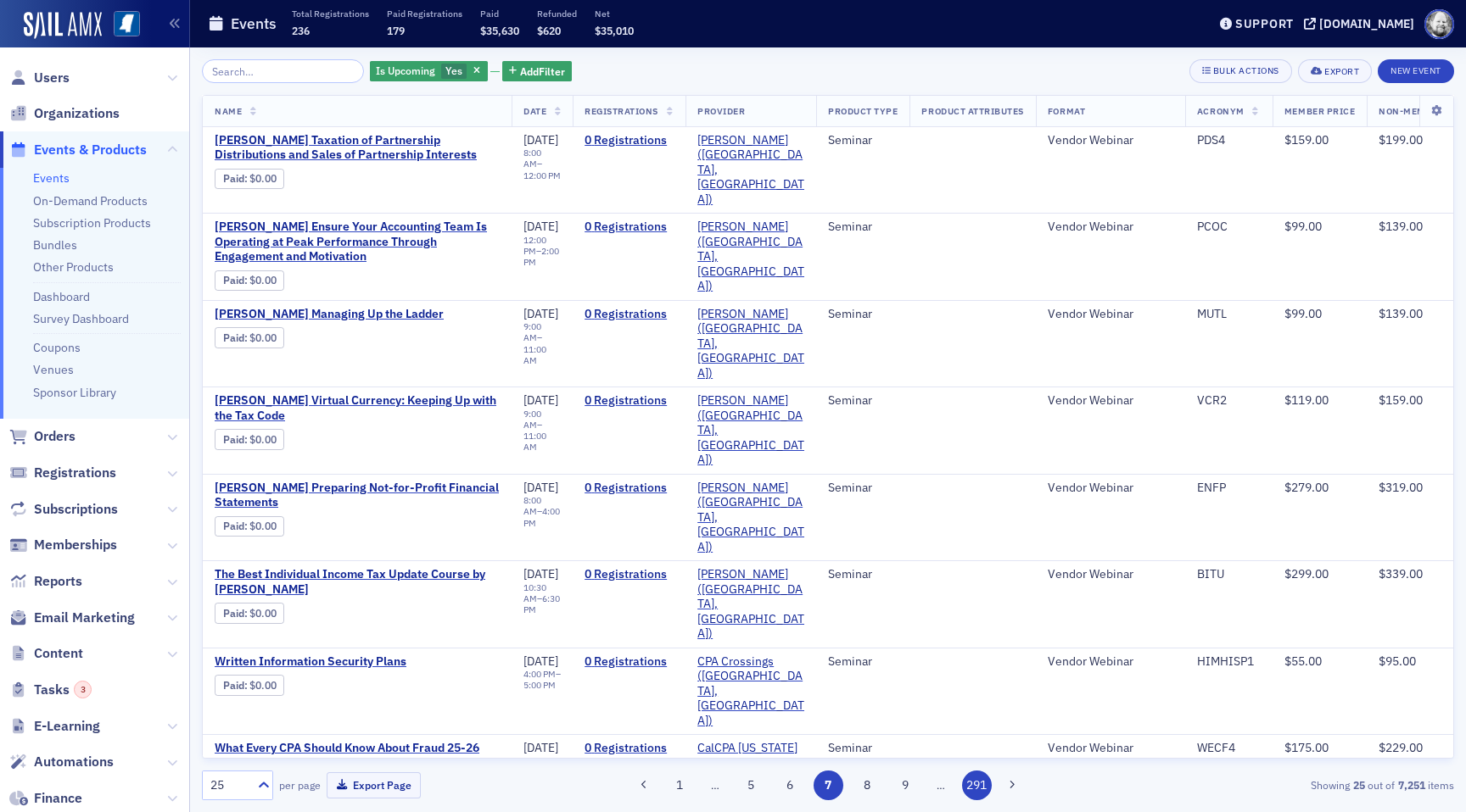
click at [962, 787] on button "291" at bounding box center [977, 785] width 30 height 30
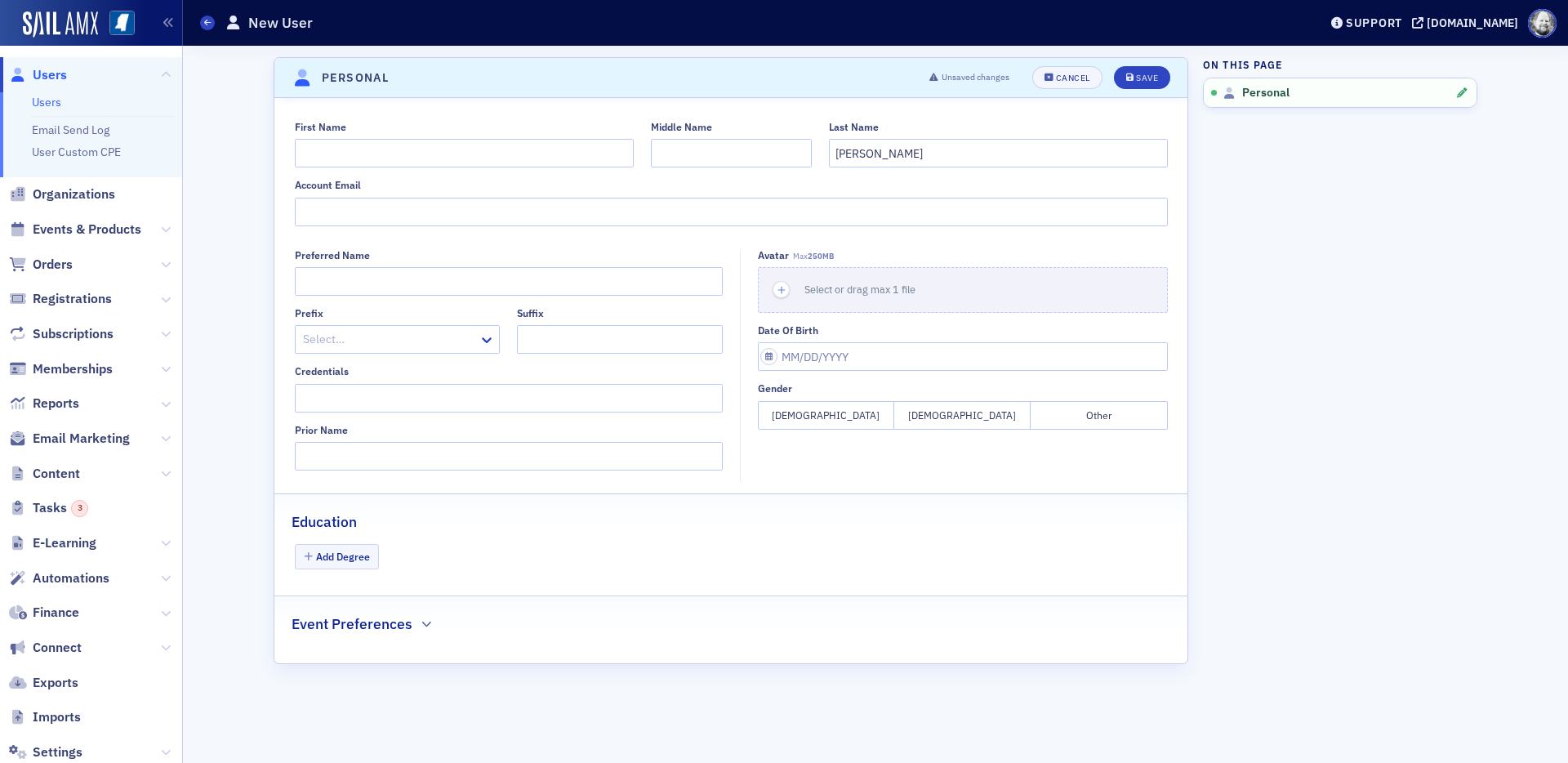
scroll to position [5, 0]
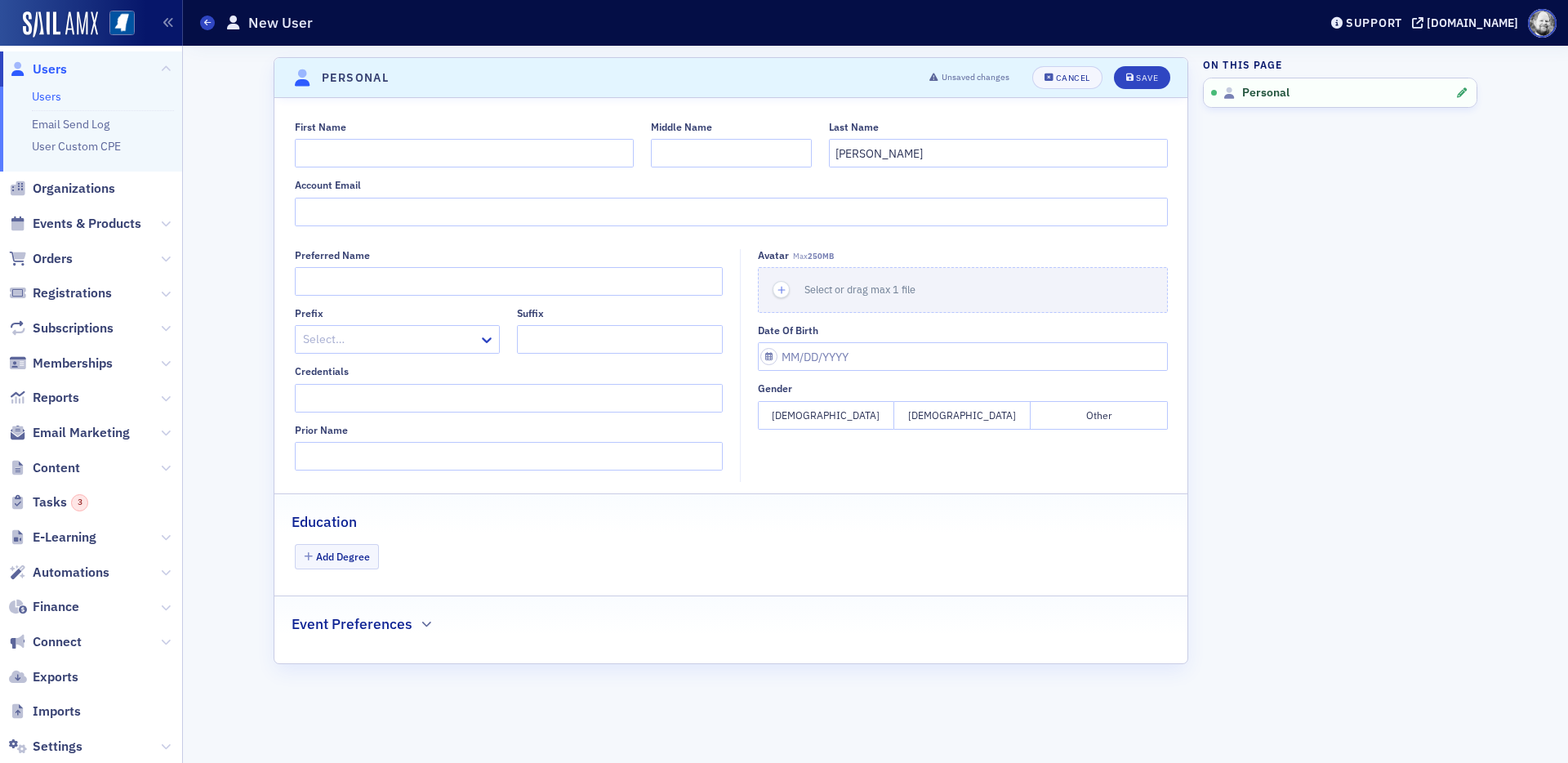
type input "Lemanski"
click at [571, 157] on input "First Name" at bounding box center [464, 153] width 339 height 29
type input "K"
type input "i"
type input "K"
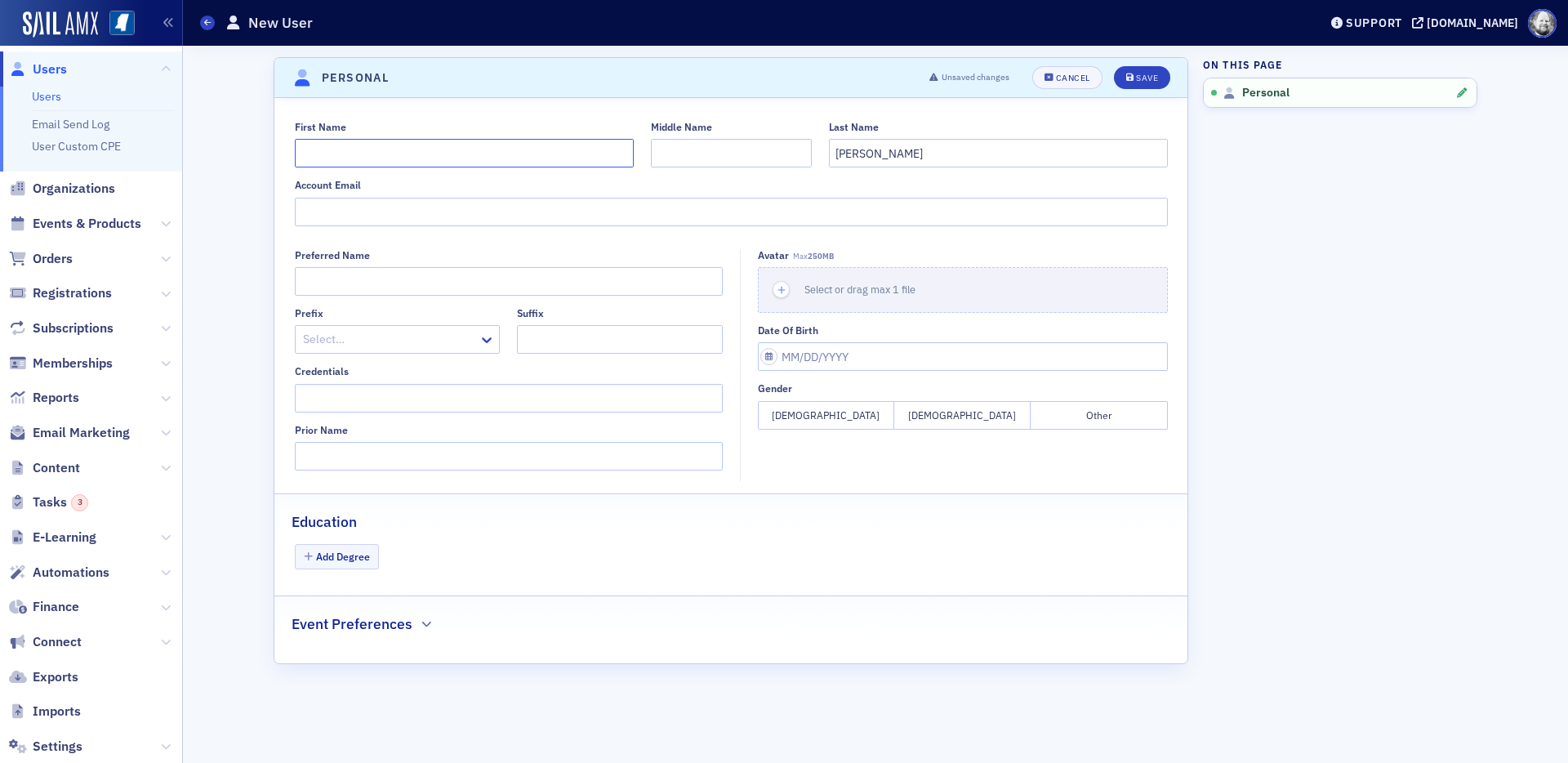
type input "K"
click at [571, 157] on input "K" at bounding box center [464, 153] width 339 height 29
type input "J"
type input "K"
click at [332, 159] on input "First Name" at bounding box center [464, 153] width 339 height 29
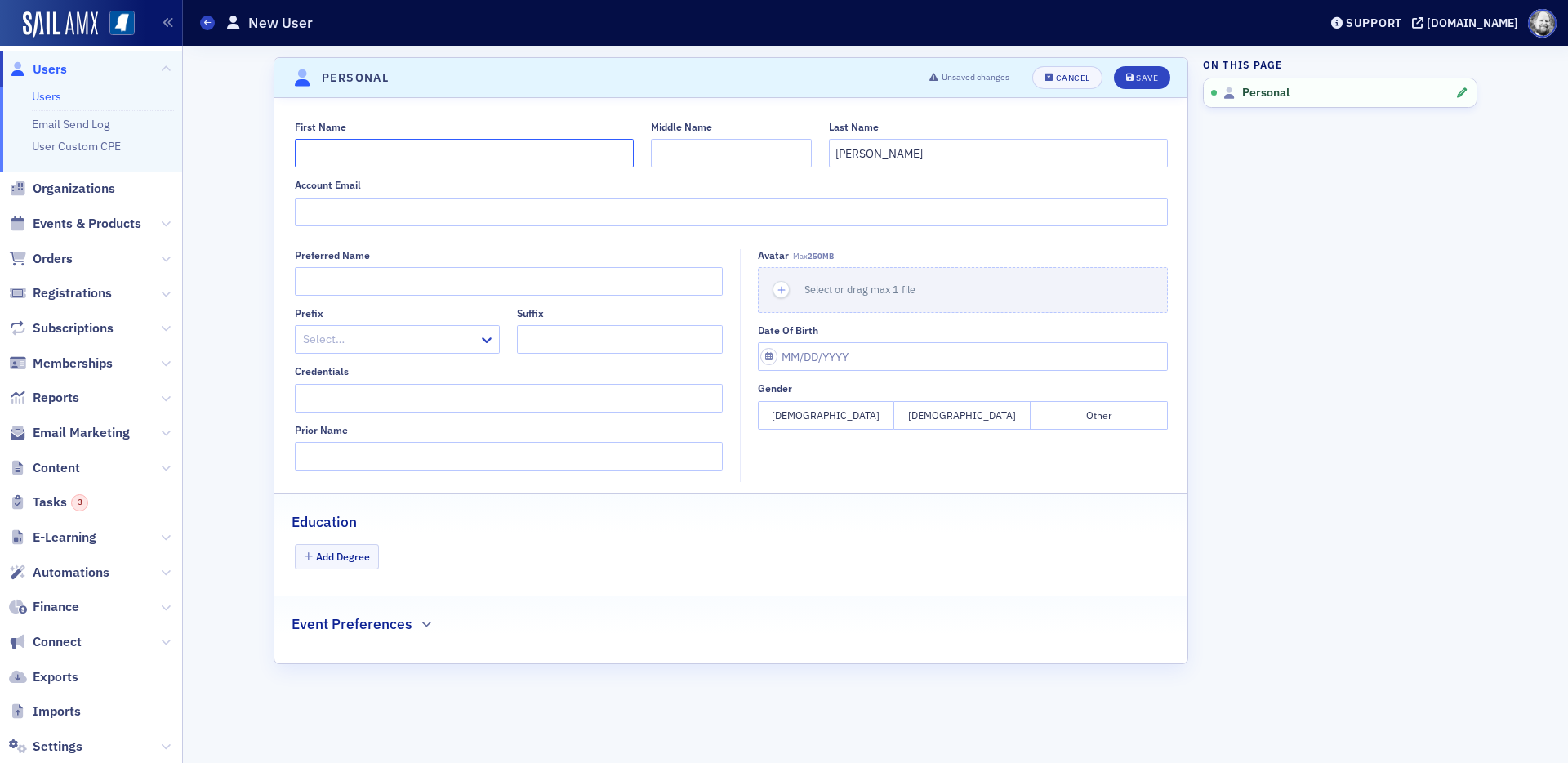
click at [332, 159] on input "First Name" at bounding box center [464, 153] width 339 height 29
paste input "Kristine"
type input "Kristine"
click at [1147, 77] on div "Save" at bounding box center [1146, 78] width 22 height 9
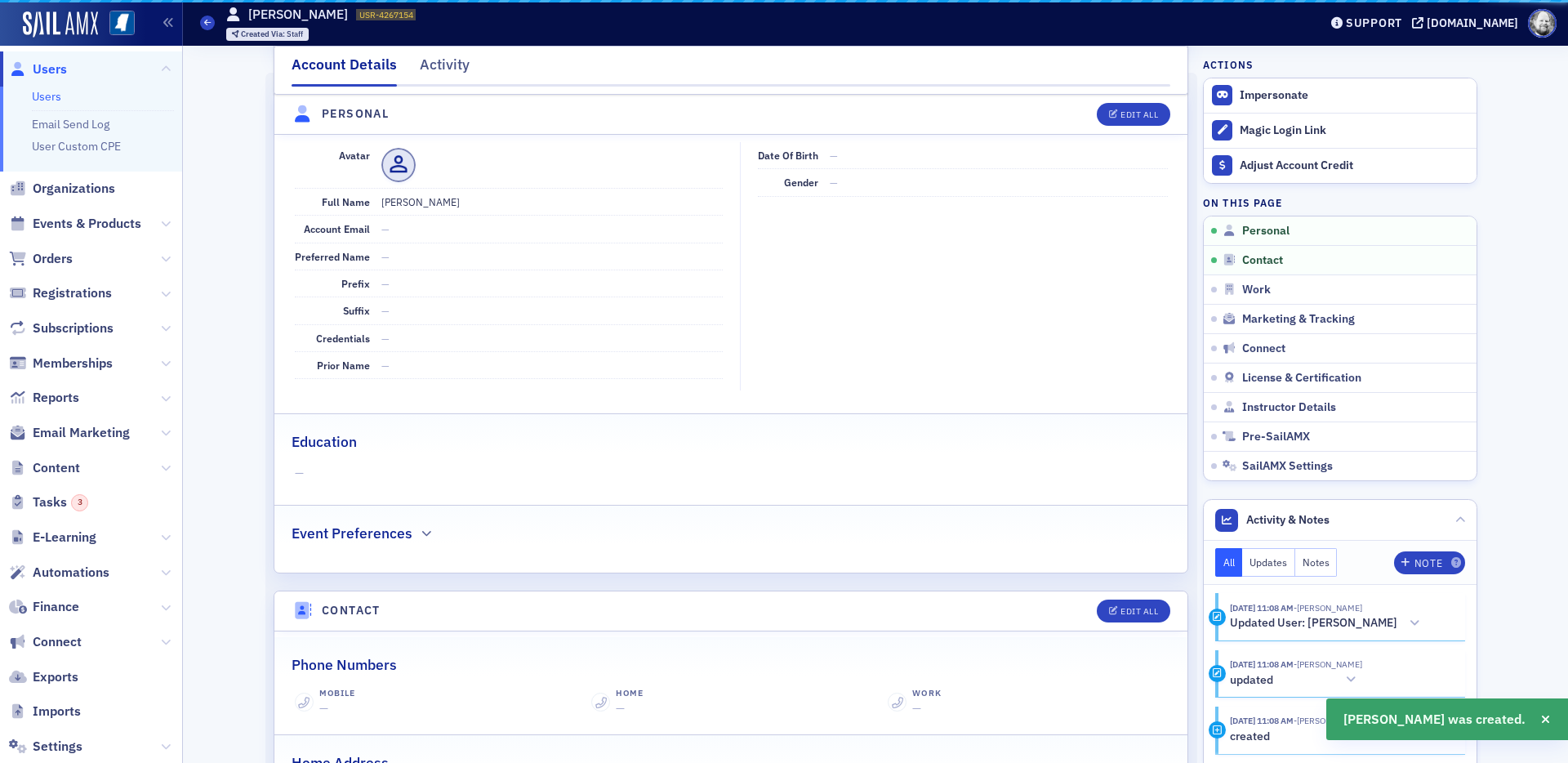
scroll to position [197, 0]
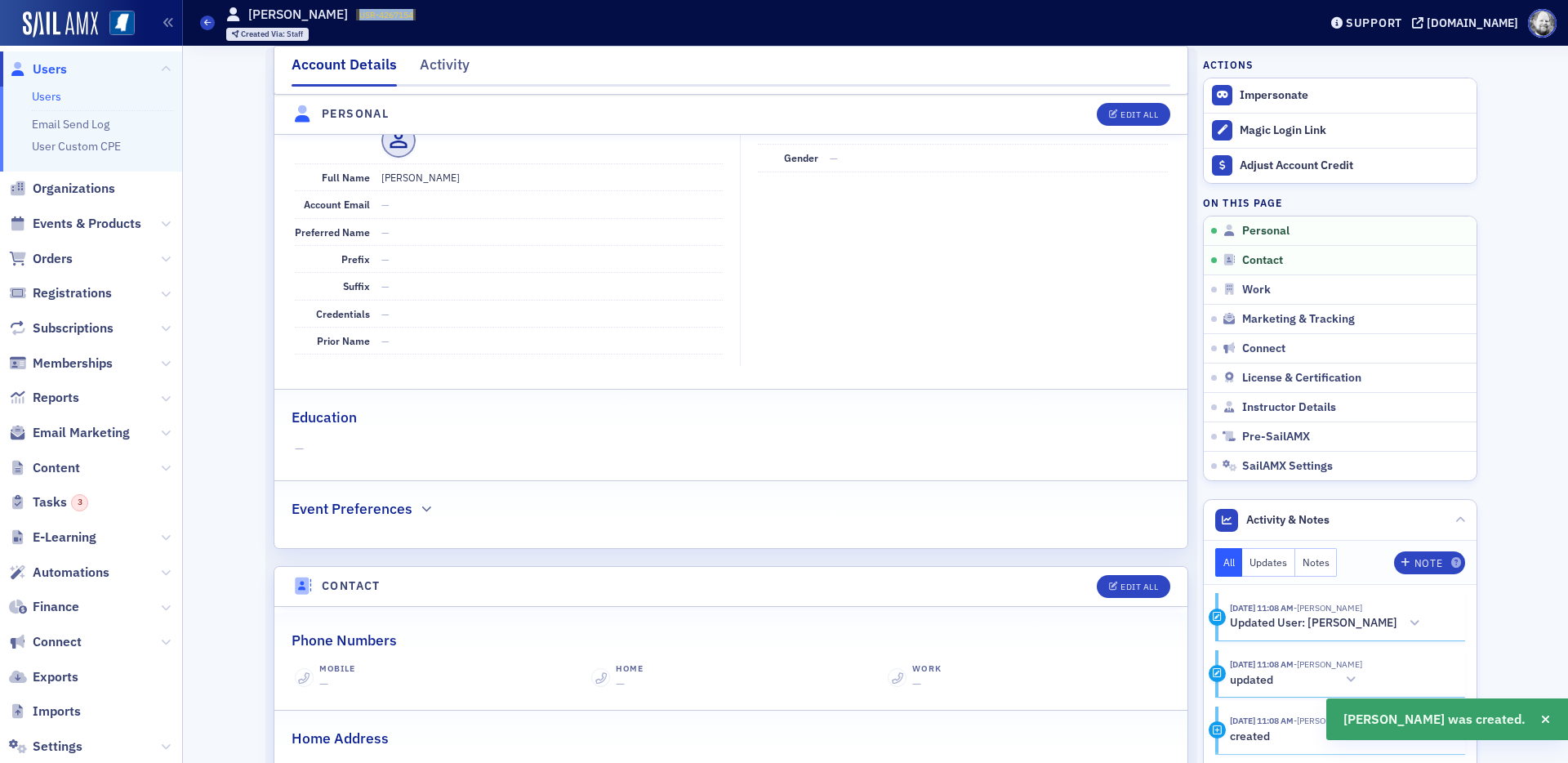
drag, startPoint x: 364, startPoint y: 15, endPoint x: 460, endPoint y: 16, distance: 96.0
click at [460, 15] on div "Users Kristine Lemanski USR-4267154 4267154 Created Via : Staff" at bounding box center [747, 22] width 1094 height 47
copy span "USR-4267154"
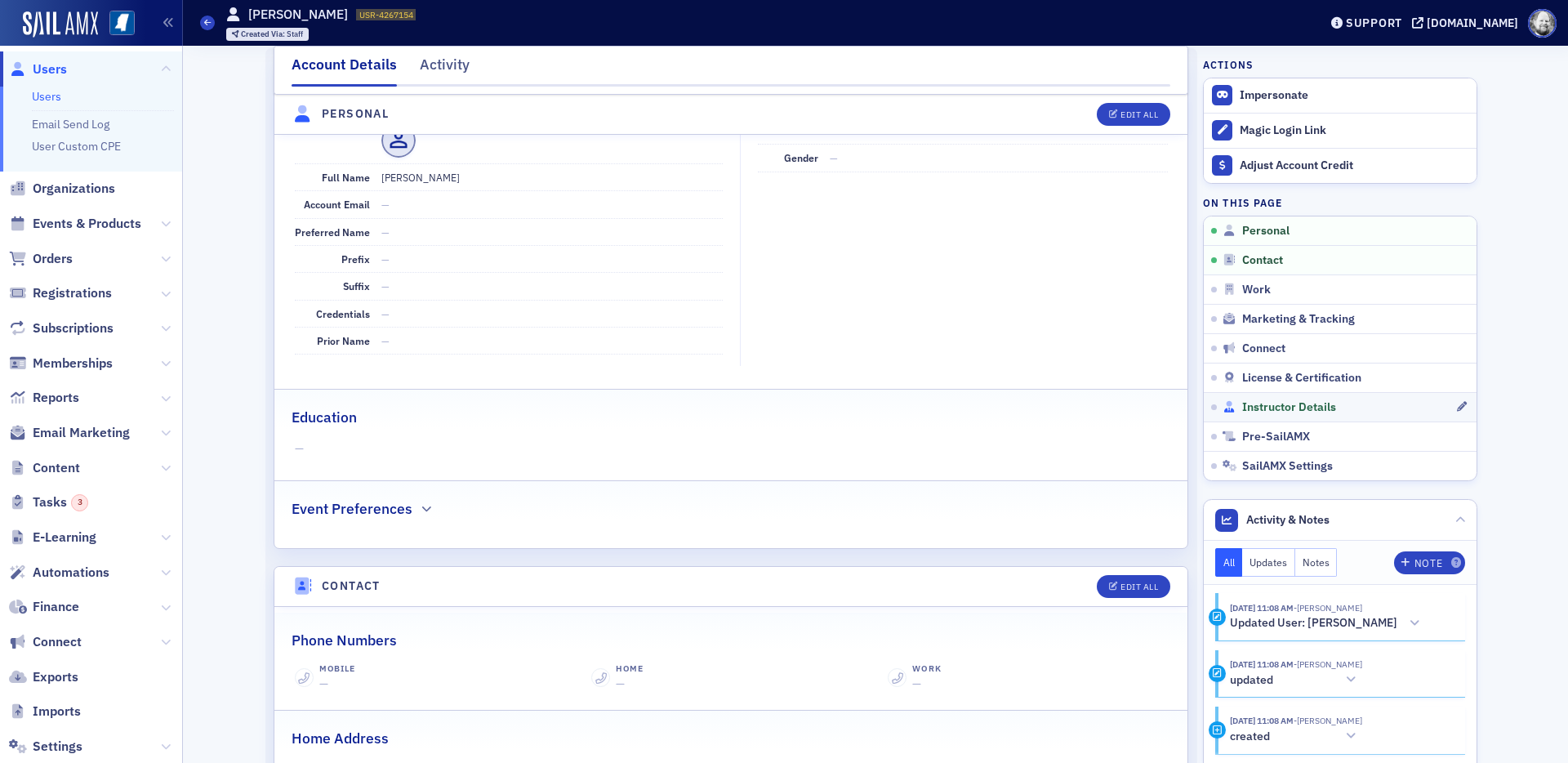
click at [1277, 407] on span "Instructor Details" at bounding box center [1289, 407] width 94 height 14
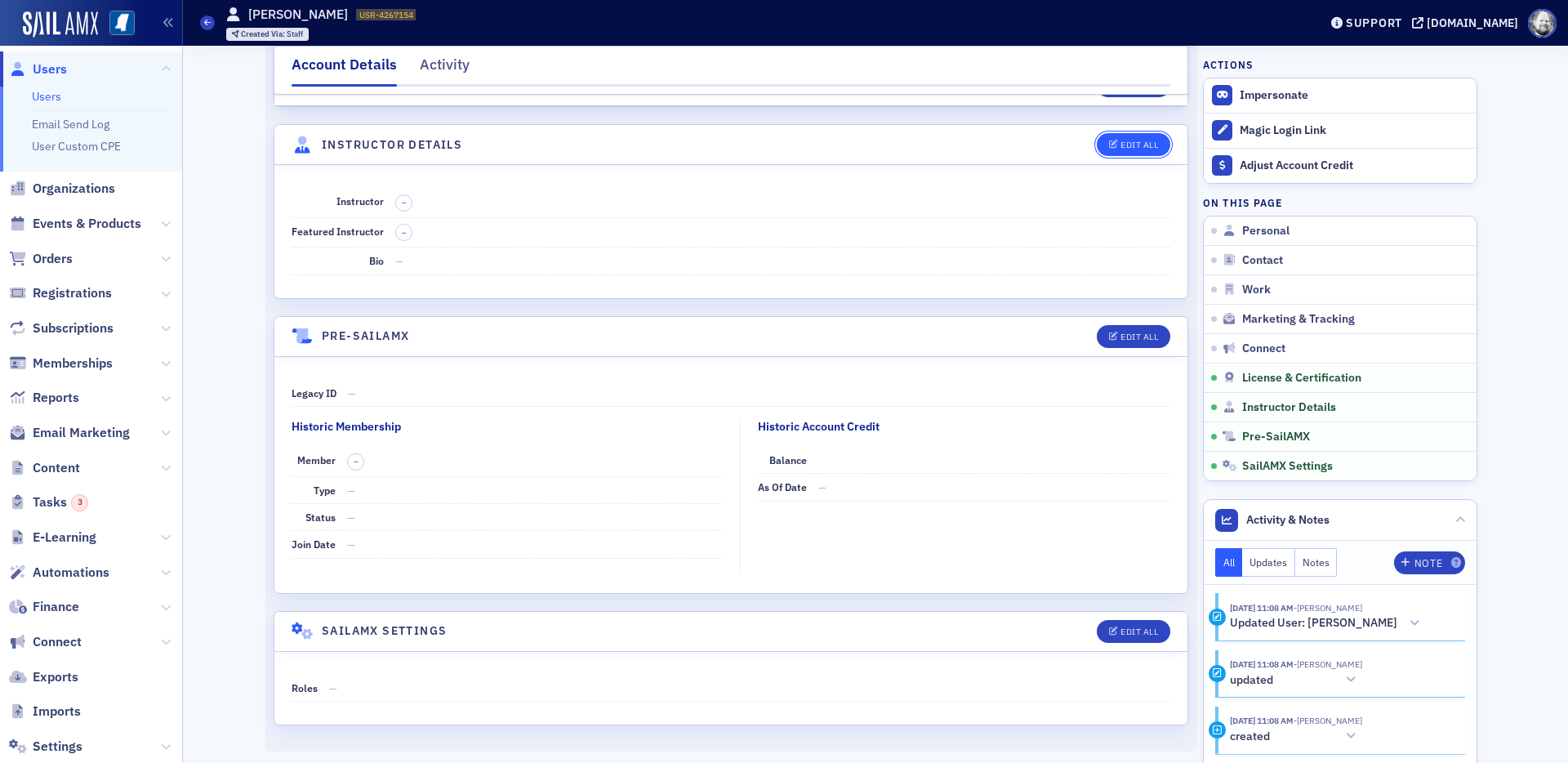
click at [1147, 147] on div "Edit All" at bounding box center [1139, 145] width 38 height 9
select select "US"
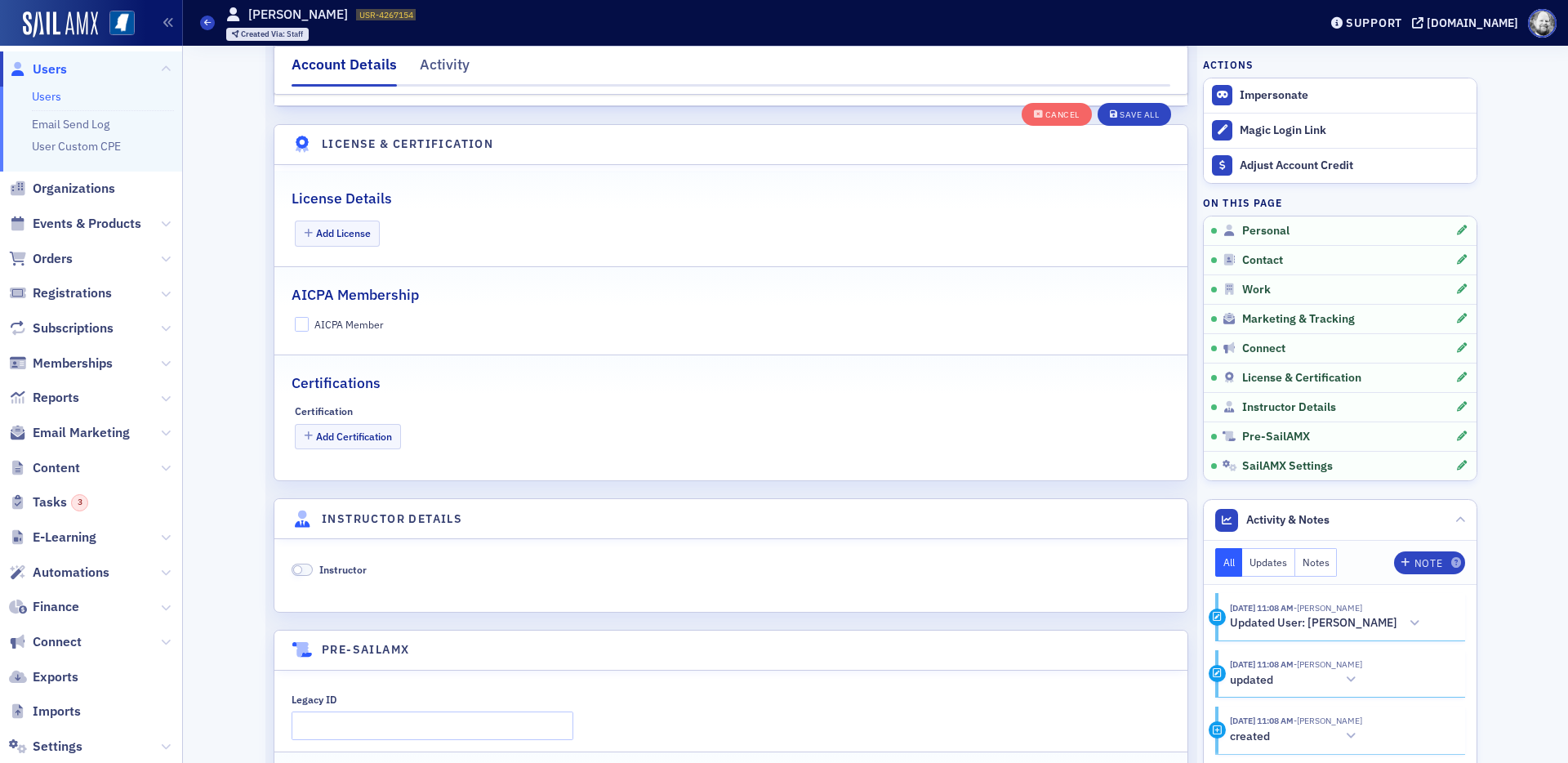
scroll to position [3131, 0]
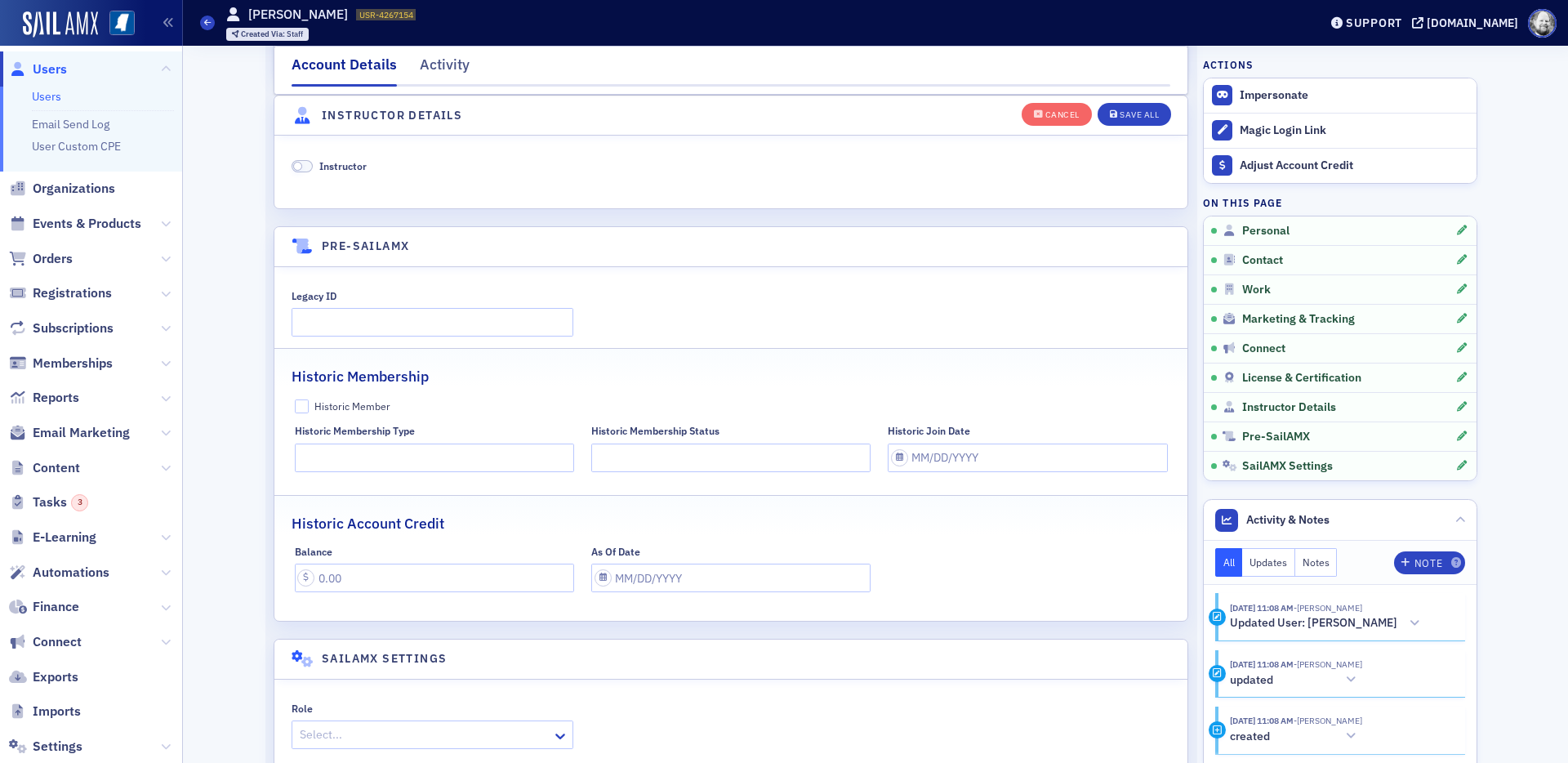
click at [337, 170] on span "Instructor" at bounding box center [343, 166] width 47 height 13
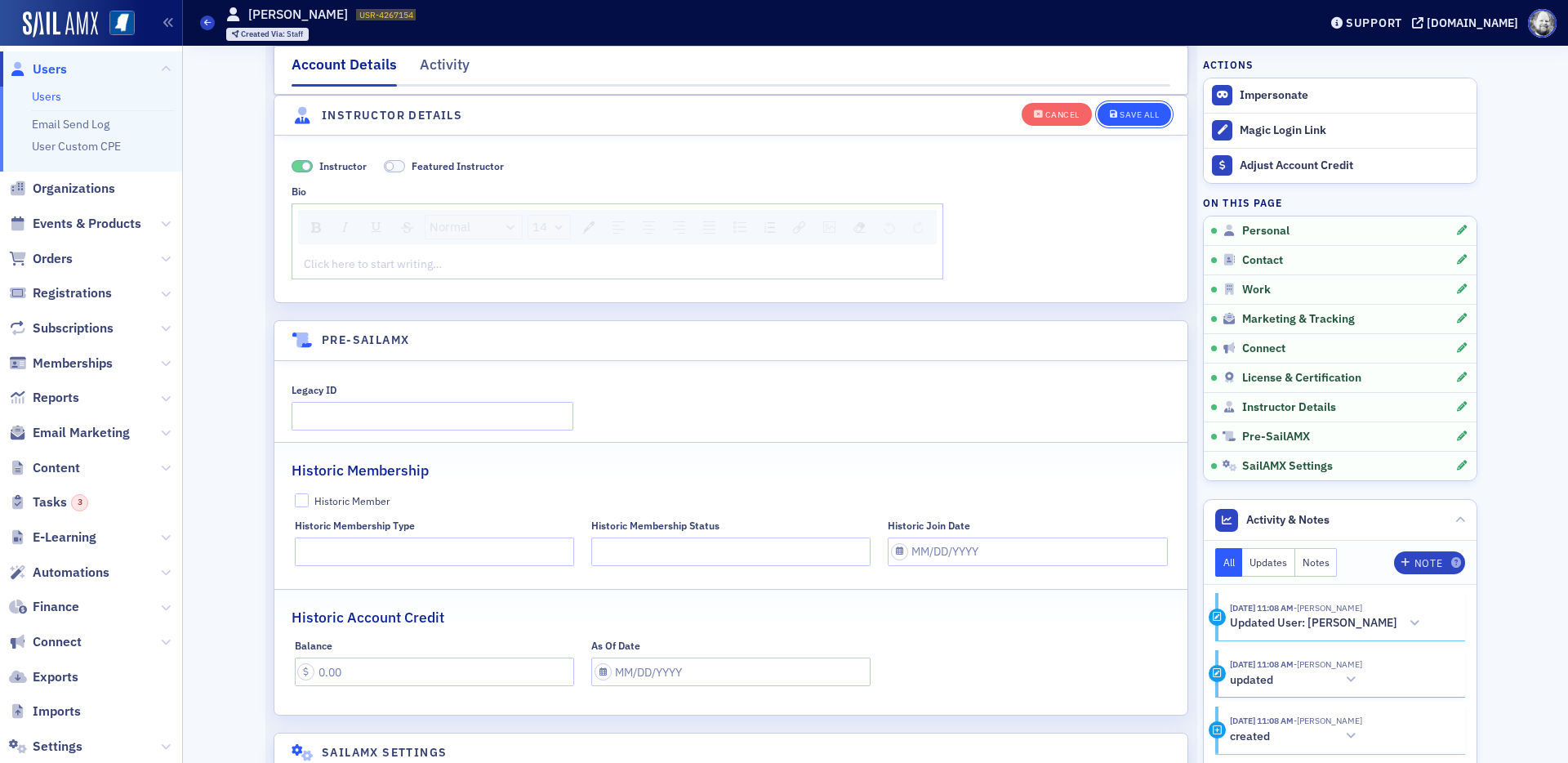
click at [1135, 113] on div "Save All" at bounding box center [1139, 115] width 39 height 9
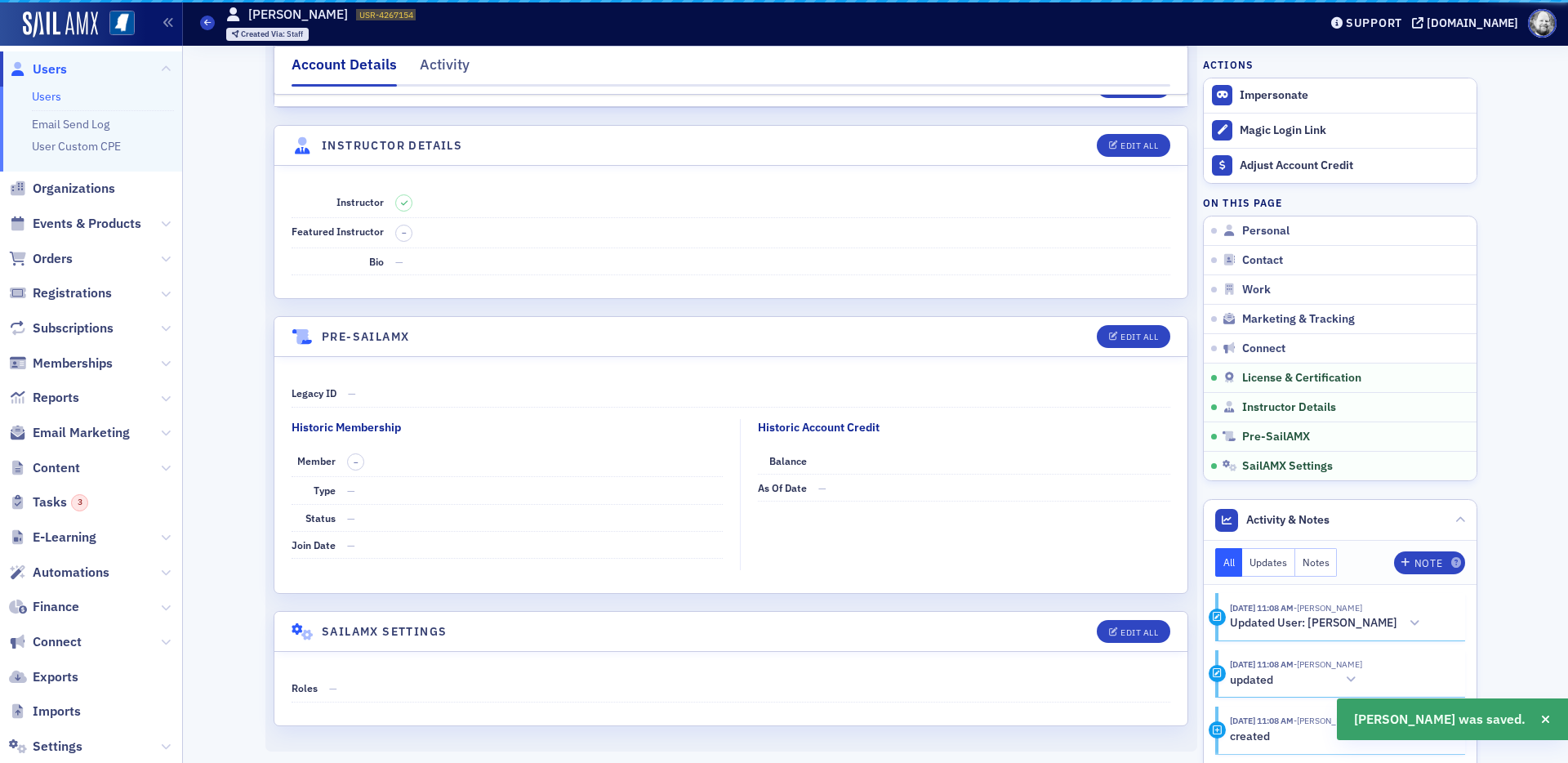
scroll to position [2726, 0]
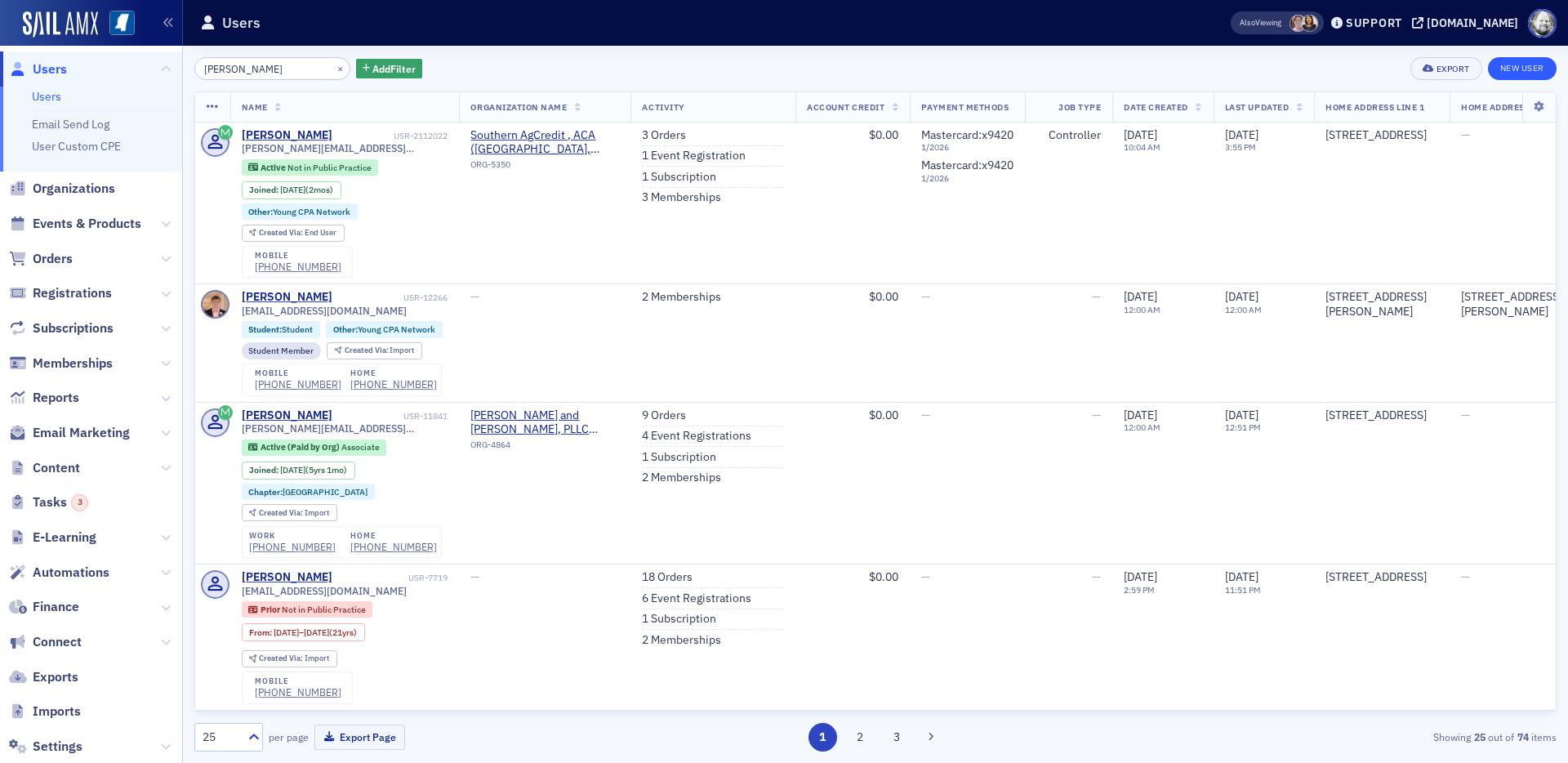
type input "Jim Gilbert"
click at [1520, 65] on link "New User" at bounding box center [1522, 69] width 69 height 23
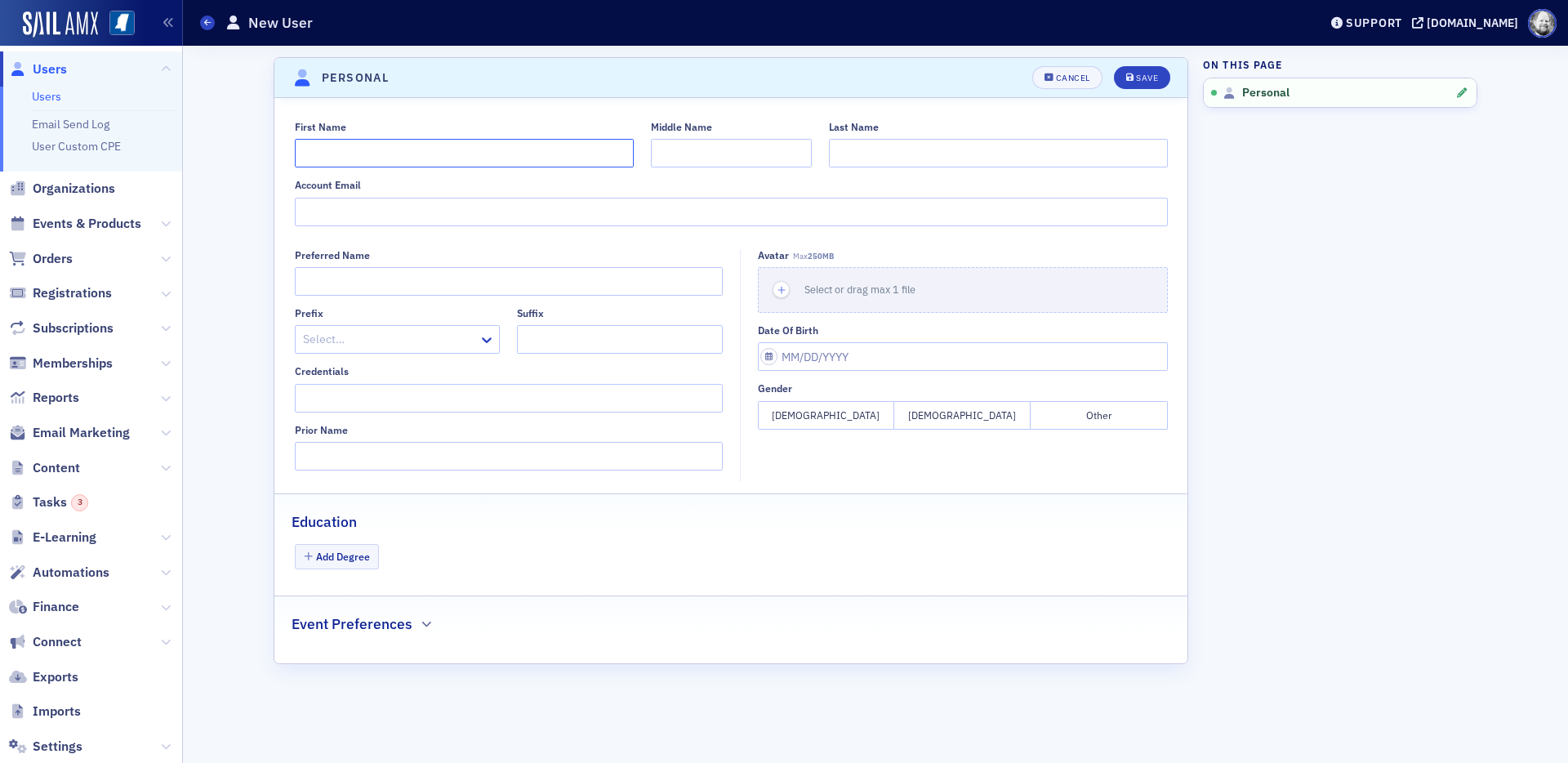
click at [415, 146] on input "First Name" at bounding box center [464, 153] width 339 height 29
type input "Jim"
type input "Gilbert"
click at [1122, 79] on button "Save" at bounding box center [1142, 78] width 56 height 23
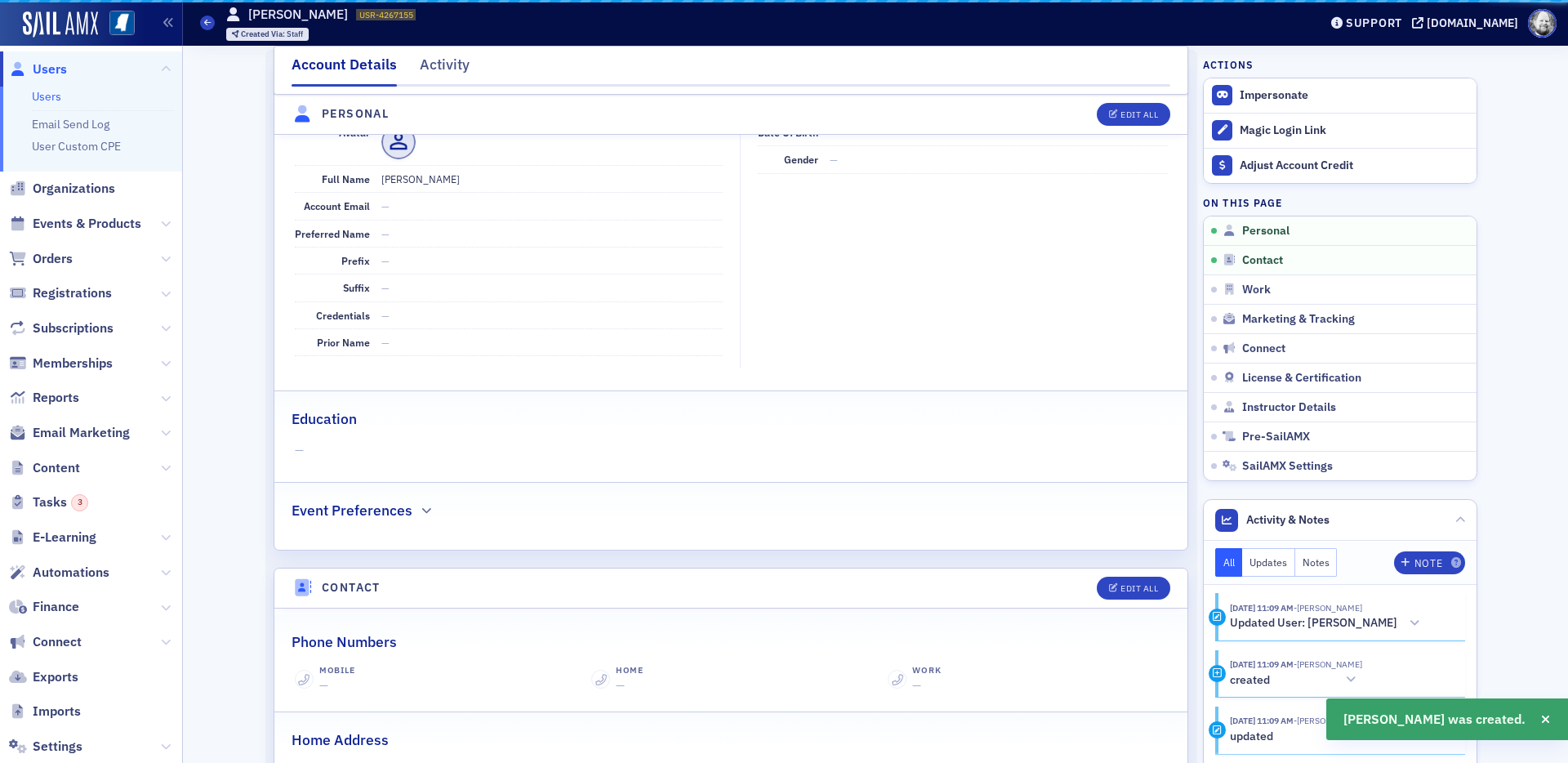
scroll to position [197, 0]
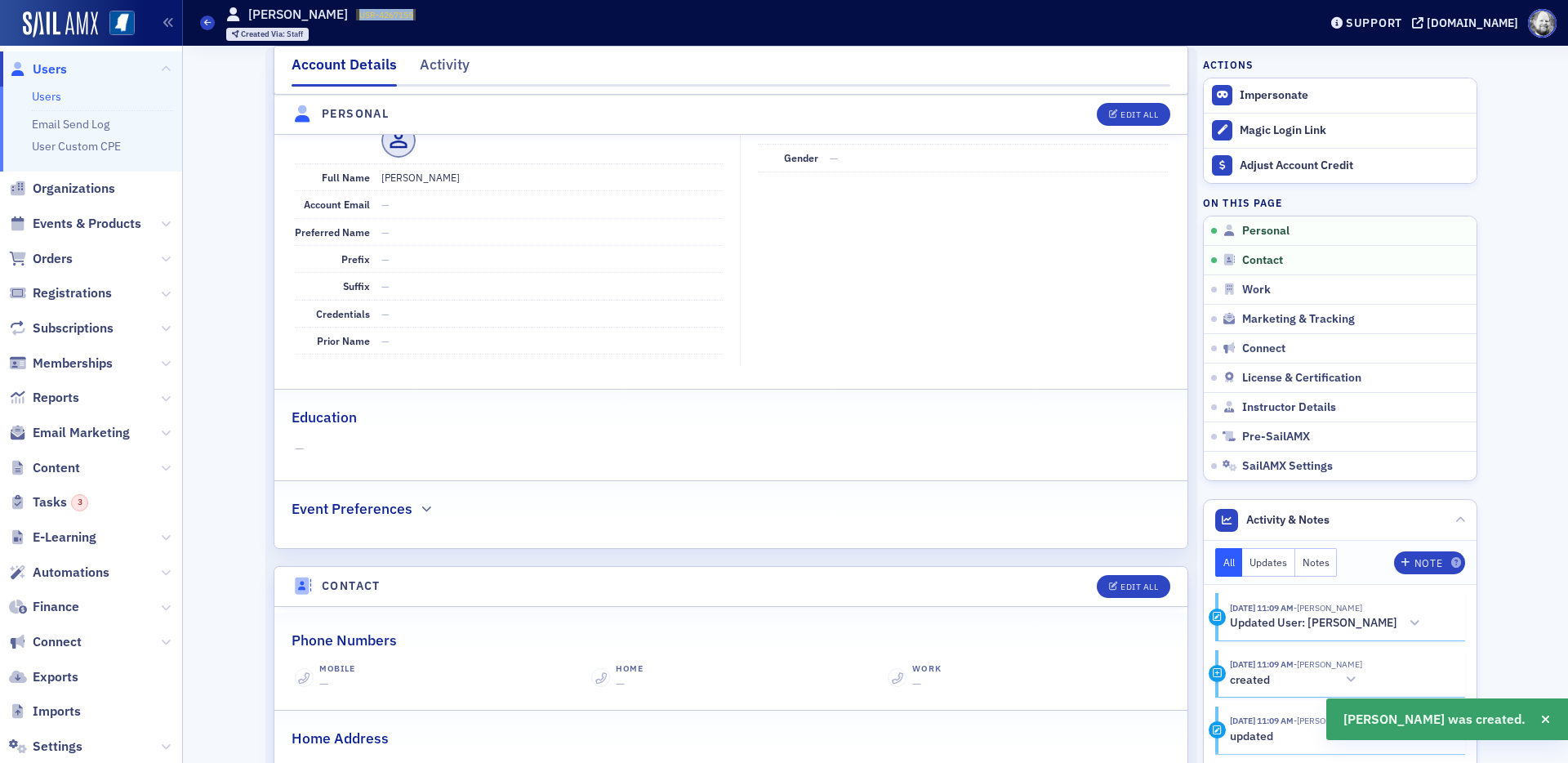
drag, startPoint x: 326, startPoint y: 15, endPoint x: 402, endPoint y: 19, distance: 76.1
click at [404, 19] on div "Users Jim Gilbert USR-4267155 4267155 Created Via : Staff" at bounding box center [747, 22] width 1094 height 47
copy span "USR-4267155"
click at [1301, 413] on span "Instructor Details" at bounding box center [1289, 407] width 94 height 14
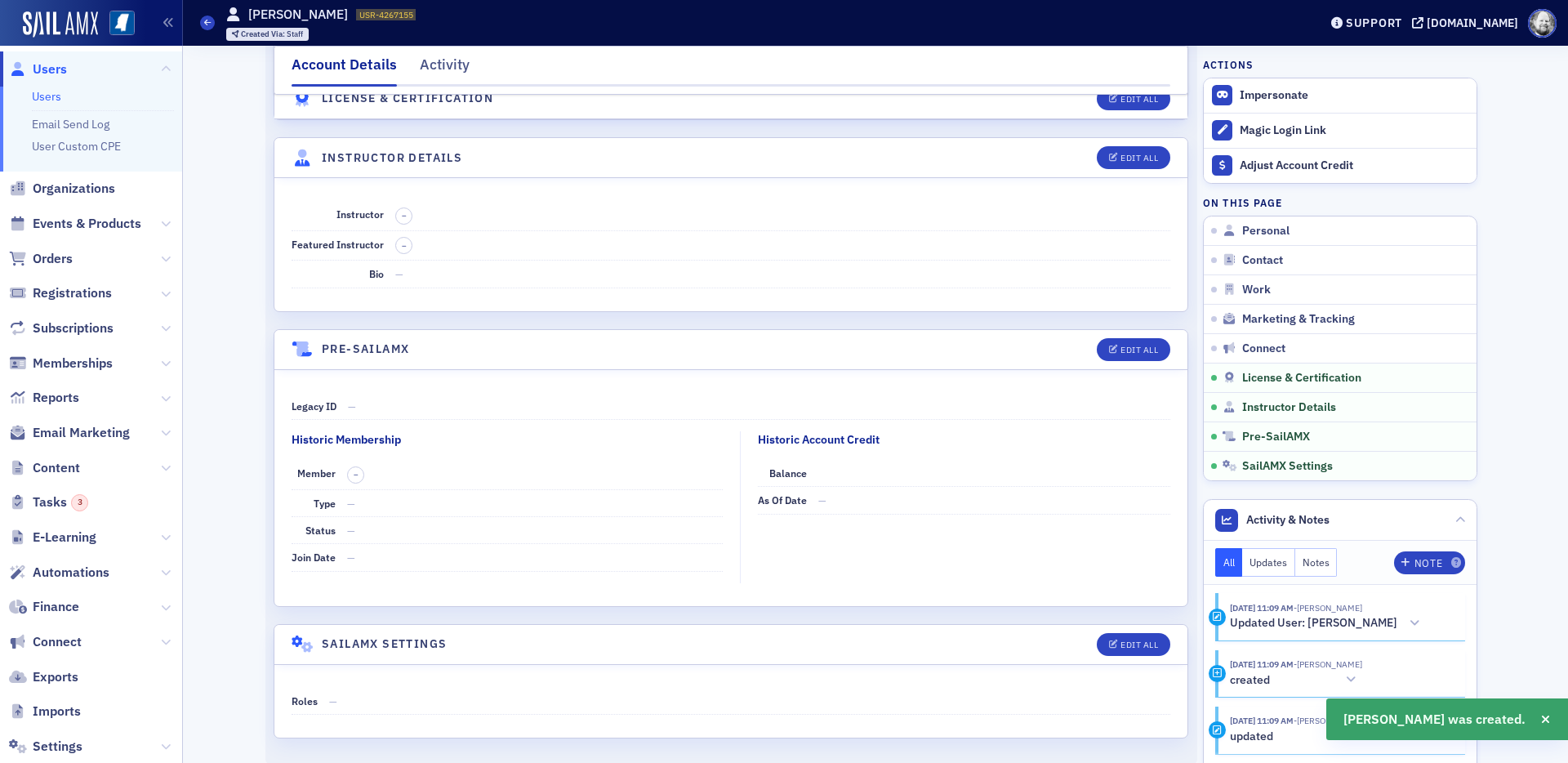
scroll to position [2727, 0]
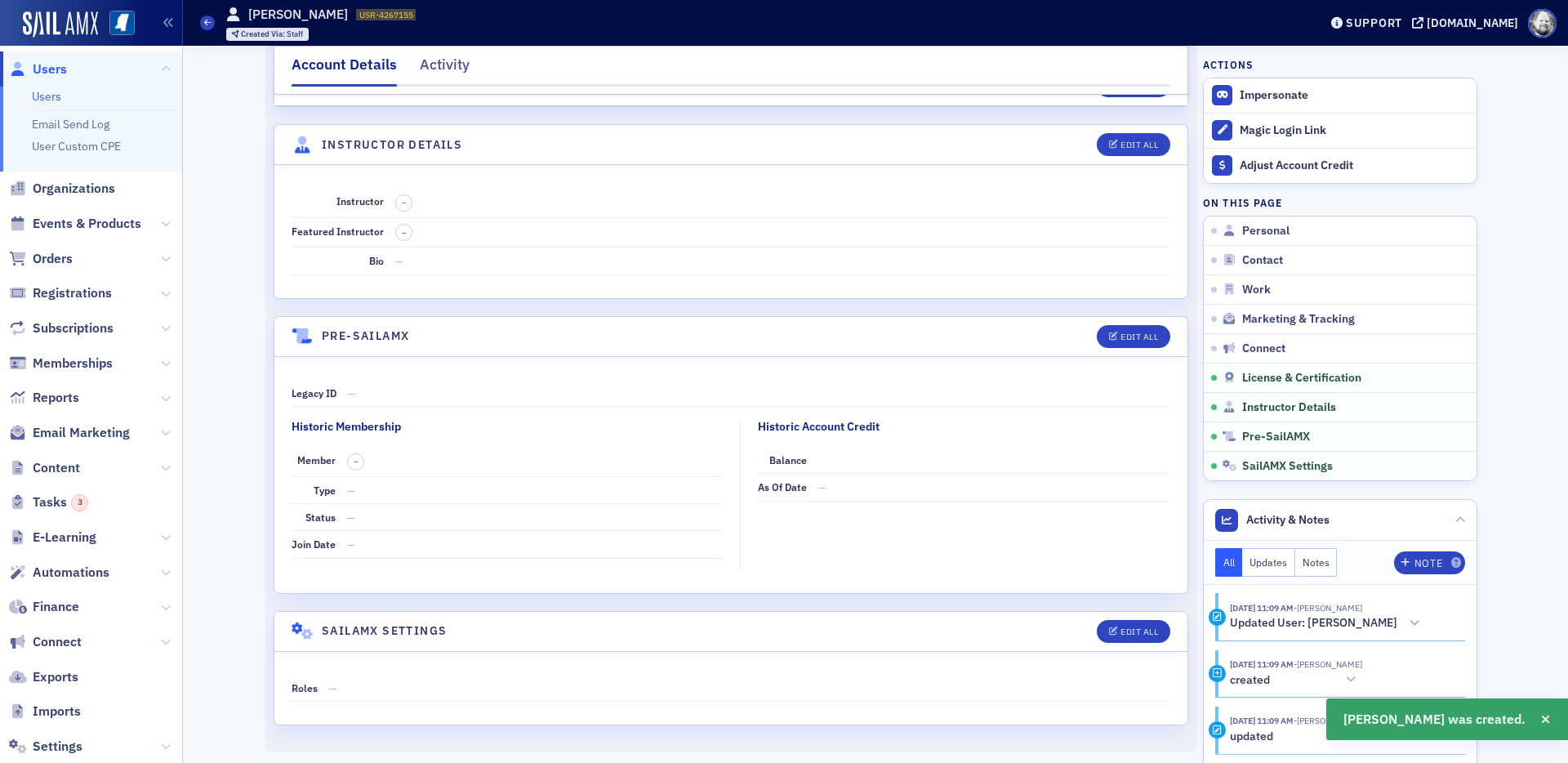
click at [1142, 132] on header "Instructor Details Edit All" at bounding box center [731, 145] width 913 height 40
click at [1138, 138] on button "Edit All" at bounding box center [1134, 145] width 73 height 23
select select "US"
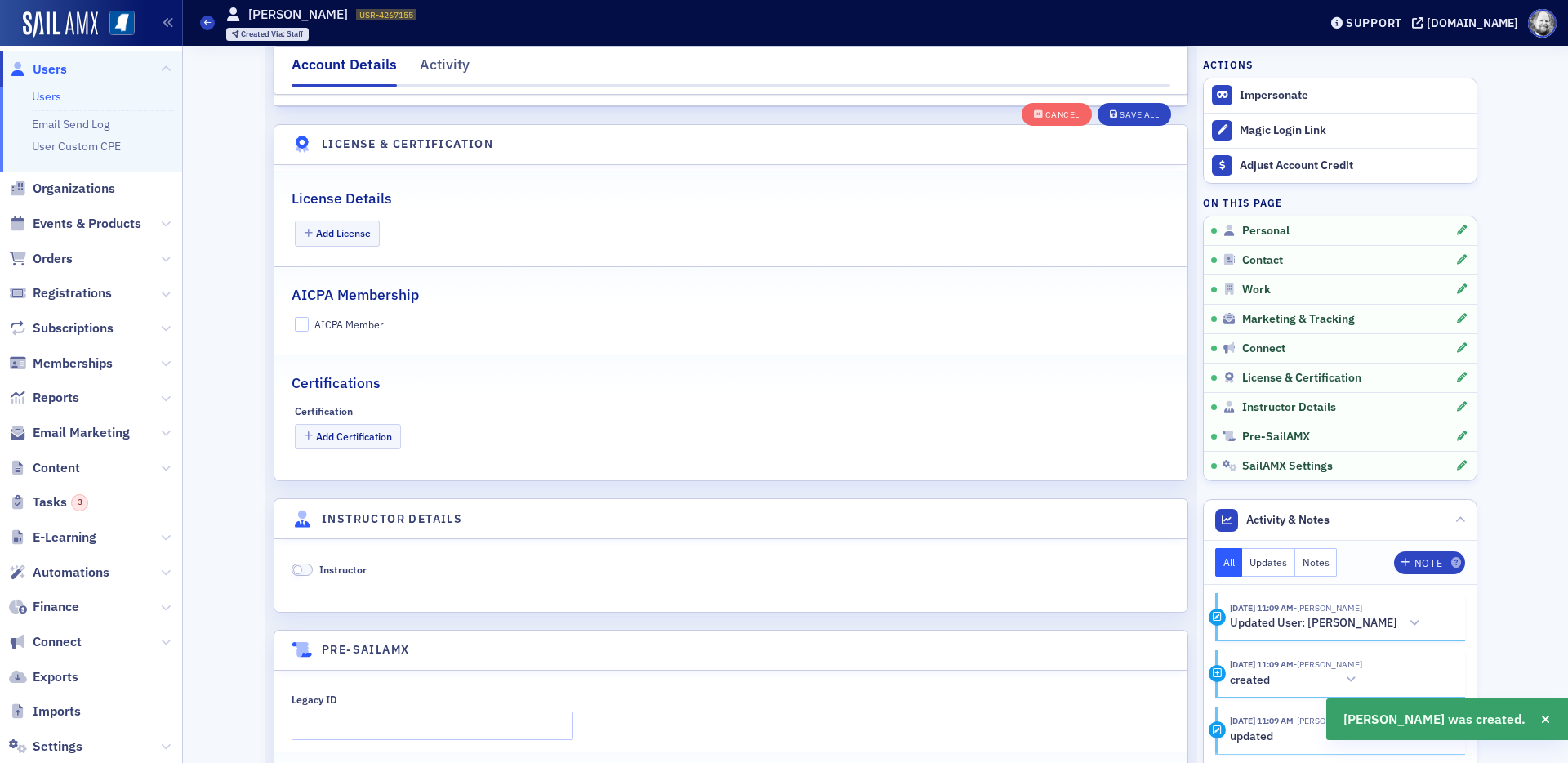
scroll to position [3131, 0]
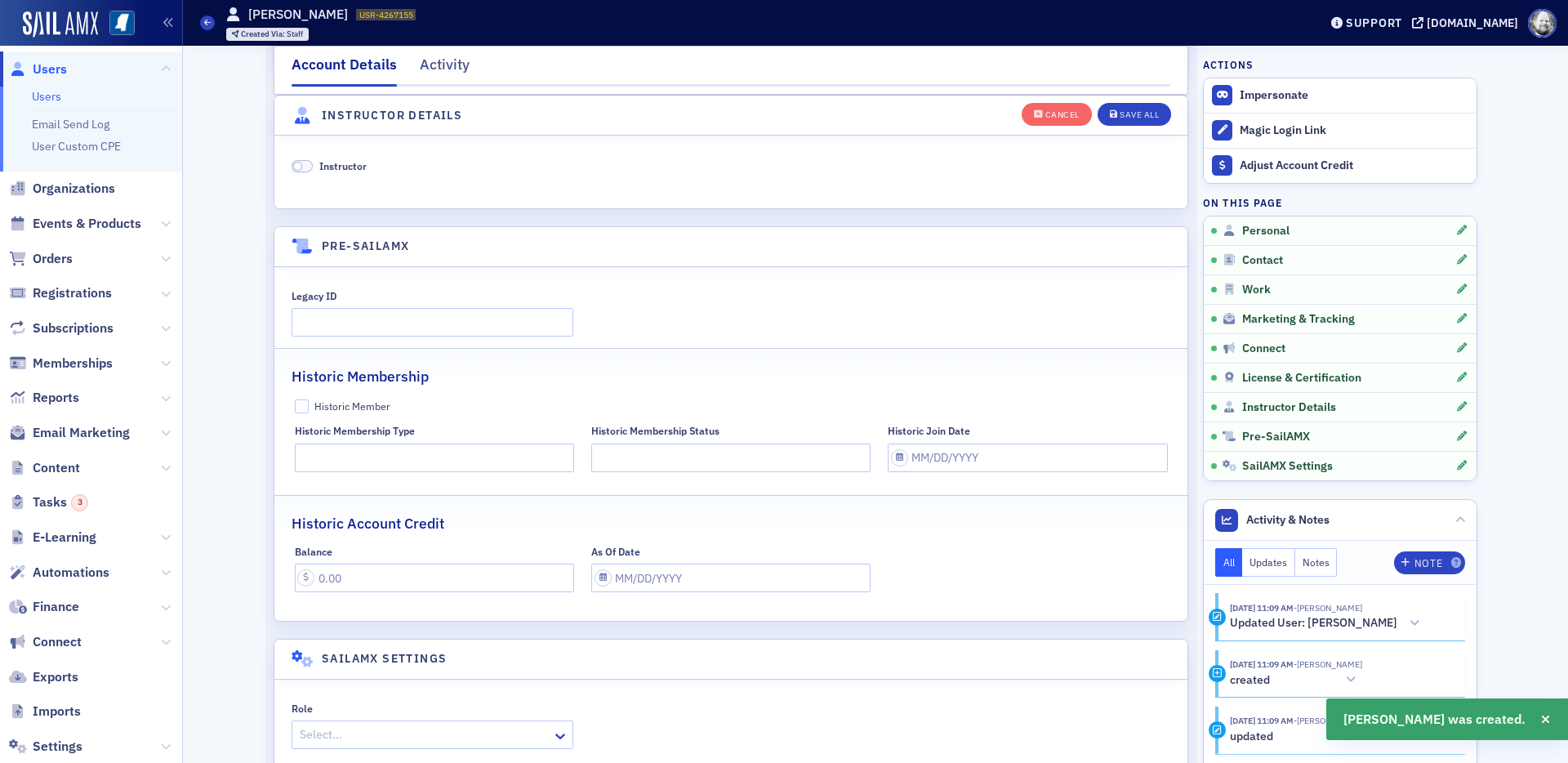
click at [349, 159] on span "Instructor" at bounding box center [343, 166] width 47 height 13
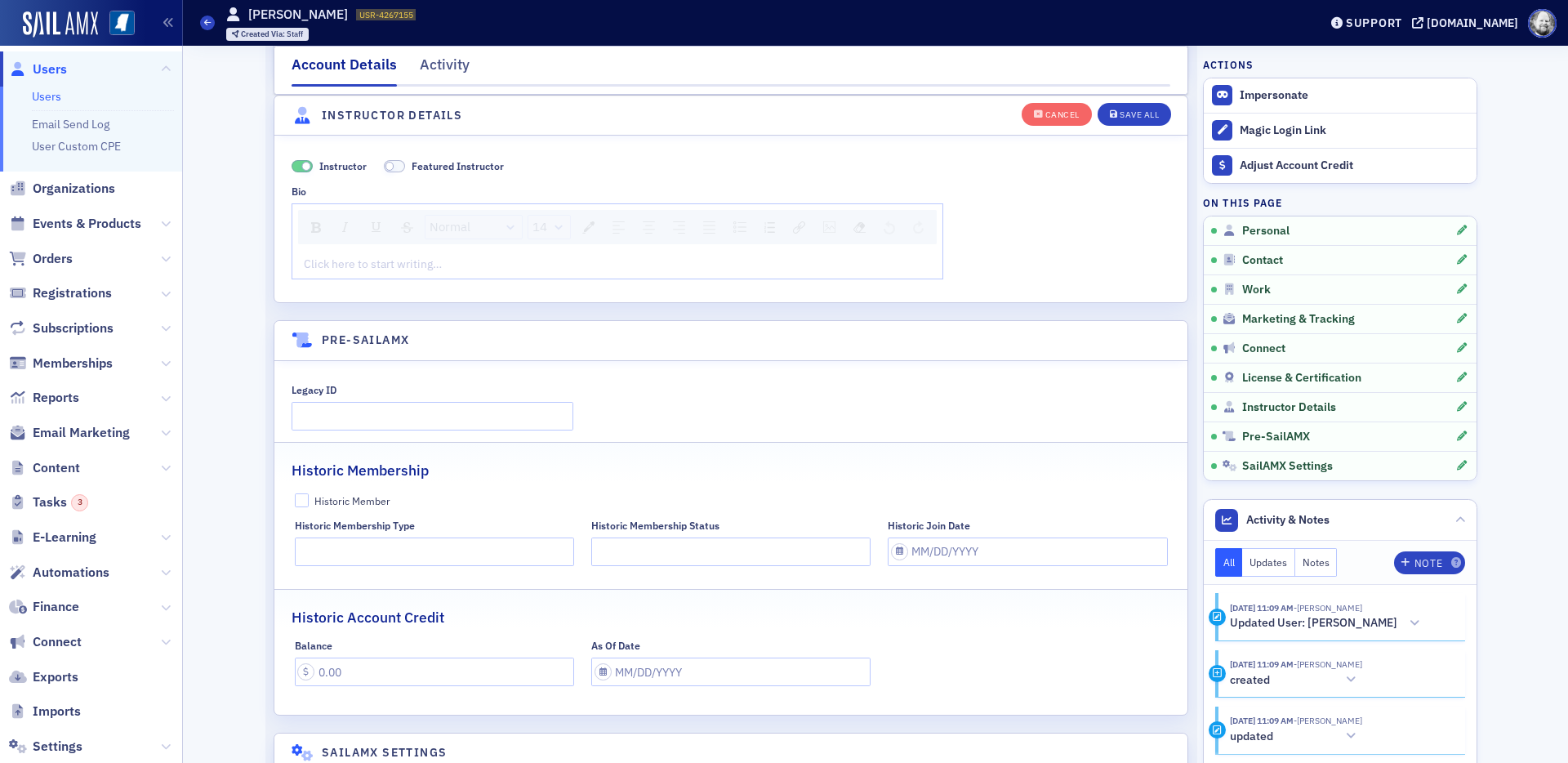
click at [1133, 95] on section "Instructor Details Instructor Featured Instructor Bio Normal 14 Click here to s…" at bounding box center [731, 199] width 915 height 209
click at [1133, 121] on button "Save All" at bounding box center [1134, 114] width 73 height 23
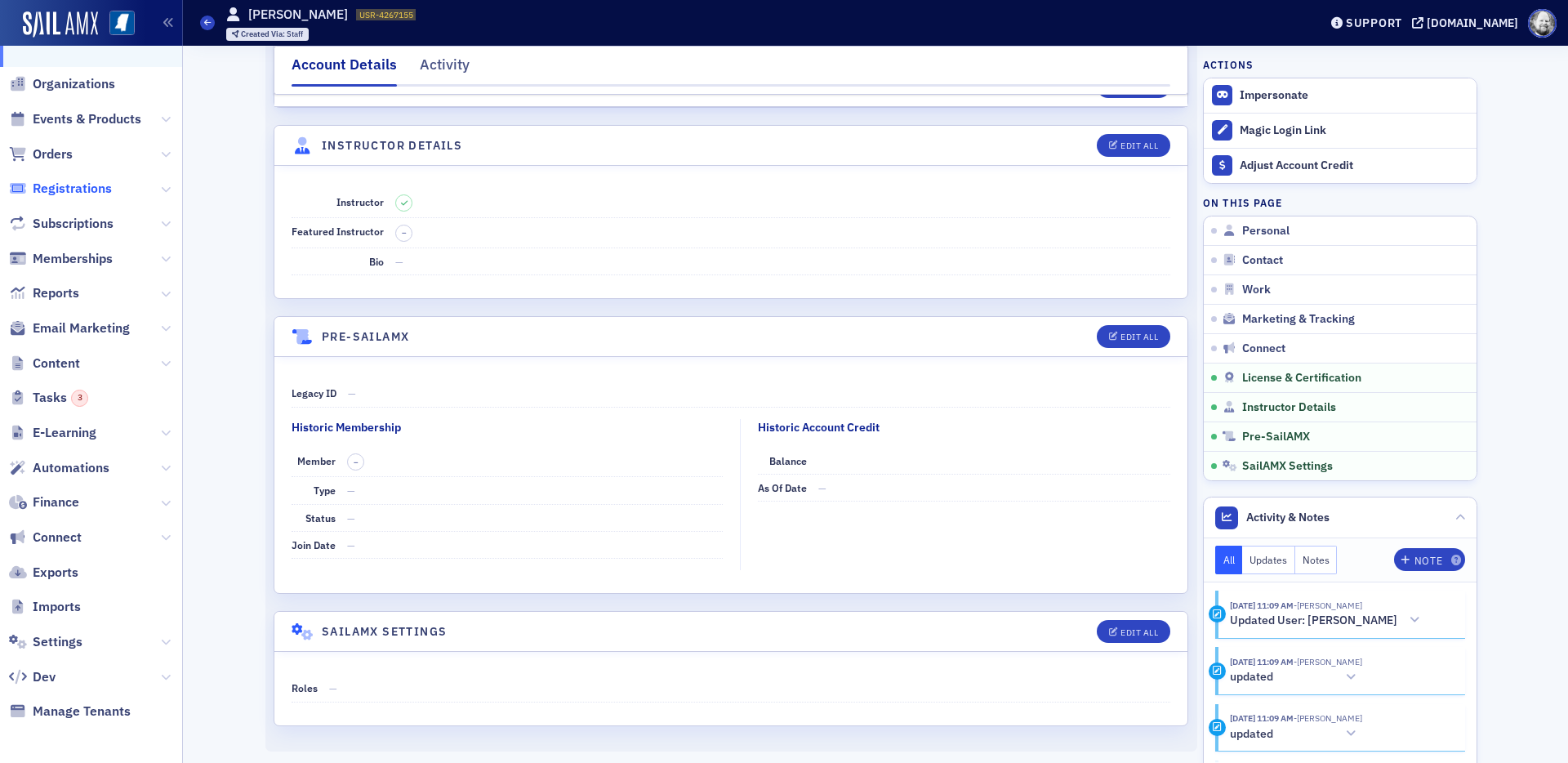
scroll to position [0, 0]
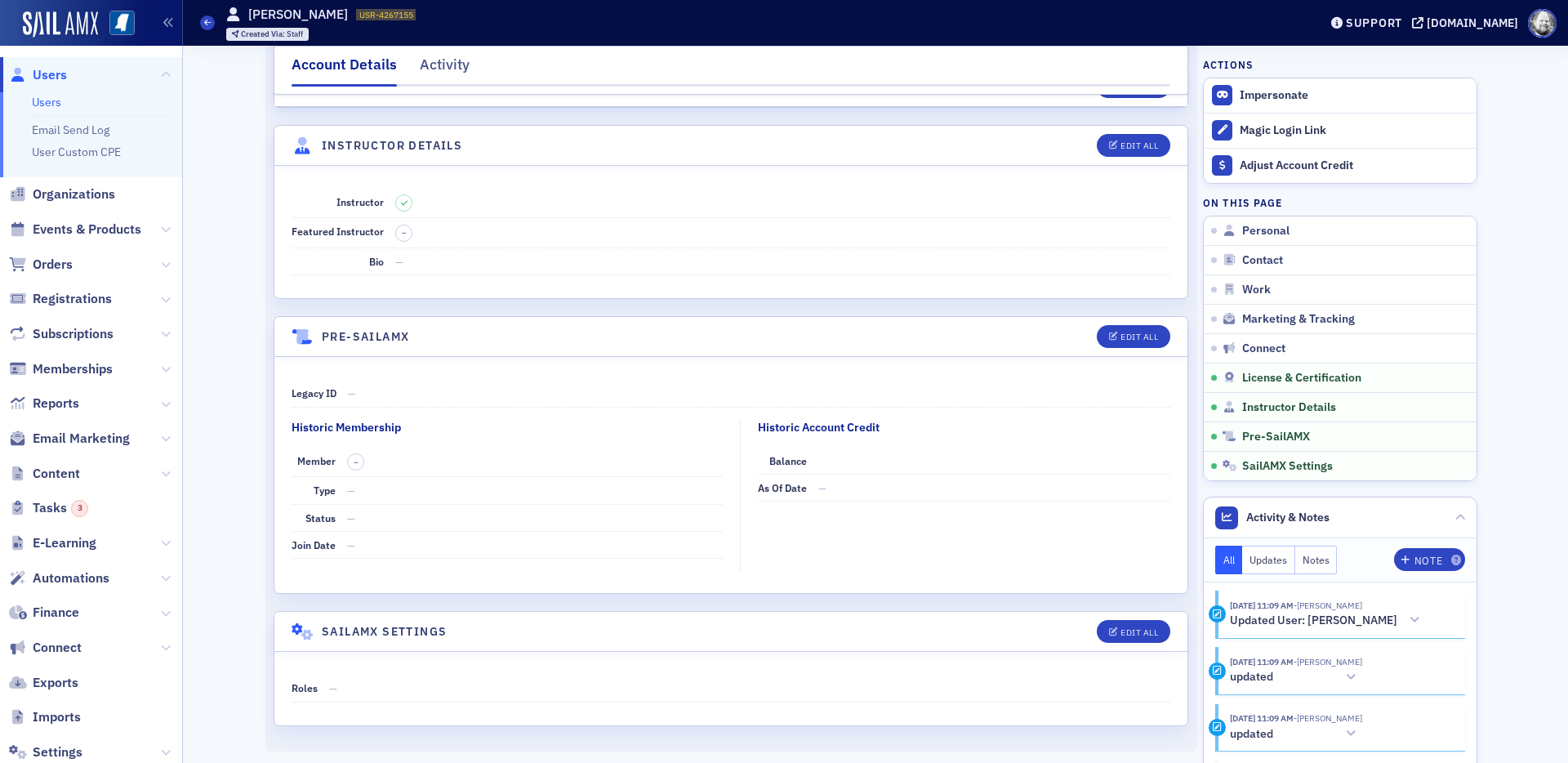
click at [85, 244] on span "Events & Products" at bounding box center [90, 229] width 182 height 35
click at [85, 229] on span "Events & Products" at bounding box center [87, 229] width 108 height 18
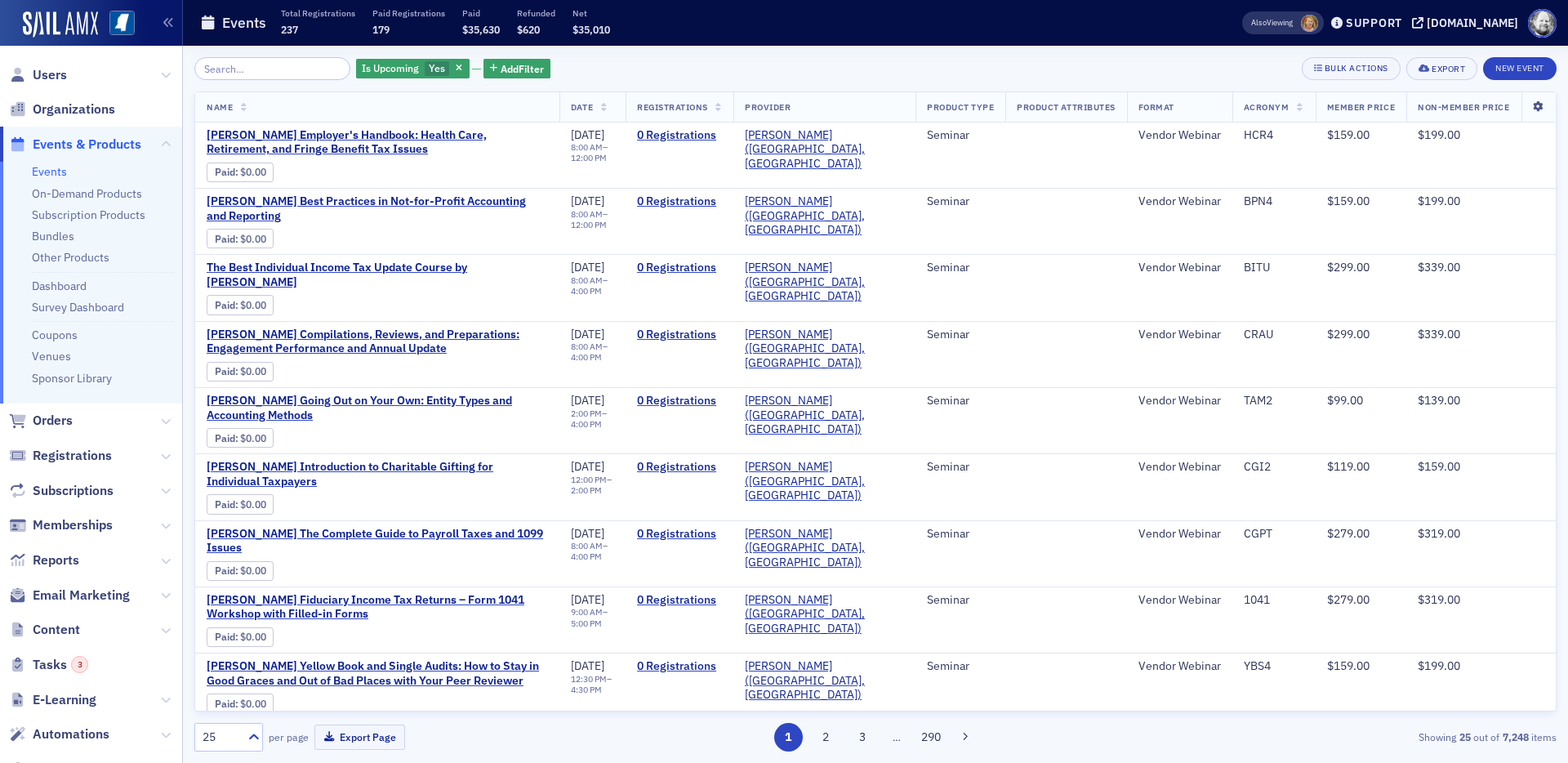
click at [1534, 103] on icon at bounding box center [1538, 107] width 33 height 10
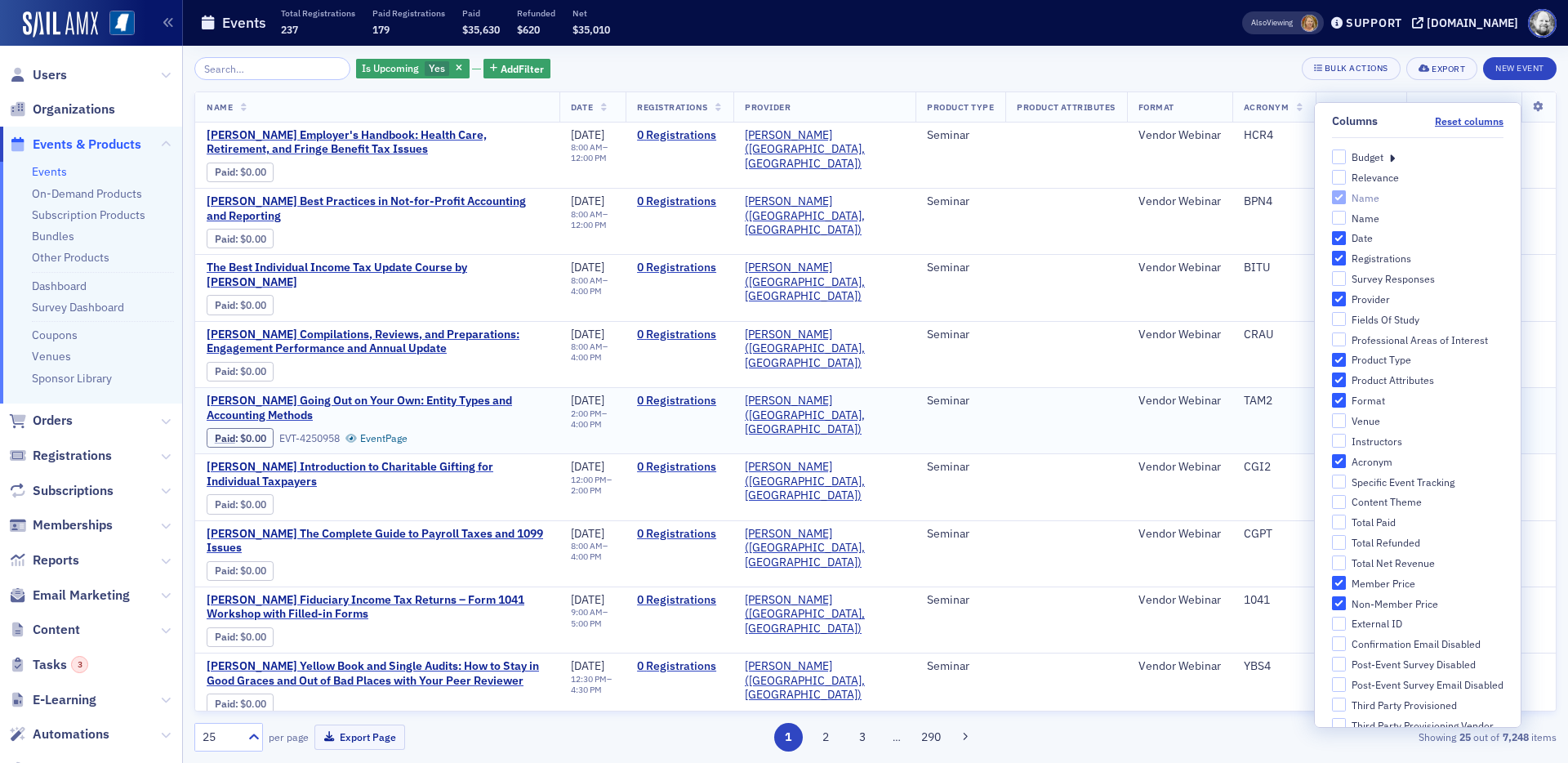
click at [1084, 424] on td at bounding box center [1065, 421] width 121 height 66
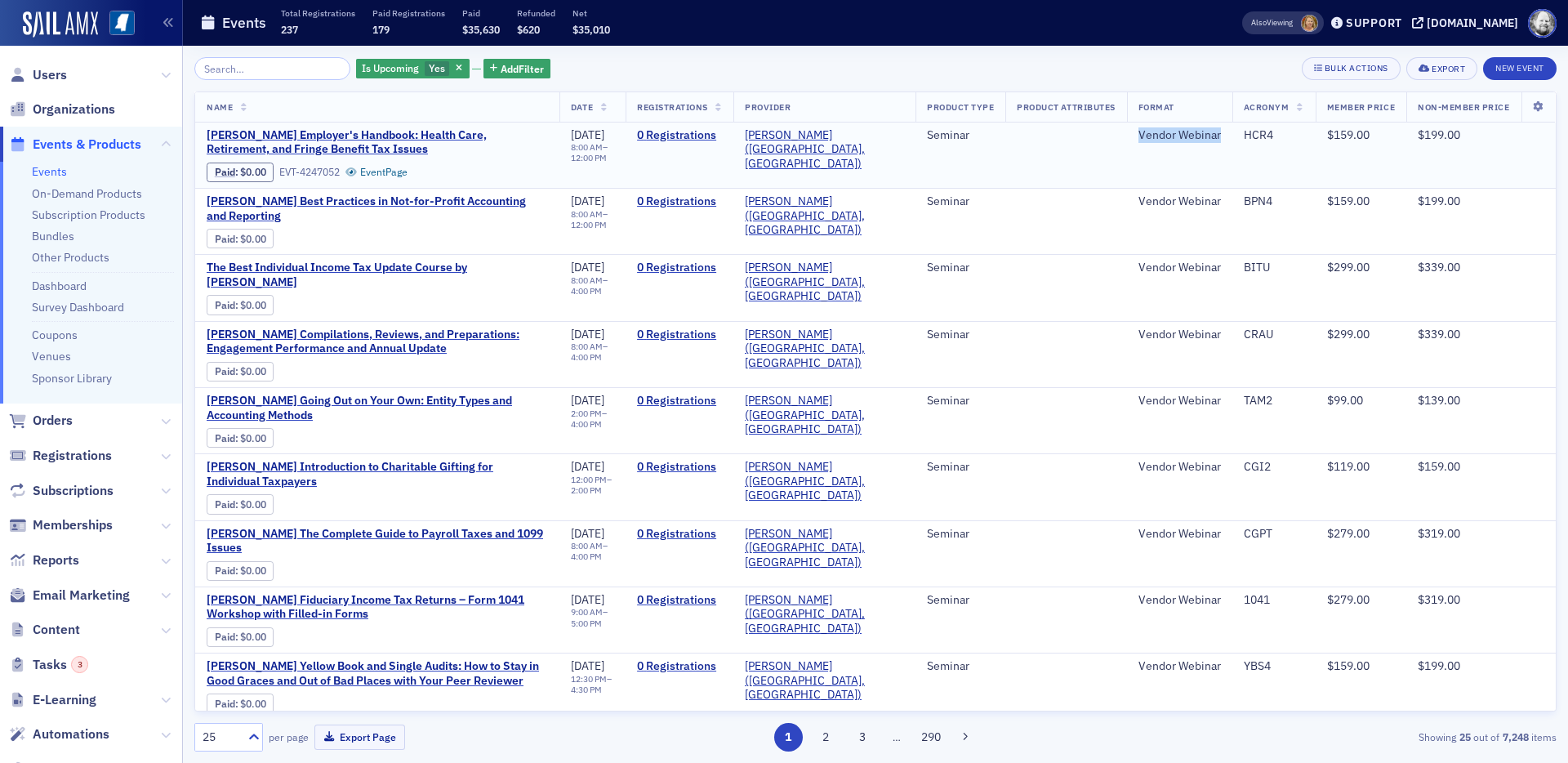
drag, startPoint x: 1140, startPoint y: 133, endPoint x: 1224, endPoint y: 135, distance: 84.0
click at [1225, 135] on td "Vendor Webinar" at bounding box center [1180, 156] width 106 height 66
copy div "Vendor Webinar"
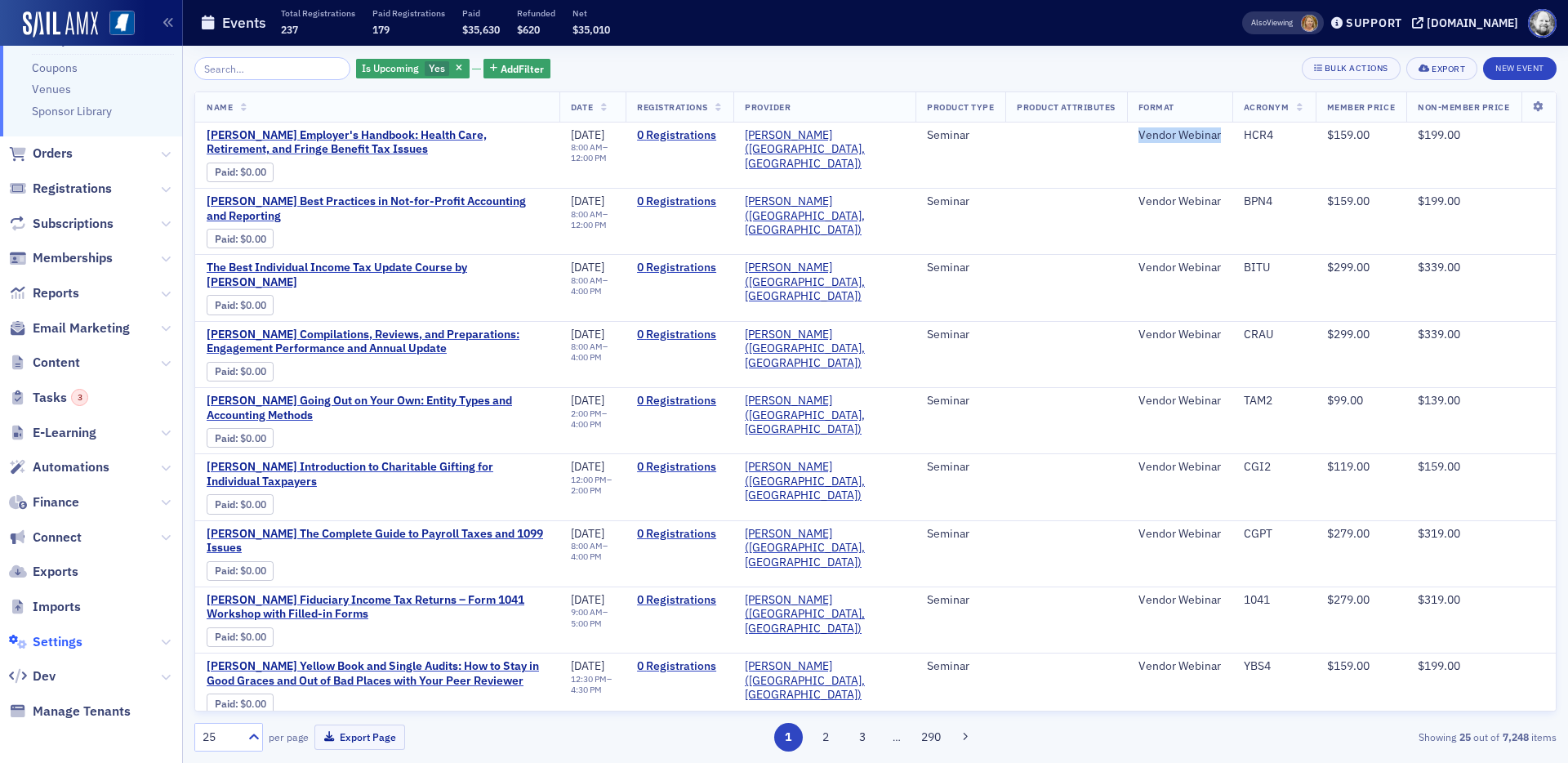
click at [64, 639] on span "Settings" at bounding box center [58, 642] width 50 height 18
select select "US"
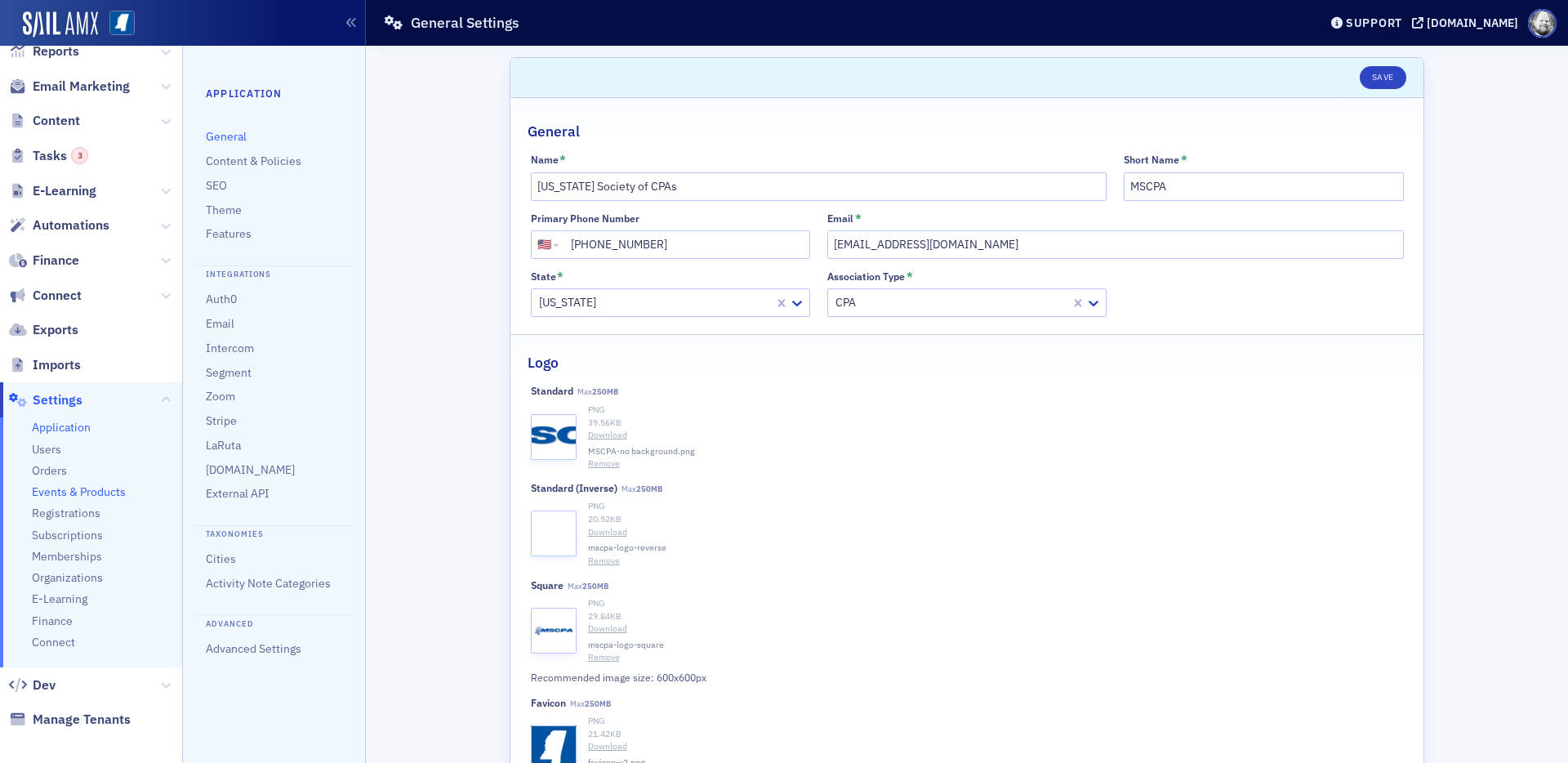
click at [72, 497] on span "Events & Products" at bounding box center [79, 492] width 94 height 15
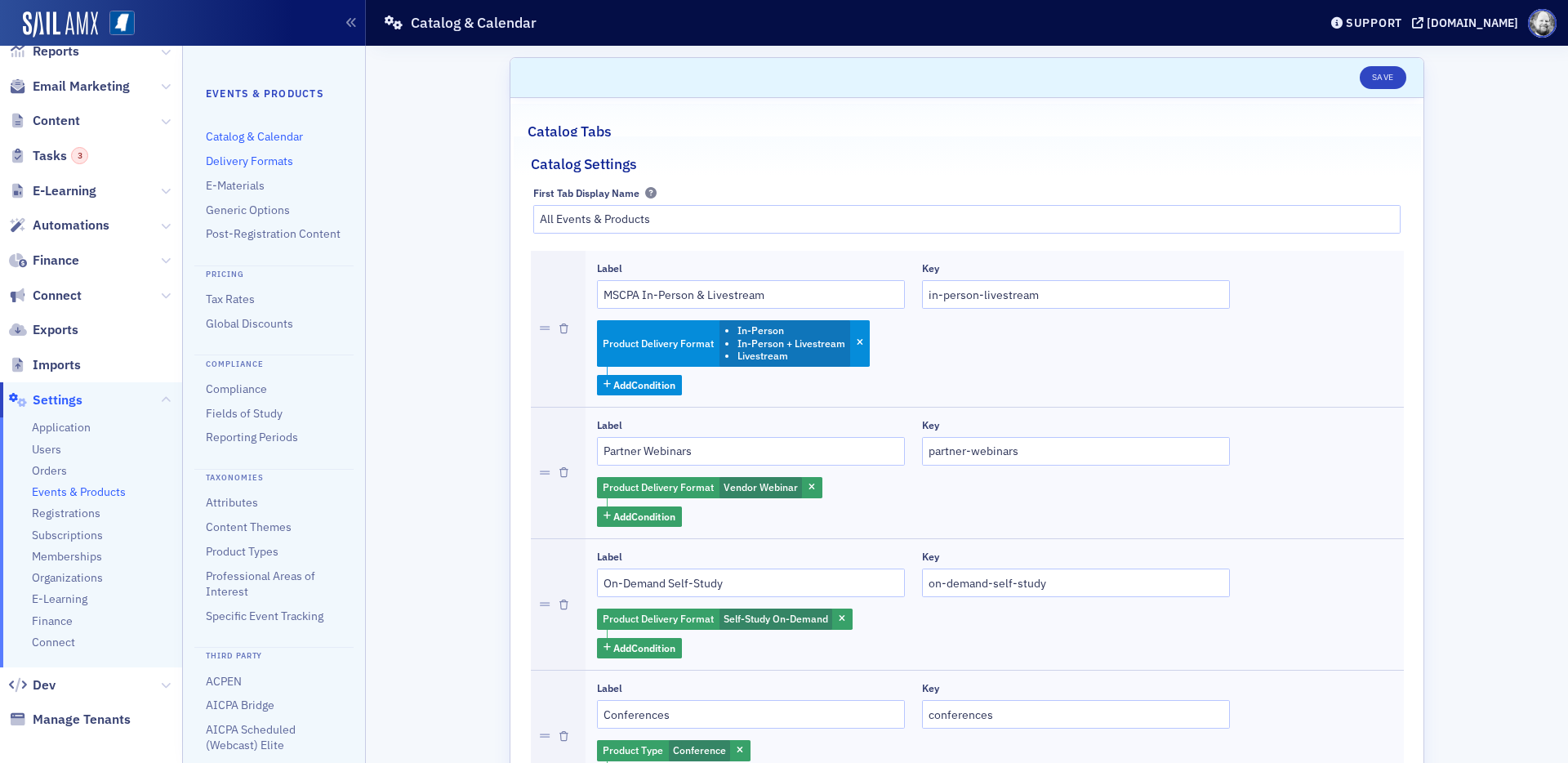
click at [266, 167] on link "Delivery Formats" at bounding box center [250, 161] width 88 height 14
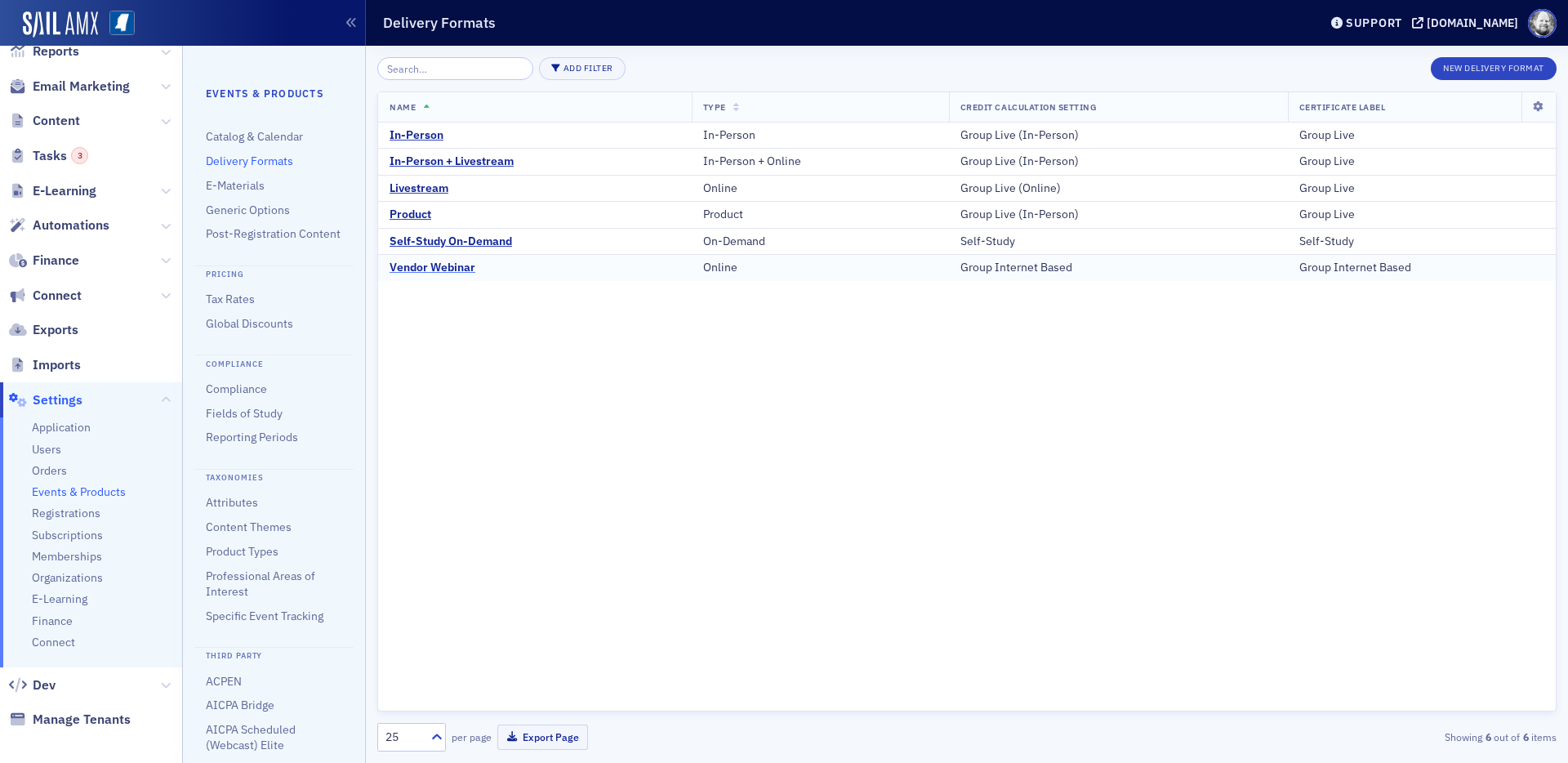
click at [433, 271] on div "Vendor Webinar" at bounding box center [432, 268] width 86 height 14
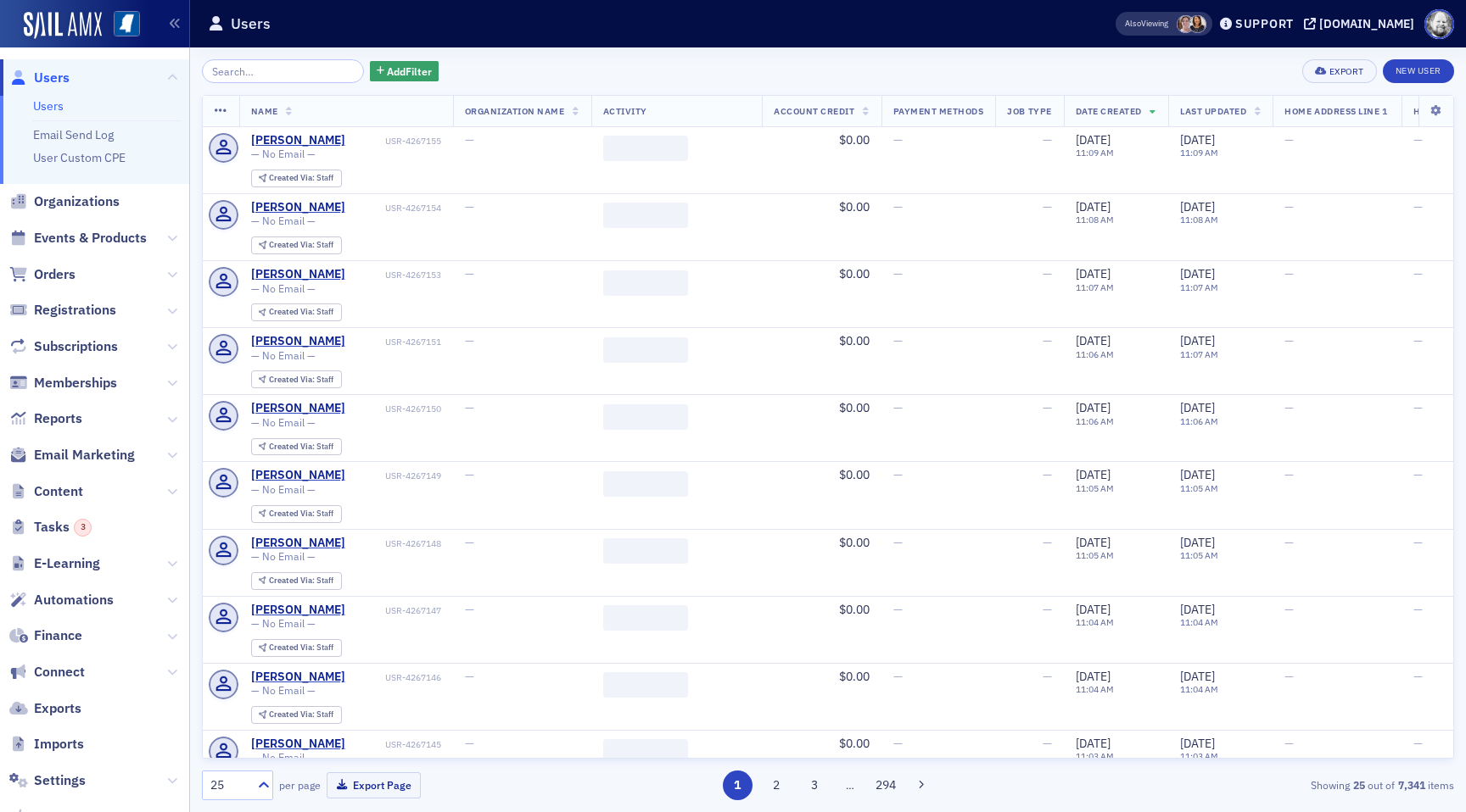
scroll to position [94, 0]
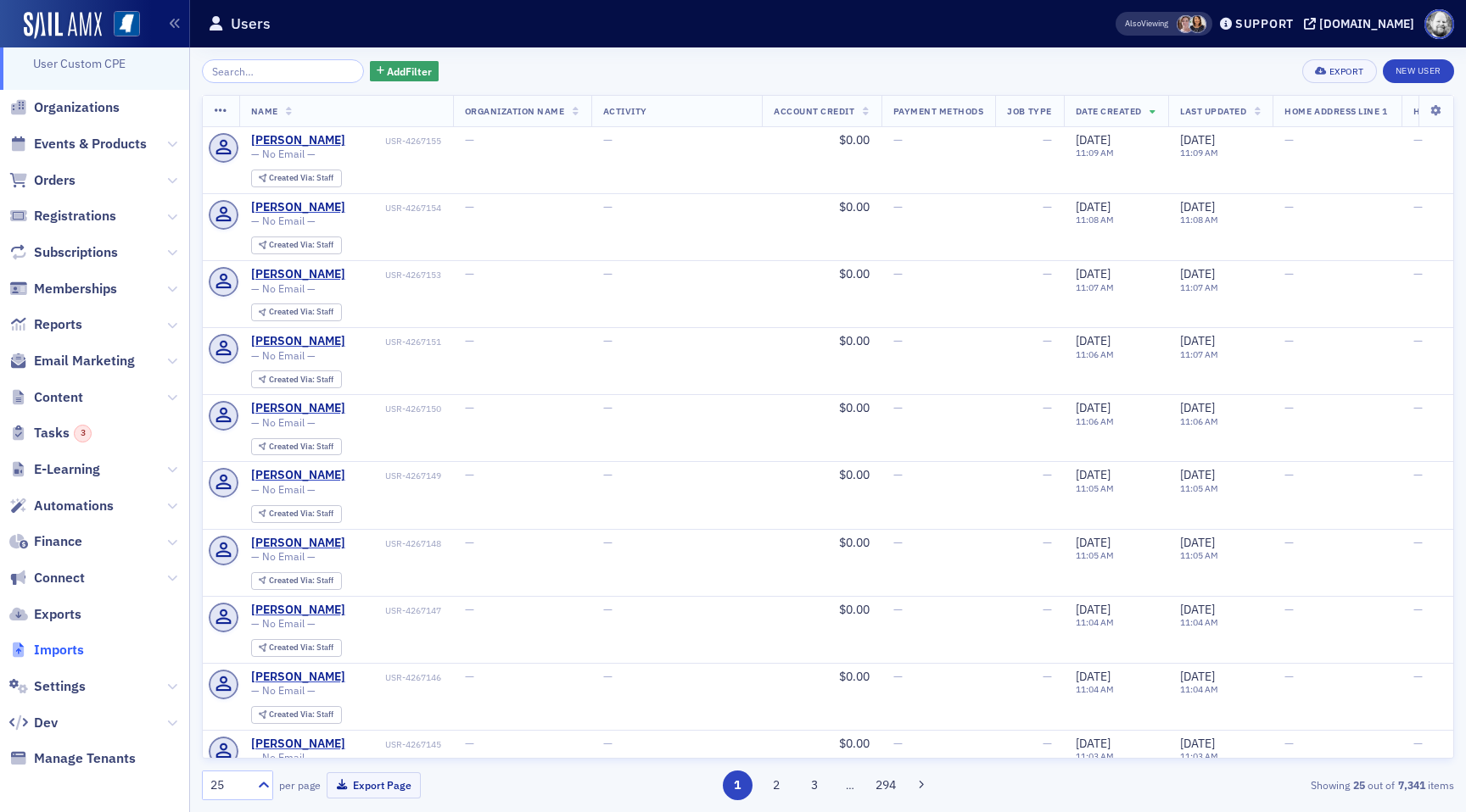
click at [56, 641] on span "Imports" at bounding box center [59, 650] width 50 height 19
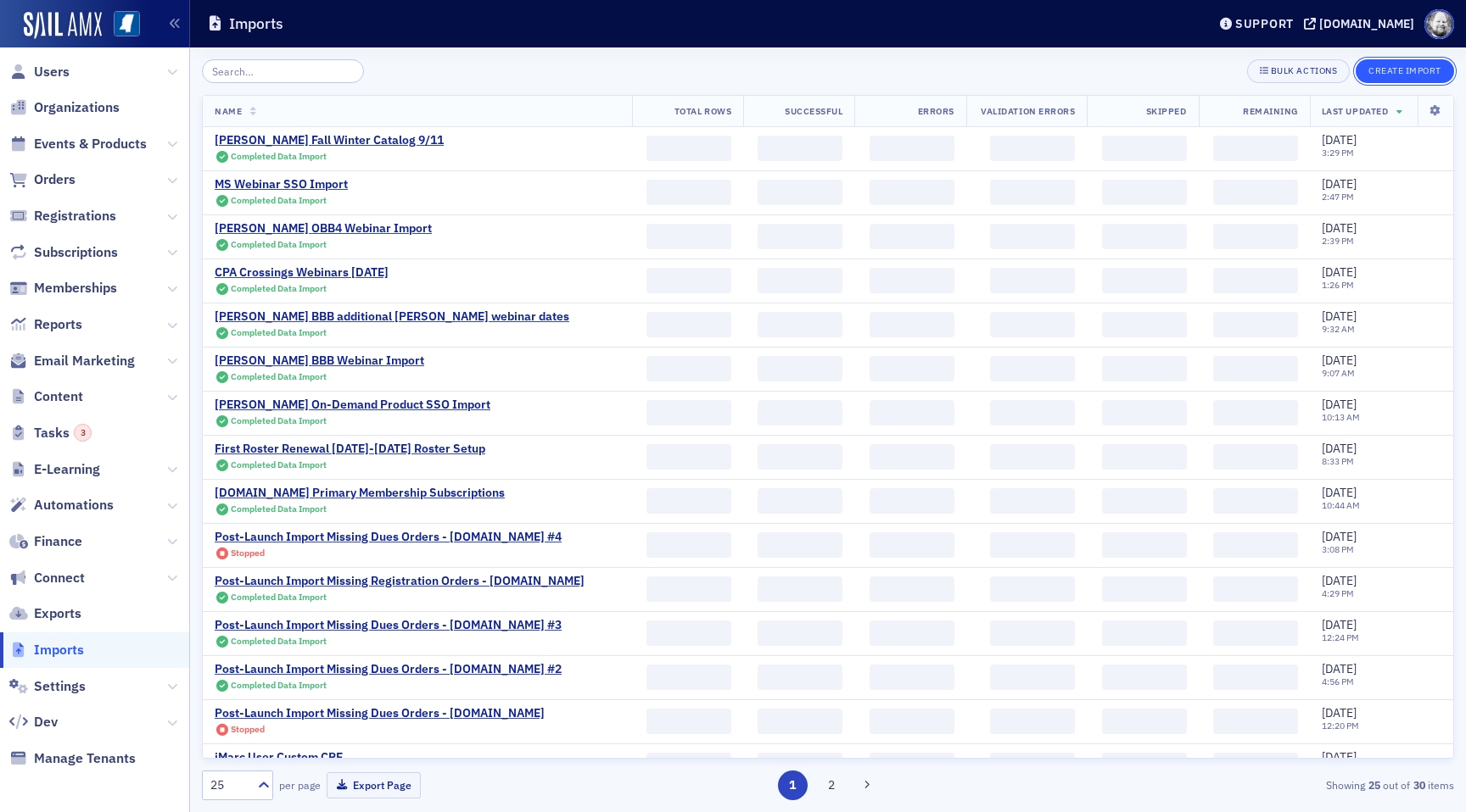
click at [1407, 71] on button "Create Import" at bounding box center [1405, 72] width 99 height 24
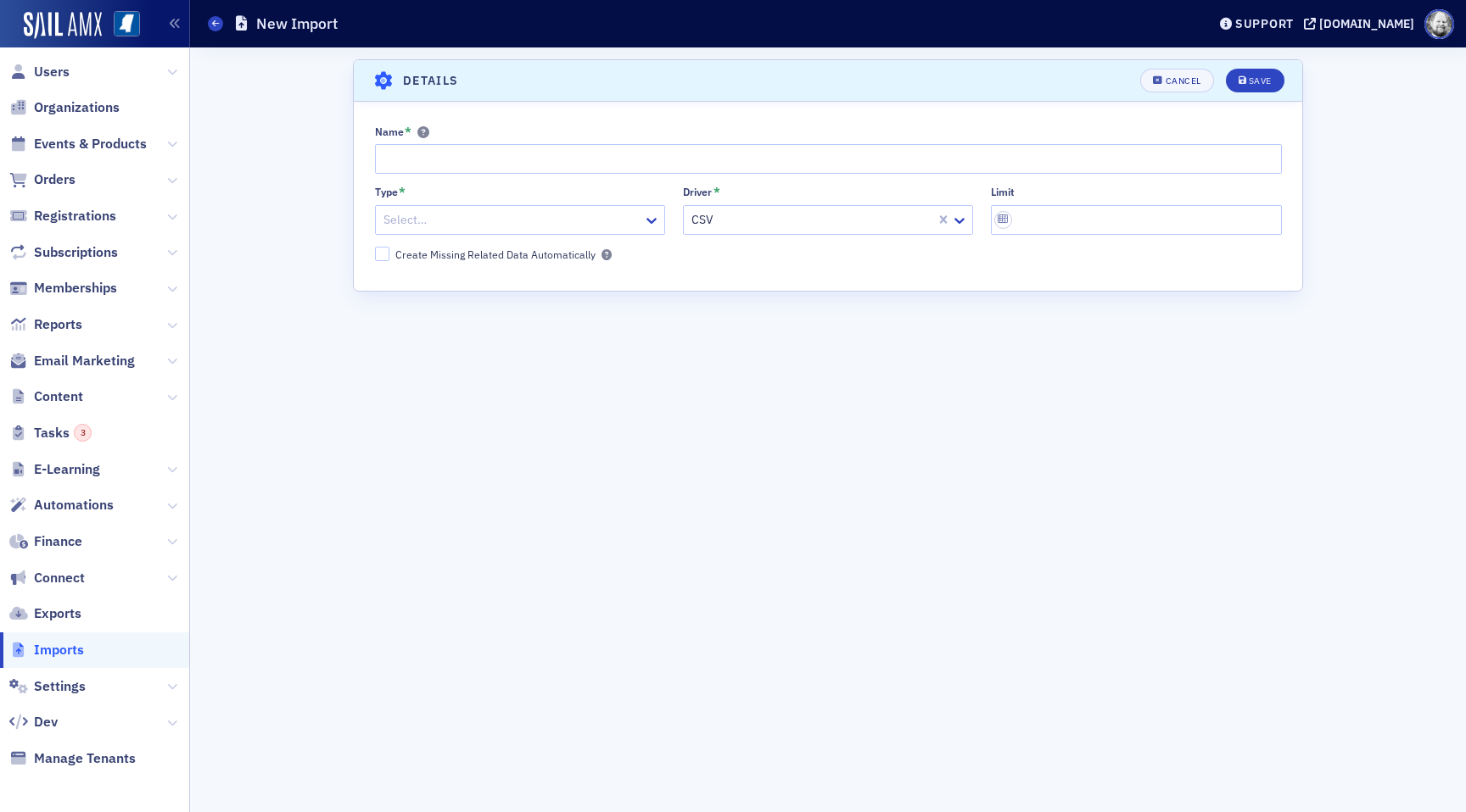
click at [633, 141] on div "Name *" at bounding box center [827, 150] width 906 height 48
click at [628, 151] on input "Name *" at bounding box center [827, 159] width 906 height 30
type input "AICPA Webcasts"
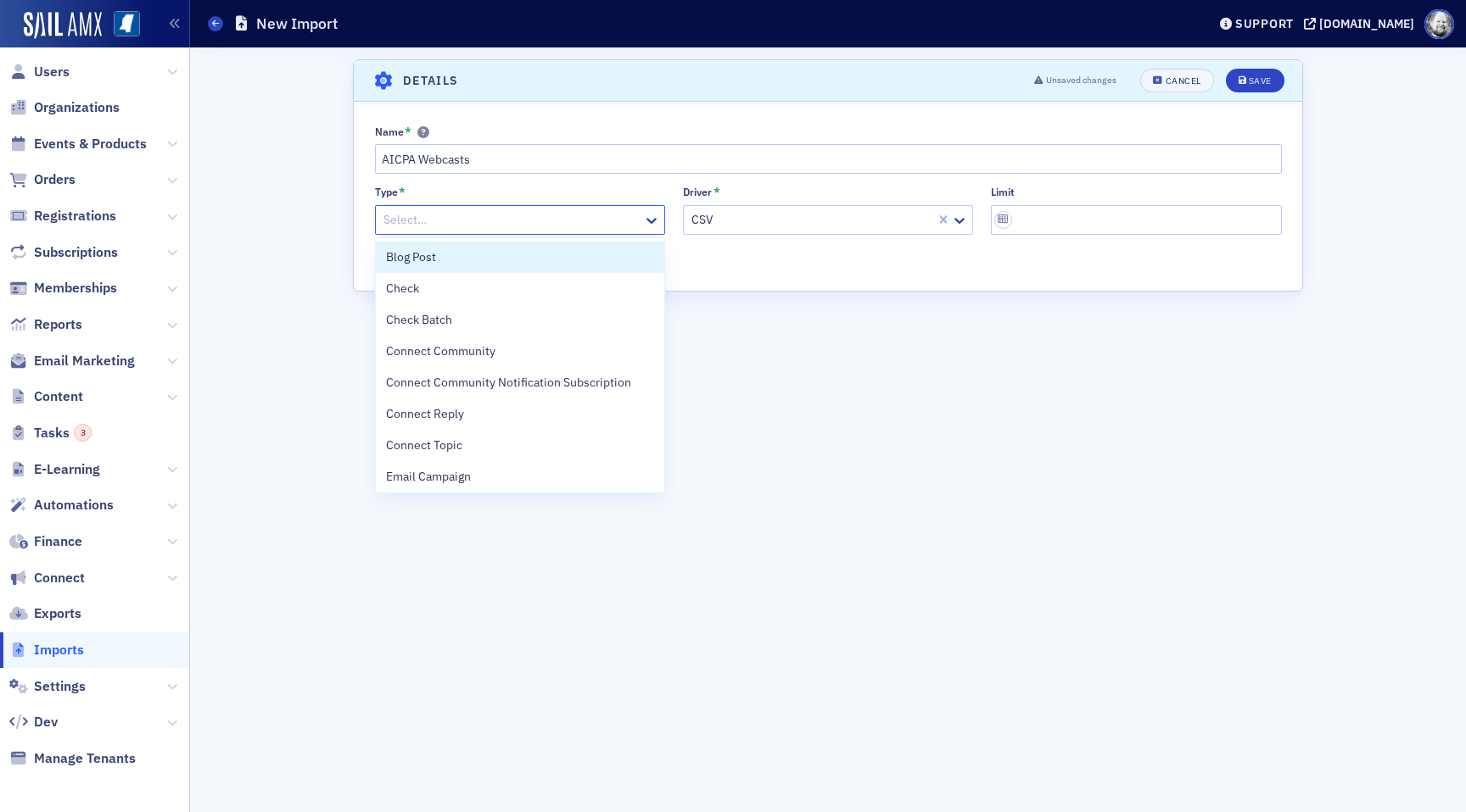
click at [630, 215] on div at bounding box center [511, 219] width 259 height 21
type input "eve"
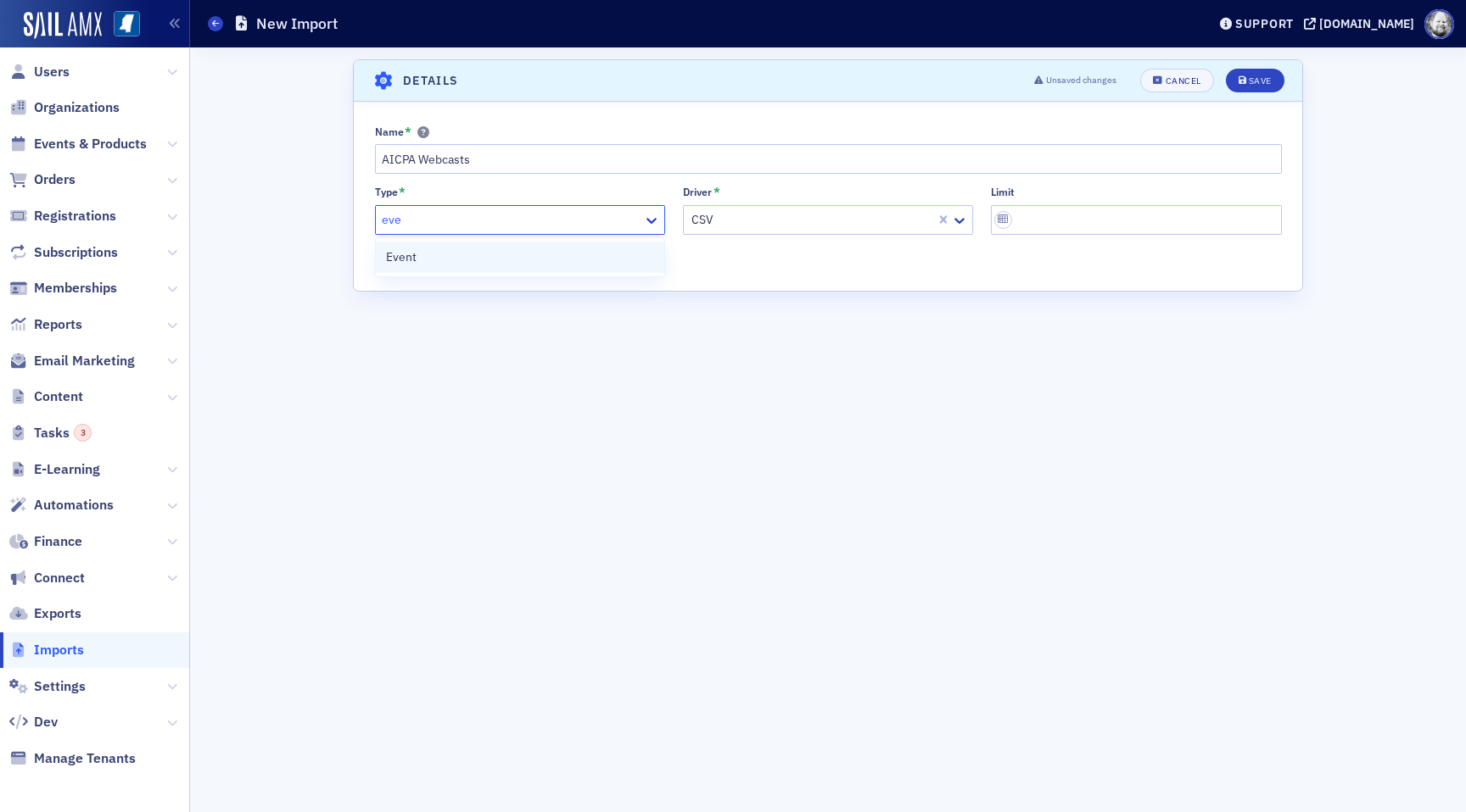
click at [575, 255] on div "Event" at bounding box center [520, 256] width 268 height 18
click at [1236, 82] on button "Save" at bounding box center [1255, 81] width 59 height 24
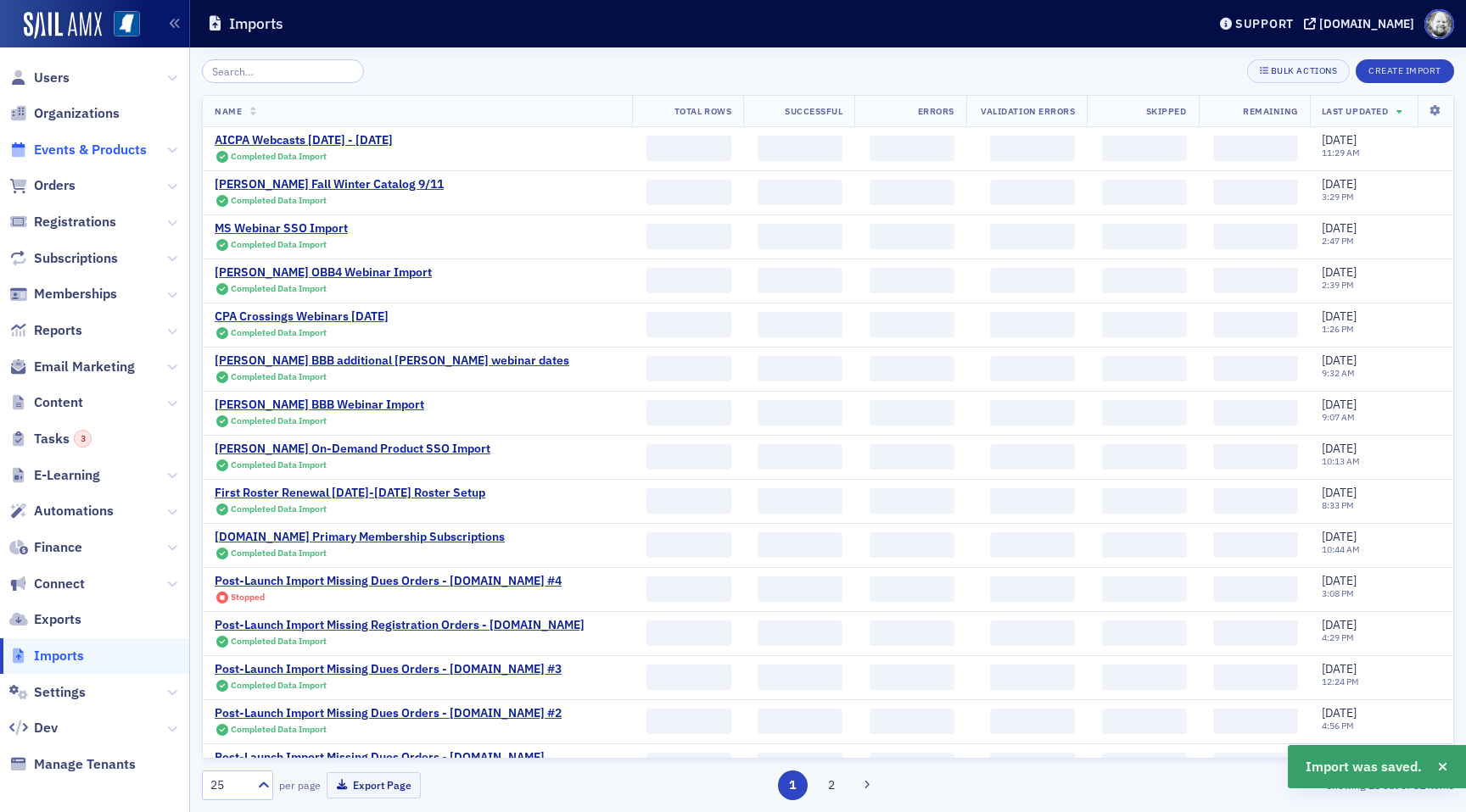
click at [125, 146] on span "Events & Products" at bounding box center [90, 150] width 112 height 19
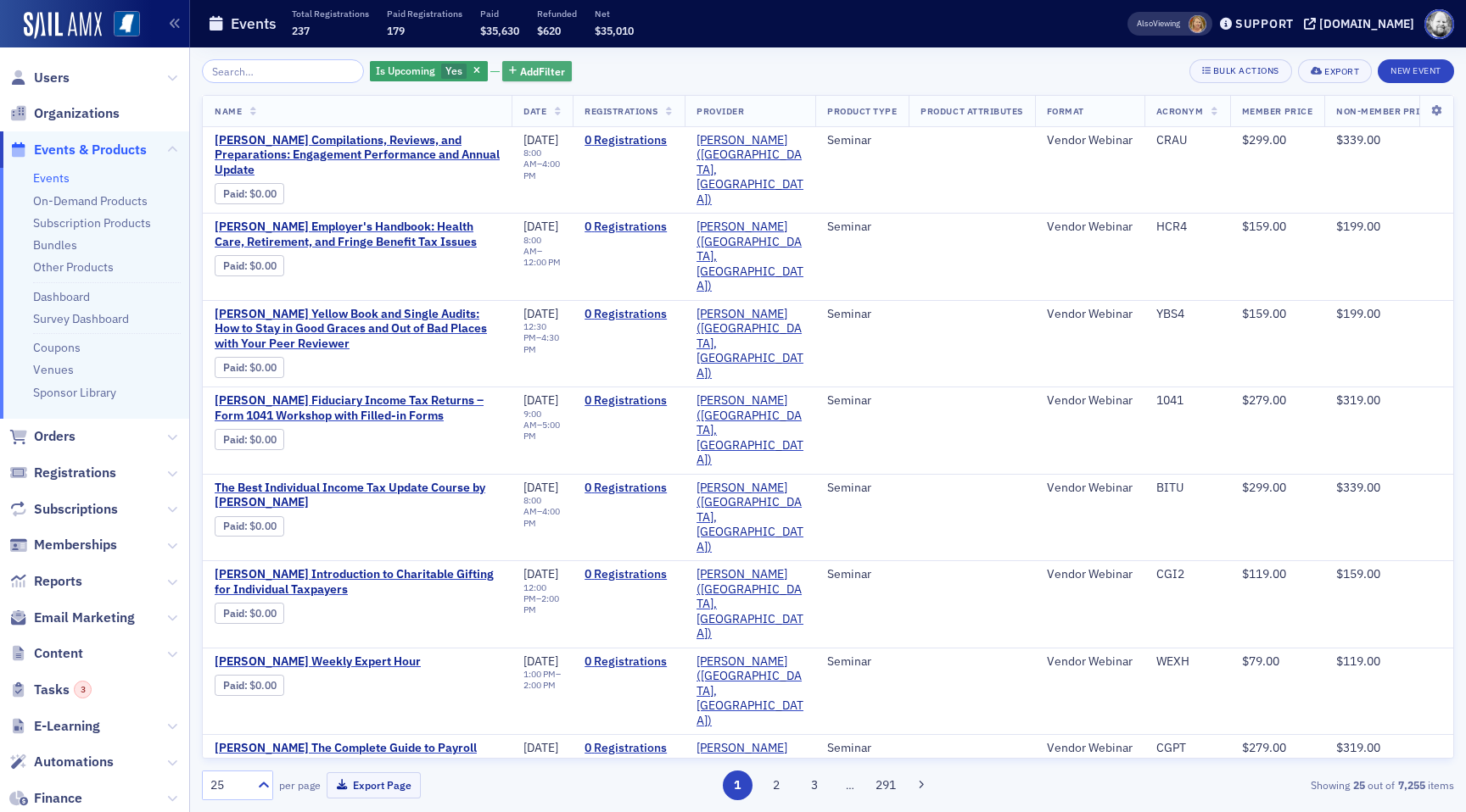
click at [520, 69] on span "Add Filter" at bounding box center [542, 71] width 45 height 15
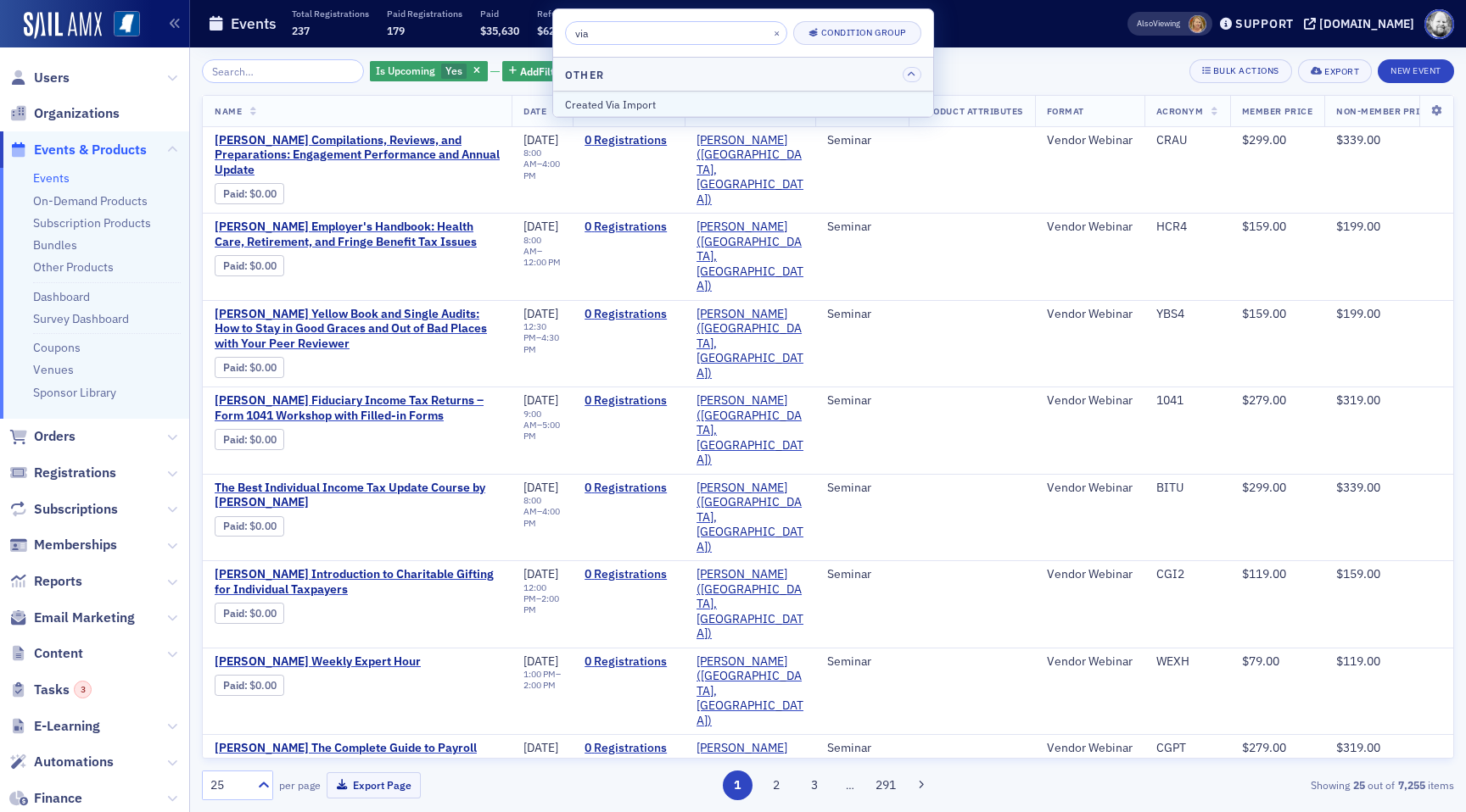
type input "via"
click at [605, 109] on div "Created Via Import" at bounding box center [743, 104] width 356 height 15
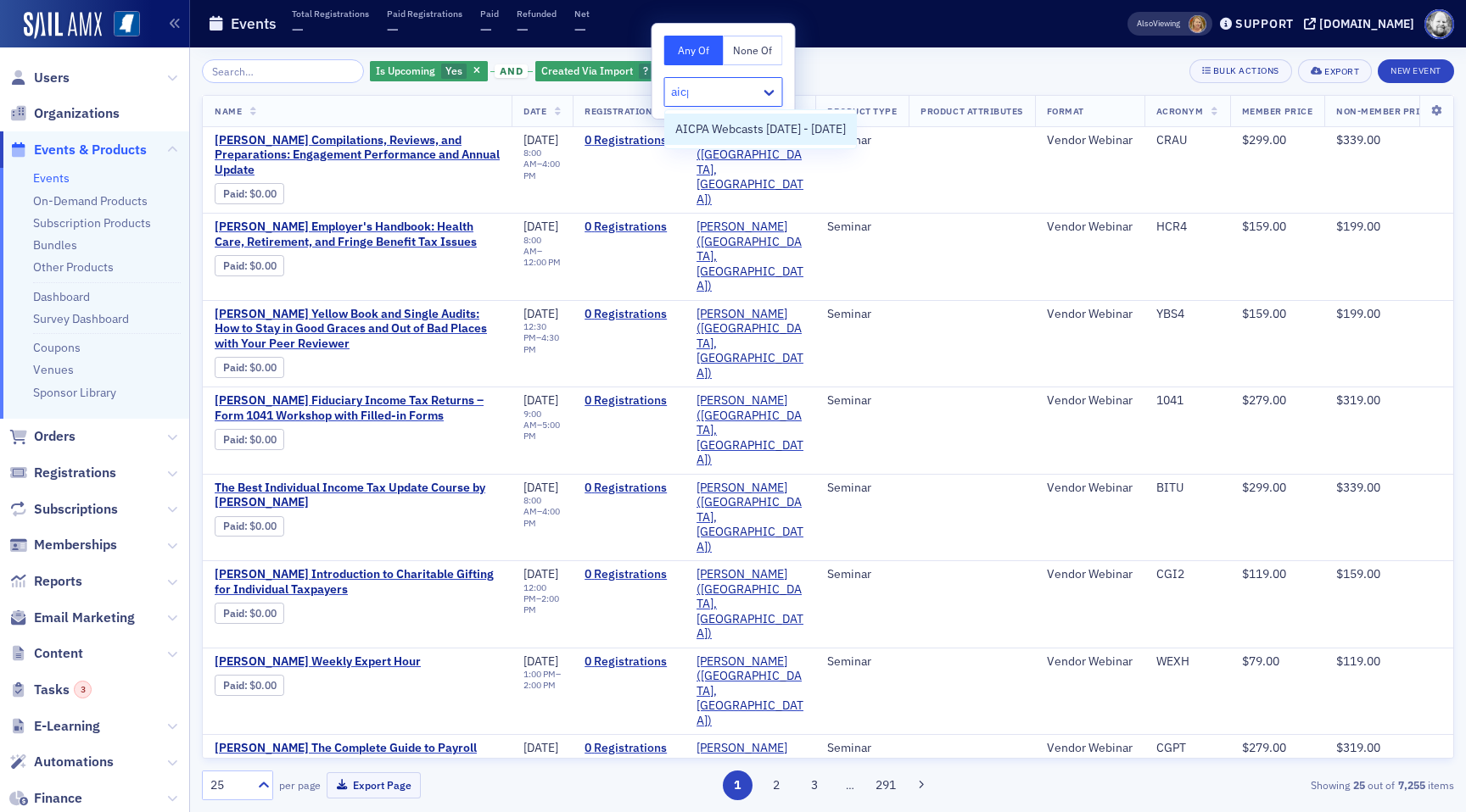
type input "aicpa"
click at [728, 137] on span "AICPA Webcasts [DATE] - [DATE]" at bounding box center [759, 129] width 170 height 18
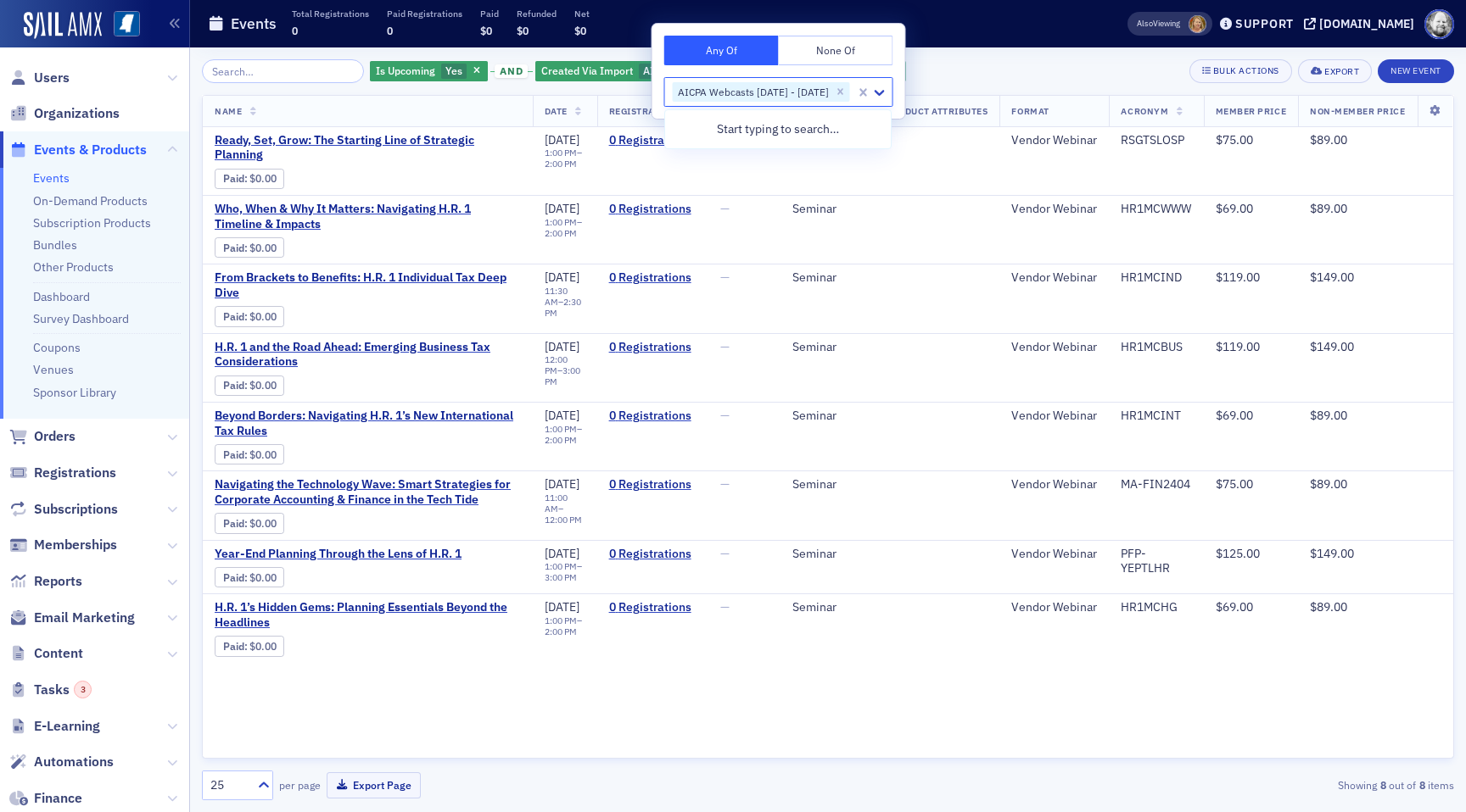
click at [960, 65] on div "Is Upcoming Yes and Created Via Import AICPA Webcasts [DATE] - [DATE] Add Filte…" at bounding box center [827, 72] width 1252 height 24
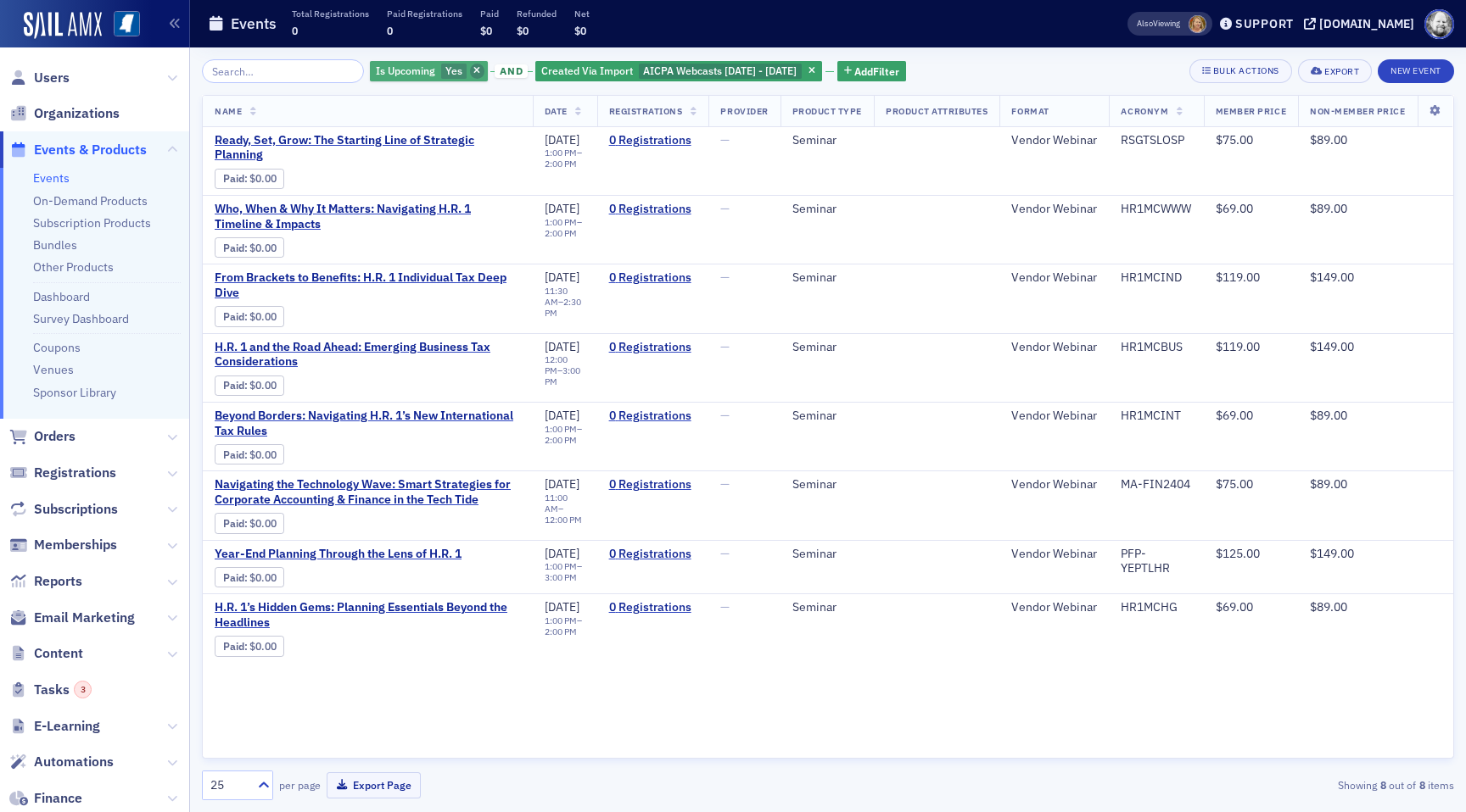
click at [473, 71] on icon "button" at bounding box center [476, 72] width 7 height 9
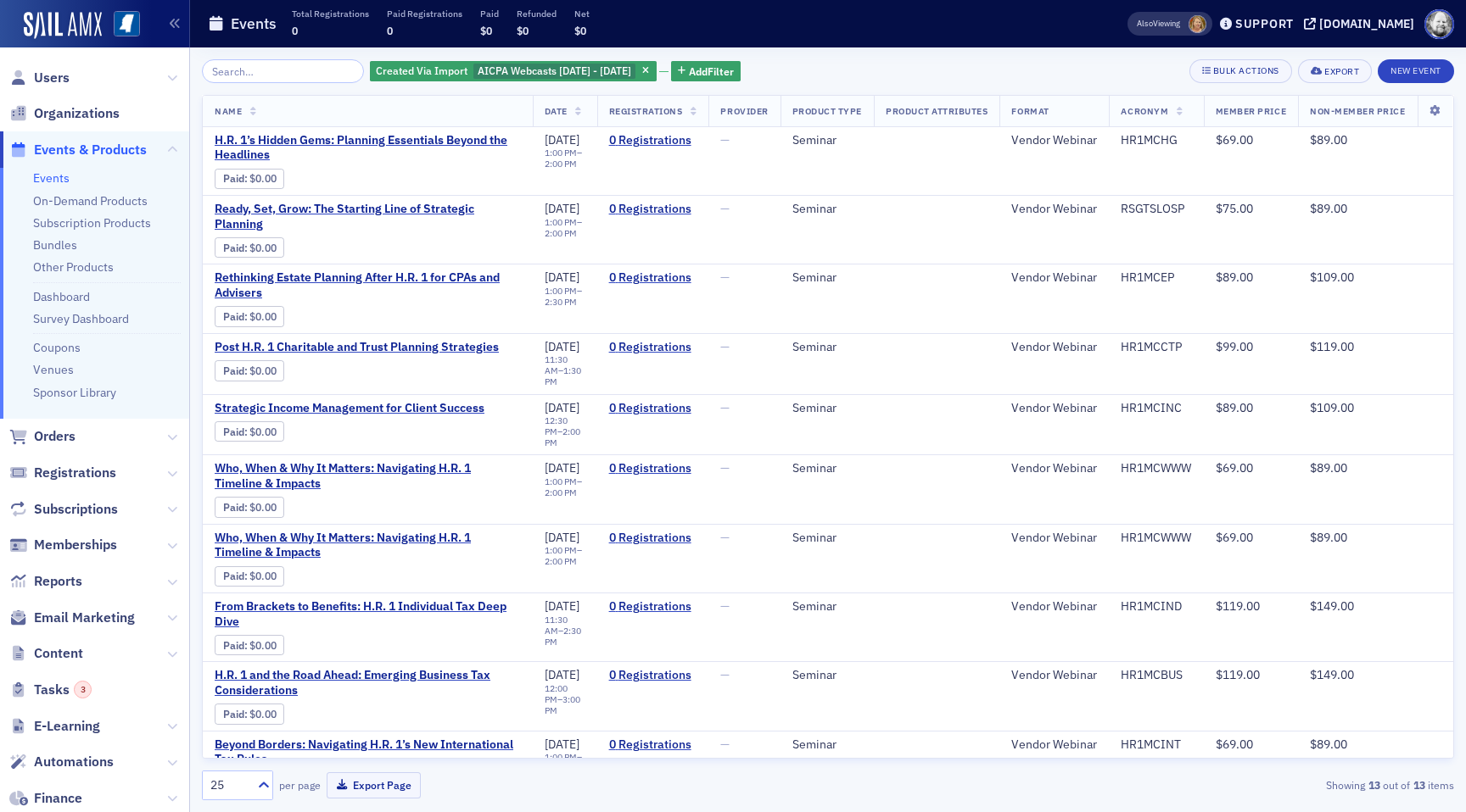
click at [575, 108] on icon at bounding box center [578, 112] width 7 height 9
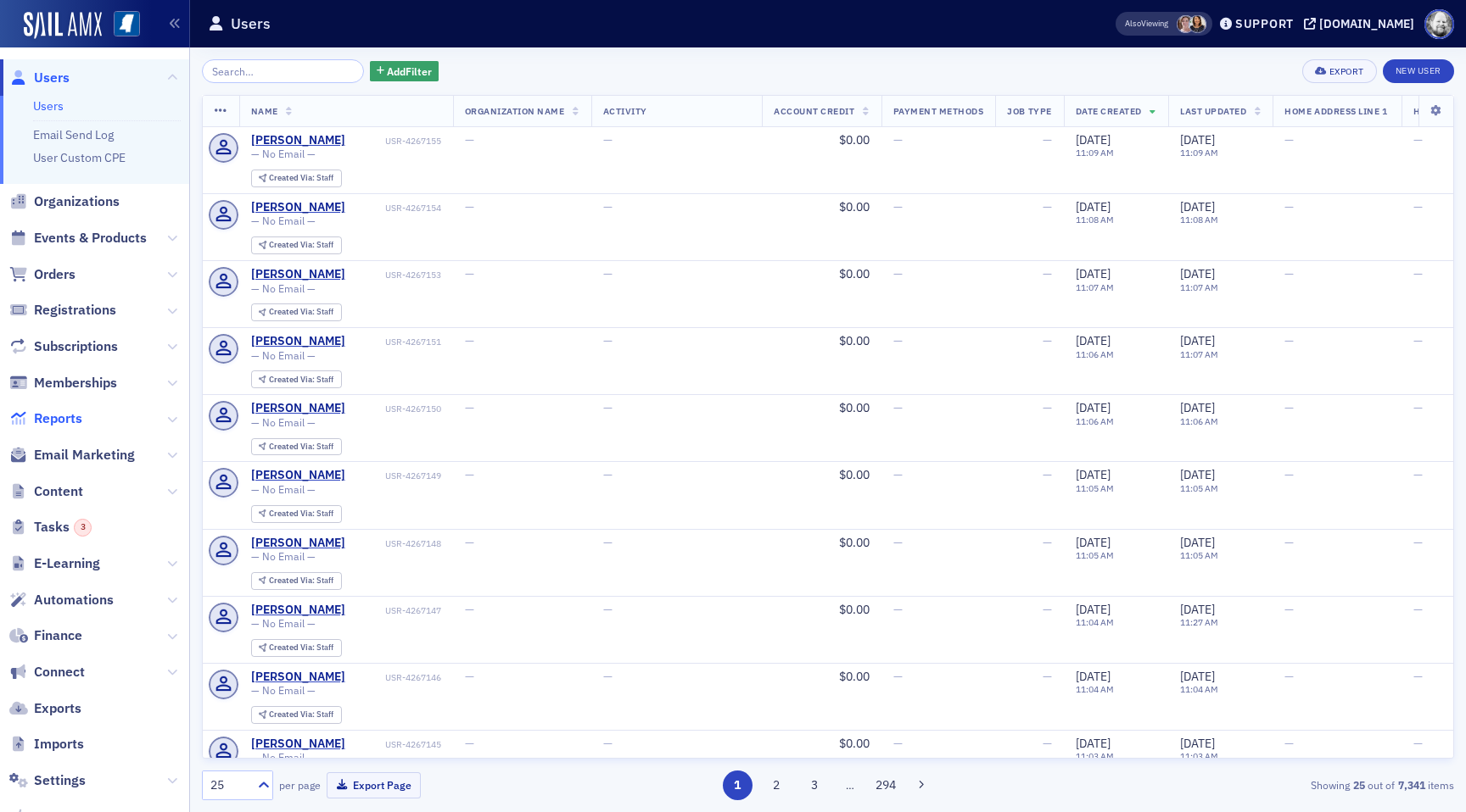
click at [73, 419] on span "Reports" at bounding box center [59, 419] width 48 height 19
click at [67, 424] on span "Reports" at bounding box center [59, 419] width 48 height 19
